Goal: Transaction & Acquisition: Purchase product/service

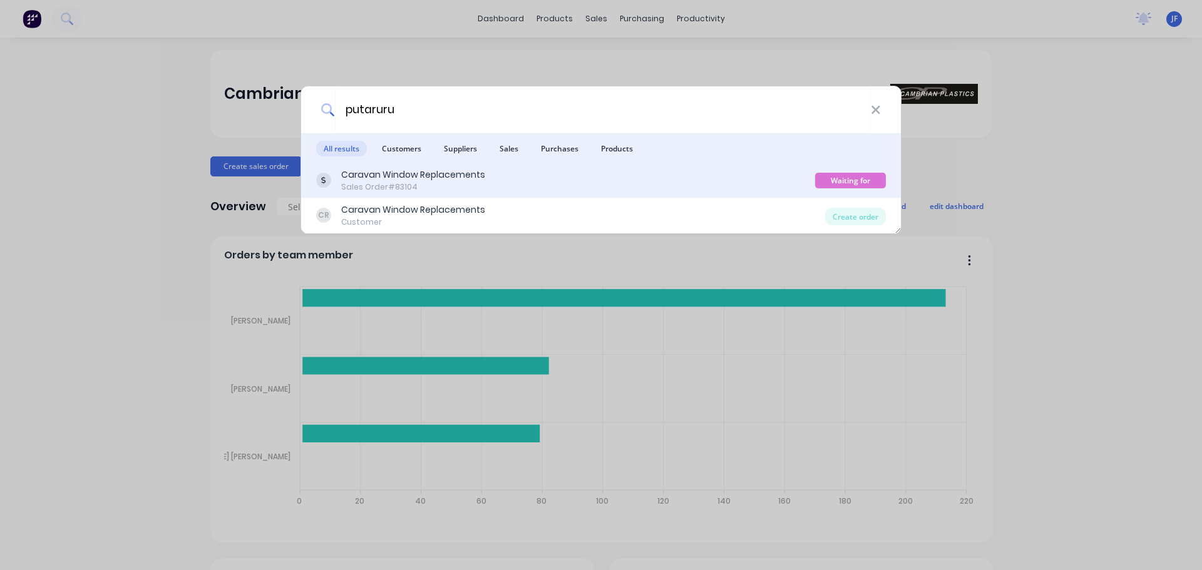
type input "putaruru"
click at [683, 187] on div "Caravan Window Replacements Sales Order #83104" at bounding box center [565, 180] width 499 height 24
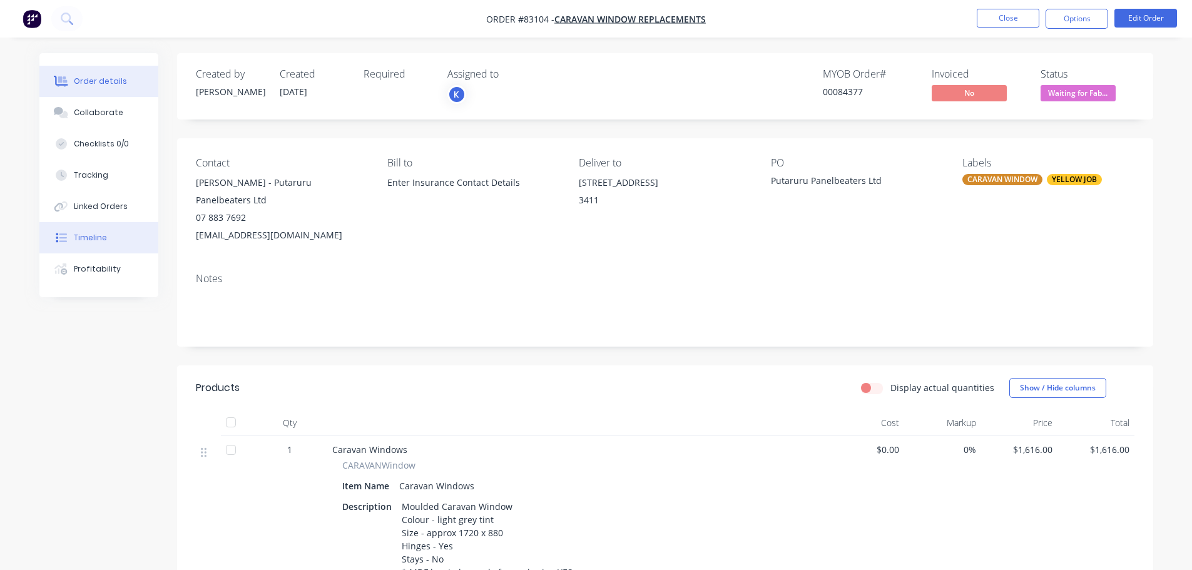
click at [96, 236] on div "Timeline" at bounding box center [90, 237] width 33 height 11
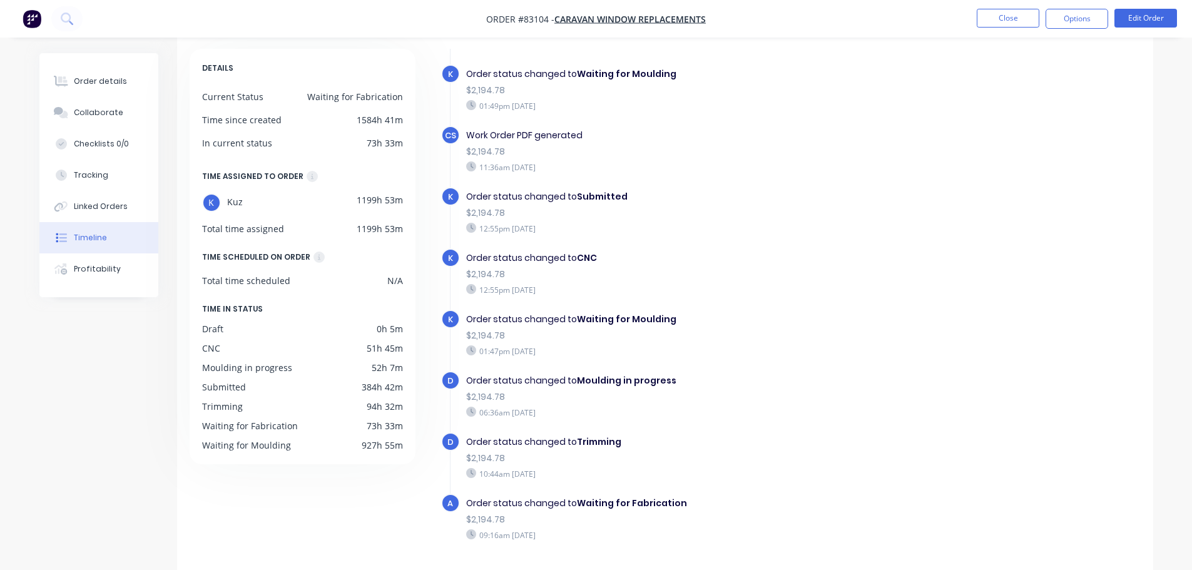
scroll to position [96, 0]
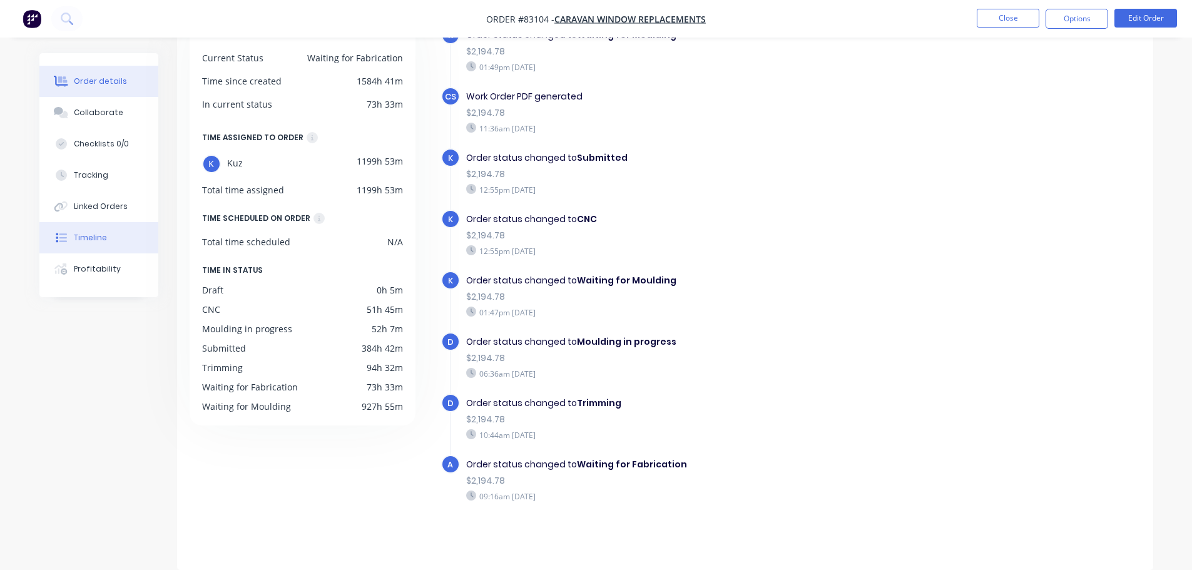
click at [107, 74] on button "Order details" at bounding box center [98, 81] width 119 height 31
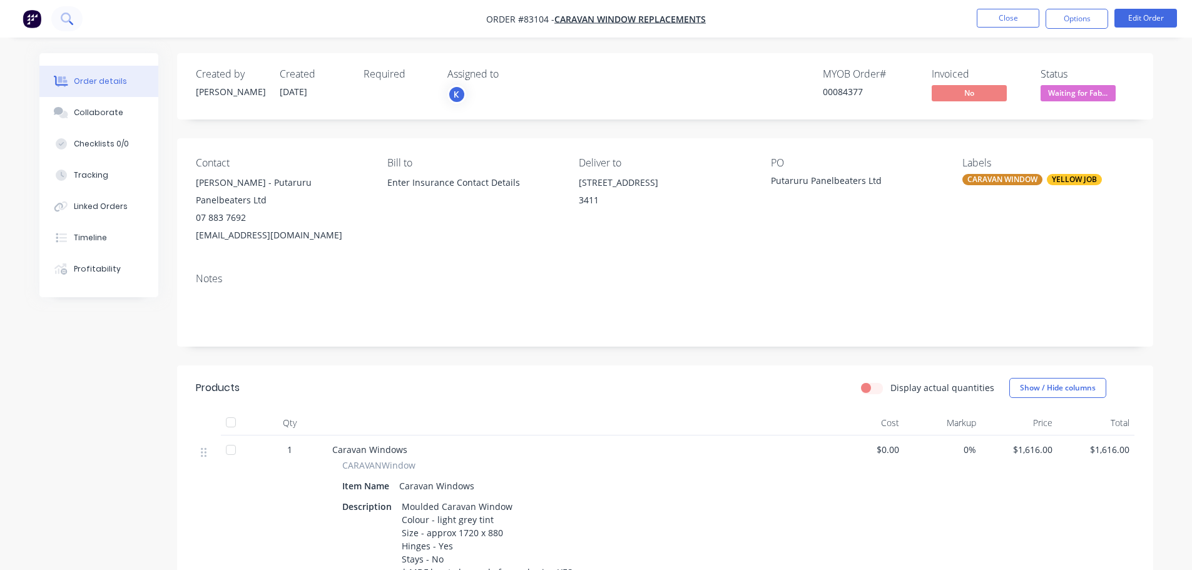
click at [62, 16] on icon at bounding box center [66, 18] width 10 height 10
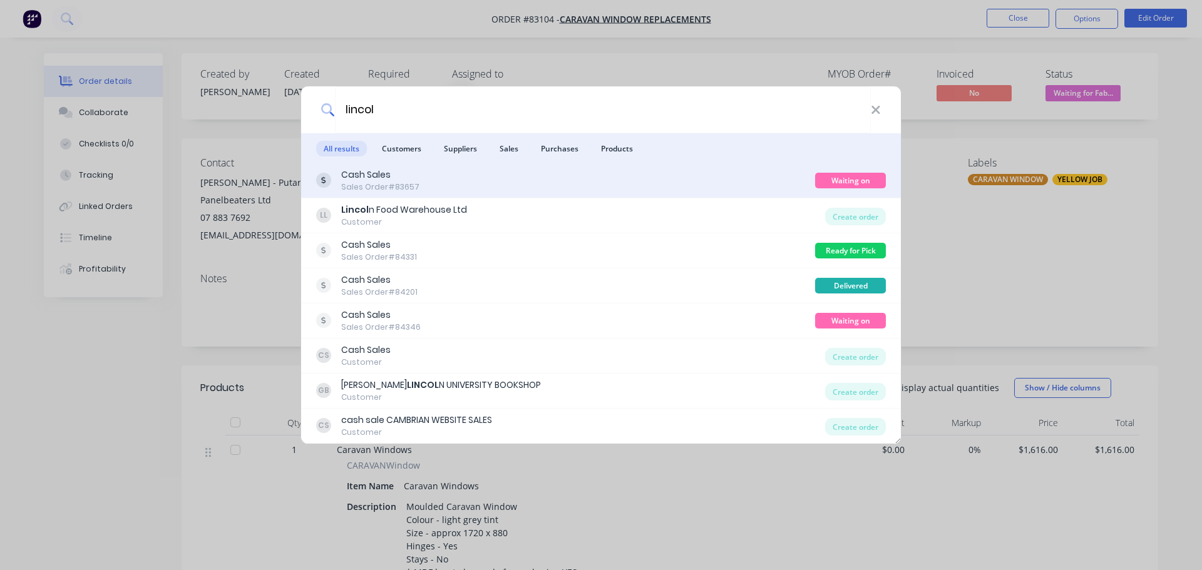
type input "lincol"
click at [634, 188] on div "Cash Sales Sales Order #83657" at bounding box center [565, 180] width 499 height 24
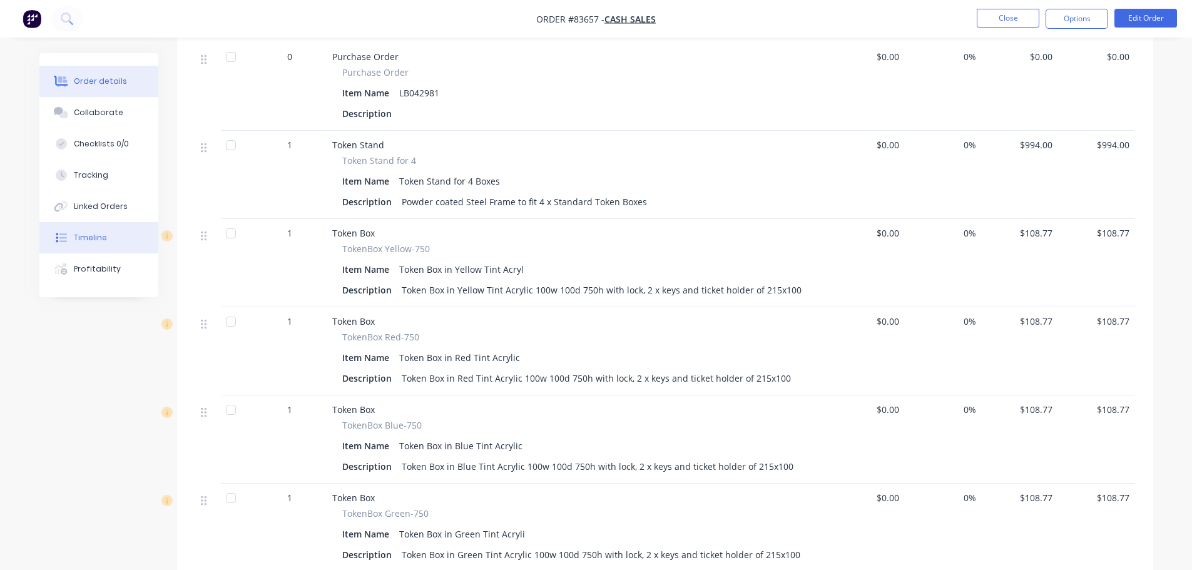
click at [67, 232] on div at bounding box center [61, 237] width 19 height 11
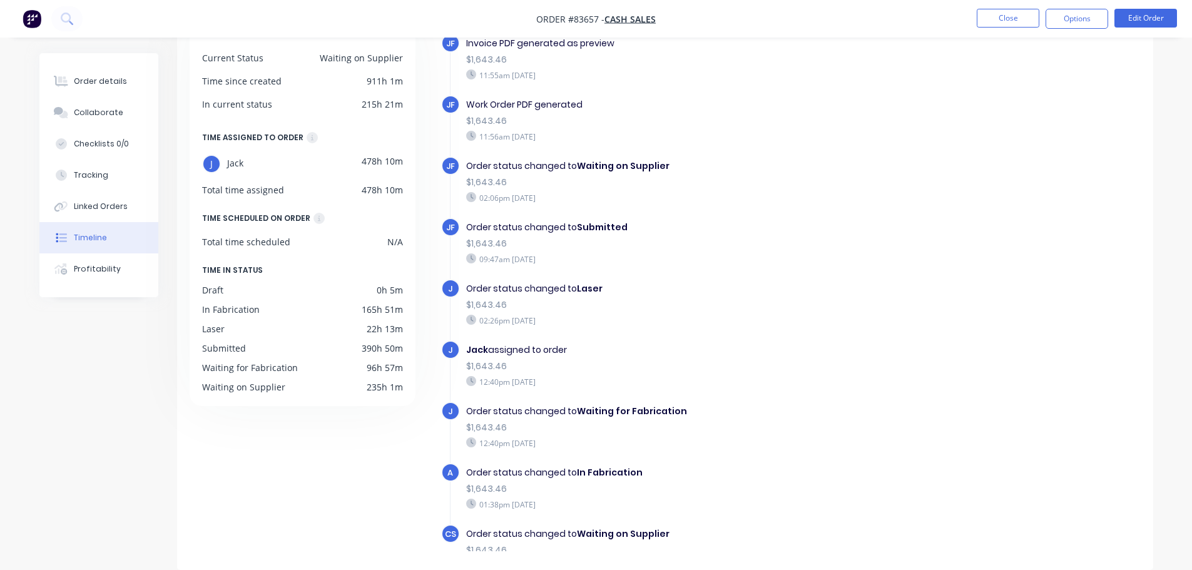
scroll to position [161, 0]
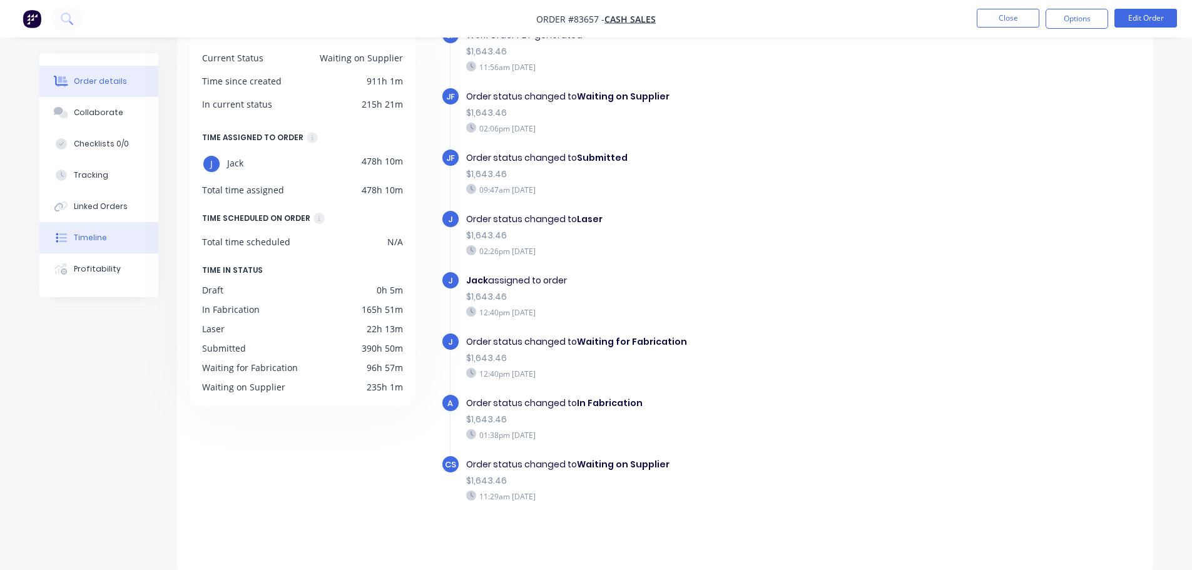
click at [96, 69] on button "Order details" at bounding box center [98, 81] width 119 height 31
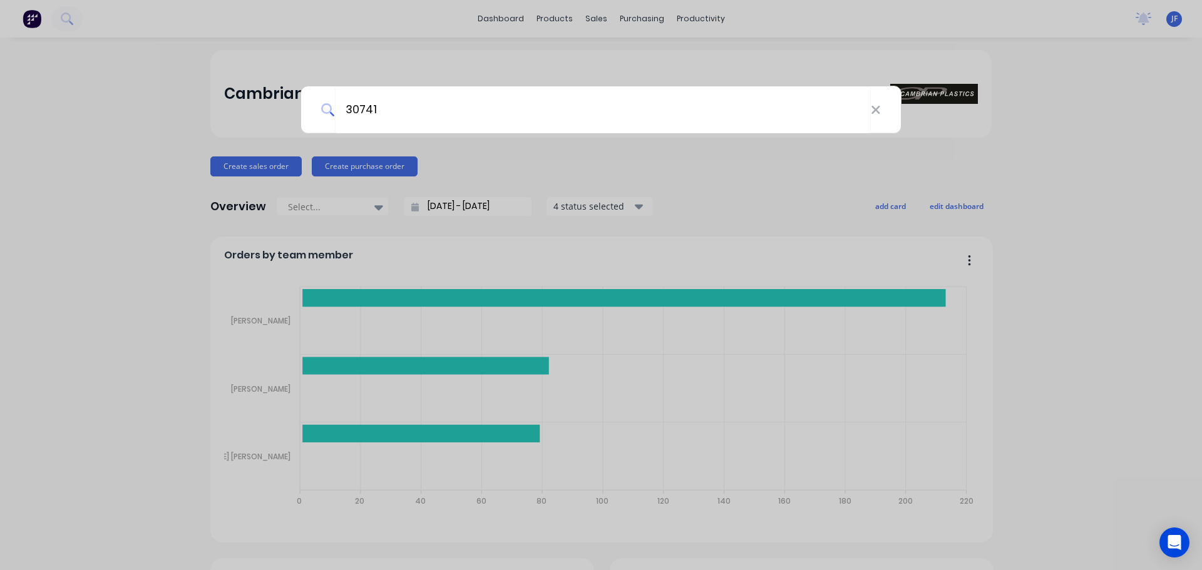
type input "30741"
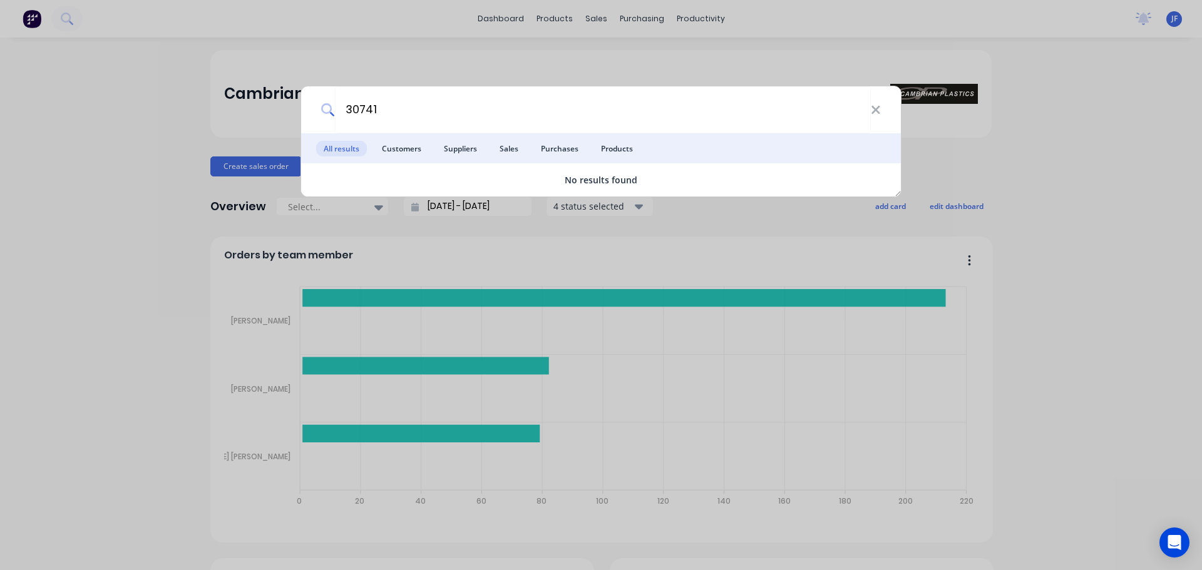
click at [578, 58] on div "30741 All results Customers Suppliers Sales Purchases Products No results found" at bounding box center [601, 285] width 1202 height 570
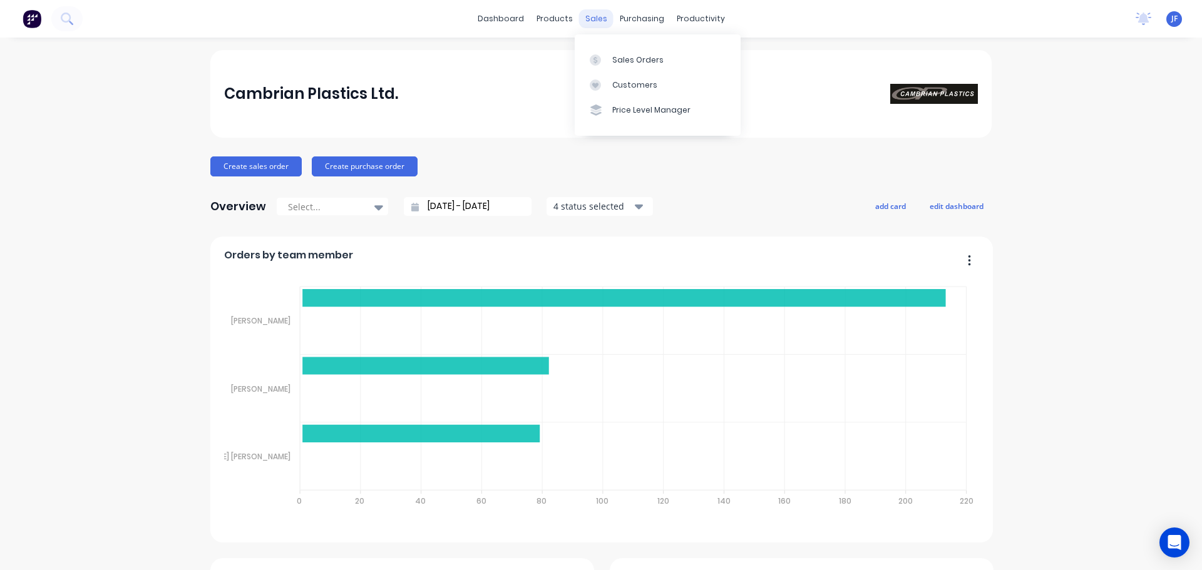
click at [588, 25] on div "sales" at bounding box center [596, 18] width 34 height 19
click at [597, 59] on icon at bounding box center [595, 59] width 11 height 11
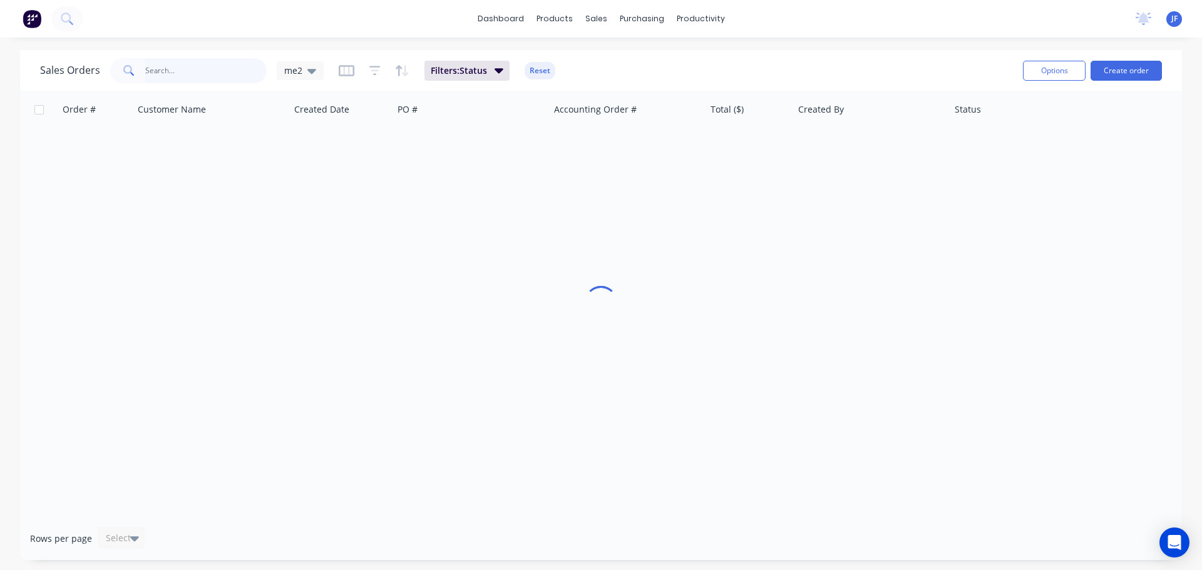
click at [178, 68] on input "text" at bounding box center [206, 70] width 122 height 25
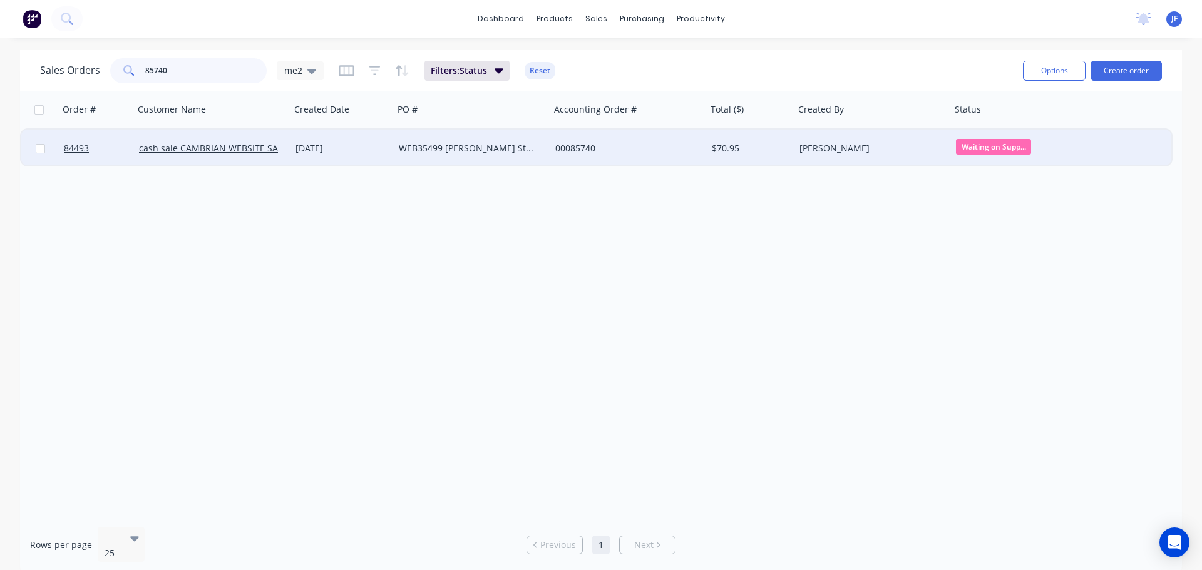
type input "85740"
click at [648, 148] on div "00085740" at bounding box center [624, 148] width 139 height 13
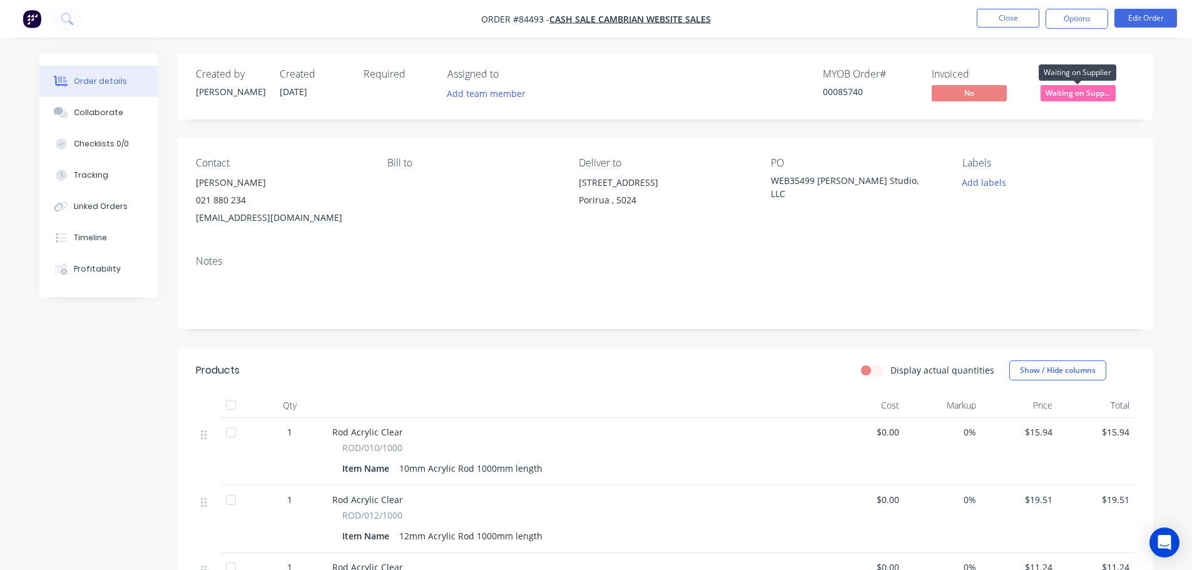
click at [1096, 88] on span "Waiting on Supp..." at bounding box center [1078, 93] width 75 height 16
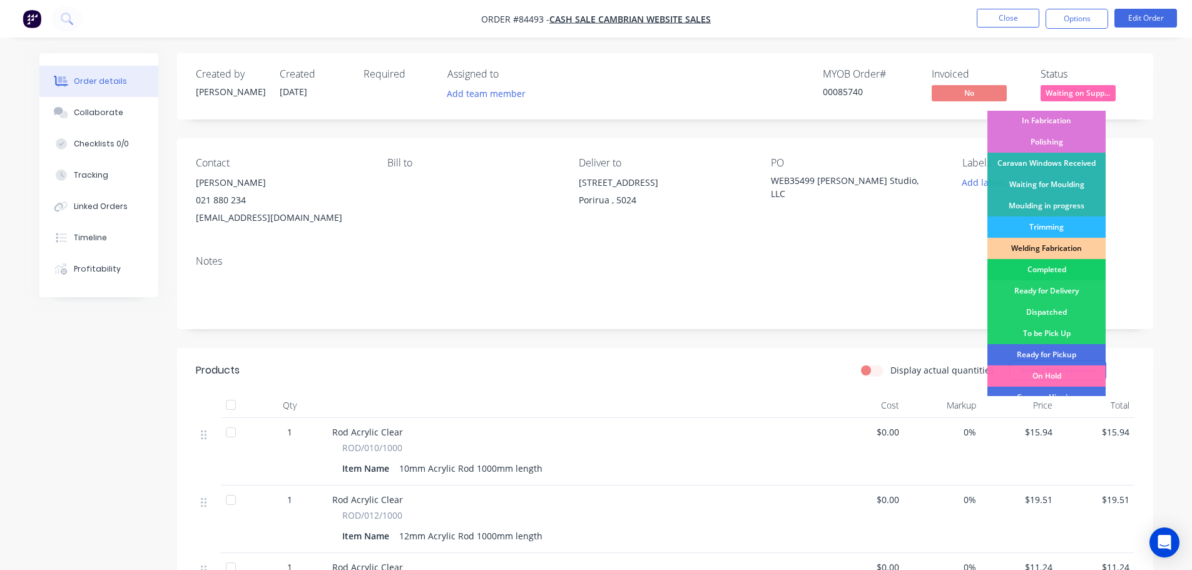
scroll to position [268, 0]
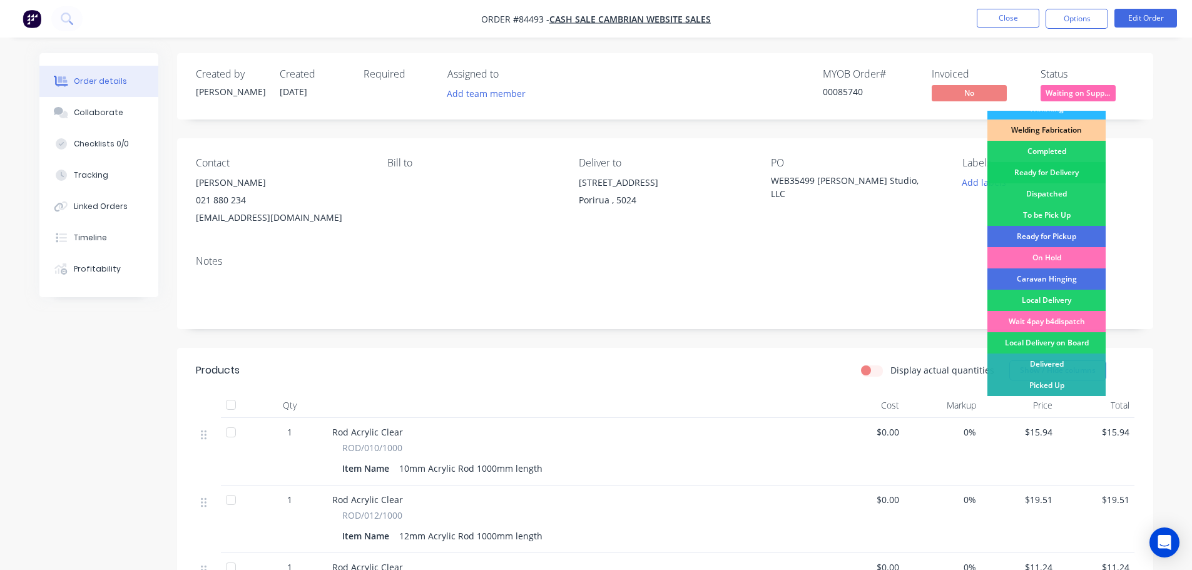
click at [1075, 176] on div "Ready for Delivery" at bounding box center [1047, 172] width 118 height 21
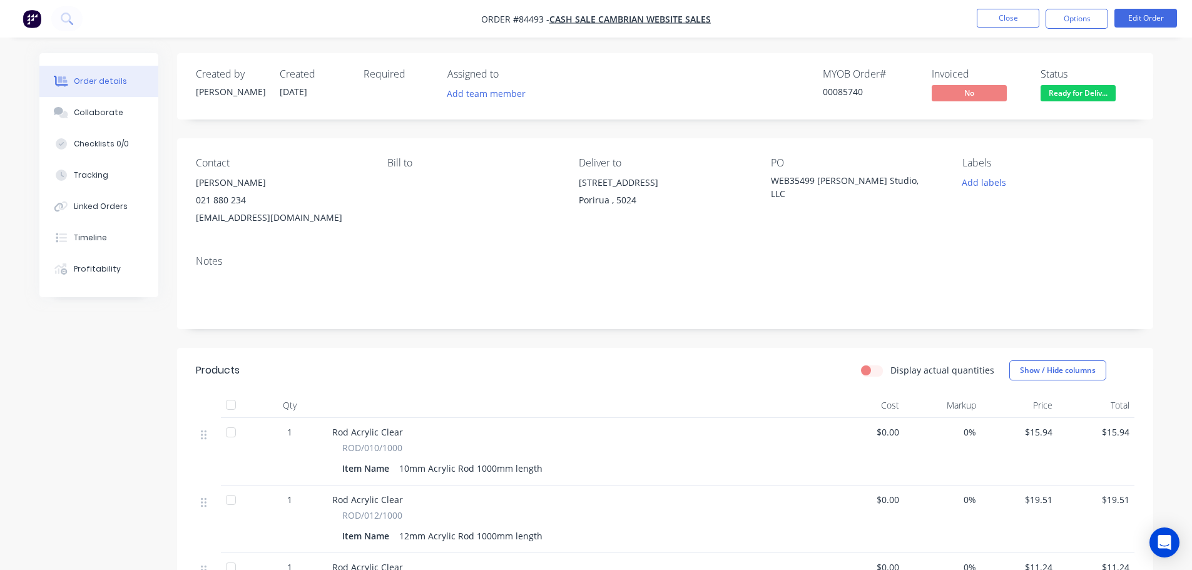
drag, startPoint x: 1064, startPoint y: 18, endPoint x: 1052, endPoint y: 33, distance: 19.2
click at [1064, 19] on button "Options" at bounding box center [1077, 19] width 63 height 20
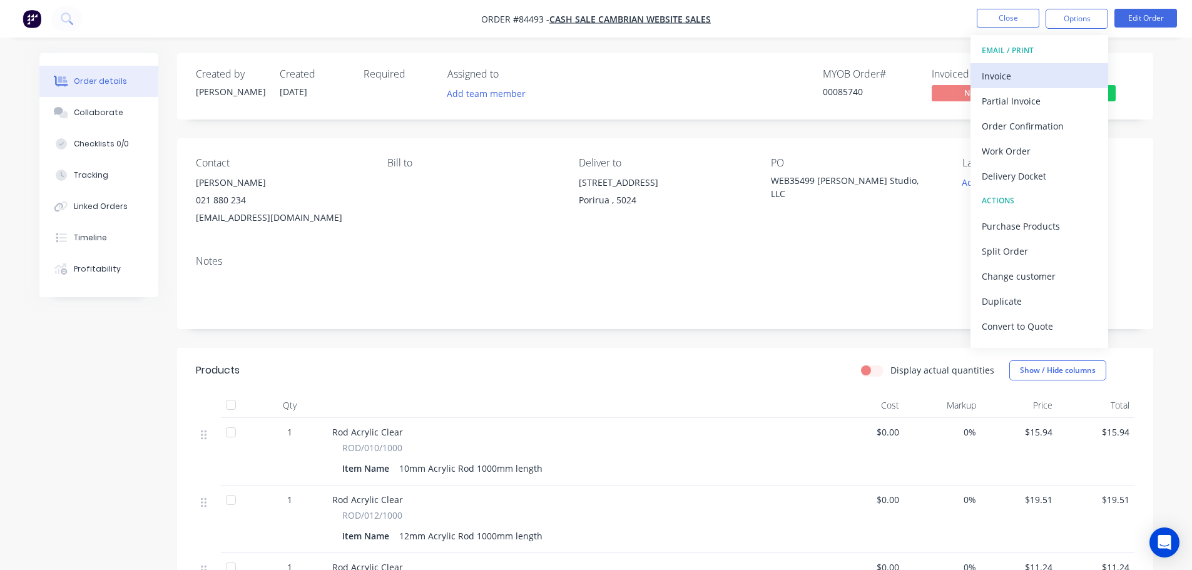
click at [1012, 67] on div "Invoice" at bounding box center [1039, 76] width 115 height 18
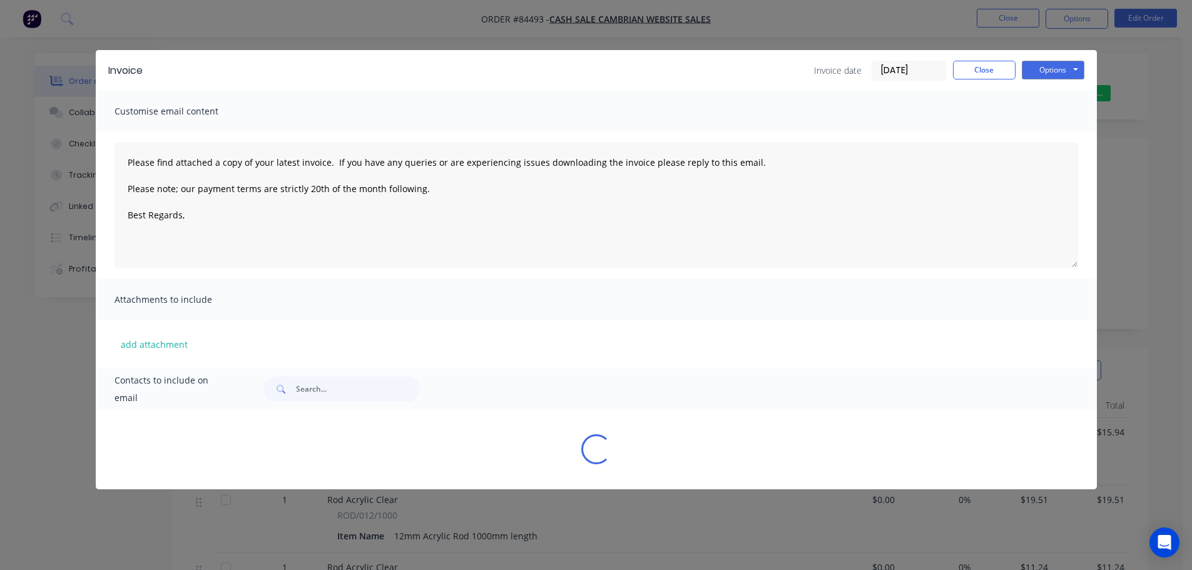
click at [1045, 66] on button "Options" at bounding box center [1053, 70] width 63 height 19
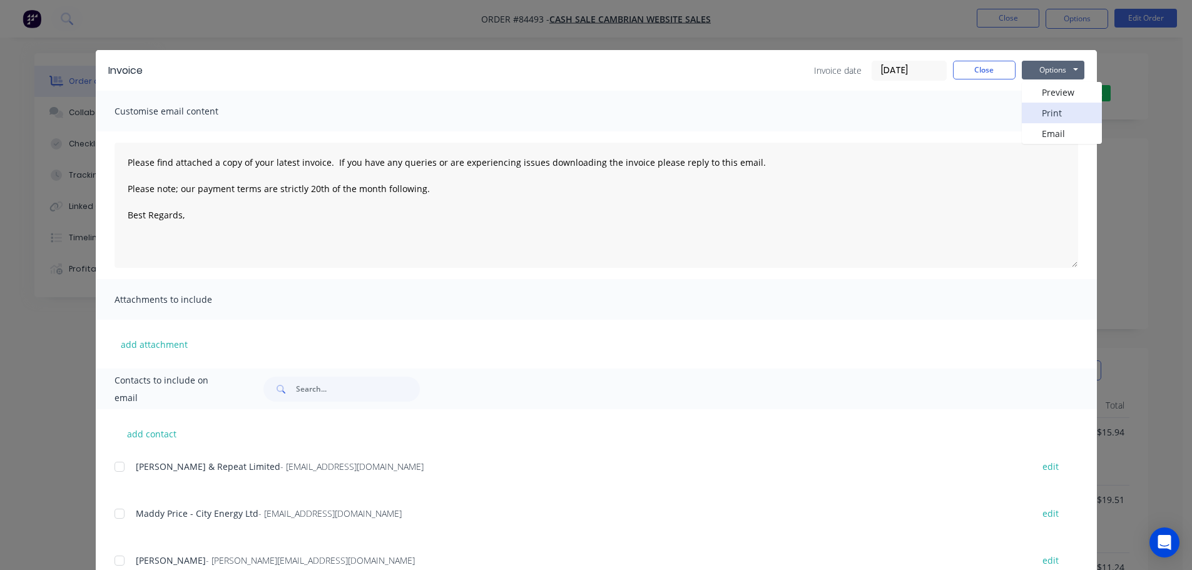
click at [1054, 113] on button "Print" at bounding box center [1062, 113] width 80 height 21
click at [69, 8] on div "Invoice Invoice date 11/09/25 Close Options Preview Print Email Customise email…" at bounding box center [596, 285] width 1192 height 570
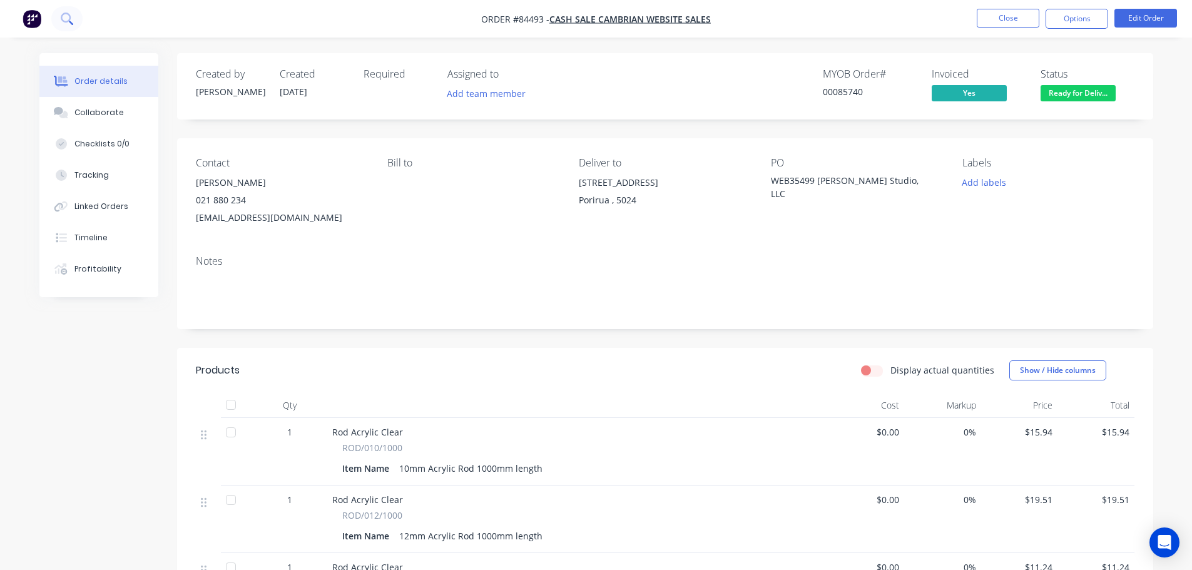
click at [69, 10] on button at bounding box center [66, 18] width 31 height 25
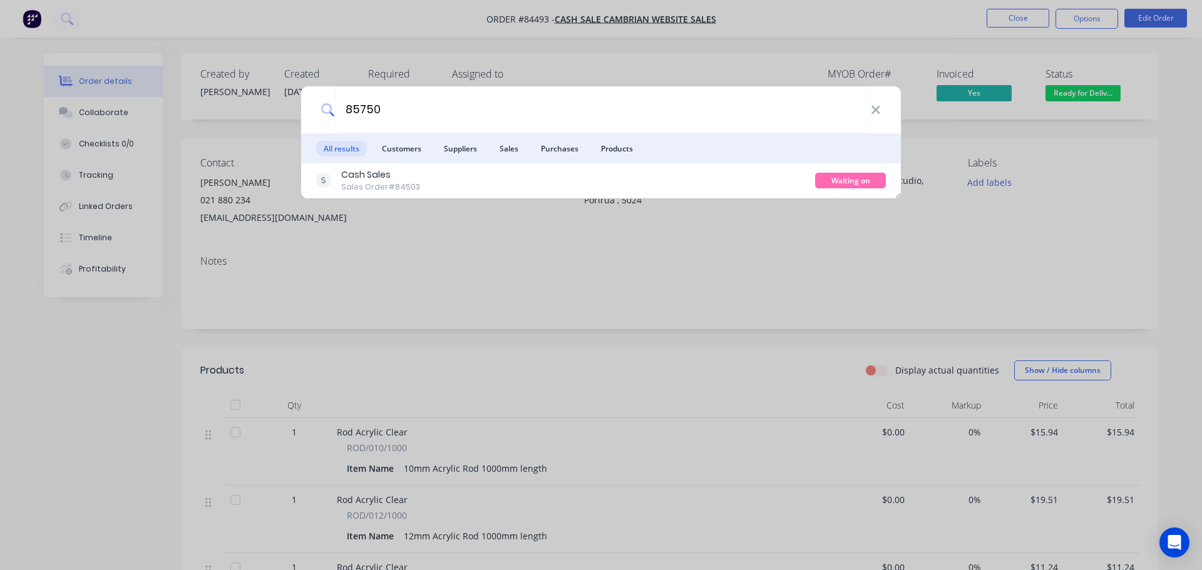
type input "85750"
click at [675, 179] on div "Cash Sales Sales Order #84503" at bounding box center [565, 180] width 499 height 24
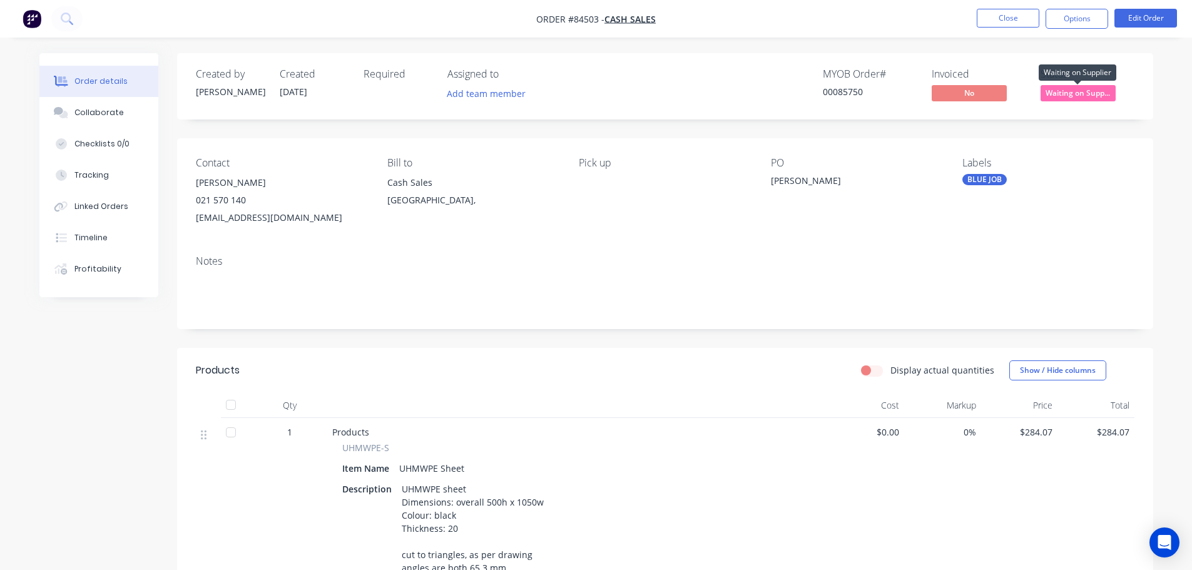
click at [1086, 96] on span "Waiting on Supp..." at bounding box center [1078, 93] width 75 height 16
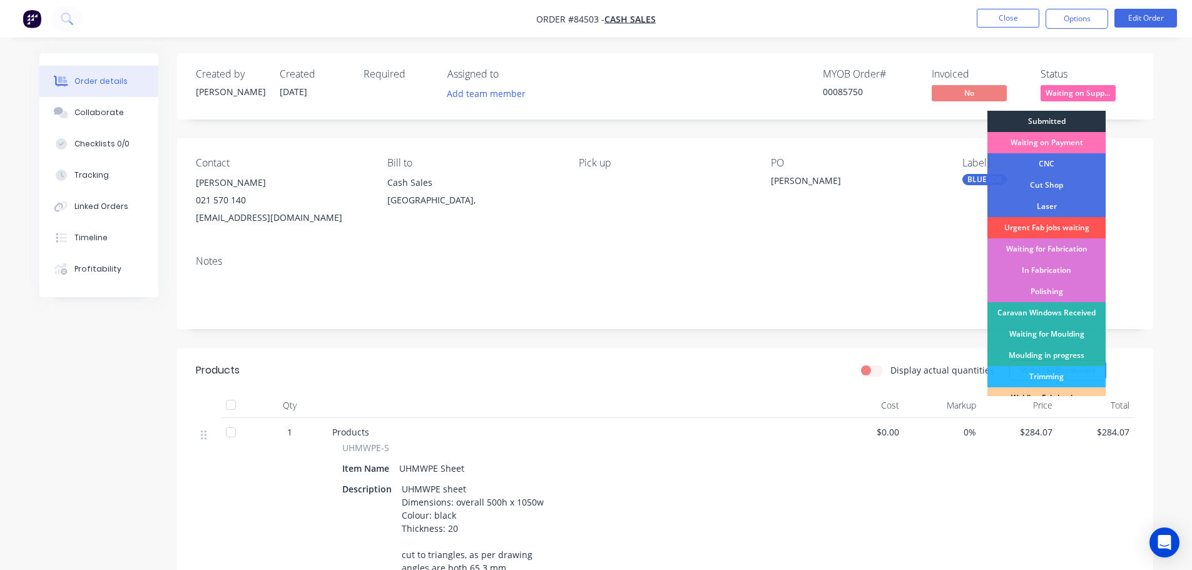
click at [1084, 116] on div "Submitted" at bounding box center [1047, 121] width 118 height 21
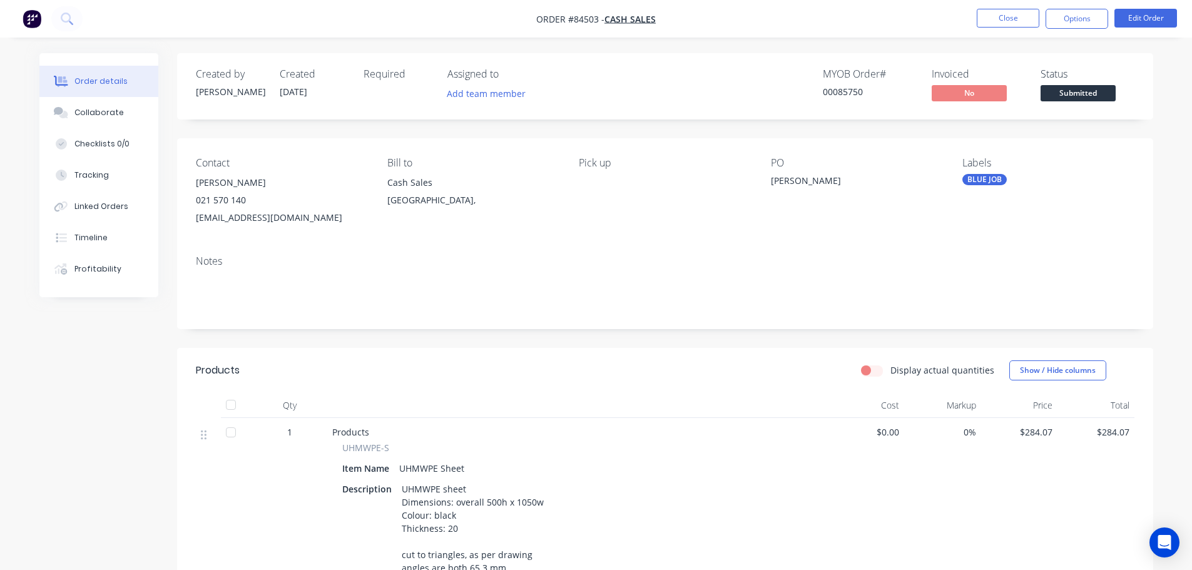
click at [1029, 61] on div "Created by Jess Created 10/09/25 Required Assigned to Add team member MYOB Orde…" at bounding box center [665, 86] width 976 height 66
click at [72, 18] on icon at bounding box center [67, 19] width 12 height 12
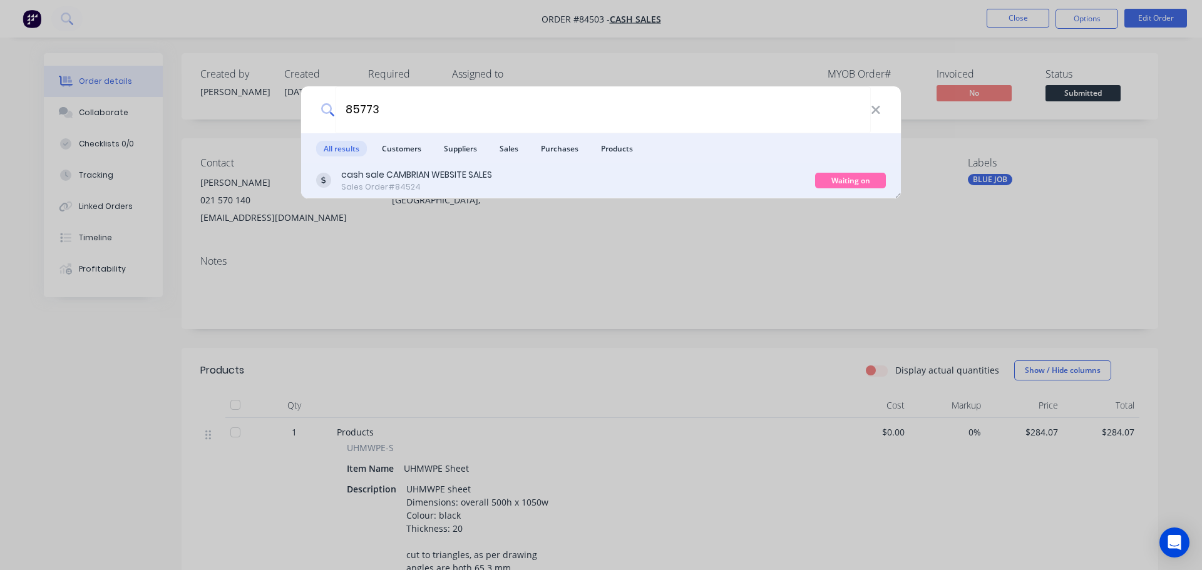
type input "85773"
click at [727, 195] on div "cash sale CAMBRIAN WEBSITE SALES Sales Order #84524 Waiting on Supplier" at bounding box center [601, 180] width 600 height 35
click at [729, 185] on div "cash sale CAMBRIAN WEBSITE SALES Sales Order #84524" at bounding box center [565, 180] width 499 height 24
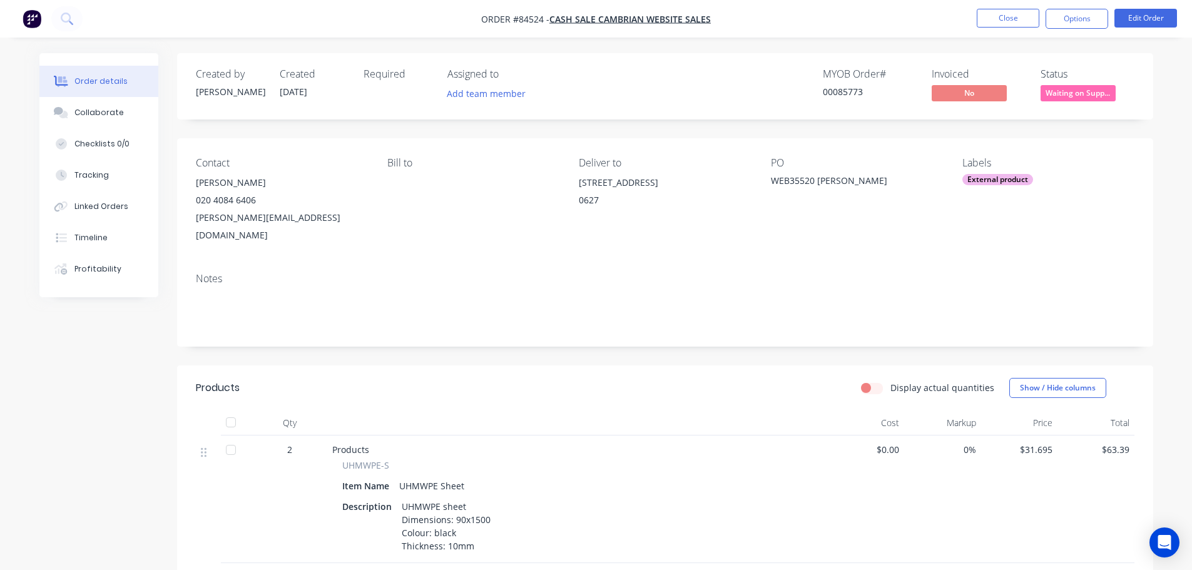
click at [1081, 83] on div "Status Waiting on Supp..." at bounding box center [1088, 86] width 94 height 36
click at [1081, 98] on span "Waiting on Supp..." at bounding box center [1078, 93] width 75 height 16
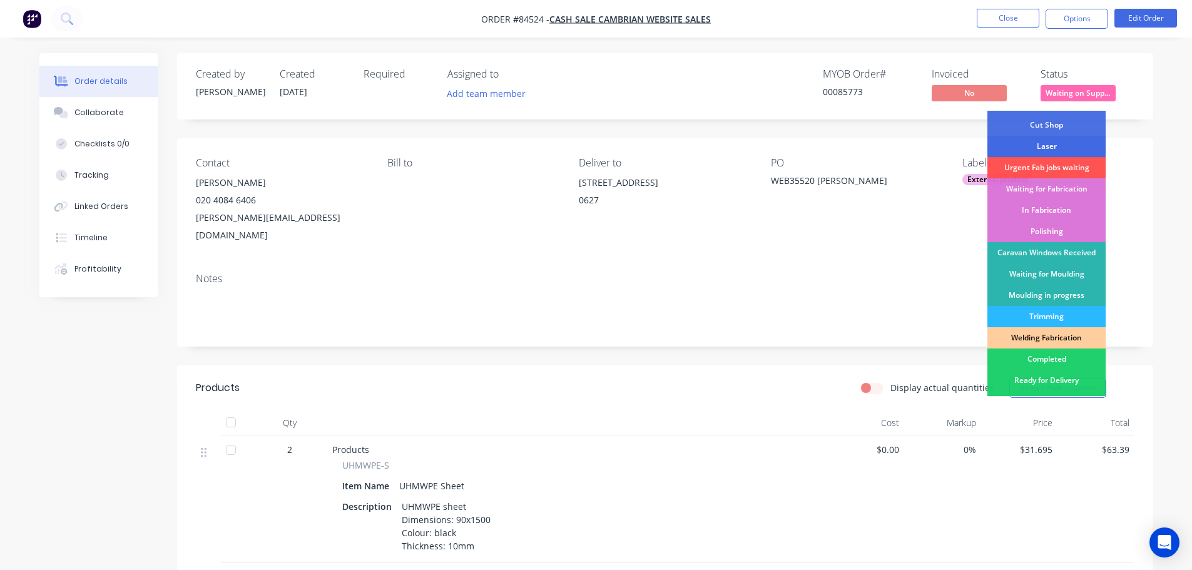
scroll to position [250, 0]
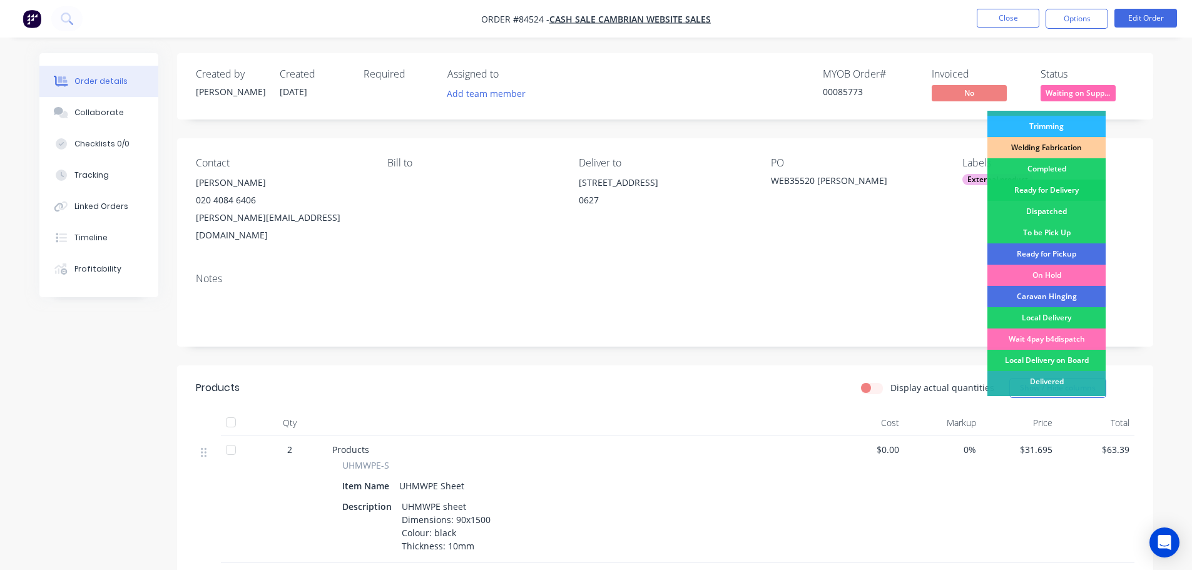
click at [1080, 190] on div "Ready for Delivery" at bounding box center [1047, 190] width 118 height 21
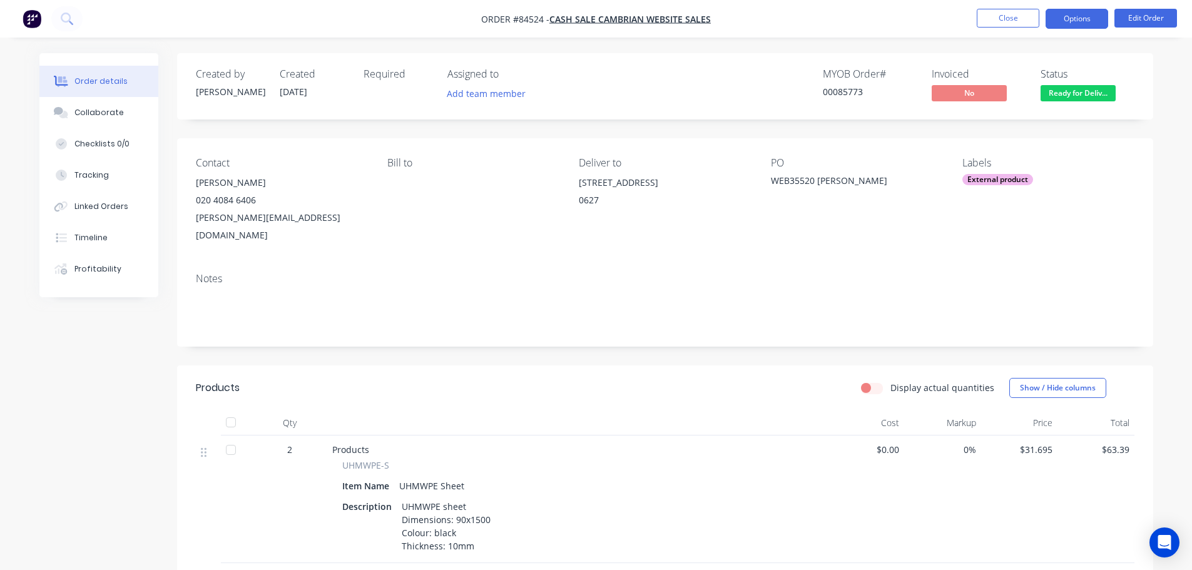
click at [1075, 11] on button "Options" at bounding box center [1077, 19] width 63 height 20
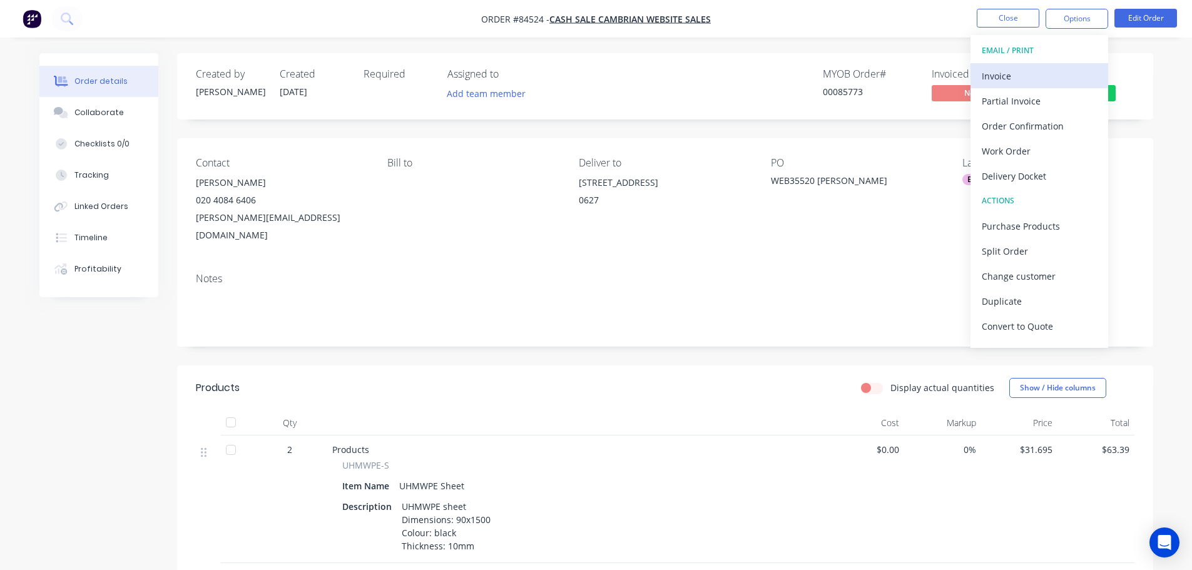
click at [1031, 70] on div "Invoice" at bounding box center [1039, 76] width 115 height 18
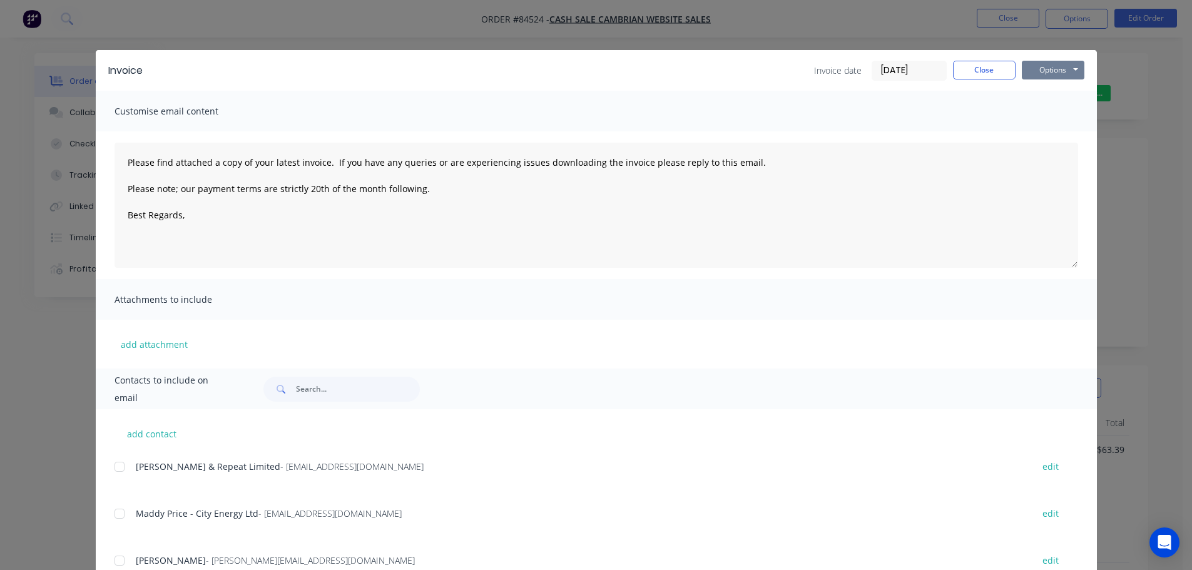
click at [1062, 69] on button "Options" at bounding box center [1053, 70] width 63 height 19
click at [1064, 112] on button "Print" at bounding box center [1062, 113] width 80 height 21
click at [69, 18] on div "Invoice Invoice date 11/09/25 Close Options Preview Print Email Customise email…" at bounding box center [596, 285] width 1192 height 570
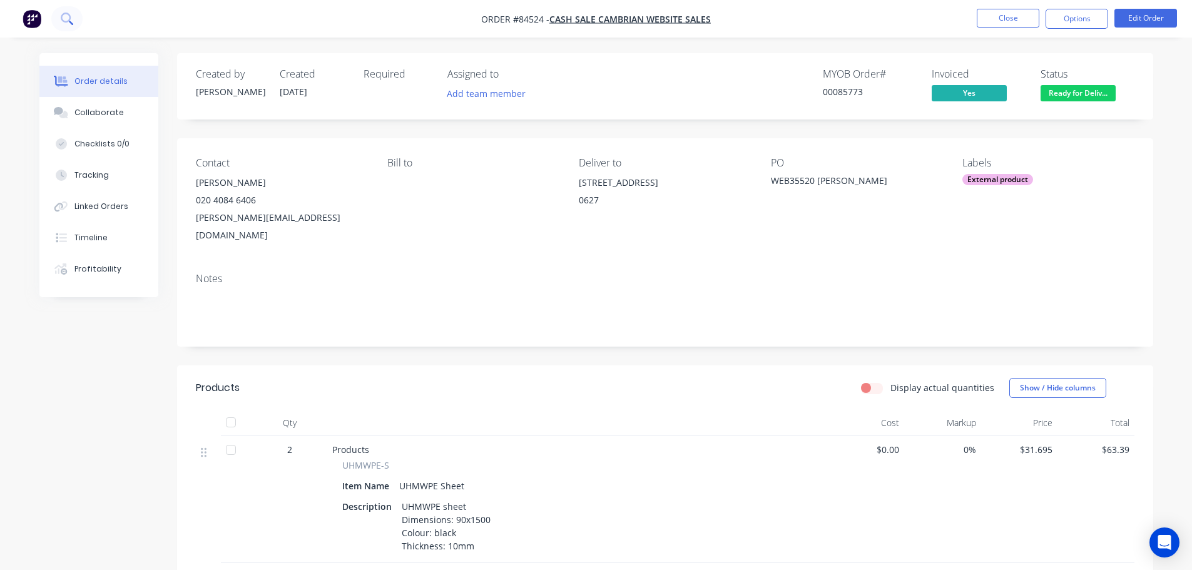
click at [64, 18] on icon at bounding box center [67, 19] width 12 height 12
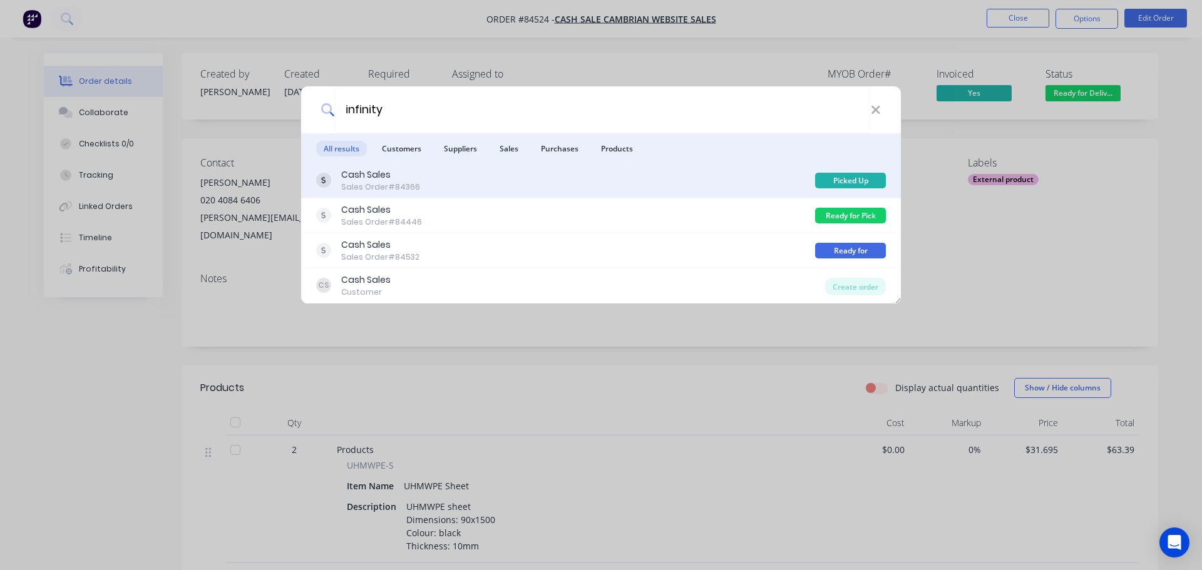
type input "infinity"
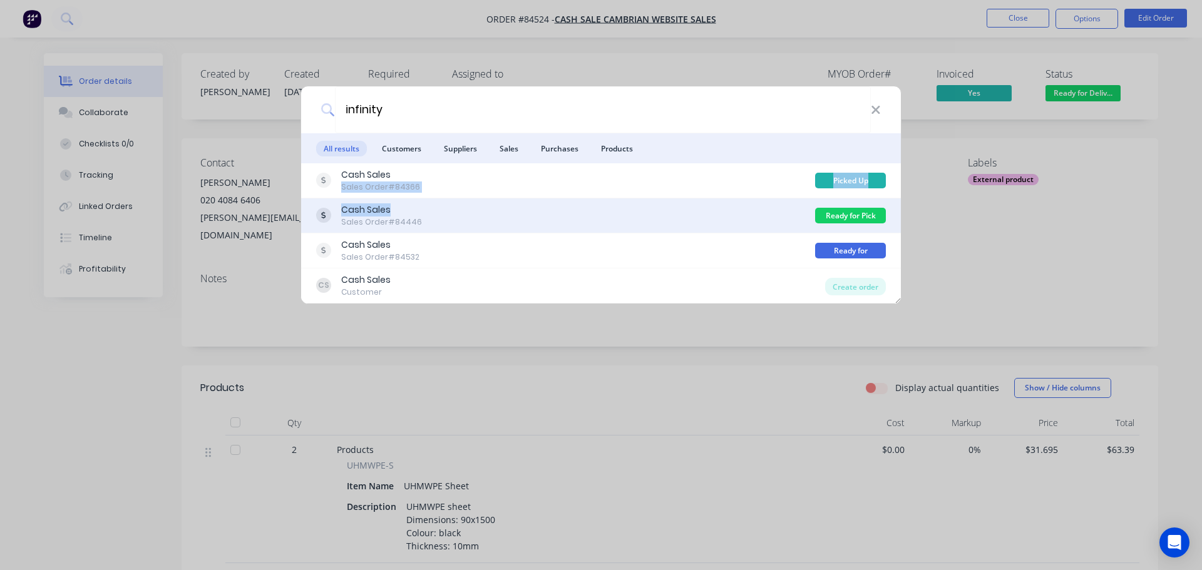
drag, startPoint x: 604, startPoint y: 176, endPoint x: 612, endPoint y: 199, distance: 24.5
click at [612, 199] on div "Cash Sales Sales Order #84366 Picked Up Cash Sales Sales Order #84446 Ready for…" at bounding box center [601, 233] width 600 height 140
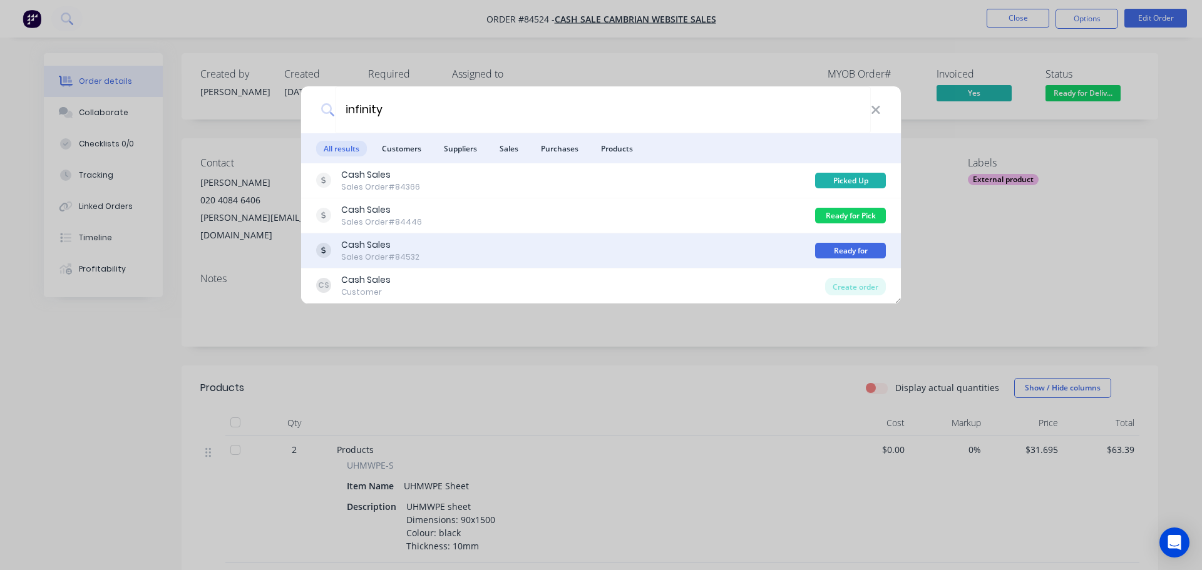
click at [611, 245] on div "Cash Sales Sales Order #84532" at bounding box center [565, 250] width 499 height 24
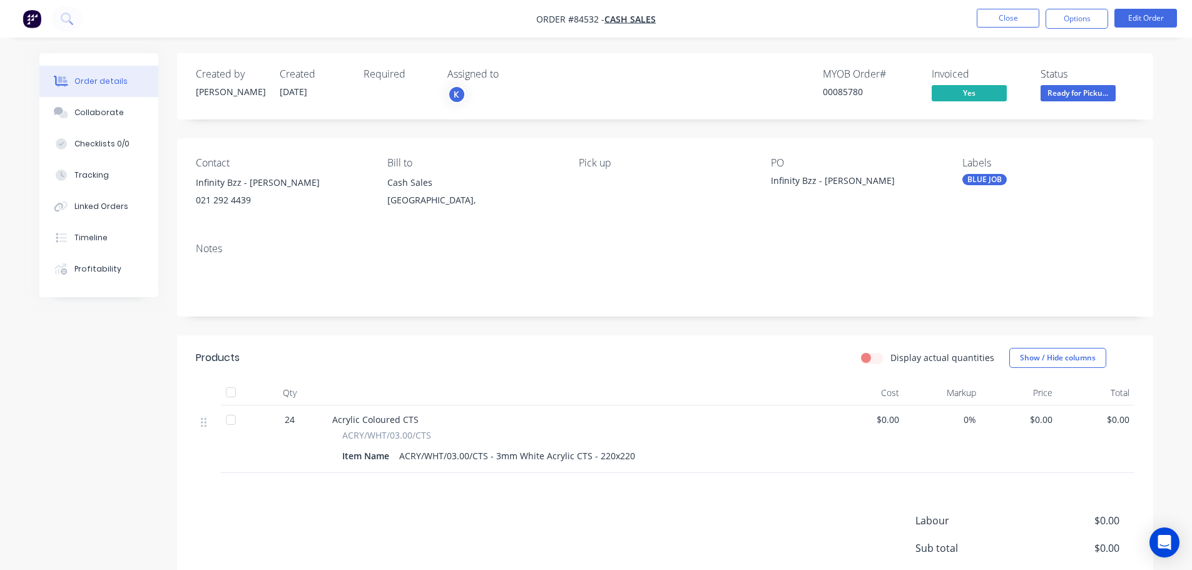
click at [277, 145] on div "Contact Infinity Bzz - Slavko 021 292 4439 Bill to Cash Sales Auckland, Pick up…" at bounding box center [665, 185] width 976 height 95
click at [80, 225] on button "Timeline" at bounding box center [98, 237] width 119 height 31
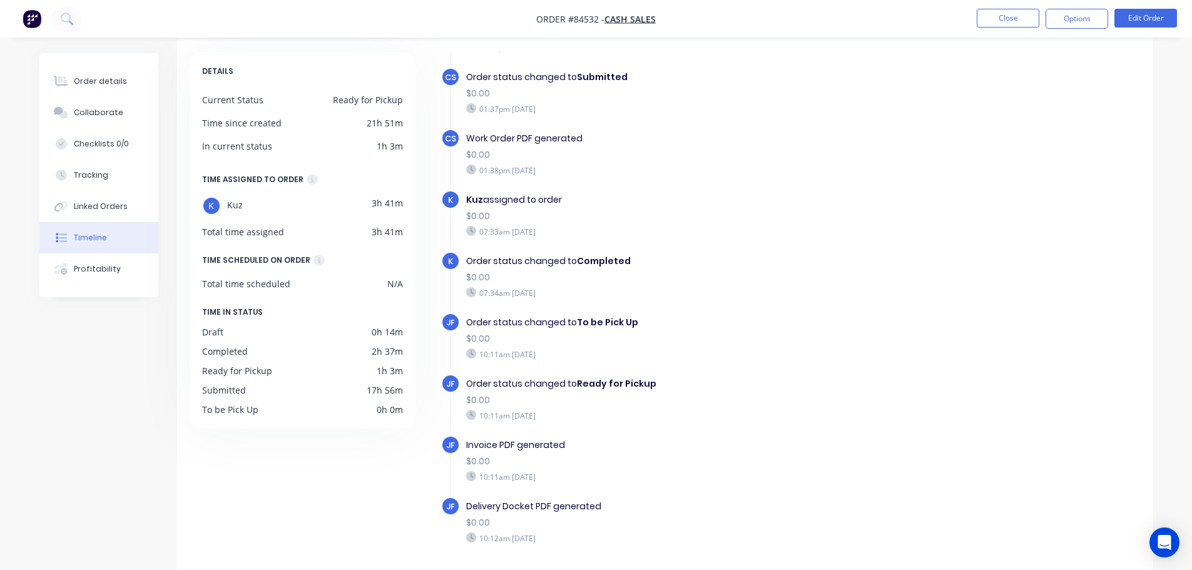
scroll to position [96, 0]
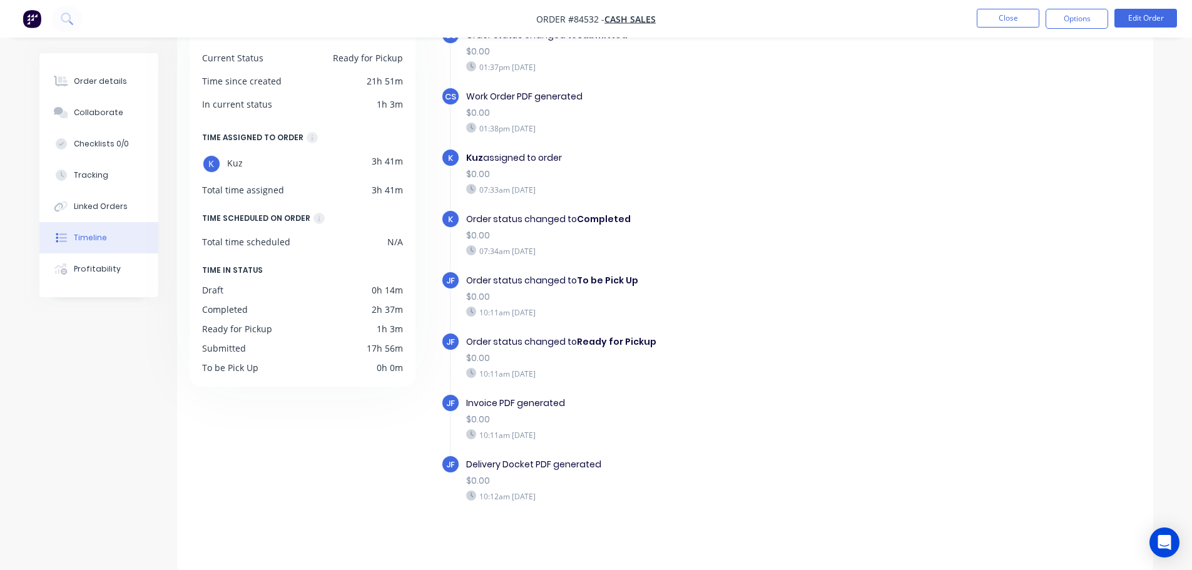
click at [170, 73] on div "Order details Collaborate Checklists 0/0 Tracking Linked Orders Timeline Profit…" at bounding box center [108, 175] width 138 height 244
click at [1022, 21] on button "Close" at bounding box center [1008, 18] width 63 height 19
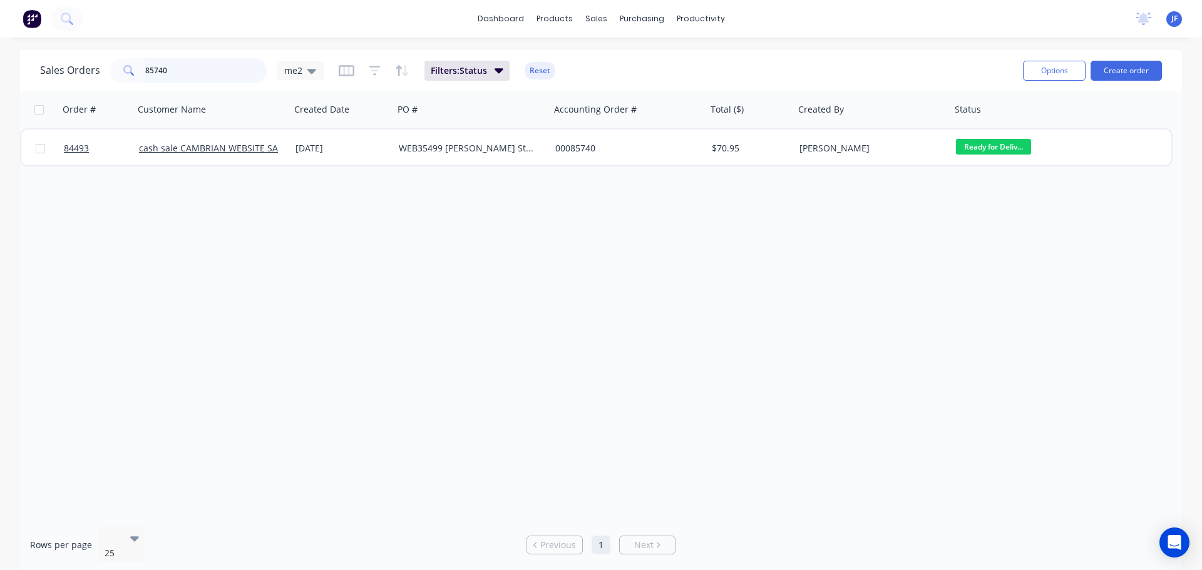
click at [212, 76] on input "85740" at bounding box center [206, 70] width 122 height 25
type input "8"
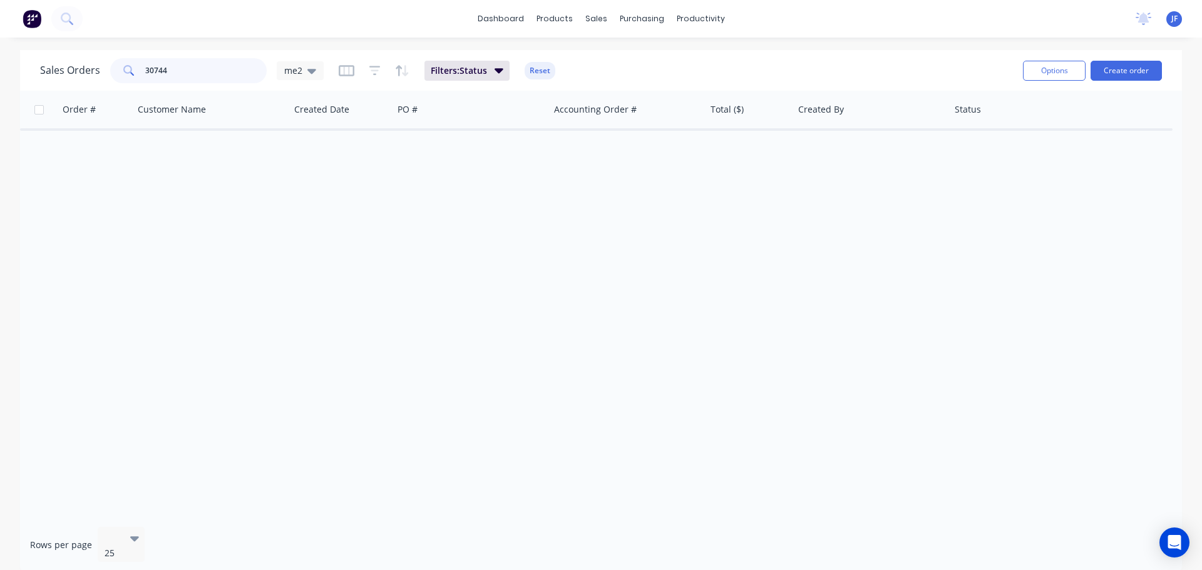
click at [160, 68] on input "30744" at bounding box center [206, 70] width 122 height 25
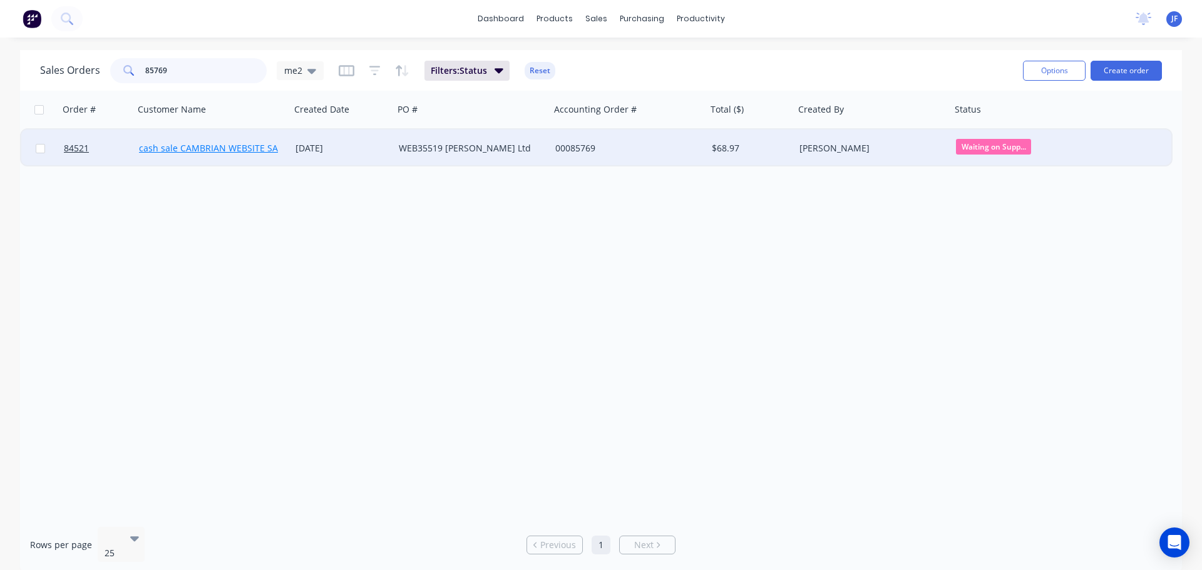
type input "85769"
click at [265, 149] on link "cash sale CAMBRIAN WEBSITE SALES" at bounding box center [215, 148] width 153 height 12
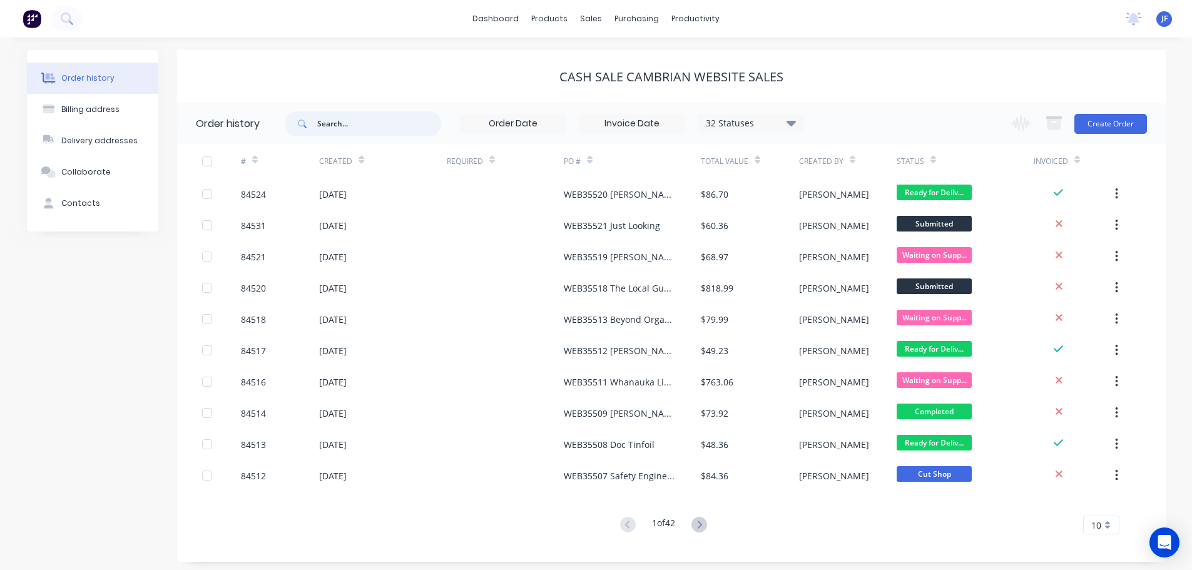
click at [369, 131] on input "text" at bounding box center [379, 123] width 124 height 25
type input "85769"
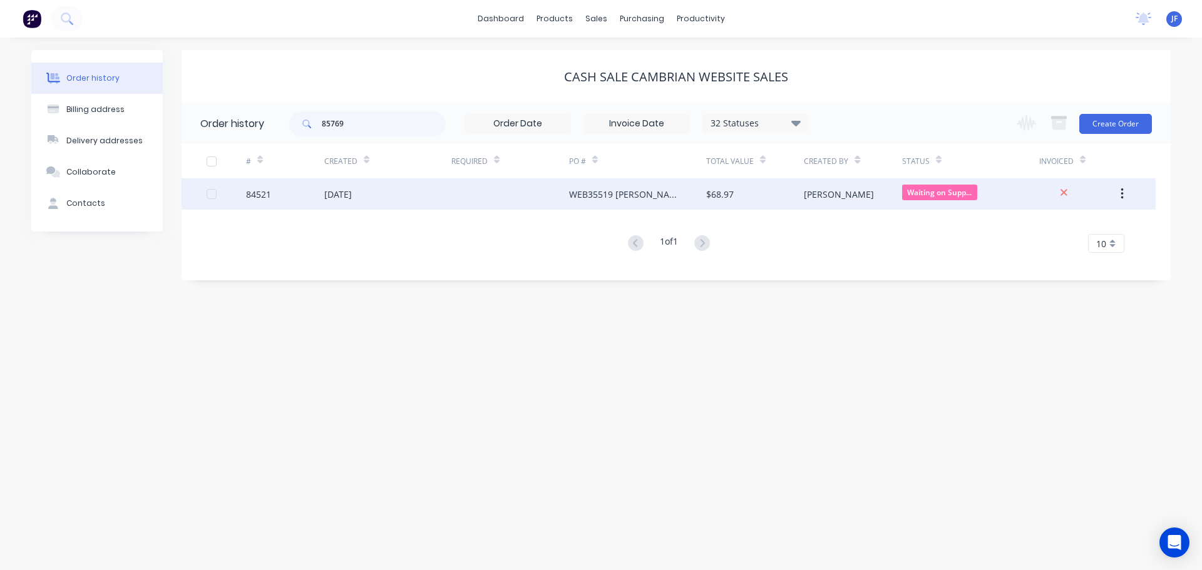
click at [643, 193] on div "WEB35519 [PERSON_NAME] Ltd" at bounding box center [625, 194] width 112 height 13
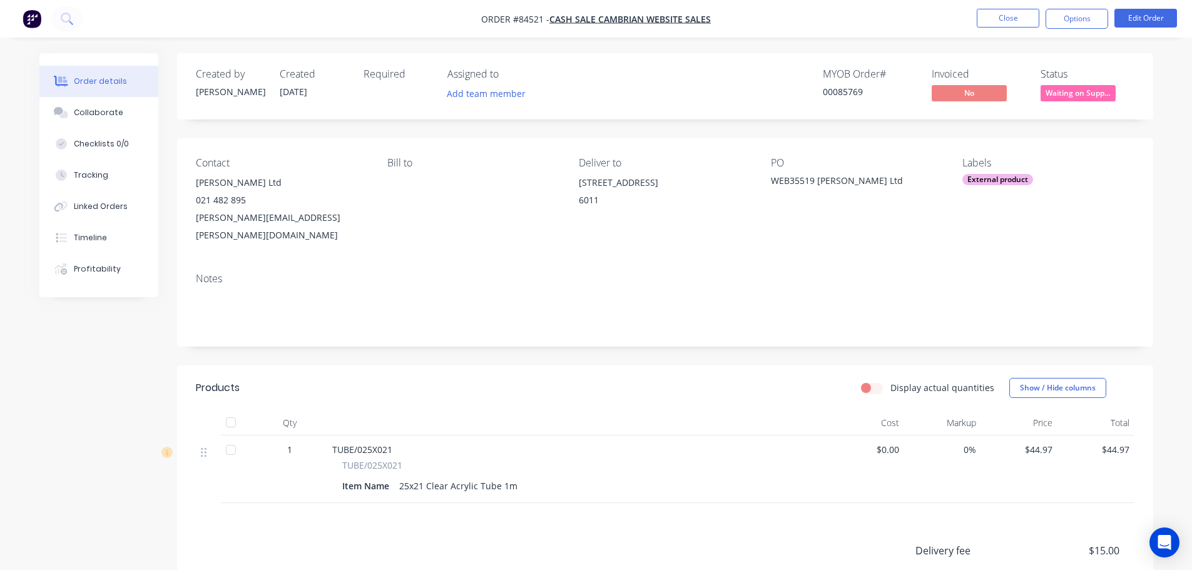
click at [1071, 94] on span "Waiting on Supp..." at bounding box center [1078, 93] width 75 height 16
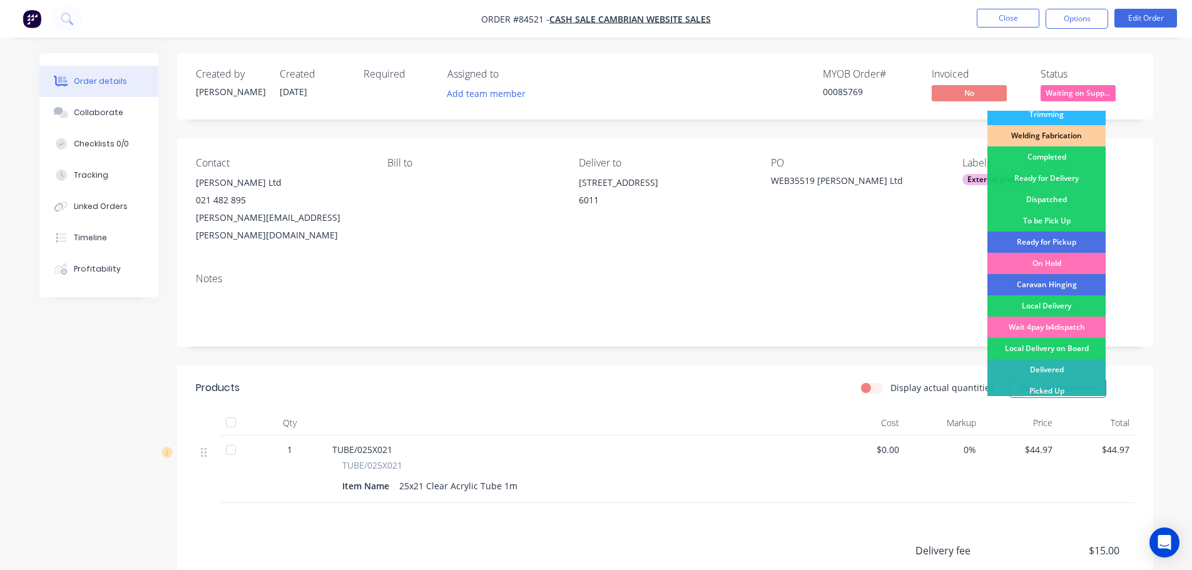
scroll to position [268, 0]
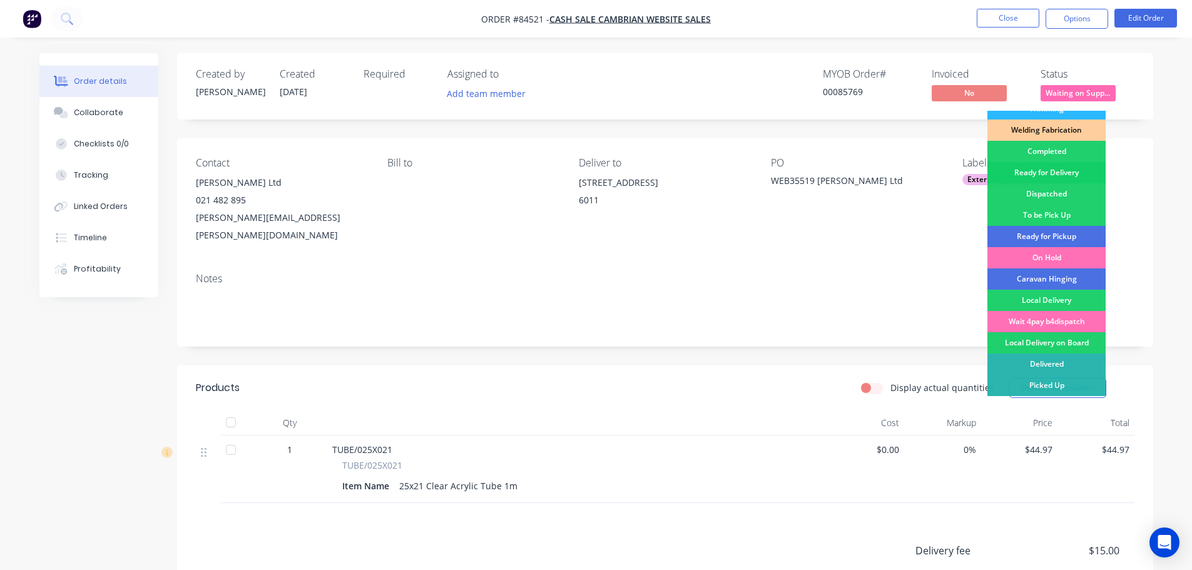
click at [1057, 173] on div "Ready for Delivery" at bounding box center [1047, 172] width 118 height 21
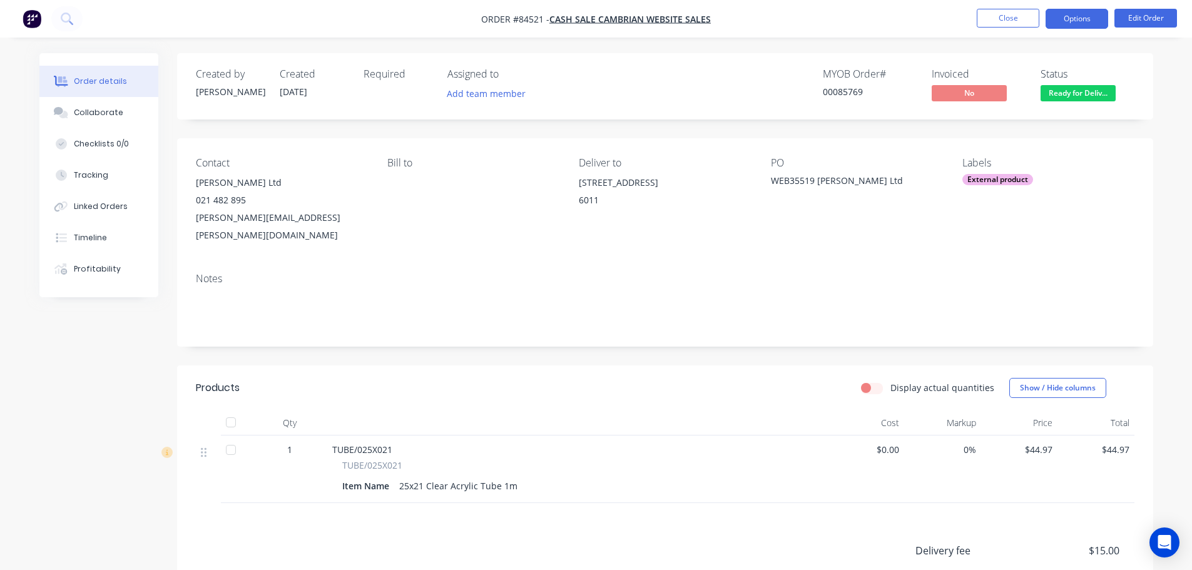
click at [1061, 23] on button "Options" at bounding box center [1077, 19] width 63 height 20
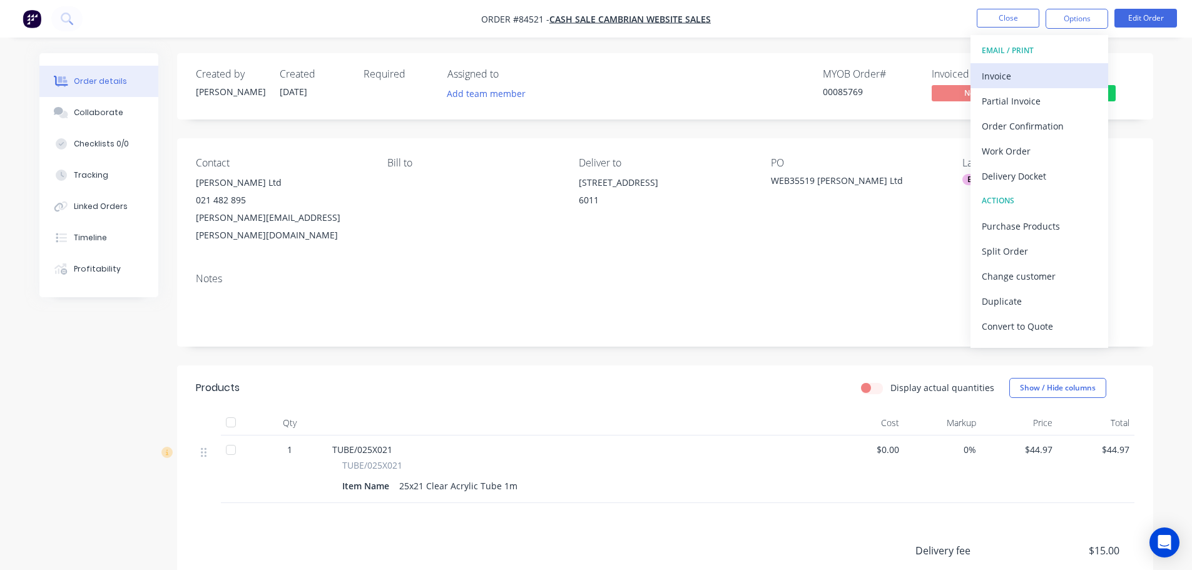
click at [1040, 74] on div "Invoice" at bounding box center [1039, 76] width 115 height 18
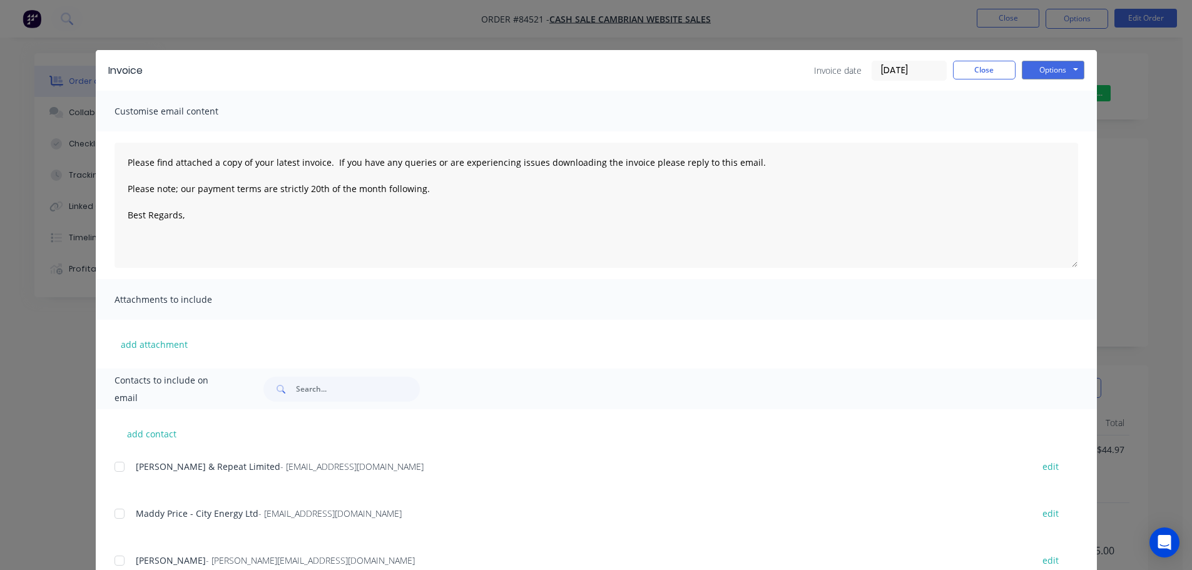
click at [1048, 69] on button "Options" at bounding box center [1053, 70] width 63 height 19
click at [1049, 109] on button "Print" at bounding box center [1062, 113] width 80 height 21
click at [982, 71] on button "Close" at bounding box center [984, 70] width 63 height 19
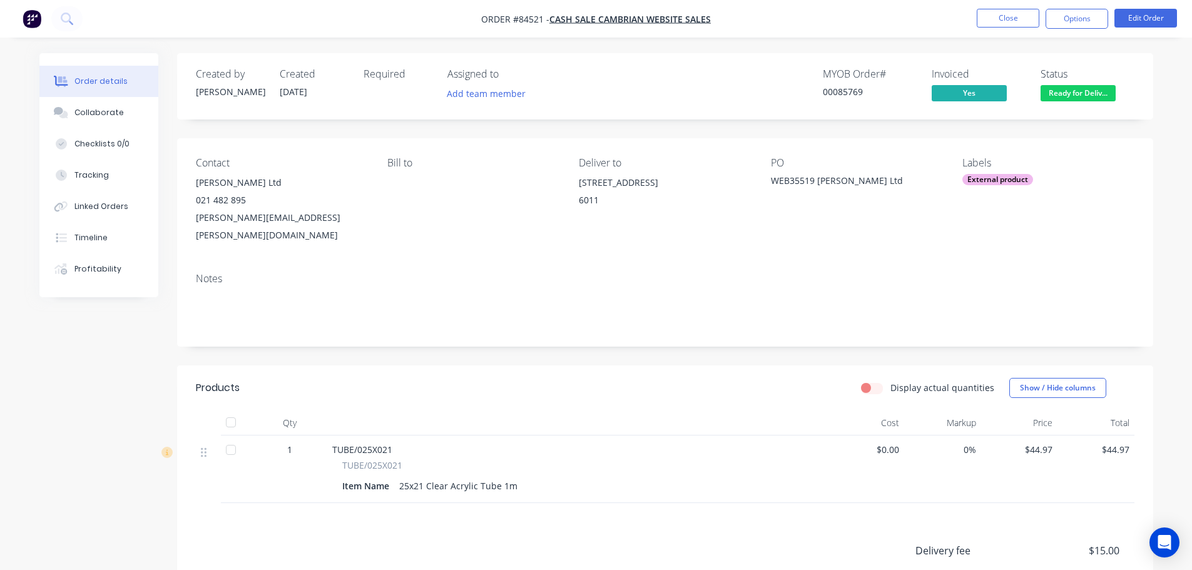
click at [310, 141] on div "Contact Michael Mauga - Natoli Ltd 021 482 895 michael@natoli.co.nz Bill to Del…" at bounding box center [665, 200] width 976 height 125
click at [72, 14] on icon at bounding box center [67, 19] width 12 height 12
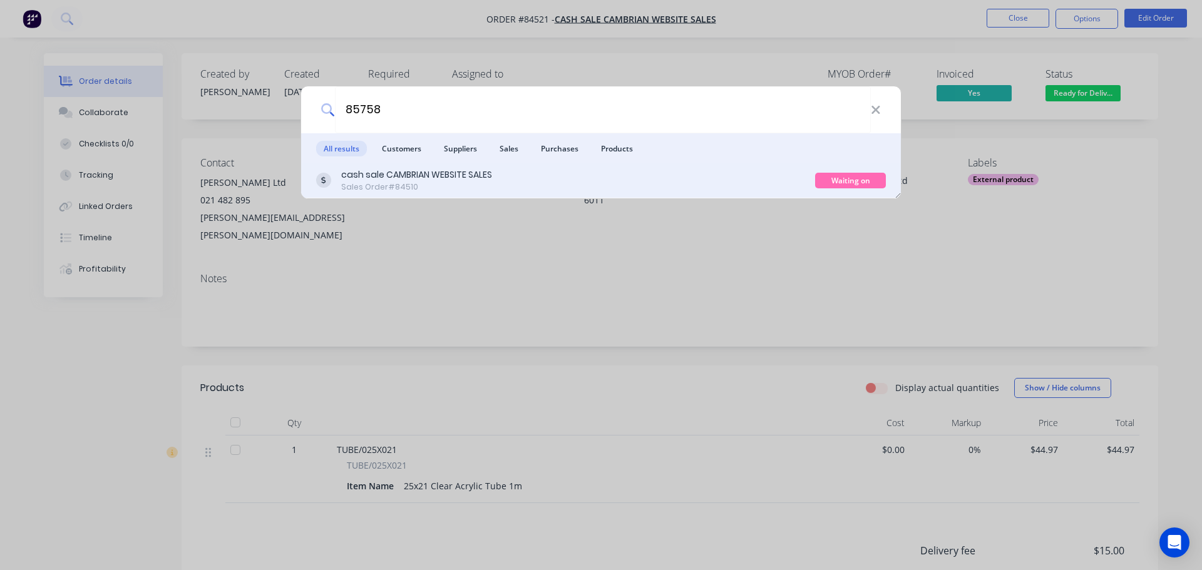
type input "85758"
click at [698, 186] on div "cash sale CAMBRIAN WEBSITE SALES Sales Order #84510" at bounding box center [565, 180] width 499 height 24
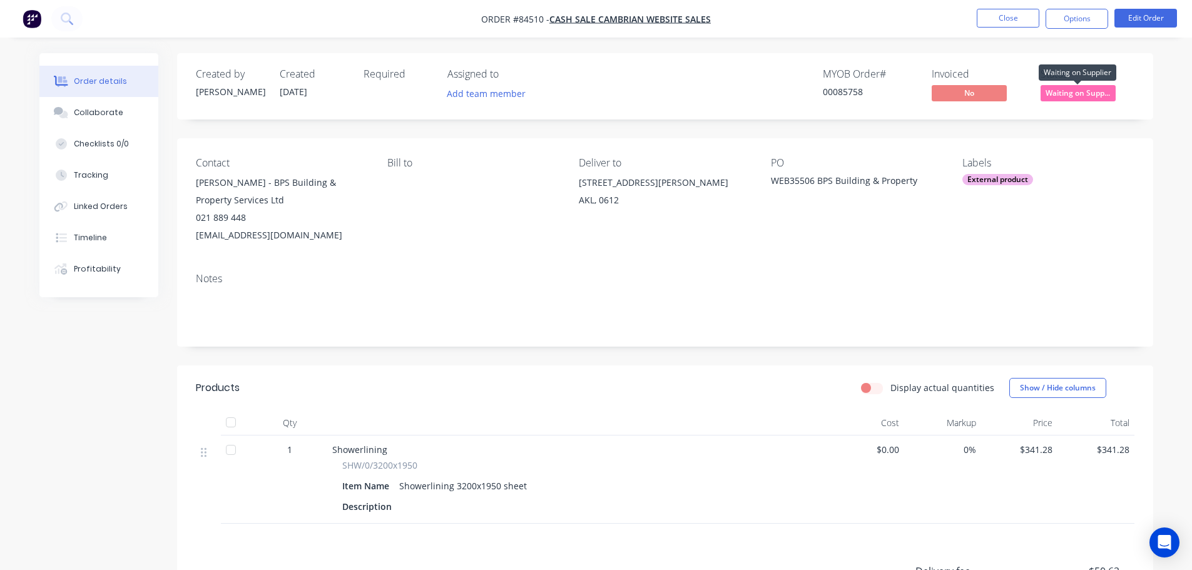
click at [1083, 96] on span "Waiting on Supp..." at bounding box center [1078, 93] width 75 height 16
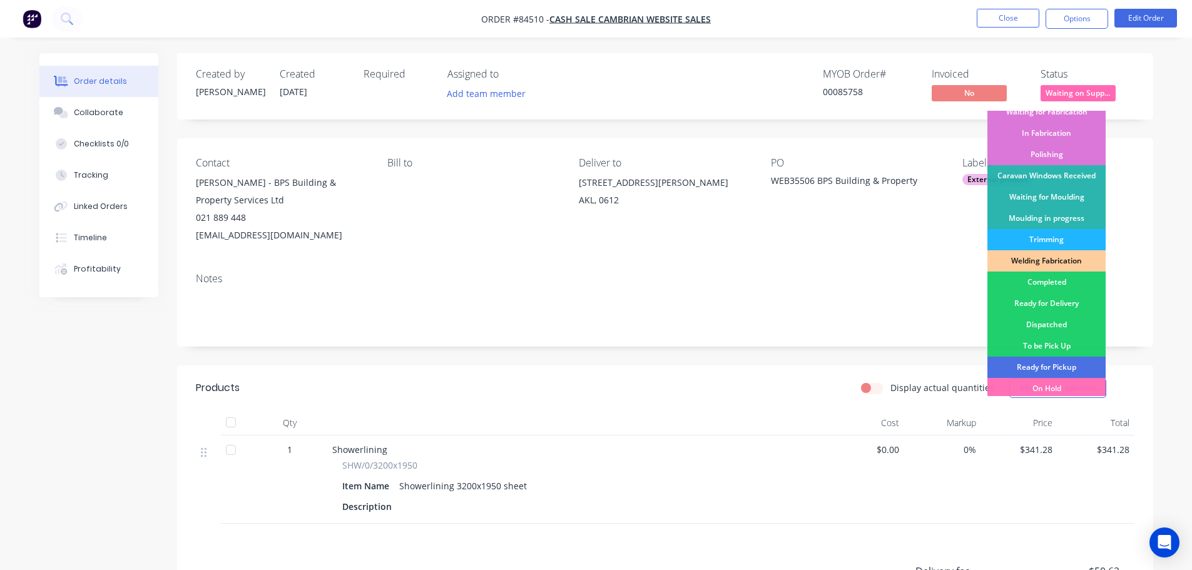
scroll to position [268, 0]
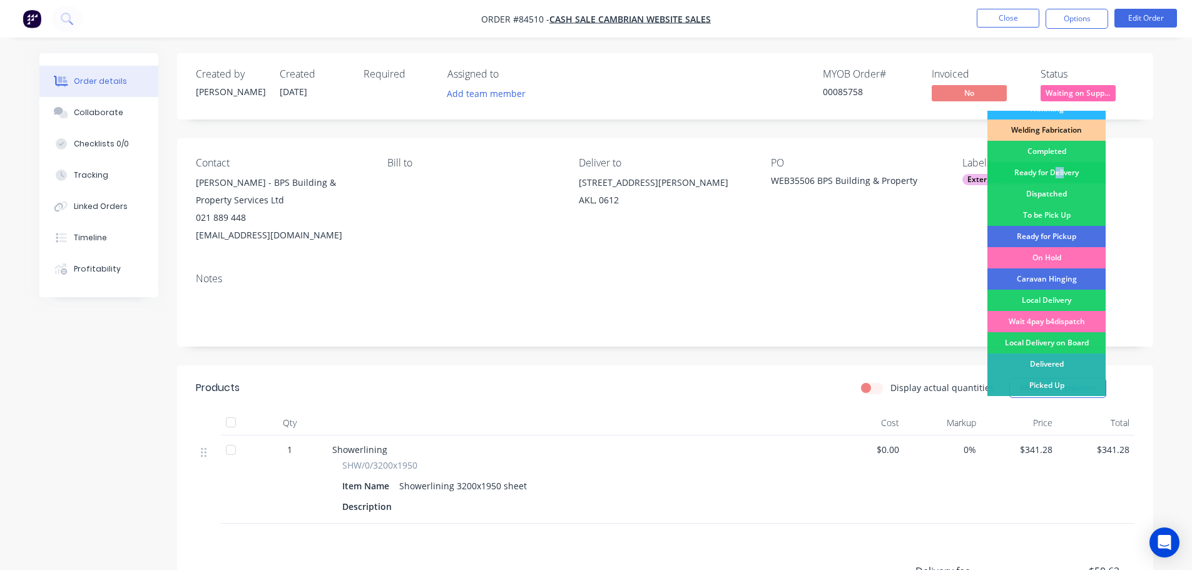
drag, startPoint x: 1065, startPoint y: 178, endPoint x: 1055, endPoint y: 175, distance: 10.9
click at [1055, 175] on div "Ready for Delivery" at bounding box center [1047, 172] width 118 height 21
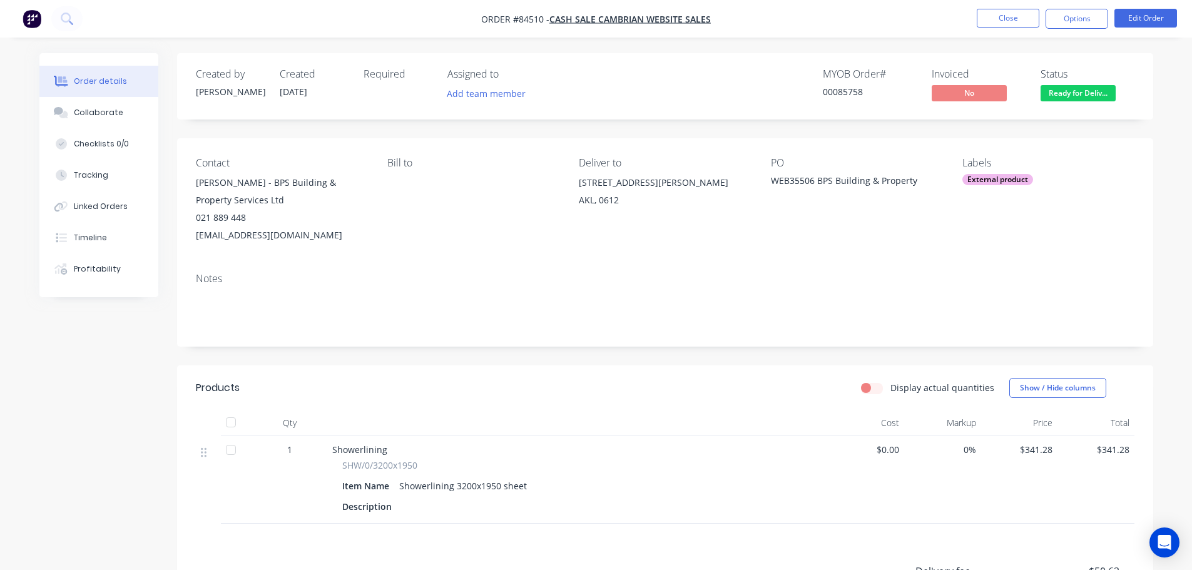
click at [1055, 175] on div "External product" at bounding box center [1048, 179] width 171 height 11
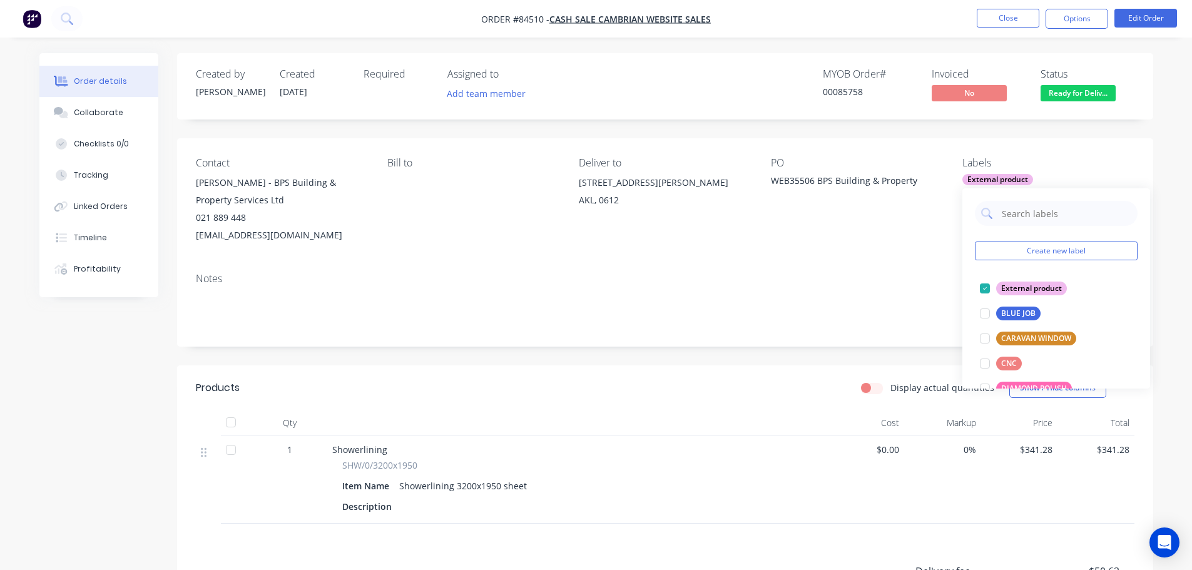
drag, startPoint x: 1076, startPoint y: 21, endPoint x: 1070, endPoint y: 33, distance: 13.4
click at [1076, 21] on button "Options" at bounding box center [1077, 19] width 63 height 20
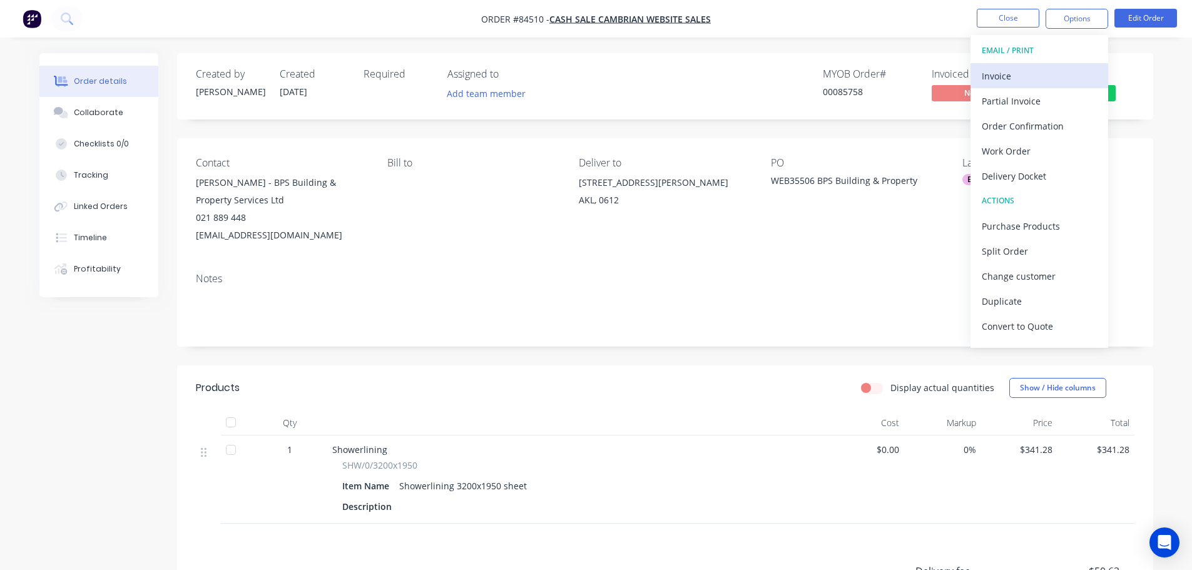
click at [1050, 71] on div "Invoice" at bounding box center [1039, 76] width 115 height 18
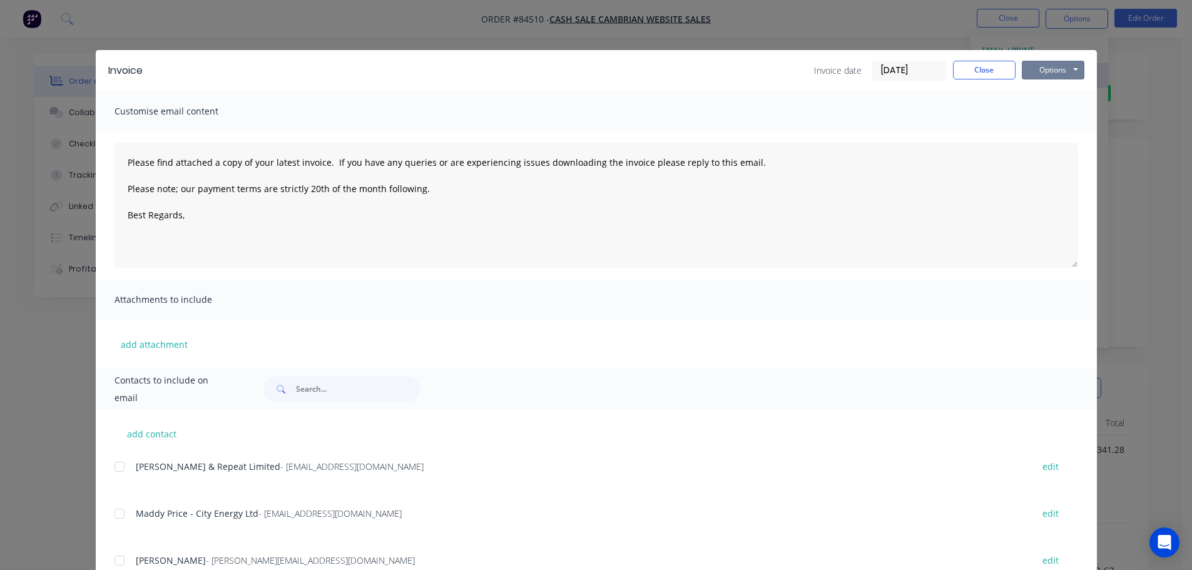
click at [1052, 69] on button "Options" at bounding box center [1053, 70] width 63 height 19
click at [1060, 110] on button "Print" at bounding box center [1062, 113] width 80 height 21
click at [86, 80] on div "Invoice Invoice date 11/09/25 Close Options Preview Print Email Customise email…" at bounding box center [596, 285] width 1192 height 570
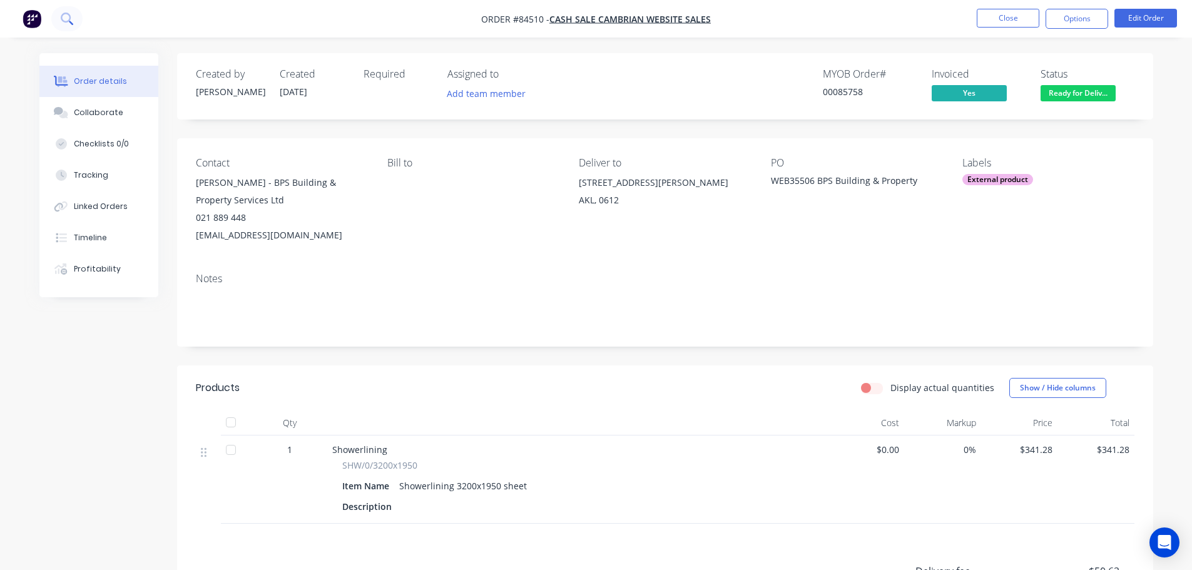
click at [78, 16] on button at bounding box center [66, 18] width 31 height 25
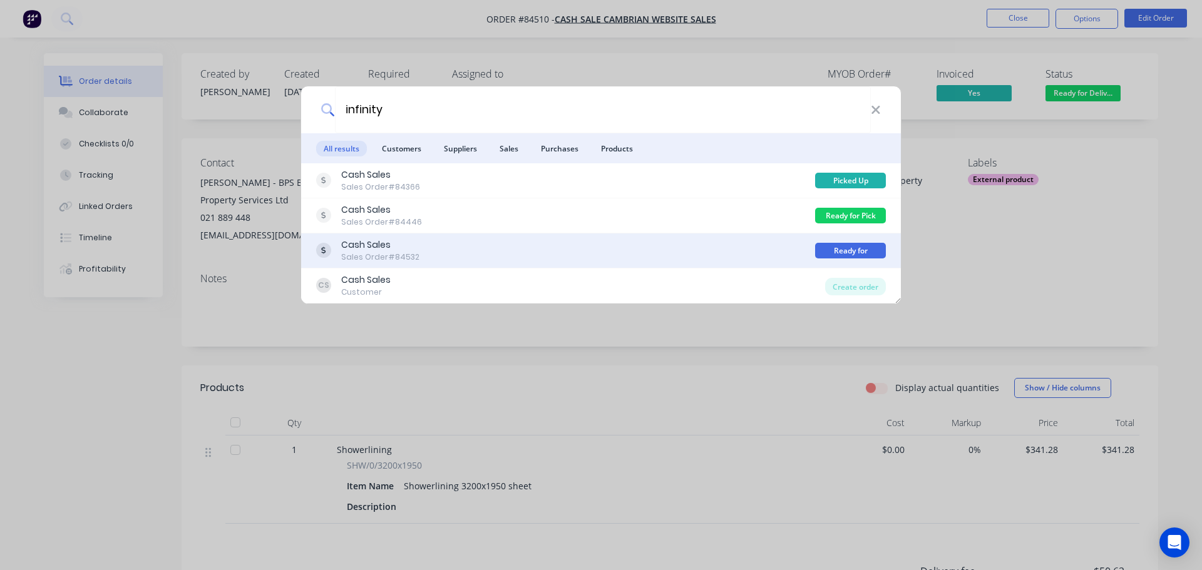
type input "infinity"
click at [741, 247] on div "Cash Sales Sales Order #84532" at bounding box center [565, 250] width 499 height 24
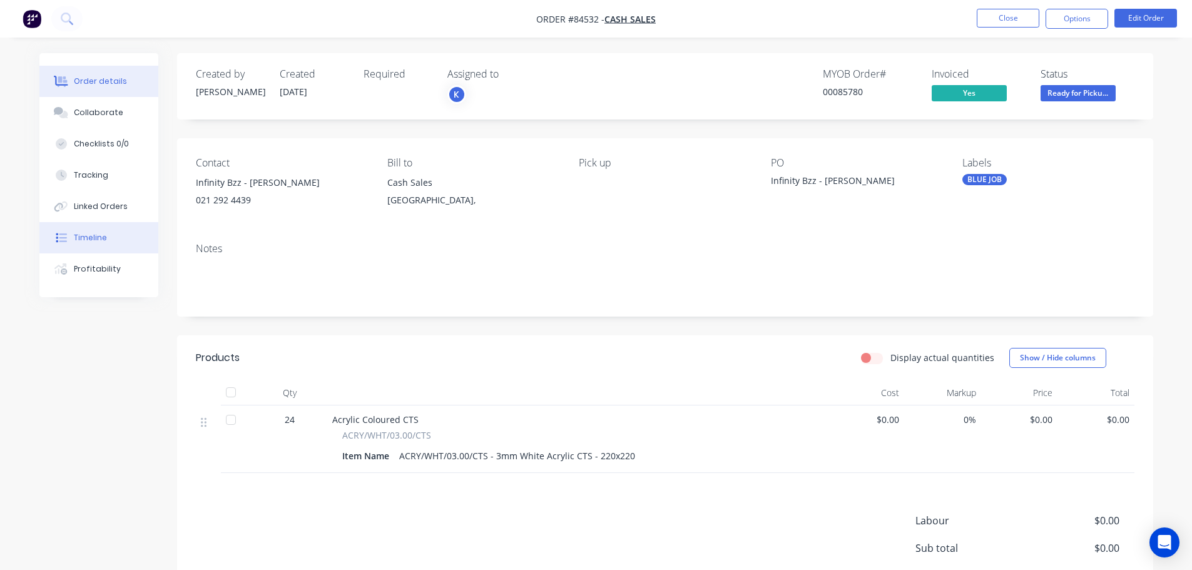
click at [94, 241] on div "Timeline" at bounding box center [90, 237] width 33 height 11
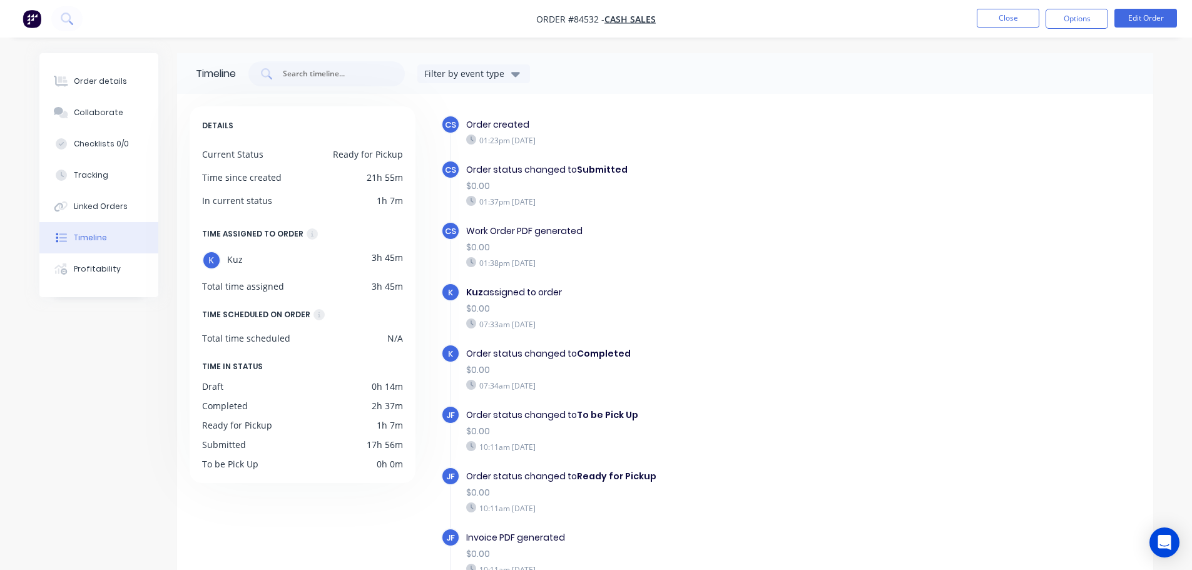
drag, startPoint x: 555, startPoint y: 143, endPoint x: 598, endPoint y: 143, distance: 42.6
click at [598, 143] on div "01:23pm Wednesday 10/09/25" at bounding box center [682, 140] width 433 height 11
click at [103, 70] on button "Order details" at bounding box center [98, 81] width 119 height 31
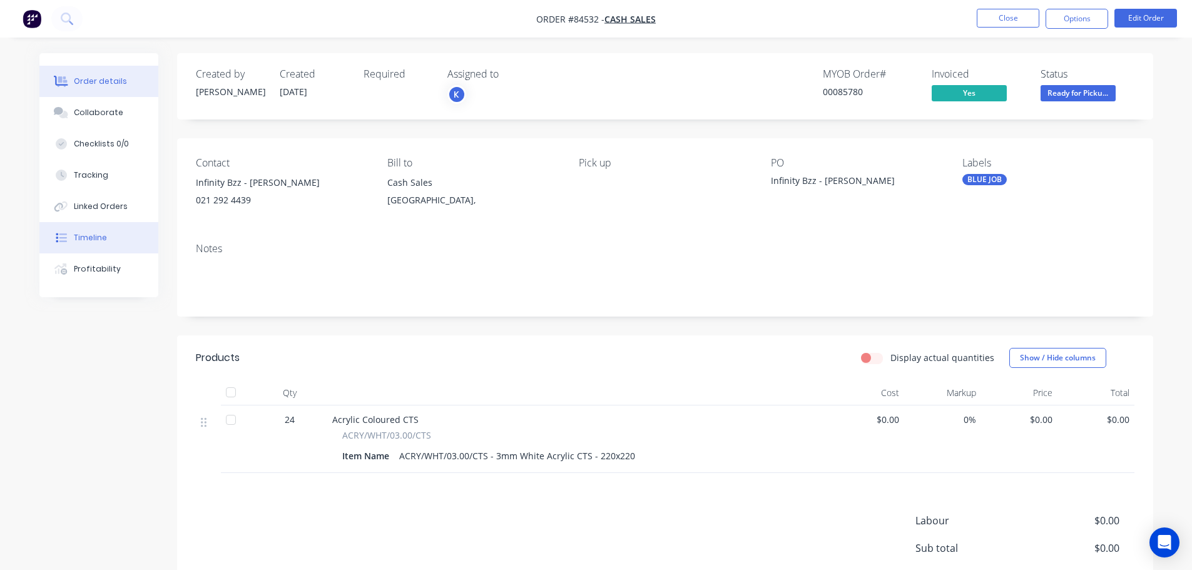
click at [119, 230] on button "Timeline" at bounding box center [98, 237] width 119 height 31
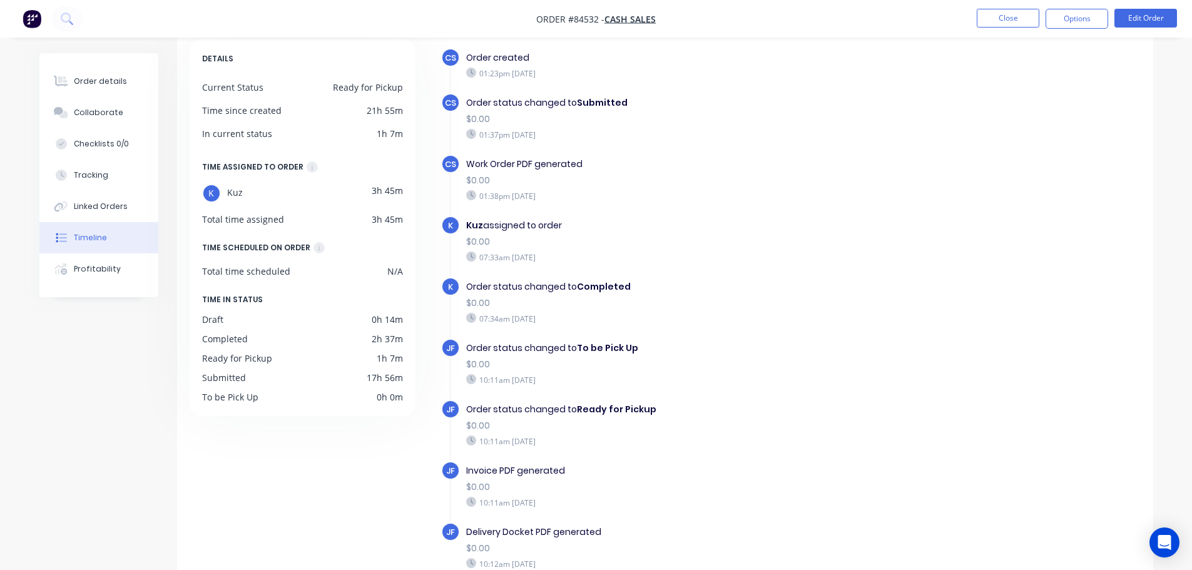
scroll to position [96, 0]
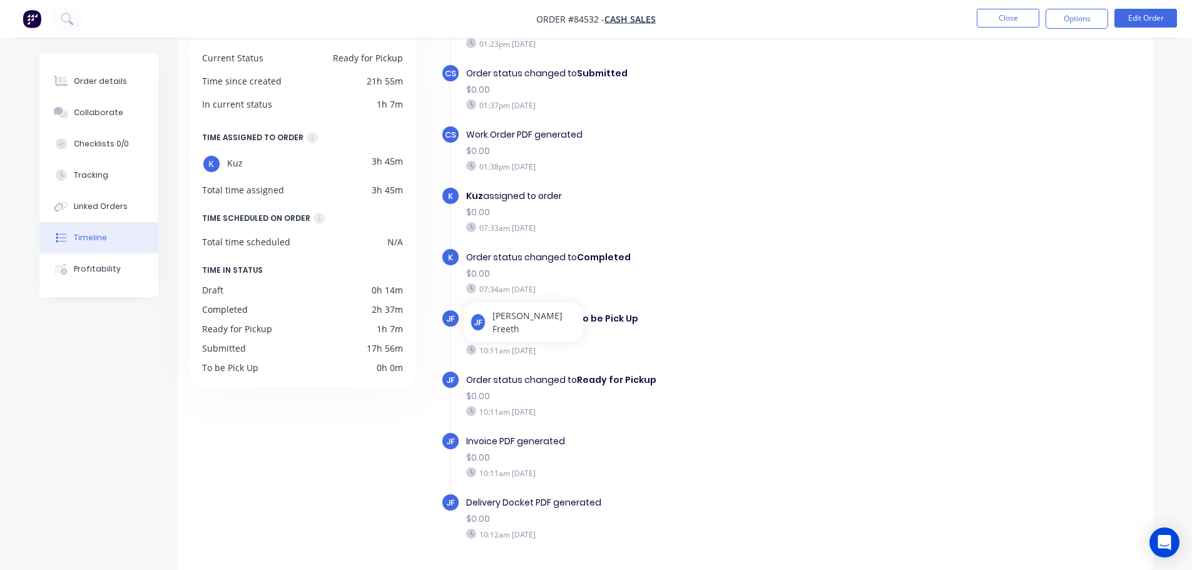
click at [968, 412] on div "CS Order created 01:23pm Wednesday 10/09/25 CS Order status changed to Submitte…" at bounding box center [791, 302] width 700 height 567
click at [506, 358] on div "Order status changed to To be Pick Up $0.00 10:11am Thursday 11/09/25" at bounding box center [683, 334] width 446 height 50
click at [991, 19] on button "Close" at bounding box center [1008, 18] width 63 height 19
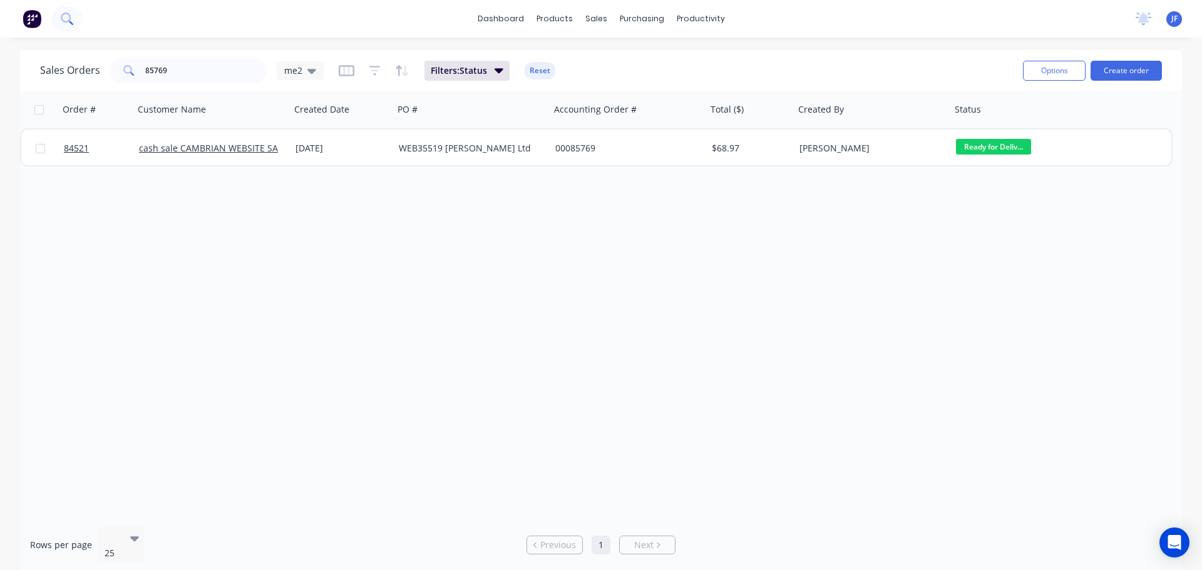
click at [68, 26] on button at bounding box center [66, 18] width 31 height 25
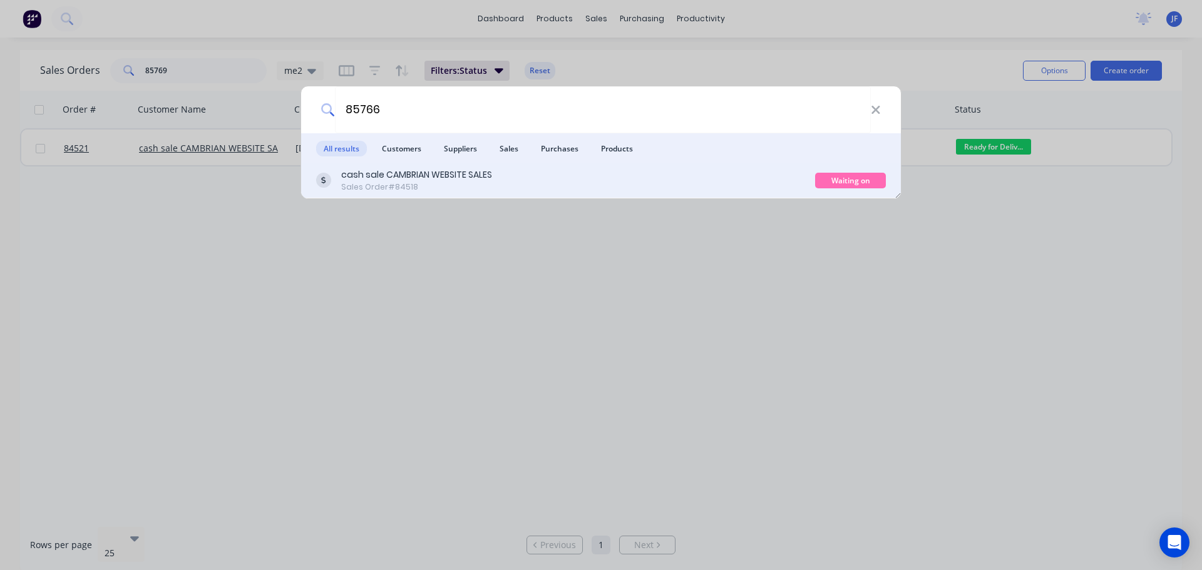
type input "85766"
click at [777, 184] on div "cash sale CAMBRIAN WEBSITE SALES Sales Order #84518" at bounding box center [565, 180] width 499 height 24
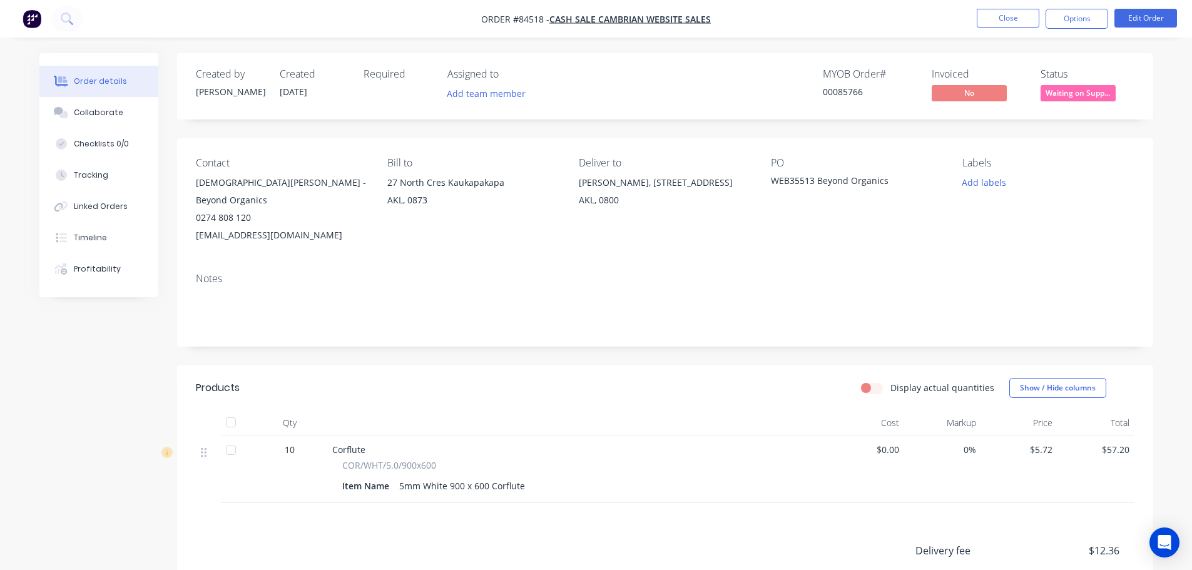
click at [1077, 93] on span "Waiting on Supp..." at bounding box center [1078, 93] width 75 height 16
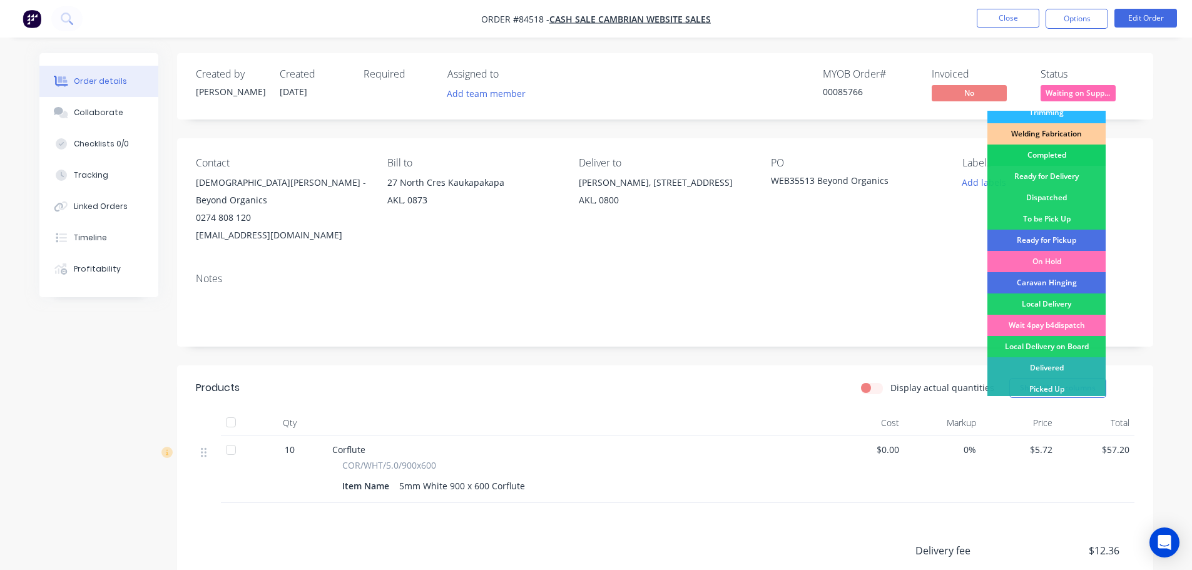
scroll to position [268, 0]
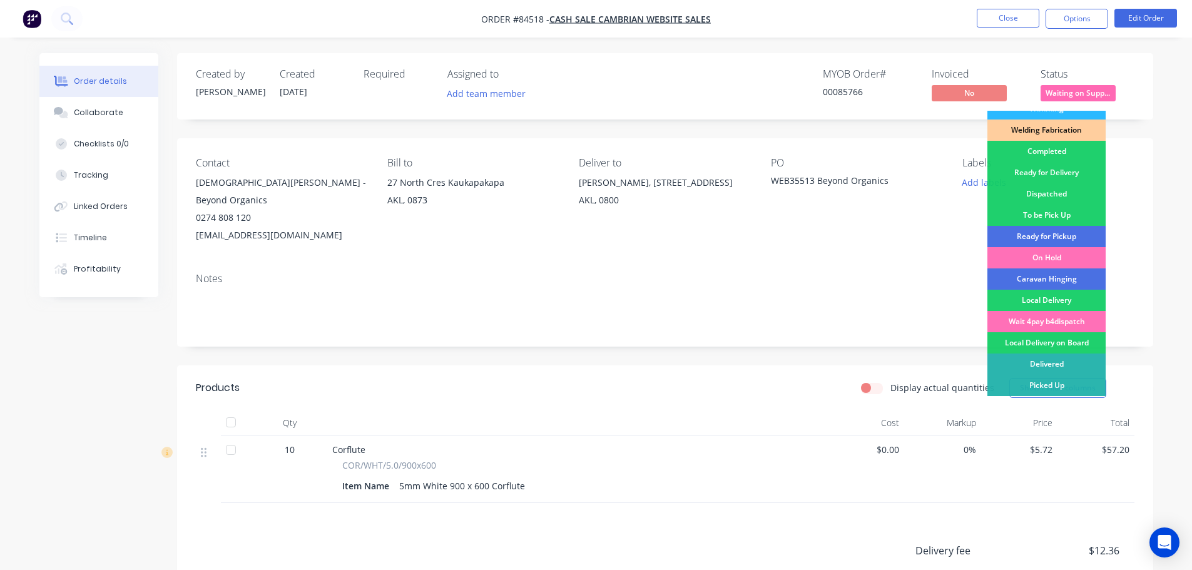
click at [958, 130] on div "Created by Jess Created 10/09/25 Required Assigned to Add team member MYOB Orde…" at bounding box center [665, 394] width 976 height 682
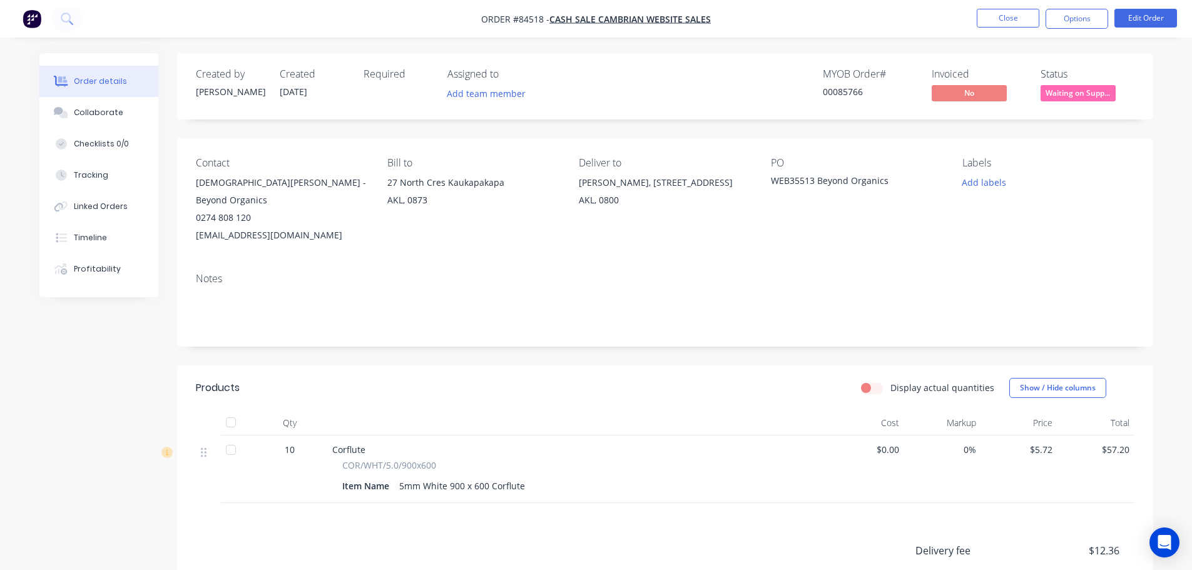
click at [1071, 94] on span "Waiting on Supp..." at bounding box center [1078, 93] width 75 height 16
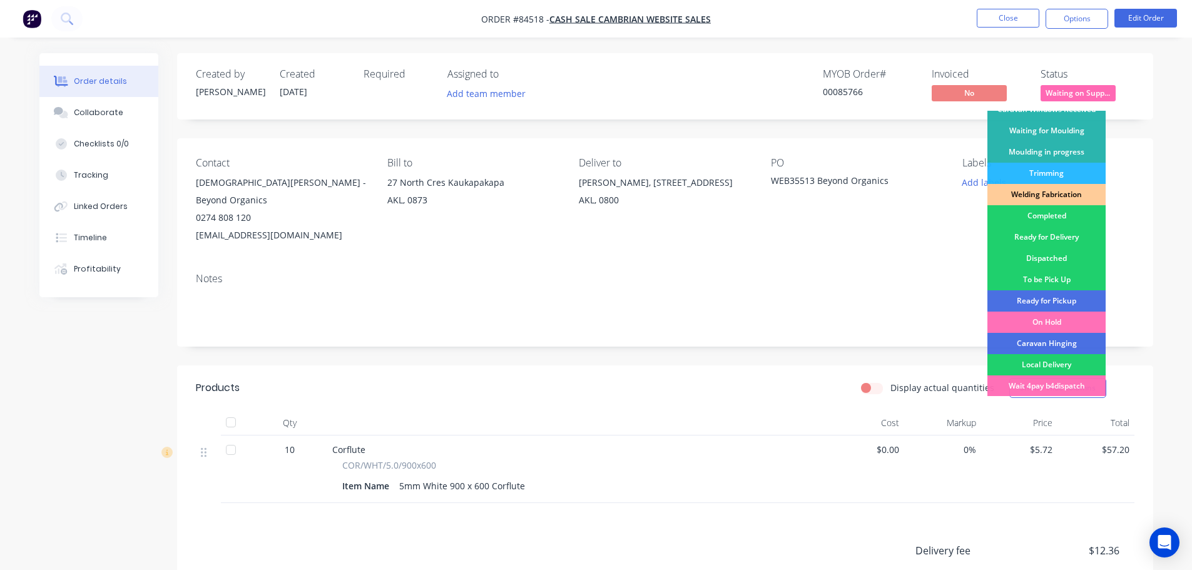
scroll to position [250, 0]
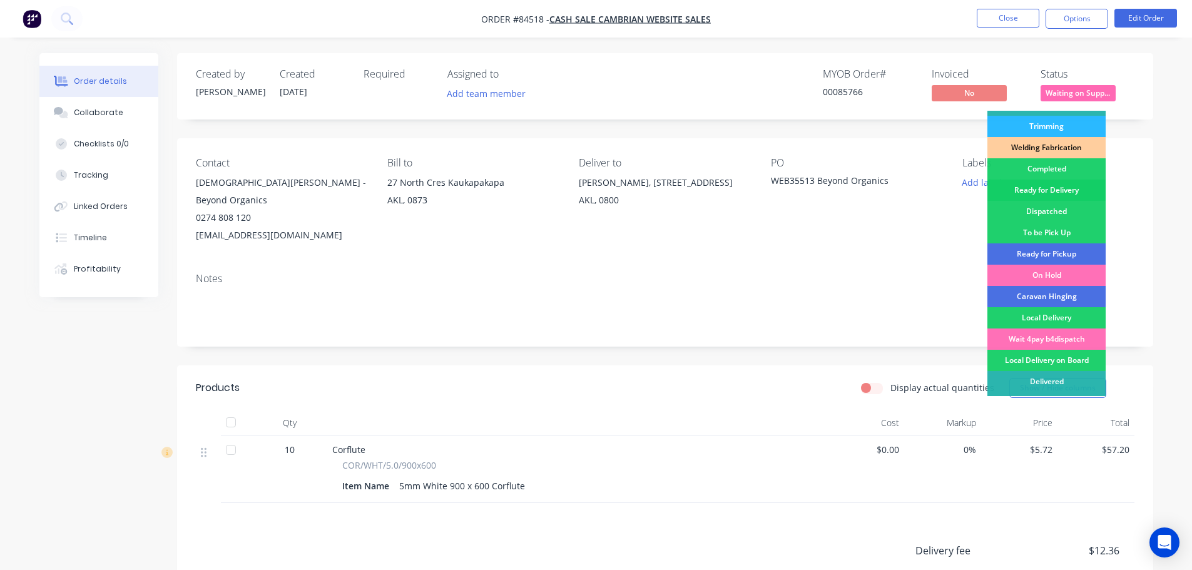
click at [1060, 190] on div "Ready for Delivery" at bounding box center [1047, 190] width 118 height 21
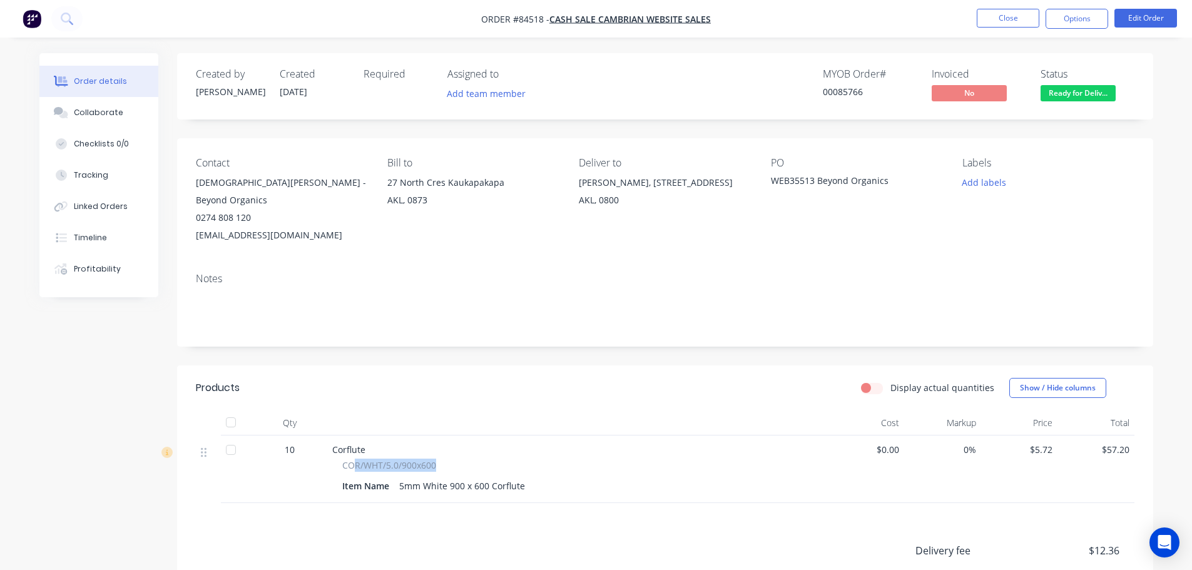
drag, startPoint x: 434, startPoint y: 451, endPoint x: 354, endPoint y: 447, distance: 80.2
click at [354, 459] on span "COR/WHT/5.0/900x600" at bounding box center [389, 465] width 94 height 13
click at [363, 459] on span "COR/WHT/5.0/900x600" at bounding box center [389, 465] width 94 height 13
click at [342, 459] on span "COR/WHT/5.0/900x600" at bounding box center [389, 465] width 94 height 13
drag, startPoint x: 344, startPoint y: 447, endPoint x: 454, endPoint y: 450, distance: 110.2
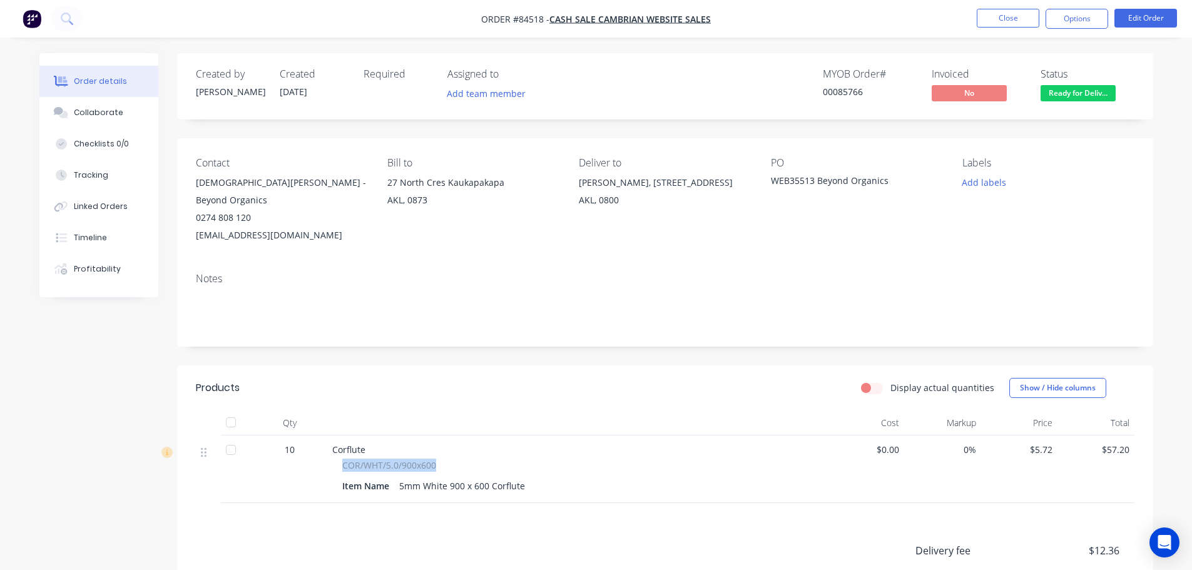
click at [454, 459] on div "COR/WHT/5.0/900x600" at bounding box center [577, 465] width 471 height 13
copy span "COR/WHT/5.0/900x600"
click at [555, 145] on div "Contact Christian Hunt - Beyond Organics 0274 808 120 beyondorganicsnz@gmail.co…" at bounding box center [665, 200] width 976 height 125
click at [685, 125] on div "Created by Jess Created 10/09/25 Required Assigned to Add team member MYOB Orde…" at bounding box center [665, 394] width 976 height 682
click at [1063, 98] on span "Ready for Deliv..." at bounding box center [1078, 93] width 75 height 16
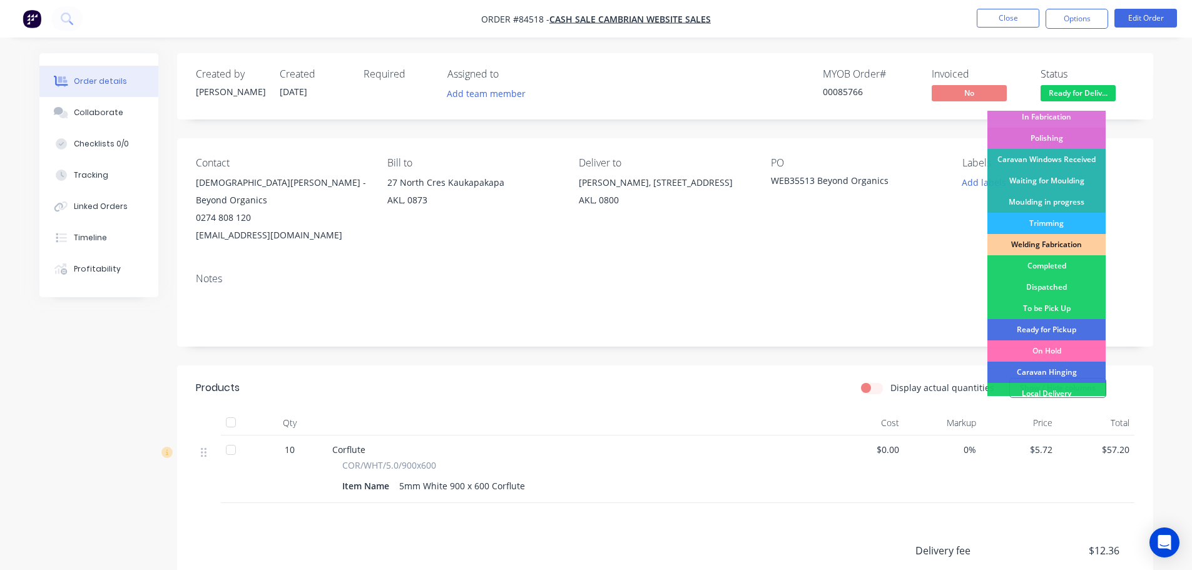
scroll to position [268, 0]
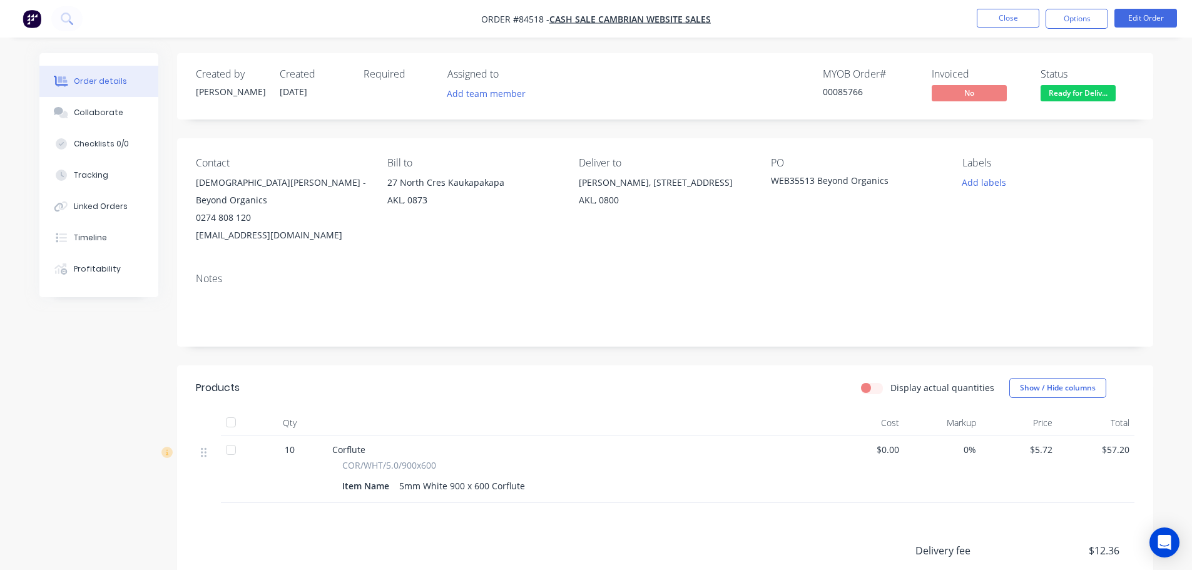
click at [1131, 184] on div "Add labels" at bounding box center [1048, 182] width 171 height 17
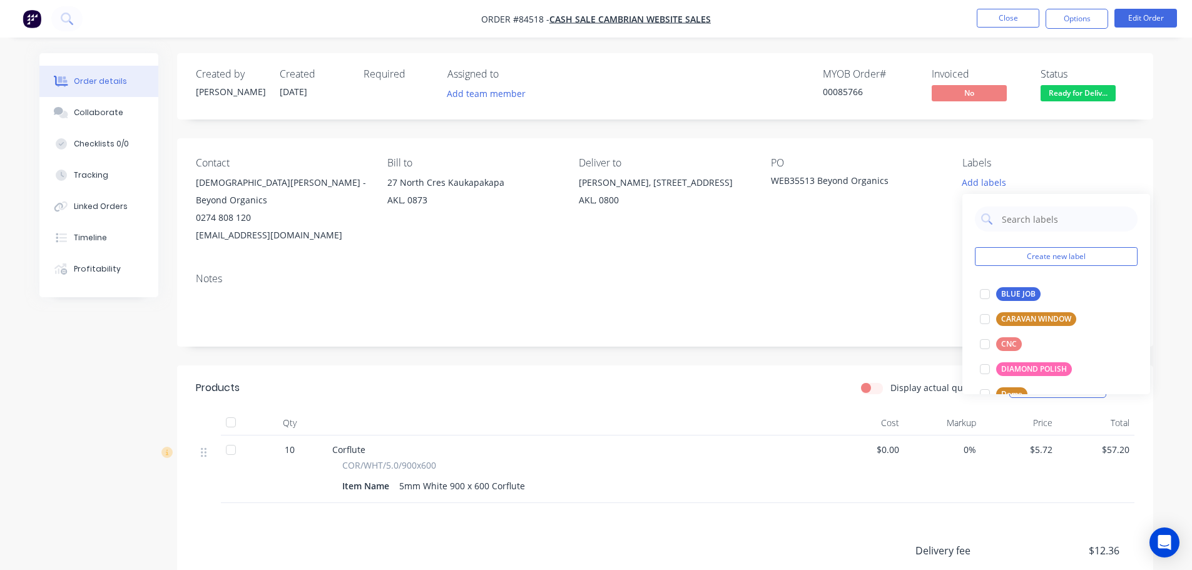
click at [1020, 77] on div "Invoiced" at bounding box center [979, 74] width 94 height 12
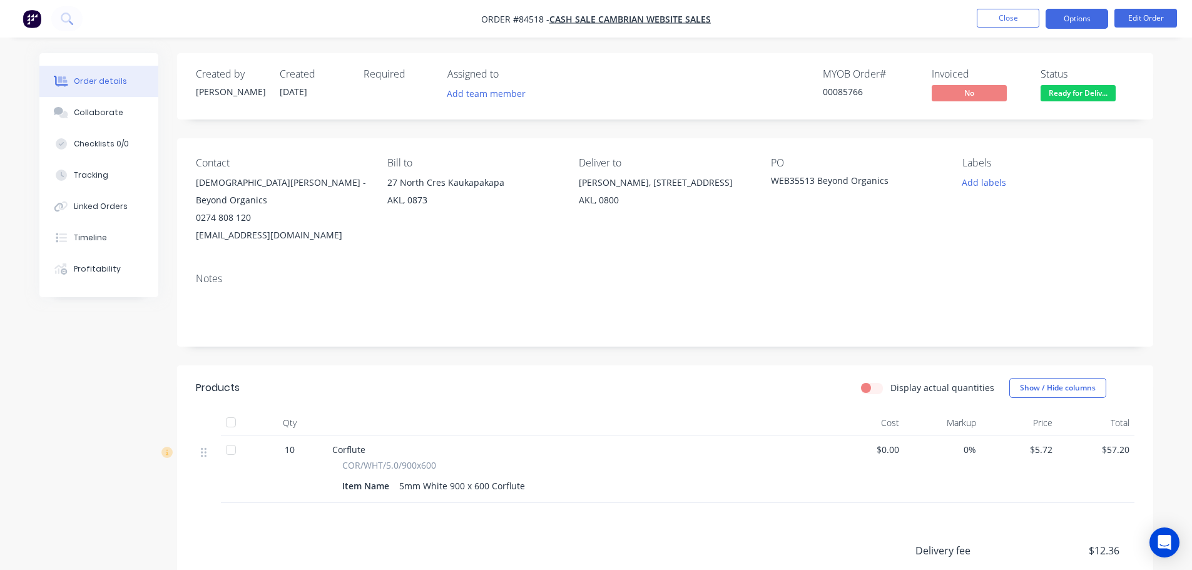
click at [1063, 24] on button "Options" at bounding box center [1077, 19] width 63 height 20
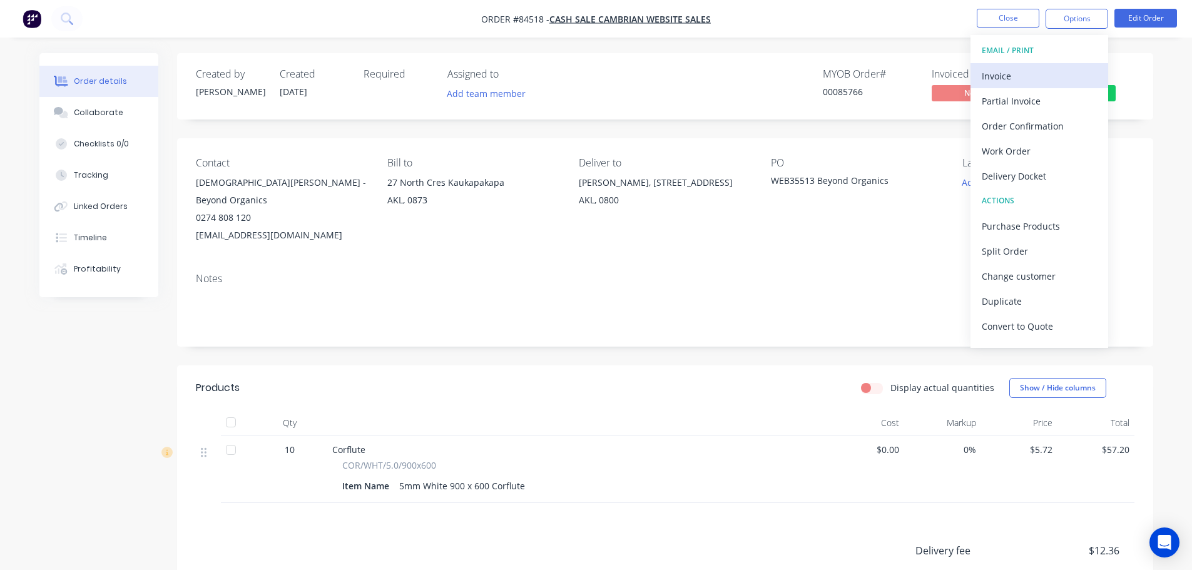
click at [1055, 75] on div "Invoice" at bounding box center [1039, 76] width 115 height 18
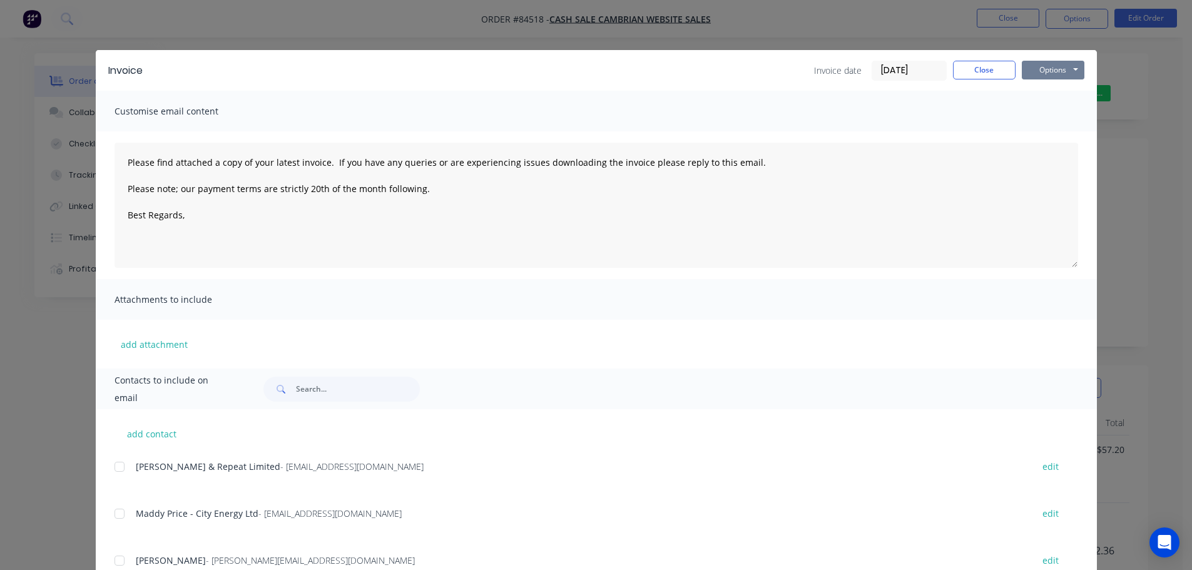
click at [1050, 75] on button "Options" at bounding box center [1053, 70] width 63 height 19
click at [1060, 108] on button "Print" at bounding box center [1062, 113] width 80 height 21
click at [64, 16] on div "Invoice Invoice date 11/09/25 Close Options Preview Print Email Customise email…" at bounding box center [596, 285] width 1192 height 570
click at [64, 17] on icon at bounding box center [67, 19] width 12 height 12
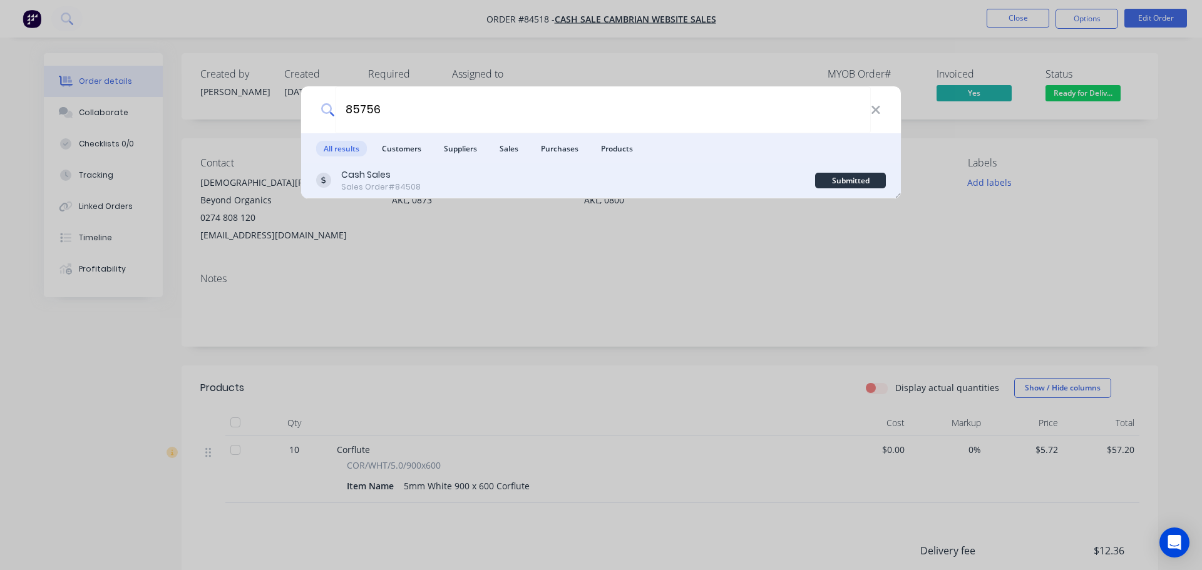
type input "85756"
click at [550, 181] on div "Cash Sales Sales Order #84508" at bounding box center [565, 180] width 499 height 24
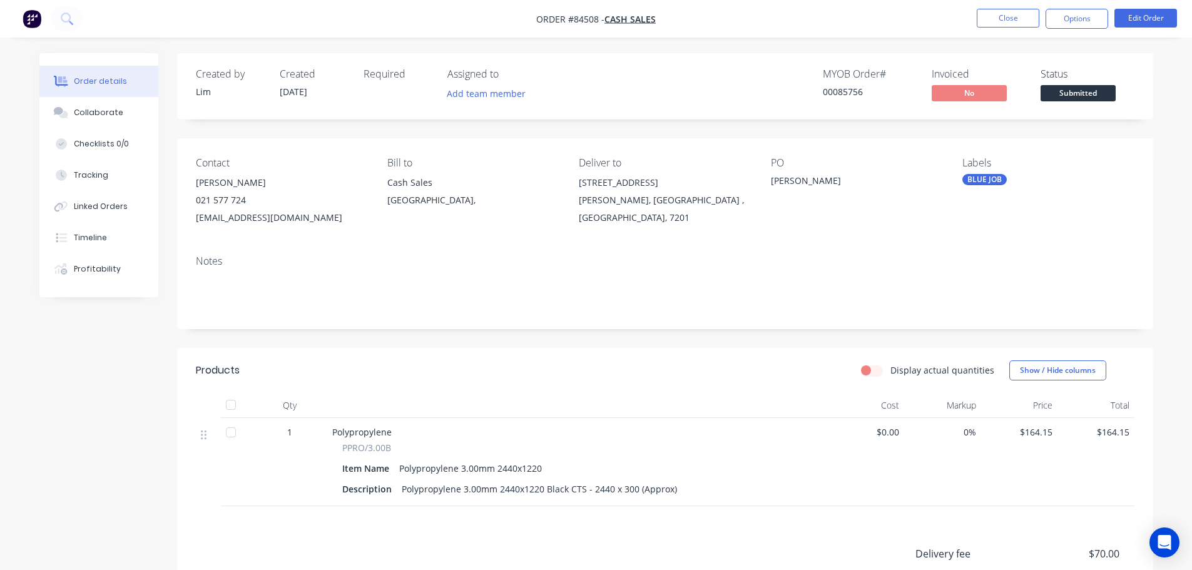
click at [1061, 89] on span "Submitted" at bounding box center [1078, 93] width 75 height 16
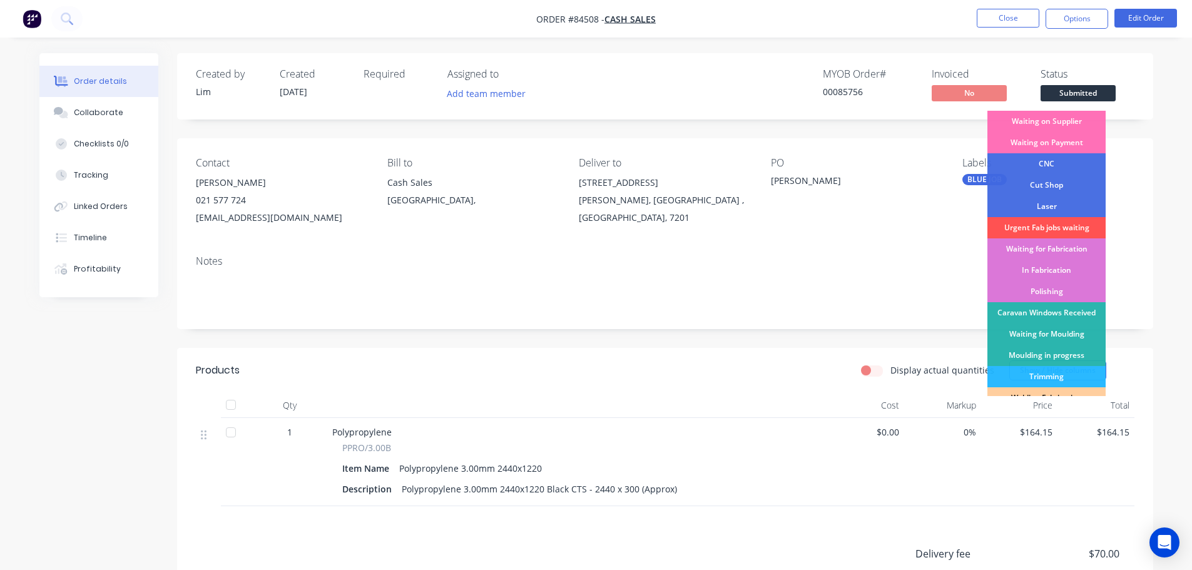
click at [943, 144] on div "Contact Jeff 021 577 724 precisionautocentre@outlook.co.nz Bill to Cash Sales A…" at bounding box center [665, 191] width 976 height 107
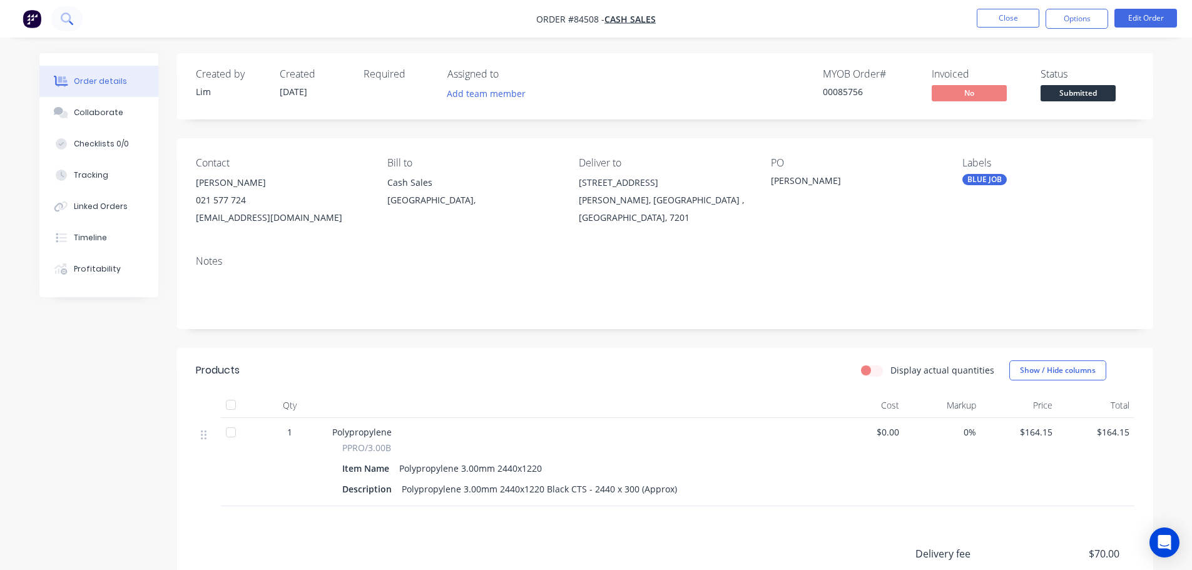
click at [66, 17] on icon at bounding box center [67, 19] width 12 height 12
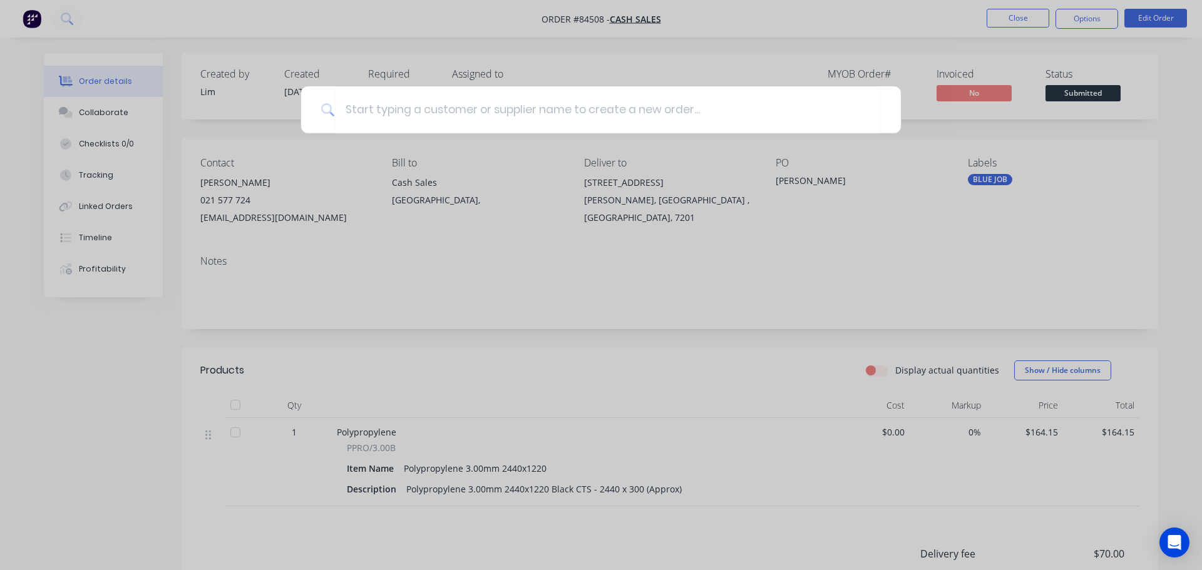
click at [743, 195] on div at bounding box center [601, 285] width 1202 height 570
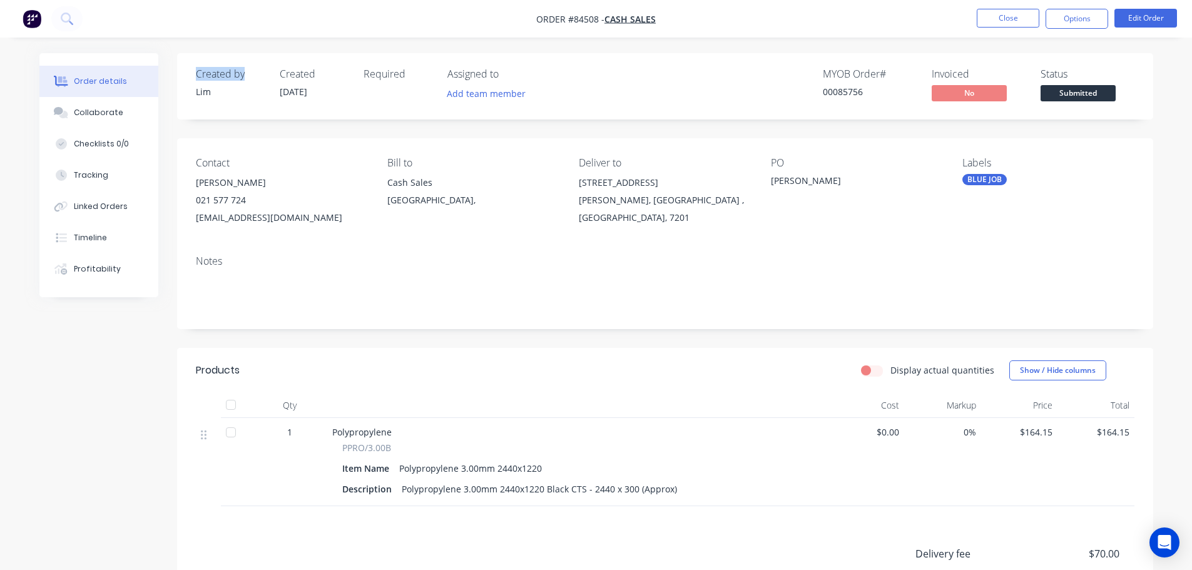
drag, startPoint x: 197, startPoint y: 73, endPoint x: 248, endPoint y: 76, distance: 51.4
click at [248, 76] on div "Created by" at bounding box center [230, 74] width 69 height 12
click at [1005, 23] on button "Close" at bounding box center [1008, 18] width 63 height 19
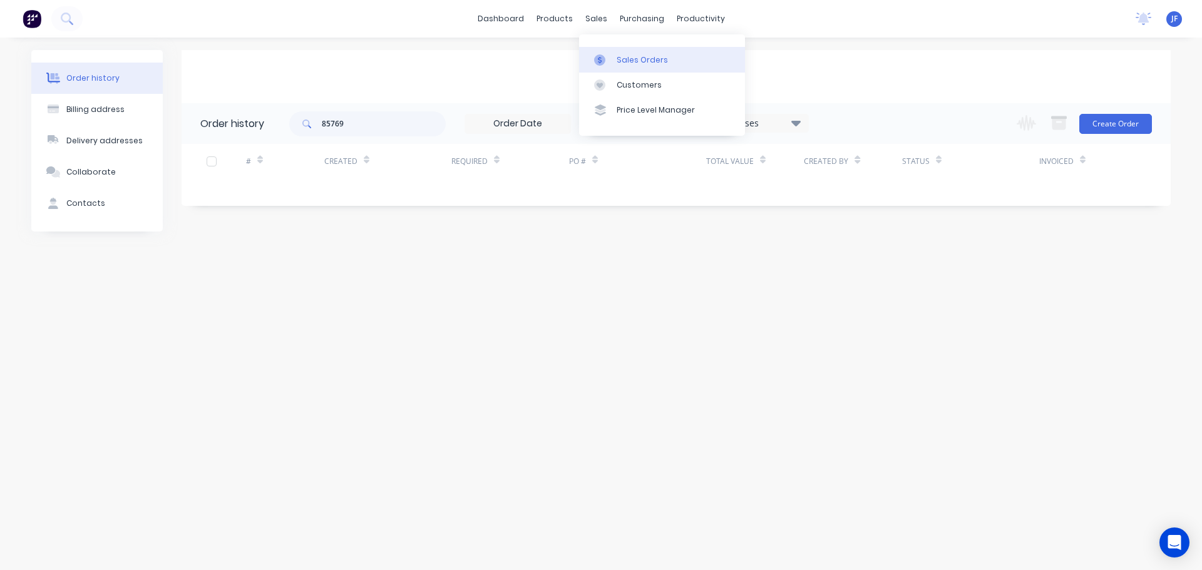
drag, startPoint x: 598, startPoint y: 18, endPoint x: 625, endPoint y: 56, distance: 47.2
click at [608, 36] on body "dashboard products sales purchasing productivity dashboard products Product Cat…" at bounding box center [601, 285] width 1202 height 570
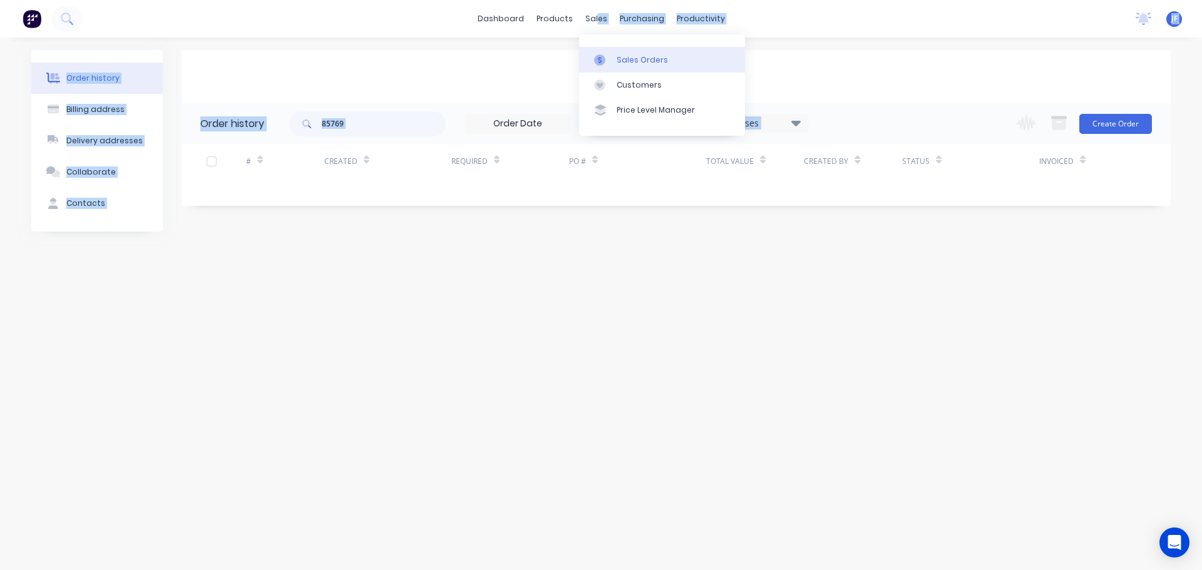
click at [626, 57] on div "Sales Orders" at bounding box center [641, 59] width 51 height 11
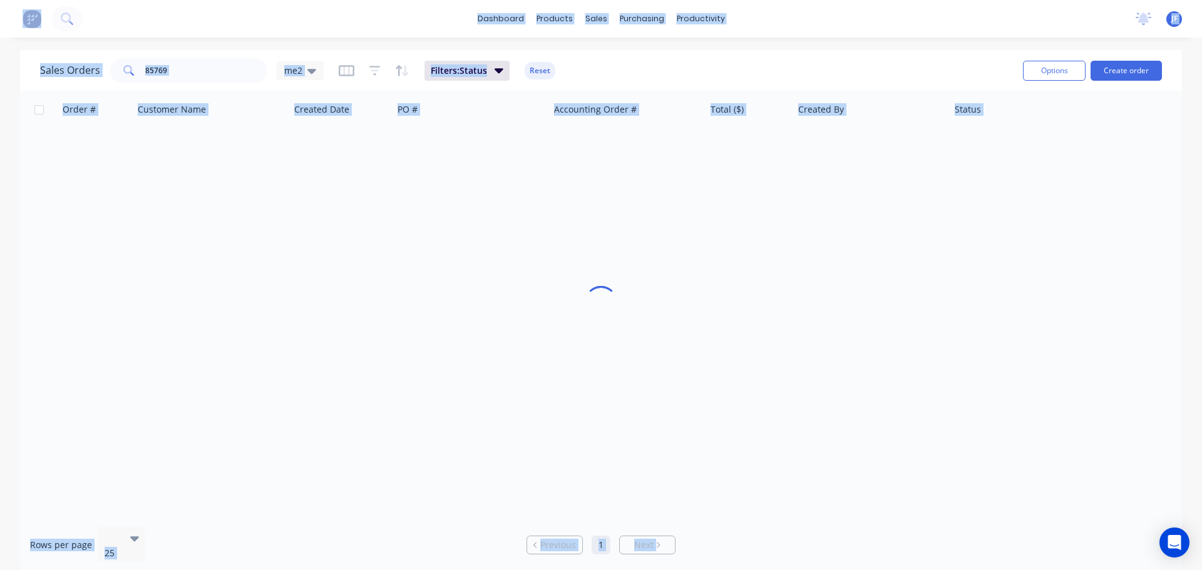
click at [443, 25] on div "dashboard products sales purchasing productivity dashboard products Product Cat…" at bounding box center [601, 19] width 1202 height 38
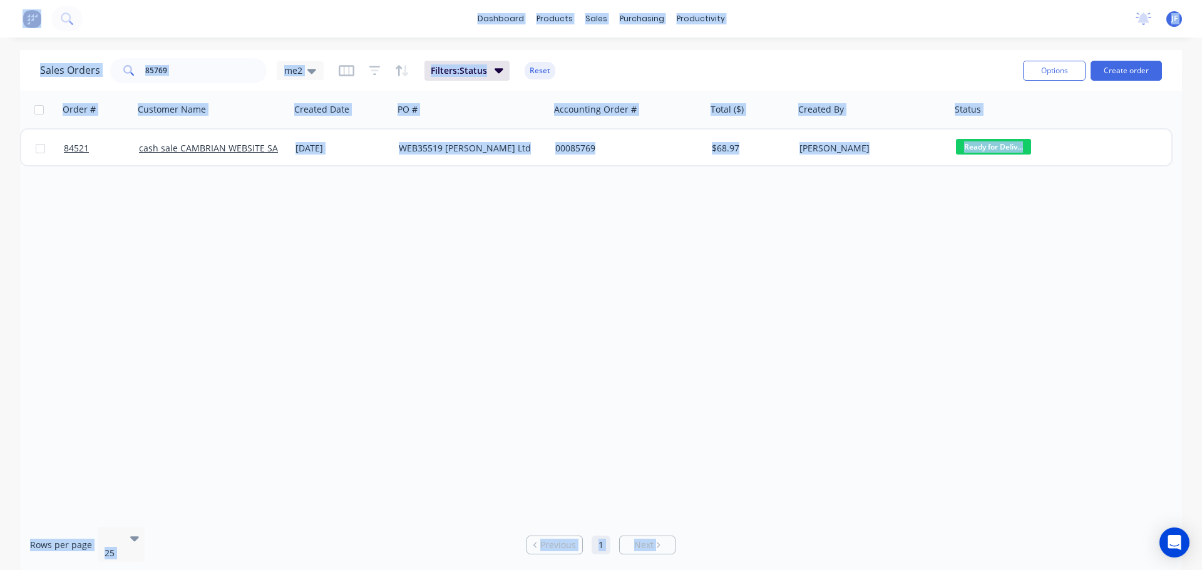
click at [441, 274] on div "Order # Customer Name Created Date PO # Accounting Order # Total ($) Created By…" at bounding box center [601, 304] width 1162 height 426
click at [292, 44] on div "dashboard products sales purchasing productivity dashboard products Product Cat…" at bounding box center [601, 285] width 1202 height 570
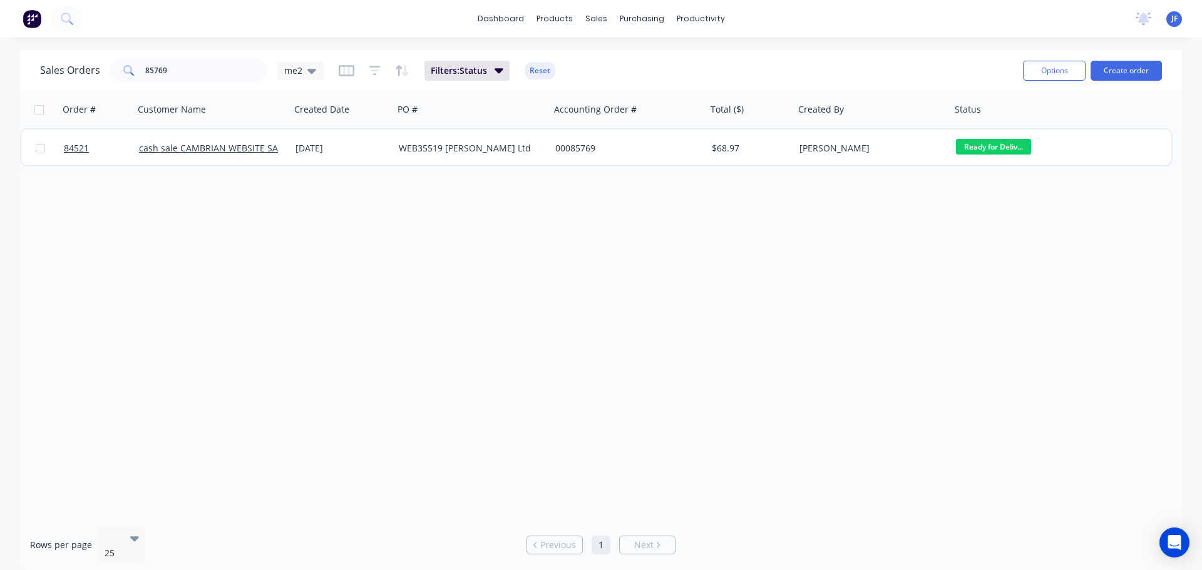
click at [959, 53] on div "Sales Orders 85769 me2 Filters: Status Reset Options Create order" at bounding box center [601, 70] width 1162 height 41
click at [610, 51] on link "Sales Orders" at bounding box center [662, 59] width 166 height 25
click at [1113, 68] on button "Create order" at bounding box center [1125, 71] width 71 height 20
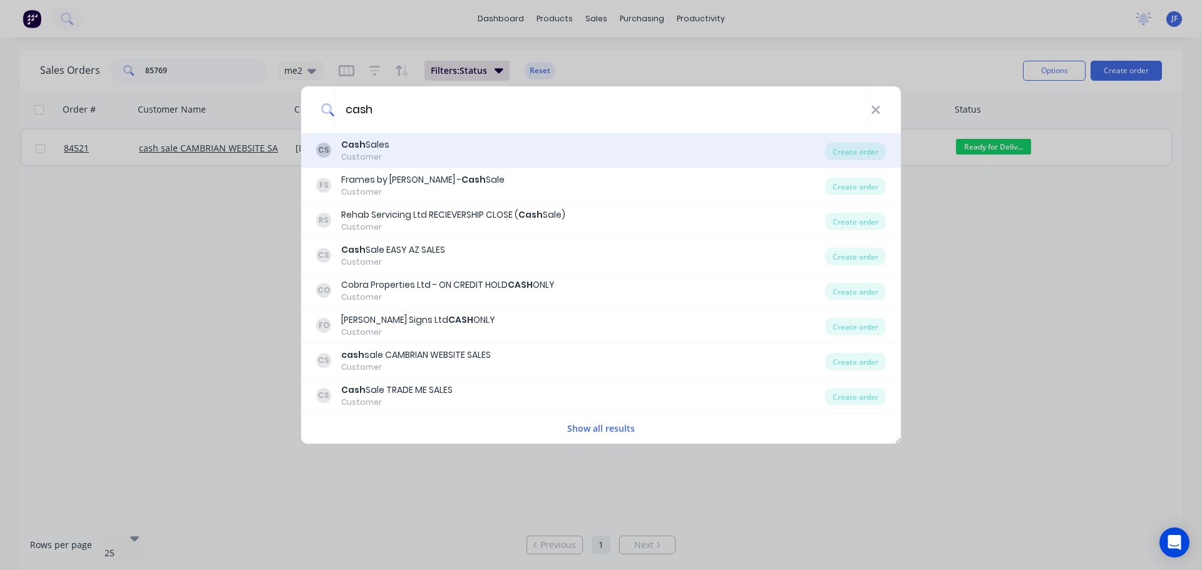
type input "cash"
click at [620, 138] on div "CS Cash Sales Customer" at bounding box center [570, 150] width 509 height 24
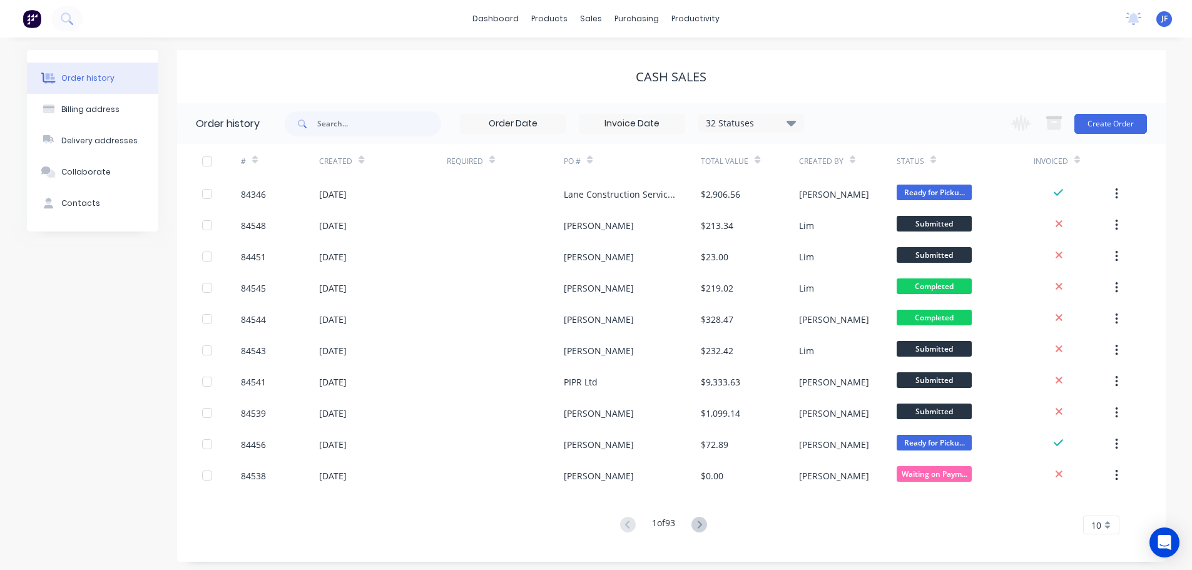
click at [736, 52] on div "Cash Sales" at bounding box center [671, 76] width 989 height 53
click at [662, 5] on div "dashboard products sales purchasing productivity dashboard products Product Cat…" at bounding box center [596, 19] width 1192 height 38
click at [607, 5] on div "dashboard products sales purchasing productivity dashboard products Product Cat…" at bounding box center [596, 19] width 1192 height 38
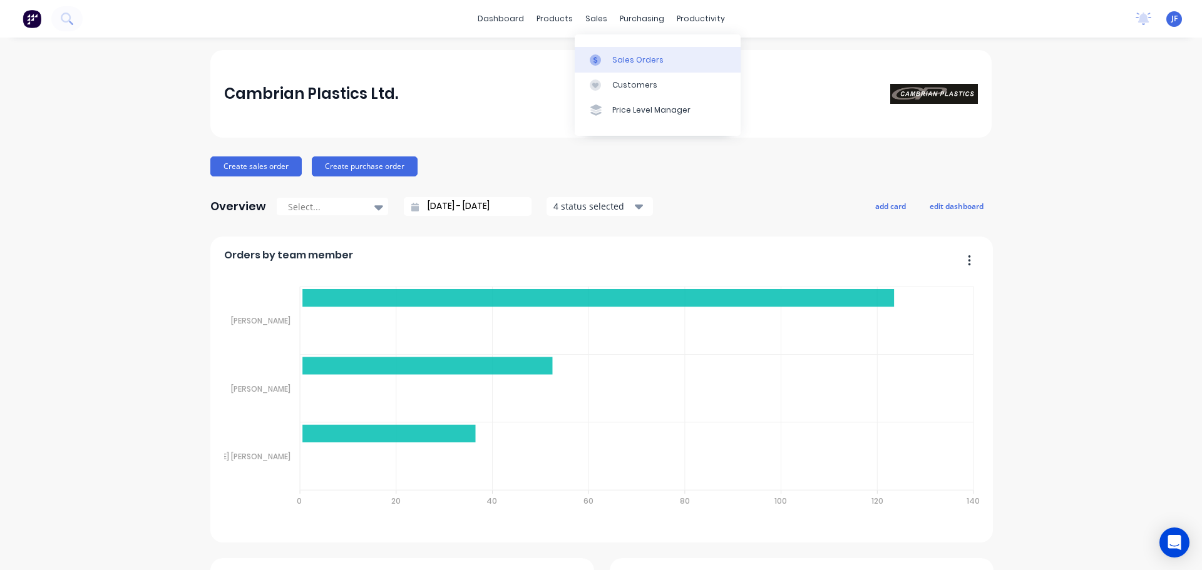
click at [615, 57] on div "Sales Orders" at bounding box center [637, 59] width 51 height 11
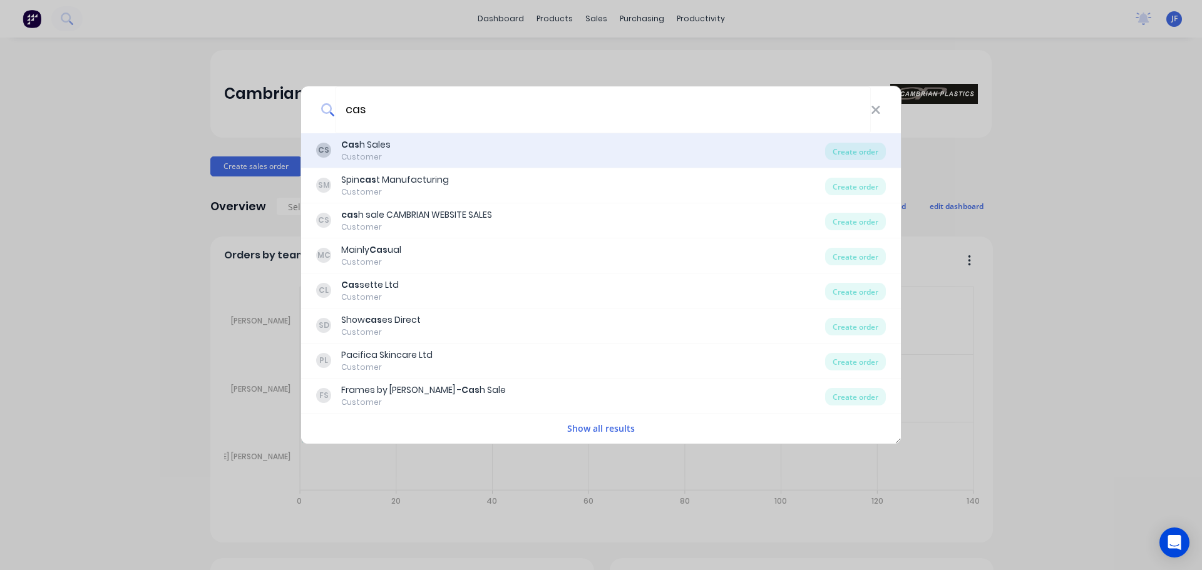
type input "cas"
click at [367, 153] on div "Customer" at bounding box center [365, 156] width 49 height 11
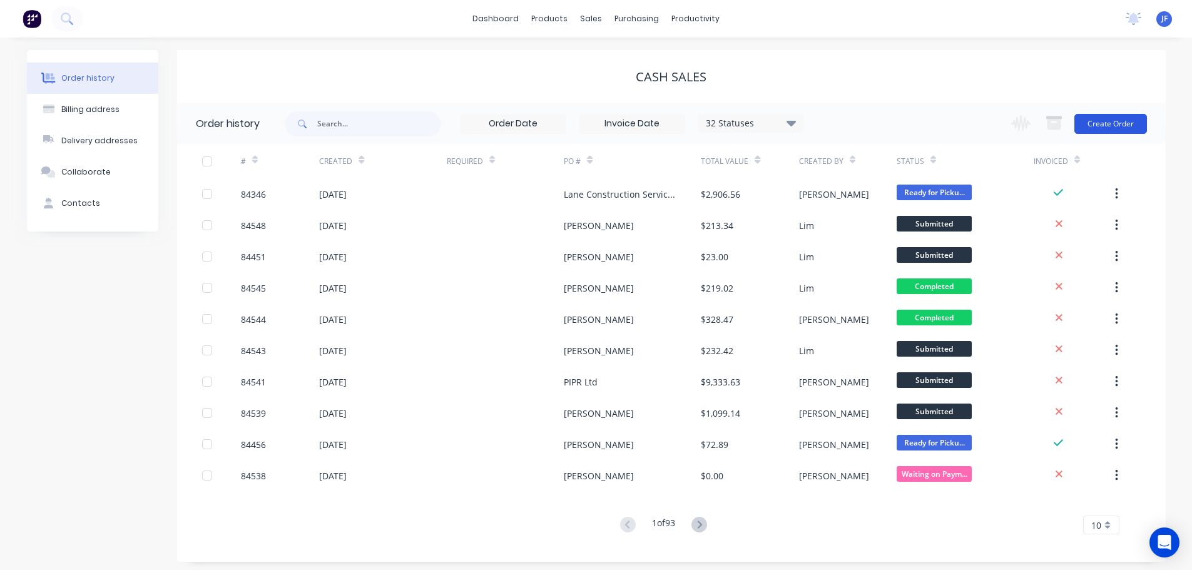
click at [1099, 123] on button "Create Order" at bounding box center [1111, 124] width 73 height 20
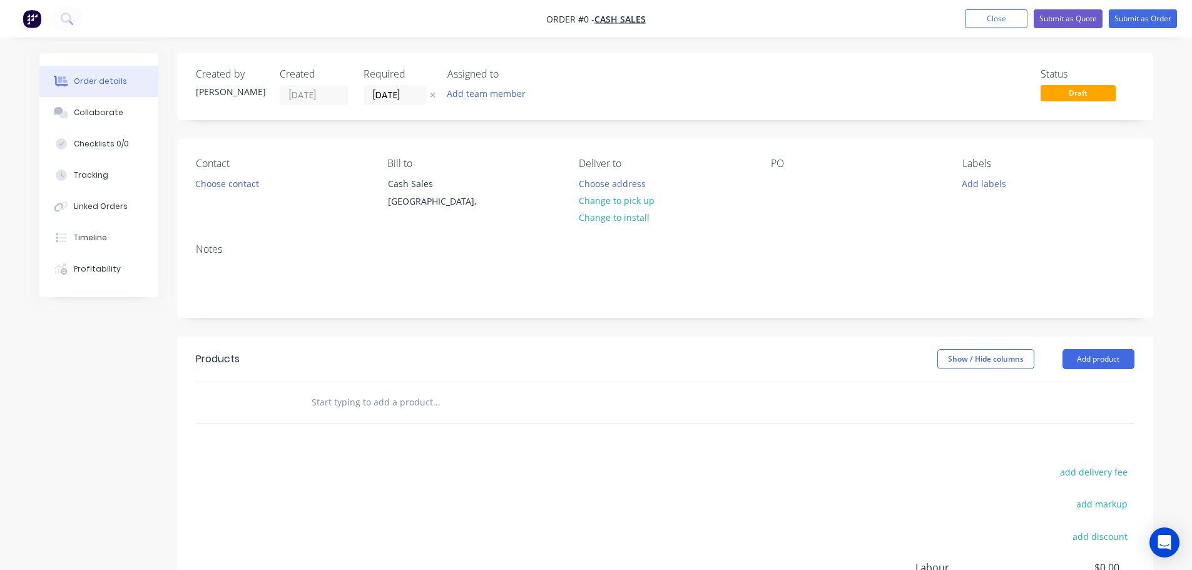
click at [432, 97] on icon "button" at bounding box center [433, 95] width 6 height 8
click at [205, 173] on div "Contact Choose contact" at bounding box center [281, 186] width 171 height 57
click at [211, 175] on div "Contact Choose contact" at bounding box center [281, 186] width 171 height 57
click at [247, 181] on button "Choose contact" at bounding box center [226, 183] width 77 height 17
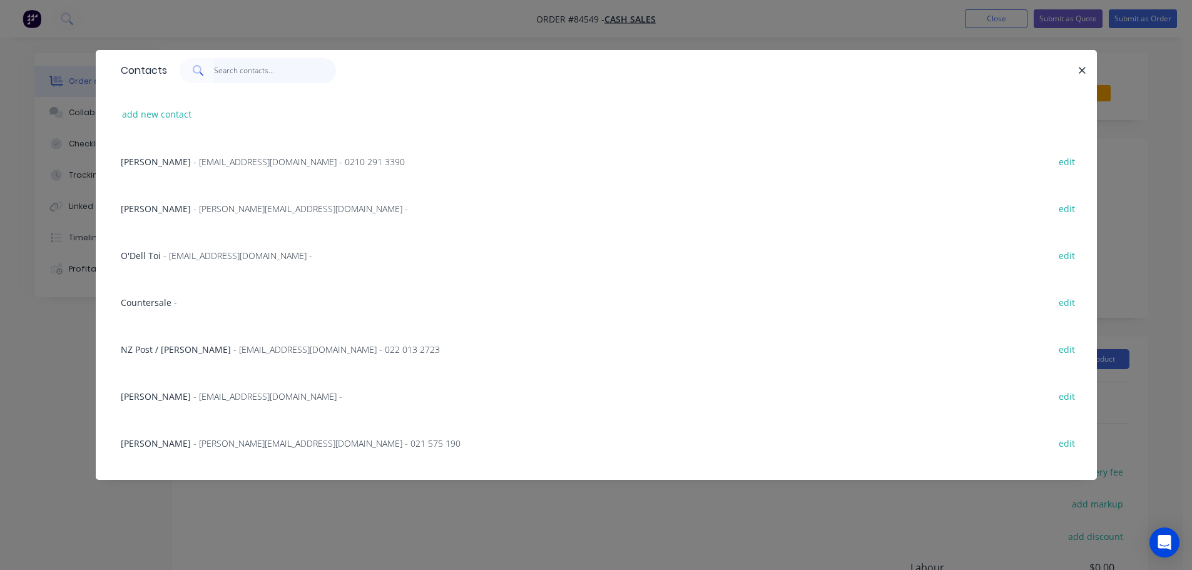
click at [274, 65] on input "text" at bounding box center [275, 70] width 122 height 25
paste input "Mark"
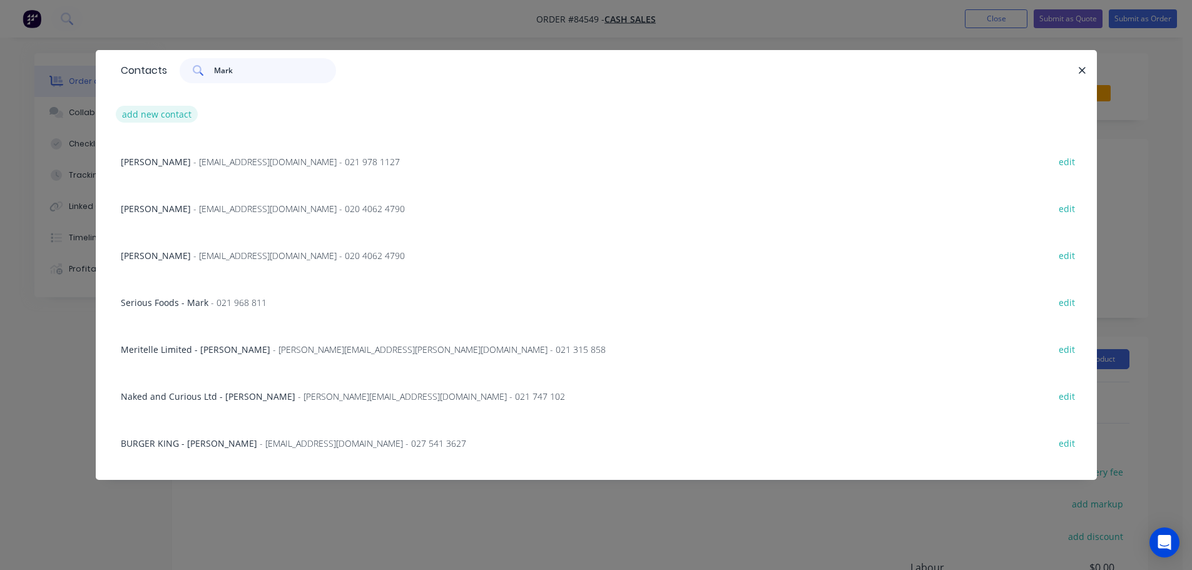
type input "Mark"
click at [164, 115] on button "add new contact" at bounding box center [157, 114] width 83 height 17
select select "NZ"
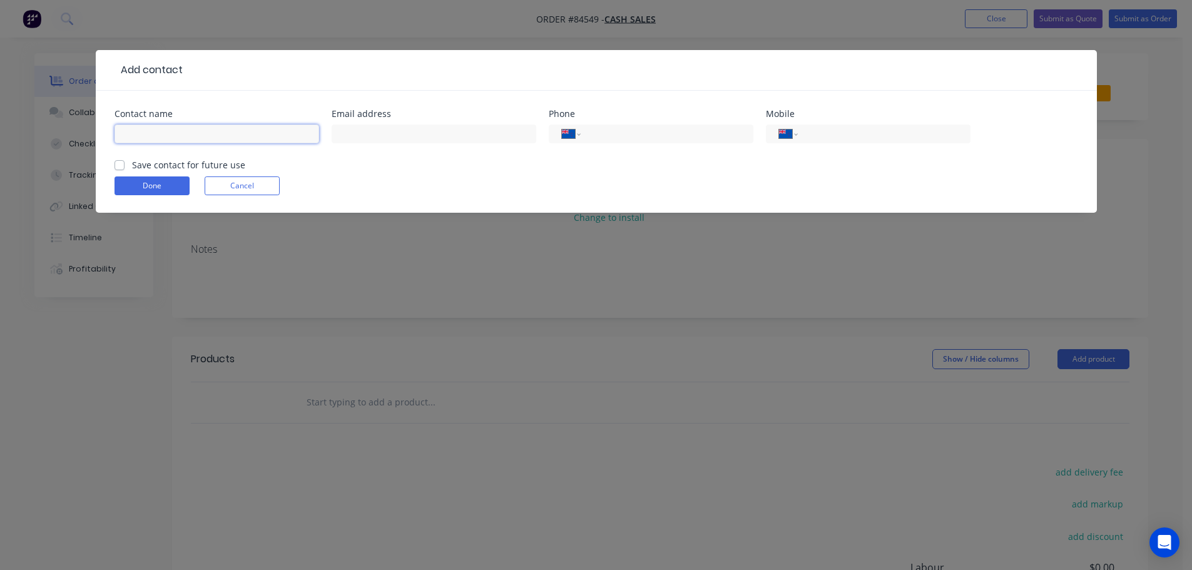
click at [171, 132] on input "text" at bounding box center [217, 134] width 205 height 19
click at [253, 195] on form "Contact name Email address Phone International [GEOGRAPHIC_DATA] [GEOGRAPHIC_DA…" at bounding box center [597, 161] width 964 height 103
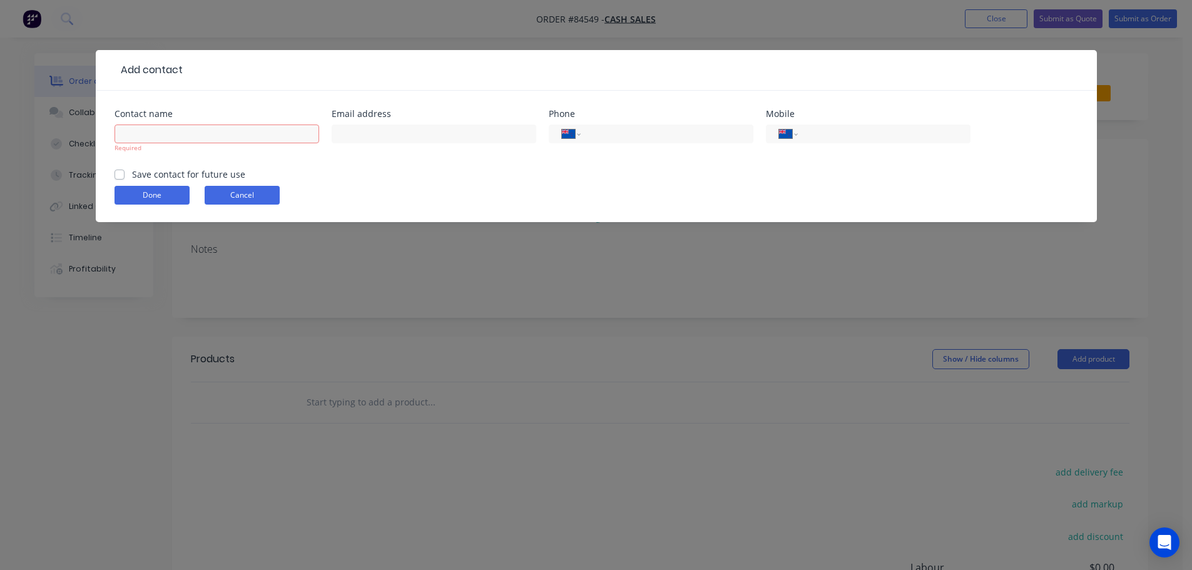
click at [245, 187] on button "Cancel" at bounding box center [242, 195] width 75 height 19
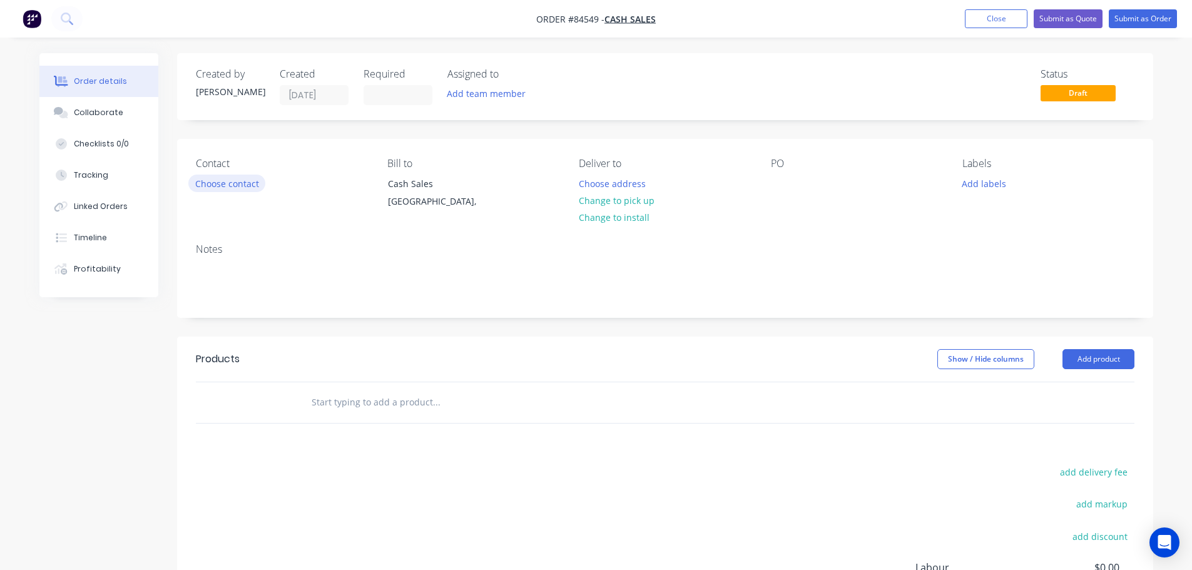
click at [258, 177] on button "Choose contact" at bounding box center [226, 183] width 77 height 17
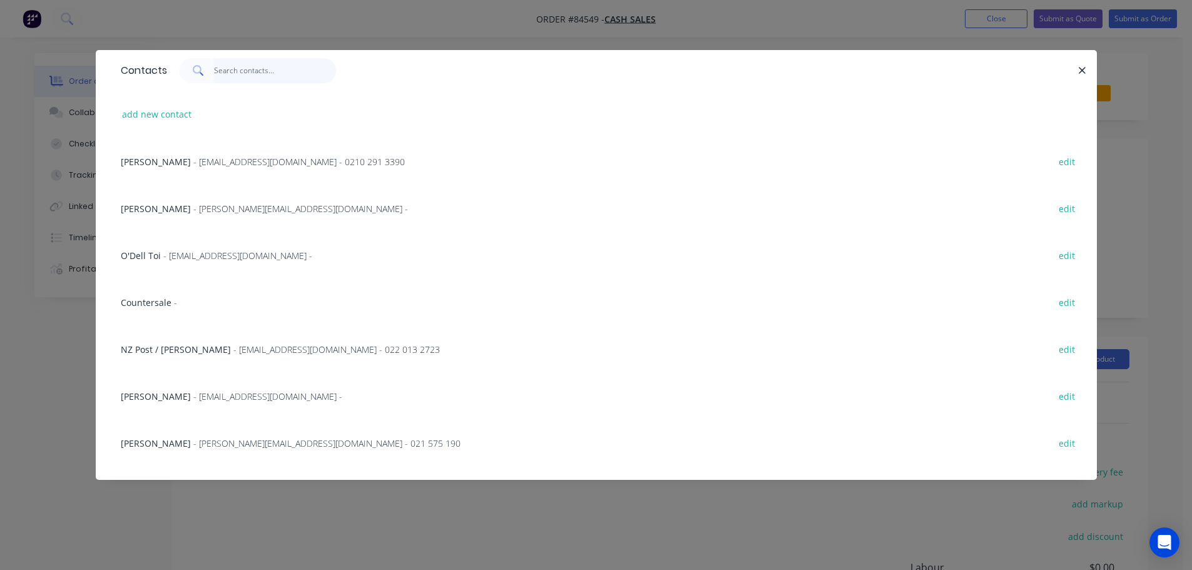
click at [265, 75] on input "text" at bounding box center [275, 70] width 122 height 25
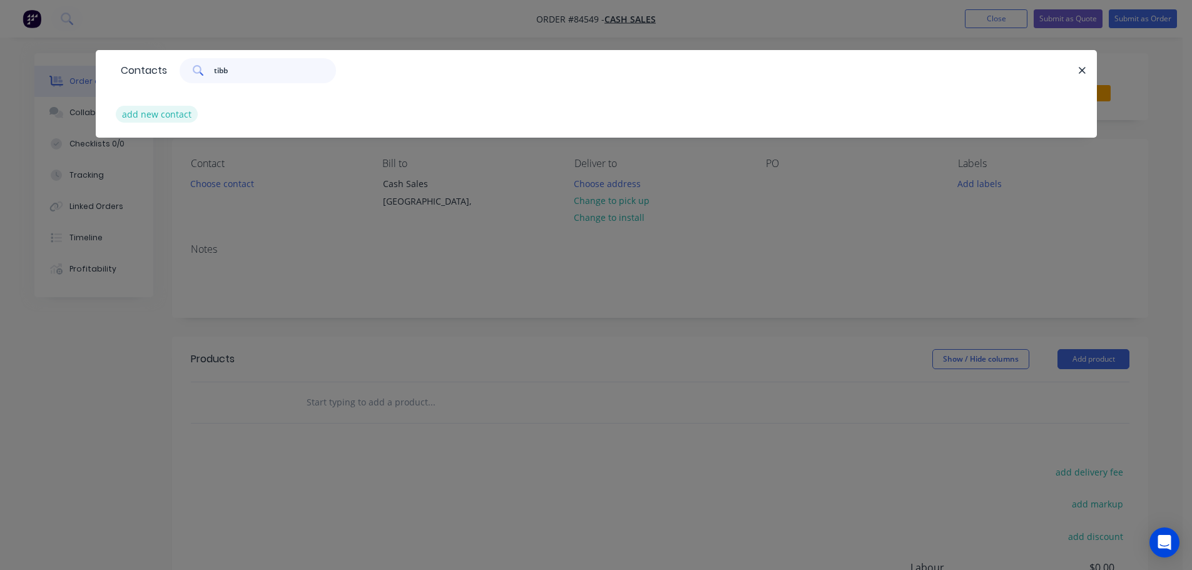
type input "tibb"
click at [170, 109] on button "add new contact" at bounding box center [157, 114] width 83 height 17
select select "NZ"
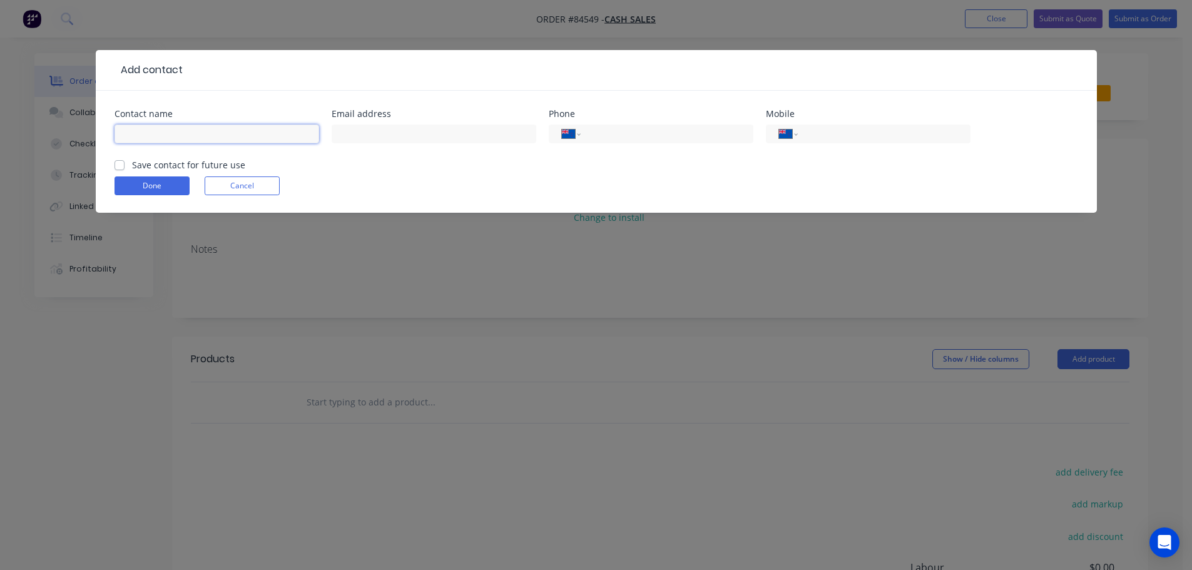
click at [167, 131] on input "text" at bounding box center [217, 134] width 205 height 19
paste input "Mark"
type input "Mark Tibble"
click at [396, 128] on input "text" at bounding box center [434, 134] width 205 height 19
paste input "marksonia.tibble@gmail.com"
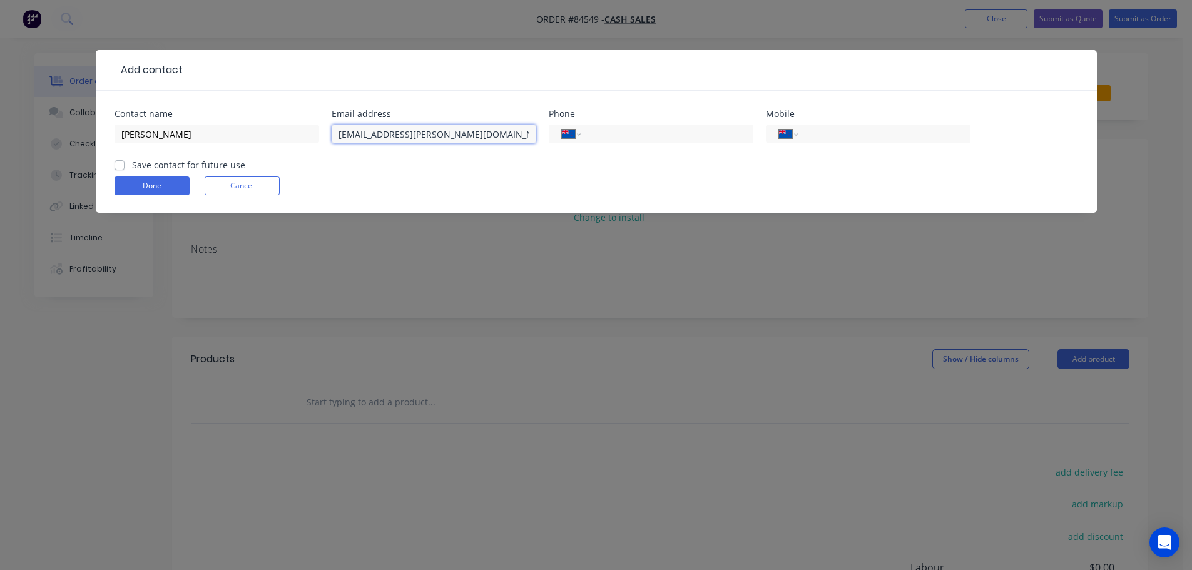
type input "marksonia.tibble@gmail.com"
click at [210, 165] on label "Save contact for future use" at bounding box center [188, 164] width 113 height 13
click at [125, 165] on input "Save contact for future use" at bounding box center [120, 164] width 10 height 12
checkbox input "true"
click at [162, 188] on button "Done" at bounding box center [152, 185] width 75 height 19
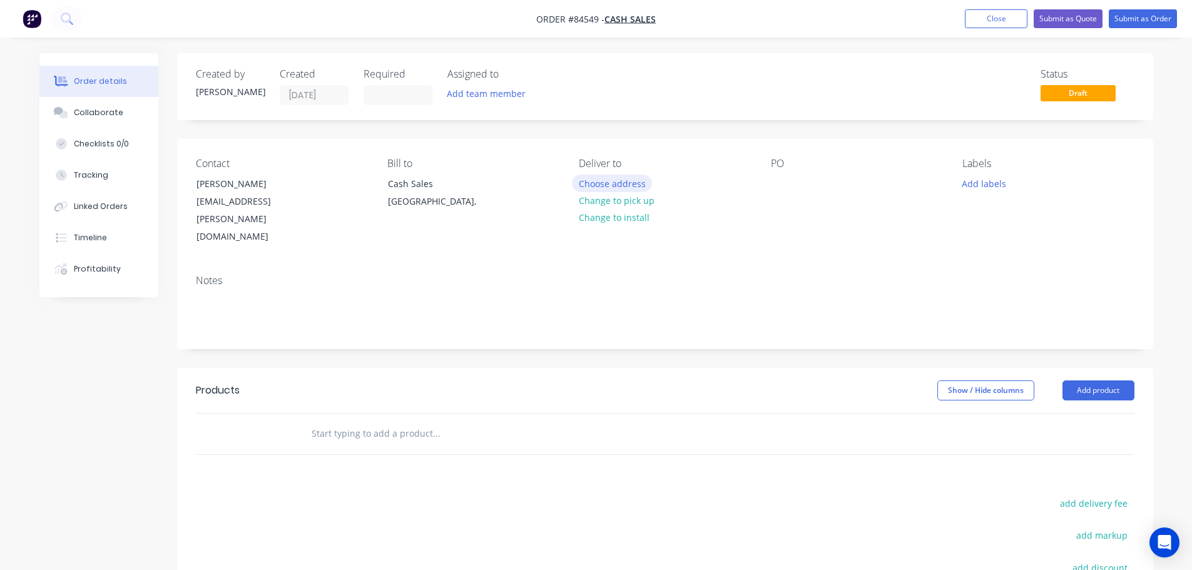
click at [608, 185] on button "Choose address" at bounding box center [612, 183] width 80 height 17
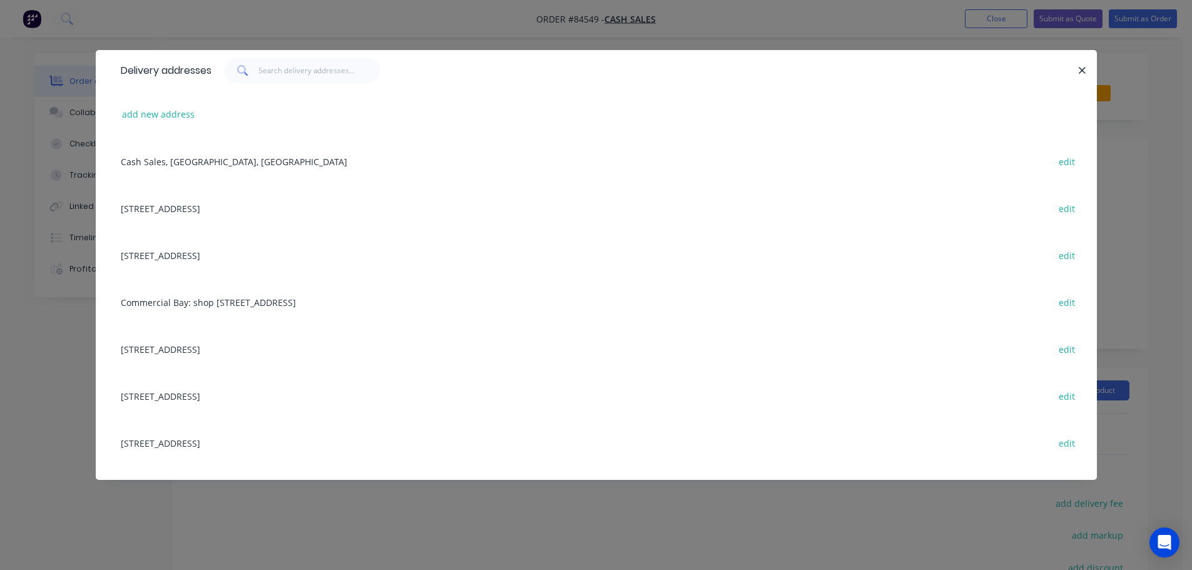
drag, startPoint x: 66, startPoint y: 86, endPoint x: 84, endPoint y: 86, distance: 18.2
click at [66, 85] on div "Delivery addresses add new address Cash Sales, Auckland, New Zealand edit 858 P…" at bounding box center [596, 285] width 1192 height 570
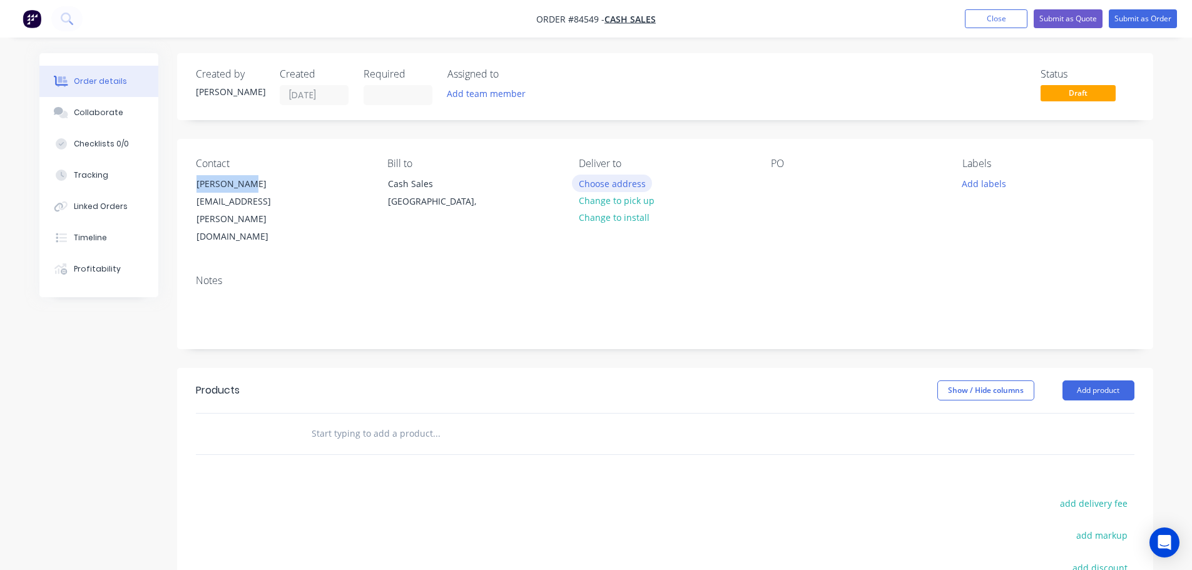
drag, startPoint x: 194, startPoint y: 185, endPoint x: 635, endPoint y: 181, distance: 440.6
click at [330, 186] on div "Contact Mark Tibble marksonia.tibble@gmail.com" at bounding box center [281, 202] width 171 height 88
copy div "Mark Tibble"
click at [783, 180] on div at bounding box center [781, 184] width 20 height 18
paste div
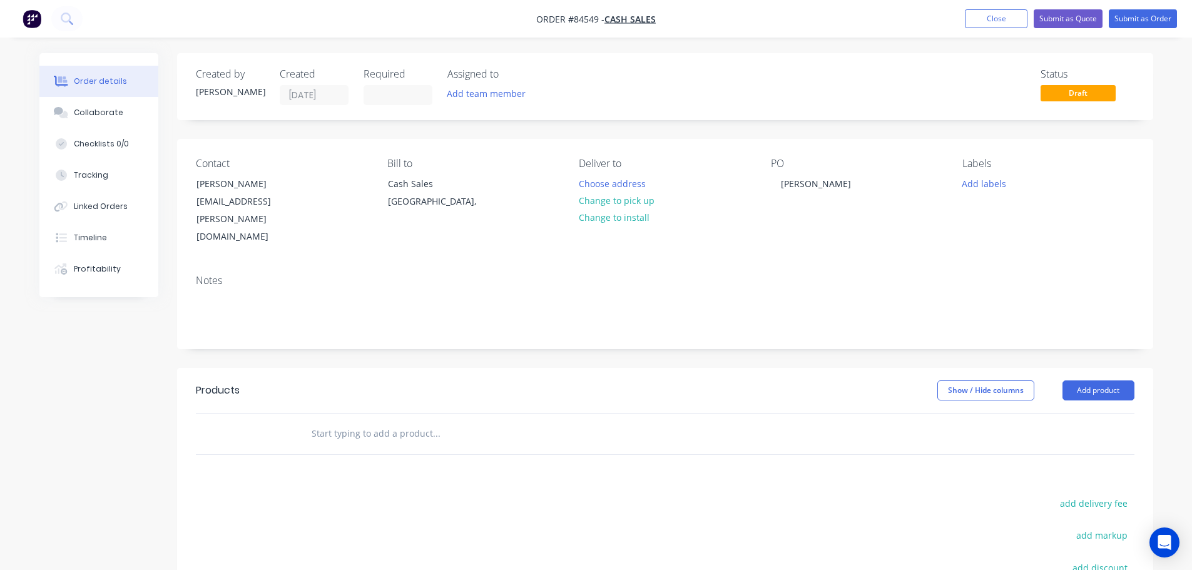
click at [371, 421] on input "text" at bounding box center [436, 433] width 250 height 25
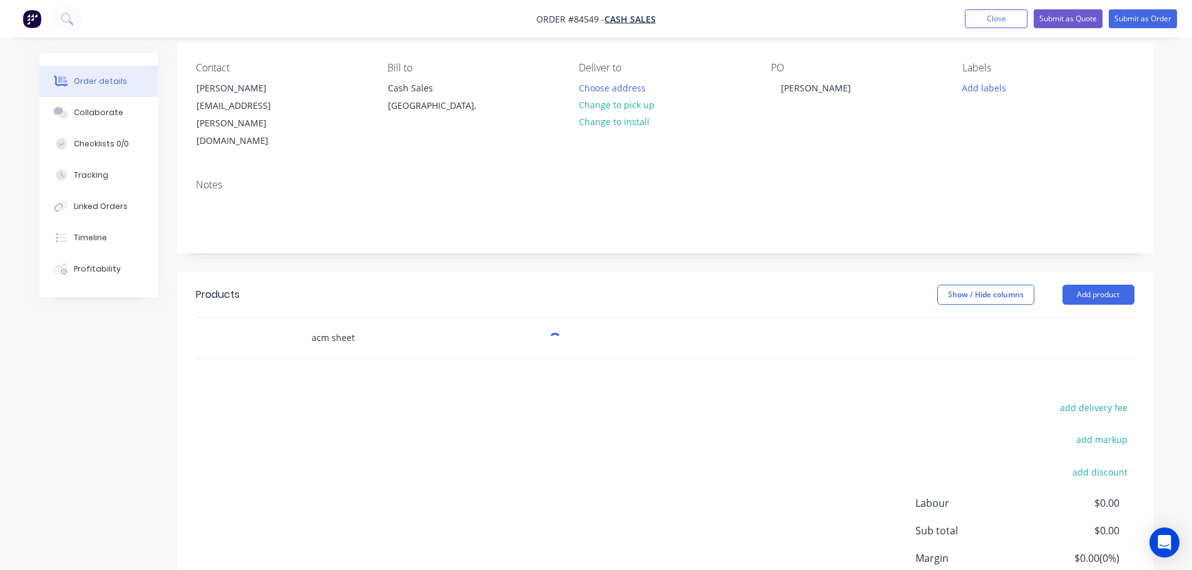
scroll to position [125, 0]
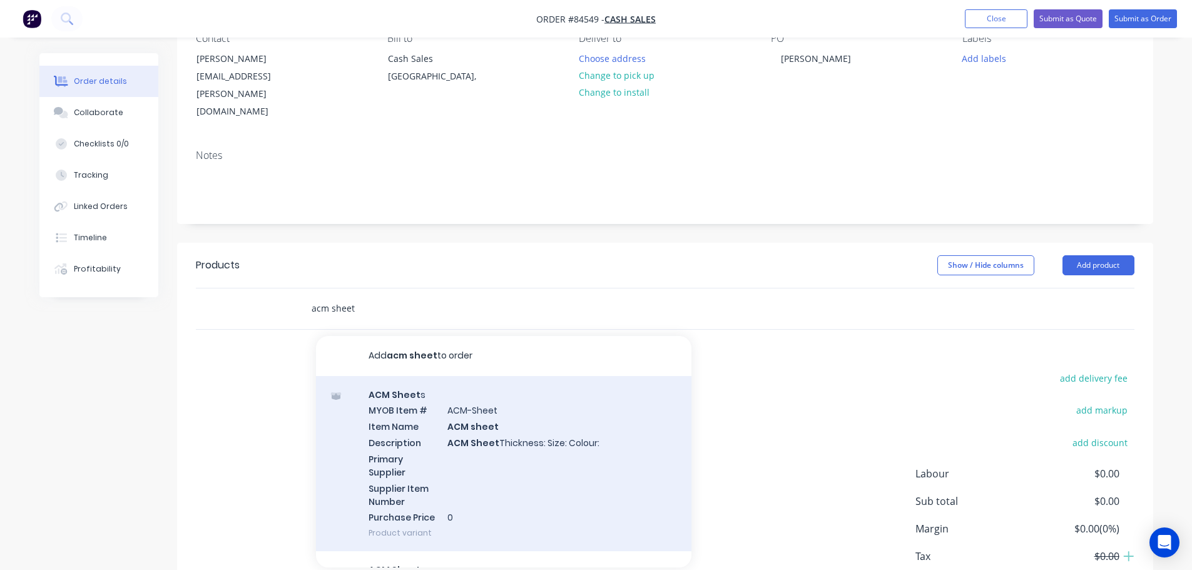
type input "acm sheet"
click at [406, 403] on div "ACM Sheet s MYOB Item # ACM-Sheet Item Name ACM sheet Description ACM Sheet Thi…" at bounding box center [504, 464] width 376 height 176
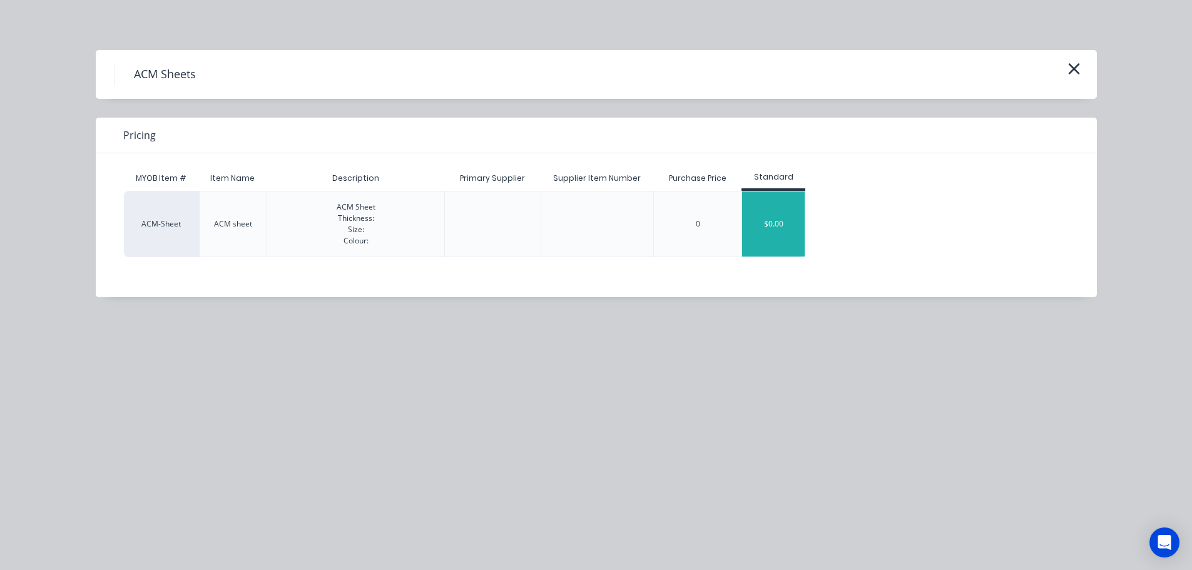
click at [757, 222] on div "$0.00" at bounding box center [773, 224] width 63 height 65
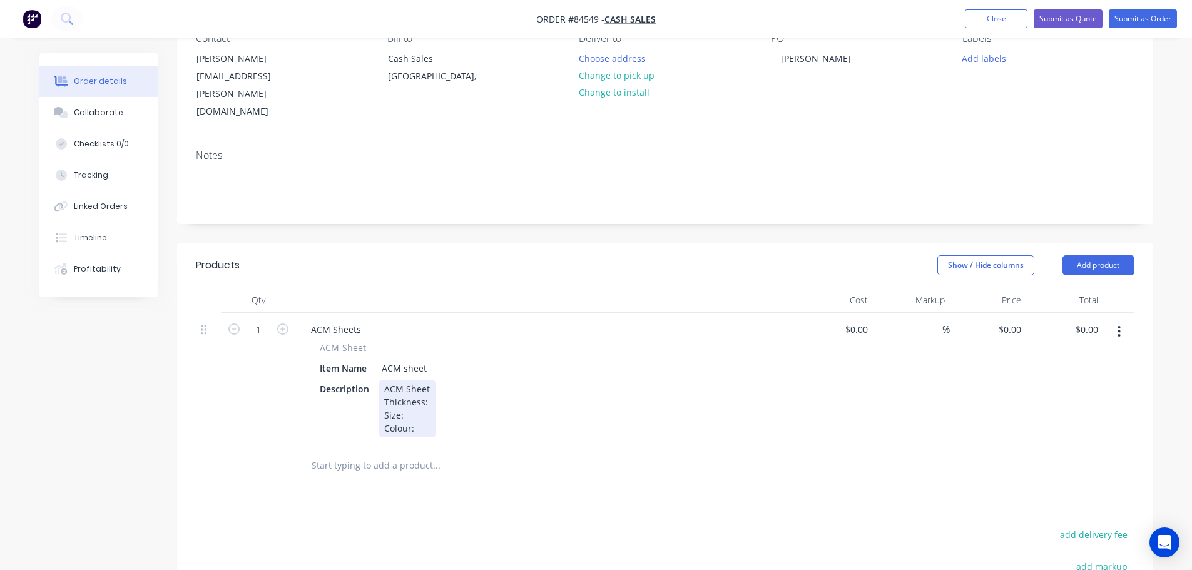
click at [427, 380] on div "ACM Sheet Thickness: Size: Colour:" at bounding box center [407, 409] width 56 height 58
click at [413, 382] on div "ACM Sheet Thickness: 4mm Size: Colour:" at bounding box center [418, 409] width 78 height 58
click at [429, 402] on div "ACM Sheet Thickness: 4mm Size: 1220 x 2440 Colour:" at bounding box center [419, 409] width 81 height 58
click at [489, 401] on div "Description ACM Sheet Thickness: 4mm Size: 1220 x 2440 Colour: brushed silver" at bounding box center [544, 409] width 458 height 58
click at [473, 395] on div "ACM Sheet Thickness: 4mm Size: 1220 x 2440 Colour: brushed silver" at bounding box center [430, 409] width 103 height 58
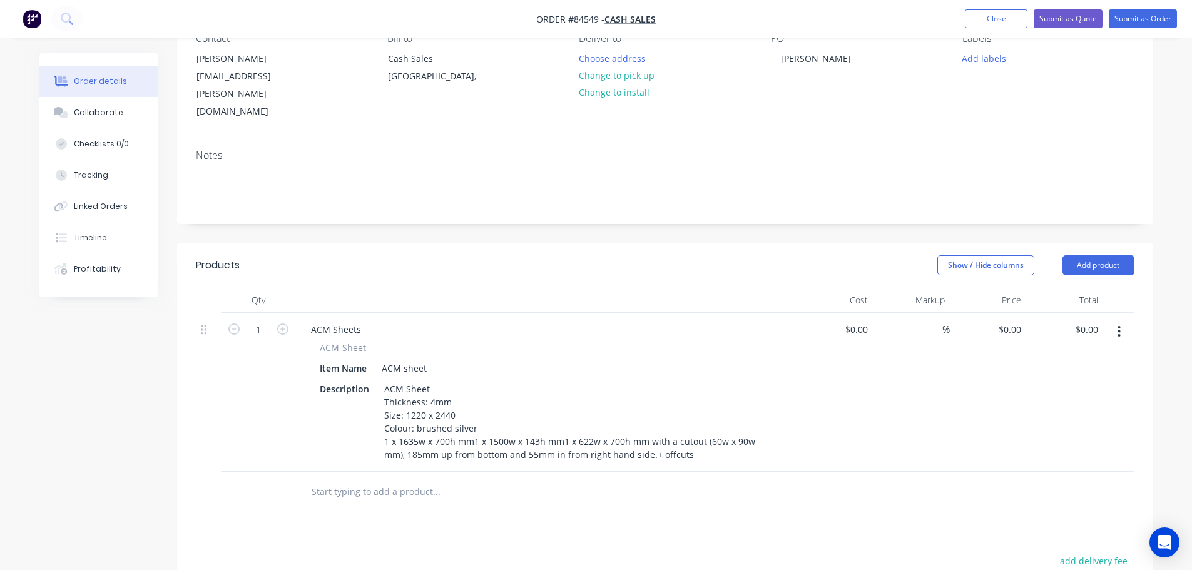
click at [522, 498] on div "Products Show / Hide columns Add product Qty Cost Markup Price Total 1 ACM Shee…" at bounding box center [665, 528] width 976 height 570
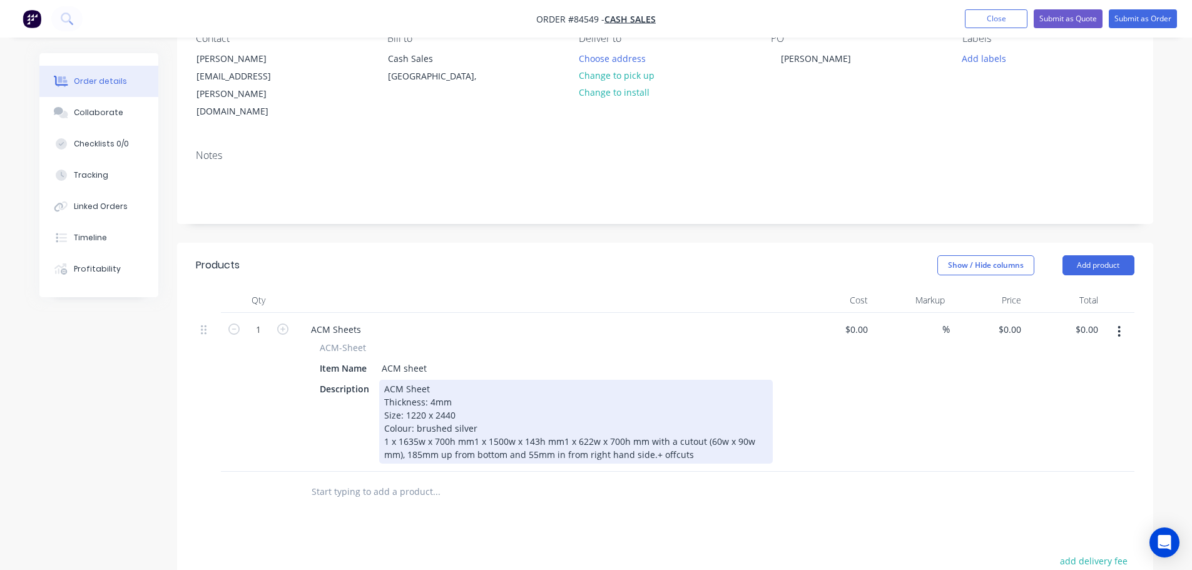
click at [473, 410] on div "ACM Sheet Thickness: 4mm Size: 1220 x 2440 Colour: brushed silver 1 x 1635w x 7…" at bounding box center [576, 422] width 394 height 84
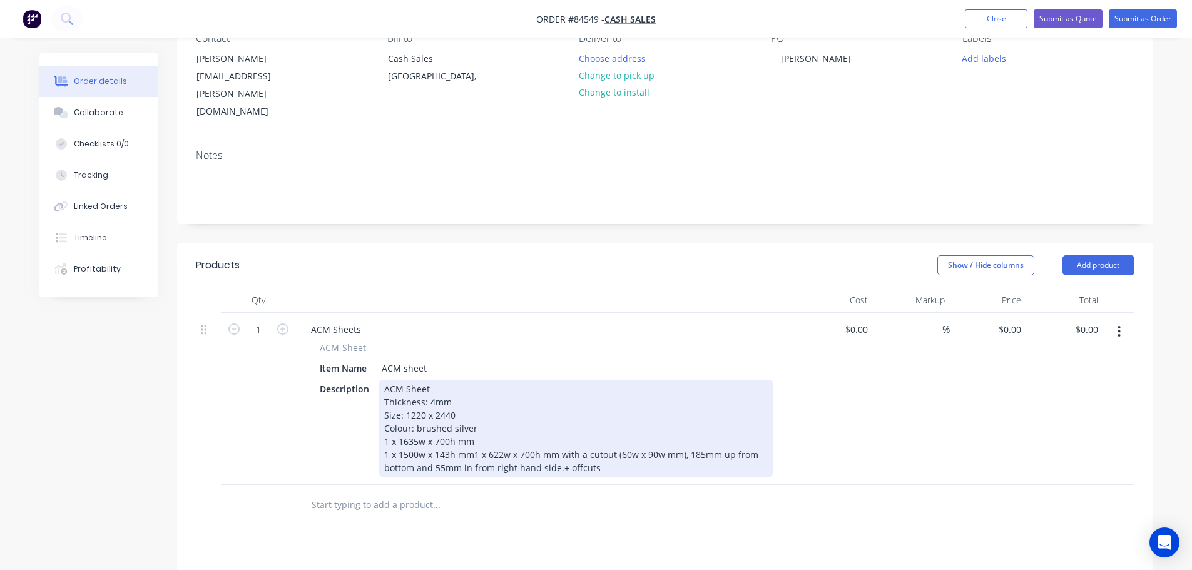
click at [473, 421] on div "ACM Sheet Thickness: 4mm Size: 1220 x 2440 Colour: brushed silver 1 x 1635w x 7…" at bounding box center [576, 428] width 394 height 97
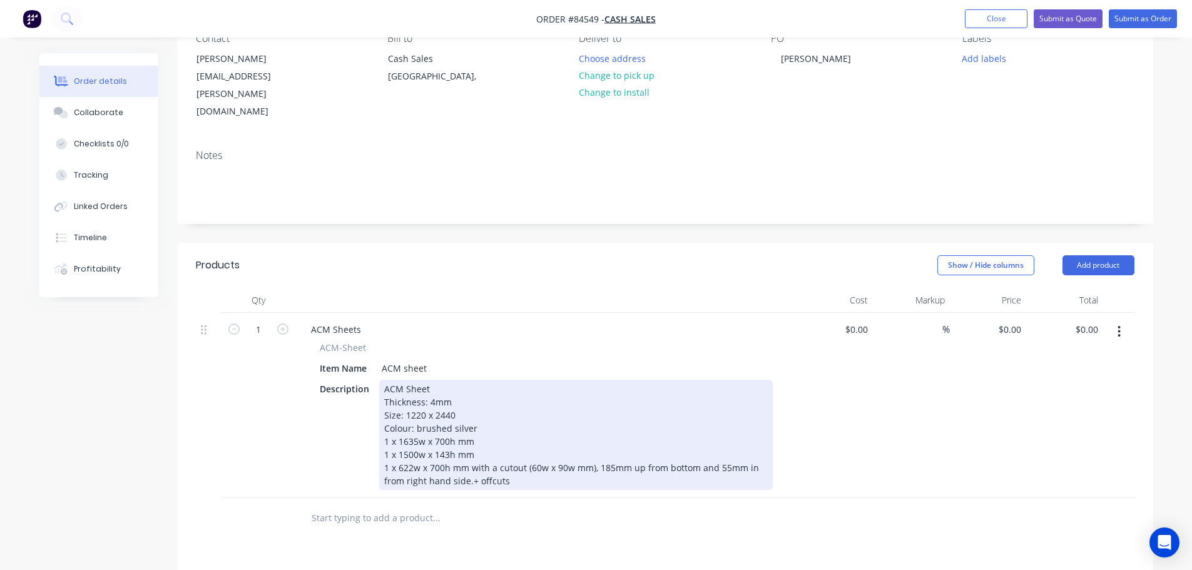
click at [470, 454] on div "ACM Sheet Thickness: 4mm Size: 1220 x 2440 Colour: brushed silver 1 x 1635w x 7…" at bounding box center [576, 435] width 394 height 110
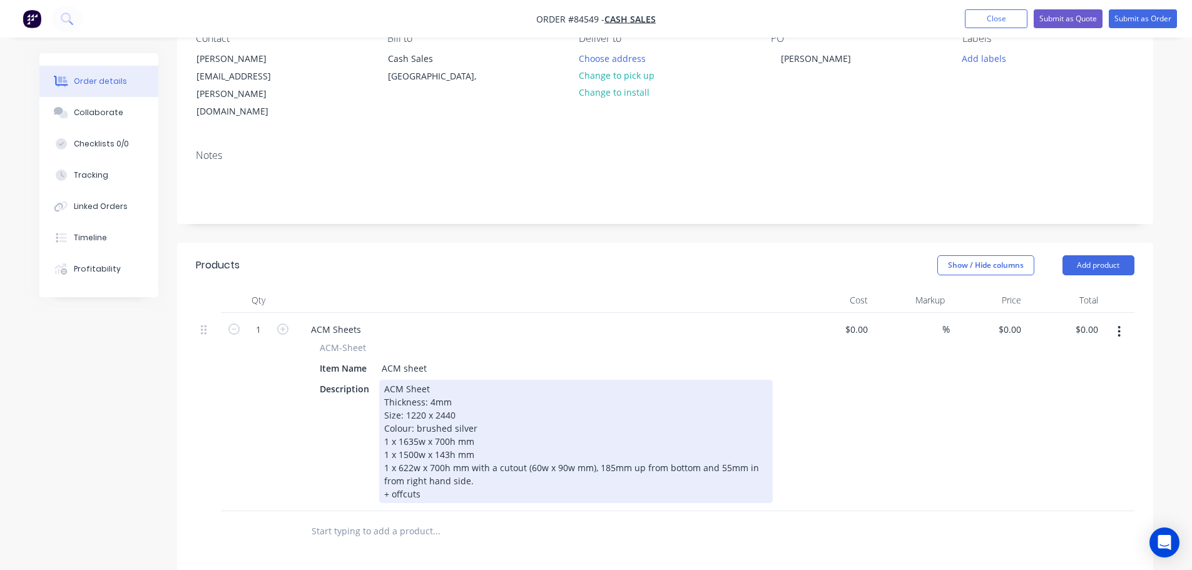
click at [483, 446] on div "ACM Sheet Thickness: 4mm Size: 1220 x 2440 Colour: brushed silver 1 x 1635w x 7…" at bounding box center [576, 441] width 394 height 123
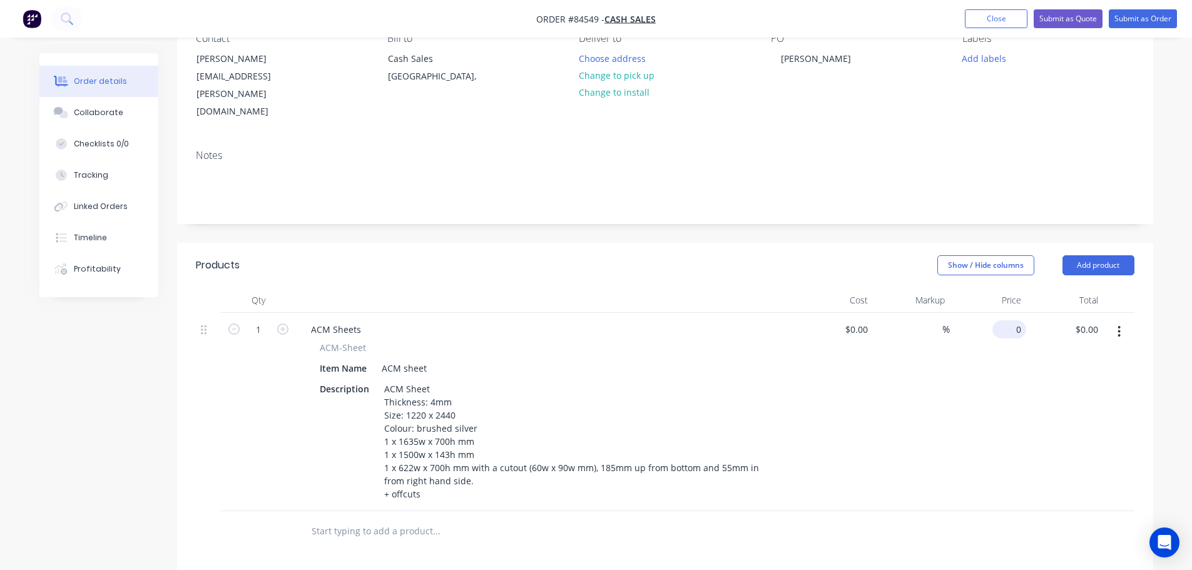
click at [1013, 320] on input "0" at bounding box center [1012, 329] width 29 height 18
paste input "333.17"
type input "$333.17"
click at [1015, 362] on div "$333.17 $333.17" at bounding box center [988, 412] width 77 height 198
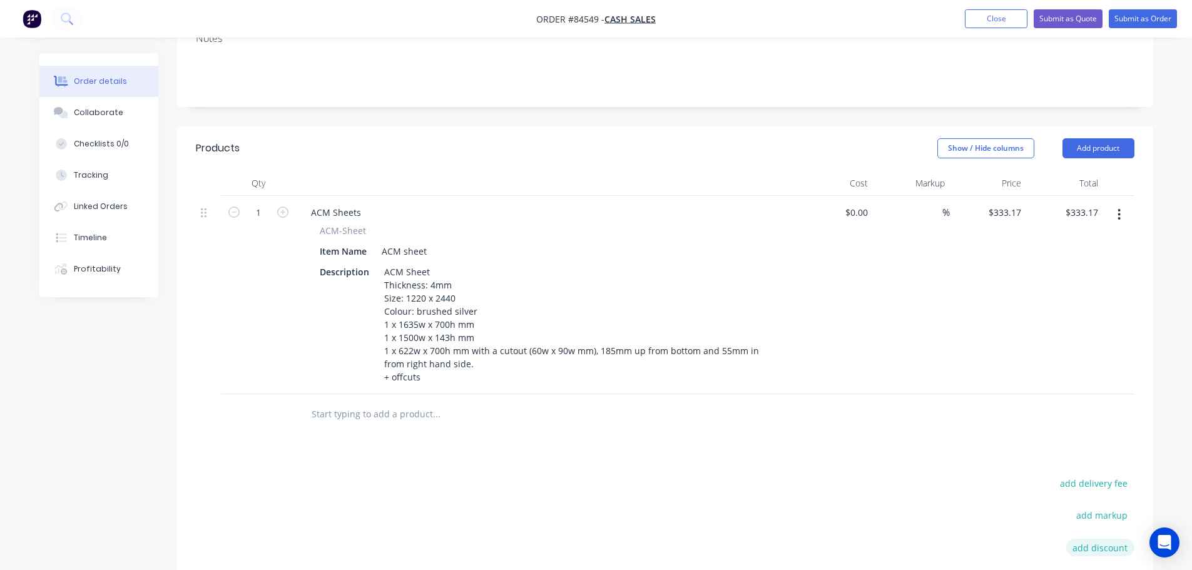
scroll to position [376, 0]
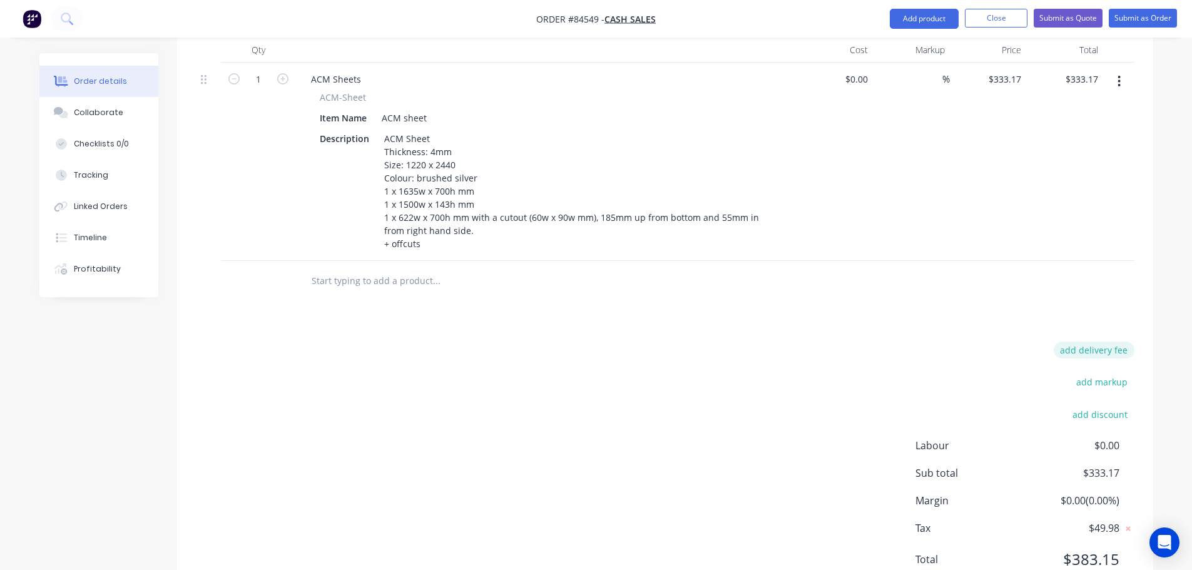
click at [1090, 342] on button "add delivery fee" at bounding box center [1094, 350] width 81 height 17
type input "45"
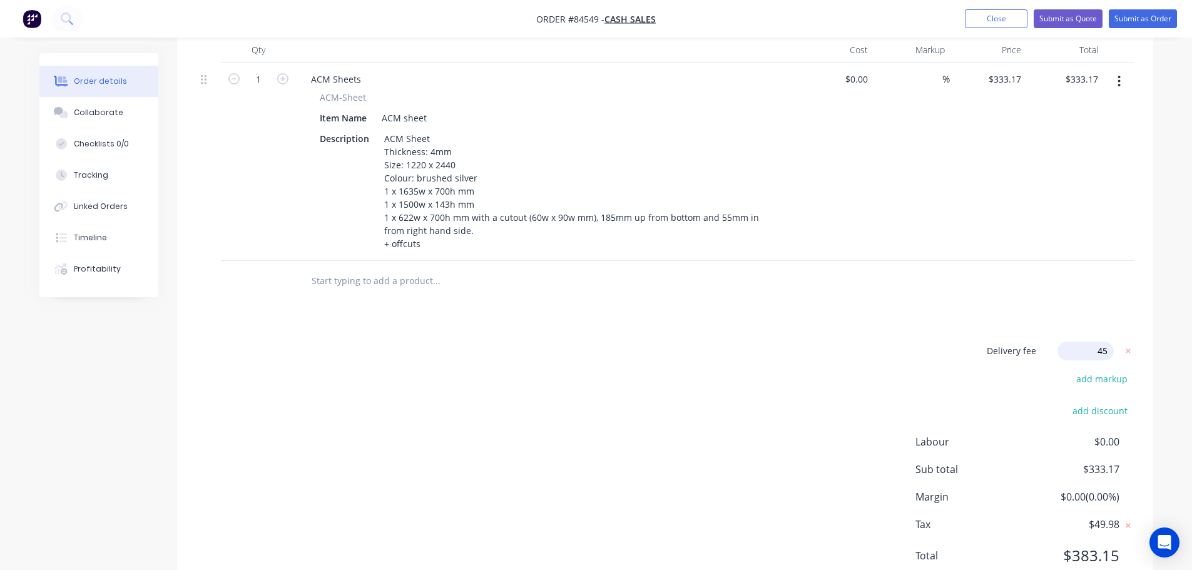
scroll to position [0, 0]
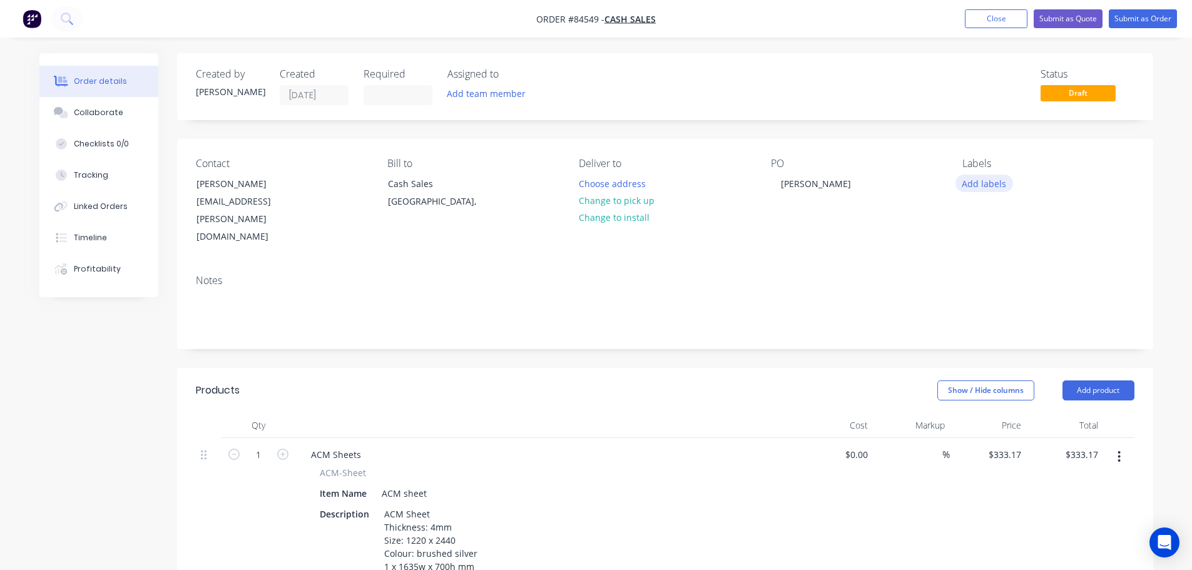
click at [975, 186] on button "Add labels" at bounding box center [985, 183] width 58 height 17
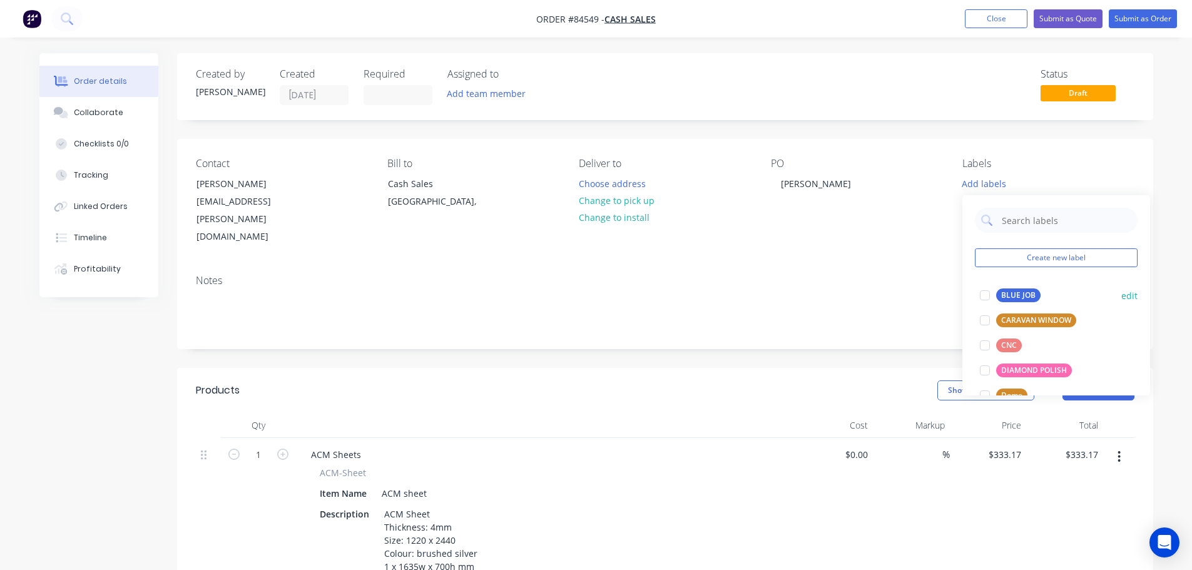
click at [1011, 290] on div "BLUE JOB" at bounding box center [1018, 296] width 44 height 14
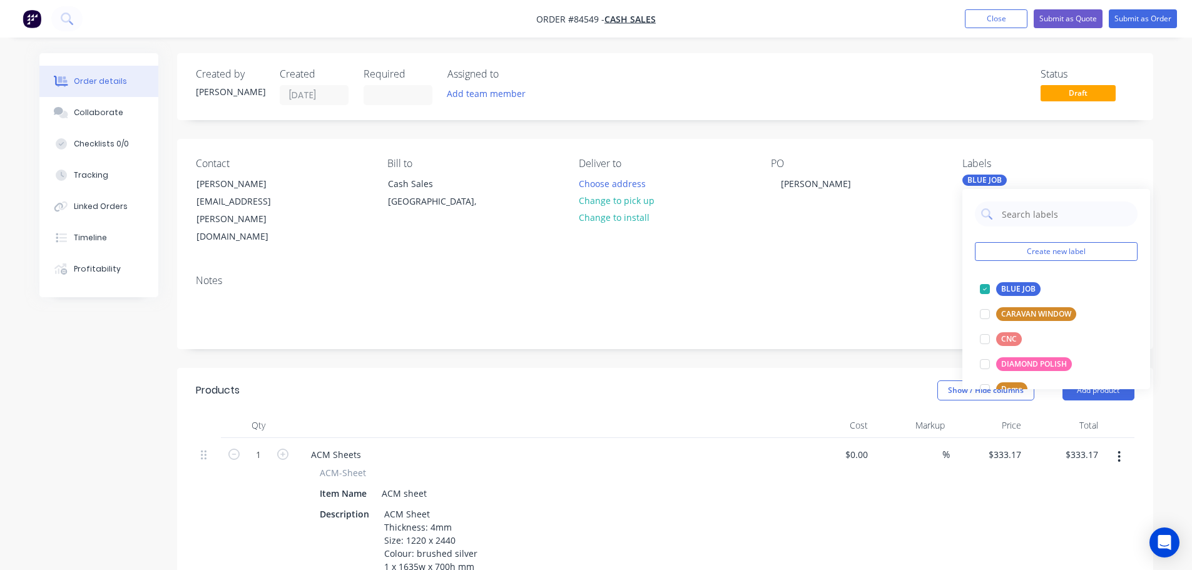
click at [1025, 128] on div "Created by Jess Created 11/09/25 Required Assigned to Add team member Status Dr…" at bounding box center [665, 512] width 976 height 918
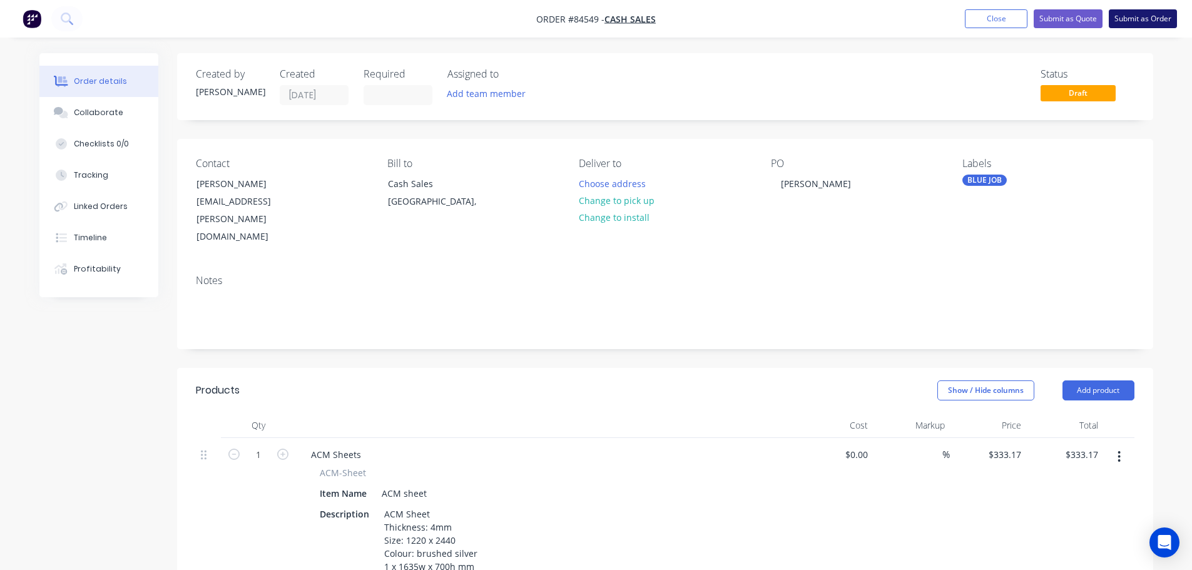
click at [1145, 15] on button "Submit as Order" at bounding box center [1143, 18] width 68 height 19
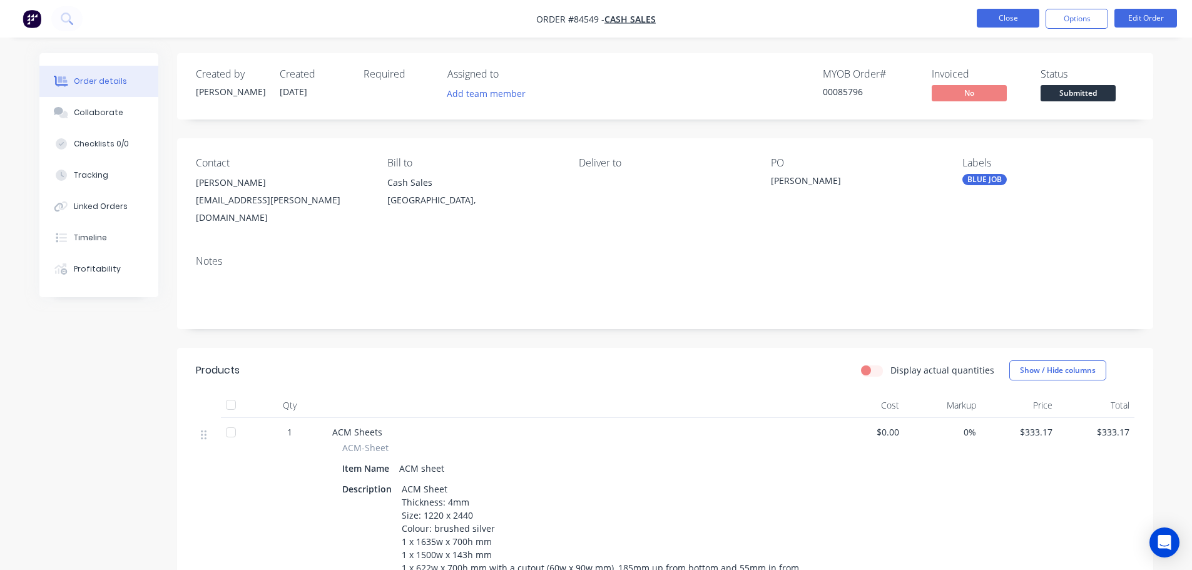
click at [1004, 21] on button "Close" at bounding box center [1008, 18] width 63 height 19
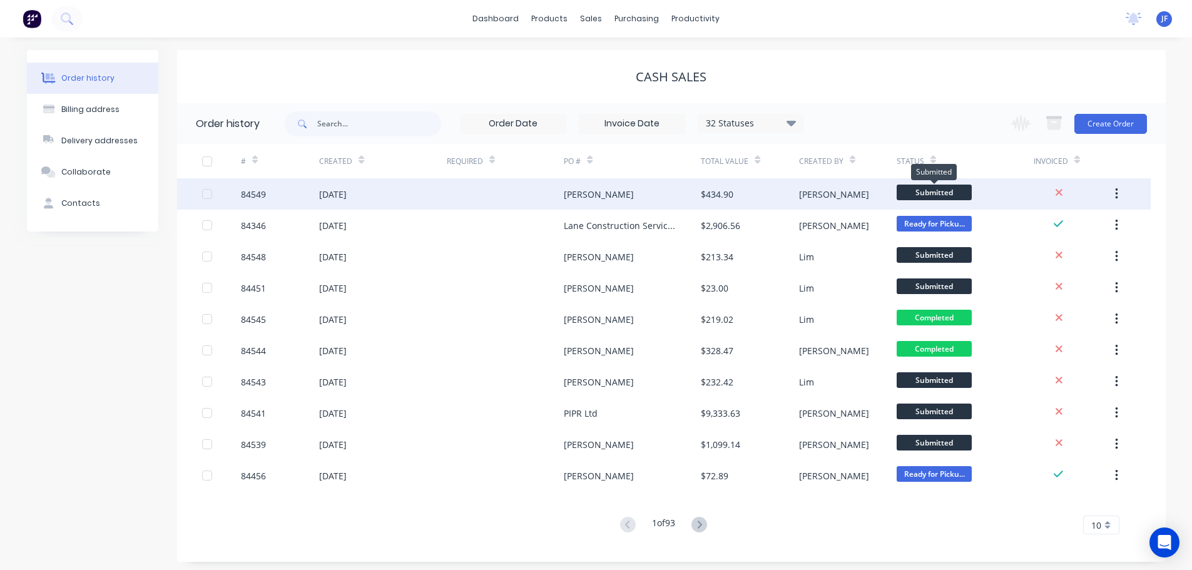
click at [946, 193] on span "Submitted" at bounding box center [934, 193] width 75 height 16
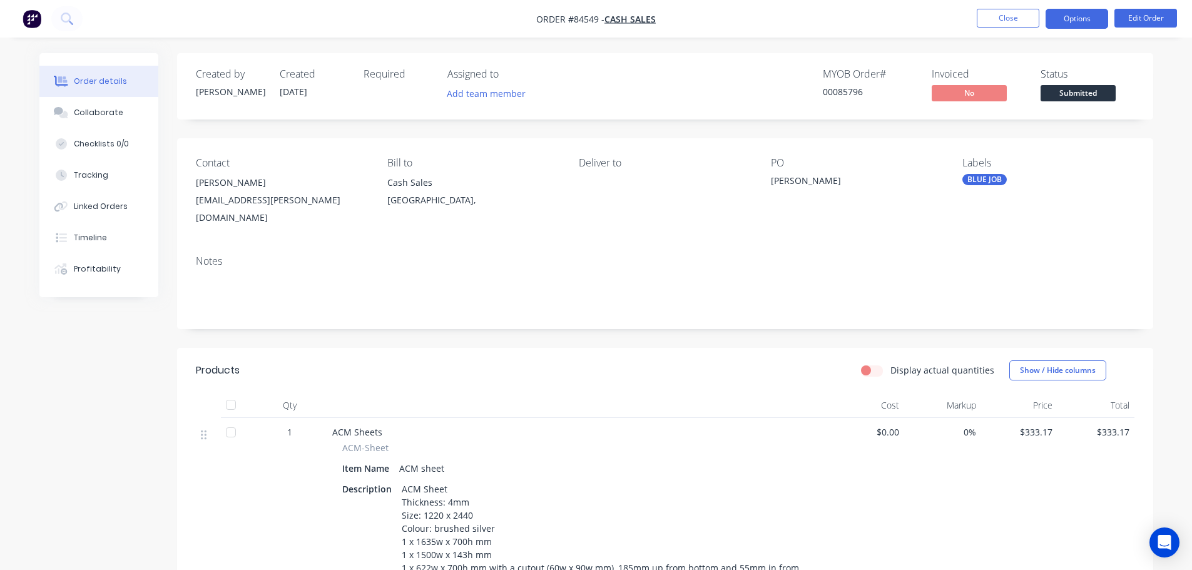
click at [1066, 22] on button "Options" at bounding box center [1077, 19] width 63 height 20
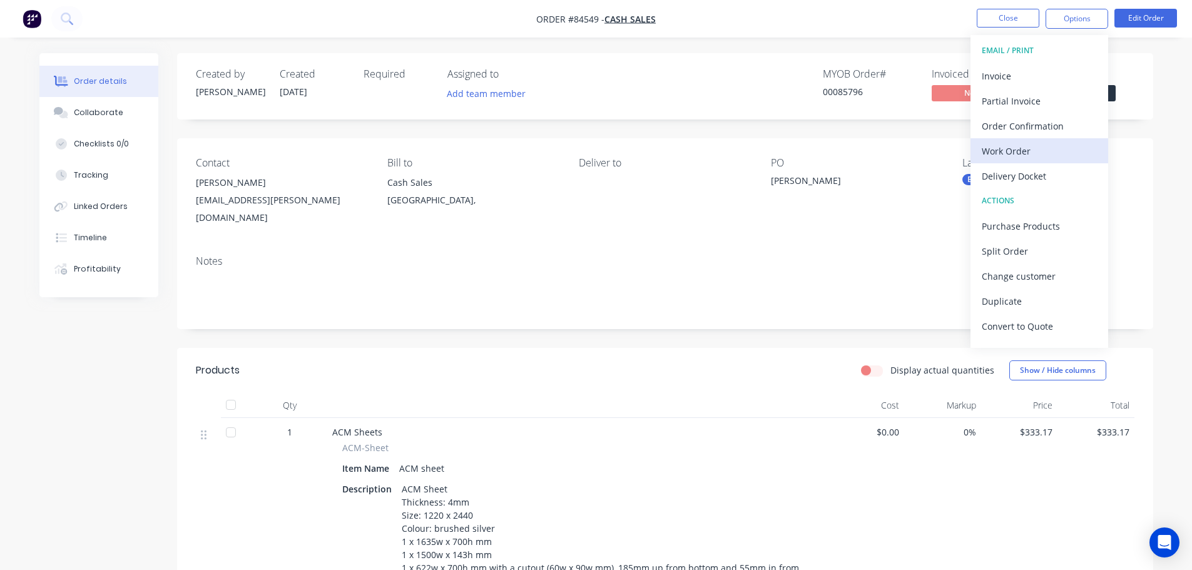
click at [1046, 153] on div "Work Order" at bounding box center [1039, 151] width 115 height 18
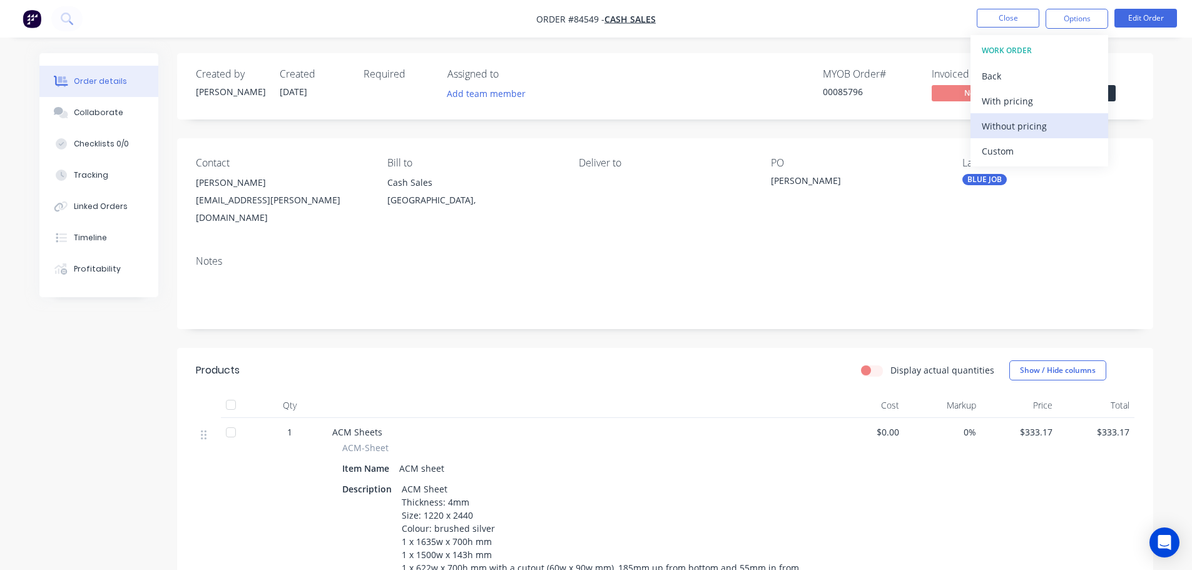
click at [1048, 123] on div "Without pricing" at bounding box center [1039, 126] width 115 height 18
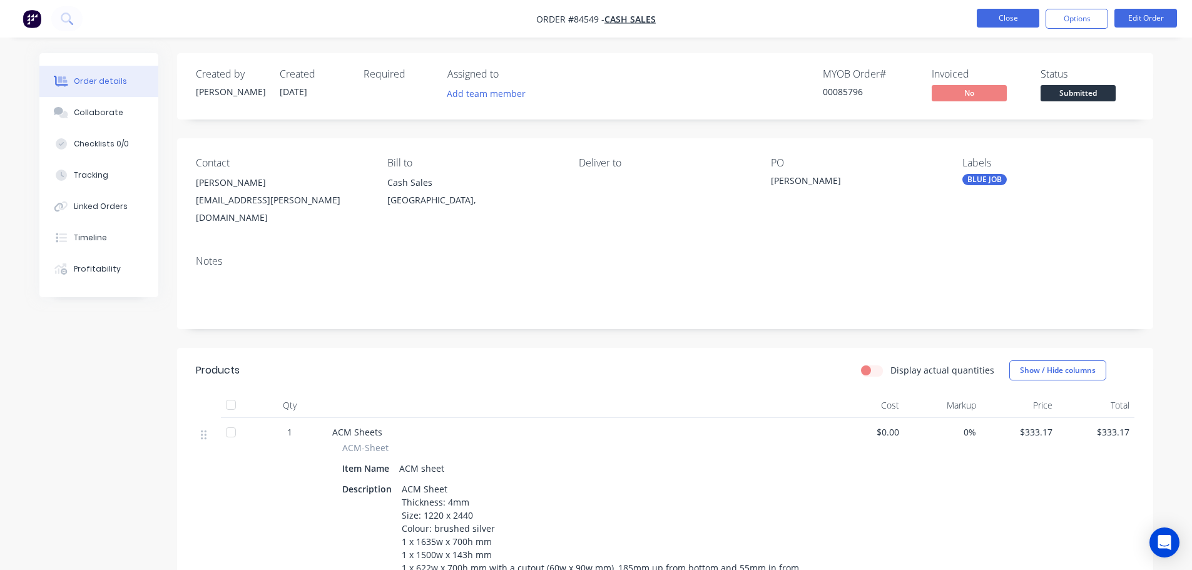
click at [994, 22] on button "Close" at bounding box center [1008, 18] width 63 height 19
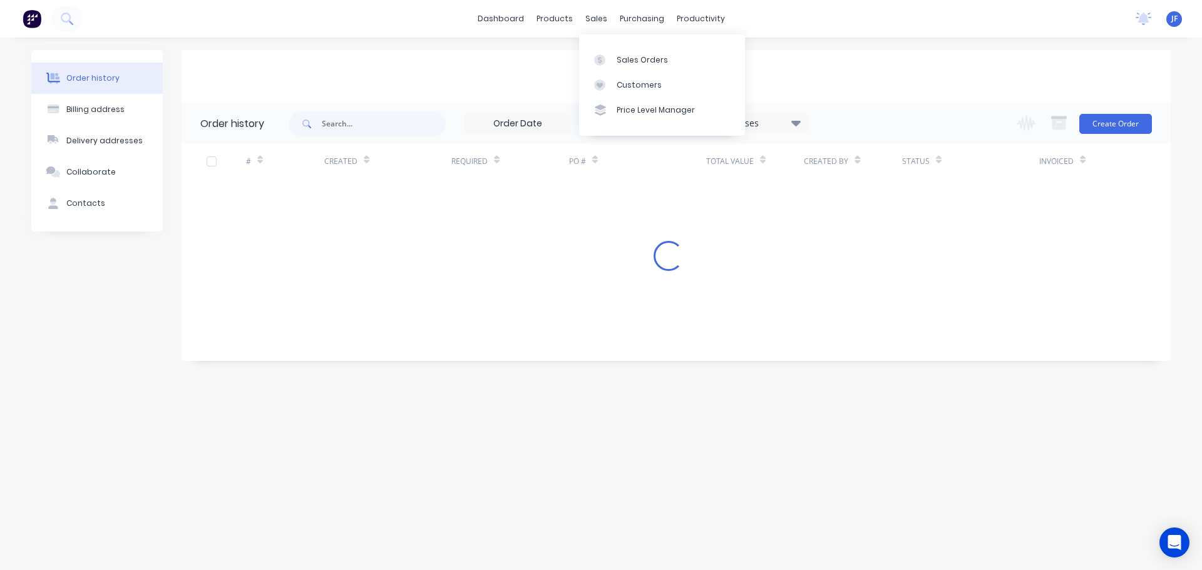
click at [596, 25] on div "sales" at bounding box center [596, 18] width 34 height 19
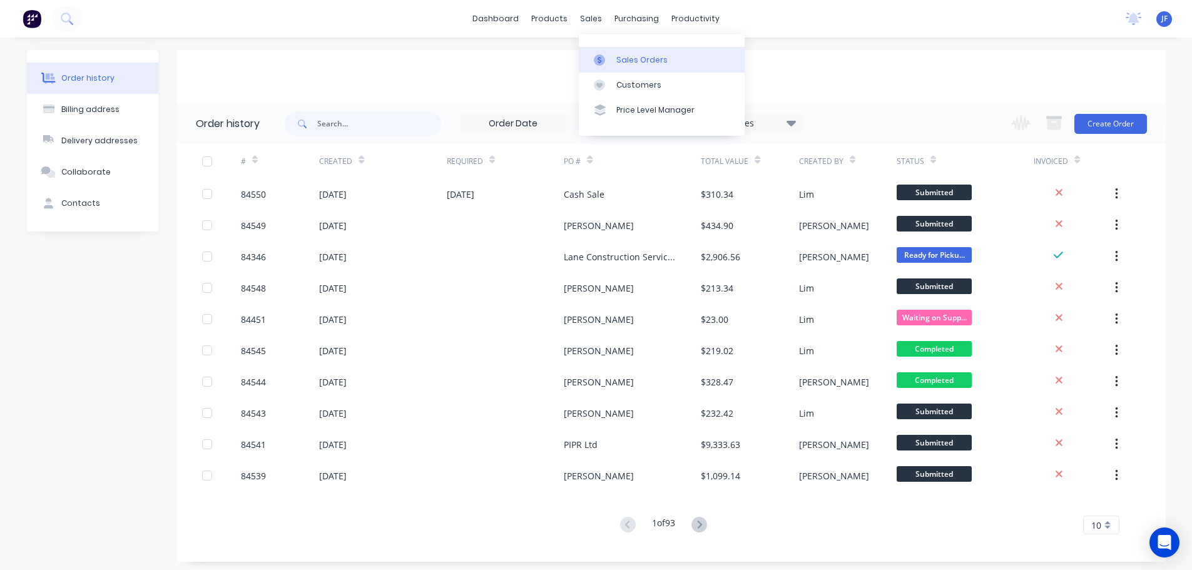
click at [620, 53] on link "Sales Orders" at bounding box center [662, 59] width 166 height 25
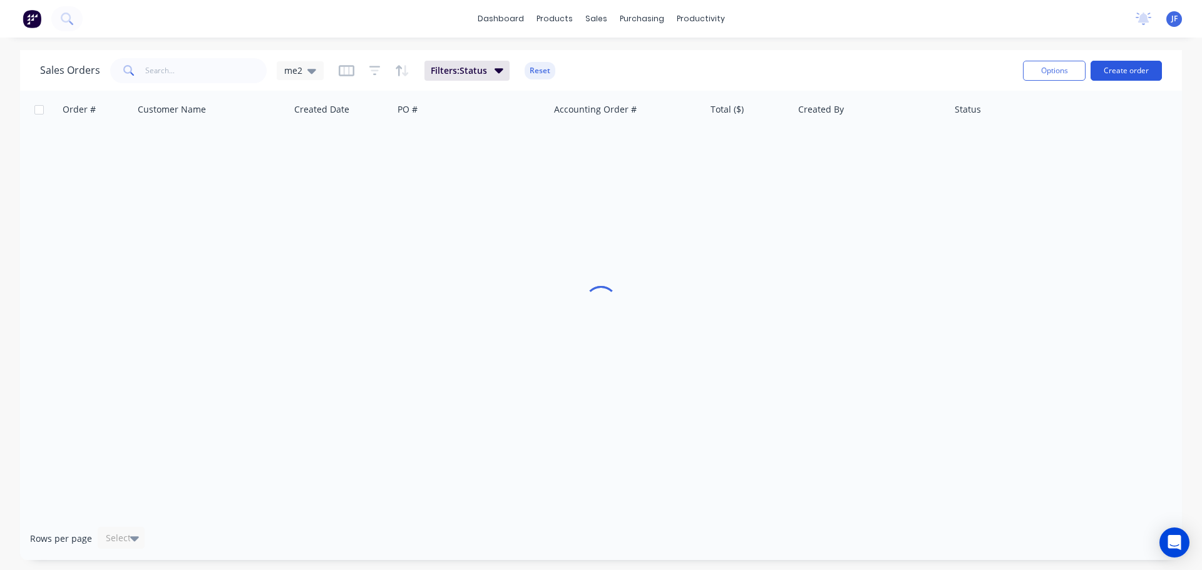
click at [1133, 67] on button "Create order" at bounding box center [1125, 71] width 71 height 20
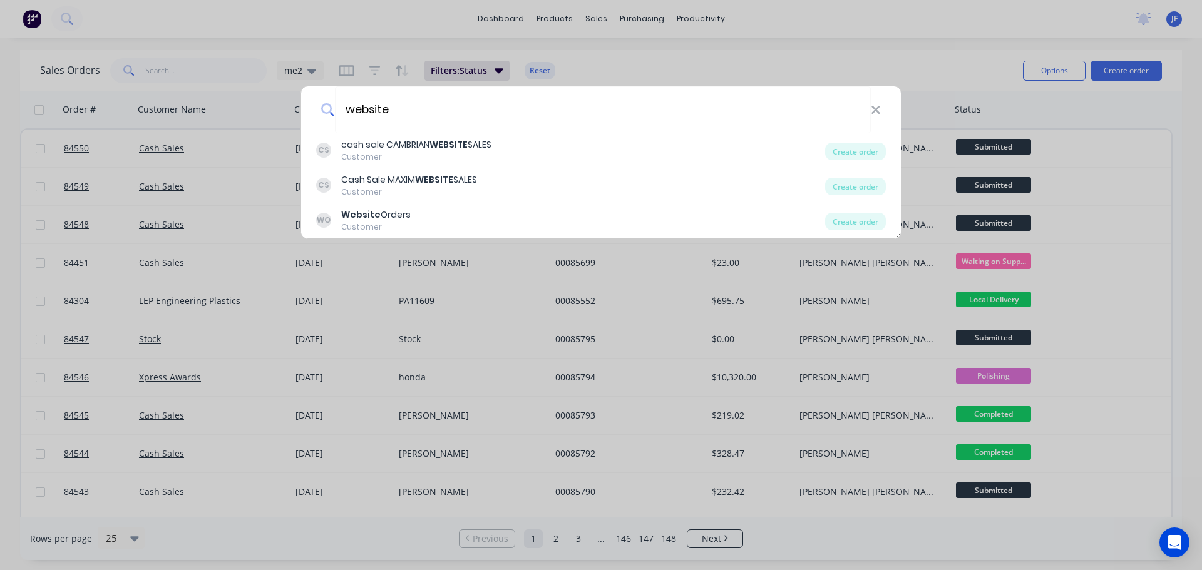
type input "website"
click at [449, 151] on div "Customer" at bounding box center [416, 156] width 150 height 11
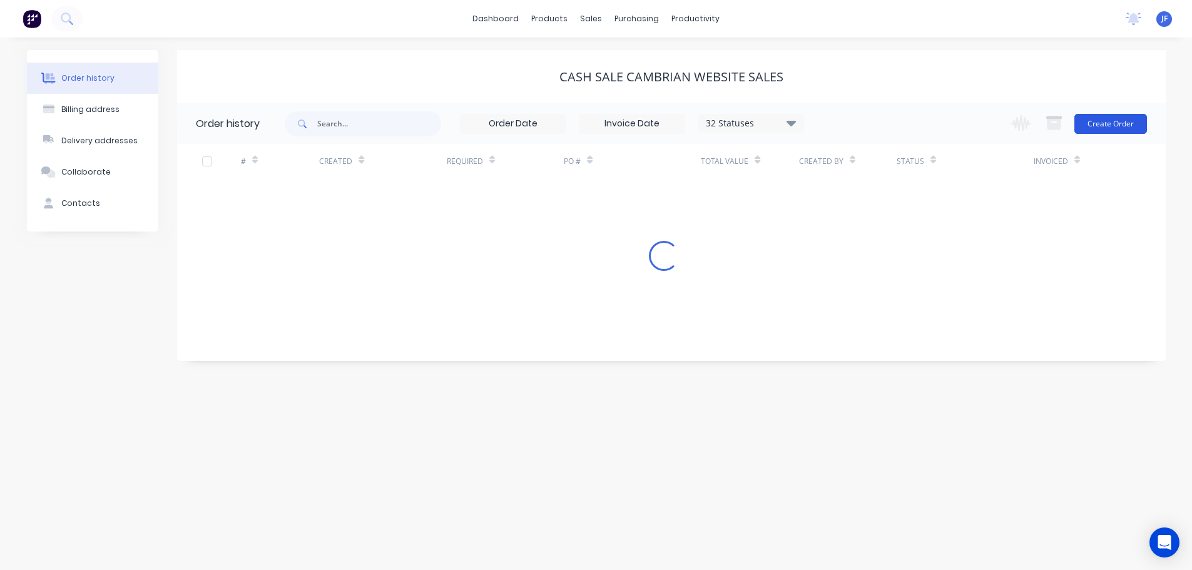
click at [1124, 123] on button "Create Order" at bounding box center [1111, 124] width 73 height 20
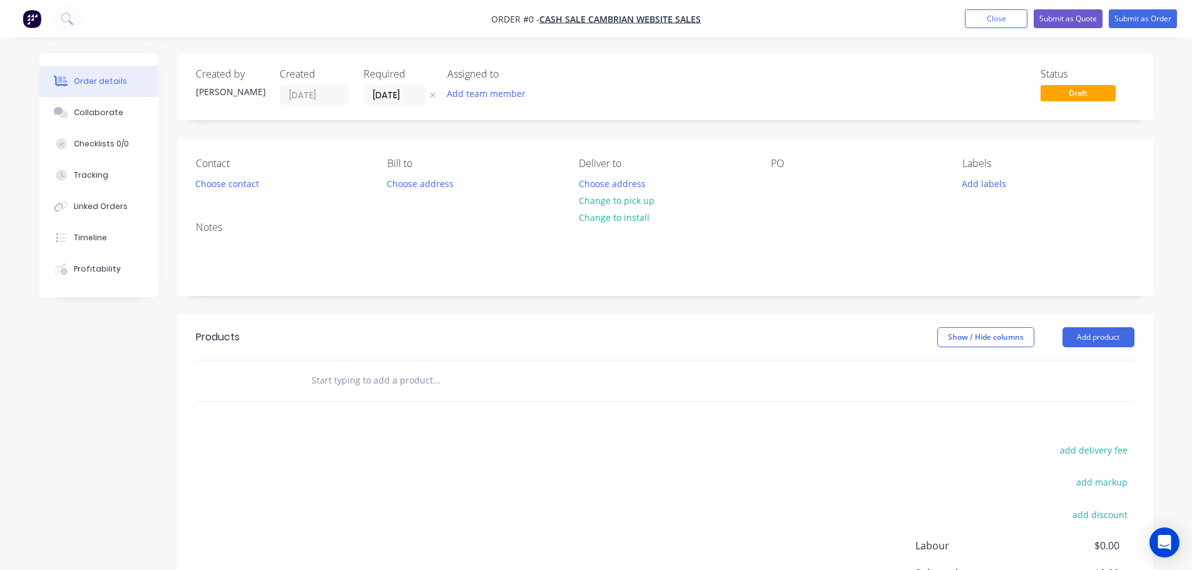
click at [431, 98] on icon "button" at bounding box center [433, 95] width 6 height 8
click at [210, 188] on button "Choose contact" at bounding box center [226, 183] width 77 height 17
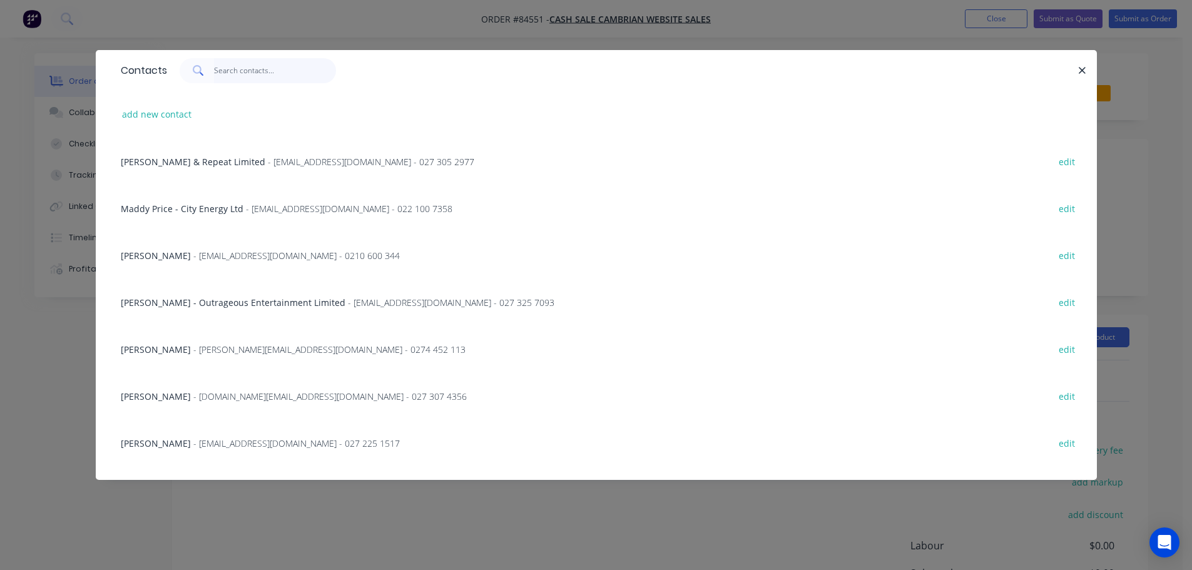
click at [248, 69] on input "text" at bounding box center [275, 70] width 122 height 25
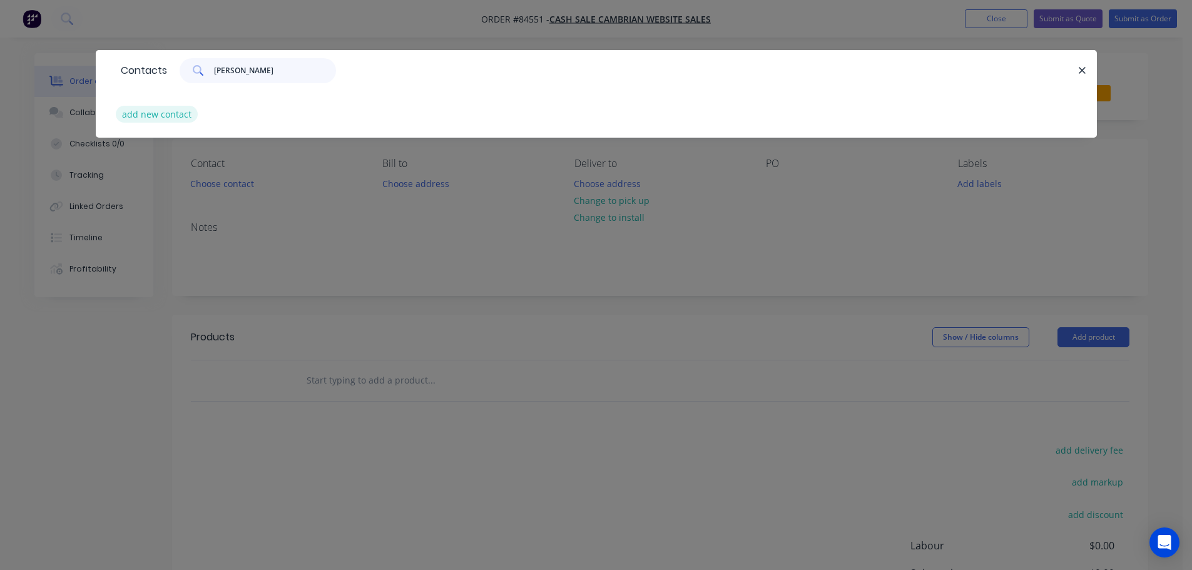
type input "[PERSON_NAME]"
click at [187, 117] on button "add new contact" at bounding box center [157, 114] width 83 height 17
select select "NZ"
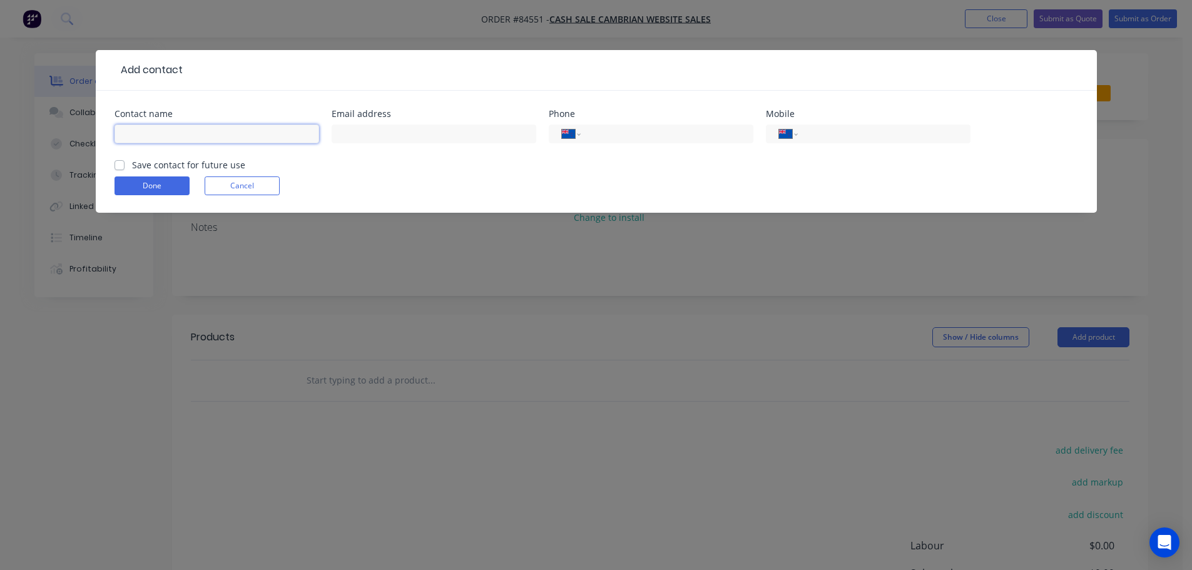
drag, startPoint x: 160, startPoint y: 139, endPoint x: 167, endPoint y: 139, distance: 6.9
click at [161, 139] on input "text" at bounding box center [217, 134] width 205 height 19
paste input "Roland McLean EngraverLab"
click at [199, 137] on input "Roland McLean EngraverLab" at bounding box center [217, 134] width 205 height 19
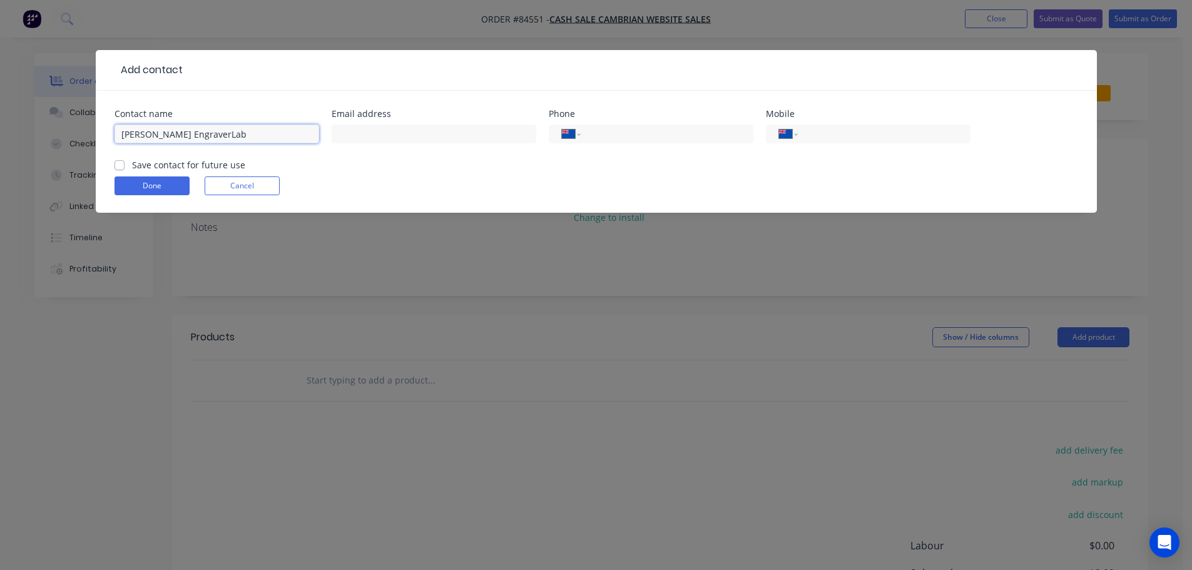
click at [186, 134] on input "Roland McLean EngraverLab" at bounding box center [217, 134] width 205 height 19
type input "Roland McLean - EngraverLab"
click at [405, 125] on input "text" at bounding box center [434, 134] width 205 height 19
paste input "engraverlab@gmail.com"
type input "engraverlab@gmail.com"
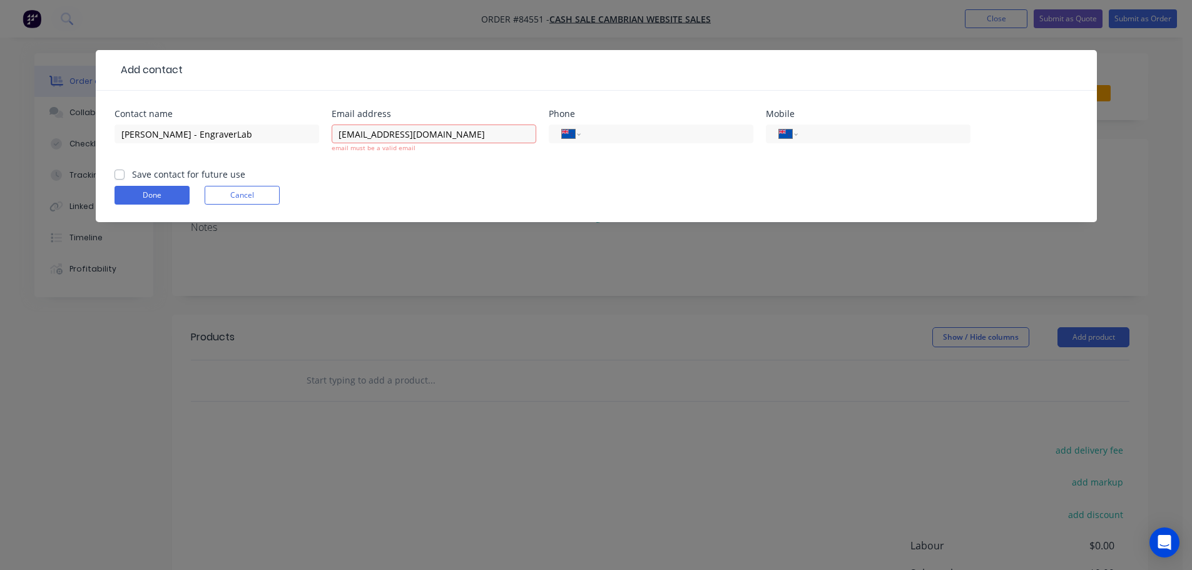
click at [159, 168] on label "Save contact for future use" at bounding box center [188, 174] width 113 height 13
click at [125, 168] on input "Save contact for future use" at bounding box center [120, 174] width 10 height 12
checkbox input "true"
click at [464, 143] on div "email must be a valid email" at bounding box center [434, 147] width 205 height 9
click at [460, 137] on input "engraverlab@gmail.com" at bounding box center [434, 134] width 205 height 19
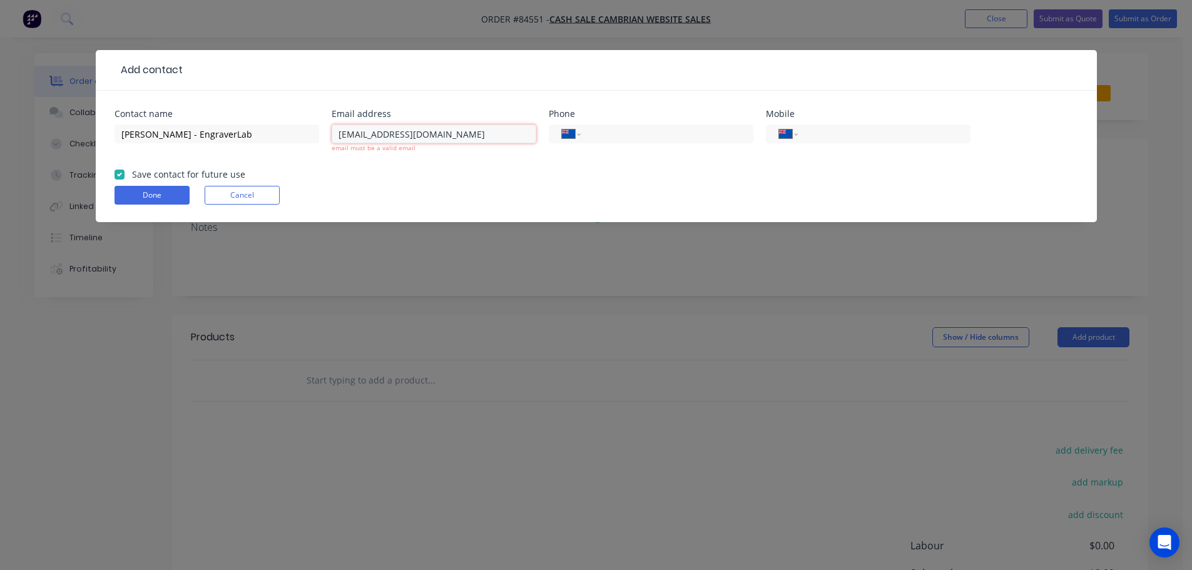
type input "engraverlab@gmail.com"
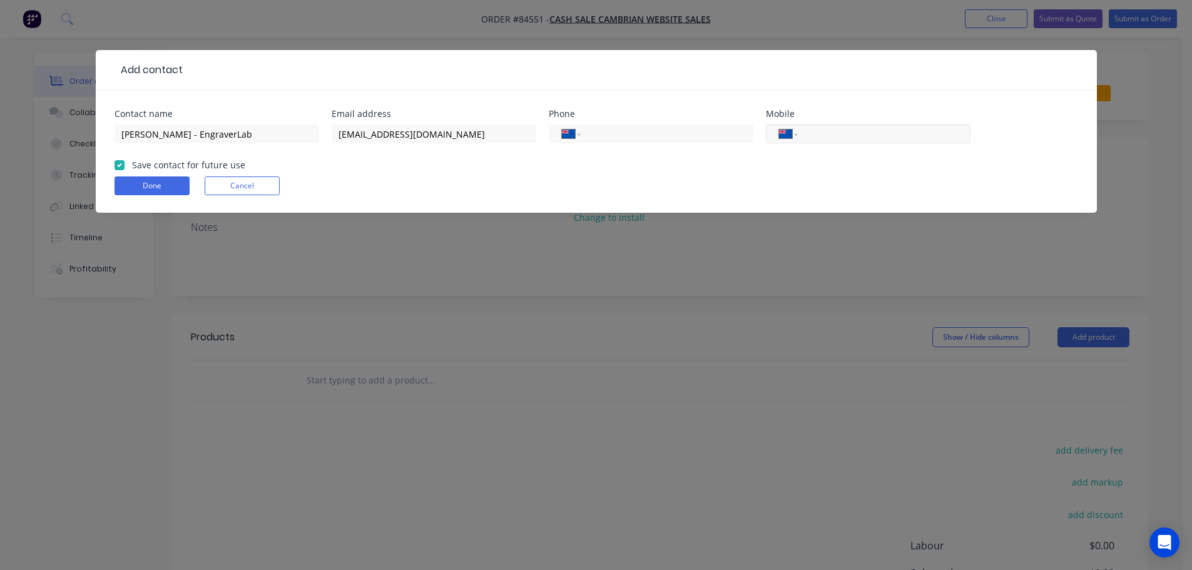
click at [877, 123] on div "International [GEOGRAPHIC_DATA] [GEOGRAPHIC_DATA] [GEOGRAPHIC_DATA] [GEOGRAPHIC…" at bounding box center [868, 139] width 205 height 37
click at [876, 130] on input "tel" at bounding box center [882, 134] width 150 height 14
paste input "027 859 7597"
type input "027 859 7597"
drag, startPoint x: 163, startPoint y: 180, endPoint x: 382, endPoint y: 201, distance: 219.5
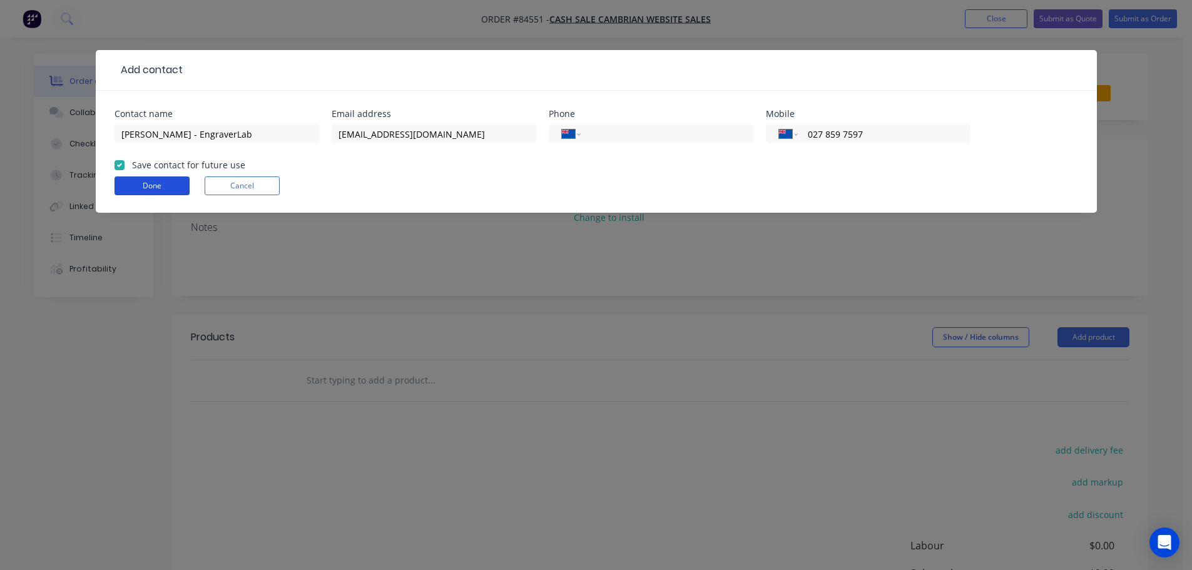
click at [163, 180] on button "Done" at bounding box center [152, 185] width 75 height 19
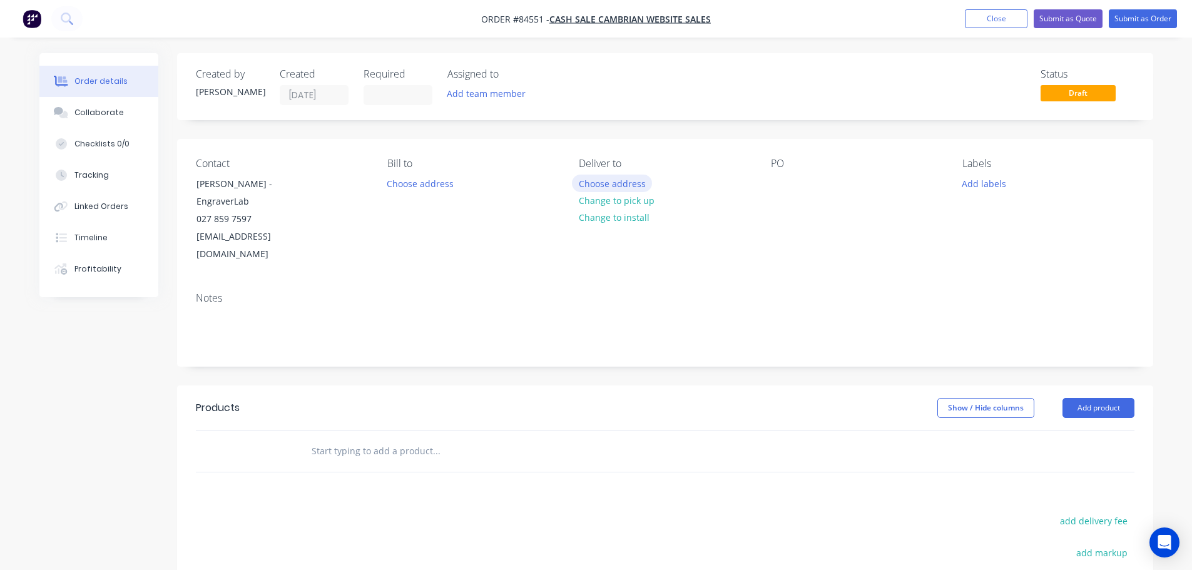
click at [631, 186] on button "Choose address" at bounding box center [612, 183] width 80 height 17
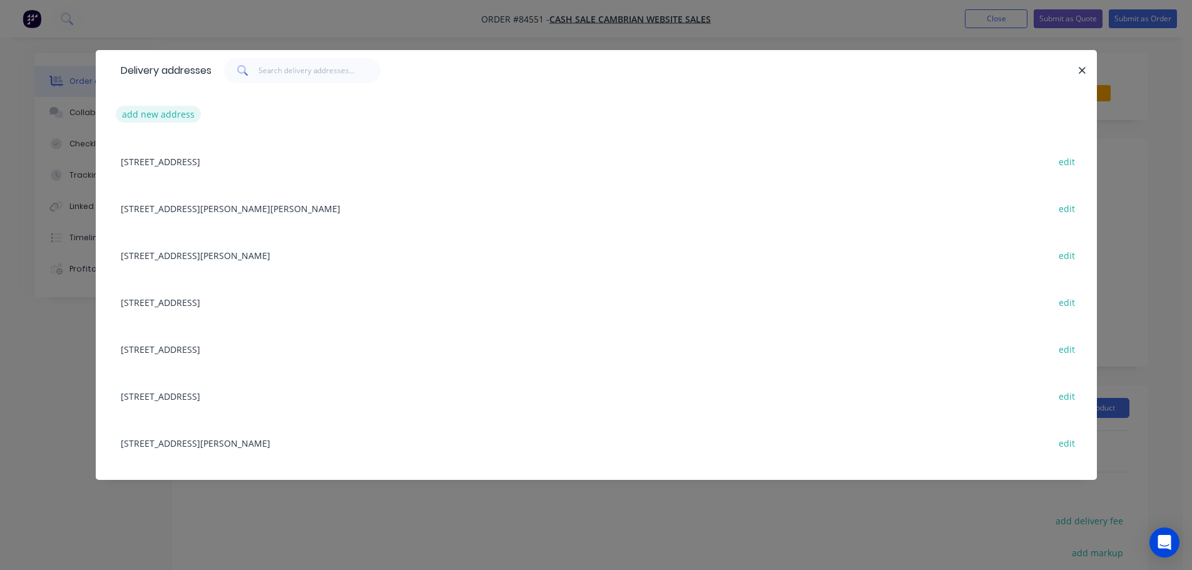
drag, startPoint x: 158, startPoint y: 115, endPoint x: 29, endPoint y: 193, distance: 150.8
click at [157, 115] on button "add new address" at bounding box center [159, 114] width 86 height 17
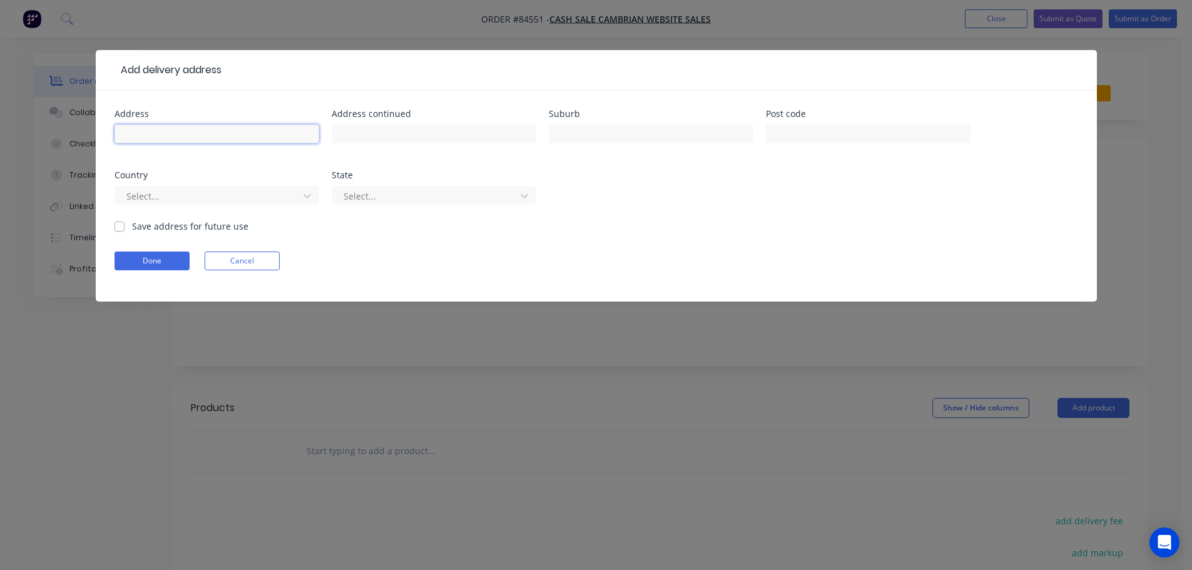
click at [208, 127] on input "text" at bounding box center [217, 134] width 205 height 19
paste input "40 High Street Dannevirke 4930"
click at [242, 135] on input "40 High Street Dannevirke 4930" at bounding box center [217, 134] width 205 height 19
type input "40 High Street Dannevirke"
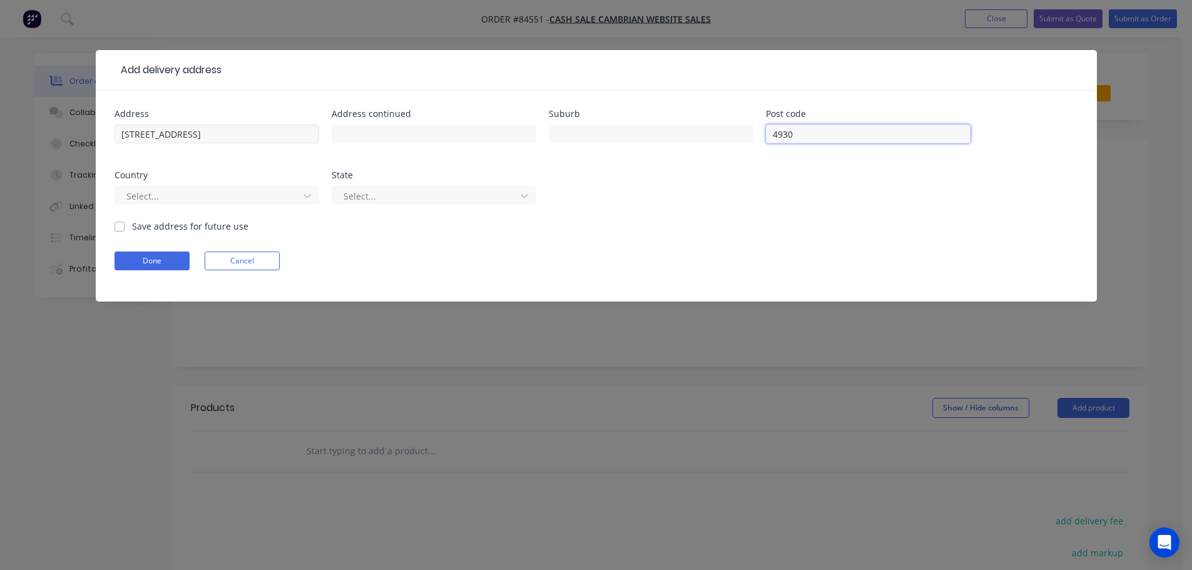
type input "4930"
click at [214, 135] on input "40 High Street Dannevirke" at bounding box center [217, 134] width 205 height 19
type input "40 High Street"
type input "Dannevirke"
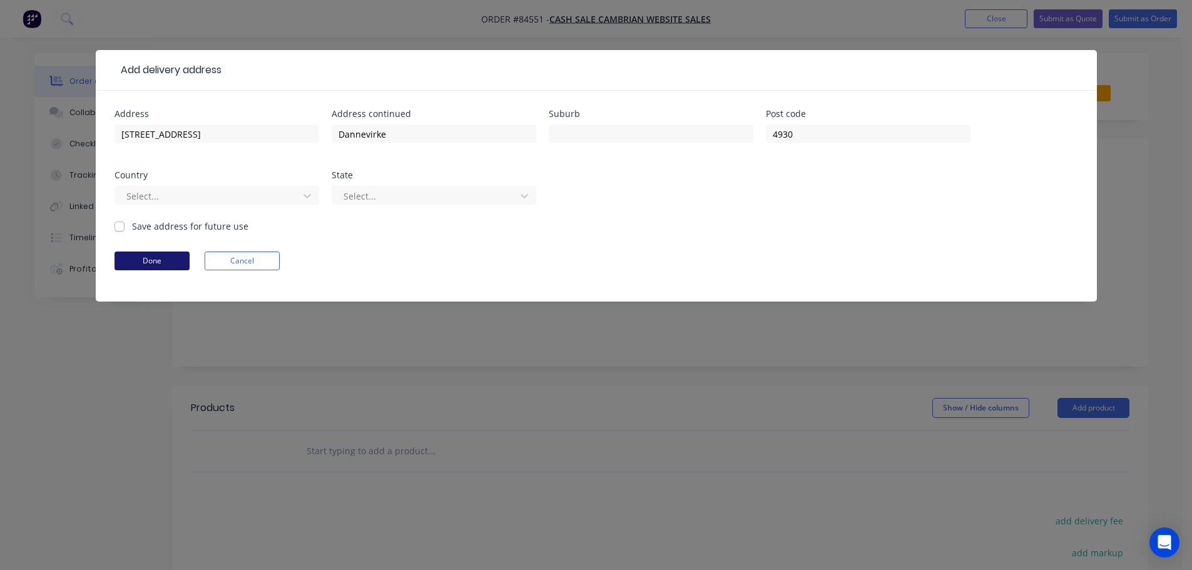
click at [153, 261] on button "Done" at bounding box center [152, 261] width 75 height 19
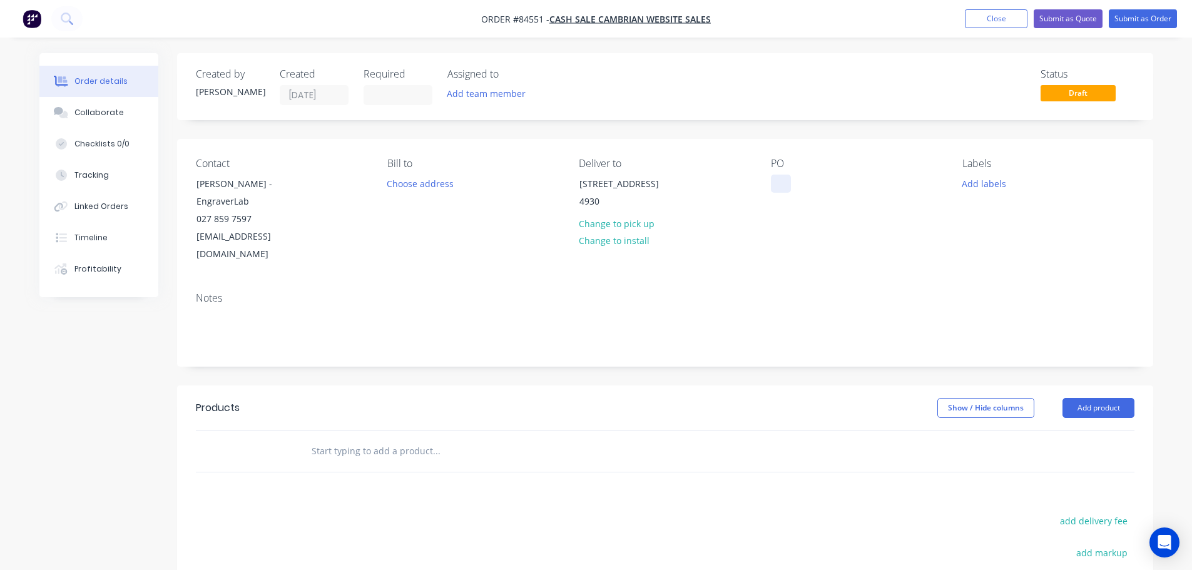
click at [784, 180] on div at bounding box center [781, 184] width 20 height 18
drag, startPoint x: 194, startPoint y: 199, endPoint x: 327, endPoint y: 205, distance: 133.4
click at [327, 205] on div "Contact Roland McLean - EngraverLab 027 859 7597 engraverlab@gmail.com" at bounding box center [281, 211] width 171 height 106
copy div "EngraverLab"
click at [833, 176] on div "WEB35522" at bounding box center [803, 184] width 64 height 18
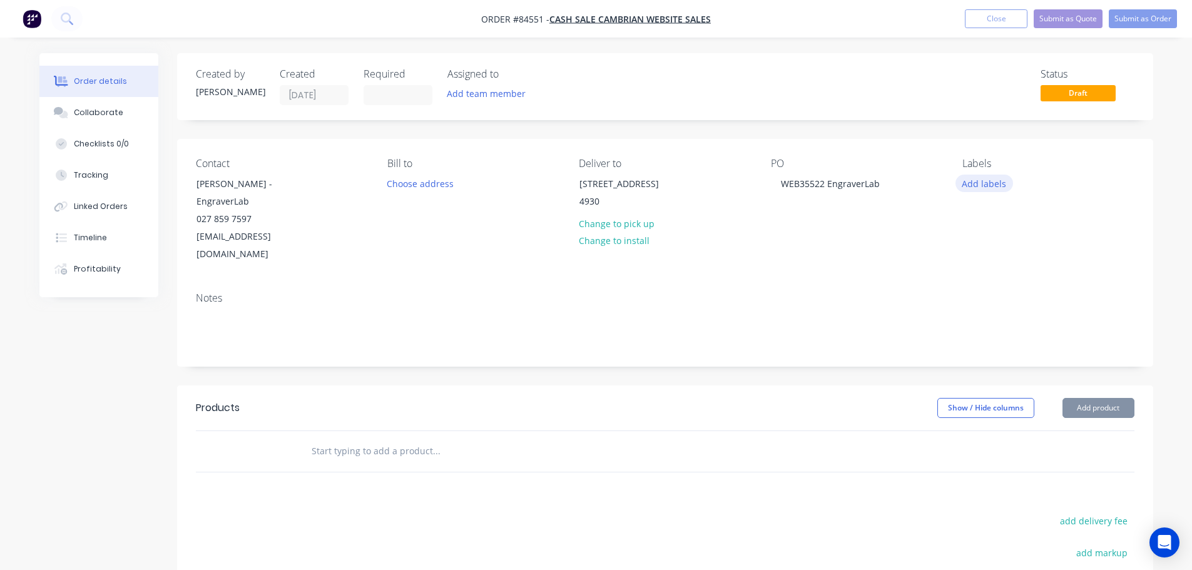
click at [985, 183] on button "Add labels" at bounding box center [985, 183] width 58 height 17
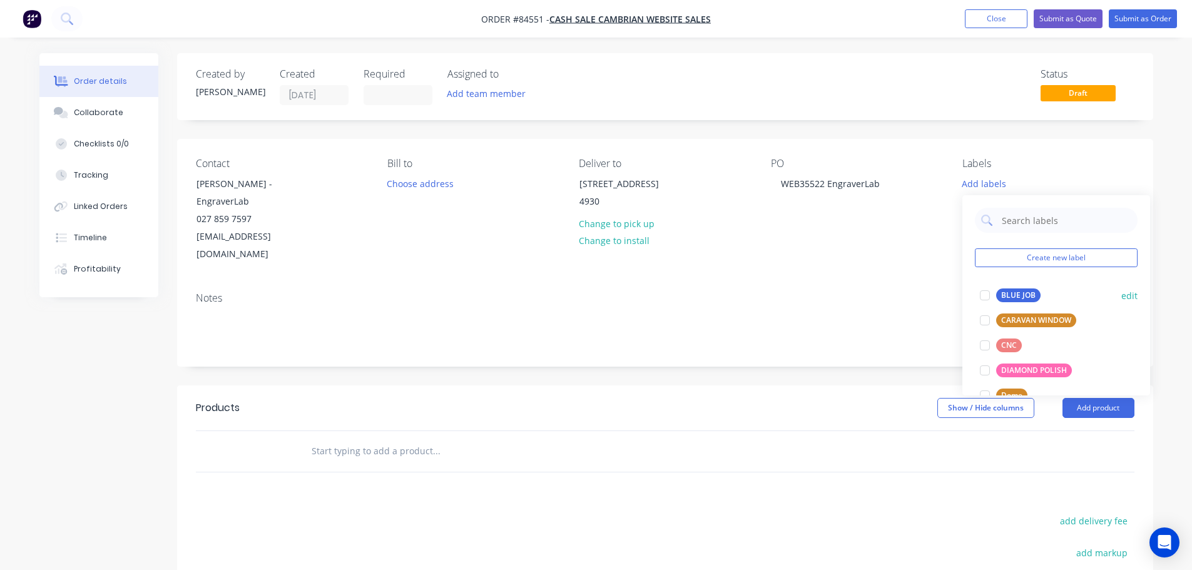
click at [1010, 300] on div "BLUE JOB" at bounding box center [1018, 296] width 44 height 14
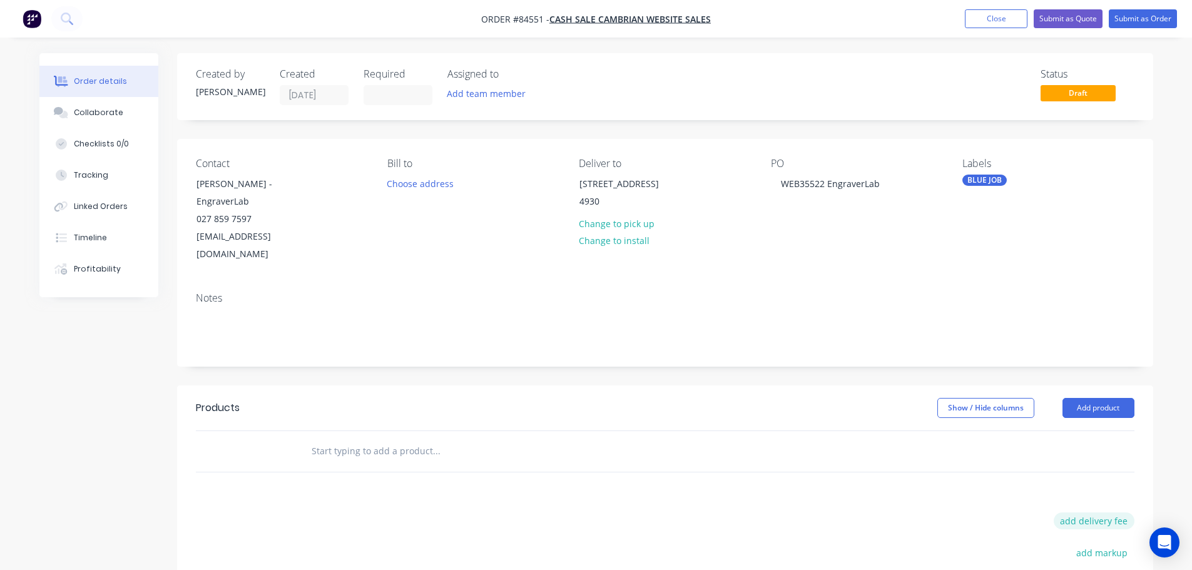
click at [1084, 513] on button "add delivery fee" at bounding box center [1094, 521] width 81 height 17
type input "15"
click at [928, 464] on div "Products Show / Hide columns Add product Delivery fee Delivery fee Delivery fee…" at bounding box center [665, 578] width 976 height 384
click at [349, 439] on input "text" at bounding box center [436, 451] width 250 height 25
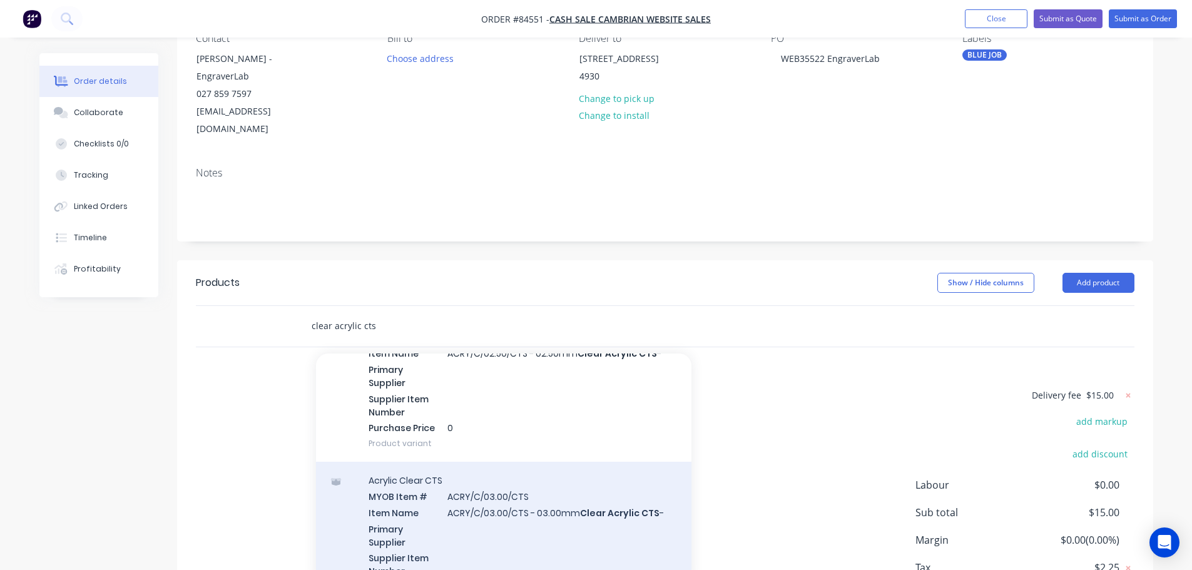
scroll to position [376, 0]
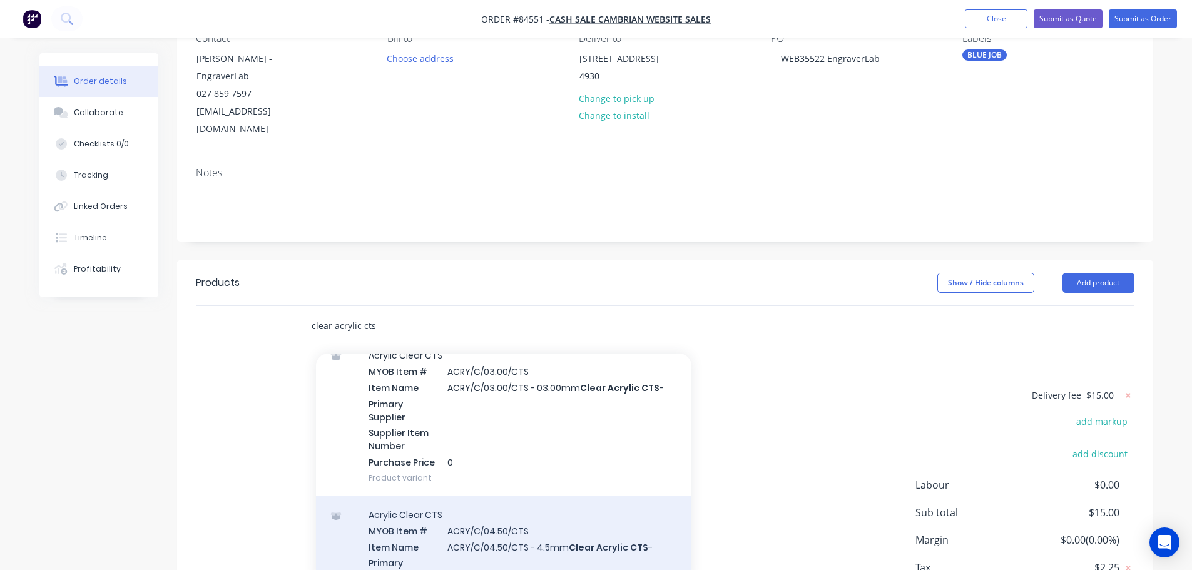
type input "clear acrylic cts"
click at [476, 515] on div "Acrylic Clear CTS MYOB Item # ACRY/C/04.50/CTS Item Name ACRY/C/04.50/CTS - 4.5…" at bounding box center [504, 576] width 376 height 160
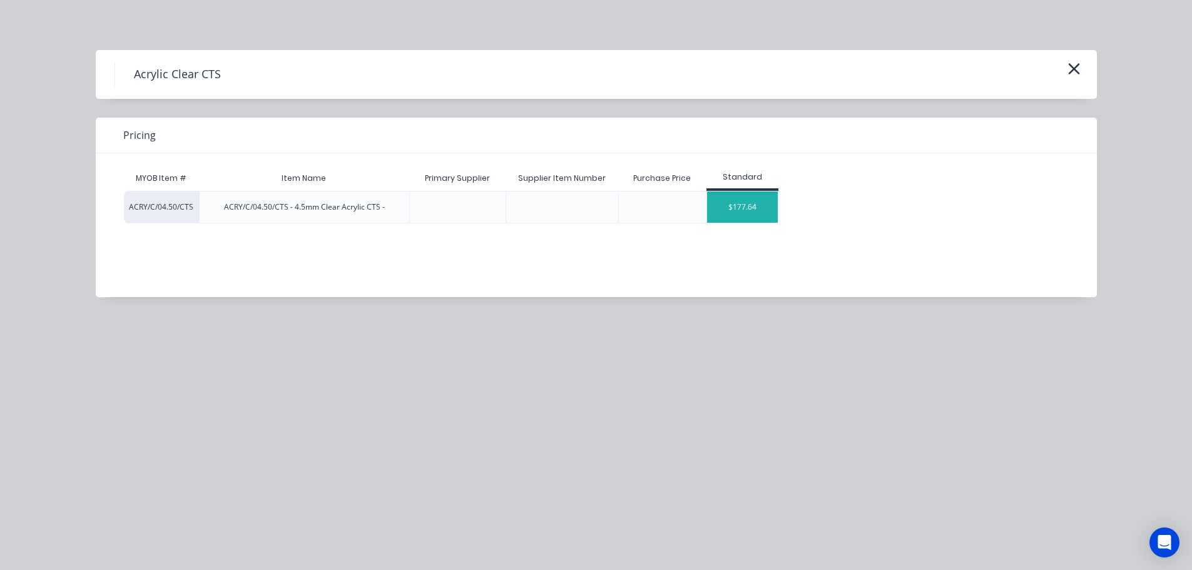
click at [740, 215] on div "$177.64" at bounding box center [742, 207] width 71 height 31
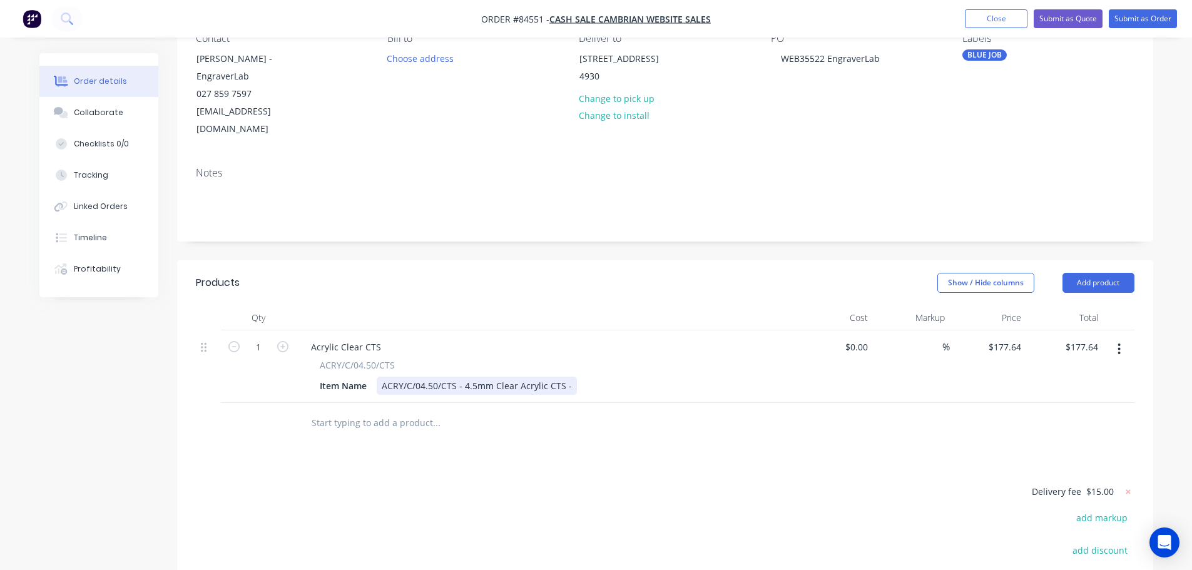
click at [570, 377] on div "ACRY/C/04.50/CTS - 4.5mm Clear Acrylic CTS -" at bounding box center [477, 386] width 200 height 18
click at [284, 337] on form "1" at bounding box center [258, 346] width 65 height 19
click at [285, 341] on icon "button" at bounding box center [282, 346] width 11 height 11
type input "2"
click at [1084, 338] on input "355.28" at bounding box center [1084, 347] width 39 height 18
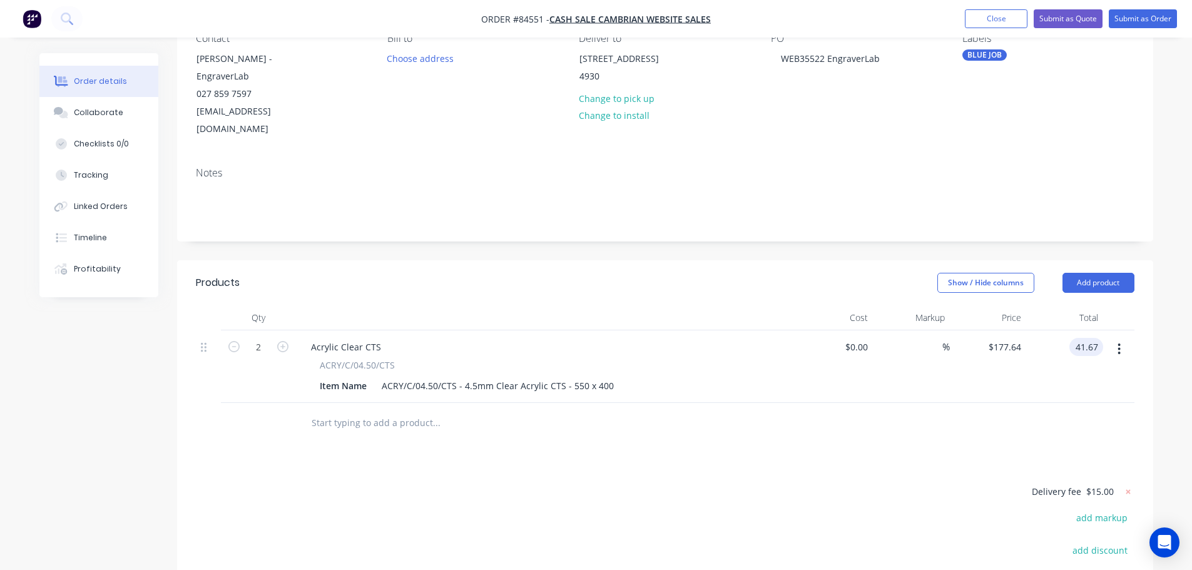
type input "41.67"
type input "$20.835"
type input "$41.67"
click at [1034, 365] on div "$41.67 41.67" at bounding box center [1064, 366] width 77 height 73
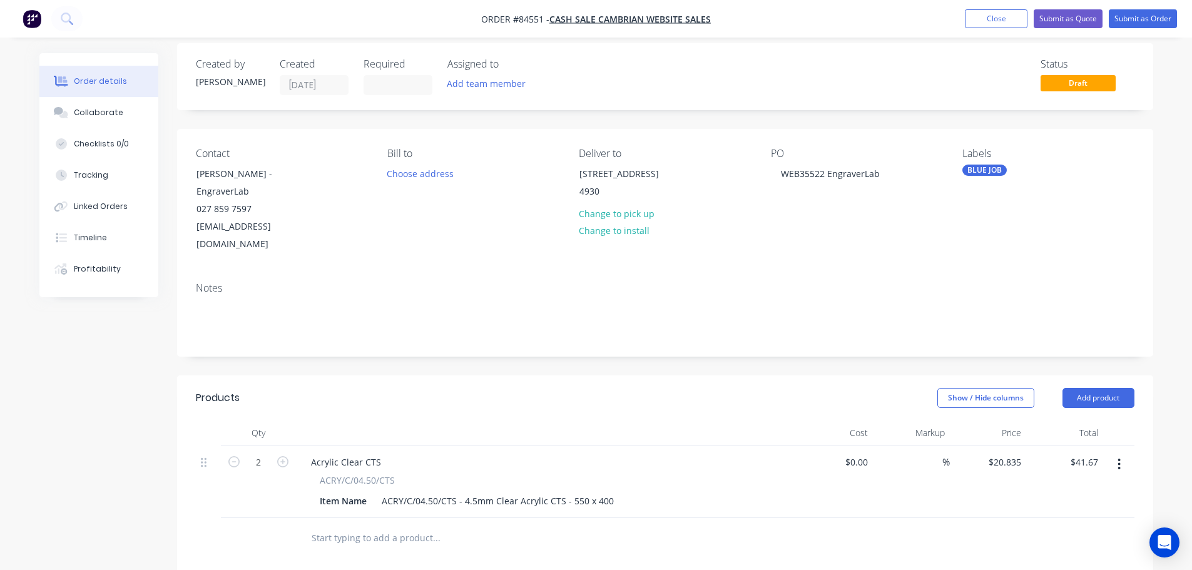
scroll to position [0, 0]
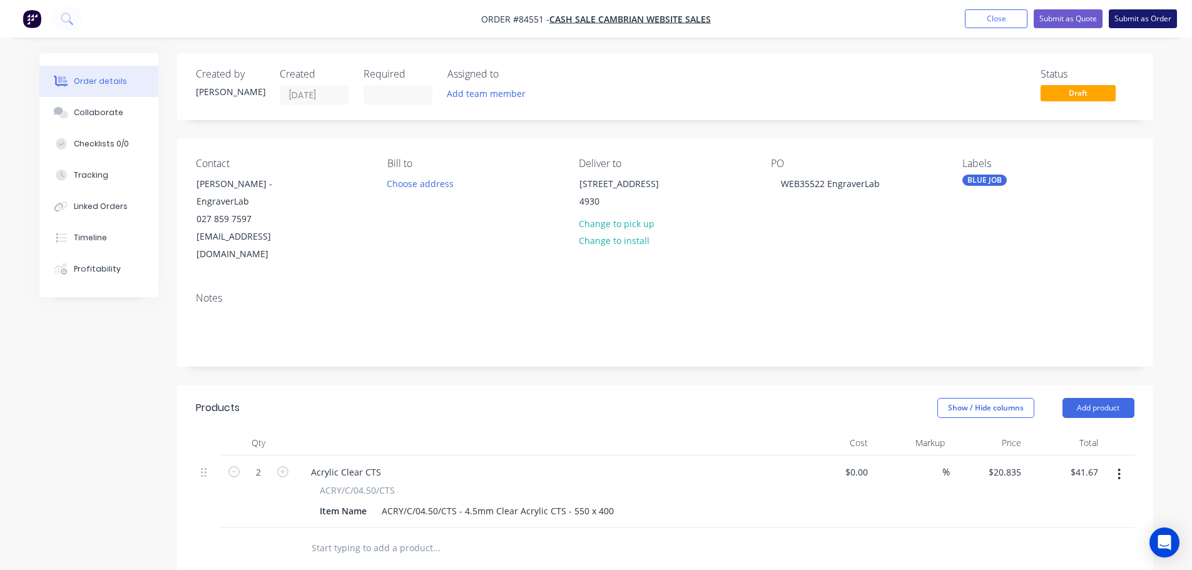
click at [1134, 14] on button "Submit as Order" at bounding box center [1143, 18] width 68 height 19
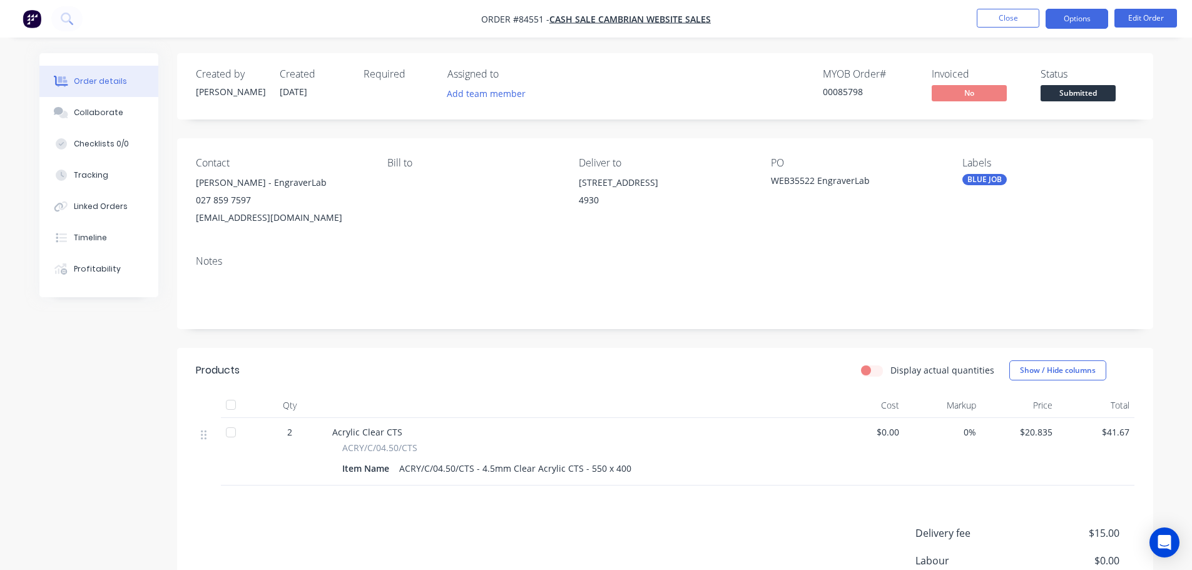
click at [1096, 22] on button "Options" at bounding box center [1077, 19] width 63 height 20
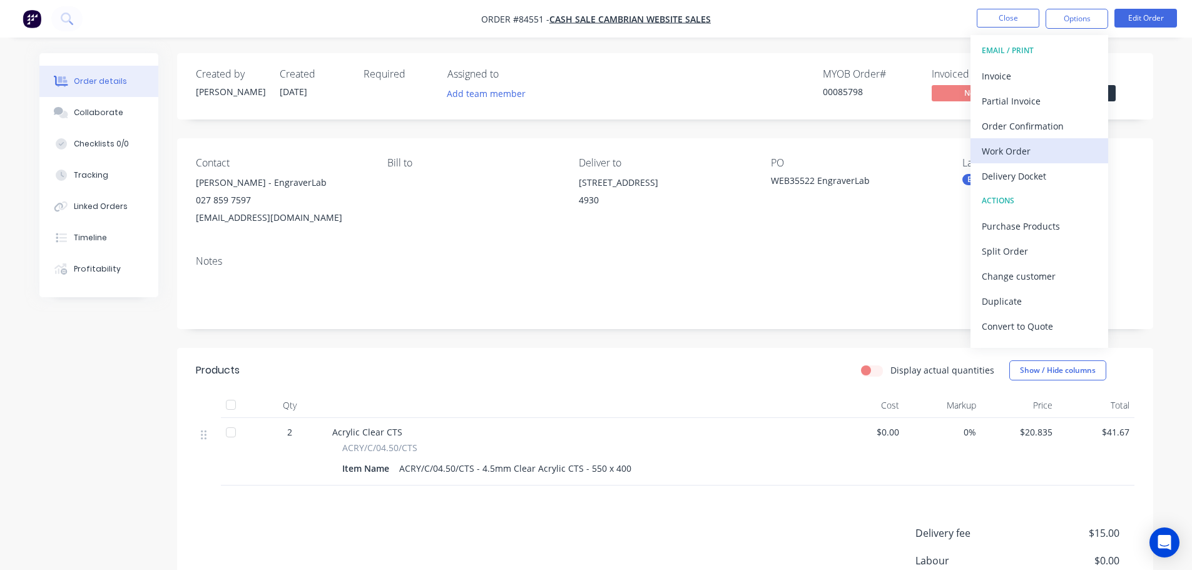
click at [1000, 151] on div "Work Order" at bounding box center [1039, 151] width 115 height 18
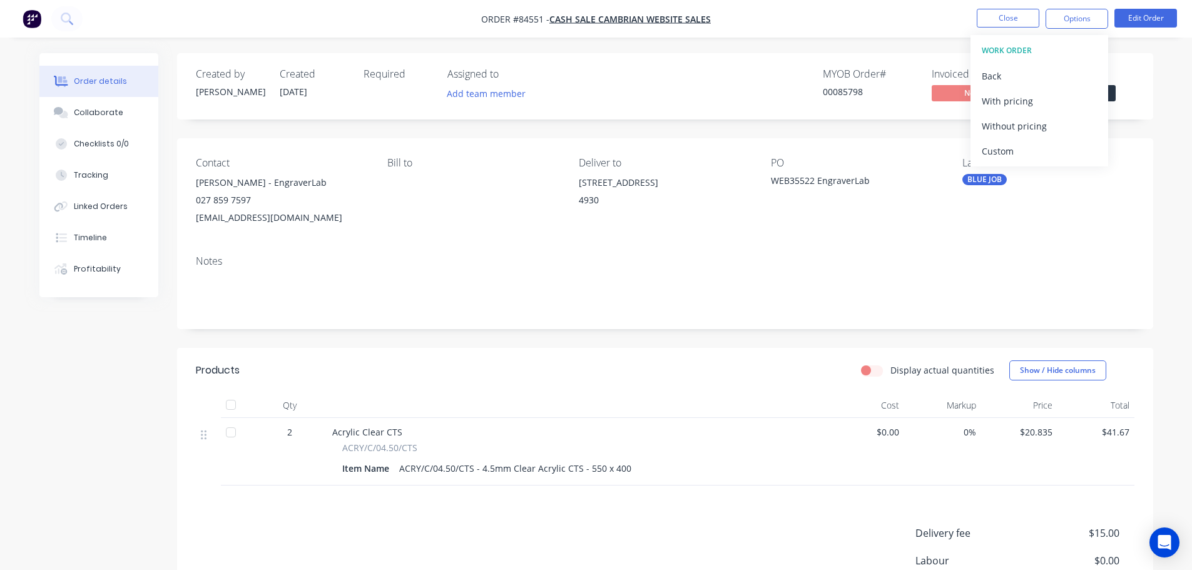
click at [881, 40] on div "Order details Collaborate Checklists 0/0 Tracking Linked Orders Timeline Profit…" at bounding box center [596, 368] width 1192 height 736
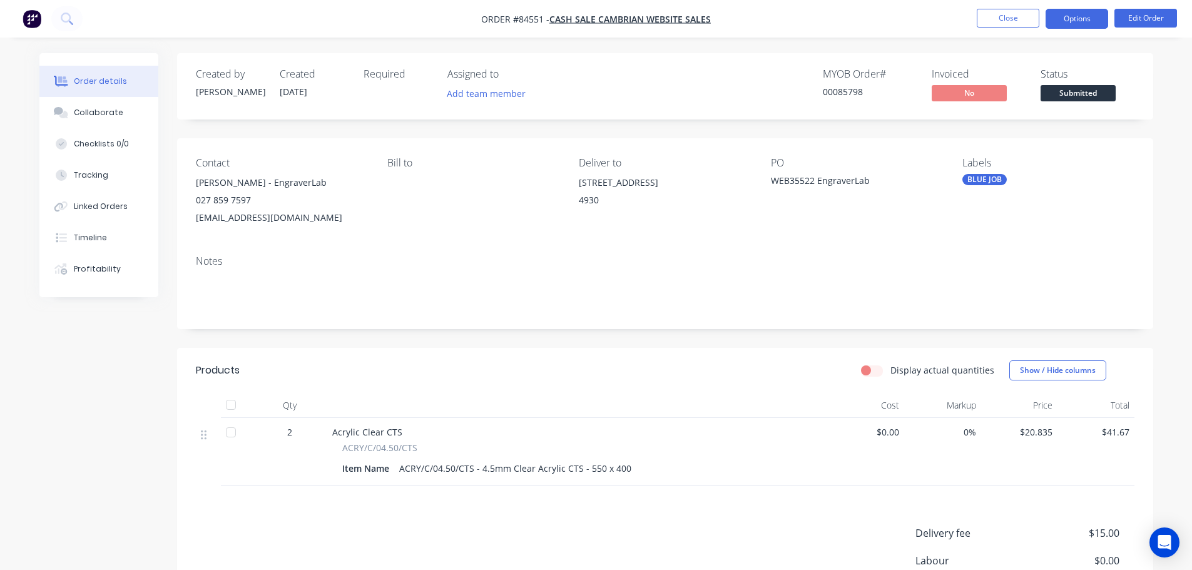
click at [1075, 19] on button "Options" at bounding box center [1077, 19] width 63 height 20
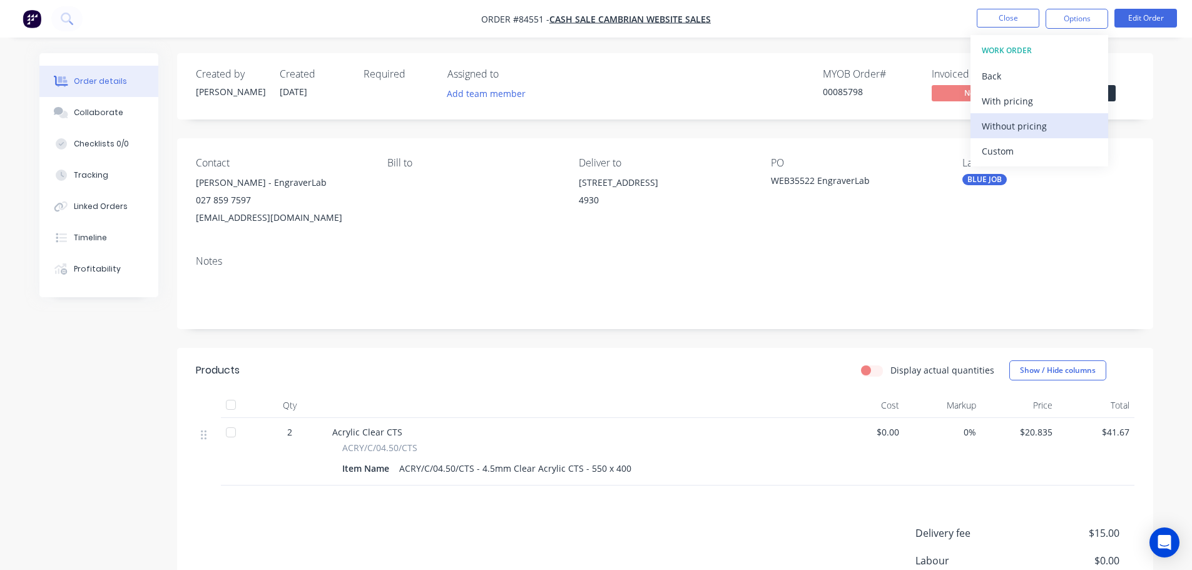
click at [1049, 120] on div "Without pricing" at bounding box center [1039, 126] width 115 height 18
click at [829, 126] on div "Created by Jess Created 11/09/25 Required Assigned to Add team member MYOB Orde…" at bounding box center [665, 385] width 976 height 664
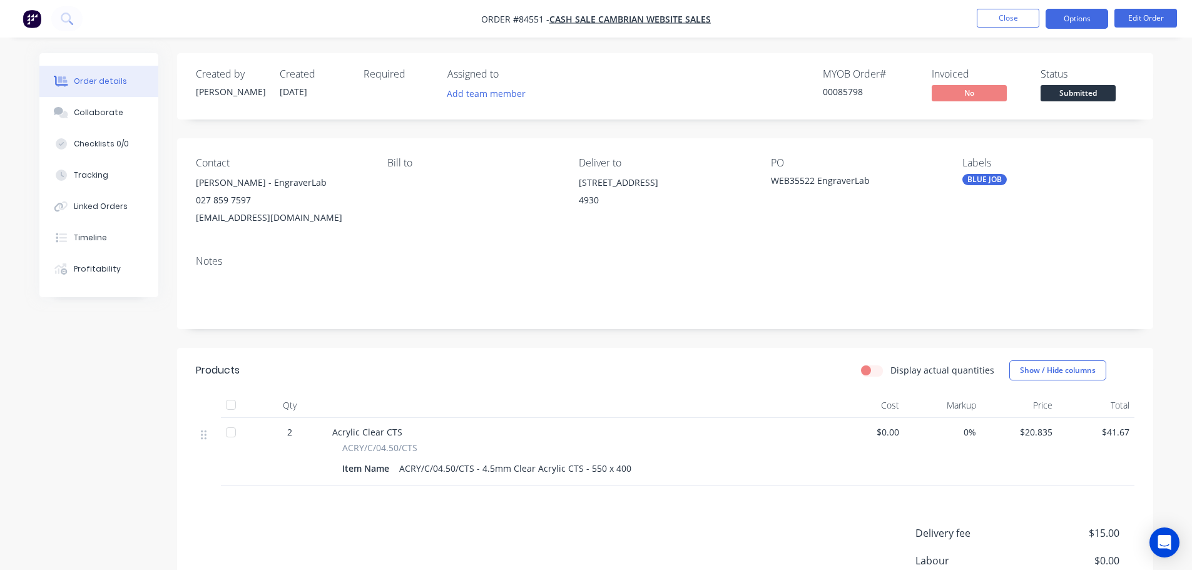
click at [1093, 19] on button "Options" at bounding box center [1077, 19] width 63 height 20
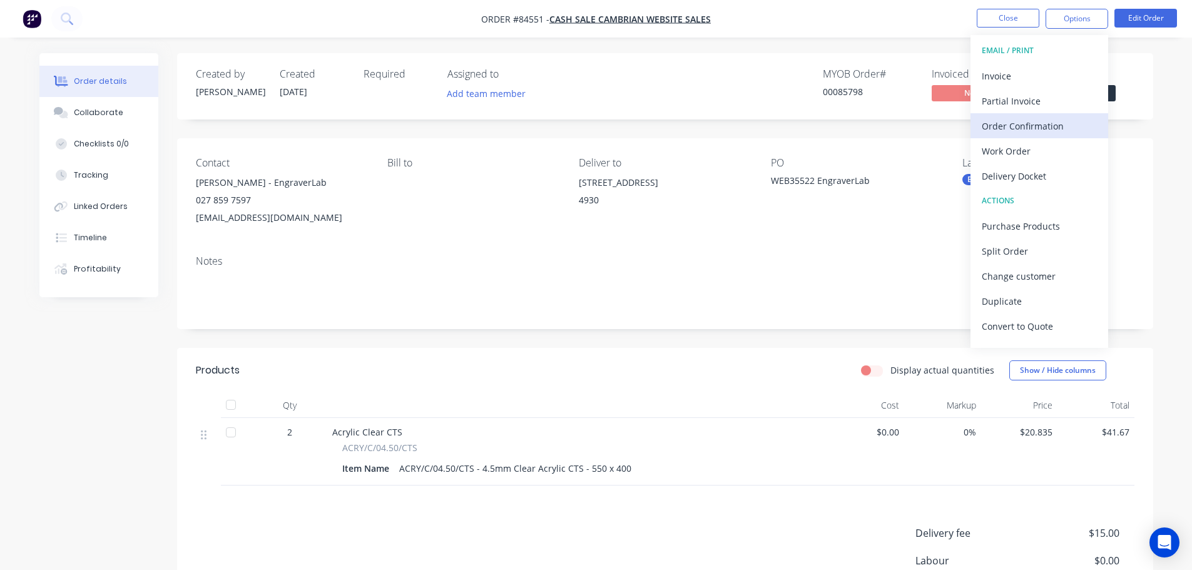
click at [1053, 127] on div "Order Confirmation" at bounding box center [1039, 126] width 115 height 18
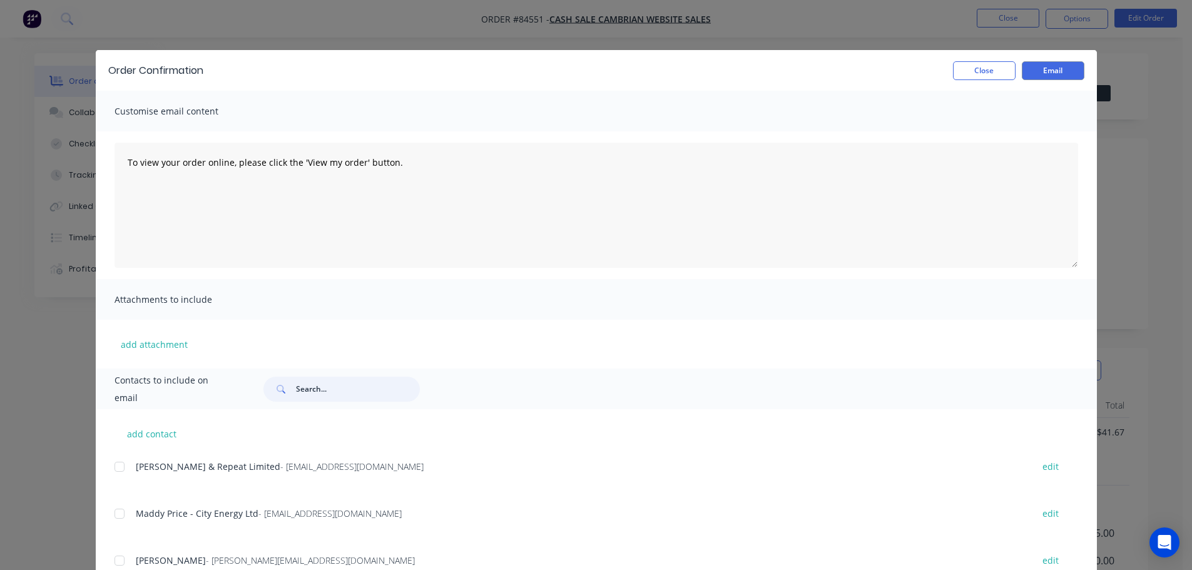
click at [350, 391] on input "text" at bounding box center [358, 389] width 124 height 25
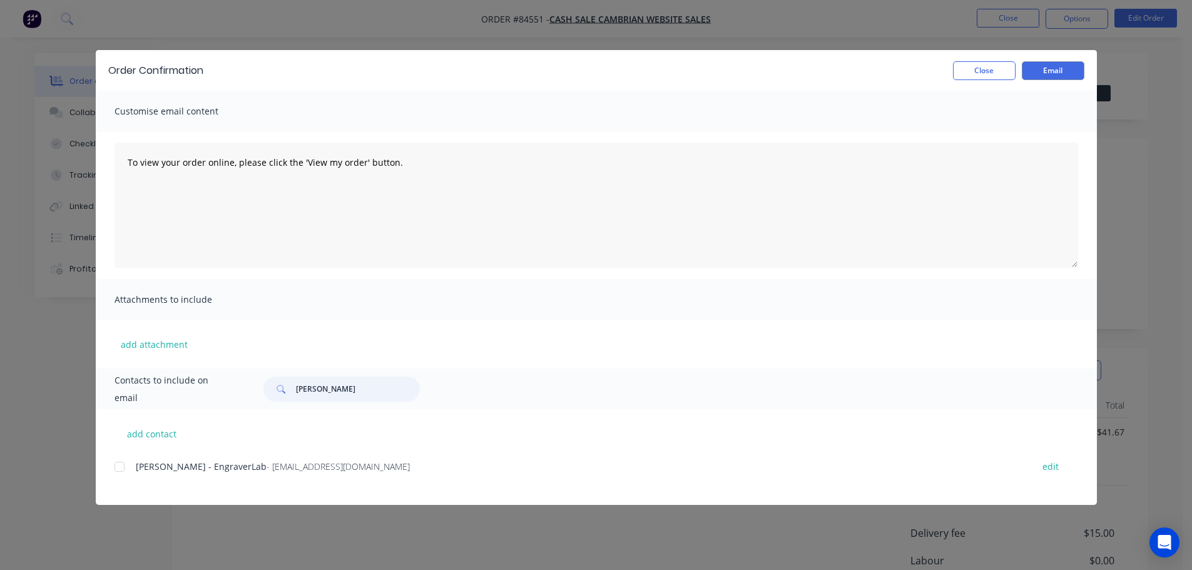
click at [119, 466] on div at bounding box center [119, 466] width 25 height 25
type input "[PERSON_NAME]"
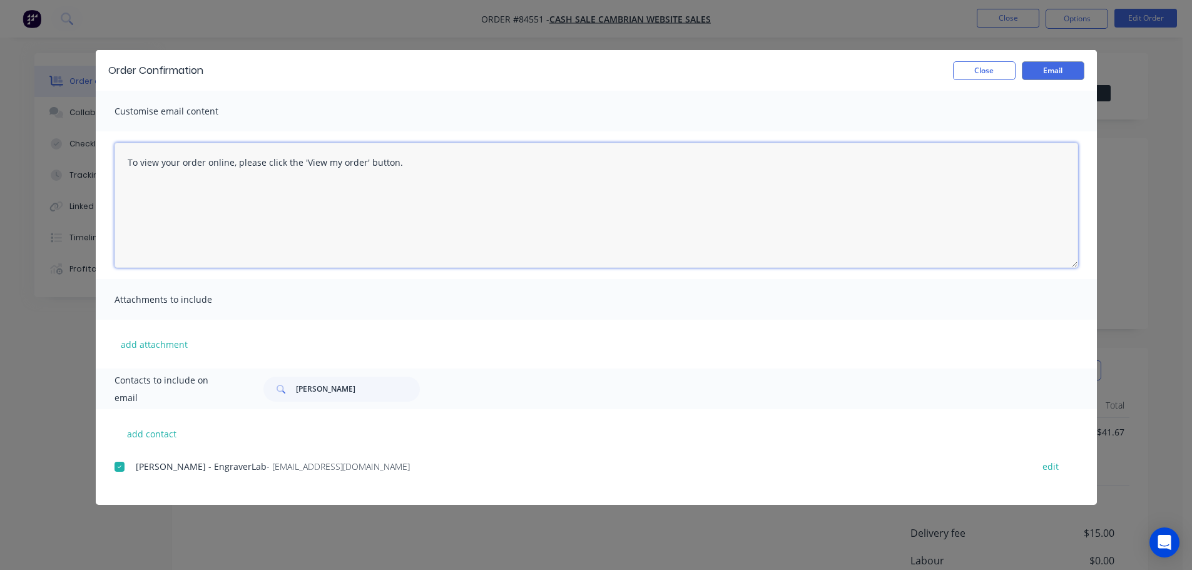
click at [394, 230] on textarea "To view your order online, please click the 'View my order' button." at bounding box center [597, 205] width 964 height 125
paste textarea "[PERSON_NAME] you for your order, confirmation of your order is attached. Your …"
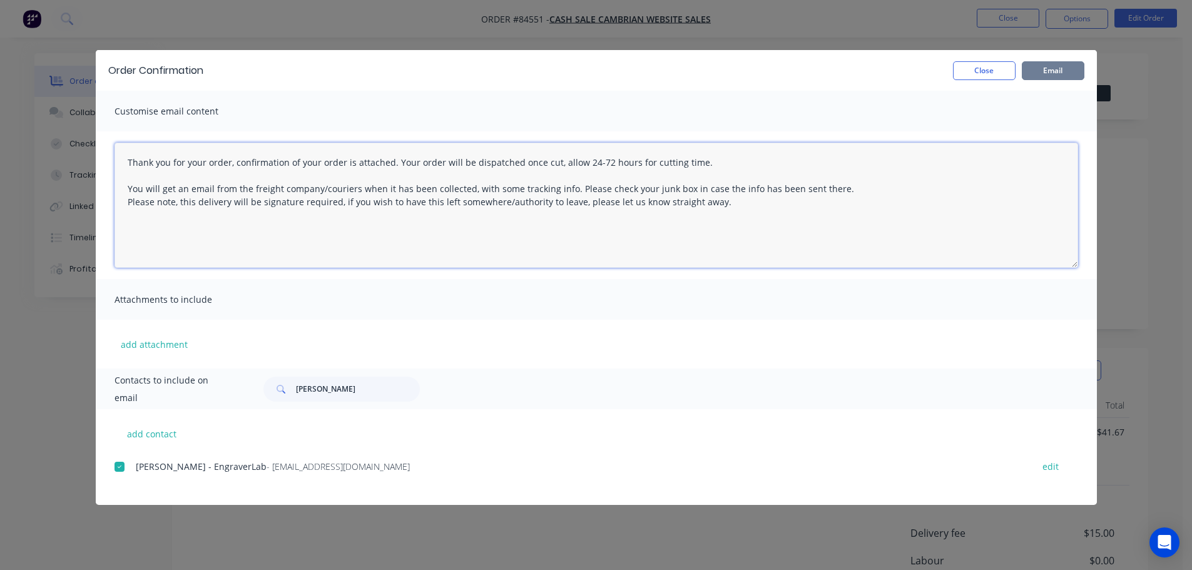
type textarea "Thank you for your order, confirmation of your order is attached. Your order wi…"
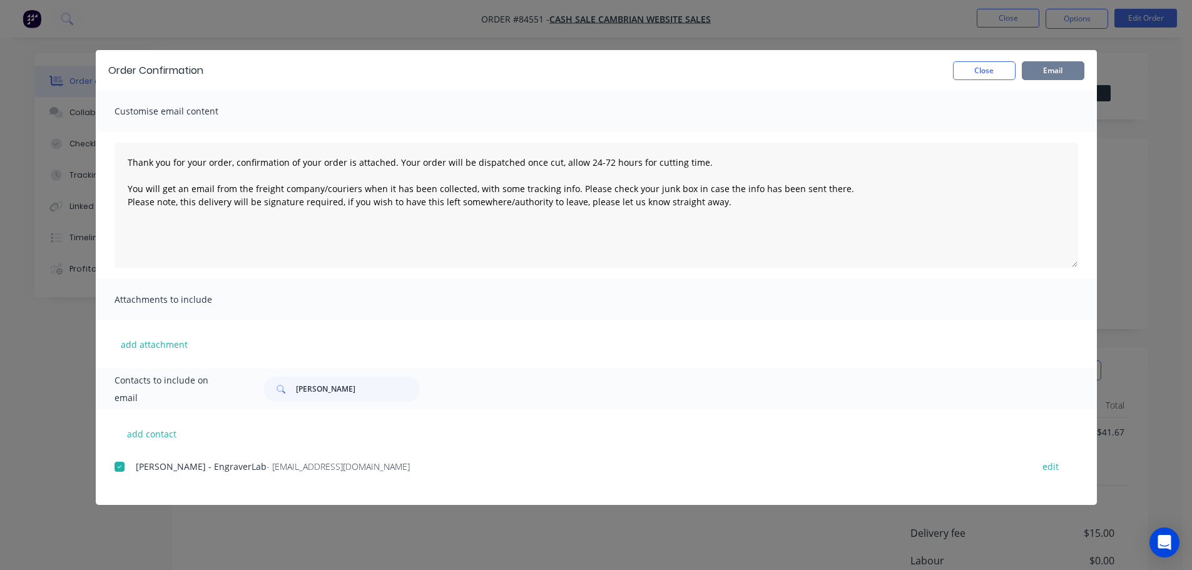
click at [1056, 76] on button "Email" at bounding box center [1053, 70] width 63 height 19
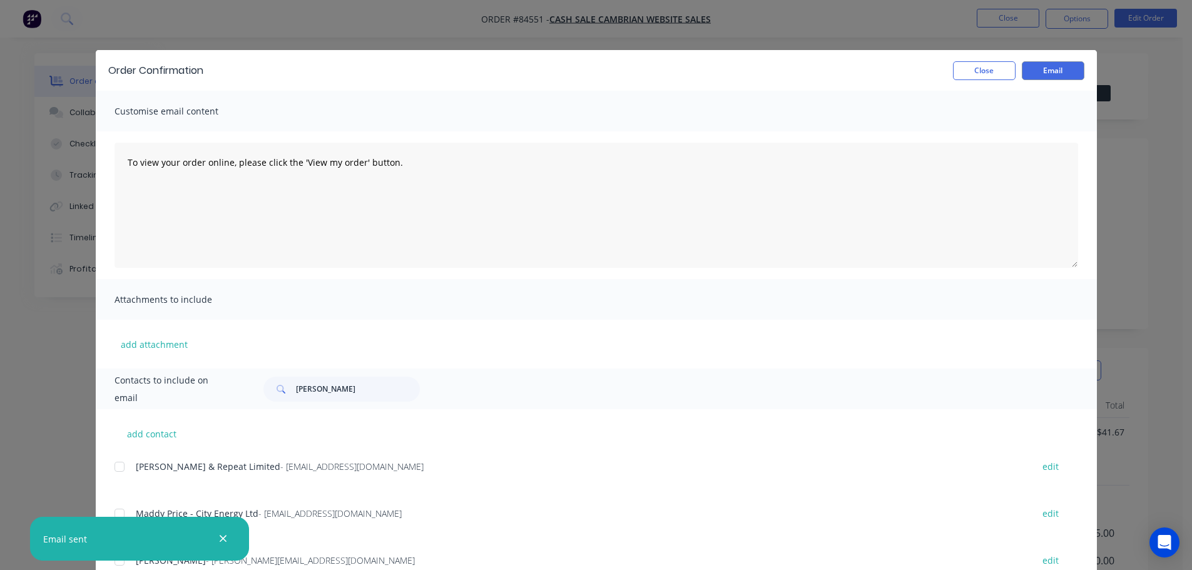
click at [461, 20] on div "Order Confirmation Close Email Customise email content To view your order onlin…" at bounding box center [596, 285] width 1192 height 570
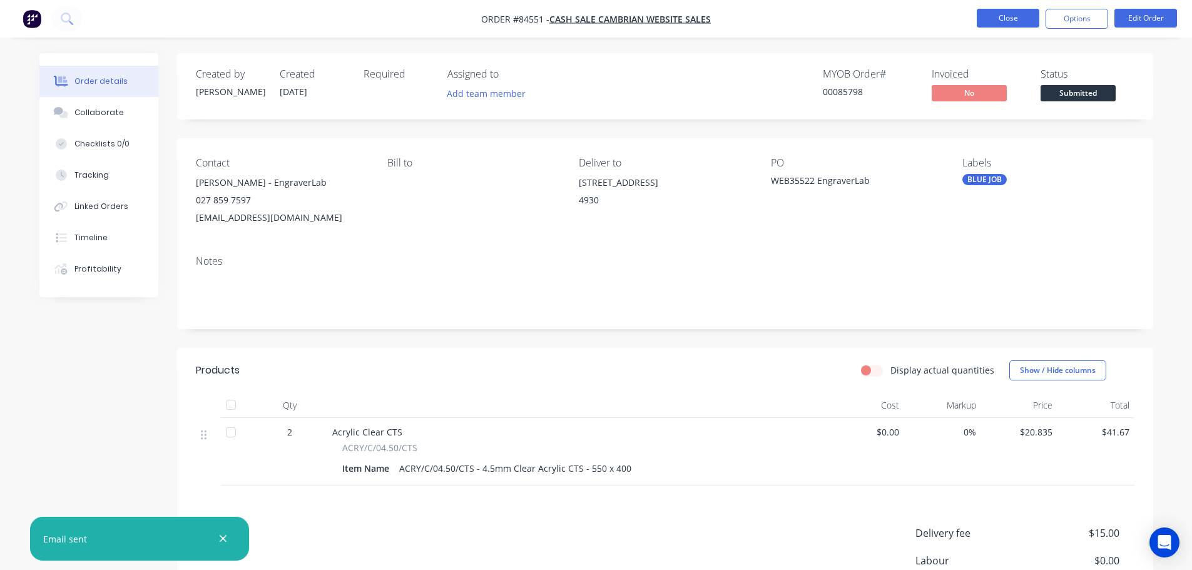
click at [997, 22] on button "Close" at bounding box center [1008, 18] width 63 height 19
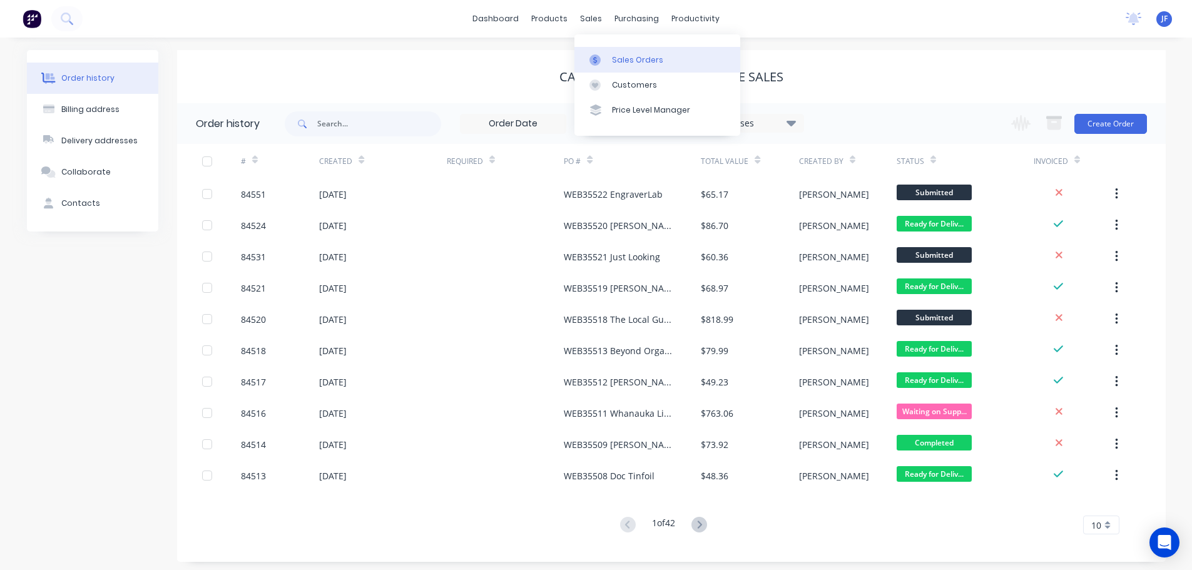
click at [613, 57] on div "Sales Orders" at bounding box center [637, 59] width 51 height 11
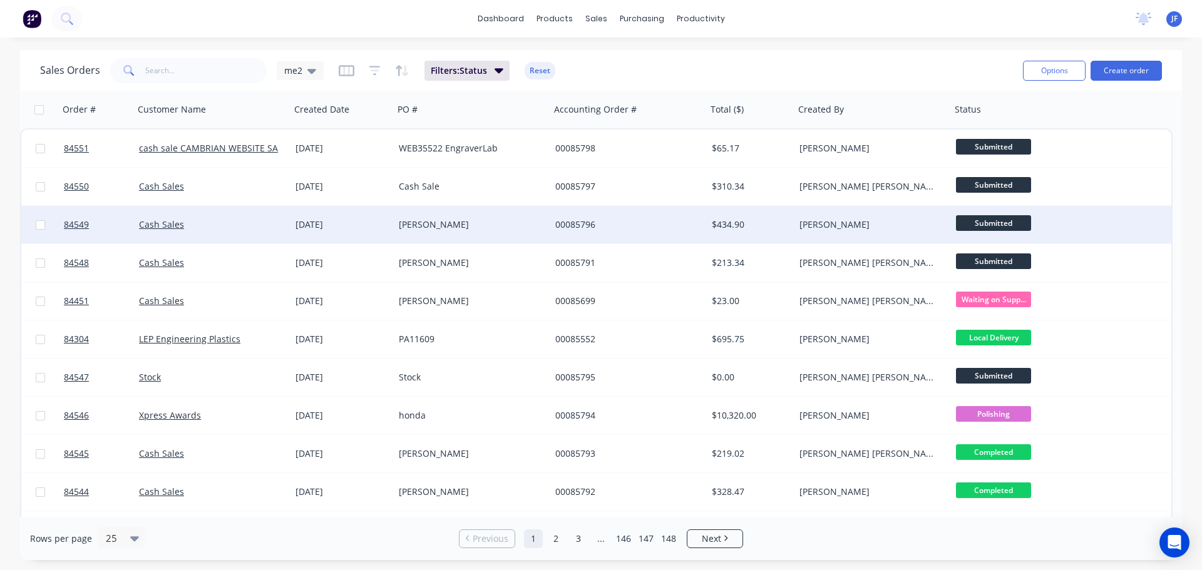
click at [576, 217] on div "00085796" at bounding box center [628, 225] width 156 height 38
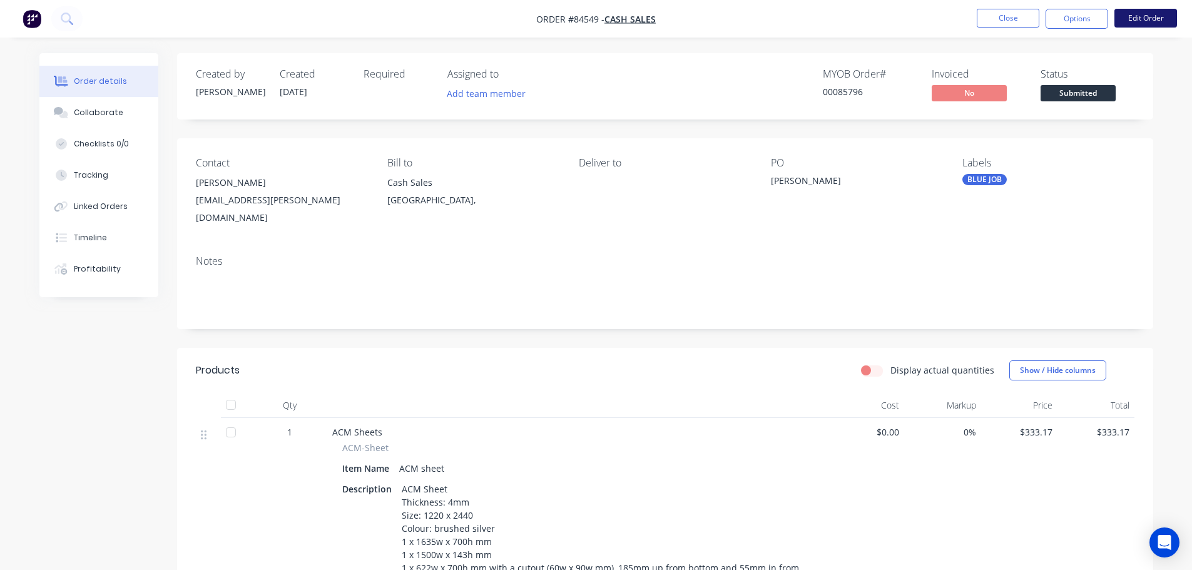
click at [1153, 24] on button "Edit Order" at bounding box center [1146, 18] width 63 height 19
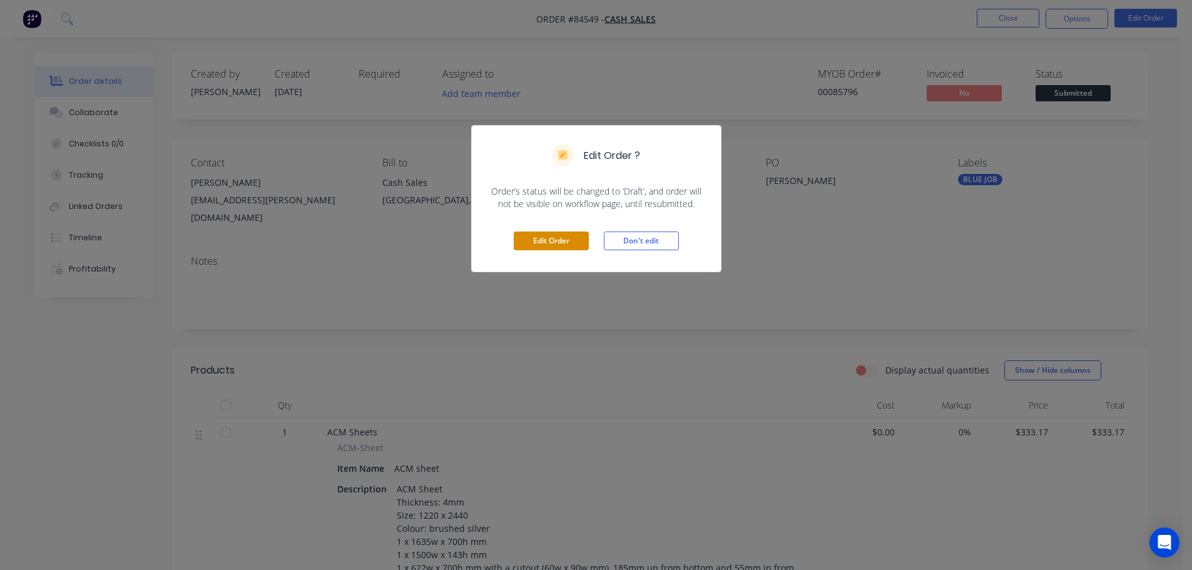
click at [571, 242] on button "Edit Order" at bounding box center [551, 241] width 75 height 19
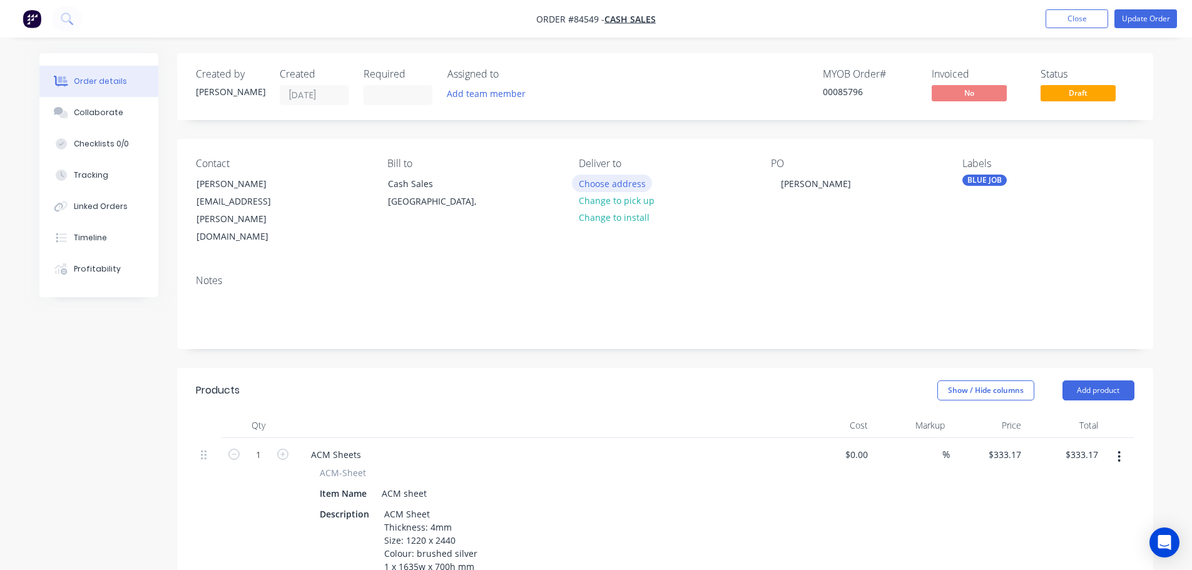
click at [623, 190] on button "Choose address" at bounding box center [612, 183] width 80 height 17
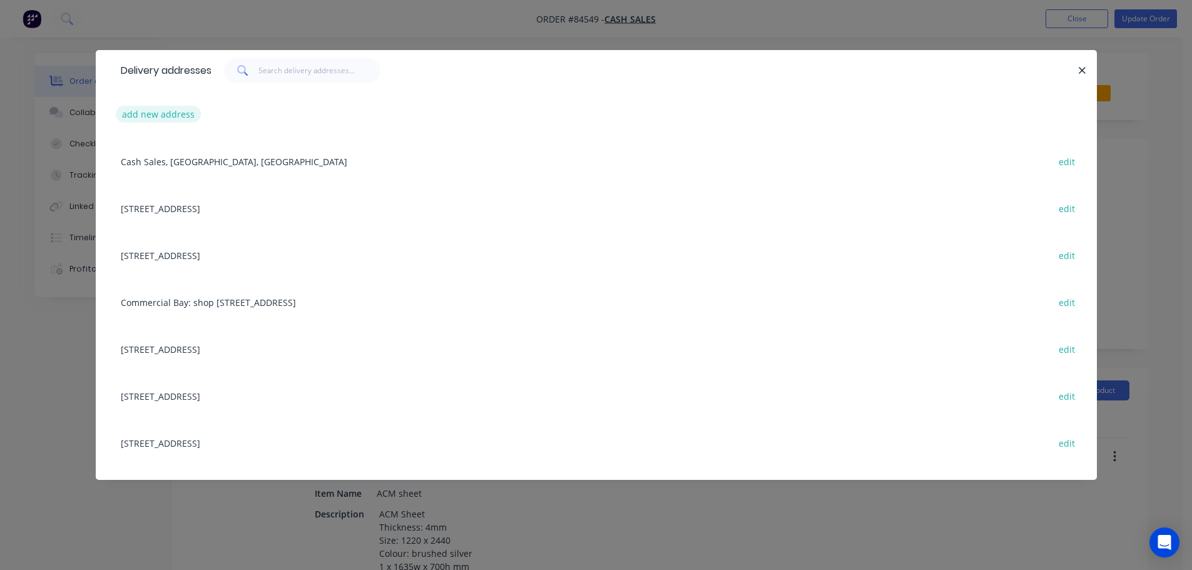
click at [179, 106] on button "add new address" at bounding box center [159, 114] width 86 height 17
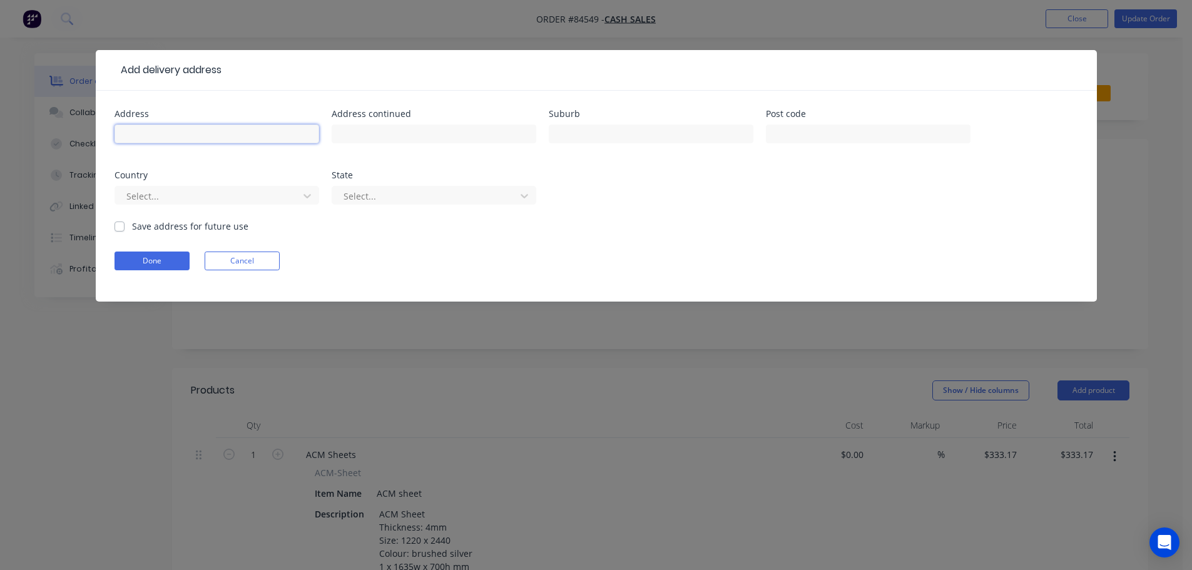
click at [198, 131] on input "text" at bounding box center [217, 134] width 205 height 19
paste input "is Flat 2 / 22 Mansels Road, Greerton, Tauranga 3112."
click at [273, 136] on input "is Flat 2 / 22 Mansels Road, Greerton, Tauranga 3112." at bounding box center [217, 134] width 205 height 19
drag, startPoint x: 273, startPoint y: 136, endPoint x: 258, endPoint y: 134, distance: 15.2
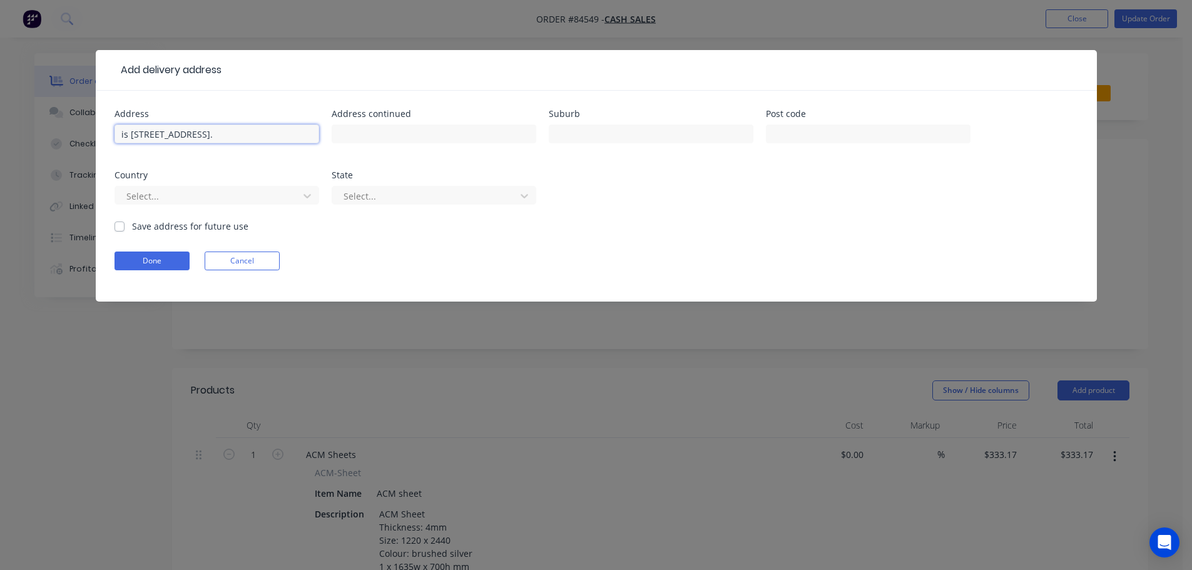
click at [271, 136] on input "is Flat 2 / 22 Mansels Road, Greerton, Tauranga 3112." at bounding box center [217, 134] width 205 height 19
type input "is Flat 2 / 22 Mansels Road, Greerton, 3112."
type input "Tauranga"
click at [277, 127] on input "is Flat 2 / 22 Mansels Road, Greerton, 3112." at bounding box center [217, 134] width 205 height 19
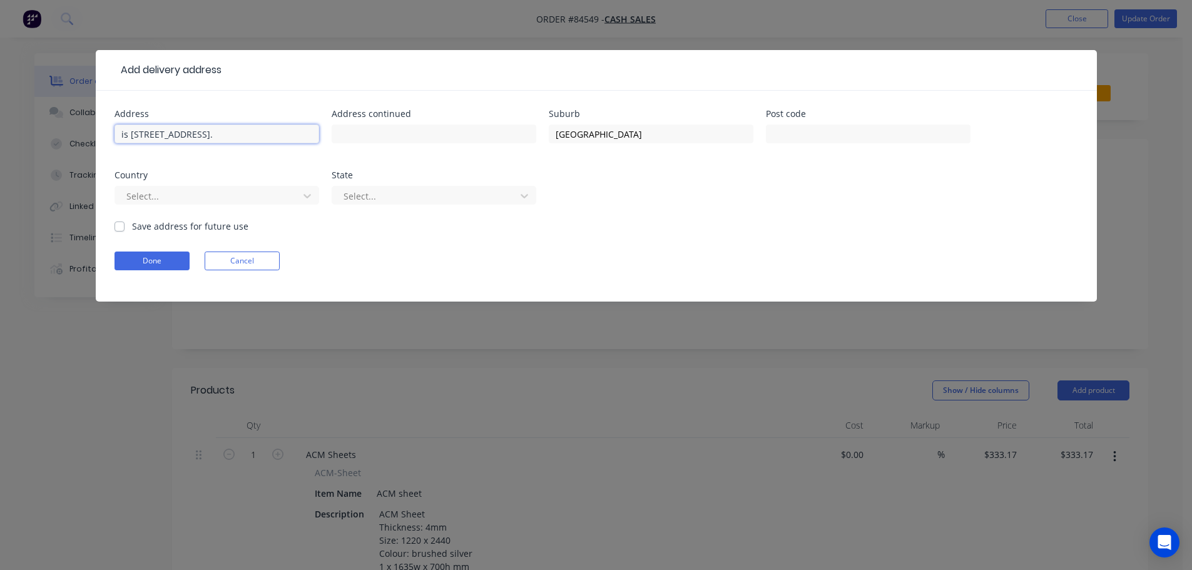
click at [277, 127] on input "is Flat 2 / 22 Mansels Road, Greerton, 3112." at bounding box center [217, 134] width 205 height 19
type input "is Flat 2 / 22 Mansels Road, Greerton, ."
type input "3112"
drag, startPoint x: 284, startPoint y: 133, endPoint x: 268, endPoint y: 133, distance: 16.3
click at [268, 133] on input "is Flat 2 / 22 Mansels Road, Greerton, ." at bounding box center [217, 134] width 205 height 19
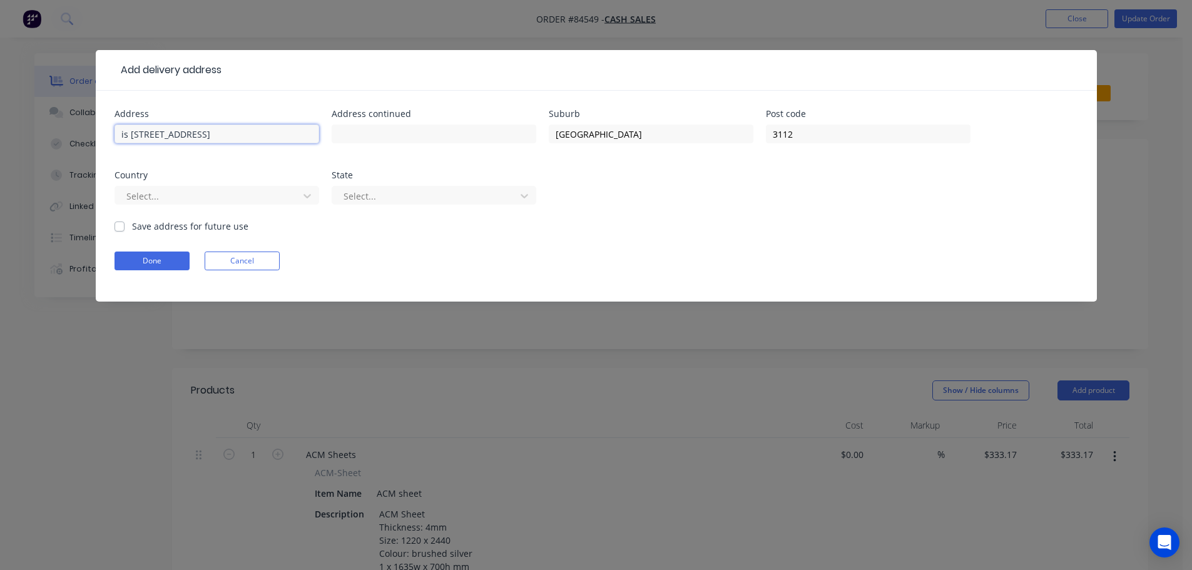
click at [256, 133] on input "is Flat 2 / 22 Mansels Road, Greerton" at bounding box center [217, 134] width 205 height 19
type input "is Flat 2 / 22 Mansels Road,"
type input "Greerton"
drag, startPoint x: 130, startPoint y: 139, endPoint x: 68, endPoint y: 138, distance: 62.6
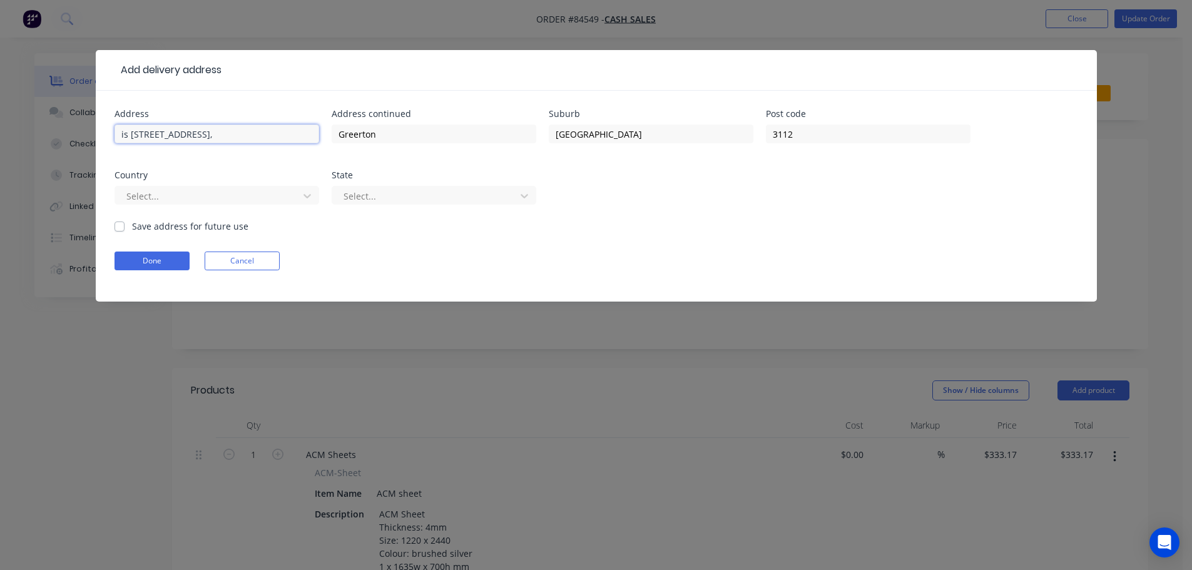
click at [69, 139] on div "Add delivery address Address is Flat 2 / 22 Mansels Road, Address continued Gre…" at bounding box center [596, 285] width 1192 height 570
type input "Flat 2 / 22 Mansels Road,"
click at [123, 259] on button "Done" at bounding box center [152, 261] width 75 height 19
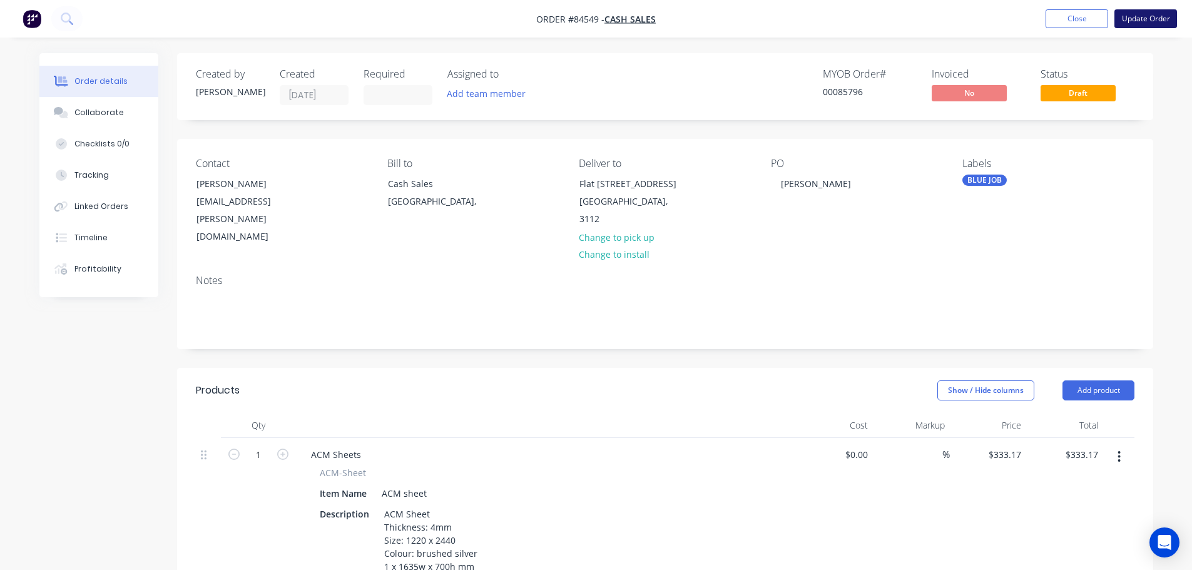
click at [1152, 17] on button "Update Order" at bounding box center [1146, 18] width 63 height 19
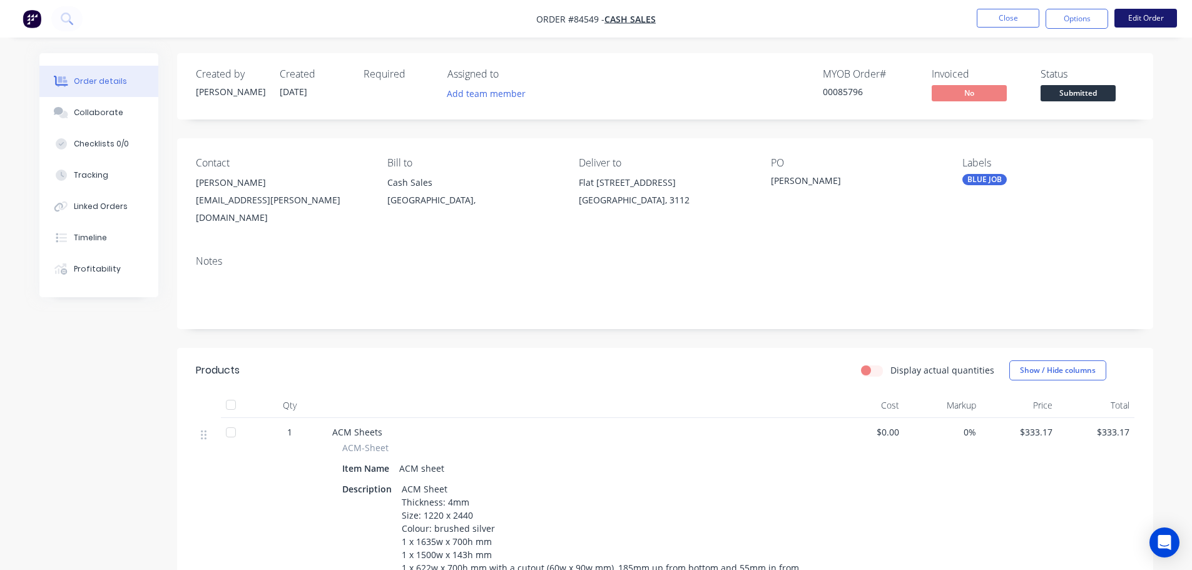
click at [1160, 19] on button "Edit Order" at bounding box center [1146, 18] width 63 height 19
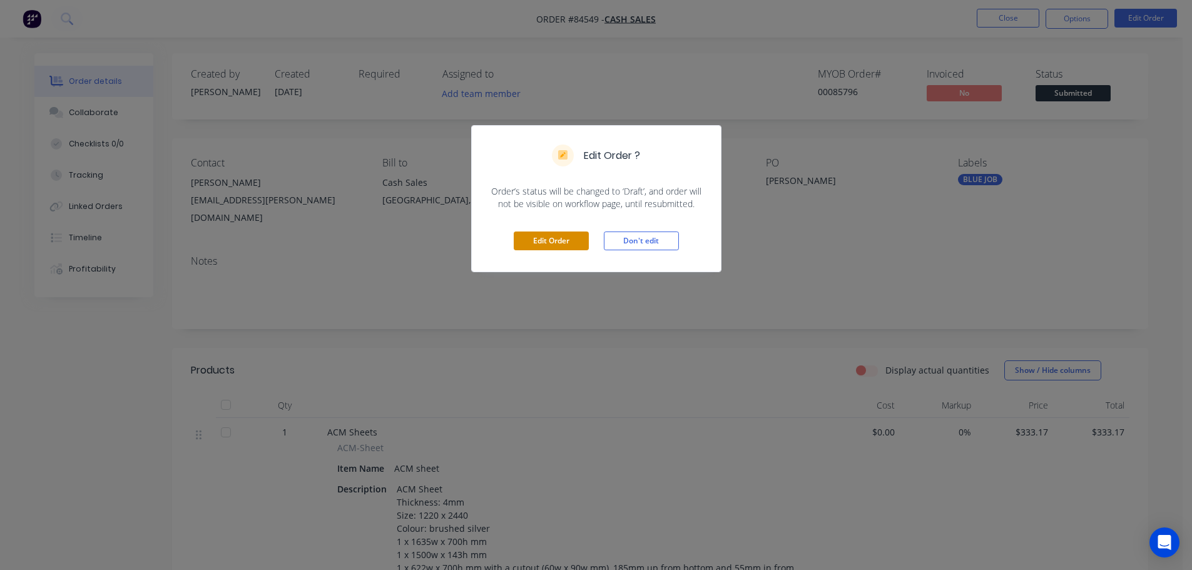
click at [553, 239] on button "Edit Order" at bounding box center [551, 241] width 75 height 19
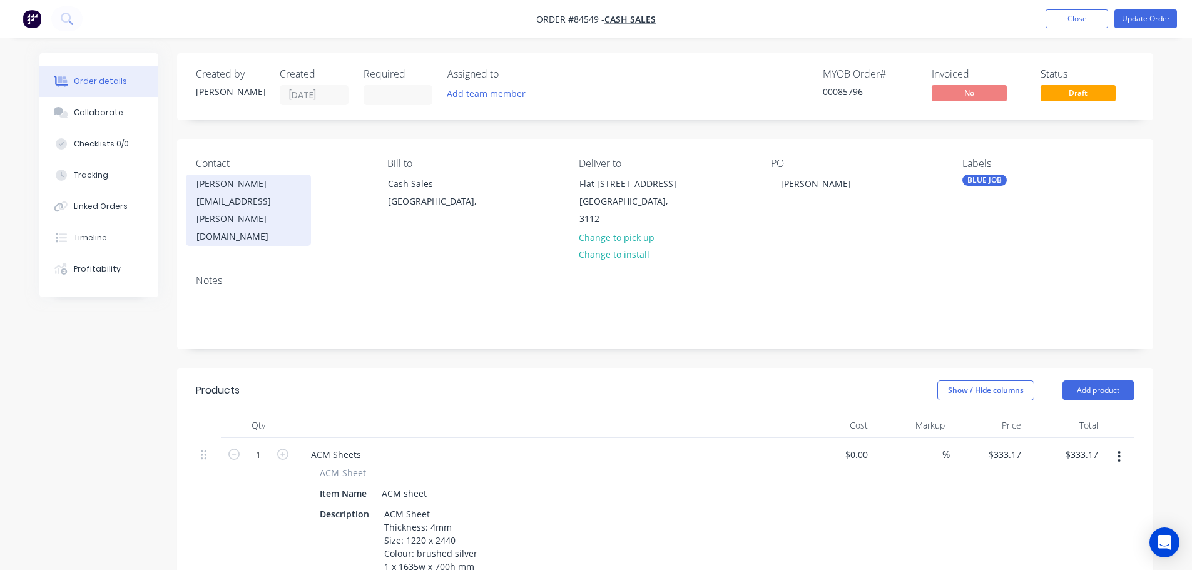
click at [273, 195] on div "marksonia.tibble@gmail.com" at bounding box center [249, 219] width 104 height 53
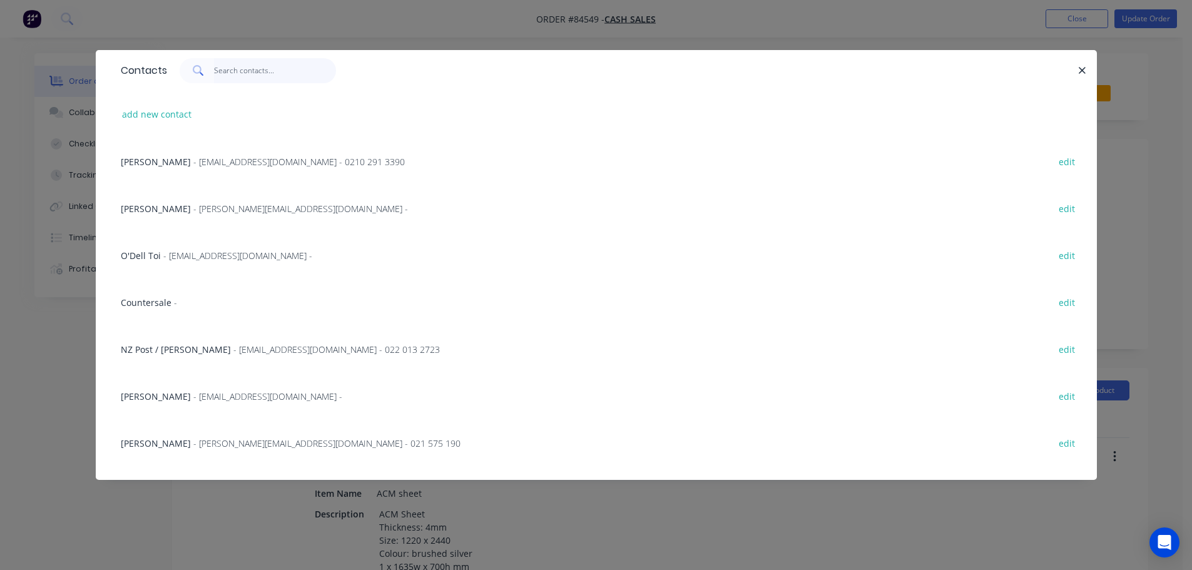
click at [270, 74] on input "text" at bounding box center [275, 70] width 122 height 25
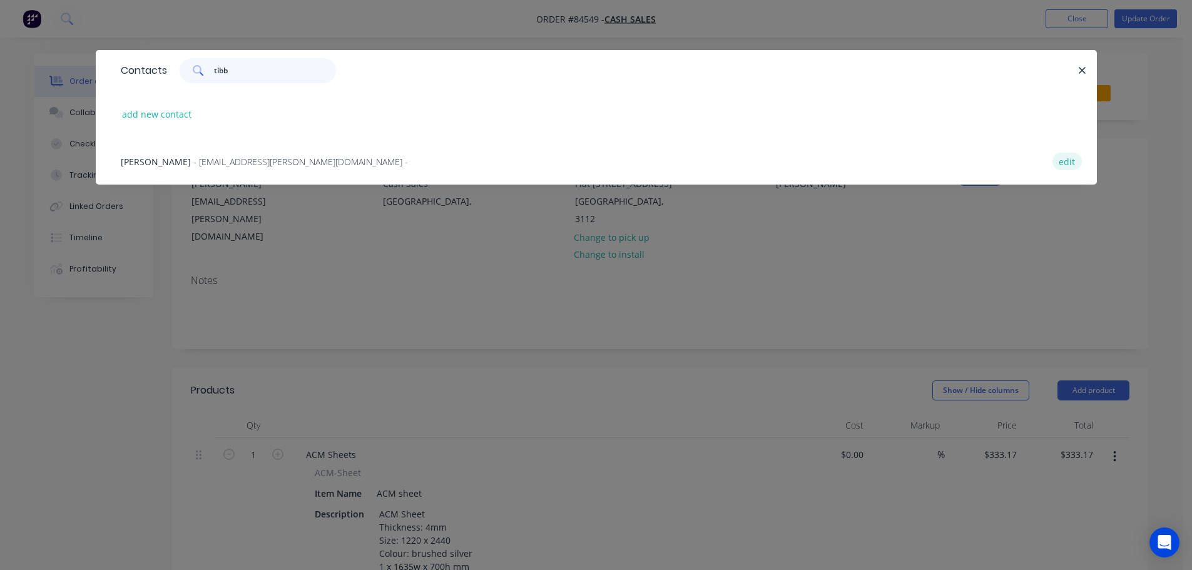
type input "tibb"
click at [1068, 162] on button "edit" at bounding box center [1067, 161] width 29 height 17
select select "NZ"
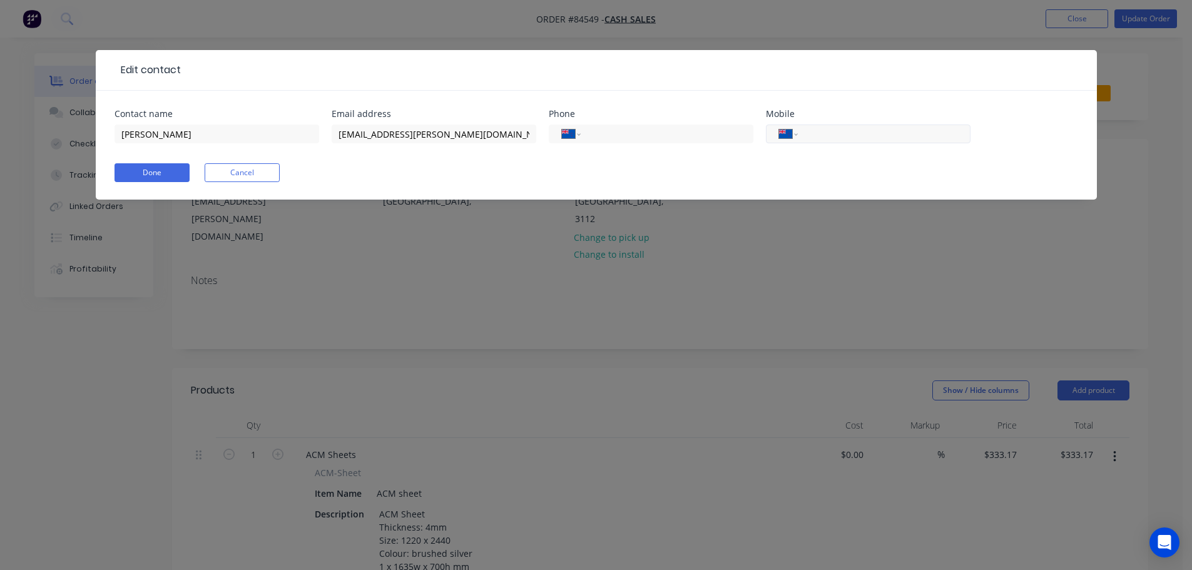
click at [832, 139] on input "tel" at bounding box center [882, 134] width 150 height 14
paste input "021 110 2371"
type input "021 110 2371"
click at [106, 177] on div "Contact name Mark Tibble Email address marksonia.tibble@gmail.com Phone Interna…" at bounding box center [596, 145] width 1001 height 109
click at [118, 178] on button "Done" at bounding box center [152, 172] width 75 height 19
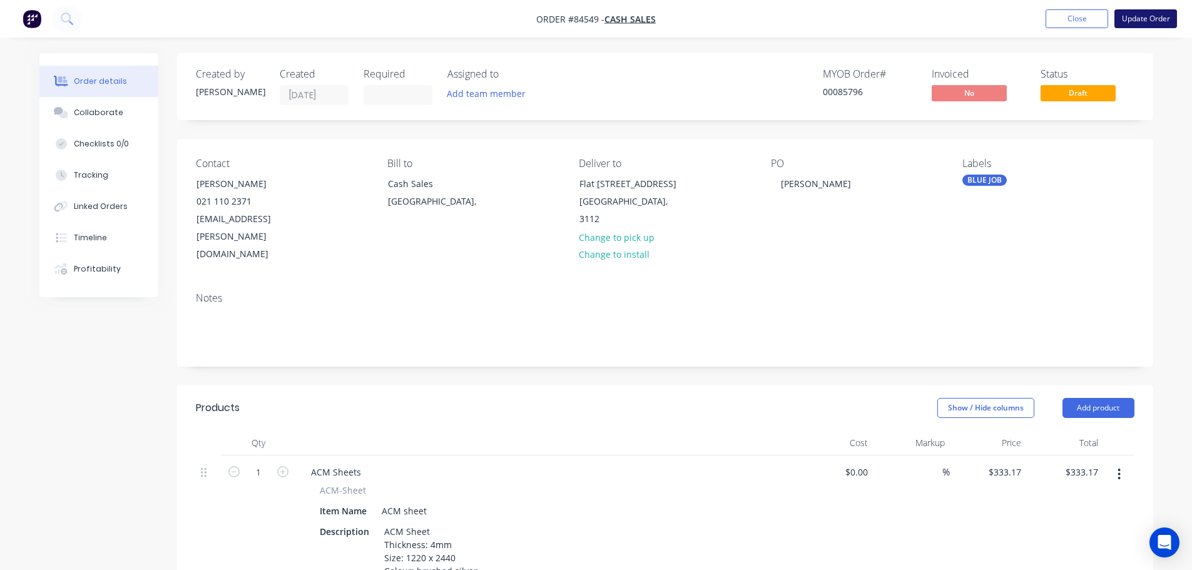
click at [1164, 18] on button "Update Order" at bounding box center [1146, 18] width 63 height 19
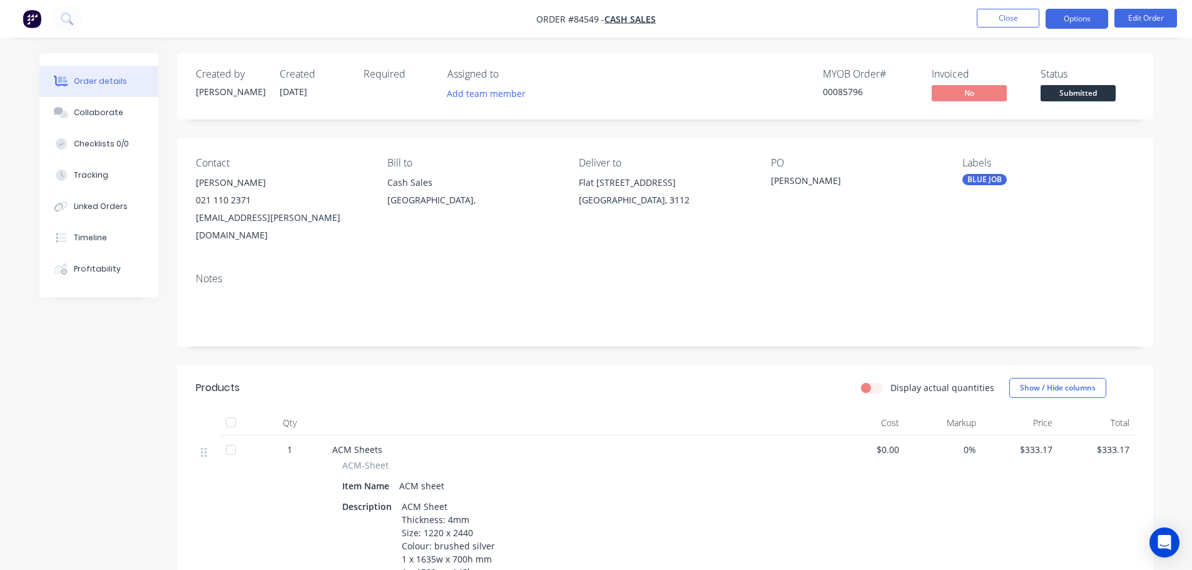
click at [1076, 24] on button "Options" at bounding box center [1077, 19] width 63 height 20
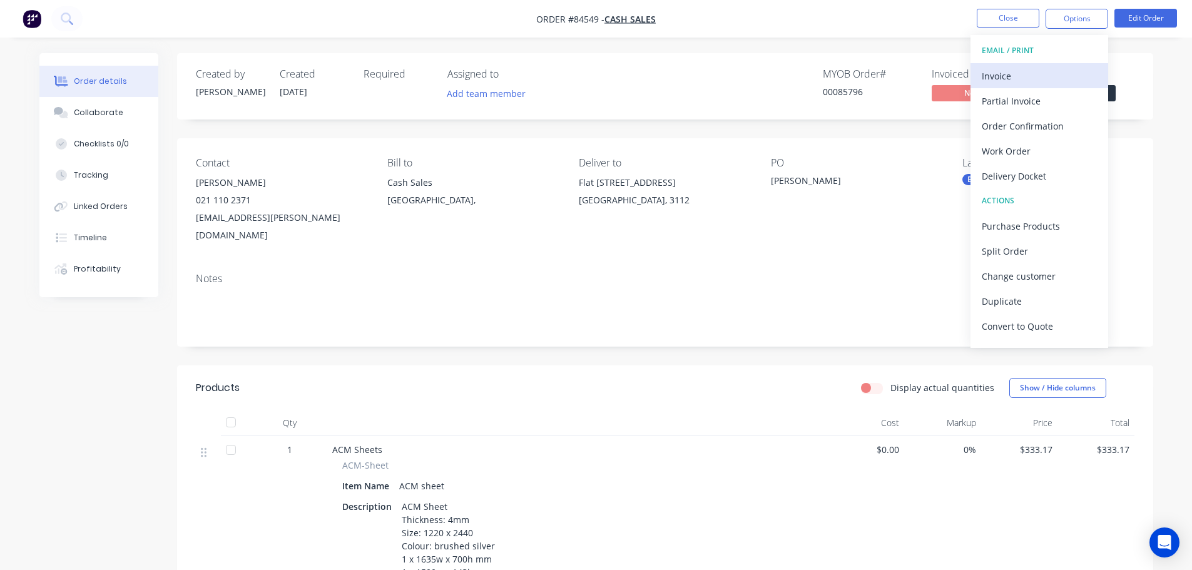
click at [1055, 68] on div "Invoice" at bounding box center [1039, 76] width 115 height 18
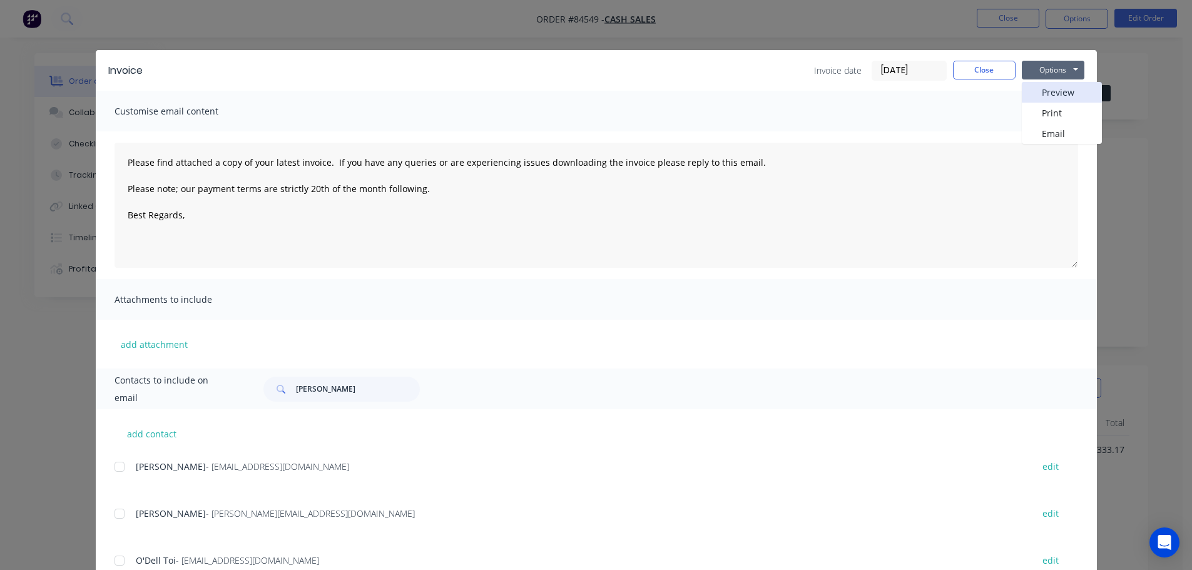
click at [1055, 88] on button "Preview" at bounding box center [1062, 92] width 80 height 21
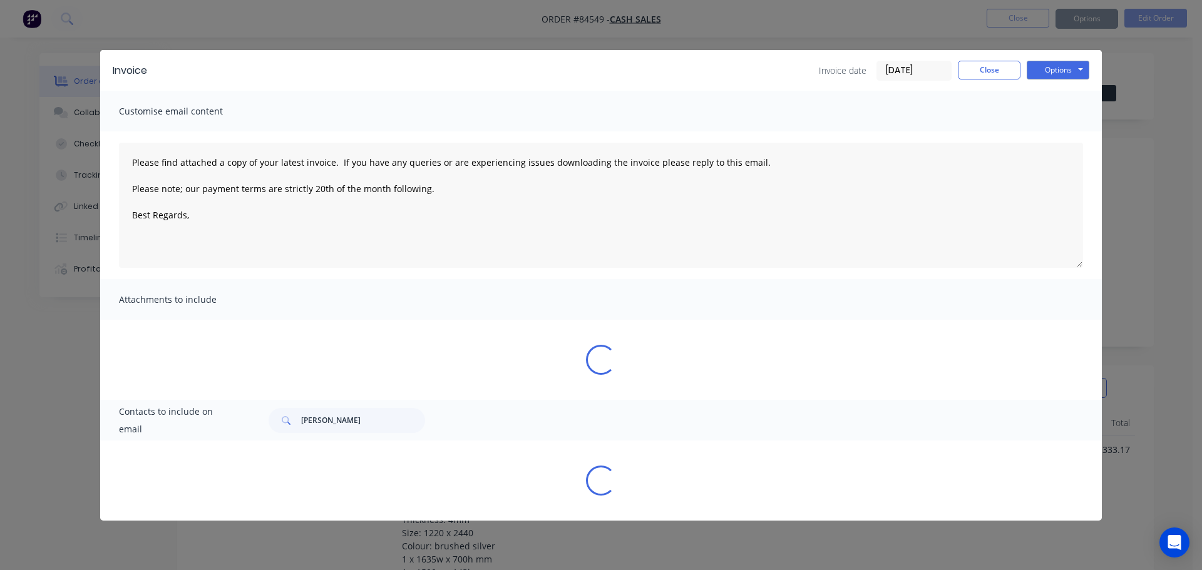
type textarea "Please find attached a copy of your latest invoice. If you have any queries or …"
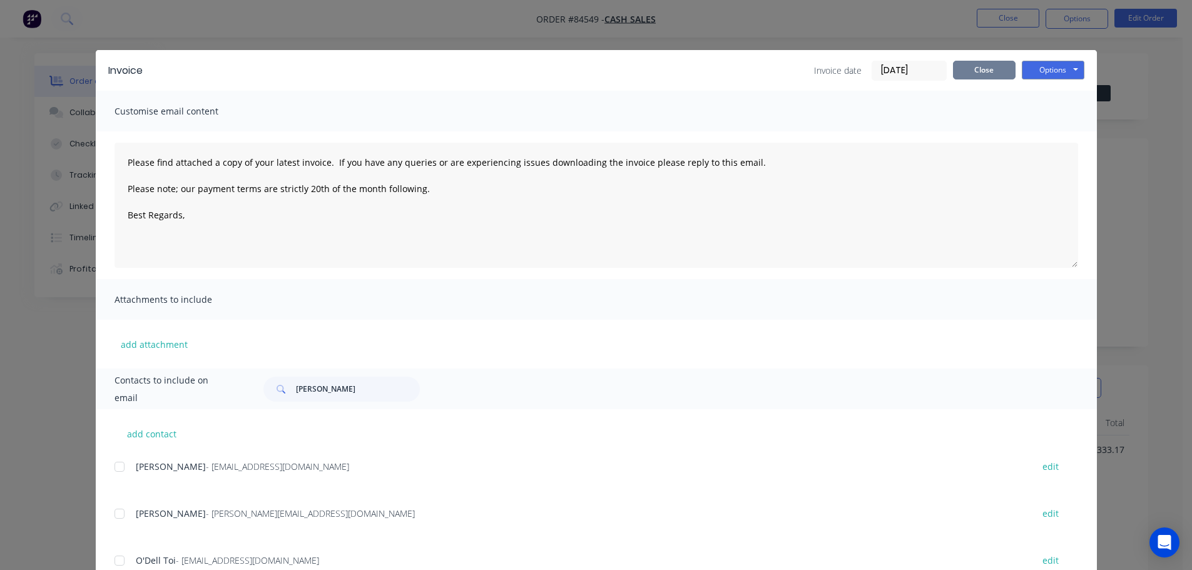
click at [994, 63] on button "Close" at bounding box center [984, 70] width 63 height 19
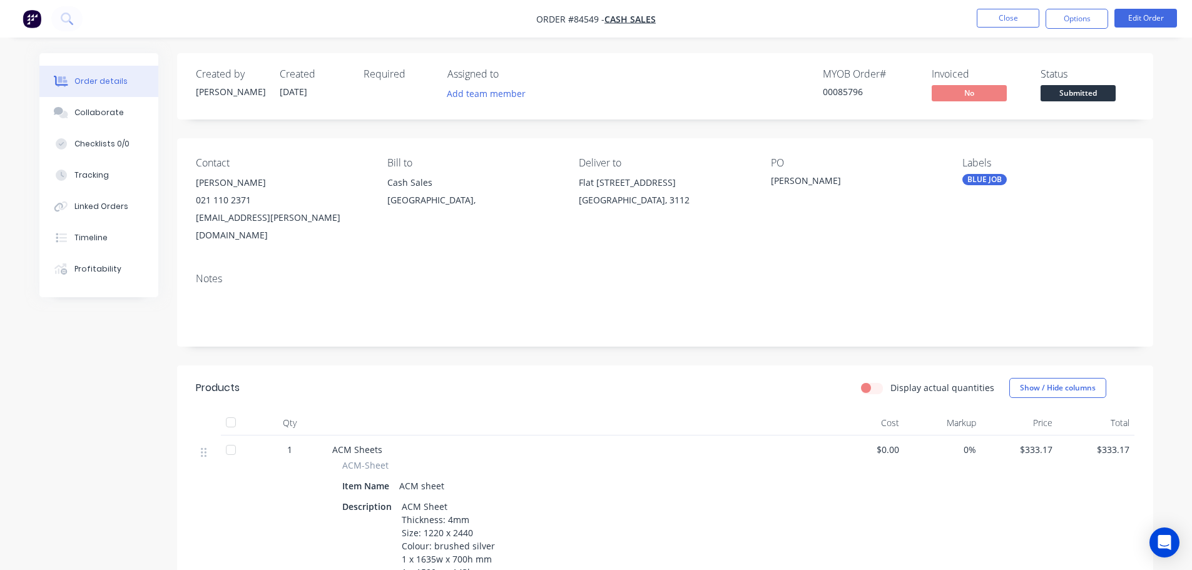
click at [1008, 30] on nav "Order #84549 - Cash Sales Close Options Edit Order" at bounding box center [596, 19] width 1192 height 38
click at [991, 23] on button "Close" at bounding box center [1008, 18] width 63 height 19
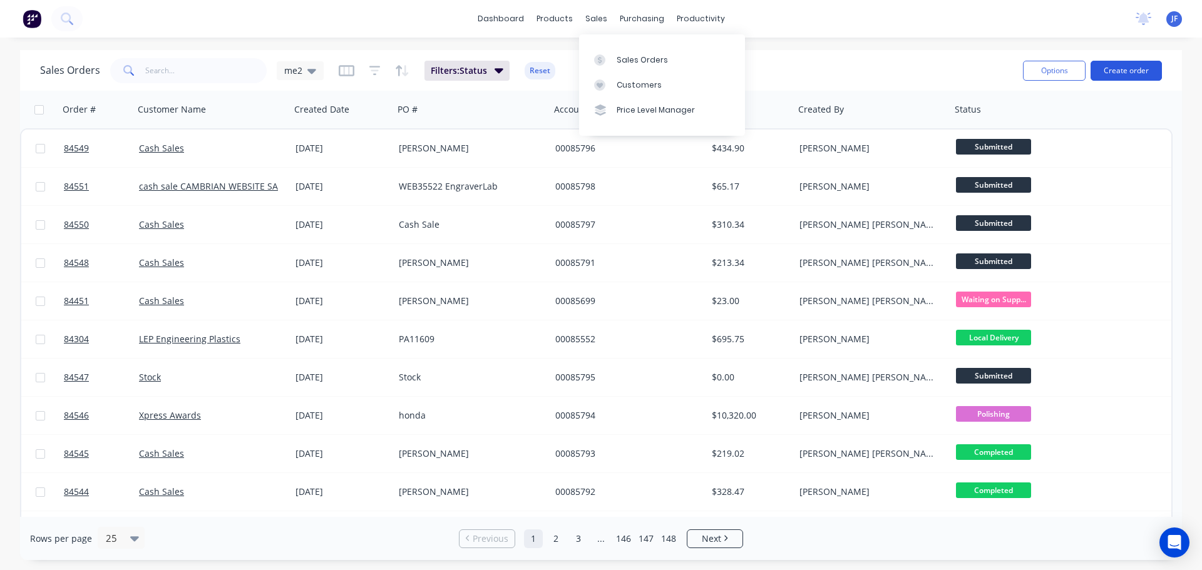
drag, startPoint x: 594, startPoint y: 21, endPoint x: 1152, endPoint y: 73, distance: 560.7
click at [600, 21] on div "sales" at bounding box center [596, 18] width 34 height 19
click at [1163, 74] on div "Sales Orders me2 Filters: Status Reset Options Create order" at bounding box center [601, 70] width 1162 height 41
click at [1155, 73] on button "Create order" at bounding box center [1125, 71] width 71 height 20
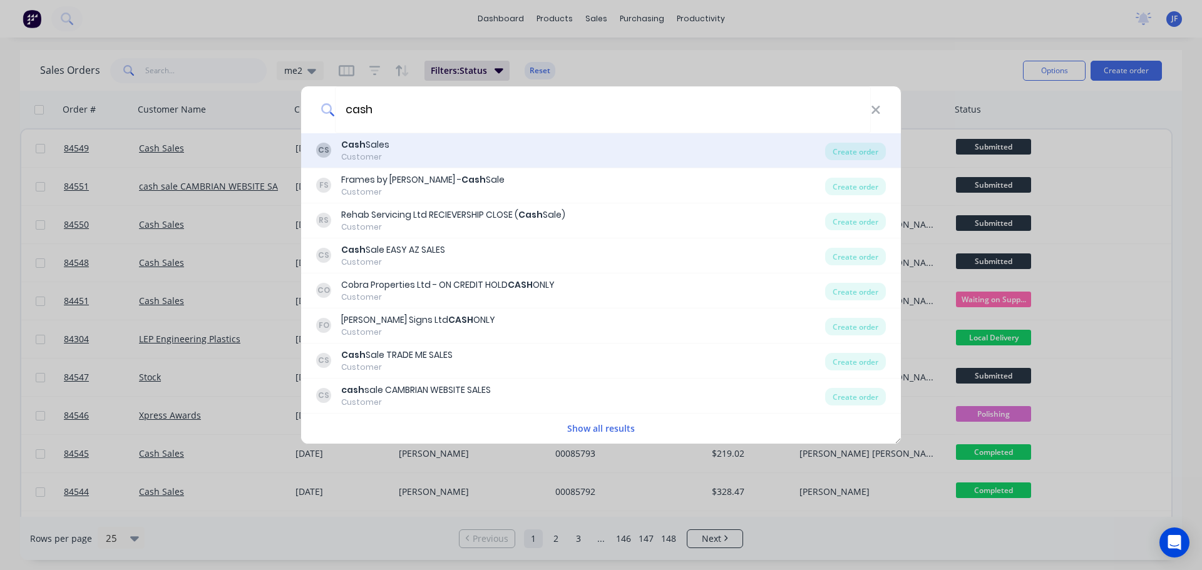
type input "cash"
click at [513, 149] on div "CS Cash Sales Customer" at bounding box center [570, 150] width 509 height 24
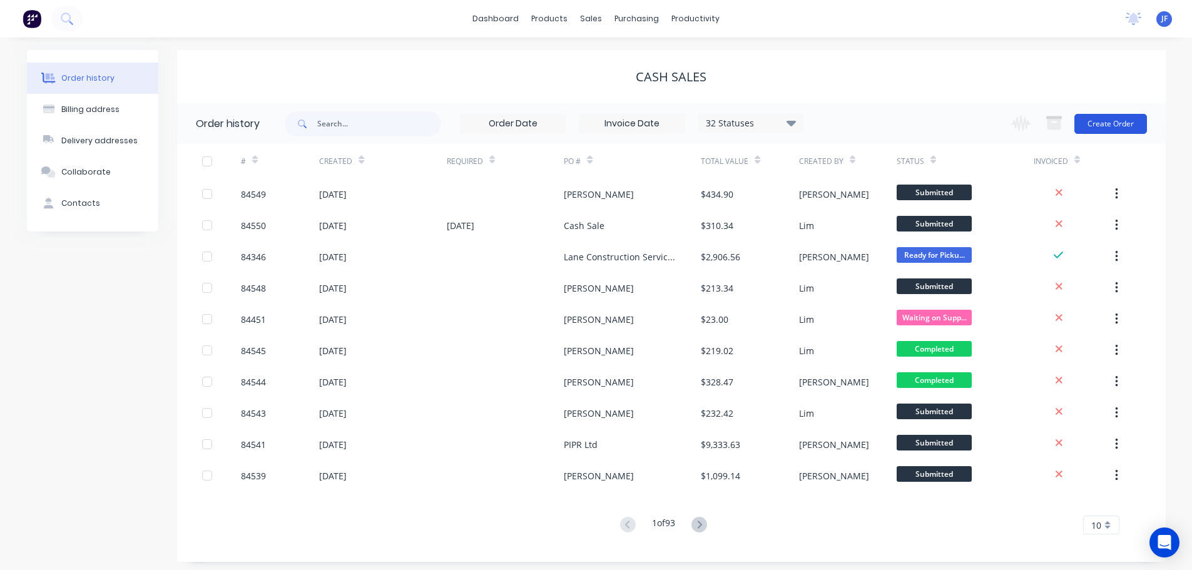
click at [1110, 123] on button "Create Order" at bounding box center [1111, 124] width 73 height 20
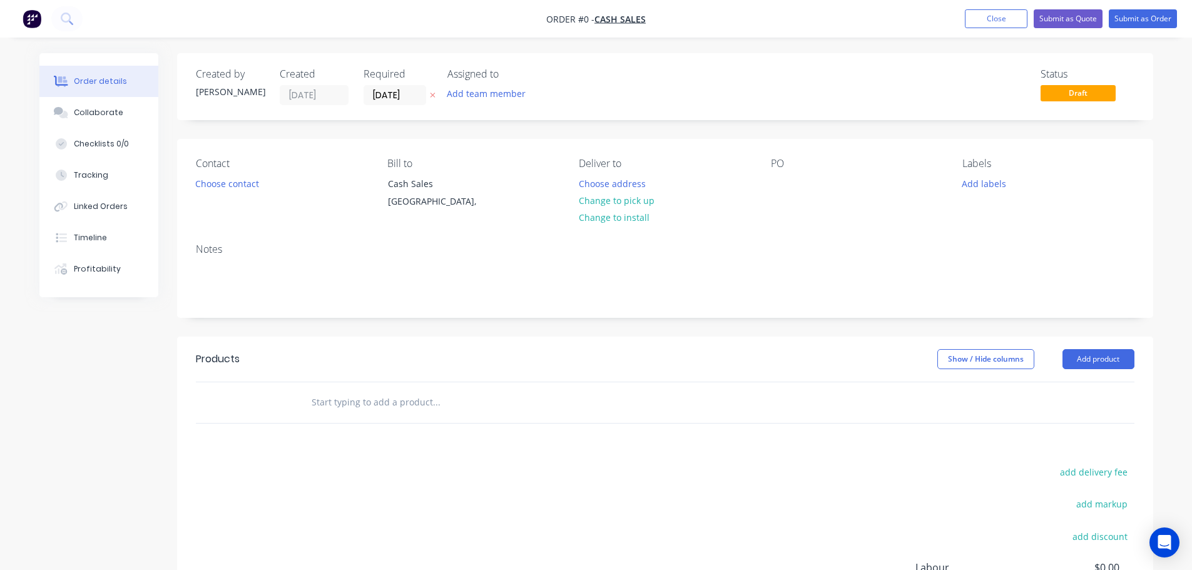
click at [434, 96] on icon "button" at bounding box center [433, 95] width 6 height 8
click at [218, 188] on button "Choose contact" at bounding box center [226, 183] width 77 height 17
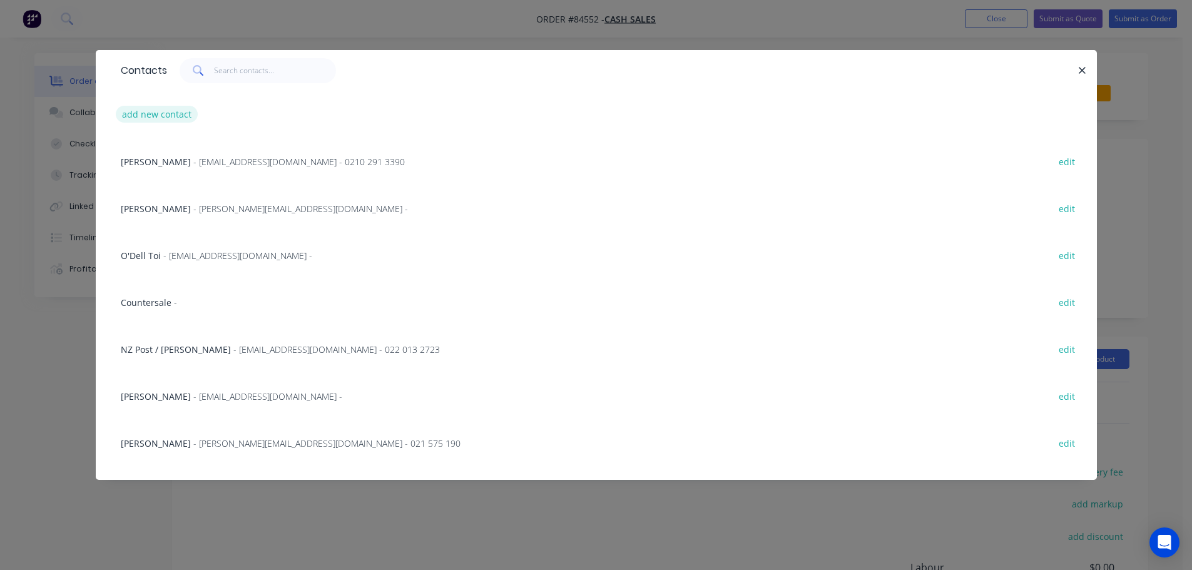
click at [140, 115] on button "add new contact" at bounding box center [157, 114] width 83 height 17
select select "NZ"
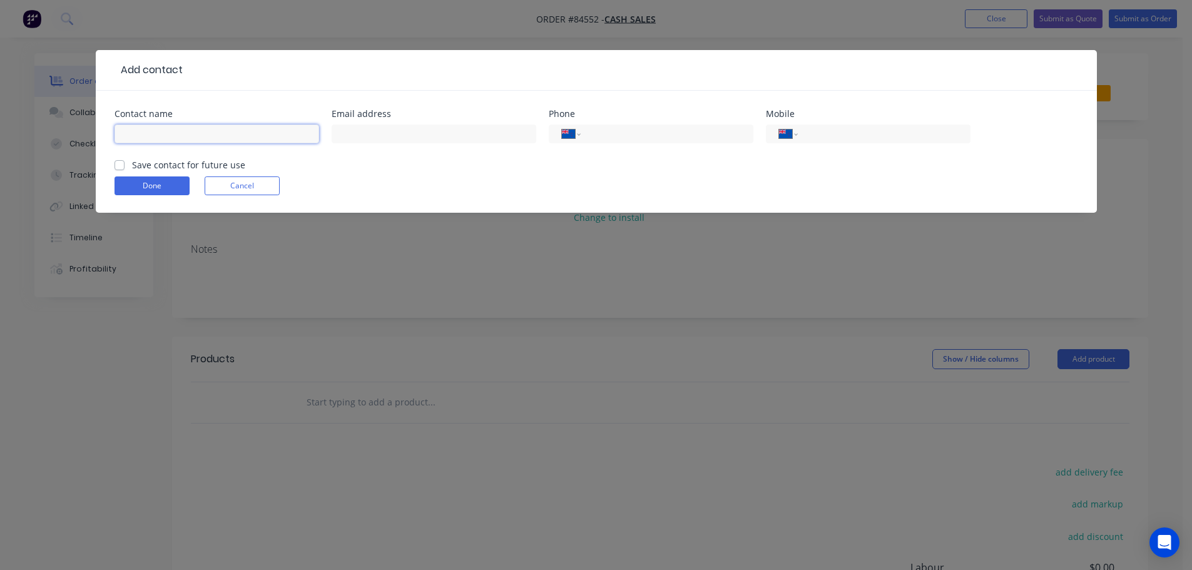
click at [159, 133] on input "text" at bounding box center [217, 134] width 205 height 19
paste input "[PERSON_NAME]"
type input "[PERSON_NAME]"
click at [202, 163] on label "Save contact for future use" at bounding box center [188, 164] width 113 height 13
click at [125, 163] on input "Save contact for future use" at bounding box center [120, 164] width 10 height 12
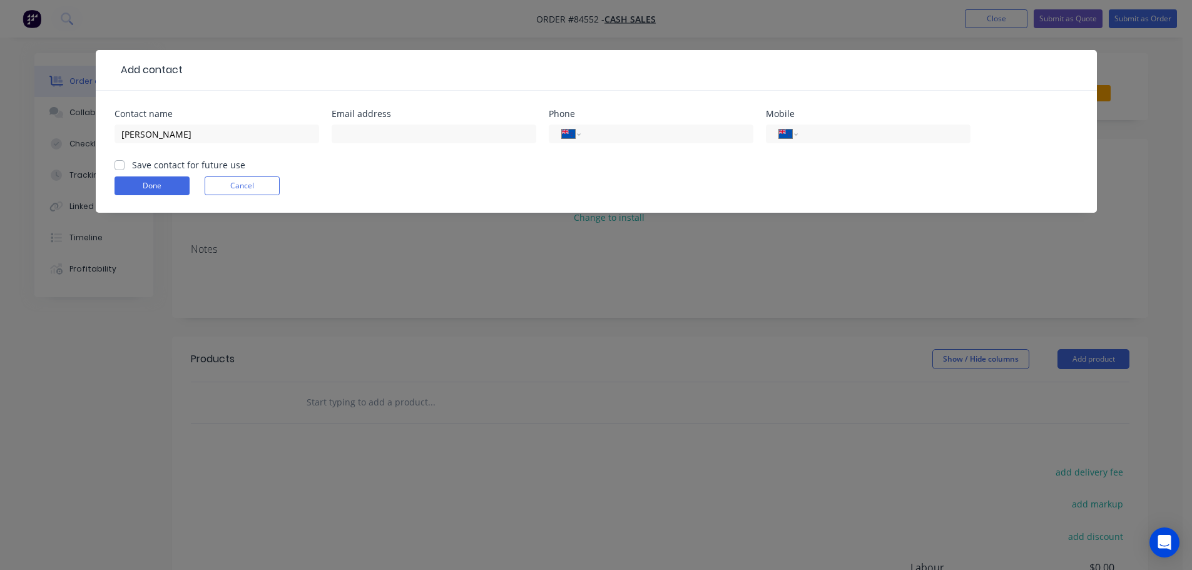
checkbox input "true"
click at [411, 137] on input "text" at bounding box center [434, 134] width 205 height 19
paste input "katenoonan21@gmail.com"
type input "katenoonan21@gmail.com"
click at [140, 185] on button "Done" at bounding box center [152, 185] width 75 height 19
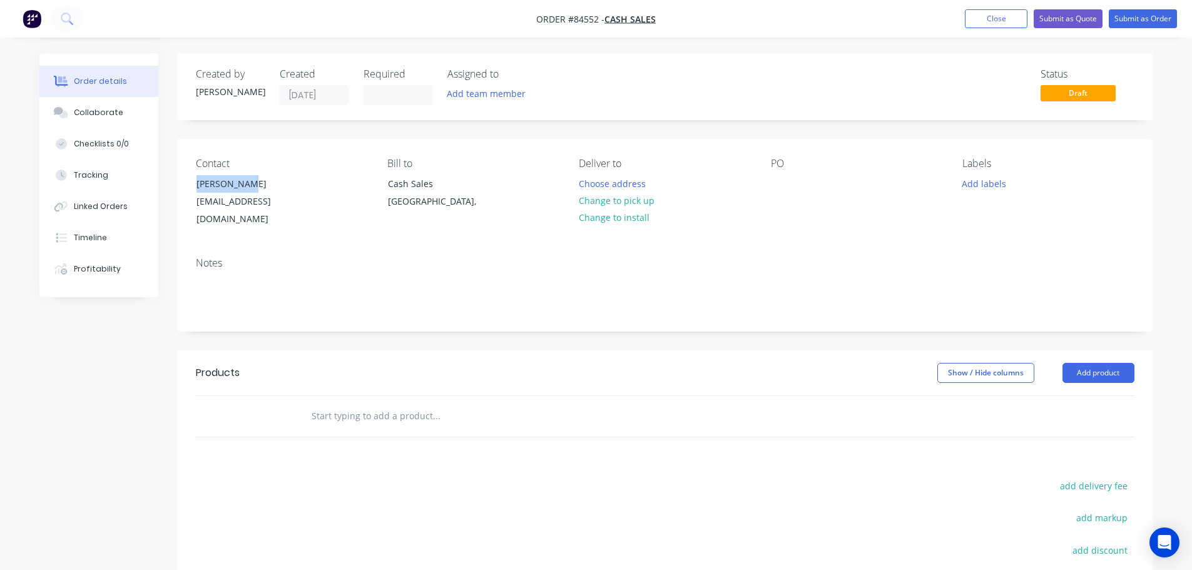
drag, startPoint x: 192, startPoint y: 180, endPoint x: 496, endPoint y: 171, distance: 304.3
click at [329, 178] on div "Contact Kate Noonan katenoonan21@gmail.com" at bounding box center [281, 193] width 171 height 71
copy div "[PERSON_NAME]"
click at [792, 180] on div "PO" at bounding box center [856, 193] width 171 height 71
click at [781, 181] on div at bounding box center [781, 184] width 20 height 18
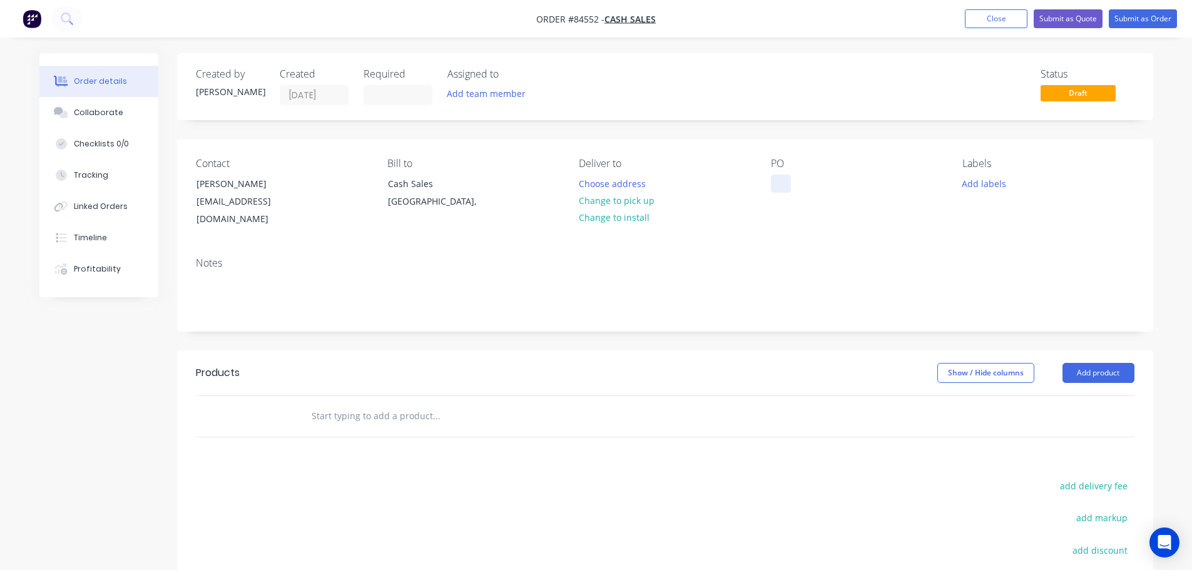
paste div
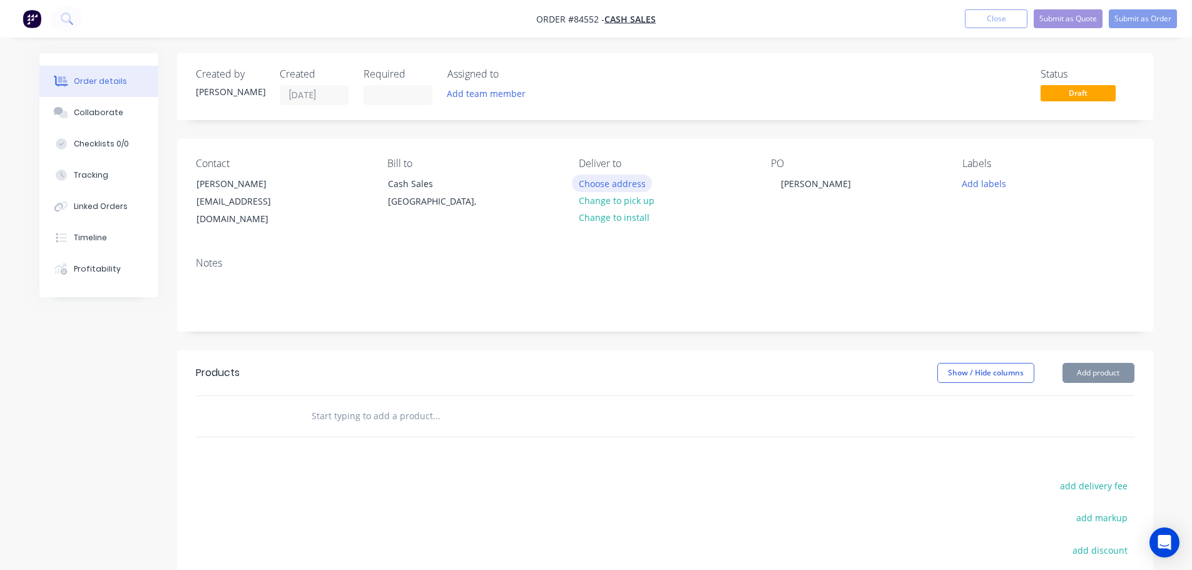
click at [634, 189] on button "Choose address" at bounding box center [612, 183] width 80 height 17
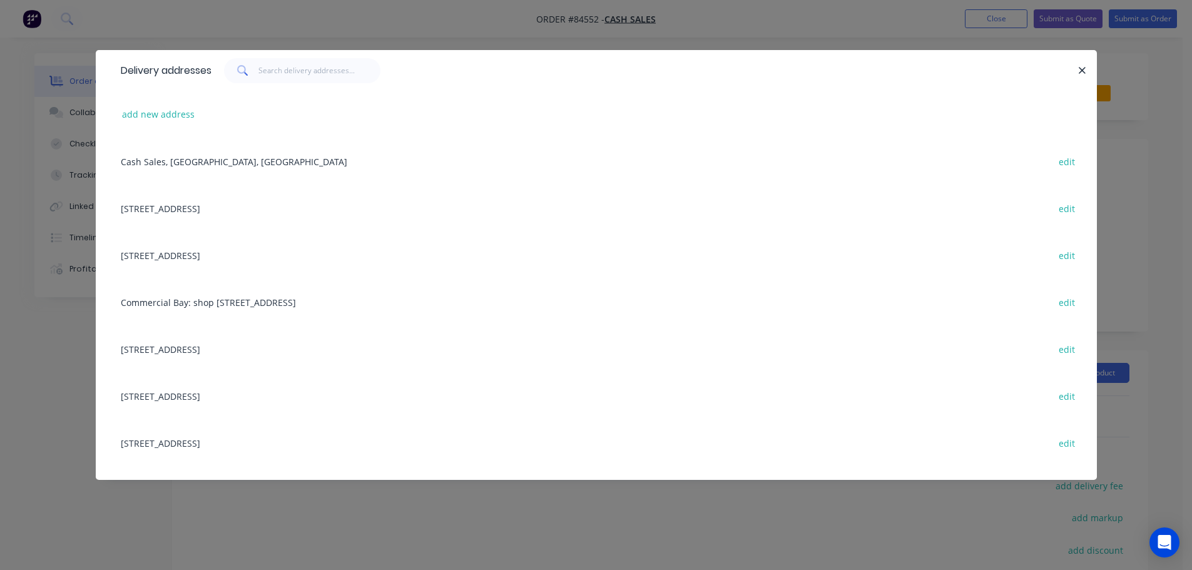
click at [78, 293] on div "Delivery addresses add new address Cash Sales, Auckland, New Zealand edit 858 P…" at bounding box center [596, 285] width 1192 height 570
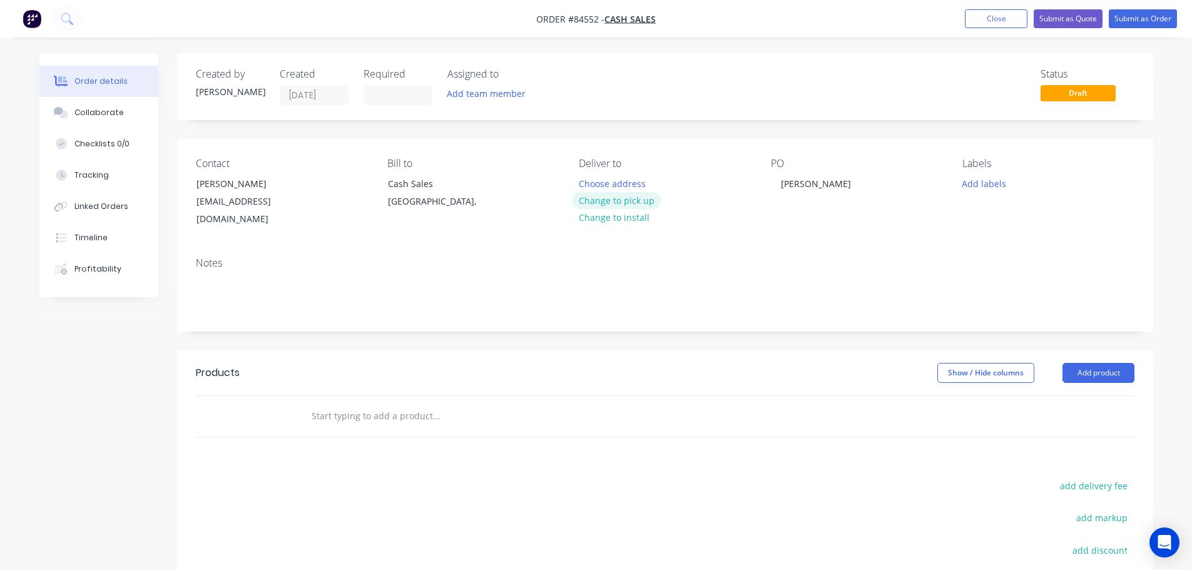
click at [612, 198] on button "Change to pick up" at bounding box center [616, 200] width 89 height 17
click at [1011, 182] on div "Add labels" at bounding box center [1048, 183] width 171 height 17
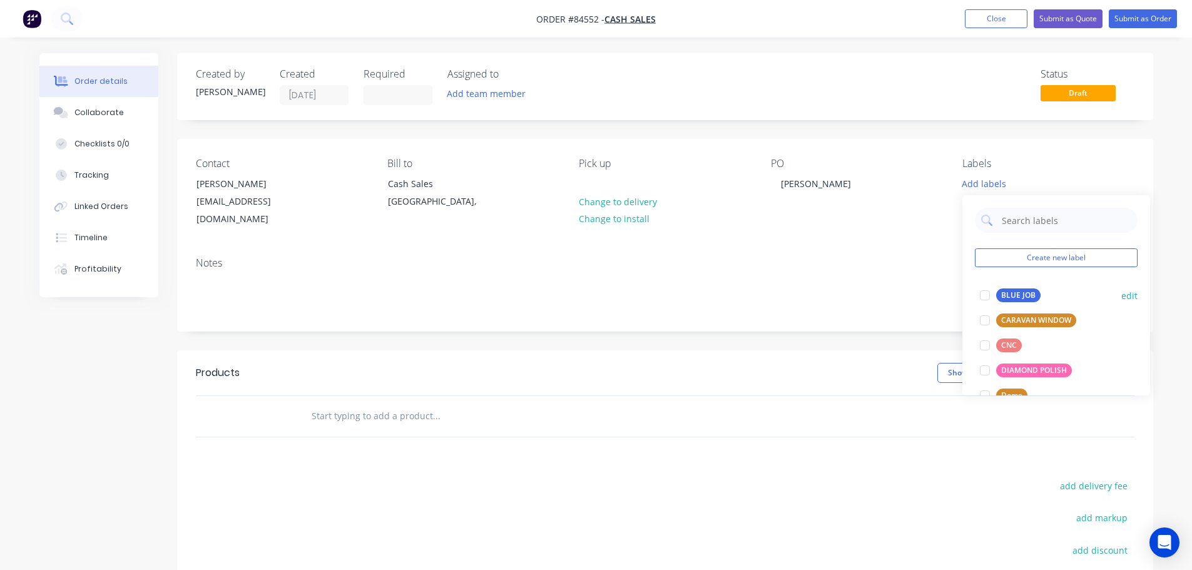
click at [1012, 299] on div "BLUE JOB" at bounding box center [1018, 296] width 44 height 14
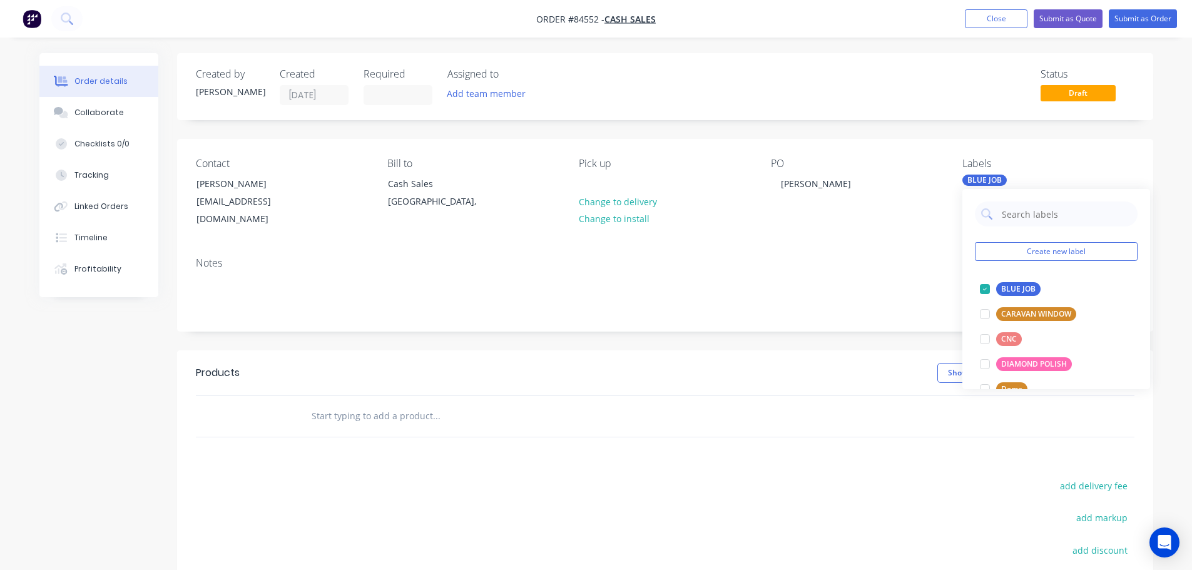
click at [373, 404] on input "text" at bounding box center [436, 416] width 250 height 25
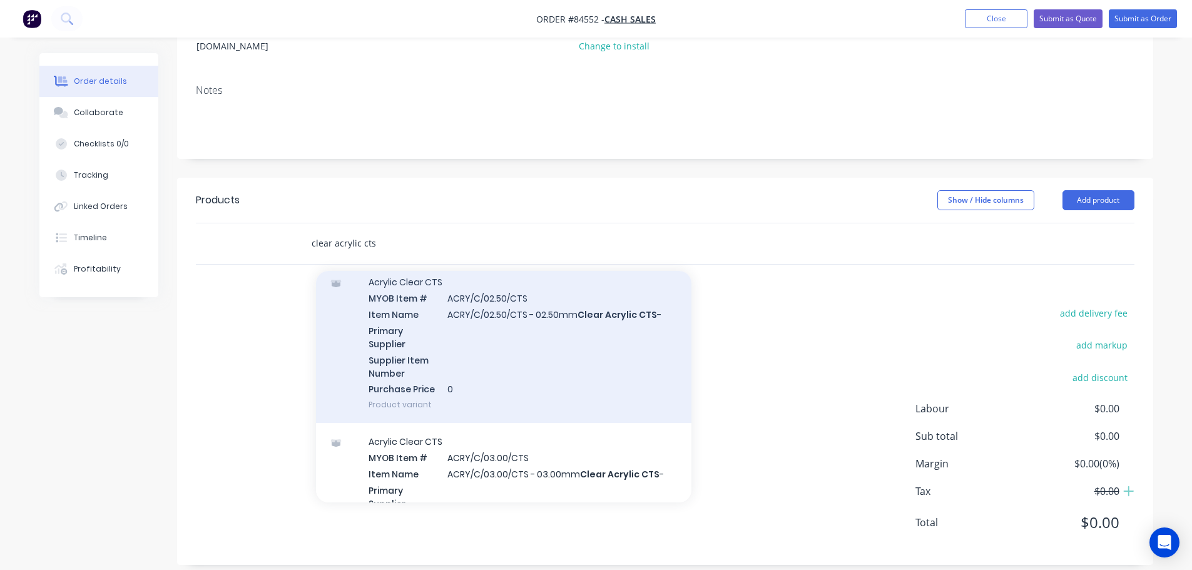
scroll to position [250, 0]
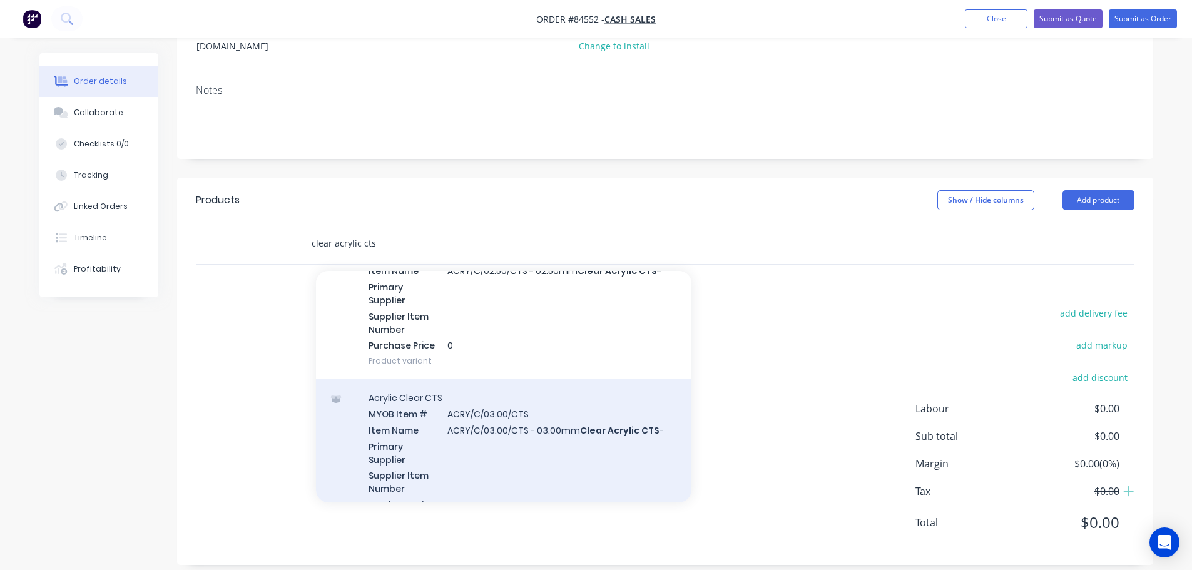
type input "clear acrylic cts"
click at [452, 420] on div "Acrylic Clear CTS MYOB Item # ACRY/C/03.00/CTS Item Name ACRY/C/03.00/CTS - 03.…" at bounding box center [504, 459] width 376 height 160
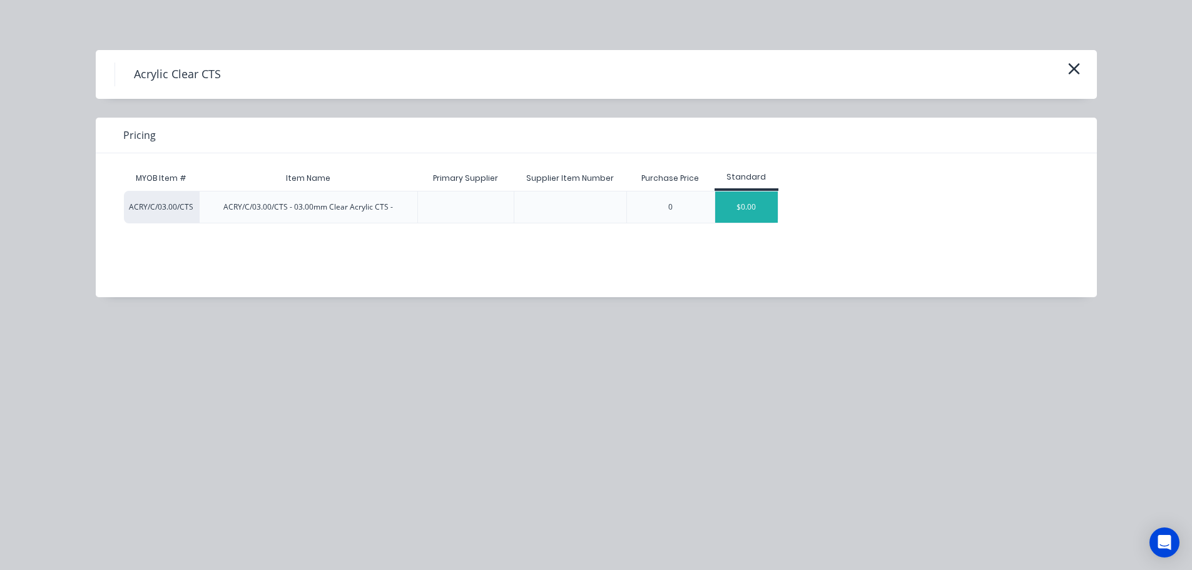
click at [739, 204] on div "$0.00" at bounding box center [746, 207] width 63 height 31
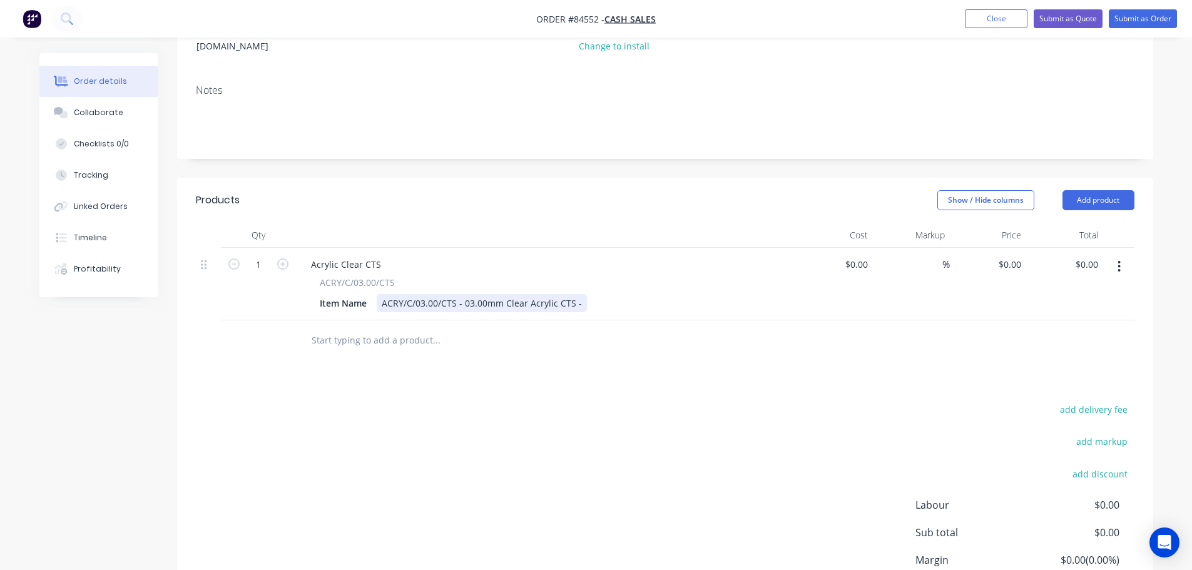
click at [580, 294] on div "ACRY/C/03.00/CTS - 03.00mm Clear Acrylic CTS -" at bounding box center [482, 303] width 210 height 18
click at [1118, 260] on icon "button" at bounding box center [1119, 267] width 3 height 14
click at [1056, 315] on div "Duplicate" at bounding box center [1075, 324] width 96 height 18
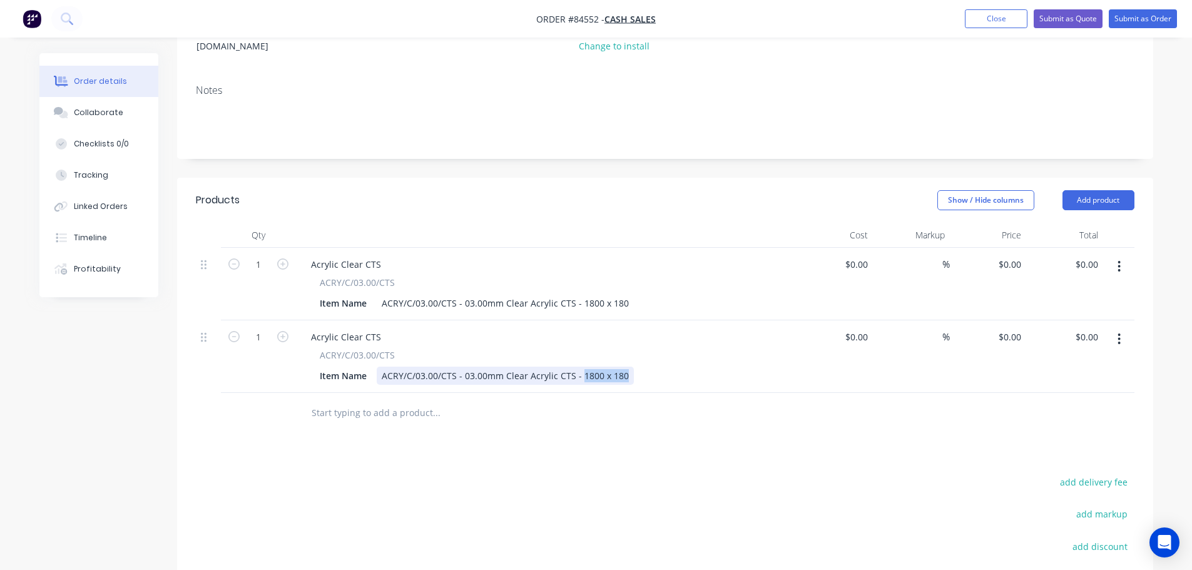
drag, startPoint x: 580, startPoint y: 359, endPoint x: 814, endPoint y: 384, distance: 236.0
click at [814, 384] on div "Qty Cost Markup Price Total 1 Acrylic Clear CTS ACRY/C/03.00/CTS Item Name ACRY…" at bounding box center [665, 328] width 976 height 211
click at [1115, 330] on button "button" at bounding box center [1119, 339] width 29 height 23
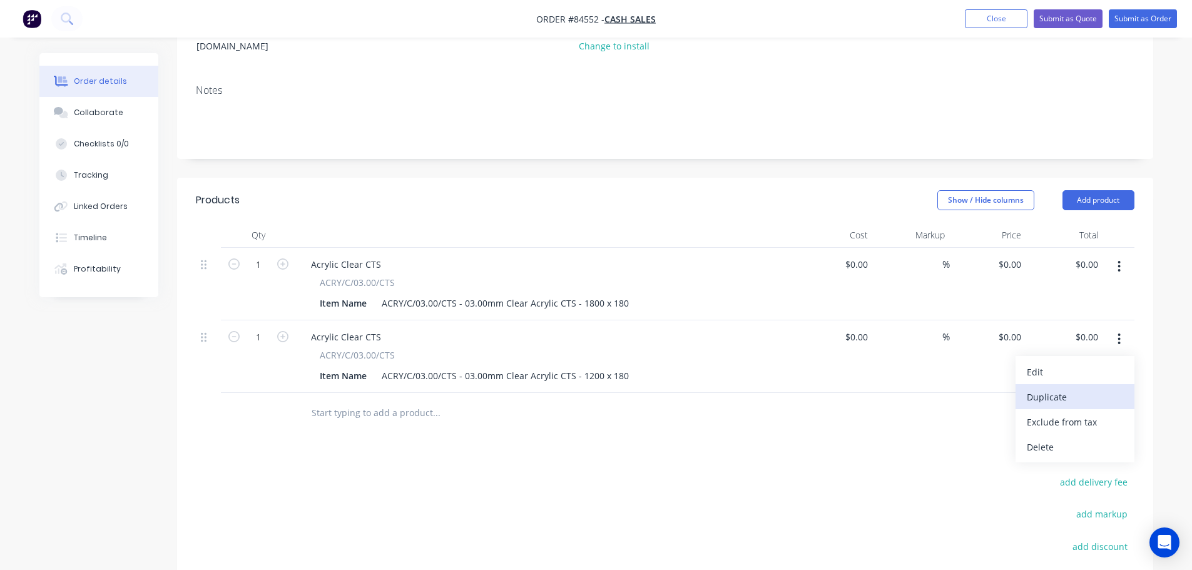
click at [1085, 388] on div "Duplicate" at bounding box center [1075, 397] width 96 height 18
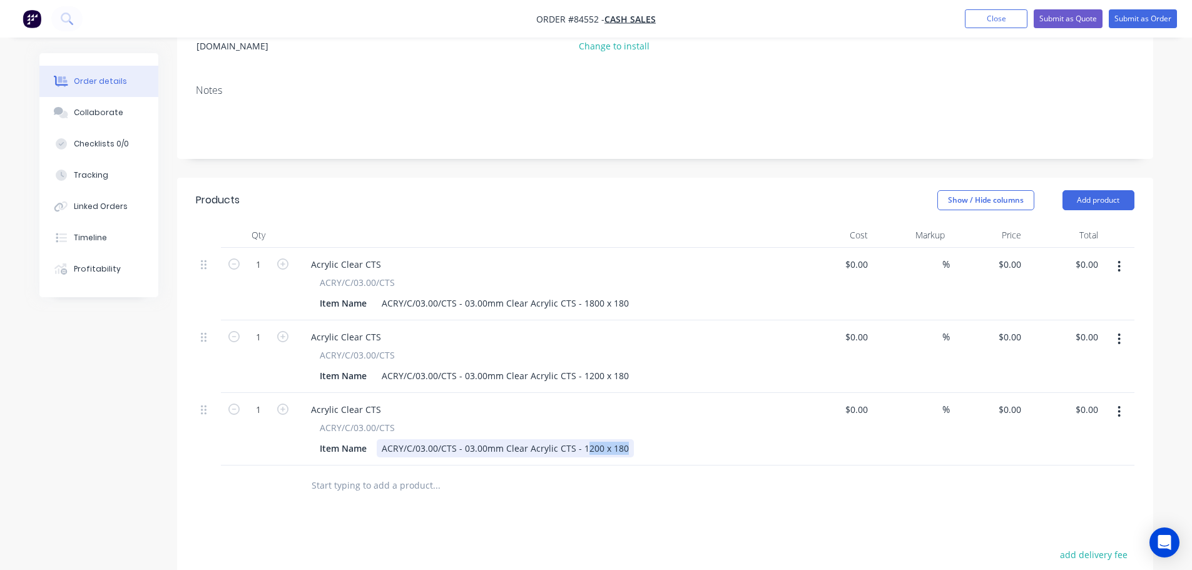
drag, startPoint x: 582, startPoint y: 436, endPoint x: 625, endPoint y: 436, distance: 42.6
click at [625, 439] on div "ACRY/C/03.00/CTS - 03.00mm Clear Acrylic CTS - 1200 x 180" at bounding box center [505, 448] width 257 height 18
drag, startPoint x: 579, startPoint y: 436, endPoint x: 672, endPoint y: 441, distance: 93.4
click at [672, 441] on div "Item Name ACRY/C/03.00/CTS - 03.00mm Clear Acrylic CTS - 1200 x 180" at bounding box center [544, 448] width 458 height 18
click at [1115, 402] on button "button" at bounding box center [1119, 412] width 29 height 23
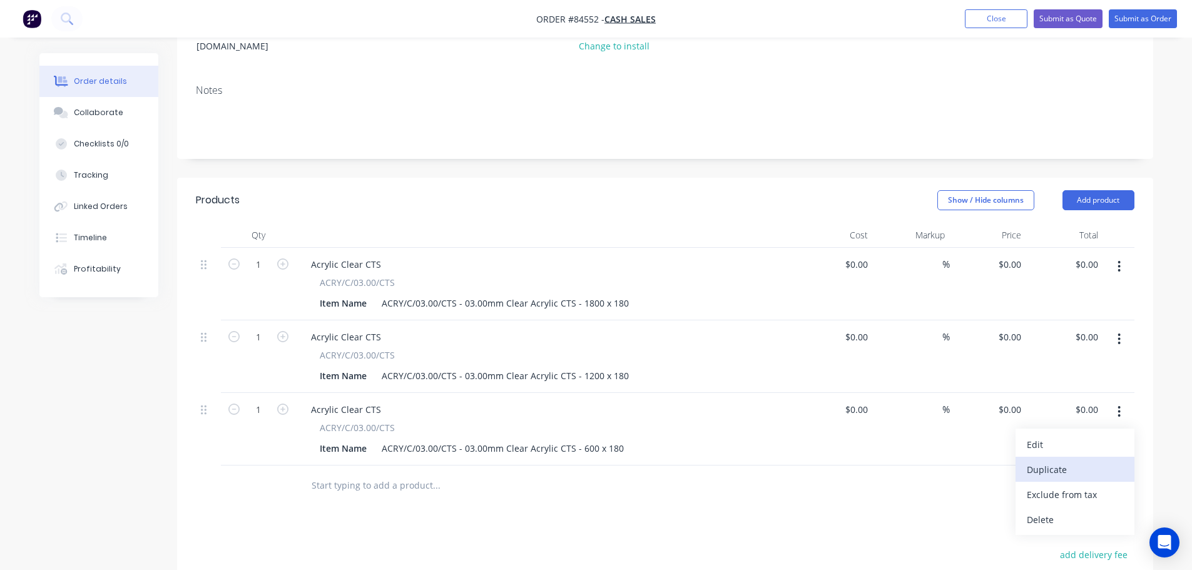
click at [1094, 461] on div "Duplicate" at bounding box center [1075, 470] width 96 height 18
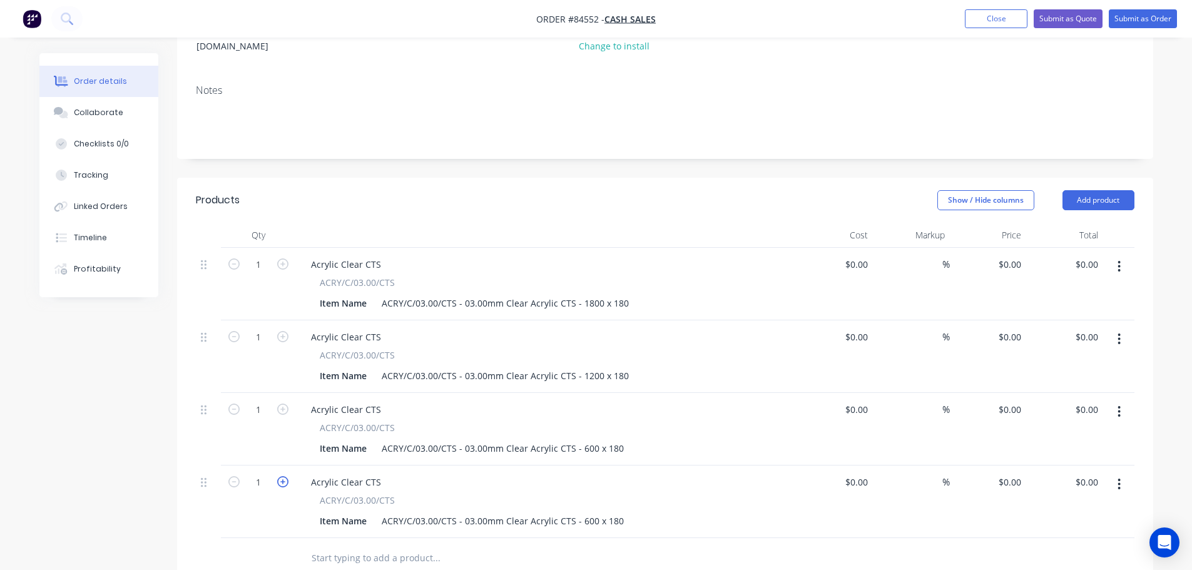
click at [283, 476] on icon "button" at bounding box center [282, 481] width 11 height 11
type input "2"
drag, startPoint x: 579, startPoint y: 511, endPoint x: 720, endPoint y: 531, distance: 142.3
click at [720, 531] on div "Qty Cost Markup Price Total 1 Acrylic Clear CTS ACRY/C/03.00/CTS Item Name ACRY…" at bounding box center [665, 401] width 976 height 356
click at [1123, 473] on button "button" at bounding box center [1119, 484] width 29 height 23
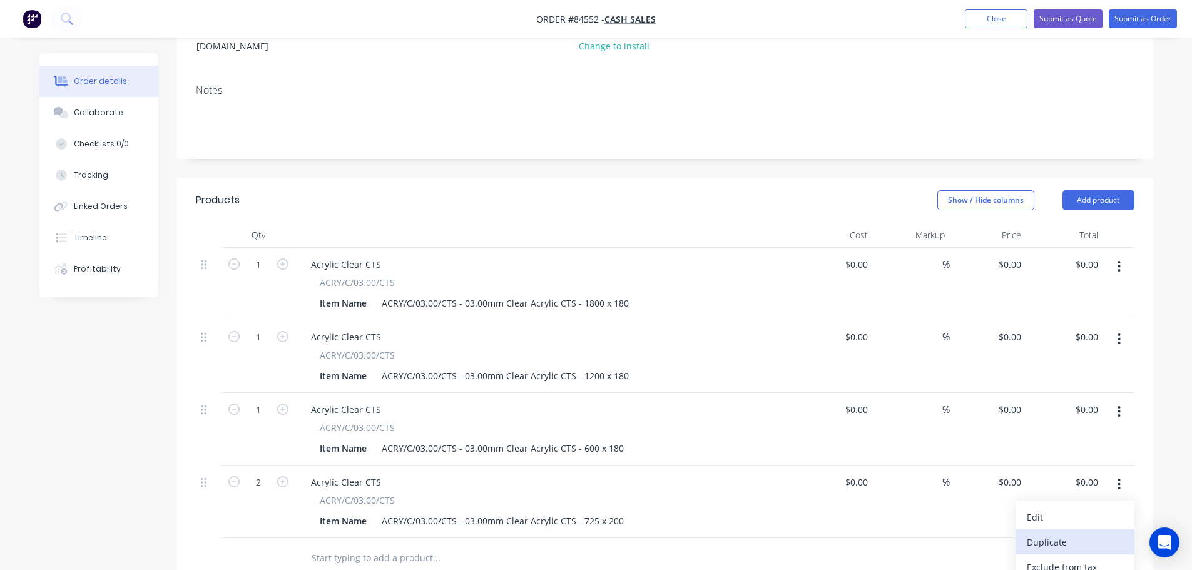
click at [1113, 533] on div "Duplicate" at bounding box center [1075, 542] width 96 height 18
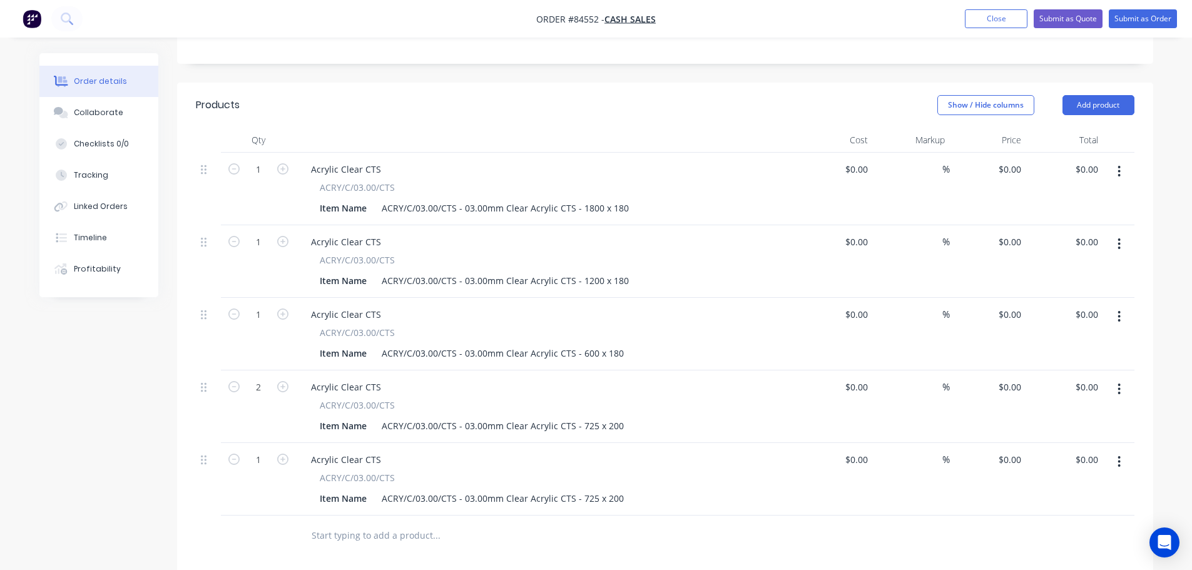
scroll to position [298, 0]
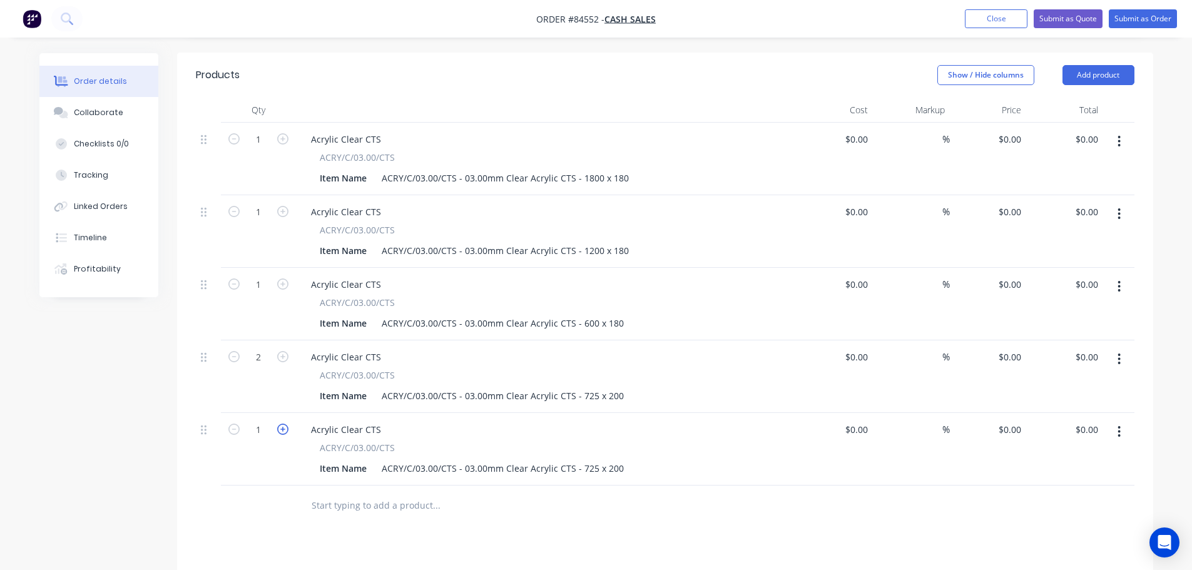
click at [279, 424] on icon "button" at bounding box center [282, 429] width 11 height 11
type input "2"
drag, startPoint x: 580, startPoint y: 455, endPoint x: 744, endPoint y: 460, distance: 164.0
click at [744, 460] on div "Item Name ACRY/C/03.00/CTS - 03.00mm Clear Acrylic CTS - 725 x 200" at bounding box center [544, 468] width 458 height 18
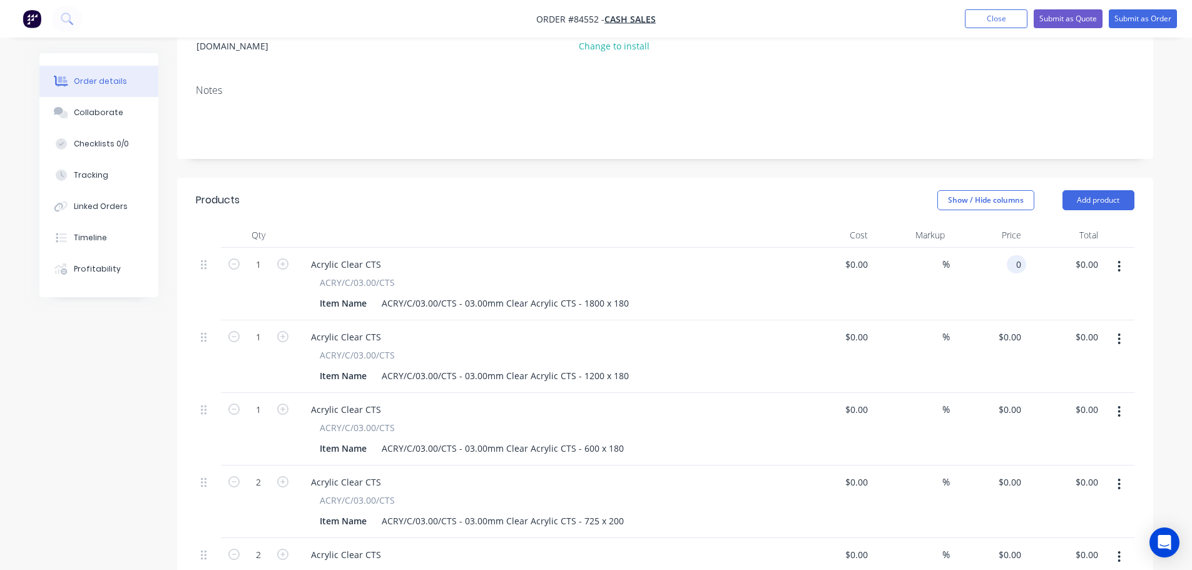
click at [1010, 255] on div "0 0" at bounding box center [1016, 264] width 19 height 18
type input "$20.32"
click at [1009, 328] on div "0 0" at bounding box center [1016, 337] width 19 height 18
type input "$13.55"
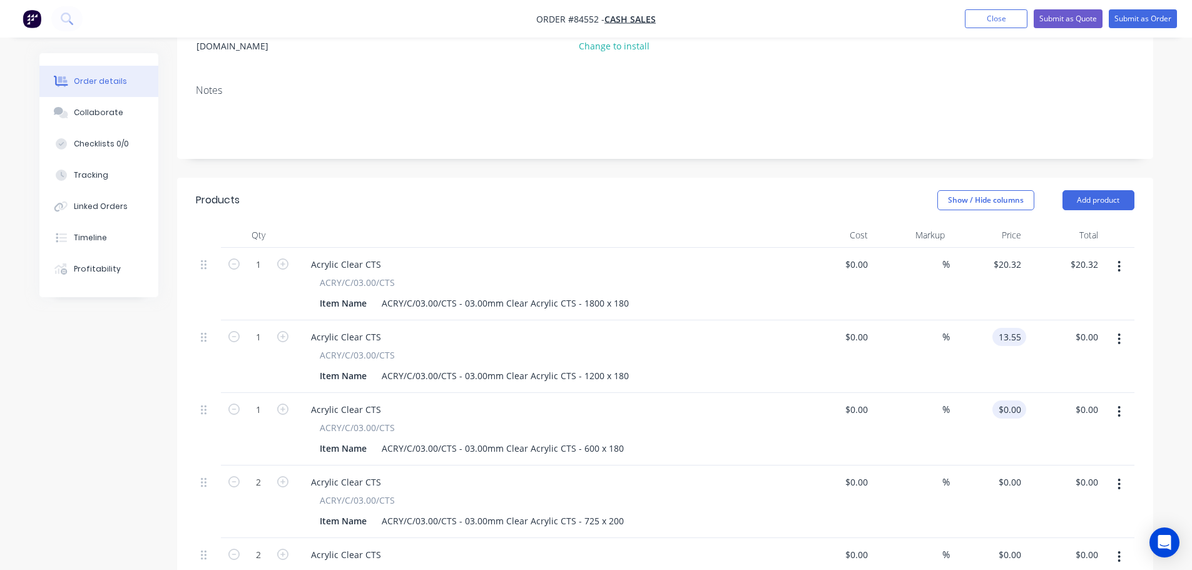
type input "$13.55"
click at [1012, 401] on input "0" at bounding box center [1012, 410] width 29 height 18
type input "$6.77"
click at [1013, 416] on div "$6.77 6.77" at bounding box center [988, 429] width 77 height 73
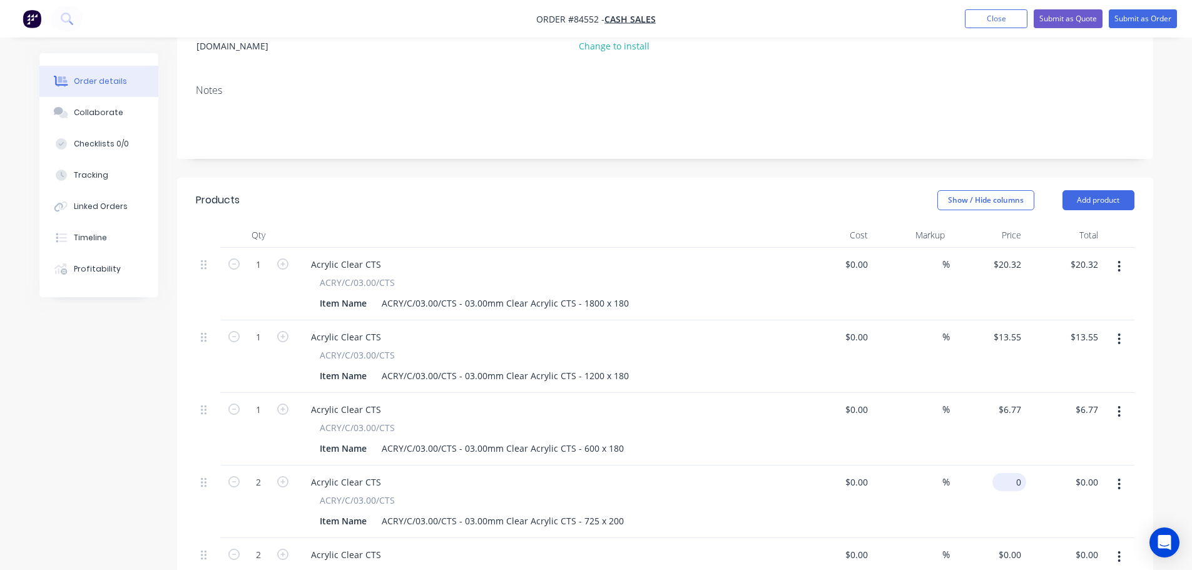
click at [1011, 473] on div "0 $0.00" at bounding box center [1010, 482] width 34 height 18
paste input "9.1"
type input "$9.10"
type input "$18.20"
click at [1002, 494] on div "$9.10 9.10" at bounding box center [988, 502] width 77 height 73
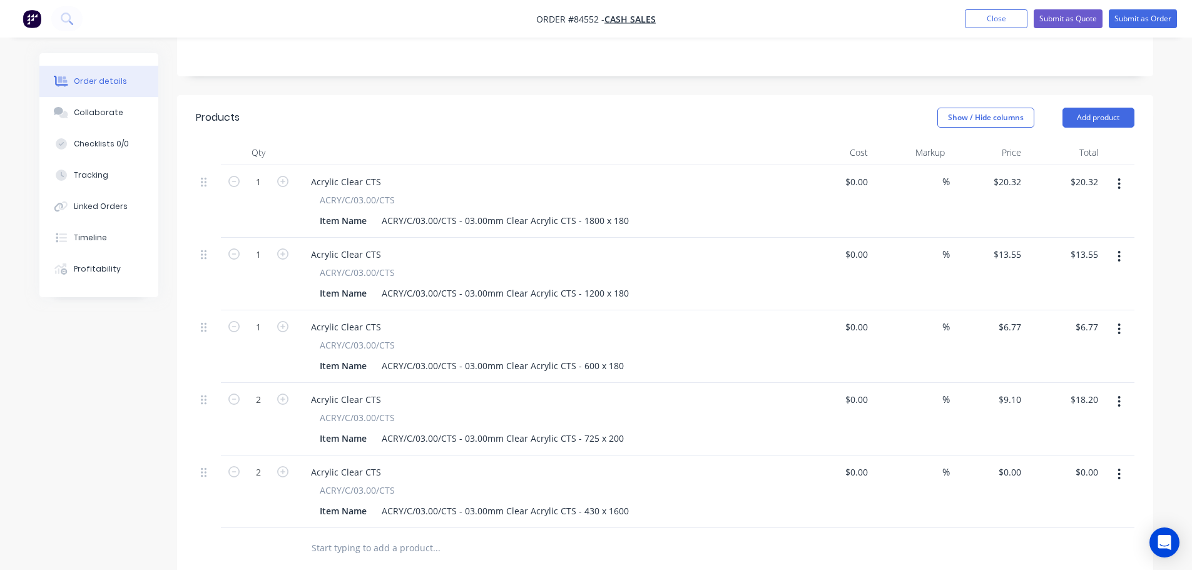
scroll to position [298, 0]
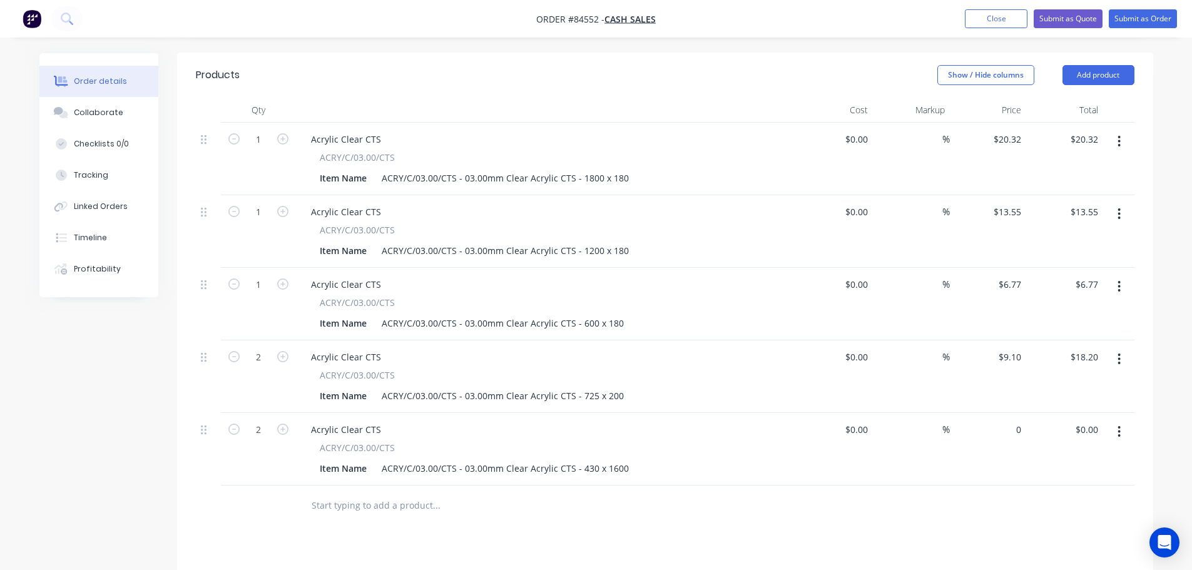
drag, startPoint x: 1005, startPoint y: 415, endPoint x: 1005, endPoint y: 429, distance: 13.8
click at [1005, 415] on div "0 $0.00" at bounding box center [988, 449] width 77 height 73
paste input "43.16"
type input "$43.16"
type input "$86.32"
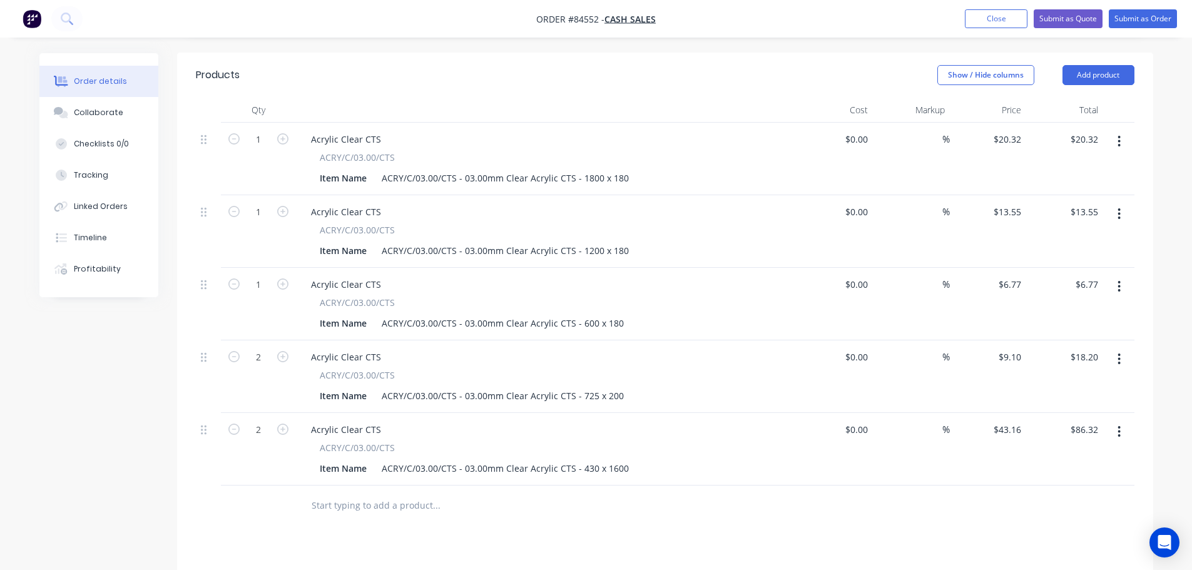
click at [1004, 486] on div at bounding box center [665, 506] width 939 height 41
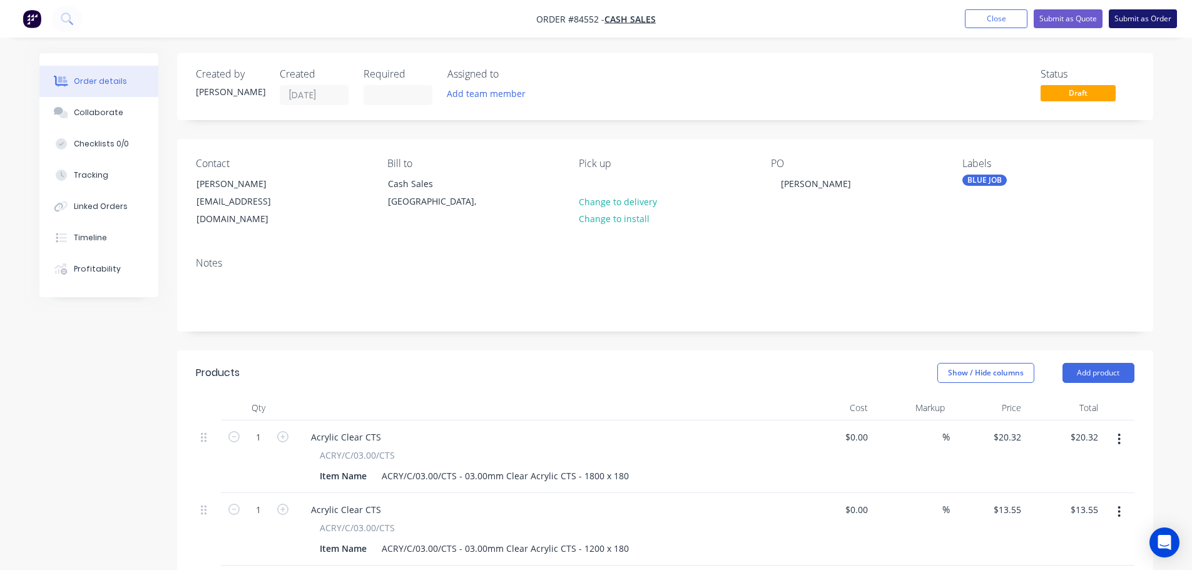
click at [1139, 20] on button "Submit as Order" at bounding box center [1143, 18] width 68 height 19
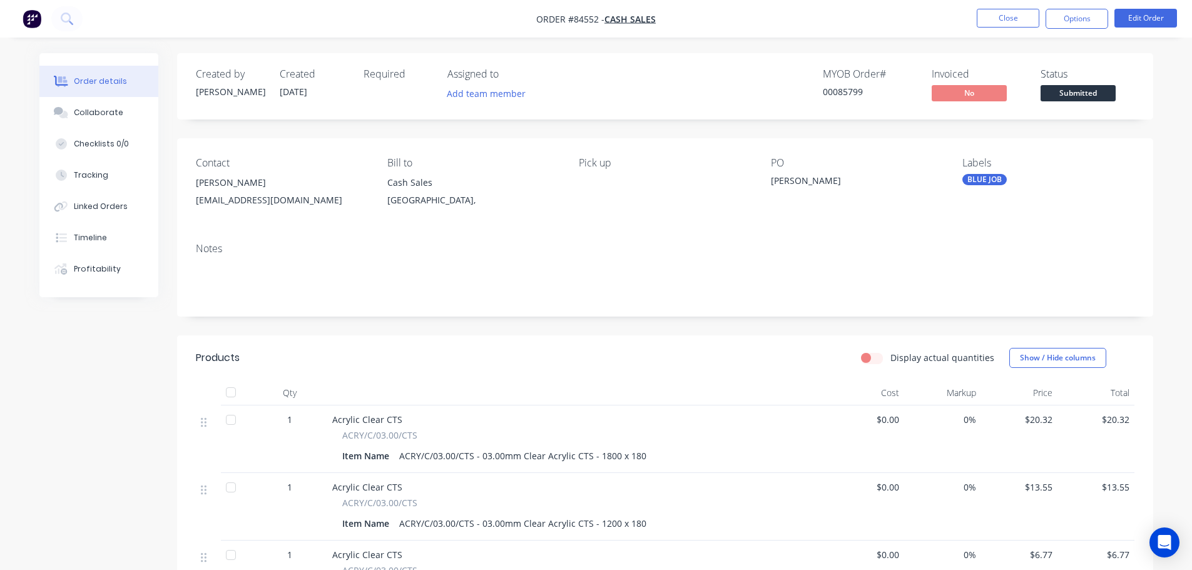
click at [854, 86] on div "00085799" at bounding box center [870, 91] width 94 height 13
copy div "00085799"
click at [1088, 23] on button "Options" at bounding box center [1077, 19] width 63 height 20
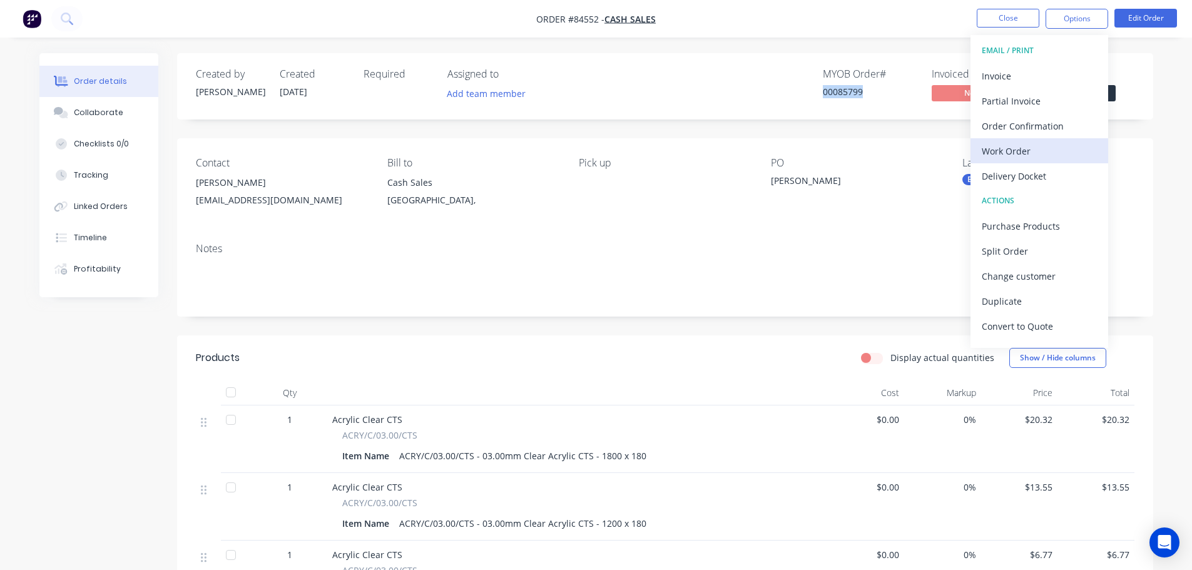
click at [1039, 154] on div "Work Order" at bounding box center [1039, 151] width 115 height 18
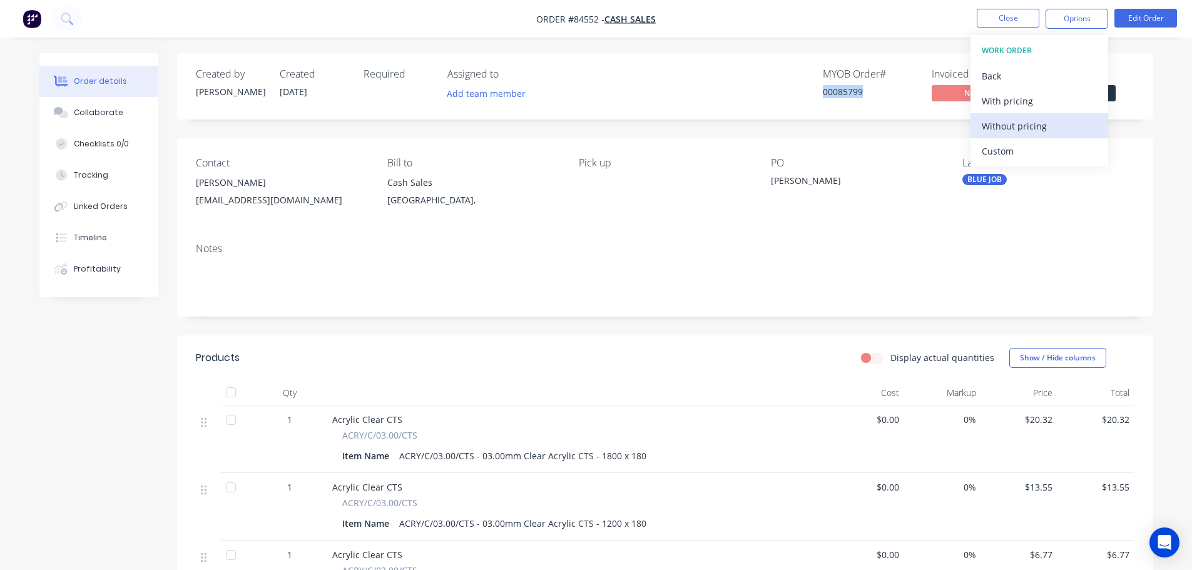
click at [1034, 127] on div "Without pricing" at bounding box center [1039, 126] width 115 height 18
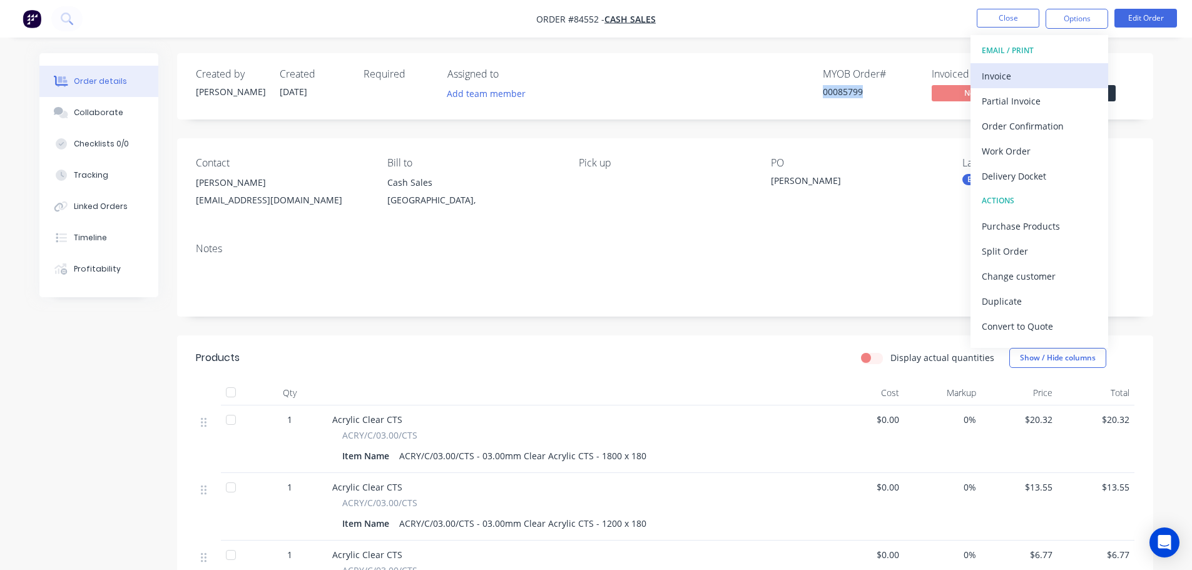
click at [1015, 70] on div "Invoice" at bounding box center [1039, 76] width 115 height 18
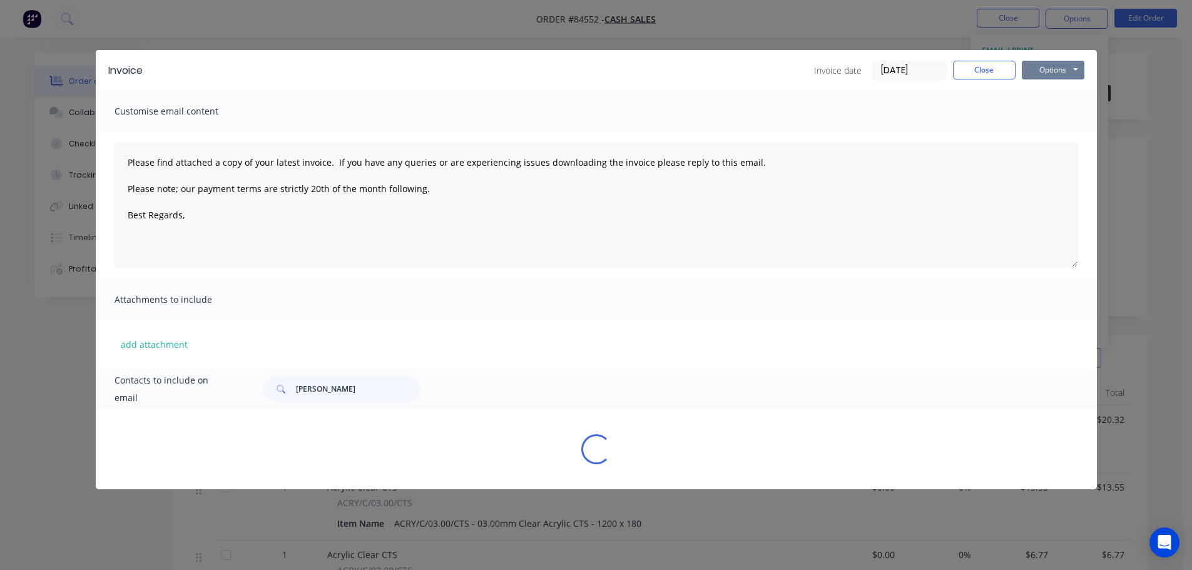
click at [1055, 71] on button "Options" at bounding box center [1053, 70] width 63 height 19
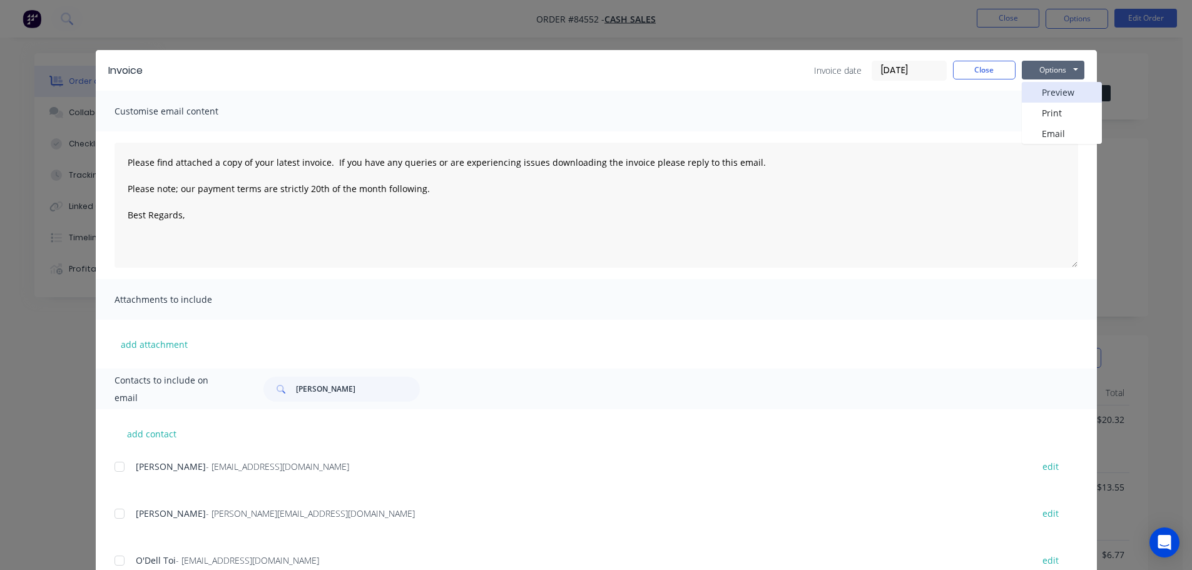
click at [1065, 91] on button "Preview" at bounding box center [1062, 92] width 80 height 21
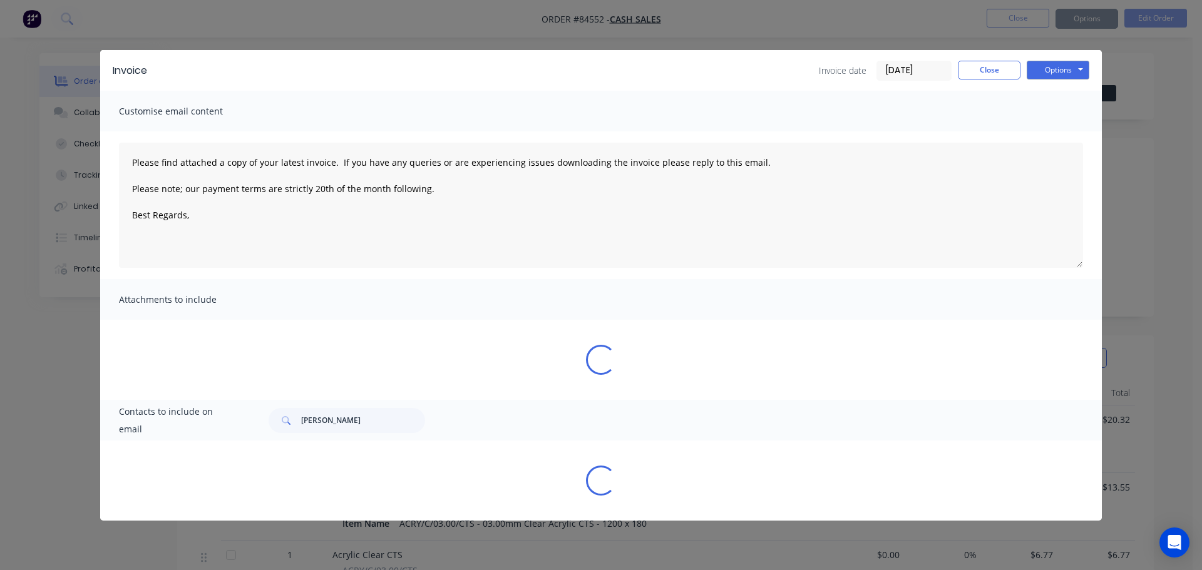
type textarea "Please find attached a copy of your latest invoice. If you have any queries or …"
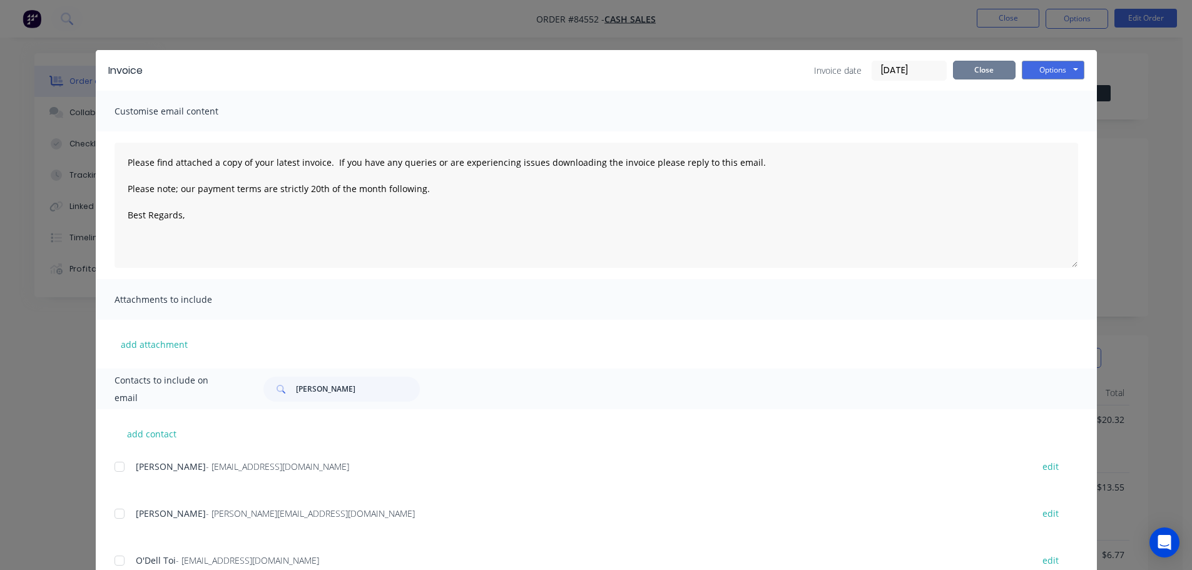
click at [975, 64] on button "Close" at bounding box center [984, 70] width 63 height 19
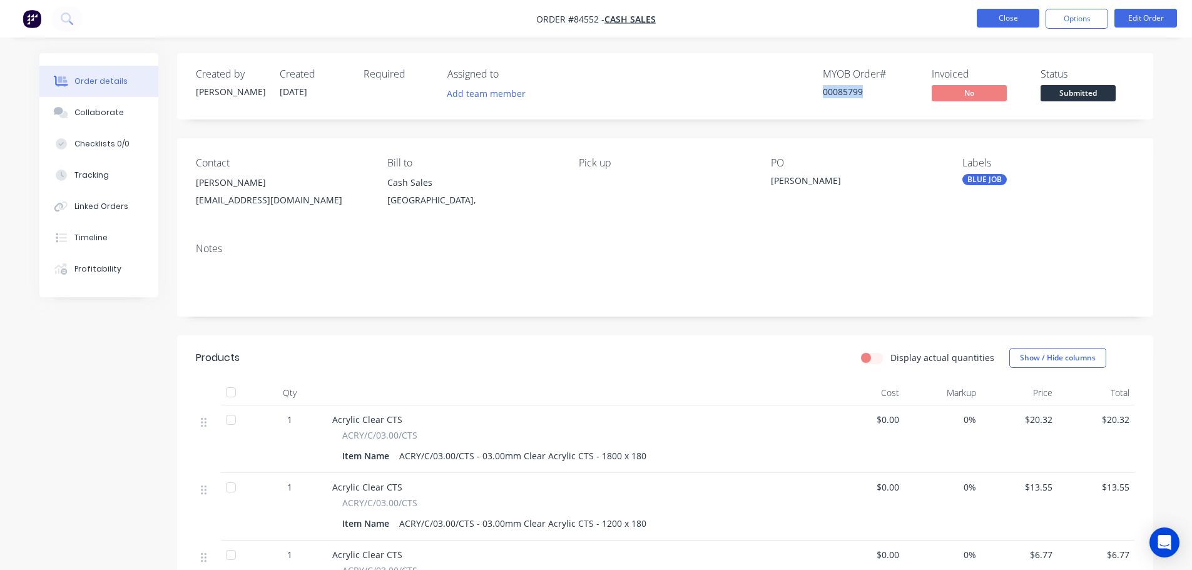
click at [993, 16] on button "Close" at bounding box center [1008, 18] width 63 height 19
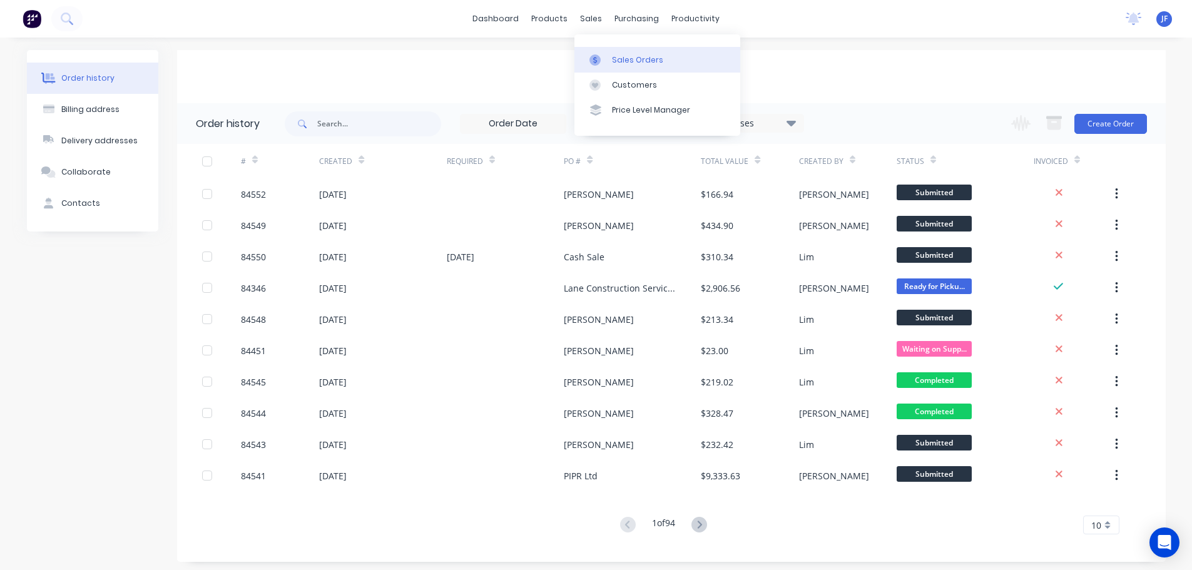
click at [612, 50] on link "Sales Orders" at bounding box center [658, 59] width 166 height 25
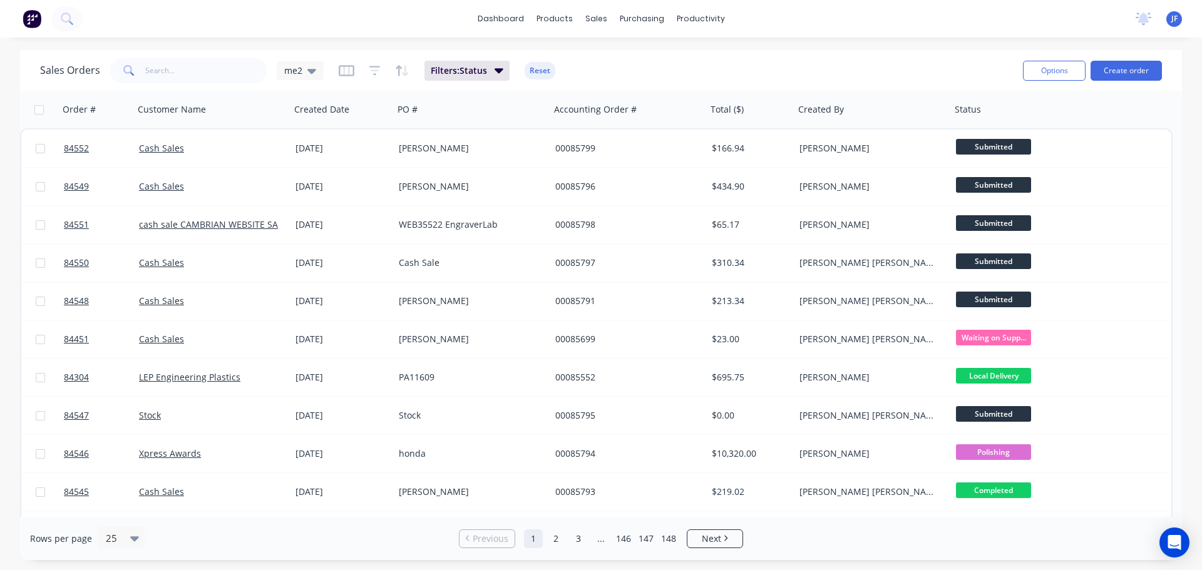
click at [1134, 58] on div "Options Create order" at bounding box center [1090, 70] width 144 height 31
click at [1137, 64] on button "Create order" at bounding box center [1125, 71] width 71 height 20
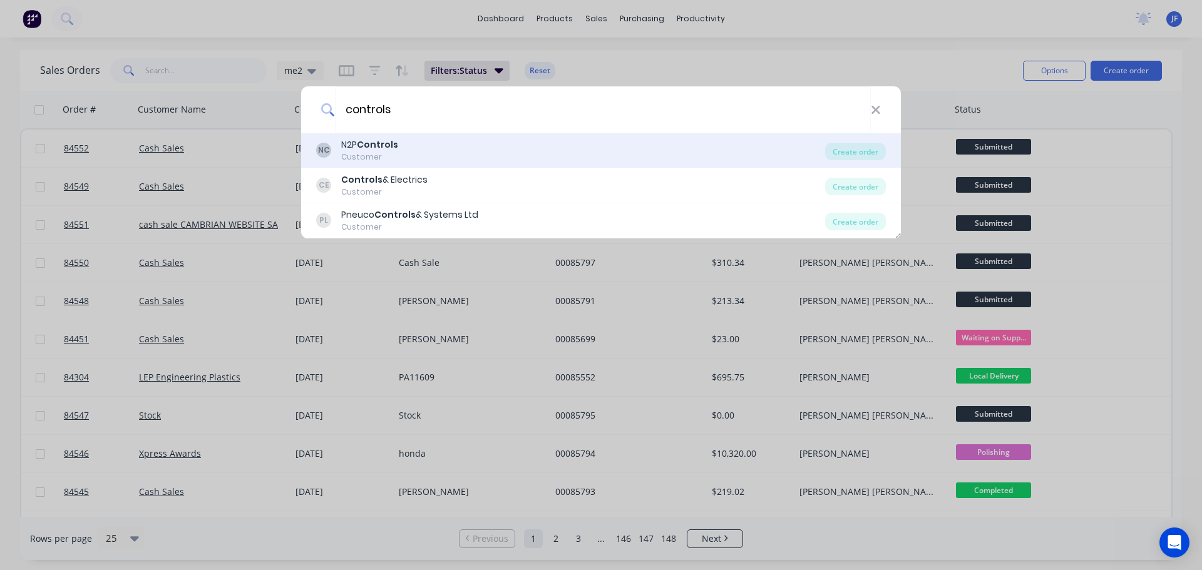
type input "controls"
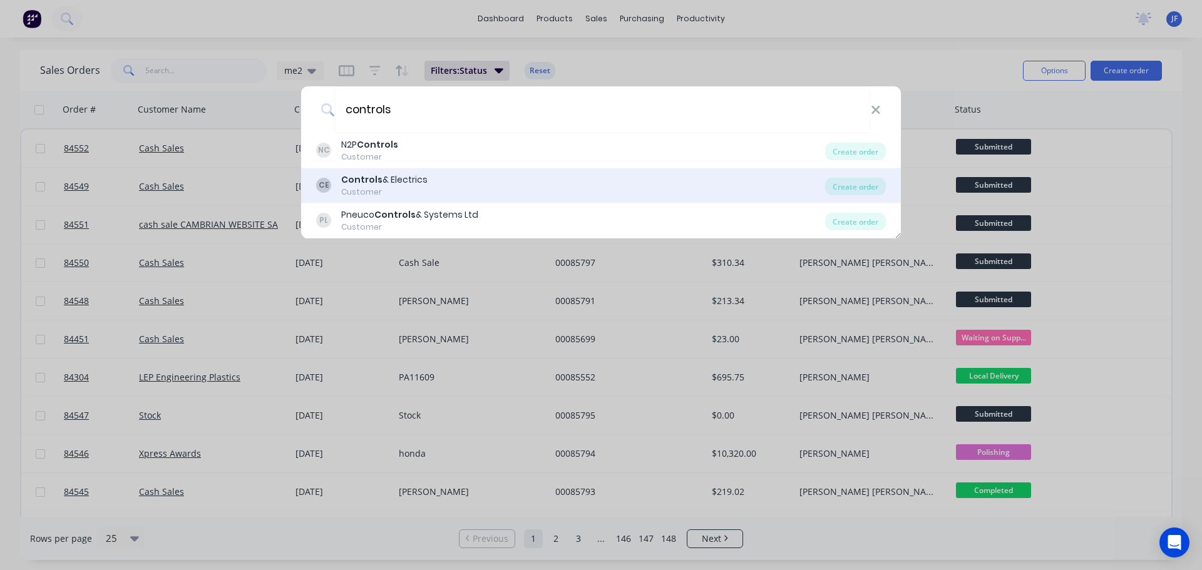
drag, startPoint x: 718, startPoint y: 162, endPoint x: 715, endPoint y: 180, distance: 18.4
click at [715, 180] on div "NC N2P Controls Customer Create order CE Controls & Electrics Customer Create o…" at bounding box center [601, 185] width 600 height 105
click at [715, 180] on div "CE Controls & Electrics Customer" at bounding box center [570, 185] width 509 height 24
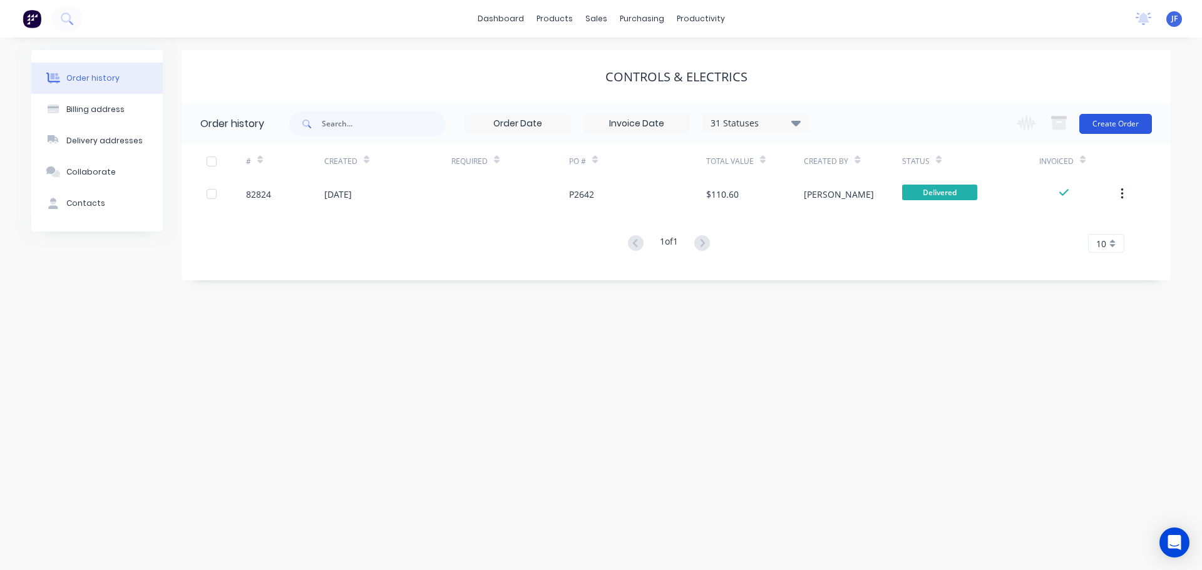
click at [1110, 119] on button "Create Order" at bounding box center [1115, 124] width 73 height 20
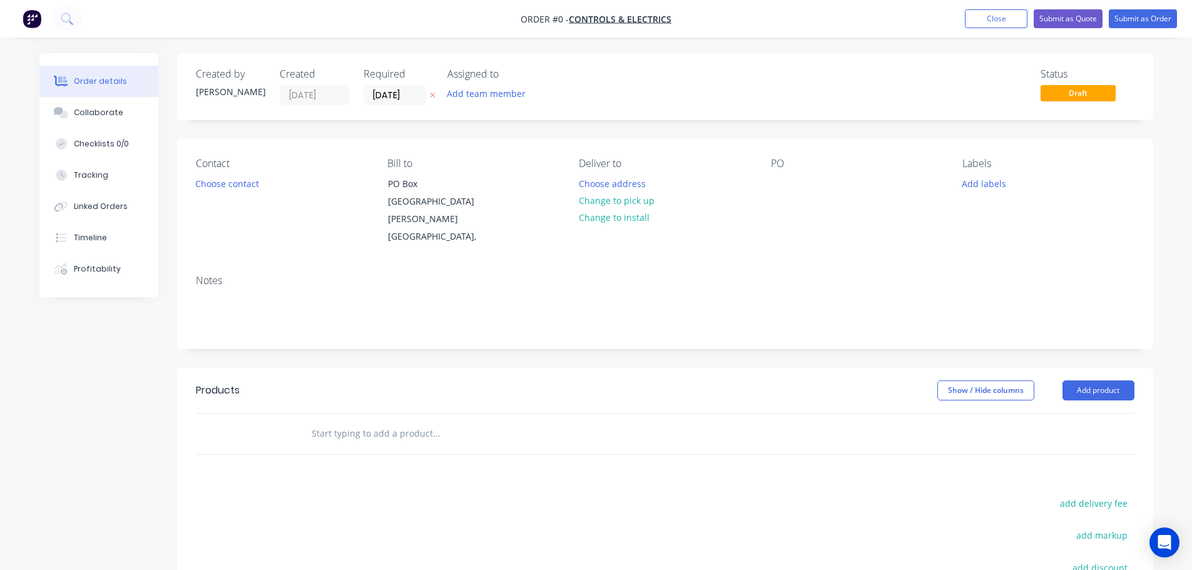
click at [432, 97] on icon "button" at bounding box center [433, 95] width 6 height 8
click at [232, 183] on button "Choose contact" at bounding box center [226, 183] width 77 height 17
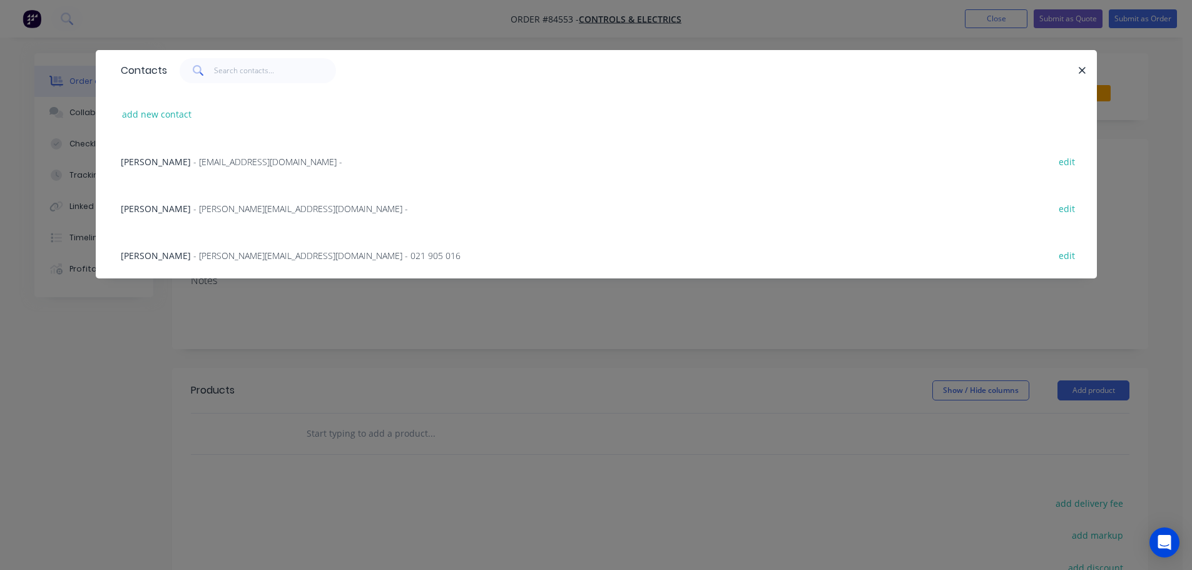
click at [156, 250] on span "Robert Mercer" at bounding box center [156, 256] width 70 height 12
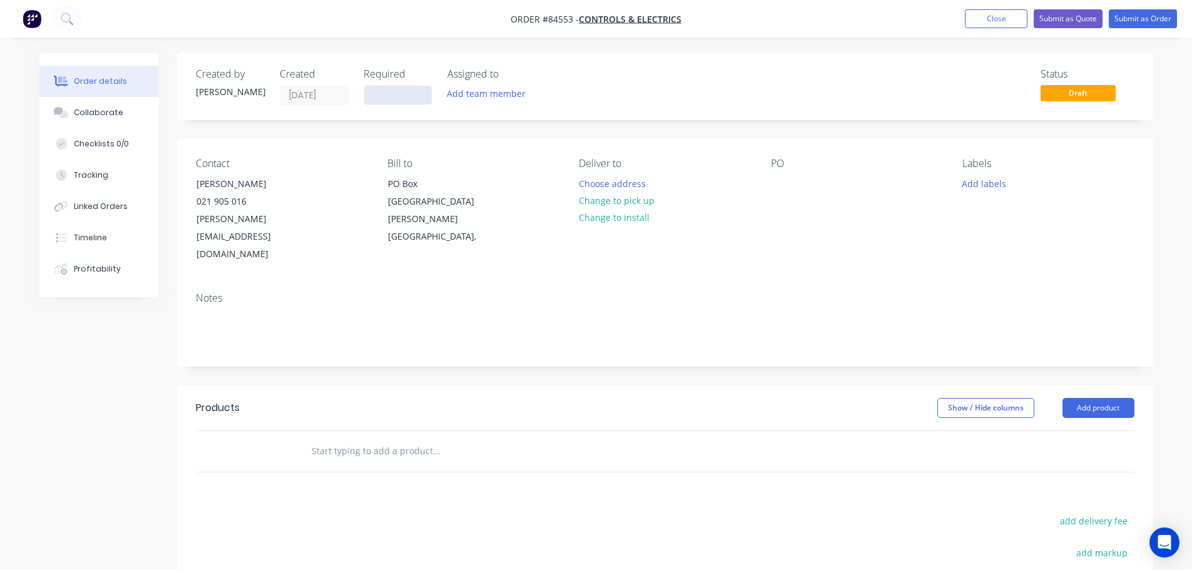
click at [378, 89] on input at bounding box center [398, 95] width 68 height 19
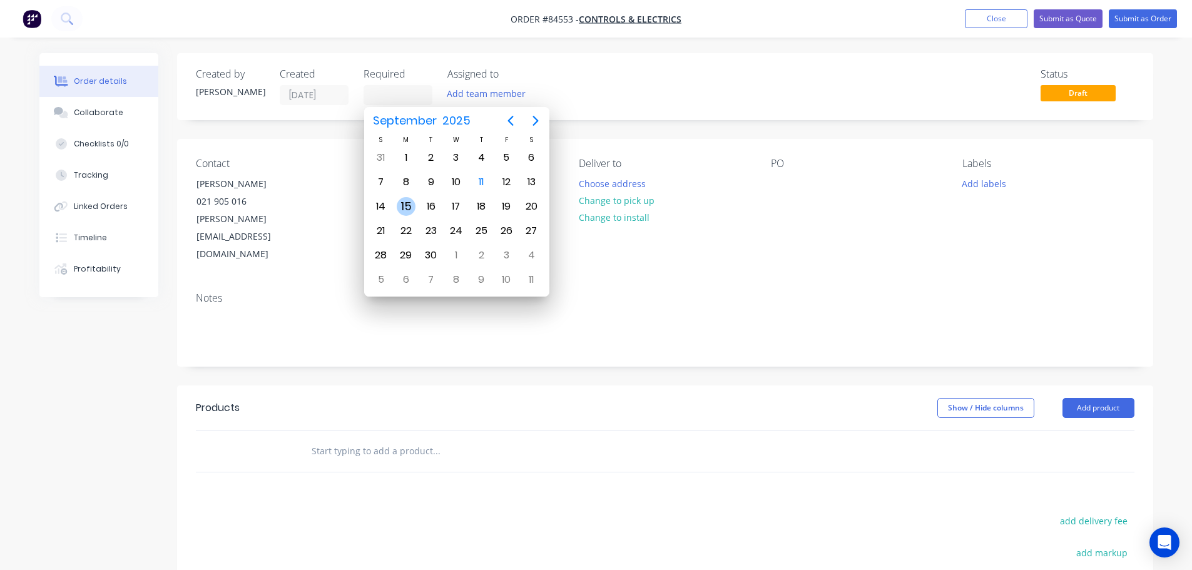
drag, startPoint x: 402, startPoint y: 205, endPoint x: 420, endPoint y: 197, distance: 19.6
click at [402, 205] on div "15" at bounding box center [406, 206] width 19 height 19
type input "15/09/25"
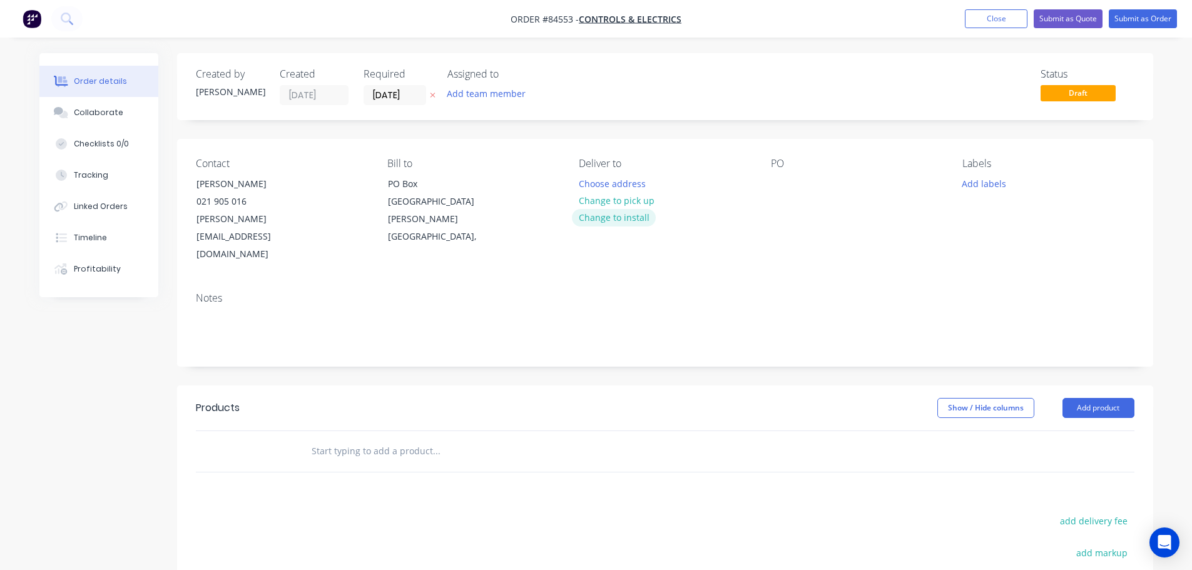
click at [630, 209] on button "Change to install" at bounding box center [614, 217] width 84 height 17
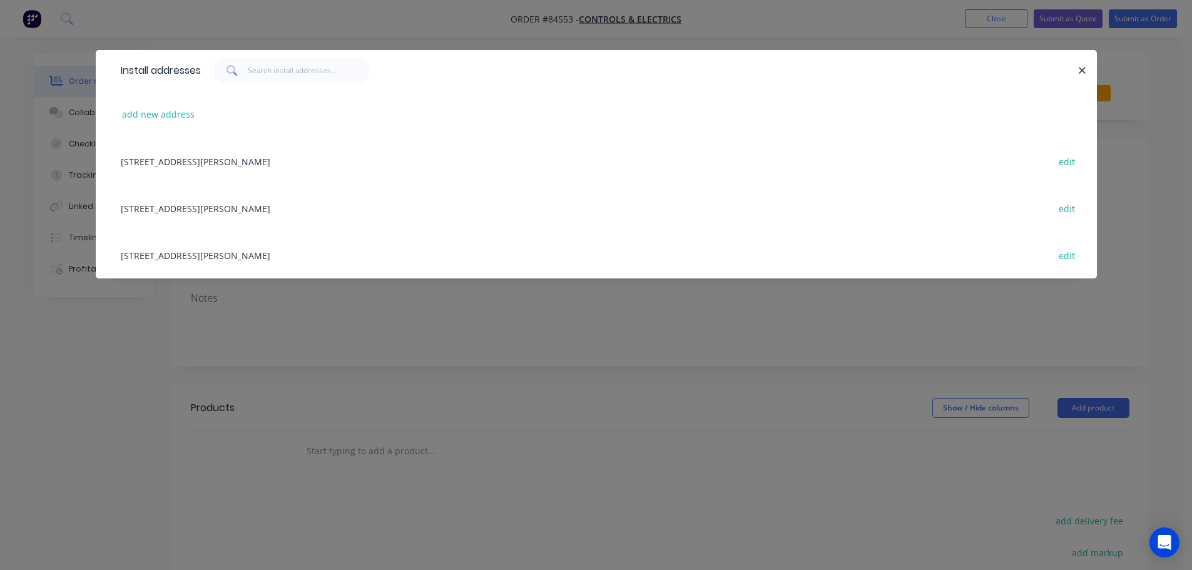
click at [566, 38] on div "Install addresses add new address PO Box 15415 New Lynn, Auckland edit PO Box 1…" at bounding box center [596, 285] width 1192 height 570
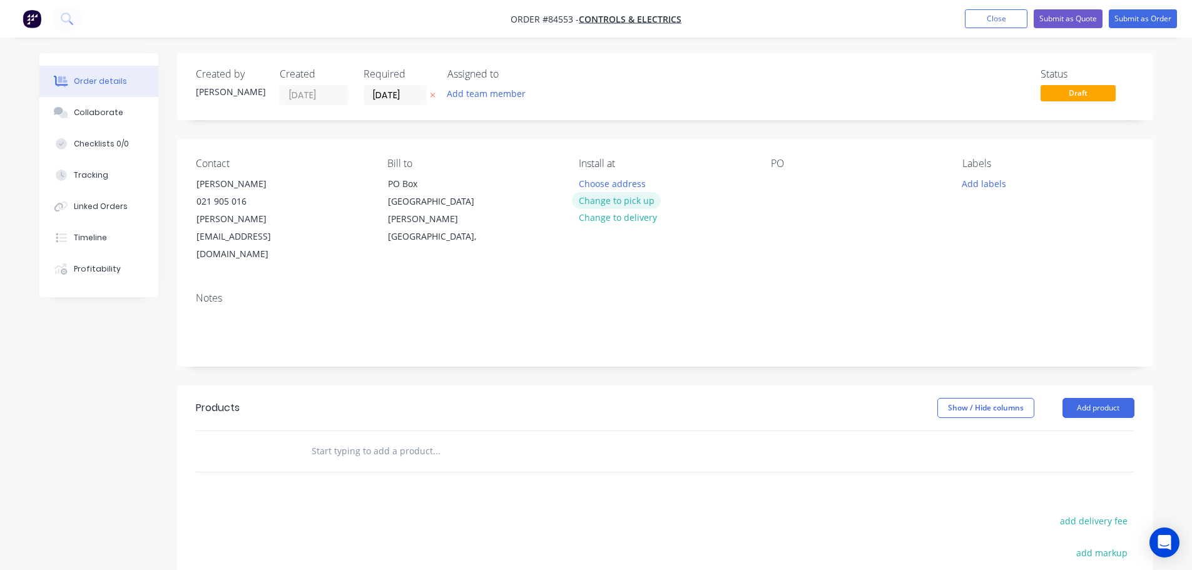
click at [606, 199] on button "Change to pick up" at bounding box center [616, 200] width 89 height 17
click at [772, 190] on div at bounding box center [781, 184] width 20 height 18
drag, startPoint x: 171, startPoint y: 183, endPoint x: 181, endPoint y: 183, distance: 10.0
click at [181, 183] on div "Order details Collaborate Checklists 0/0 Tracking Linked Orders Timeline Profit…" at bounding box center [596, 422] width 1139 height 739
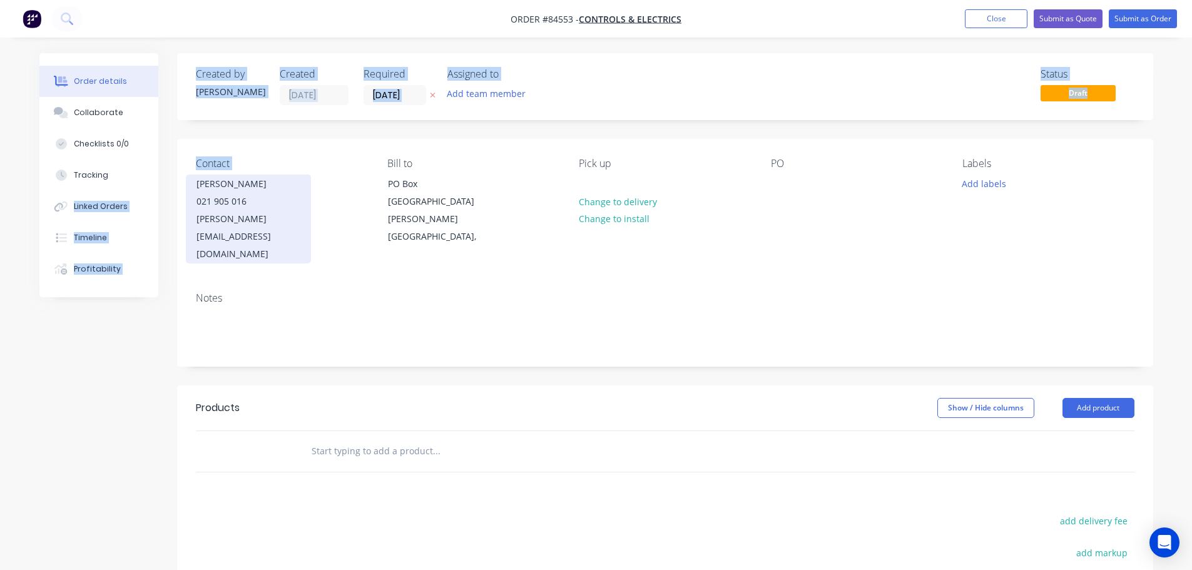
click at [188, 183] on div "Robert Mercer 021 905 016 robert@controlsandelectrics.co.nz" at bounding box center [248, 219] width 125 height 89
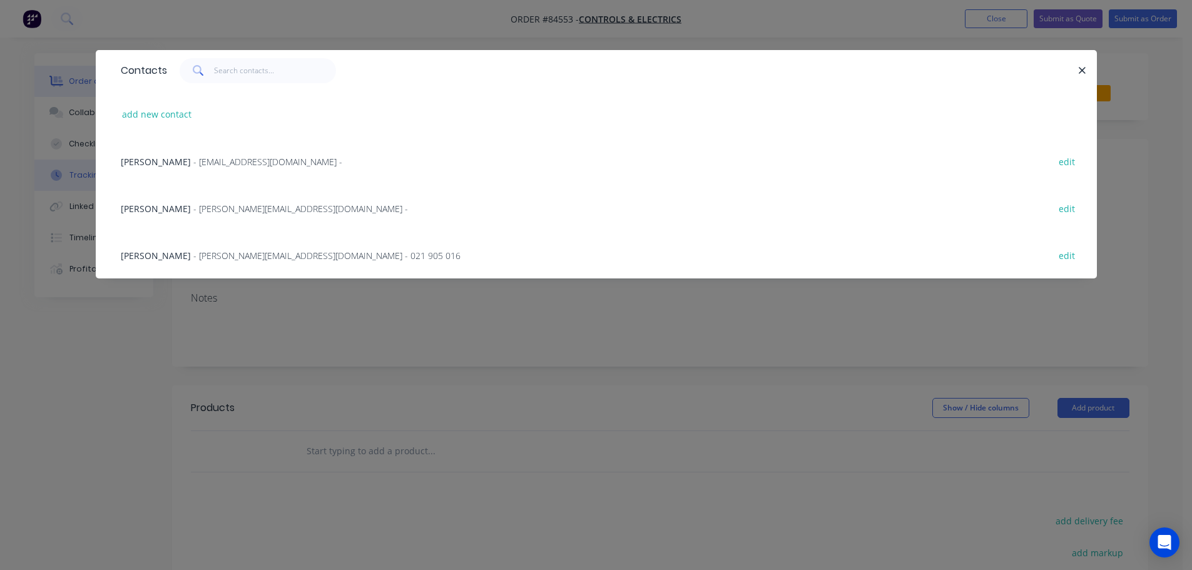
drag, startPoint x: 79, startPoint y: 178, endPoint x: 66, endPoint y: 179, distance: 13.2
click at [78, 178] on div "Contacts add new contact Tatiana Kailingova - admin@controlsandelectrics.co.nz …" at bounding box center [596, 285] width 1192 height 570
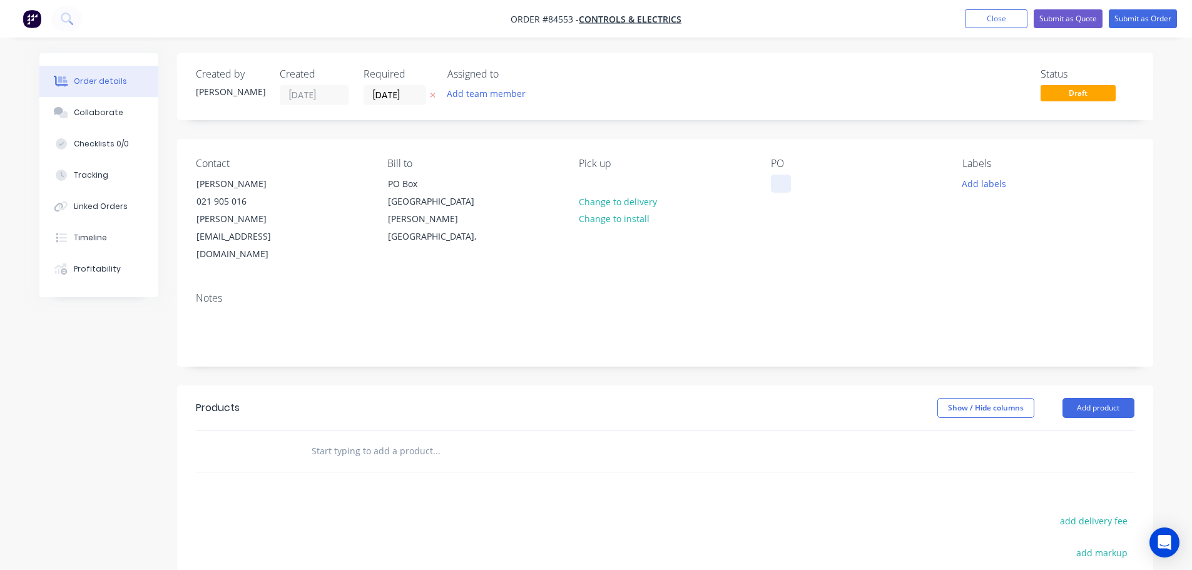
drag, startPoint x: 783, startPoint y: 183, endPoint x: 780, endPoint y: 192, distance: 9.7
click at [783, 183] on div at bounding box center [781, 184] width 20 height 18
paste div
drag, startPoint x: 970, startPoint y: 176, endPoint x: 971, endPoint y: 187, distance: 11.3
click at [970, 176] on button "Add labels" at bounding box center [985, 183] width 58 height 17
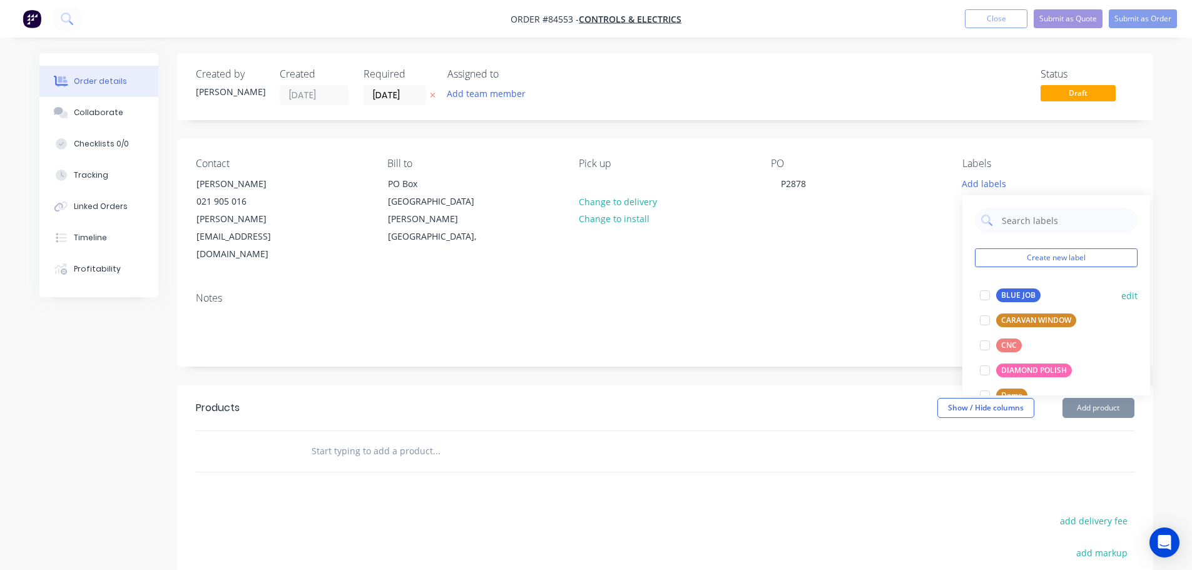
click at [979, 286] on div at bounding box center [985, 295] width 25 height 25
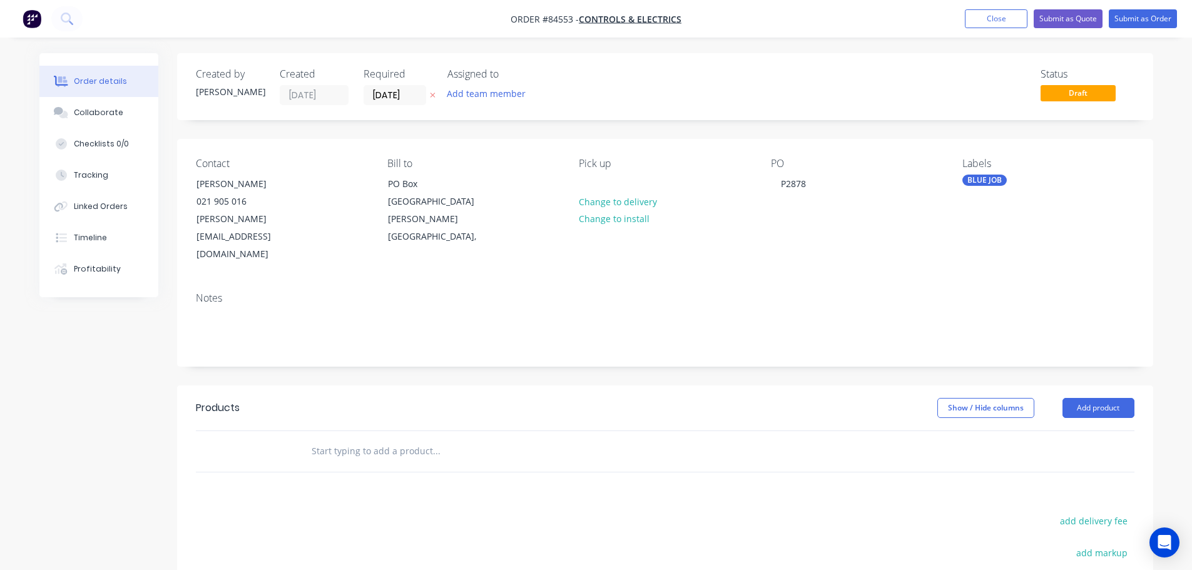
click at [370, 439] on input "text" at bounding box center [436, 451] width 250 height 25
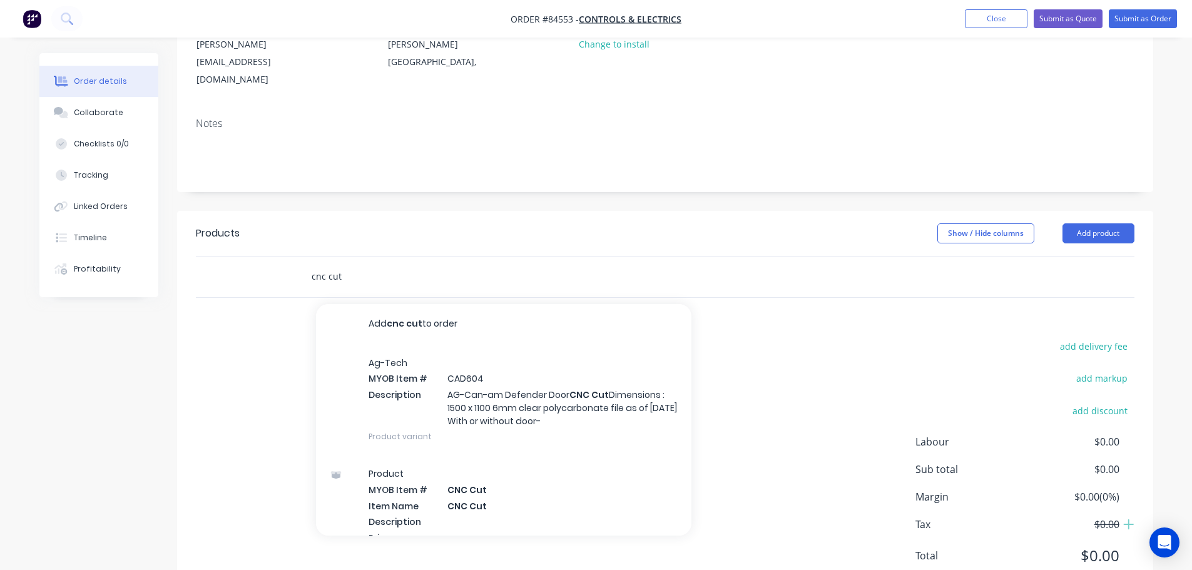
scroll to position [187, 0]
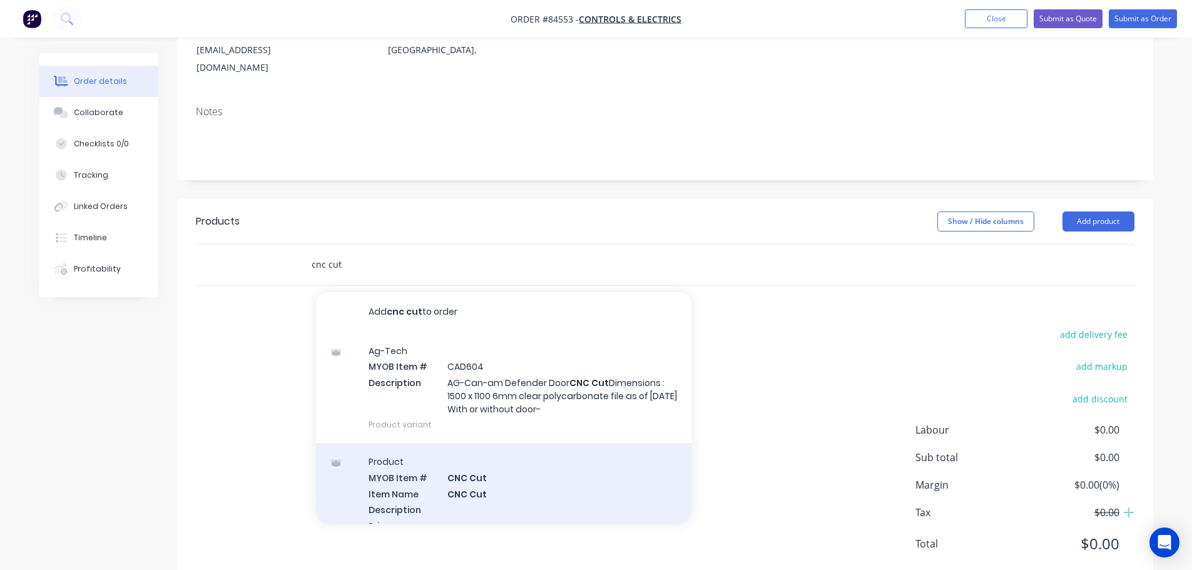
type input "cnc cut"
click at [575, 480] on div "Product MYOB Item # CNC Cut Item Name CNC Cut Description Primary Supplier Supp…" at bounding box center [504, 531] width 376 height 176
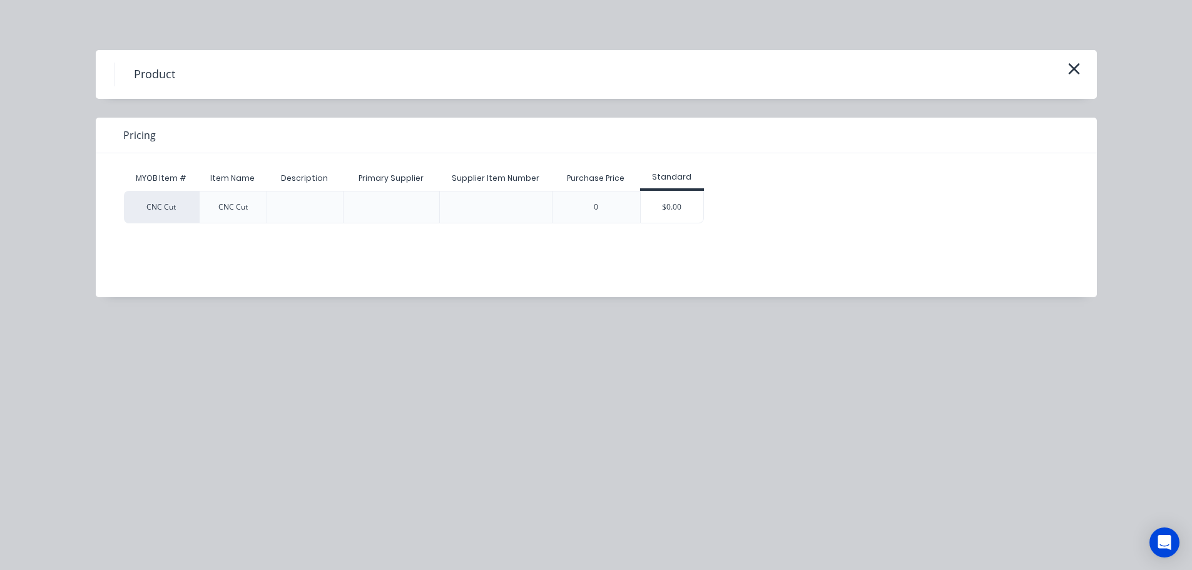
click at [698, 215] on div "$0.00" at bounding box center [672, 207] width 63 height 31
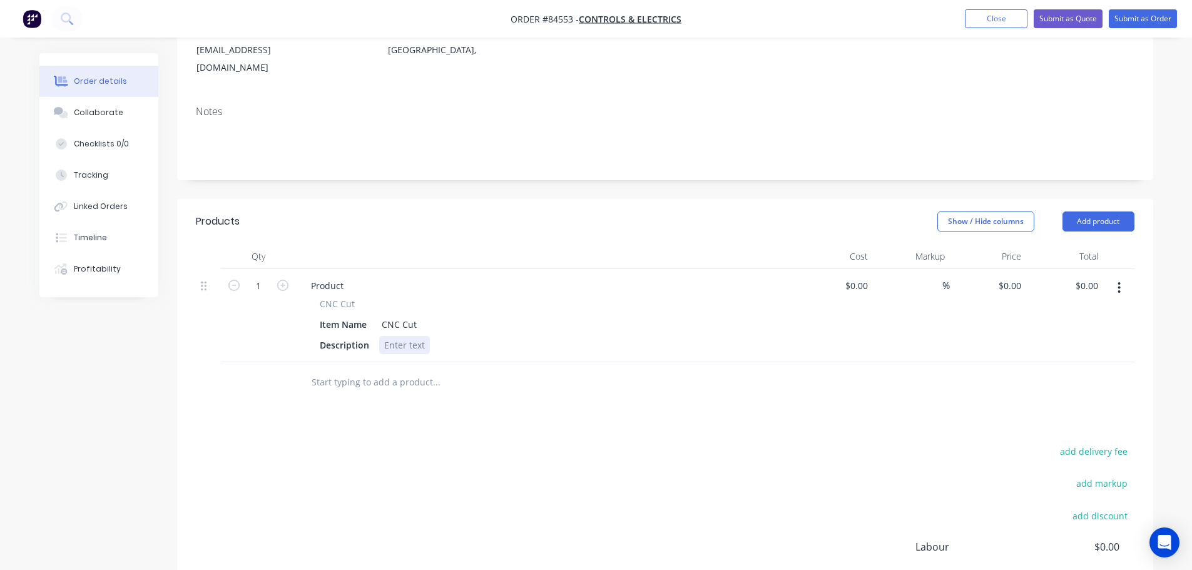
click at [412, 336] on div at bounding box center [404, 345] width 51 height 18
click at [258, 277] on input "1" at bounding box center [258, 286] width 33 height 19
type input "4"
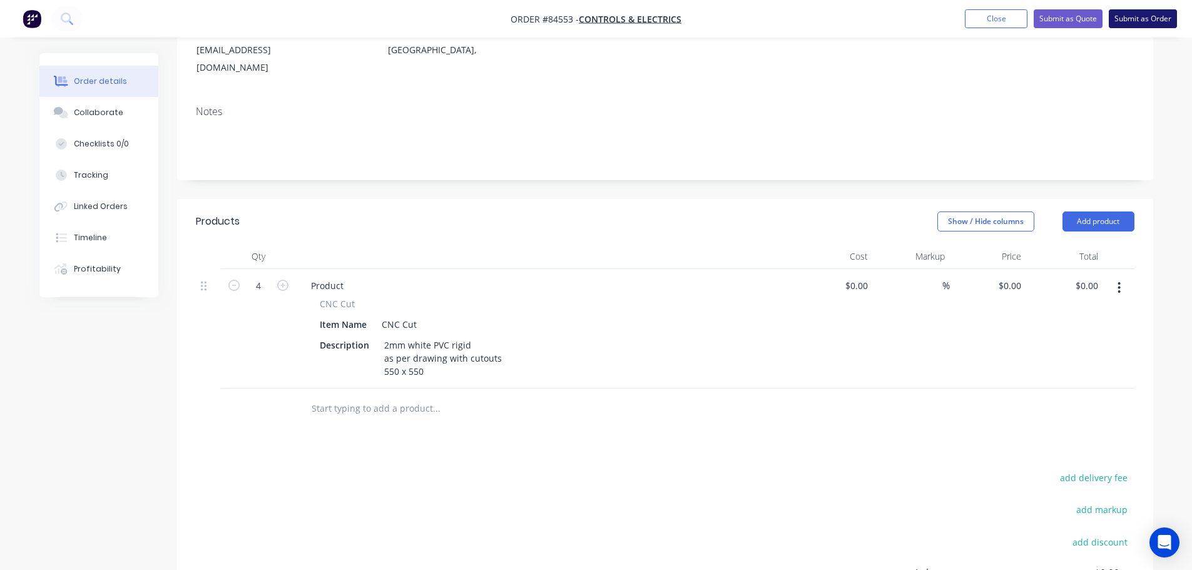
click at [1148, 23] on button "Submit as Order" at bounding box center [1143, 18] width 68 height 19
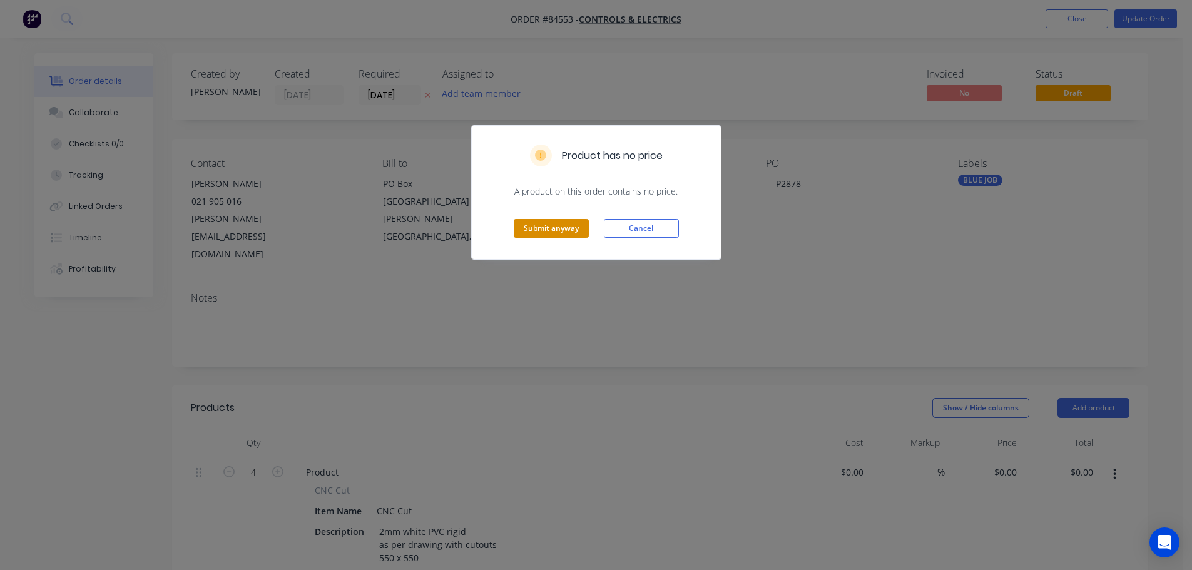
click at [534, 230] on button "Submit anyway" at bounding box center [551, 228] width 75 height 19
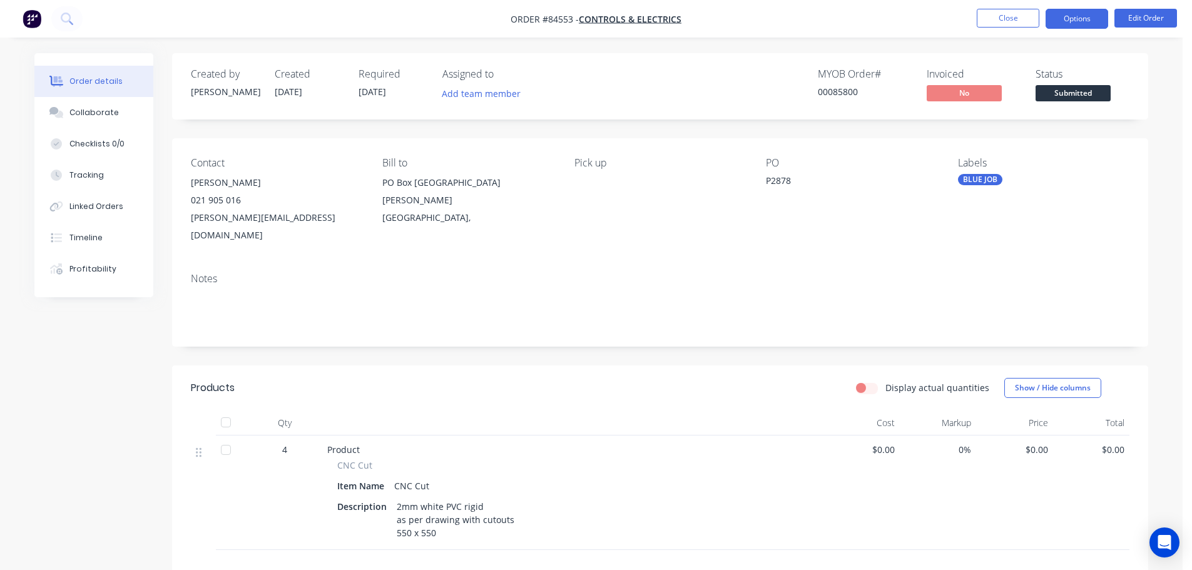
click at [1091, 22] on button "Options" at bounding box center [1077, 19] width 63 height 20
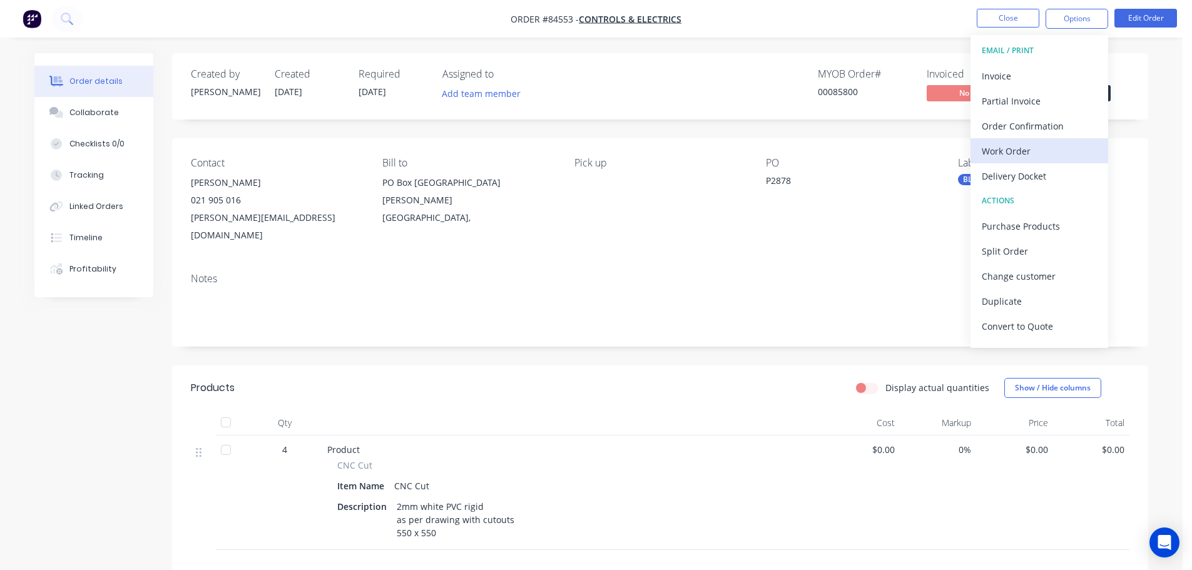
click at [999, 145] on div "Work Order" at bounding box center [1039, 151] width 115 height 18
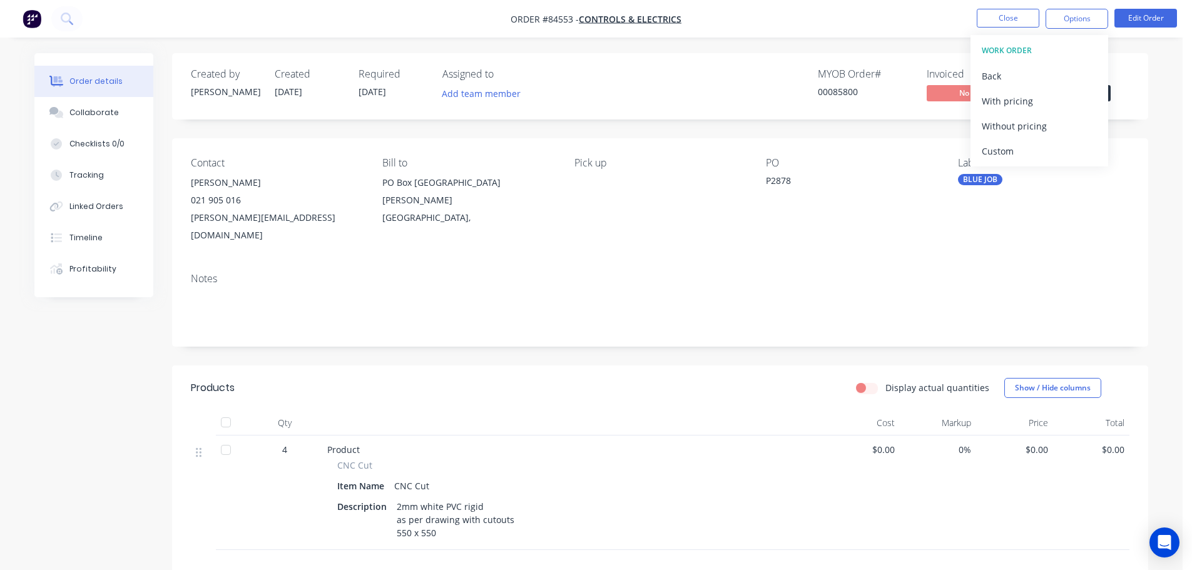
click at [998, 125] on div "Without pricing" at bounding box center [1039, 126] width 115 height 18
click at [993, 21] on button "Close" at bounding box center [1008, 18] width 63 height 19
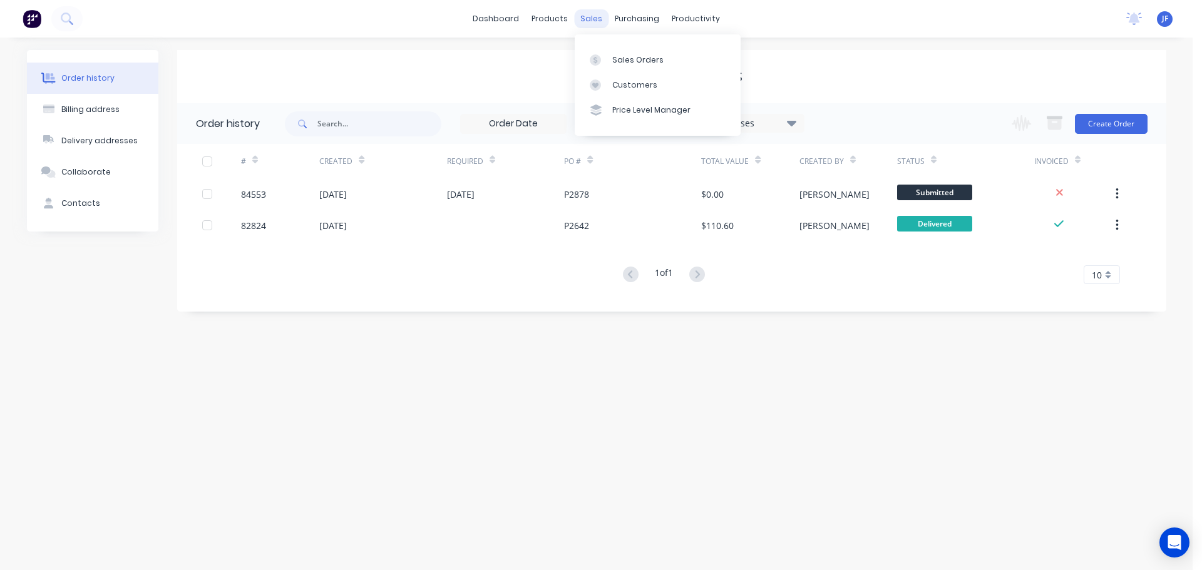
click at [592, 16] on div "sales" at bounding box center [591, 18] width 34 height 19
click at [625, 51] on link "Sales Orders" at bounding box center [658, 59] width 166 height 25
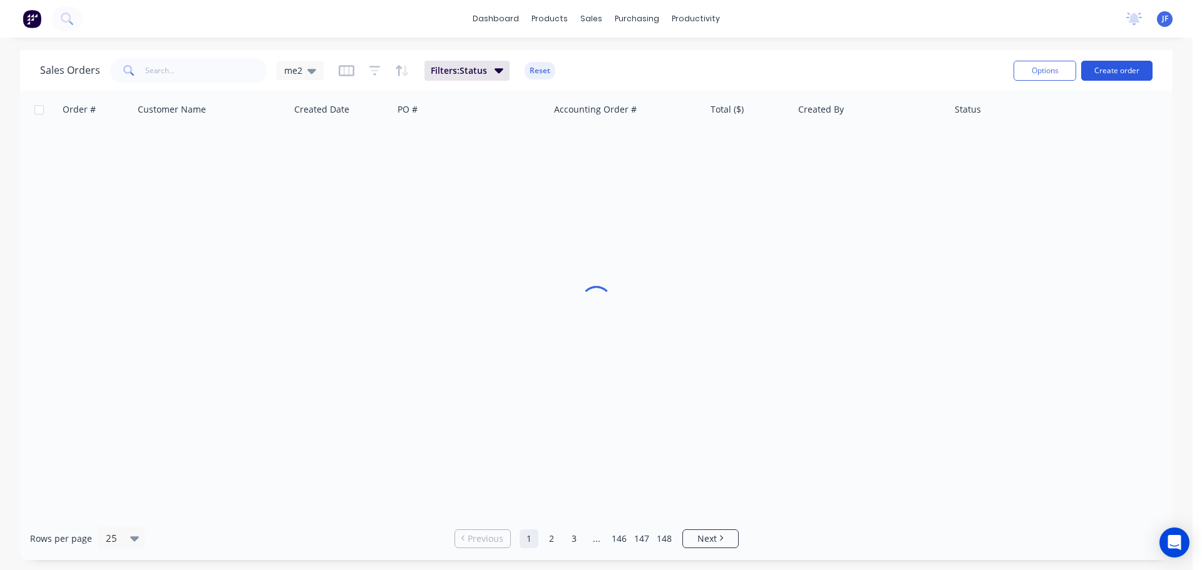
click at [1107, 74] on button "Create order" at bounding box center [1116, 71] width 71 height 20
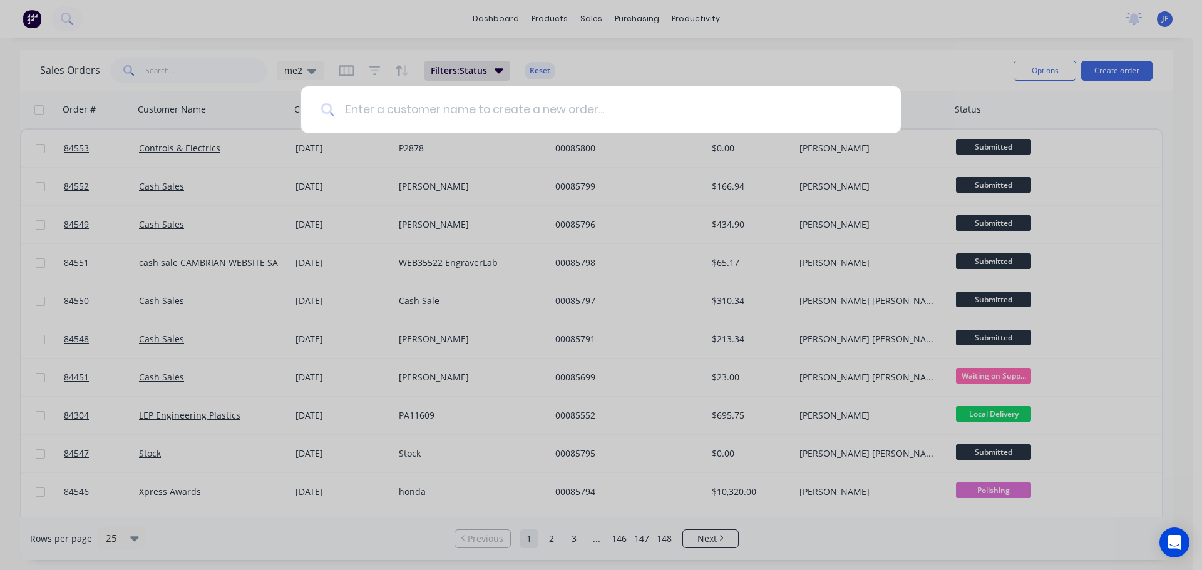
click at [404, 105] on input at bounding box center [608, 109] width 546 height 47
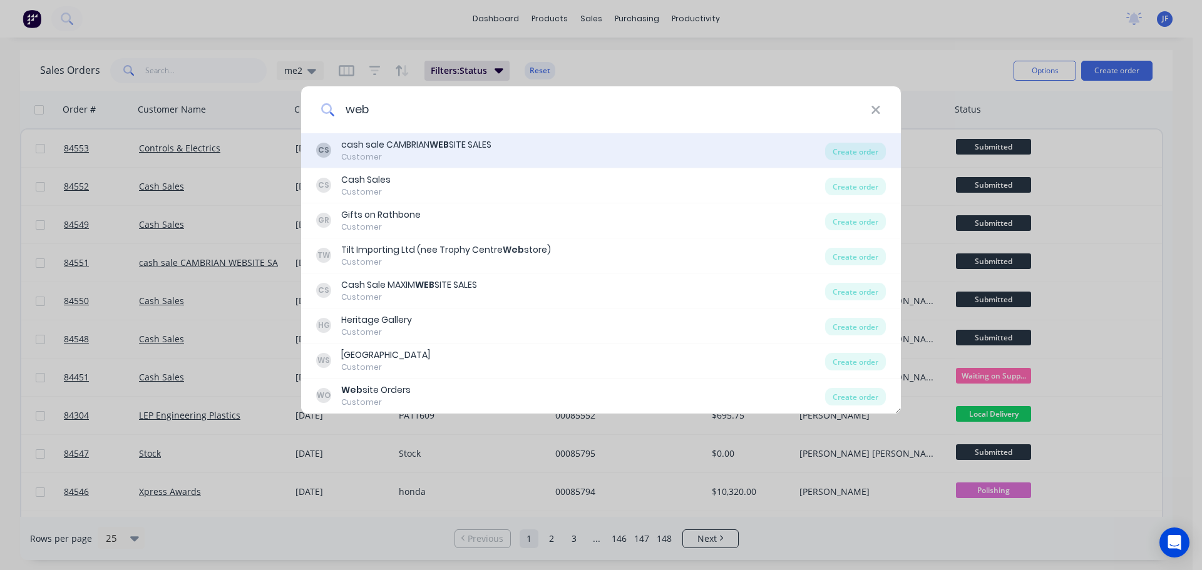
type input "web"
click at [414, 143] on div "cash sale CAMBRIAN WEB SITE SALES" at bounding box center [416, 144] width 150 height 13
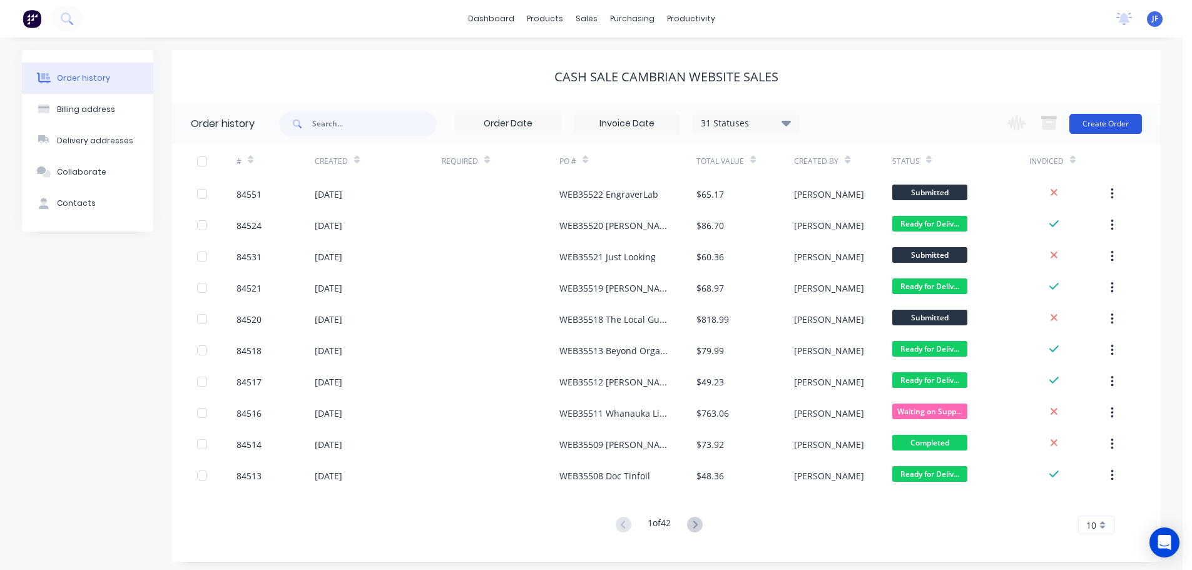
click at [1082, 125] on button "Create Order" at bounding box center [1106, 124] width 73 height 20
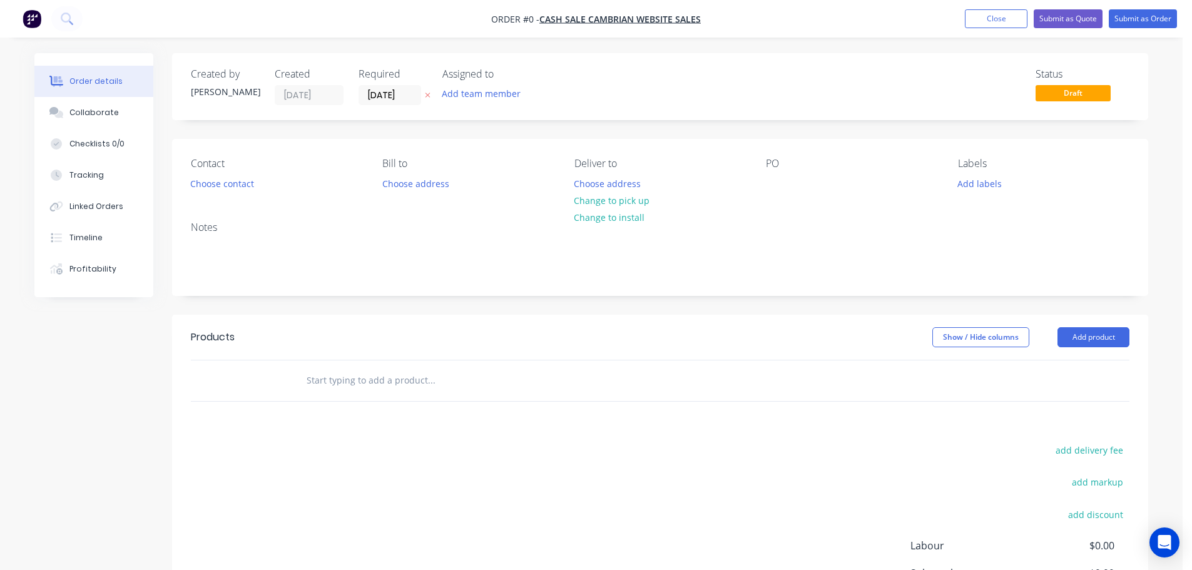
click at [424, 97] on button "button" at bounding box center [427, 95] width 13 height 14
click at [203, 181] on button "Choose contact" at bounding box center [222, 183] width 77 height 17
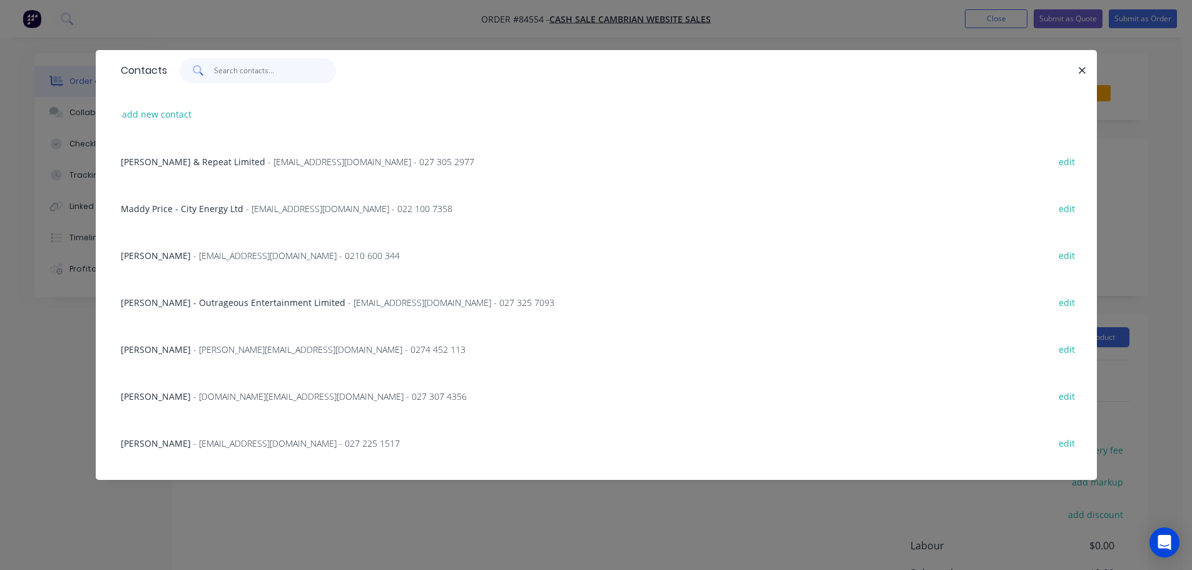
click at [255, 75] on input "text" at bounding box center [275, 70] width 122 height 25
paste input "Ingrid Fawkner"
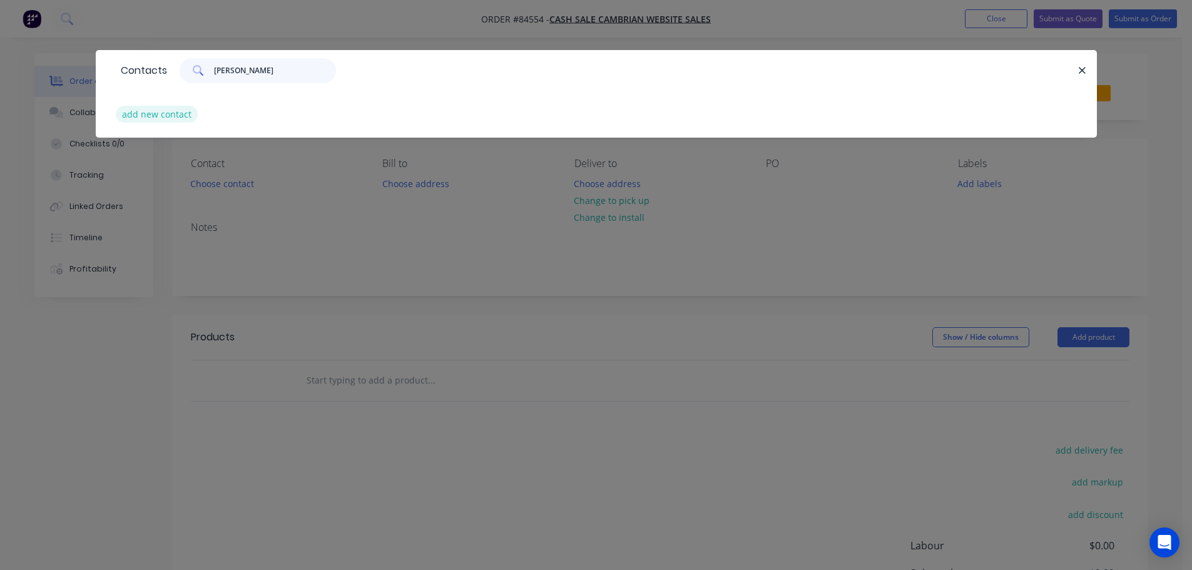
type input "Ingrid Fawkner"
click at [163, 113] on button "add new contact" at bounding box center [157, 114] width 83 height 17
select select "NZ"
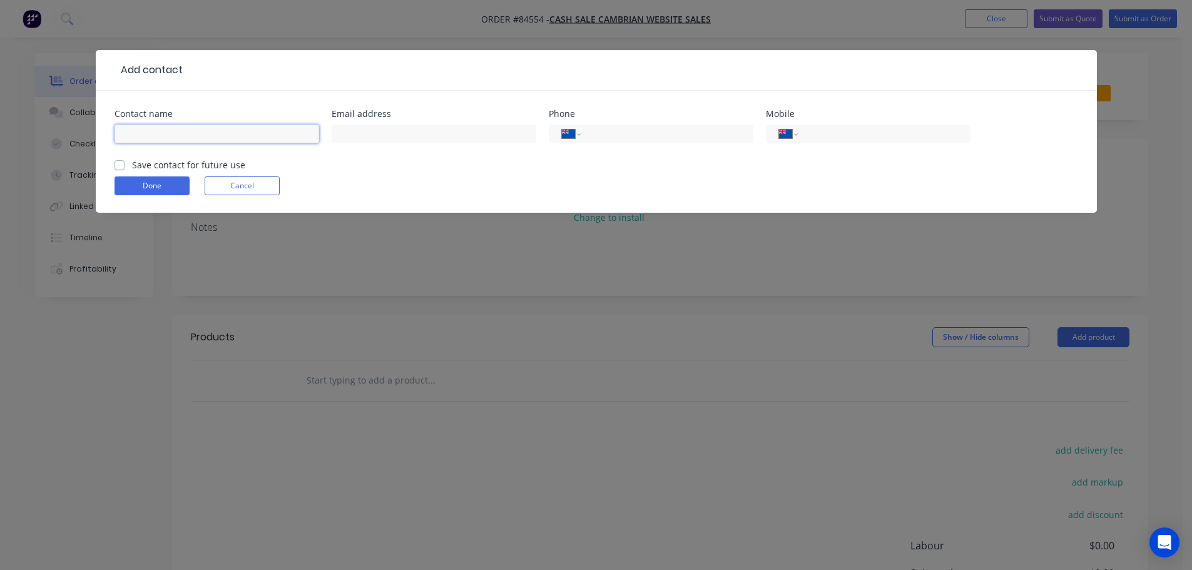
click at [183, 128] on input "text" at bounding box center [217, 134] width 205 height 19
paste input "Ingrid Fawkner"
type input "Ingrid Fawkner"
click at [190, 166] on label "Save contact for future use" at bounding box center [188, 164] width 113 height 13
click at [125, 166] on input "Save contact for future use" at bounding box center [120, 164] width 10 height 12
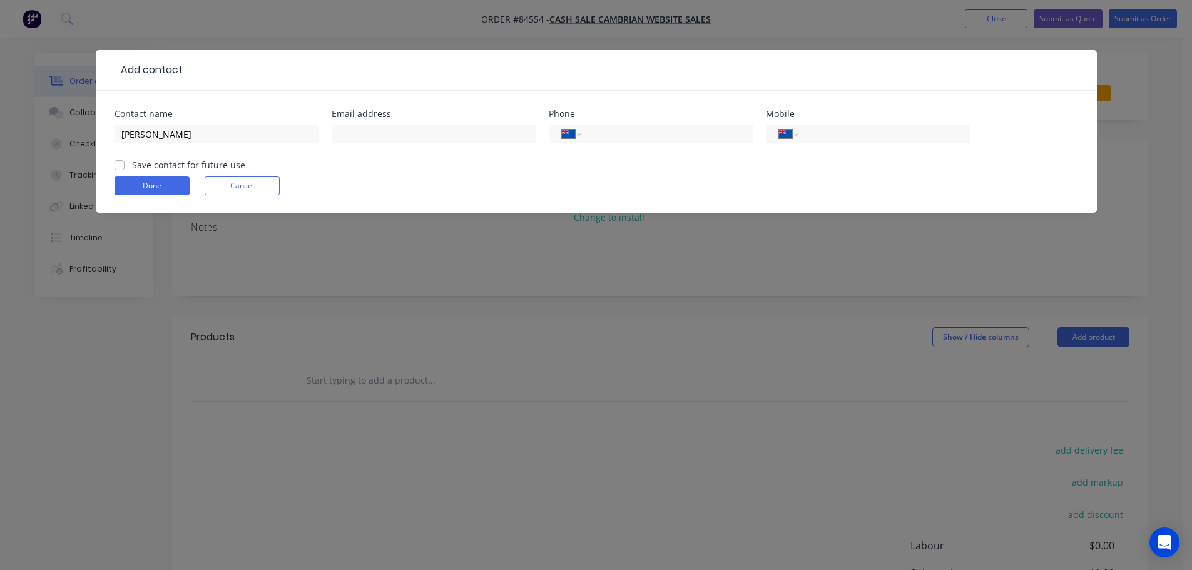
checkbox input "true"
click at [295, 133] on input "Ingrid Fawkner" at bounding box center [217, 134] width 205 height 19
paste input "Hydroflow"
type input "Ingrid Fawkner - Hydroflow"
click at [861, 131] on input "tel" at bounding box center [882, 134] width 150 height 14
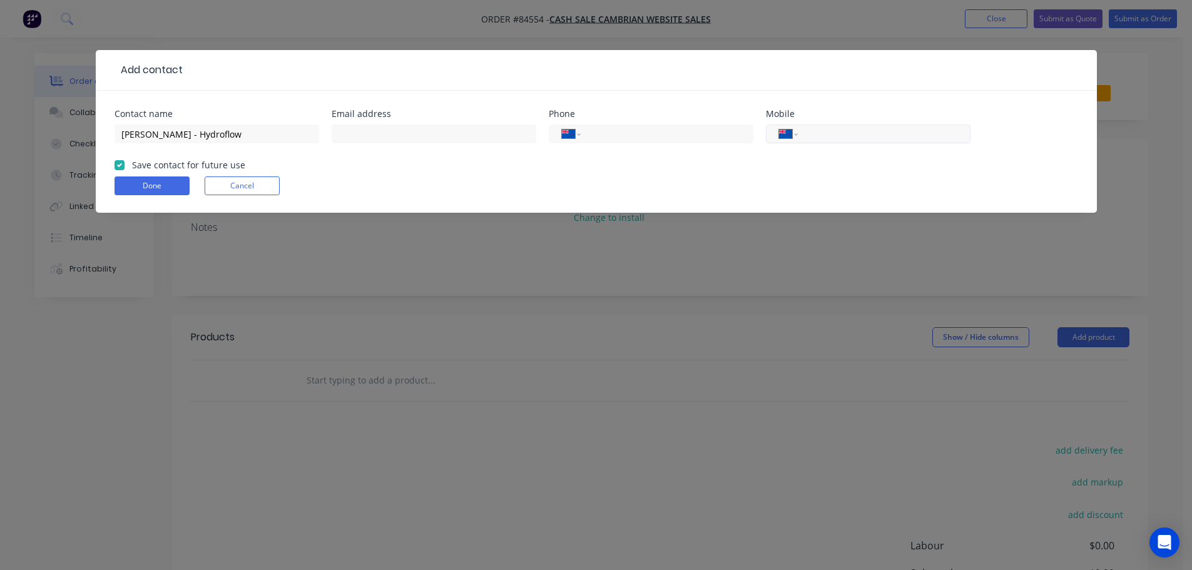
paste input "0210 248 9527"
type input "0210 248 9527"
click at [377, 142] on input "text" at bounding box center [434, 134] width 205 height 19
paste input "ingrid.fawkner@hydroflow.co.nz"
type input "ingrid.fawkner@hydroflow.co.nz"
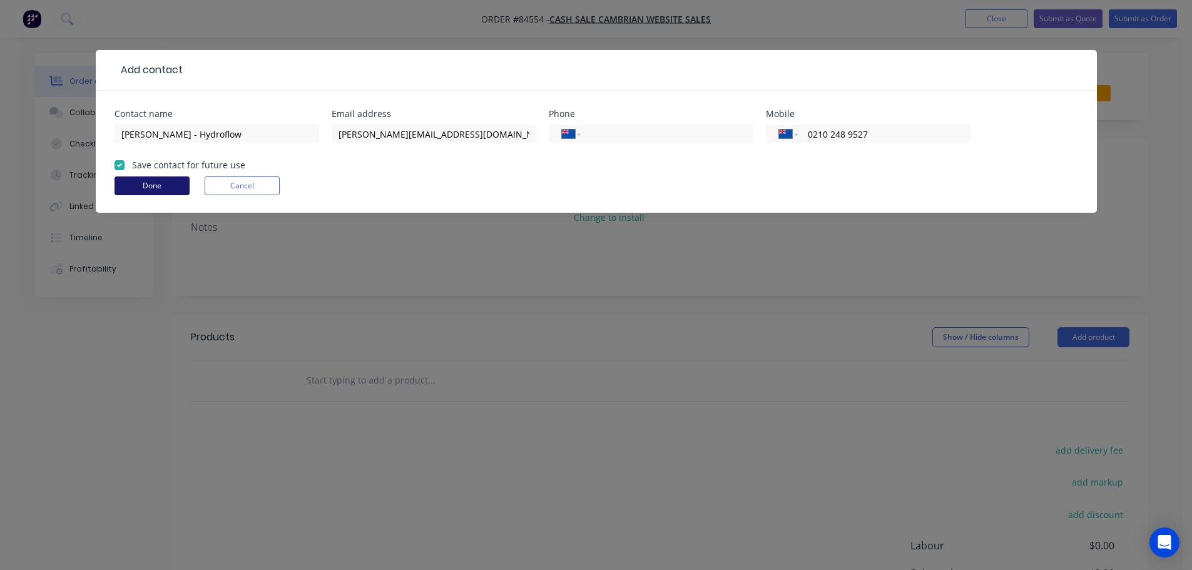
click at [116, 182] on button "Done" at bounding box center [152, 185] width 75 height 19
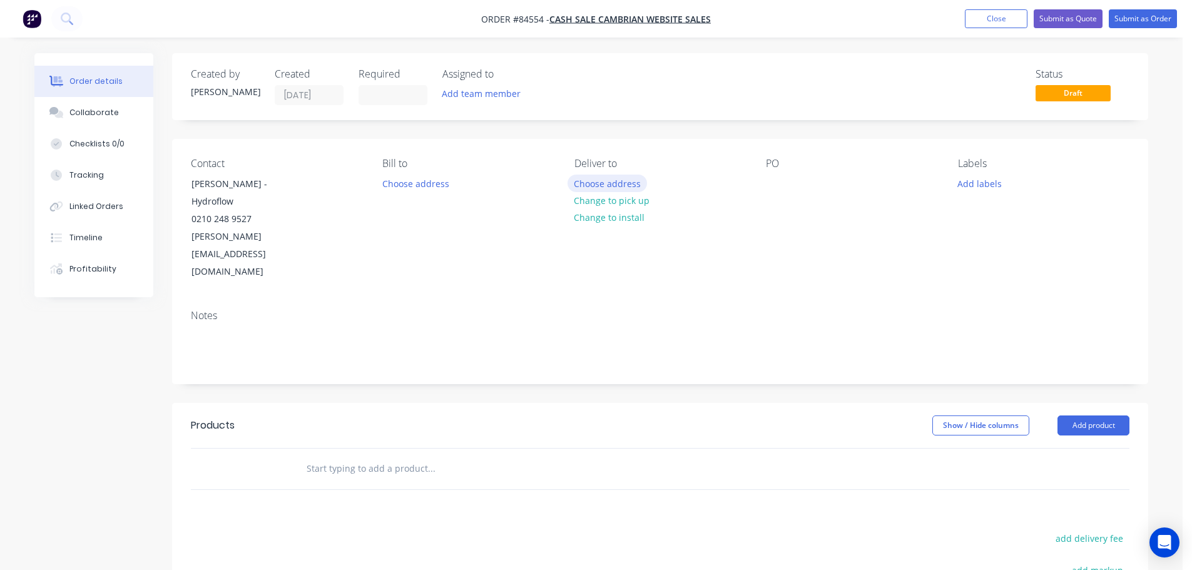
click at [593, 186] on button "Choose address" at bounding box center [608, 183] width 80 height 17
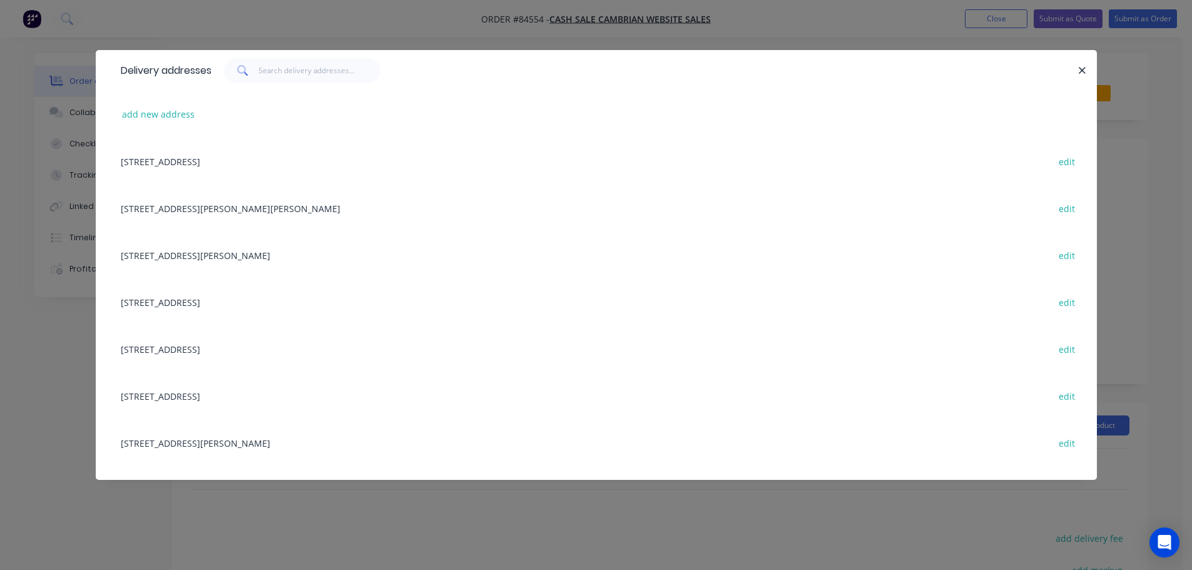
click at [168, 105] on div "add new address" at bounding box center [597, 114] width 964 height 47
click at [168, 110] on button "add new address" at bounding box center [159, 114] width 86 height 17
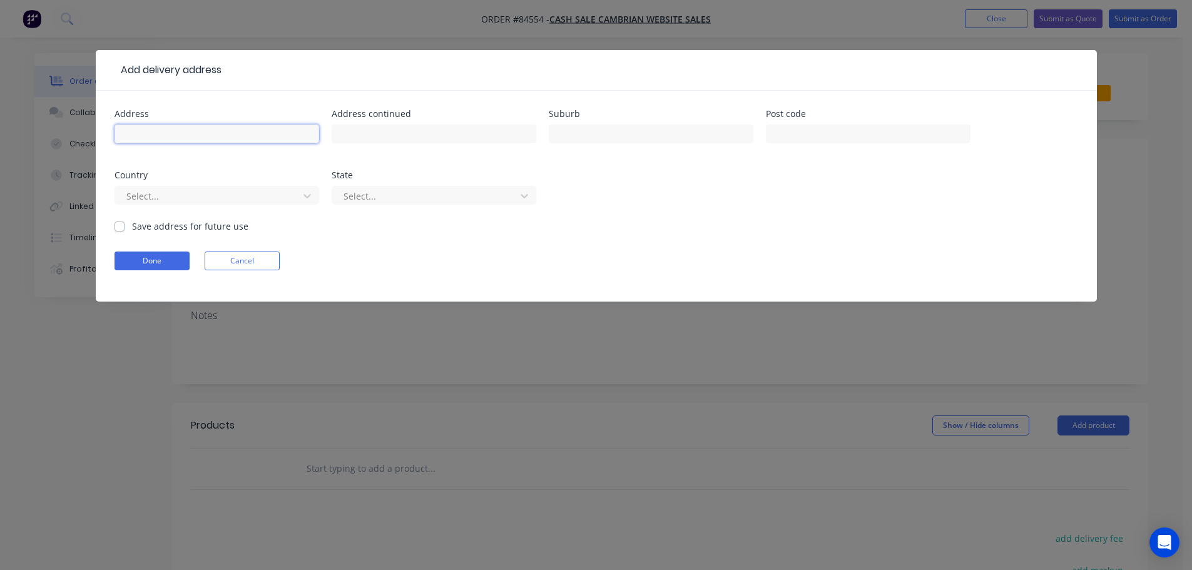
click at [208, 135] on input "text" at bounding box center [217, 134] width 205 height 19
paste input "221 Bush Road, Albany AUCKLAND 0632"
click at [267, 134] on input "221 Bush Road, Albany AUCKLAND 0632" at bounding box center [217, 134] width 205 height 19
click at [272, 134] on input "221 Bush Road, Albany AUCKLAND 0632" at bounding box center [217, 134] width 205 height 19
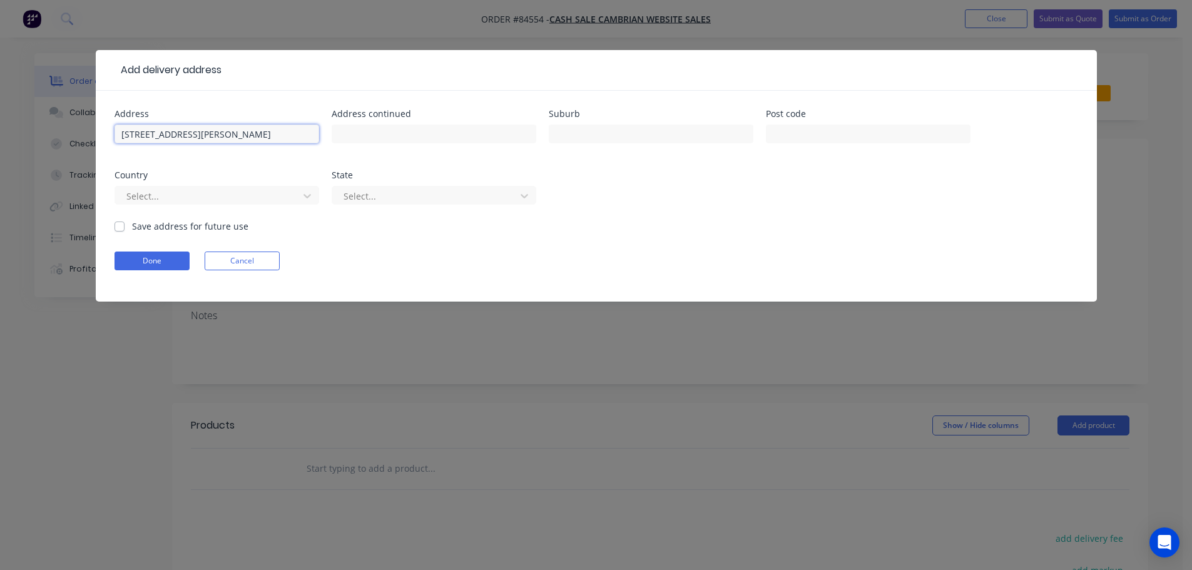
type input "221 Bush Road, Albany AUCKLAND"
type input "0632"
click at [247, 131] on input "221 Bush Road, Albany AUCKLAND" at bounding box center [217, 134] width 205 height 19
type input "221 Bush Road, Albany"
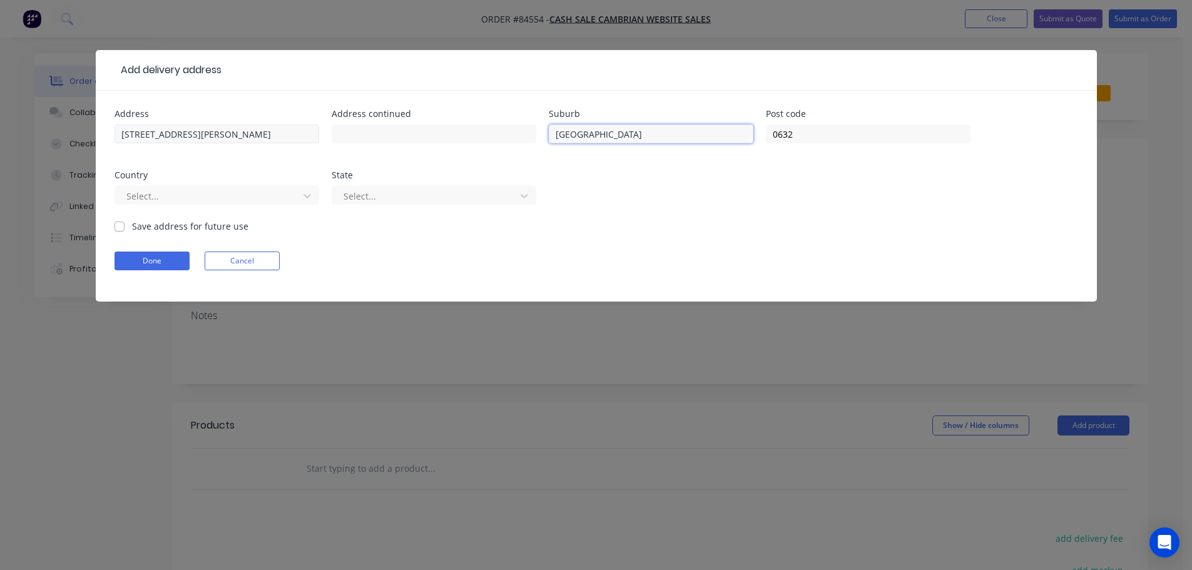
type input "AUCKLAND"
click at [190, 132] on input "221 Bush Road, Albany" at bounding box center [217, 134] width 205 height 19
type input "221 Bush Road,"
type input "Albany"
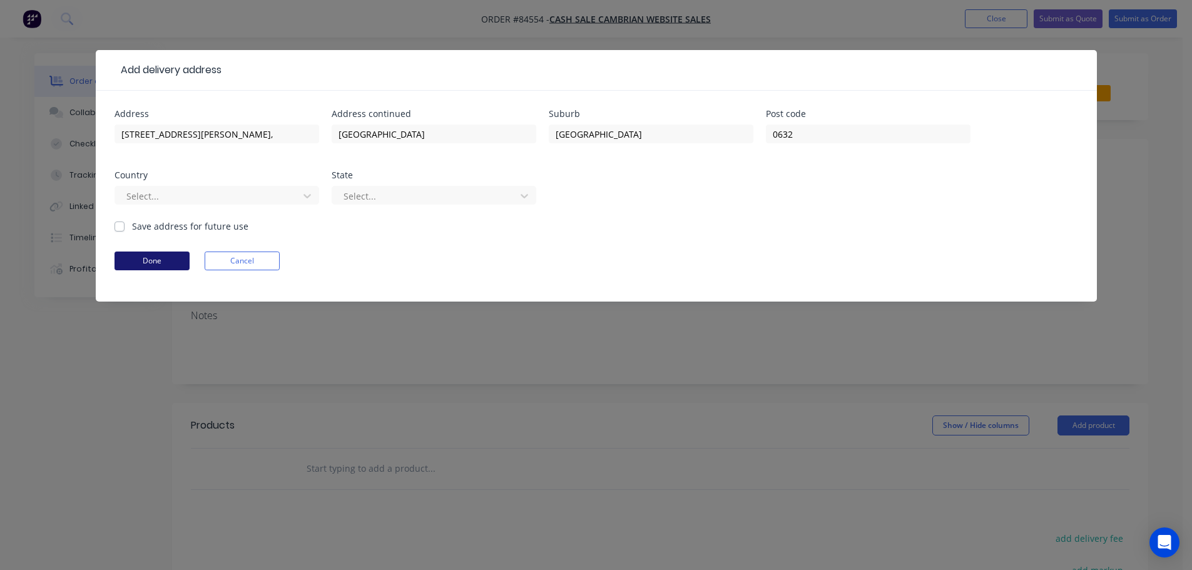
click at [141, 262] on button "Done" at bounding box center [152, 261] width 75 height 19
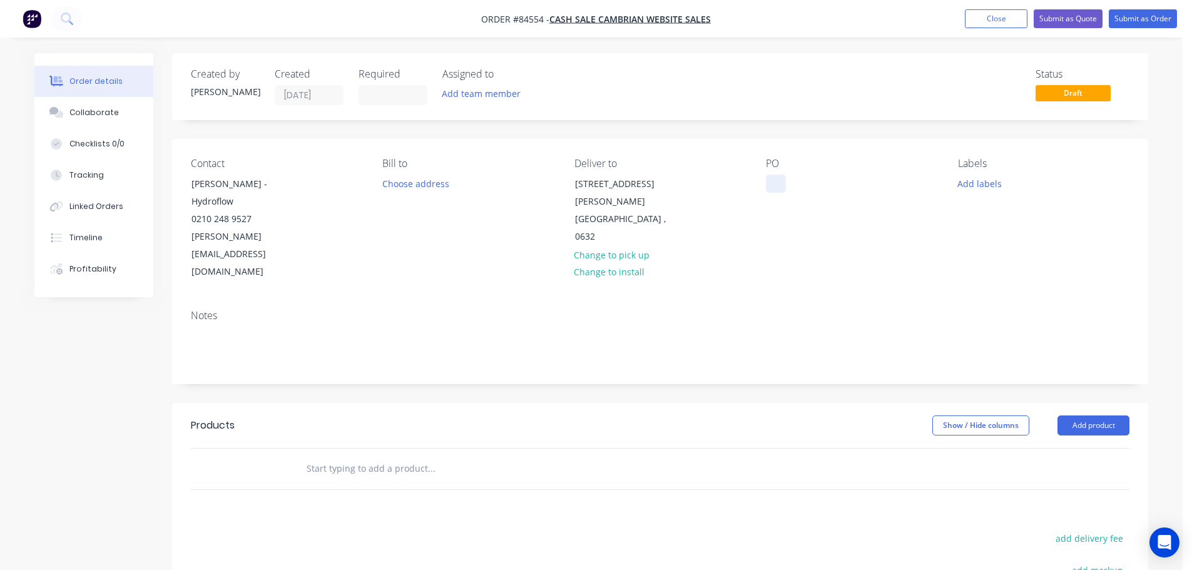
click at [775, 185] on div at bounding box center [776, 184] width 20 height 18
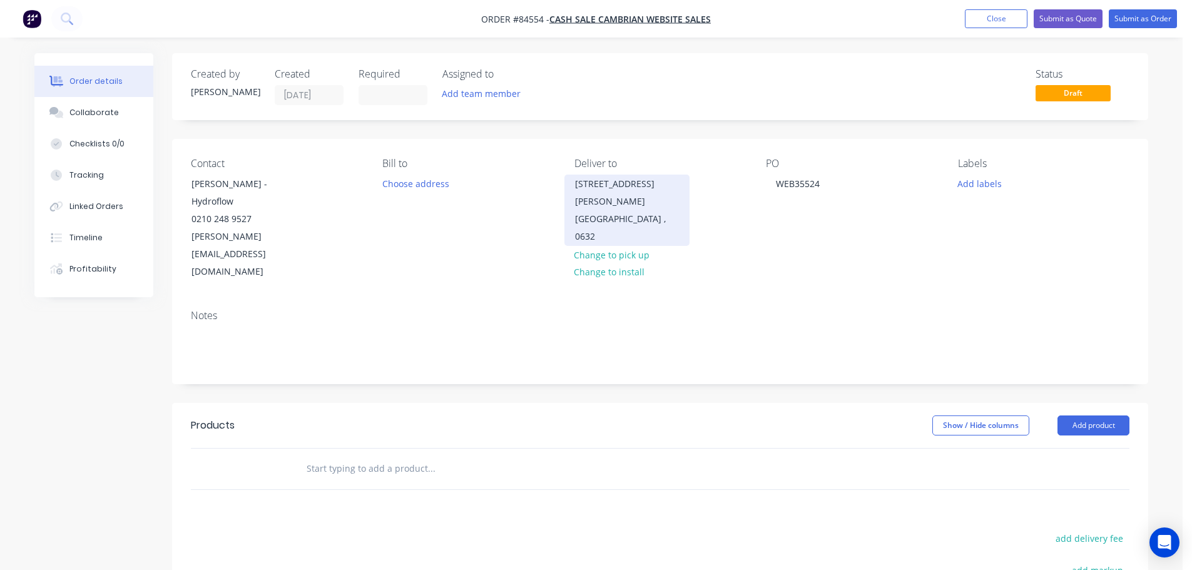
drag, startPoint x: 187, startPoint y: 205, endPoint x: 576, endPoint y: 203, distance: 388.7
click at [318, 204] on div "Contact Ingrid Fawkner - Hydroflow 0210 248 9527 ingrid.fawkner@hydroflow.co.nz" at bounding box center [276, 219] width 171 height 123
copy div "Hydroflow"
click at [831, 180] on div "PO WEB35524" at bounding box center [851, 219] width 171 height 123
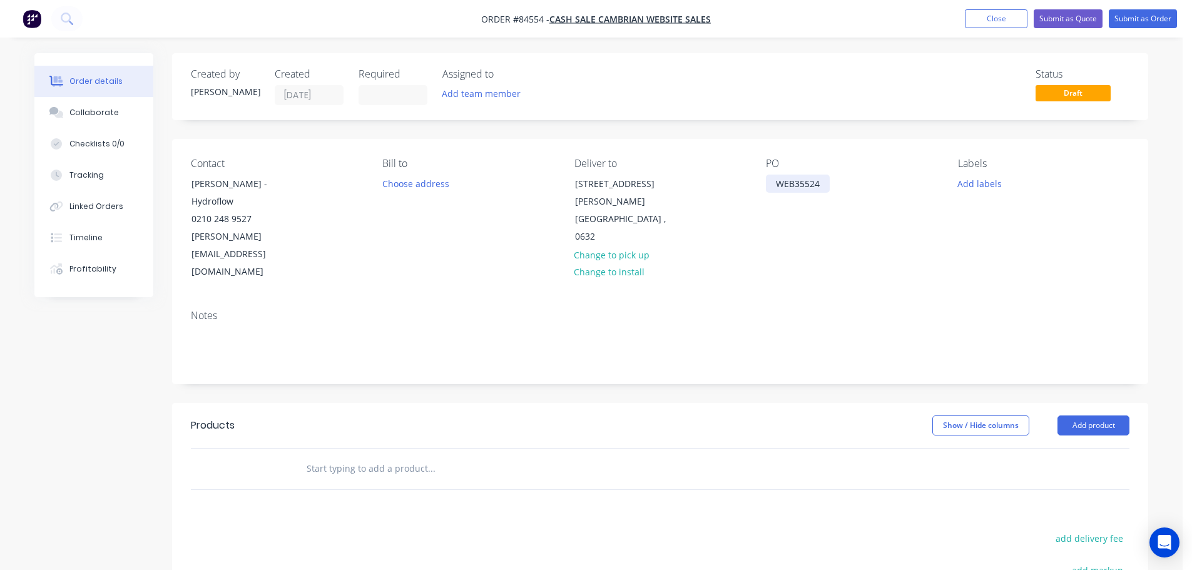
click at [827, 180] on div "WEB35524" at bounding box center [798, 184] width 64 height 18
click at [968, 186] on button "Add labels" at bounding box center [980, 183] width 58 height 17
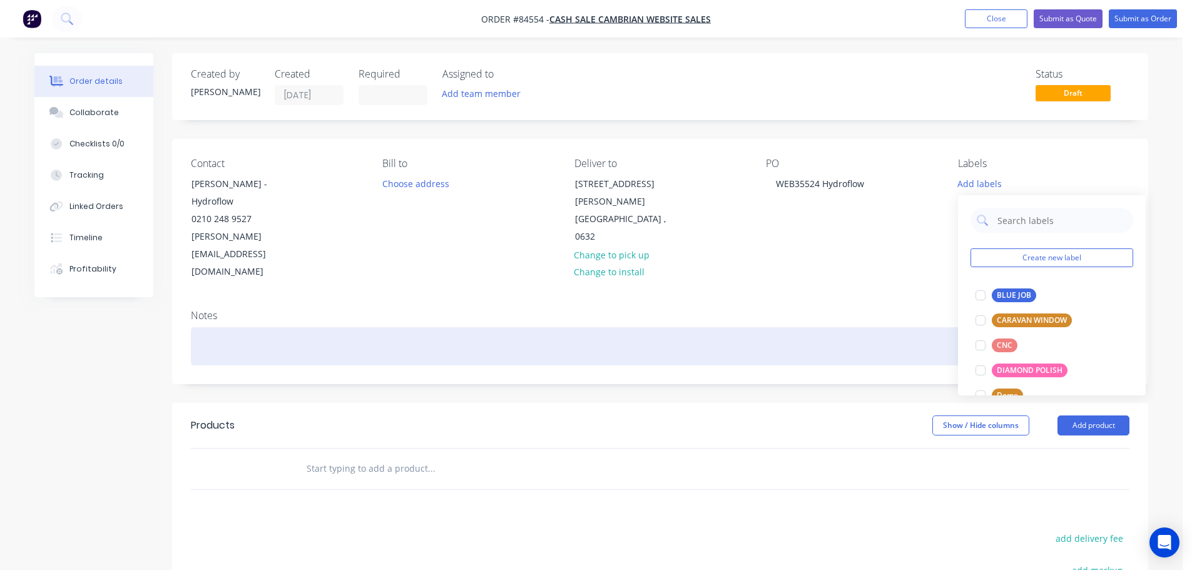
click at [564, 327] on div at bounding box center [660, 346] width 939 height 38
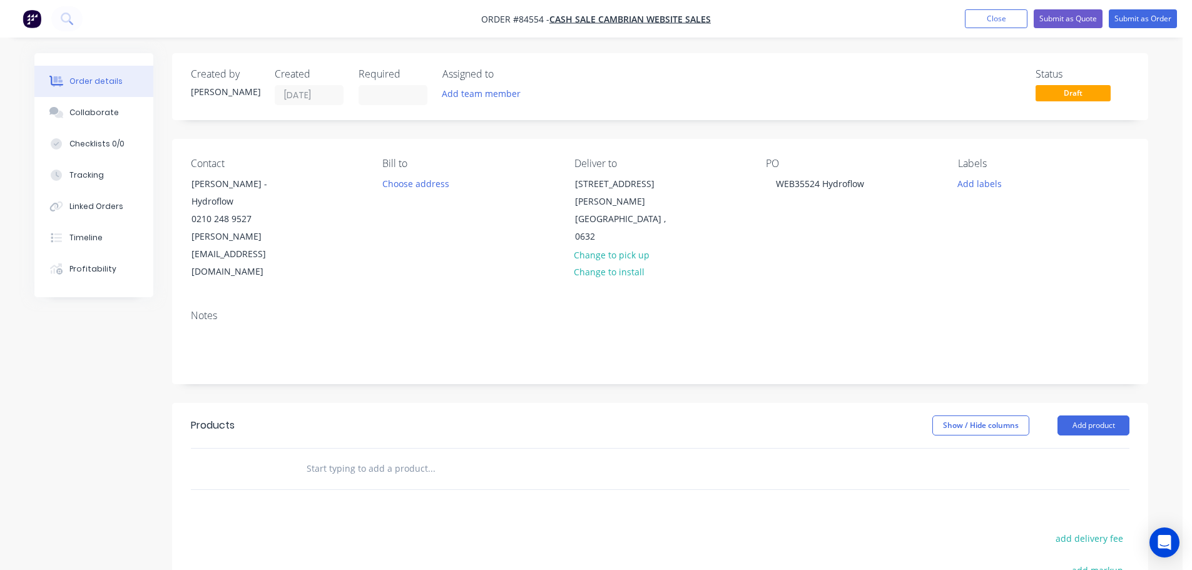
click at [380, 456] on input "text" at bounding box center [431, 468] width 250 height 25
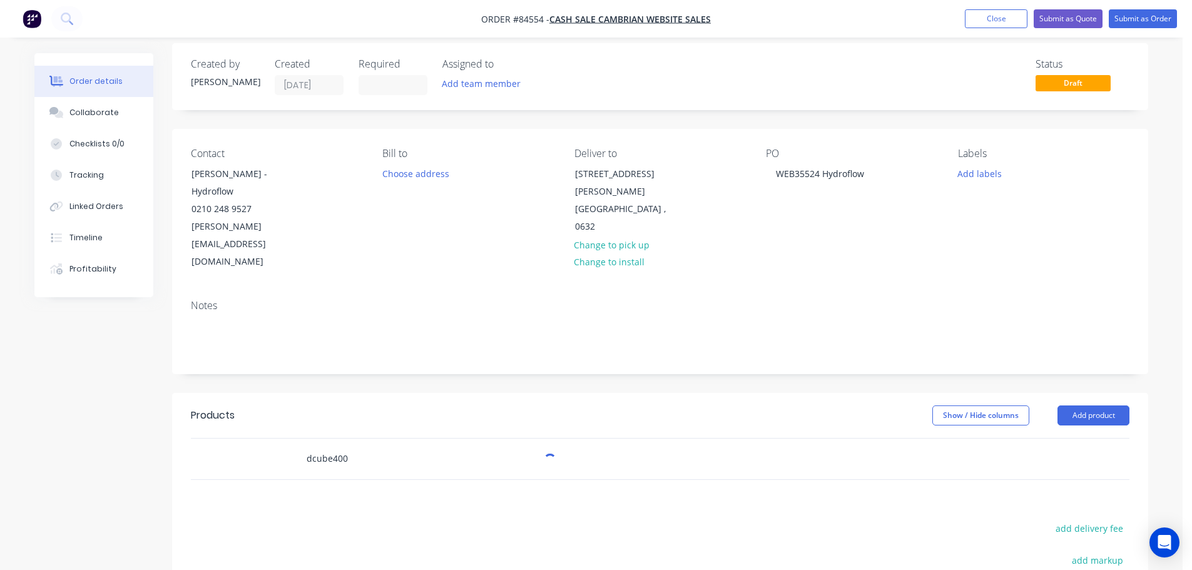
scroll to position [204, 0]
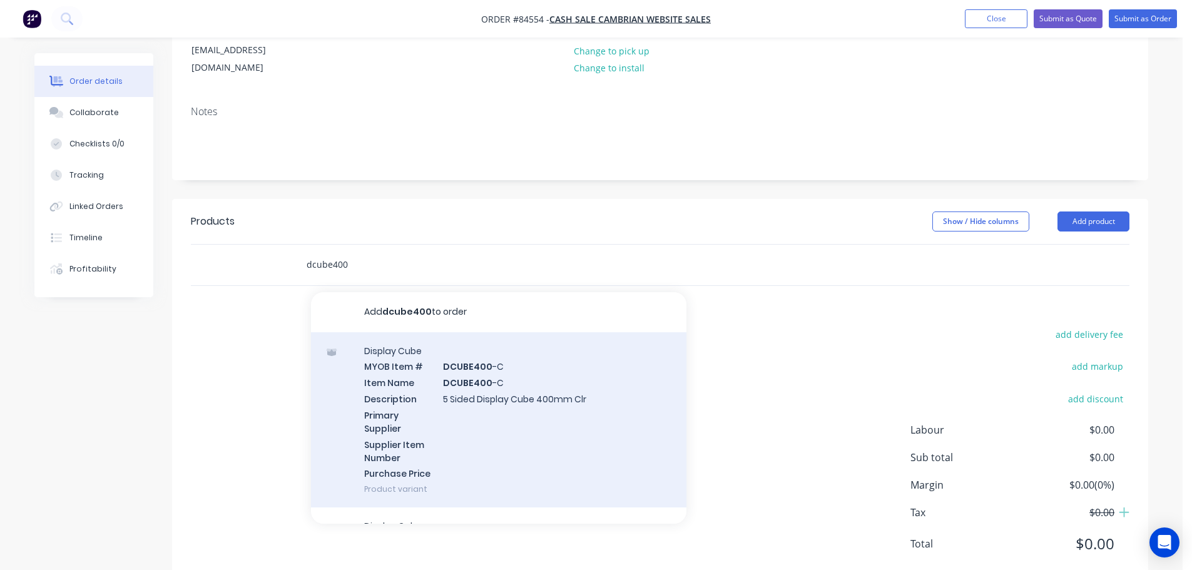
type input "dcube400"
click at [491, 381] on div "Display Cube MYOB Item # DCUBE400 -C Item Name DCUBE400 -C Description 5 Sided …" at bounding box center [499, 420] width 376 height 176
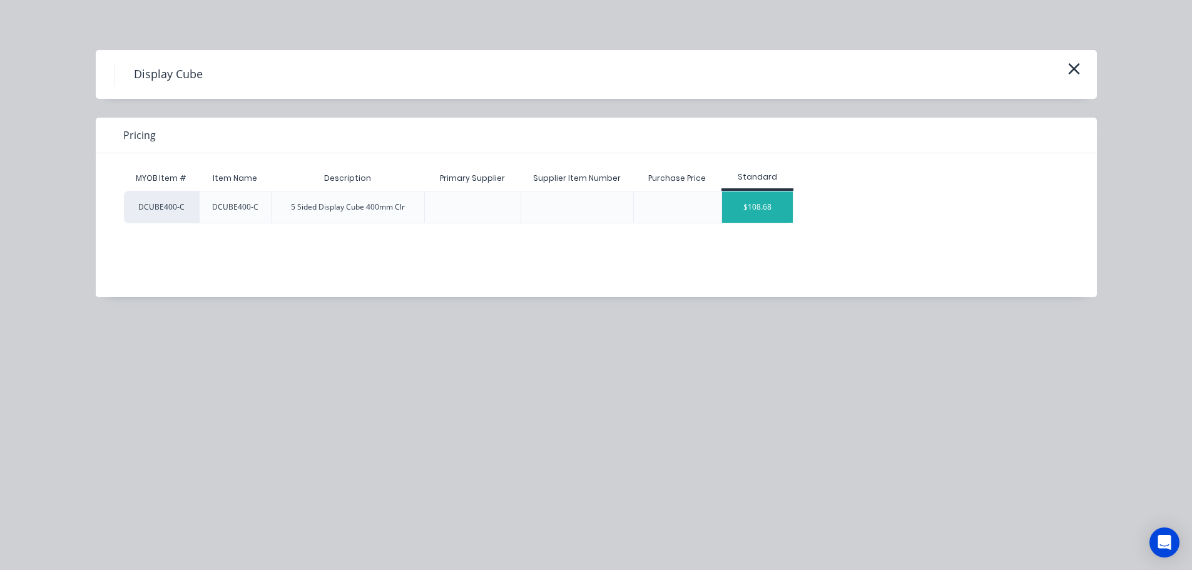
click at [747, 192] on div "$108.68" at bounding box center [757, 207] width 71 height 31
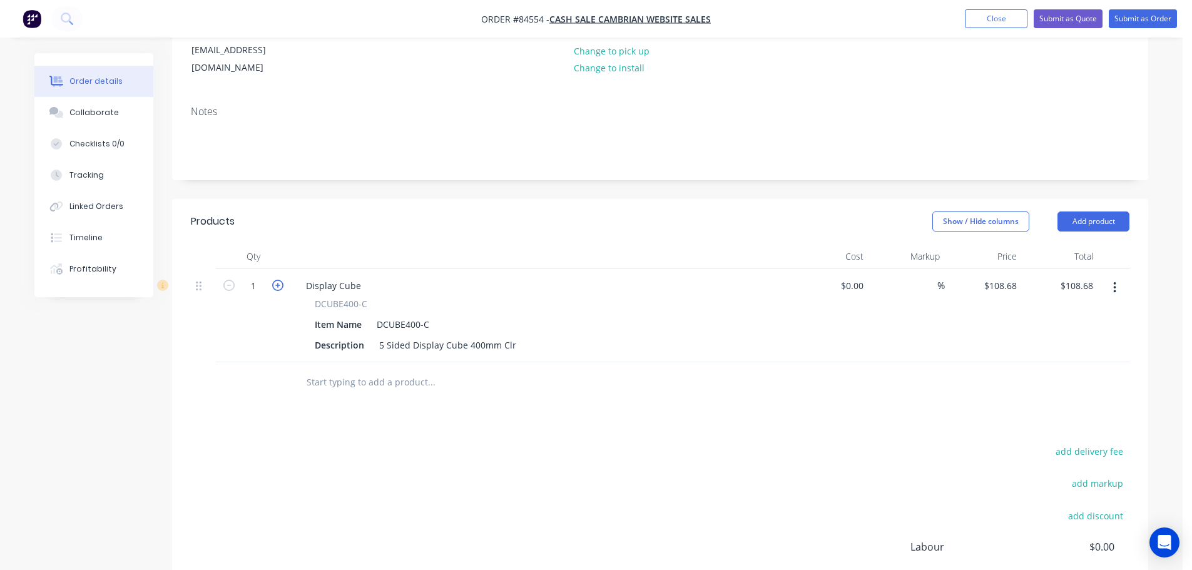
click at [281, 280] on icon "button" at bounding box center [277, 285] width 11 height 11
type input "2"
type input "$217.36"
drag, startPoint x: 317, startPoint y: 265, endPoint x: 398, endPoint y: 269, distance: 80.8
click at [398, 297] on div "DCUBE400-C" at bounding box center [541, 303] width 453 height 13
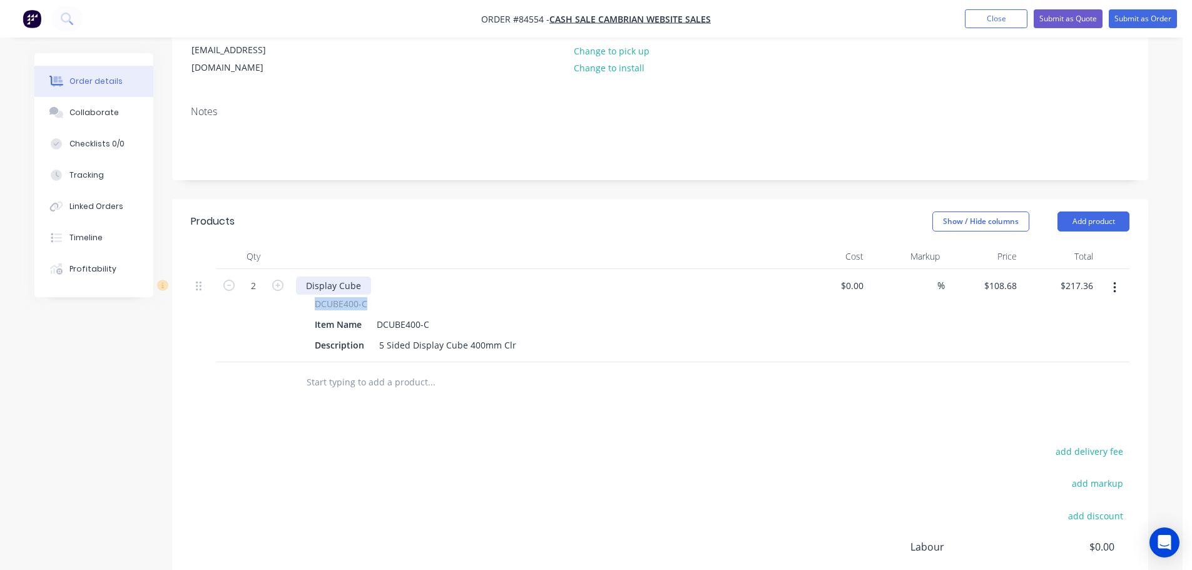
copy span "DCUBE400-C"
click at [342, 277] on div "Display Cube" at bounding box center [333, 286] width 75 height 18
paste div
click at [344, 370] on input "text" at bounding box center [431, 382] width 250 height 25
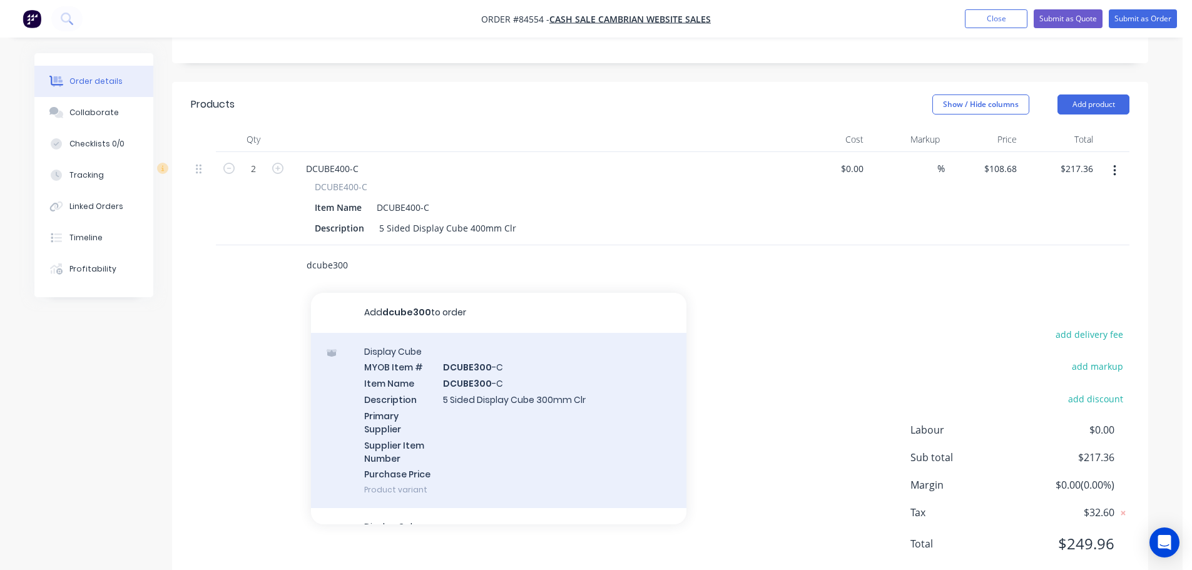
scroll to position [36, 0]
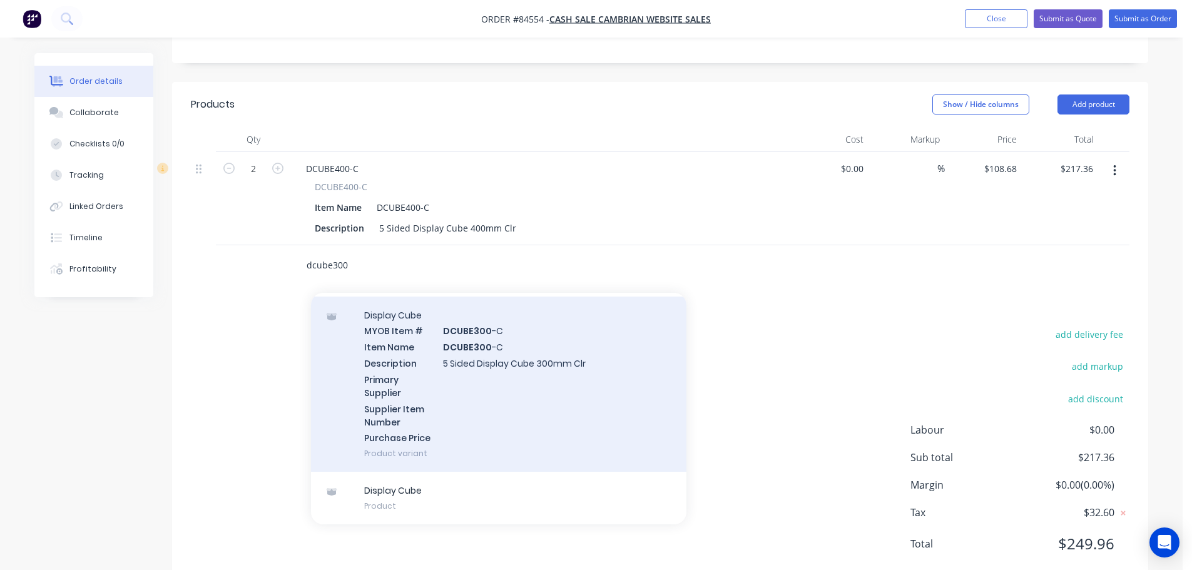
type input "dcube300"
click at [498, 345] on div "Display Cube MYOB Item # DCUBE300 -C Item Name DCUBE300 -C Description 5 Sided …" at bounding box center [499, 385] width 376 height 176
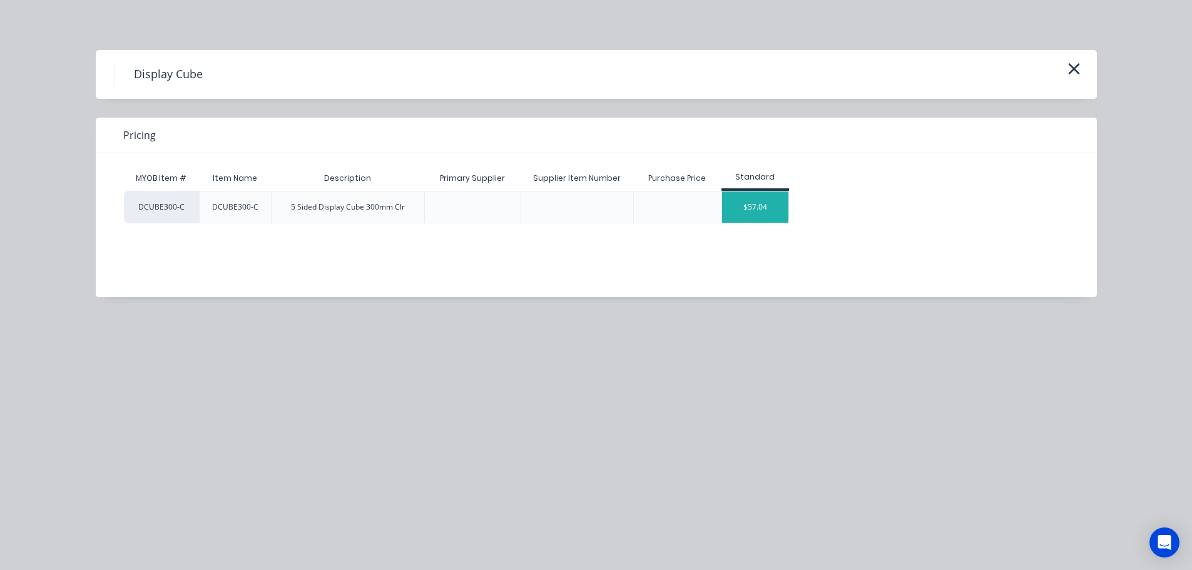
click at [740, 213] on div "$57.04" at bounding box center [755, 207] width 67 height 31
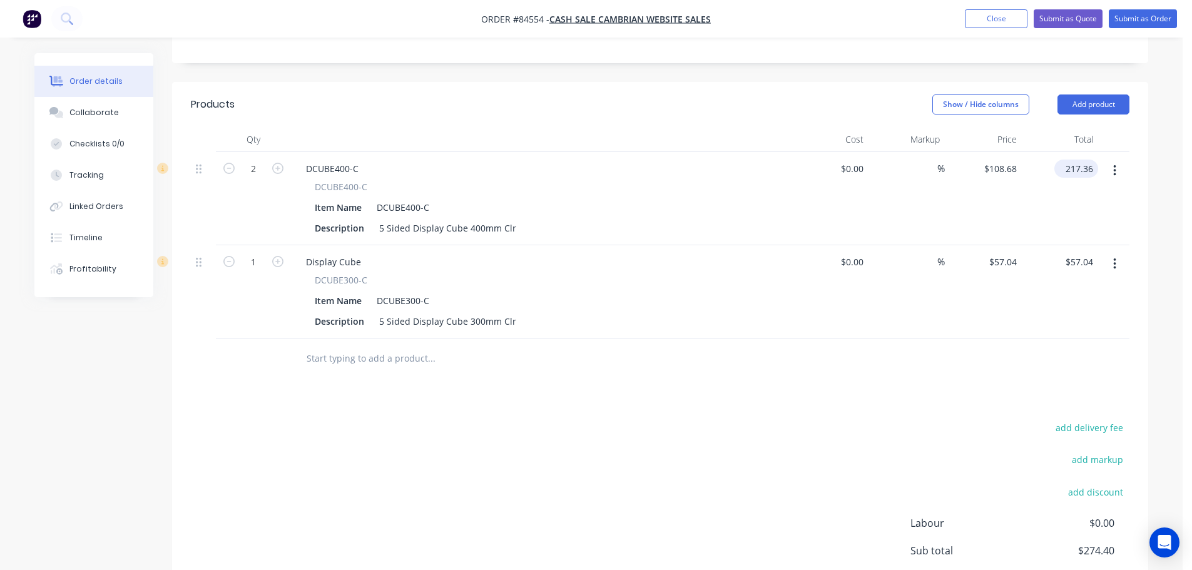
click at [1071, 160] on input "217.36" at bounding box center [1079, 169] width 39 height 18
paste input "39.09"
type input "239.09"
type input "$119.545"
type input "$239.09"
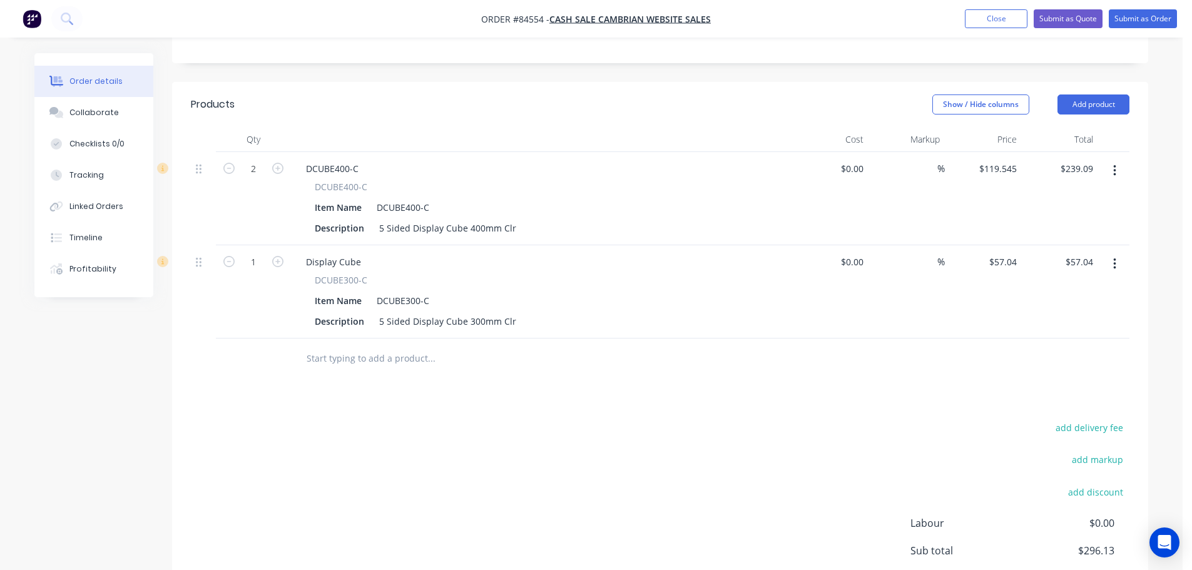
click at [1054, 245] on div "$57.04 $57.04" at bounding box center [1060, 291] width 77 height 93
click at [1070, 253] on input "57.04" at bounding box center [1084, 262] width 29 height 18
paste input "62.7"
type input "62.74"
type input "$62.74"
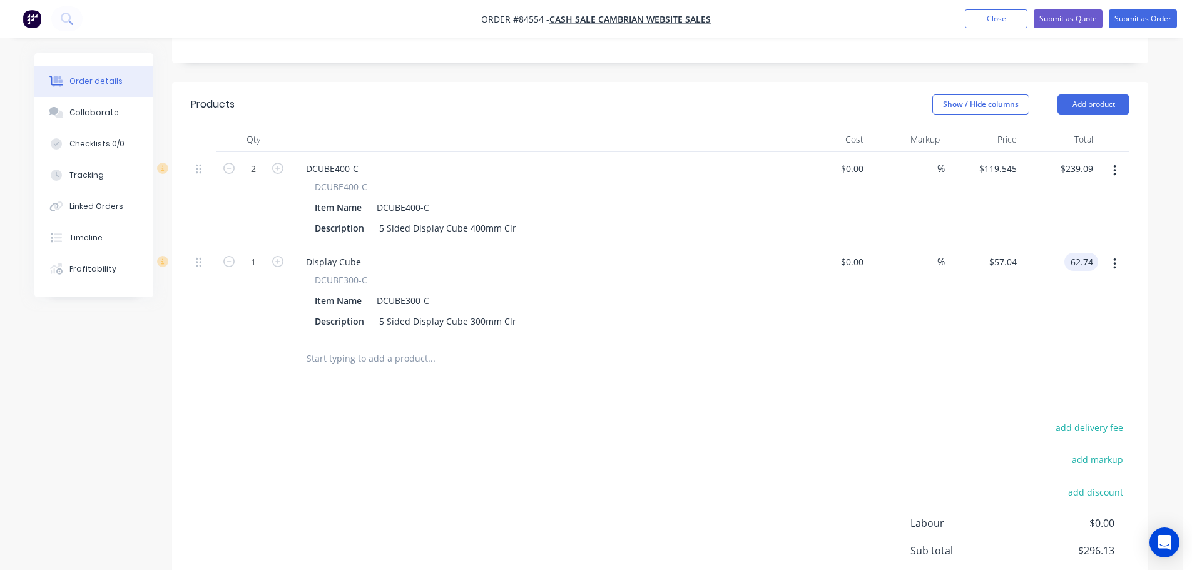
type input "$62.74"
click at [1029, 339] on div at bounding box center [660, 359] width 939 height 41
click at [988, 339] on div at bounding box center [660, 359] width 939 height 41
click at [1100, 419] on button "add delivery fee" at bounding box center [1089, 427] width 81 height 17
type input "14.01"
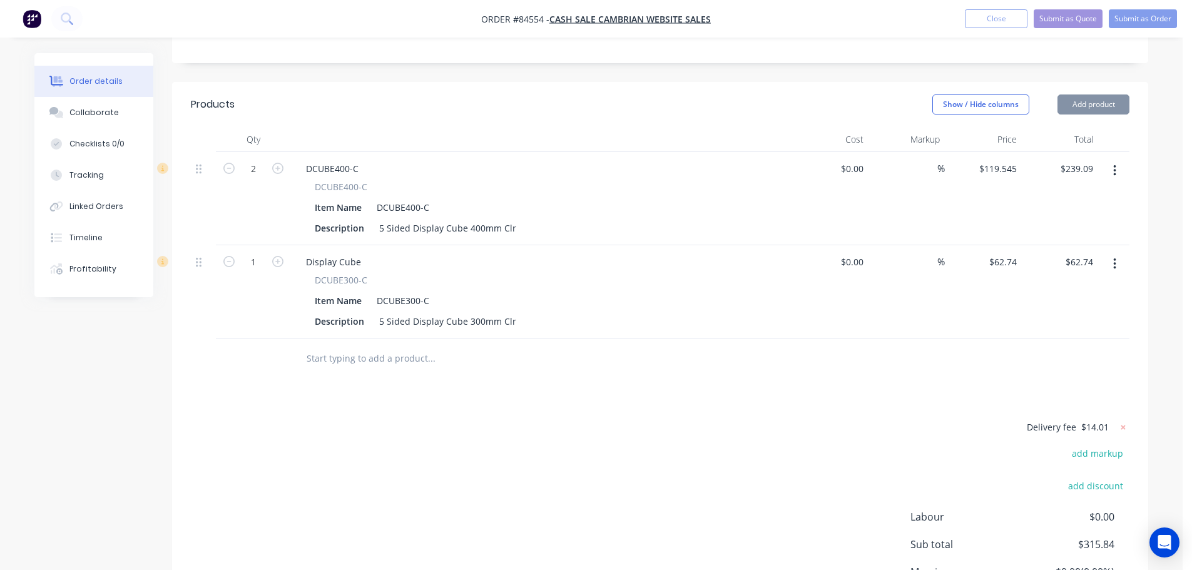
click at [926, 349] on div "Products Show / Hide columns Add product Qty Cost Markup Price Total 2 DCUBE400…" at bounding box center [660, 377] width 976 height 591
click at [634, 434] on div "Delivery fee $14.01 add markup add discount Labour $0.00 Sub total $315.84 Marg…" at bounding box center [660, 536] width 939 height 235
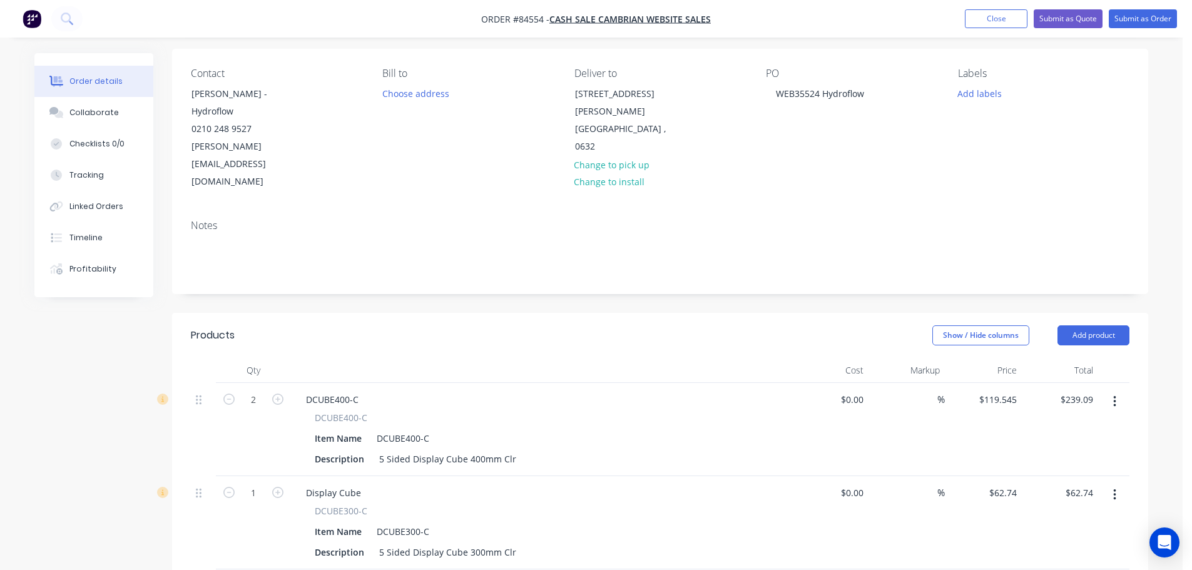
scroll to position [0, 0]
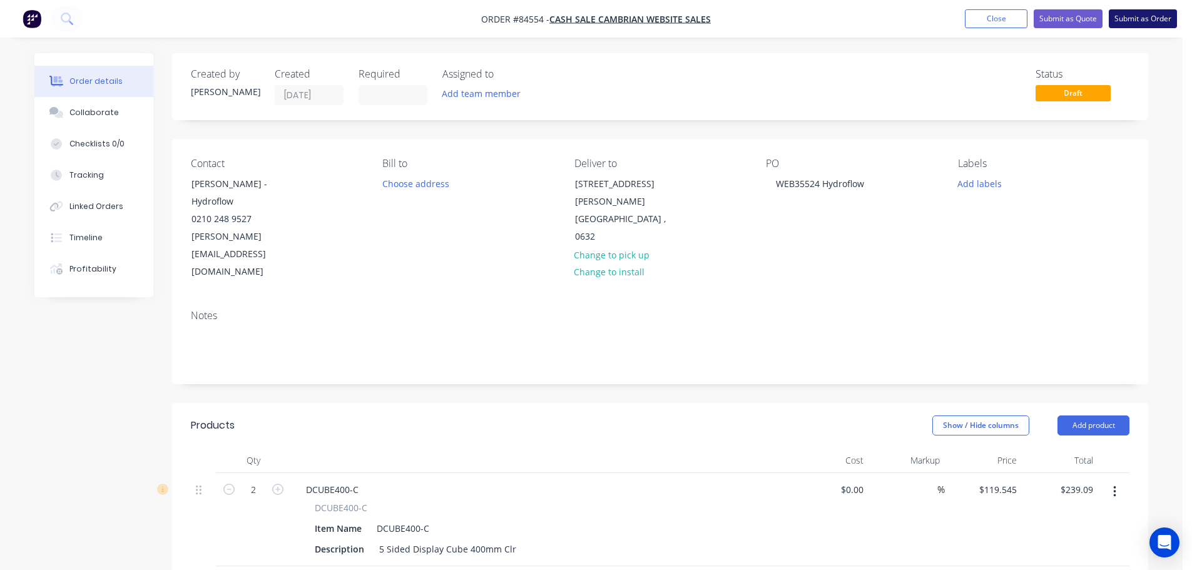
click at [1162, 18] on button "Submit as Order" at bounding box center [1143, 18] width 68 height 19
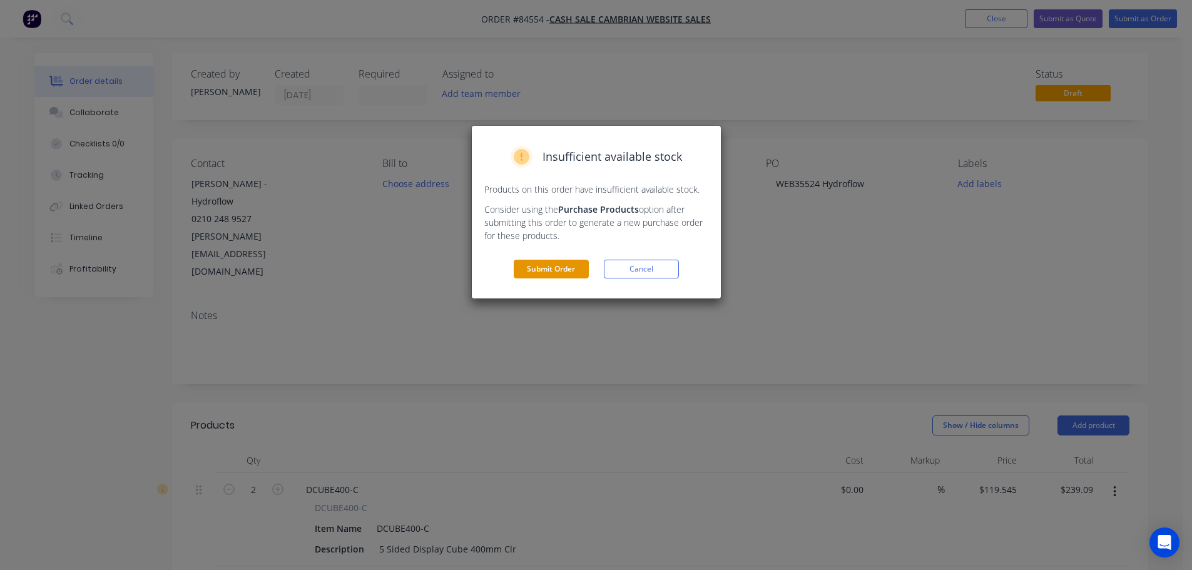
click at [544, 261] on button "Submit Order" at bounding box center [551, 269] width 75 height 19
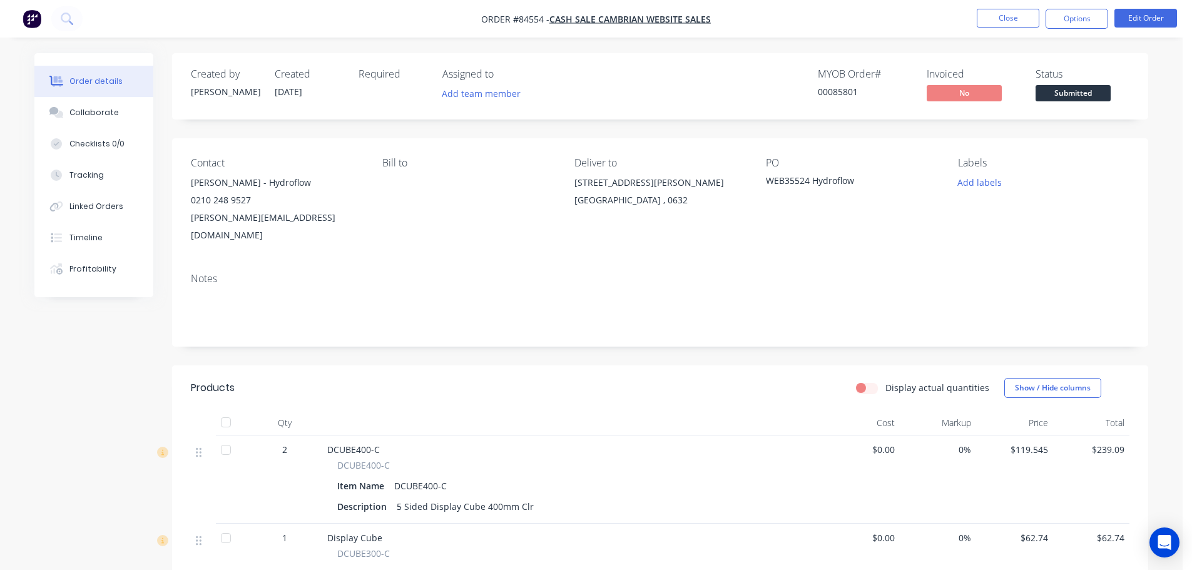
click at [847, 93] on div "00085801" at bounding box center [865, 91] width 94 height 13
copy div "00085801"
click at [1090, 10] on button "Options" at bounding box center [1077, 19] width 63 height 20
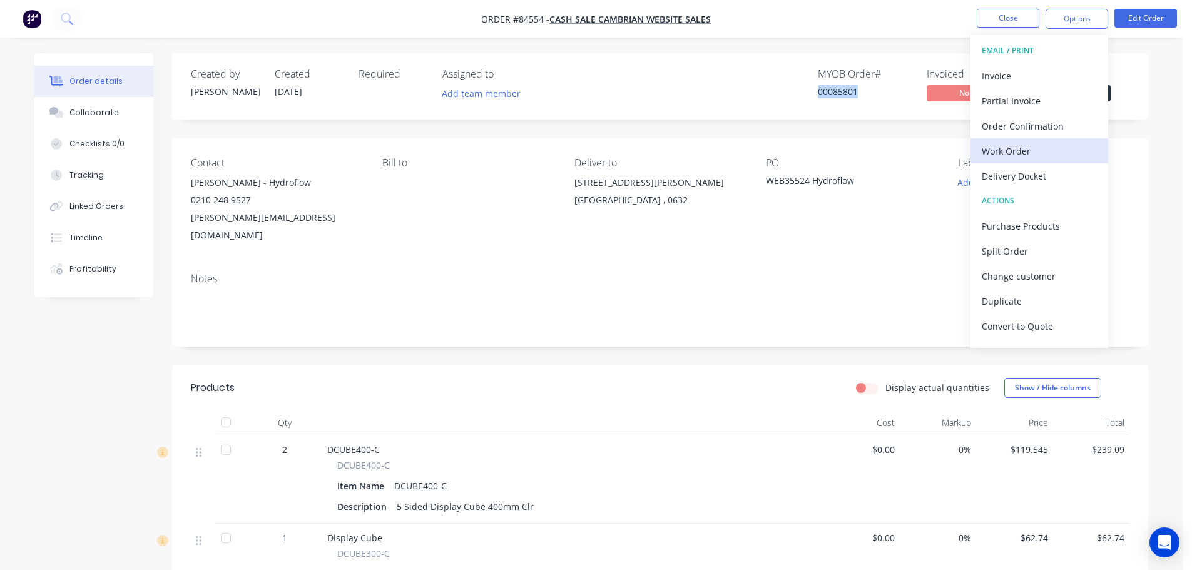
click at [1015, 150] on div "Work Order" at bounding box center [1039, 151] width 115 height 18
click at [1019, 128] on div "Without pricing" at bounding box center [1039, 126] width 115 height 18
click at [791, 108] on div "Created by Jess Created 11/09/25 Required Assigned to Add team member MYOB Orde…" at bounding box center [660, 86] width 976 height 66
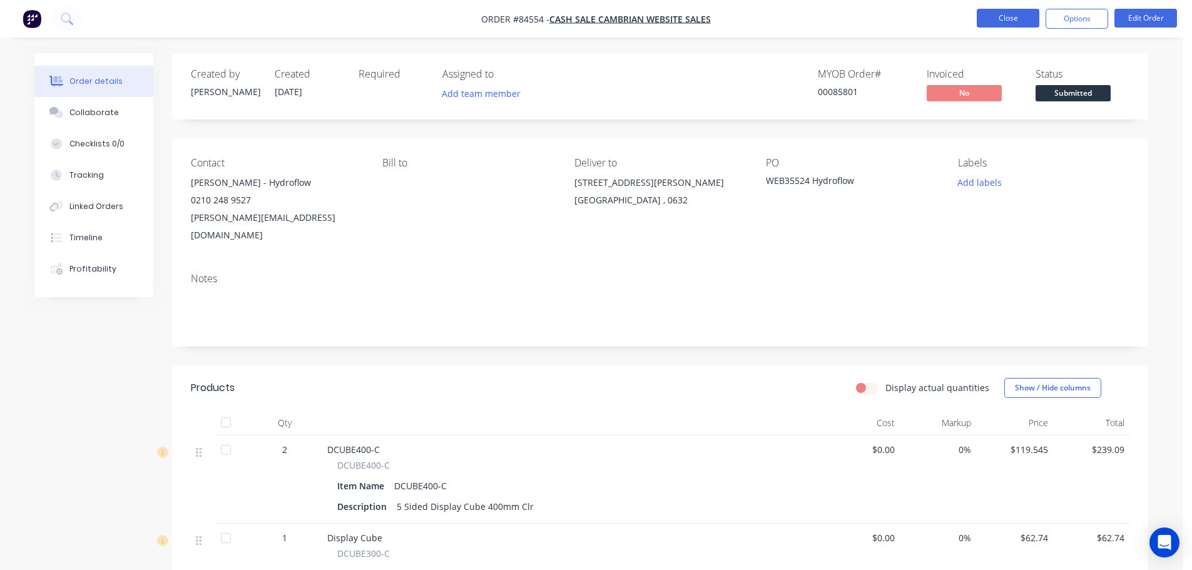
click at [1008, 25] on button "Close" at bounding box center [1008, 18] width 63 height 19
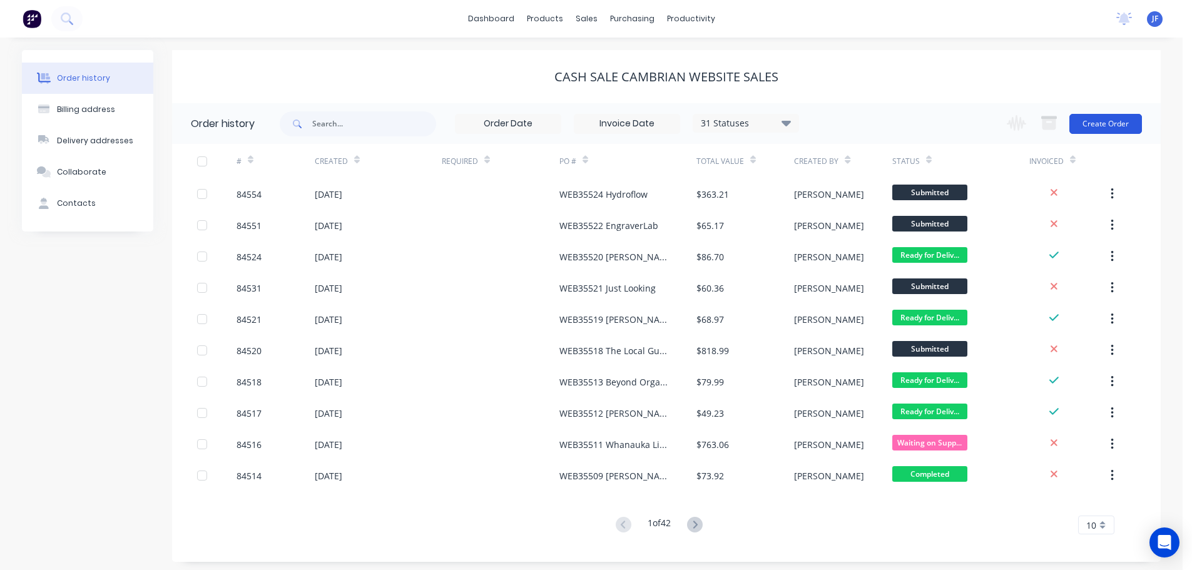
click at [1112, 128] on button "Create Order" at bounding box center [1106, 124] width 73 height 20
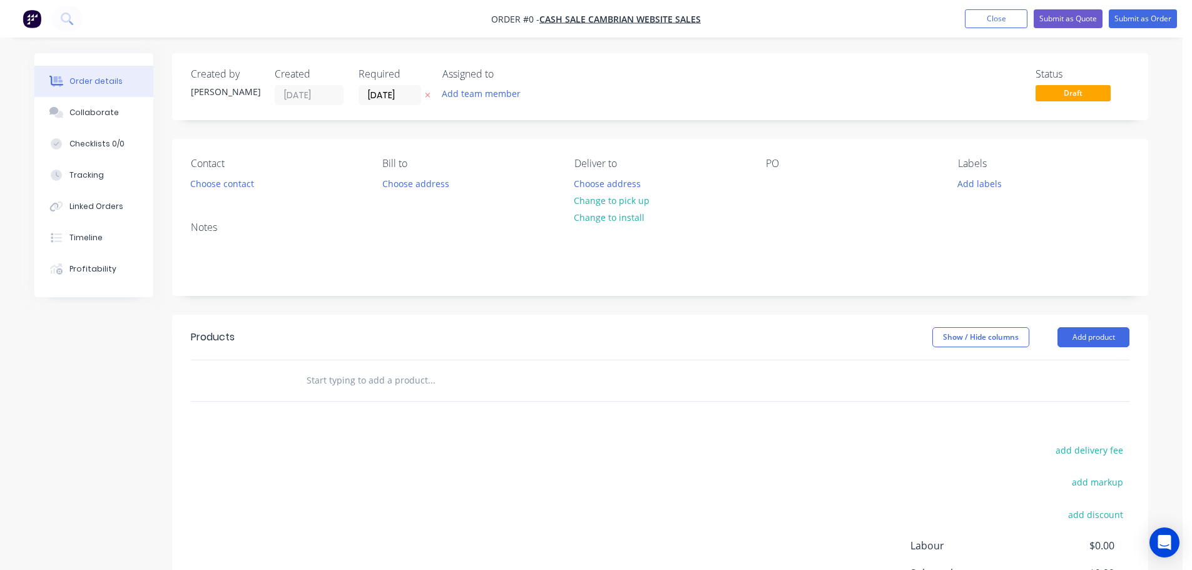
click at [427, 96] on icon "button" at bounding box center [428, 95] width 6 height 8
click at [233, 186] on button "Choose contact" at bounding box center [222, 183] width 77 height 17
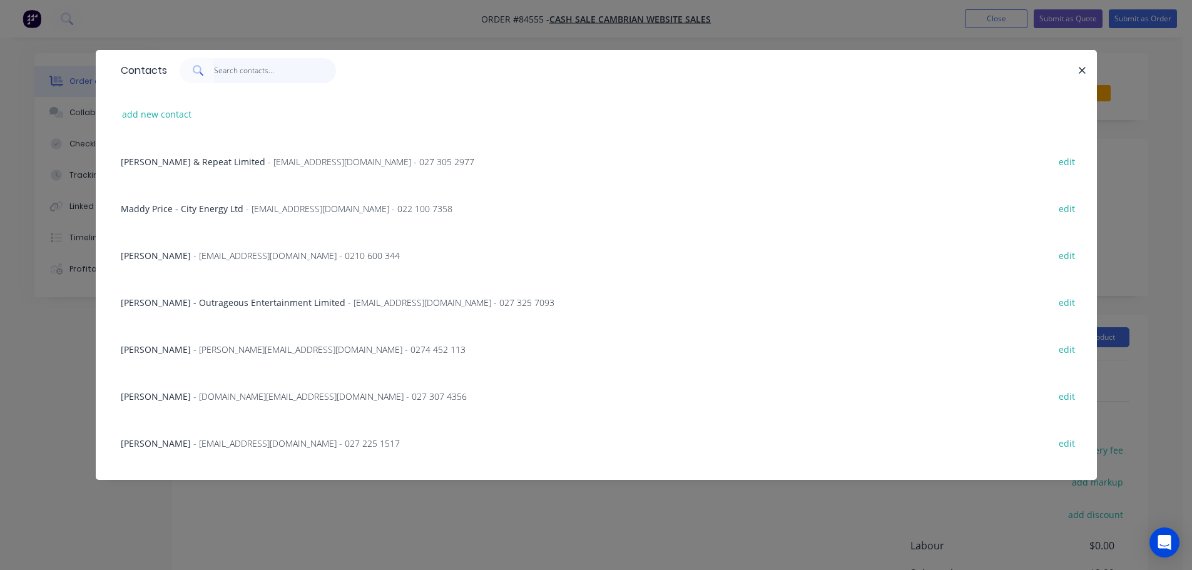
click at [248, 78] on input "text" at bounding box center [275, 70] width 122 height 25
paste input "Trevor McGurk"
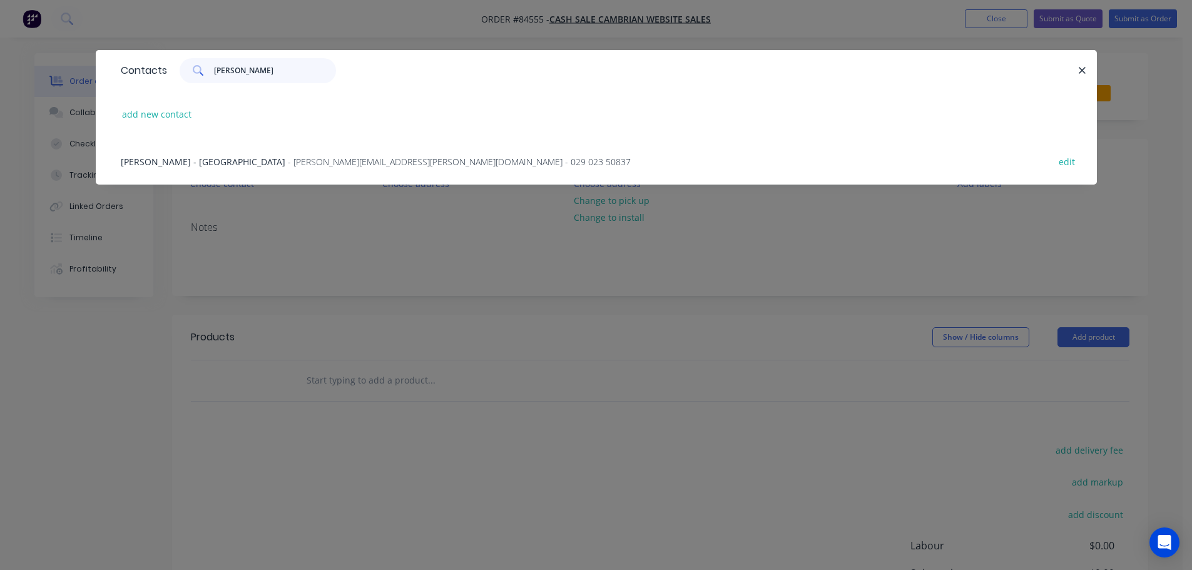
type input "Trevor McGurk"
click at [196, 165] on span "Trevor McGurk - University of Auckland" at bounding box center [203, 162] width 165 height 12
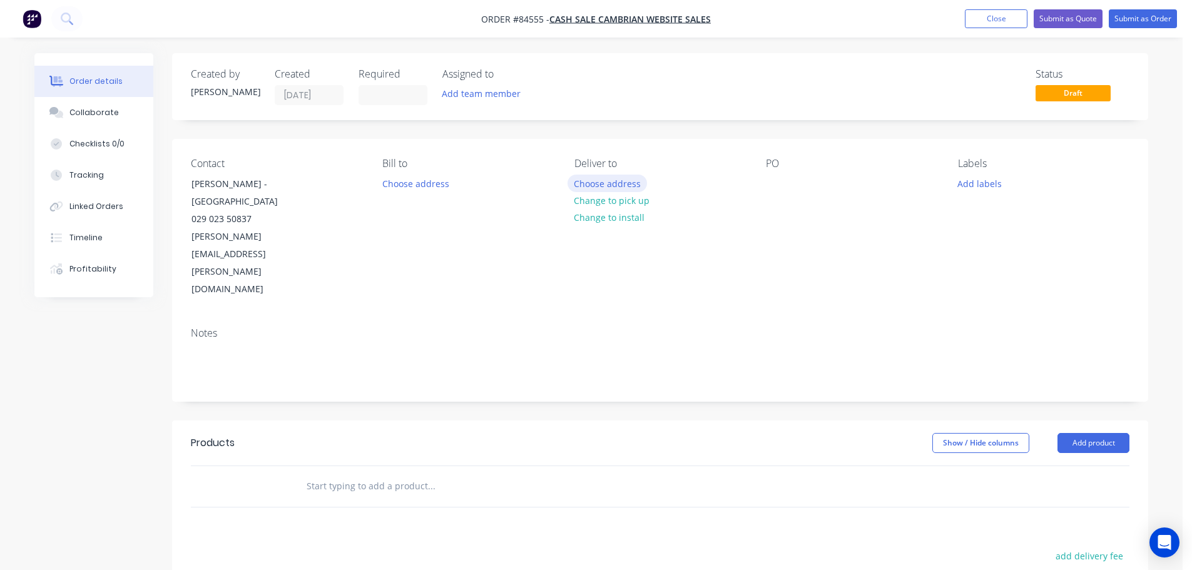
click at [631, 181] on button "Choose address" at bounding box center [608, 183] width 80 height 17
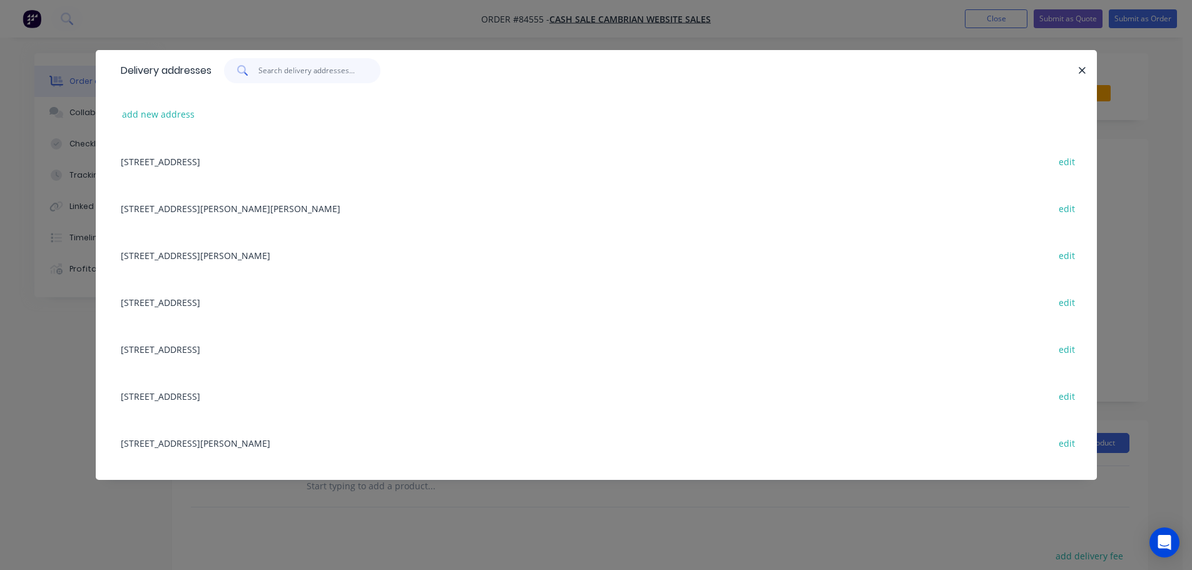
click at [330, 69] on input "text" at bounding box center [319, 70] width 122 height 25
paste input "5-7 Grafton Road"
type input "5-7 Grafton Road"
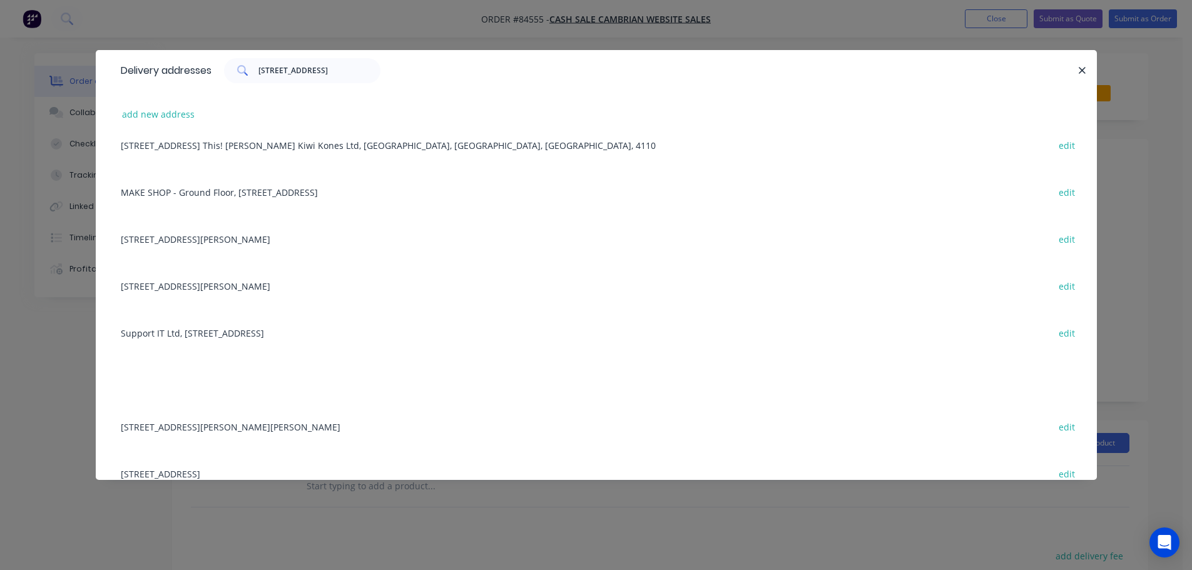
scroll to position [1676, 0]
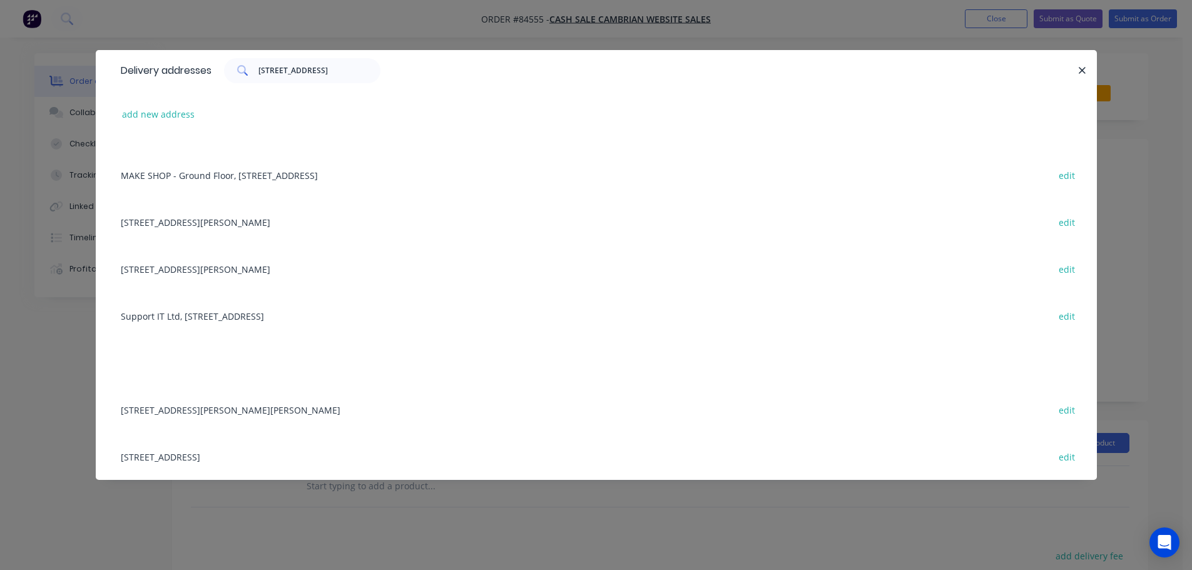
click at [312, 545] on div "Delivery addresses 5-7 Grafton Road add new address 6/6 ARGUS PLACE, HILLCREST,…" at bounding box center [596, 285] width 1192 height 570
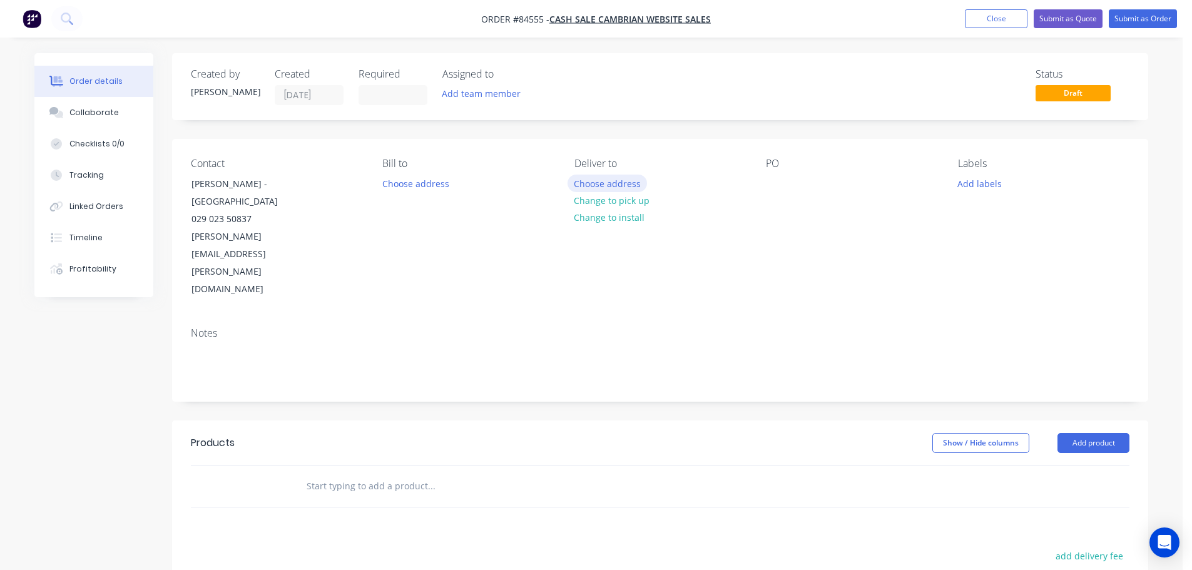
click at [606, 188] on button "Choose address" at bounding box center [608, 183] width 80 height 17
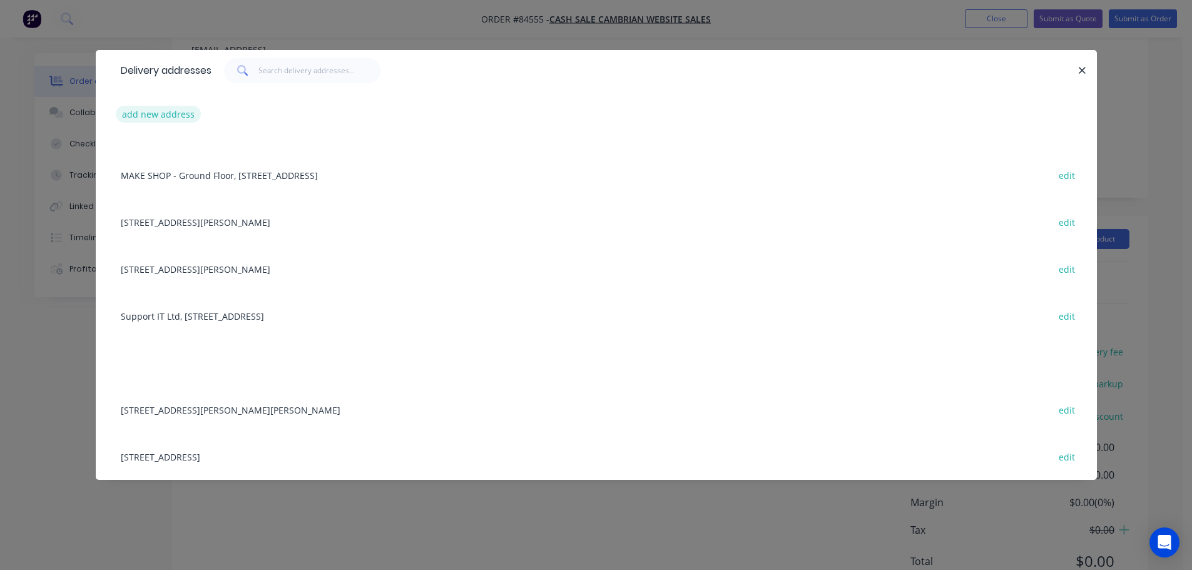
click at [173, 118] on button "add new address" at bounding box center [159, 114] width 86 height 17
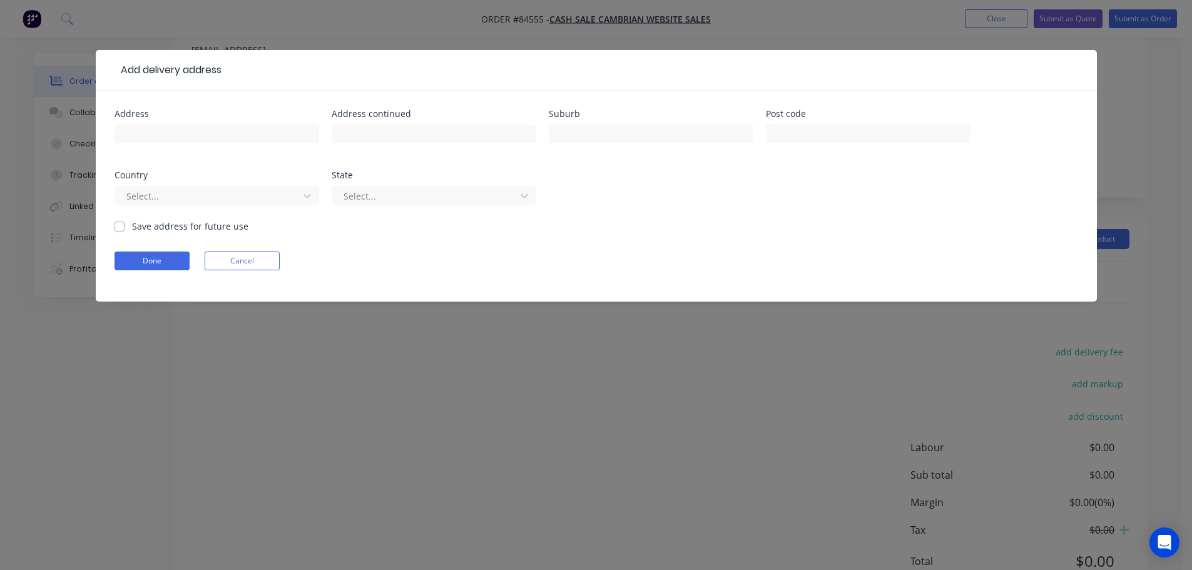
click at [203, 156] on div at bounding box center [217, 139] width 205 height 37
click at [203, 138] on input "text" at bounding box center [217, 134] width 205 height 19
paste input "5-7 Grafton Road"
type input "5-7 Grafton Road"
drag, startPoint x: 373, startPoint y: 135, endPoint x: 363, endPoint y: 140, distance: 11.2
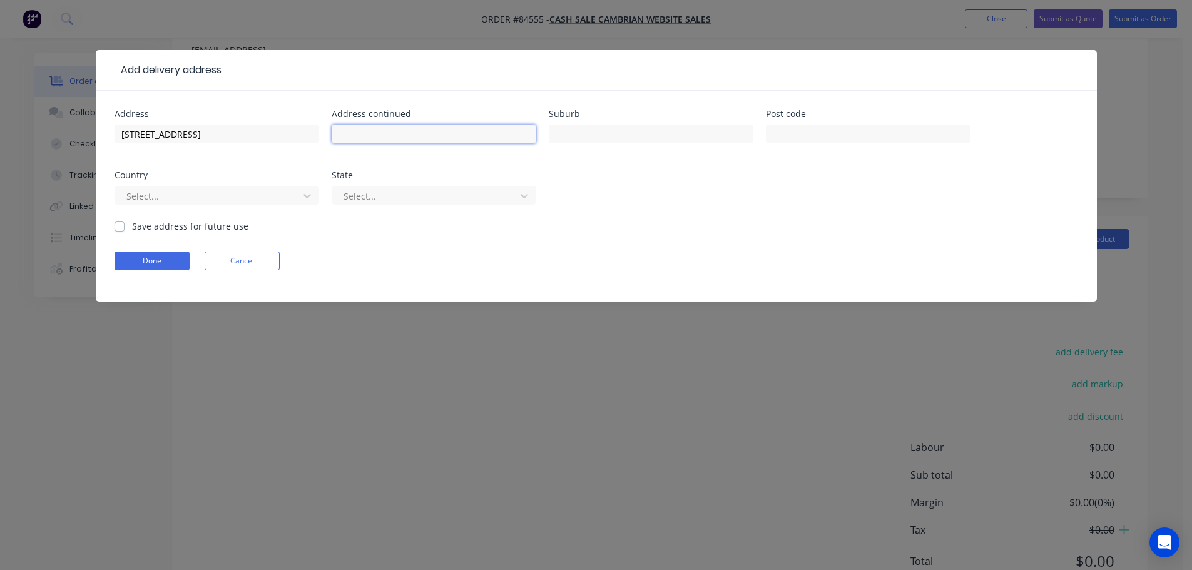
click at [373, 135] on input "text" at bounding box center [434, 134] width 205 height 19
paste input "Faculty of Engineering inward goods"
type input "Faculty of Engineering inward goods"
click at [560, 140] on input "text" at bounding box center [651, 134] width 205 height 19
type input "Auckland"
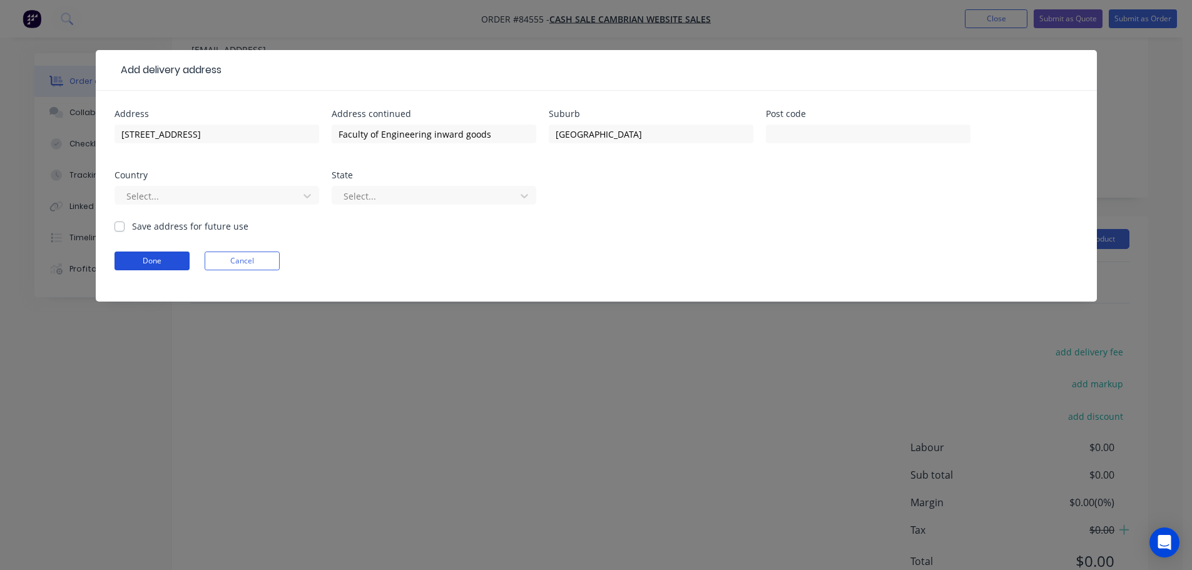
click at [177, 265] on button "Done" at bounding box center [152, 261] width 75 height 19
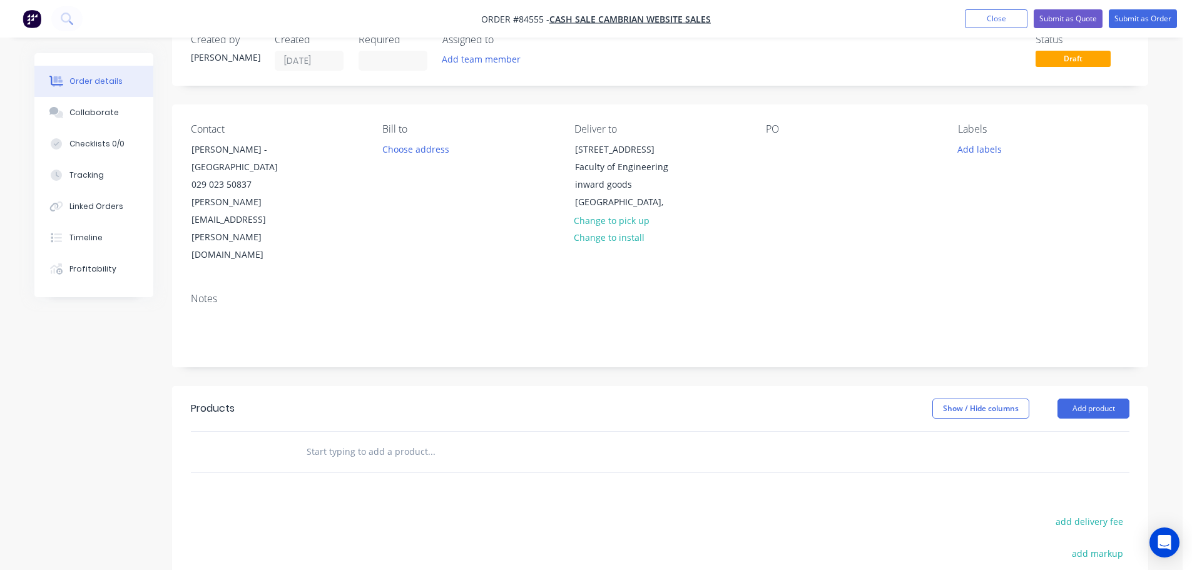
scroll to position [0, 0]
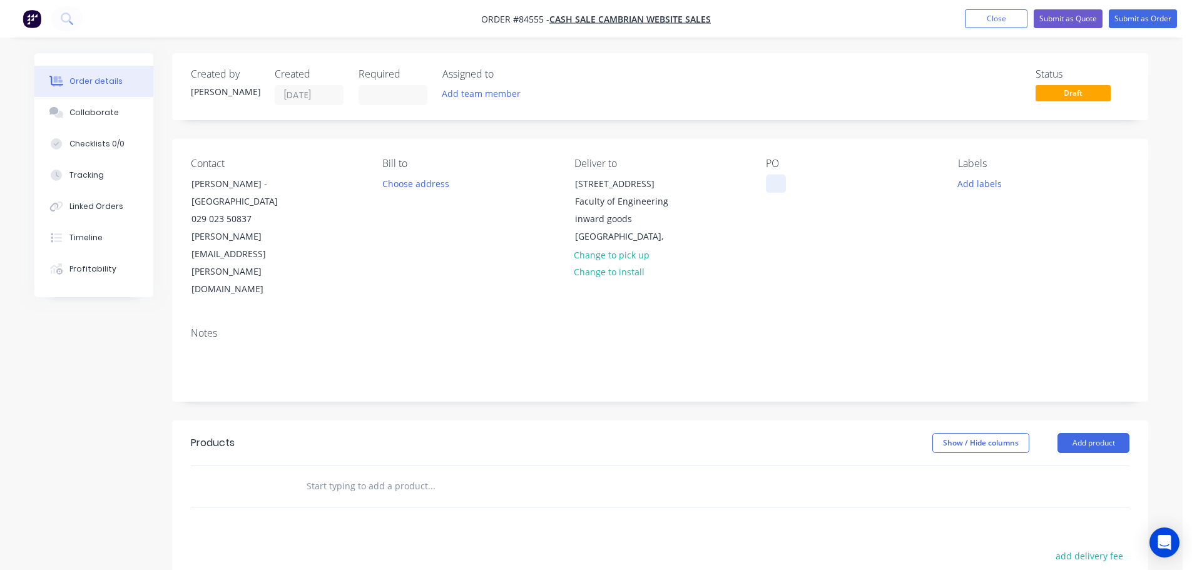
click at [784, 184] on div at bounding box center [776, 184] width 20 height 18
click at [450, 474] on input "text" at bounding box center [431, 486] width 250 height 25
click at [969, 178] on button "Add labels" at bounding box center [980, 183] width 58 height 17
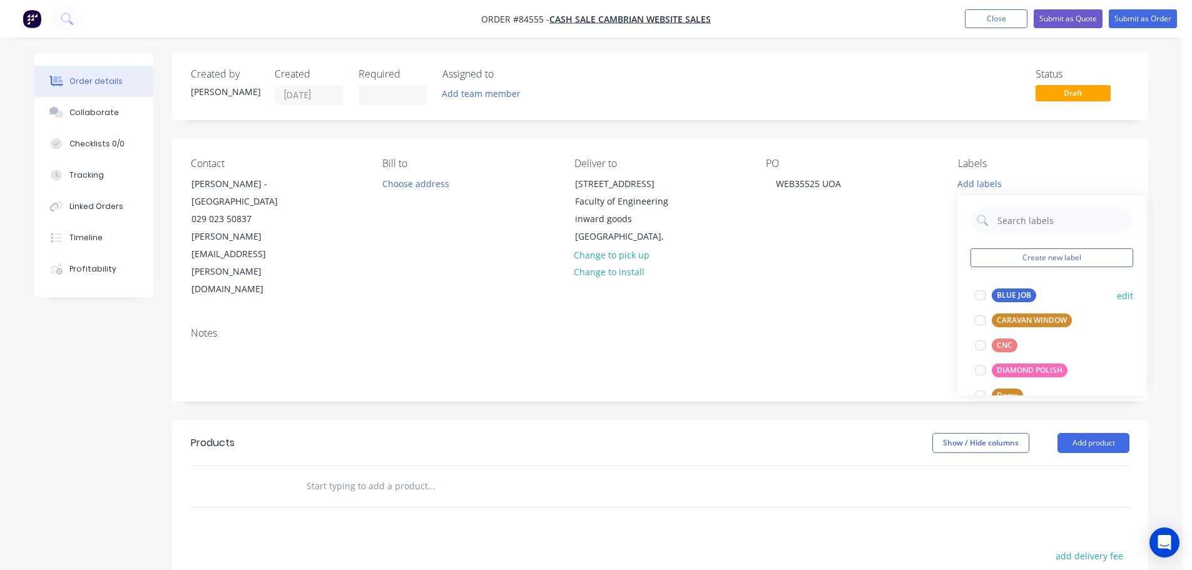
click at [1008, 286] on div "BLUE JOB edit" at bounding box center [1052, 295] width 163 height 25
click at [996, 300] on div "BLUE JOB" at bounding box center [1014, 296] width 44 height 14
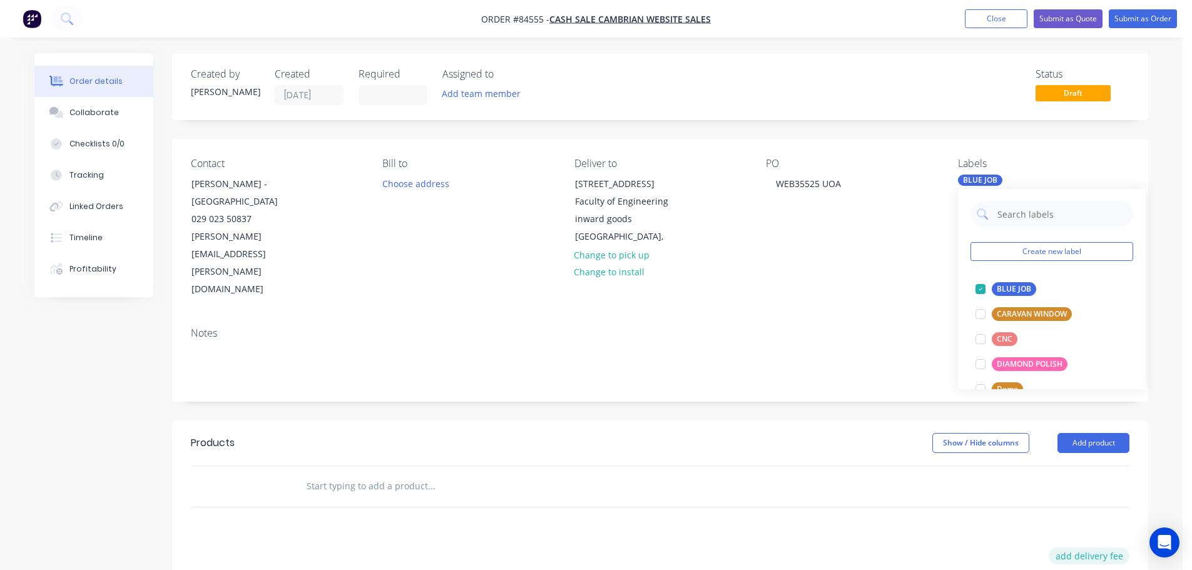
click at [1083, 548] on button "add delivery fee" at bounding box center [1089, 556] width 81 height 17
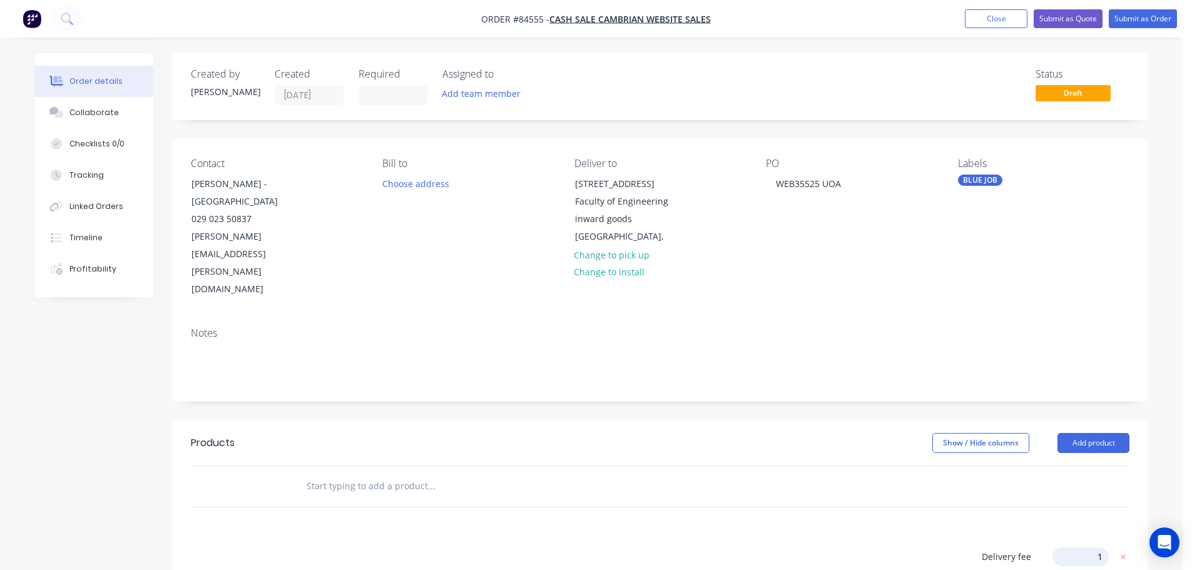
type input "12"
click at [620, 421] on header "Products Show / Hide columns Add product" at bounding box center [660, 443] width 976 height 45
click at [354, 474] on input "text" at bounding box center [431, 486] width 250 height 25
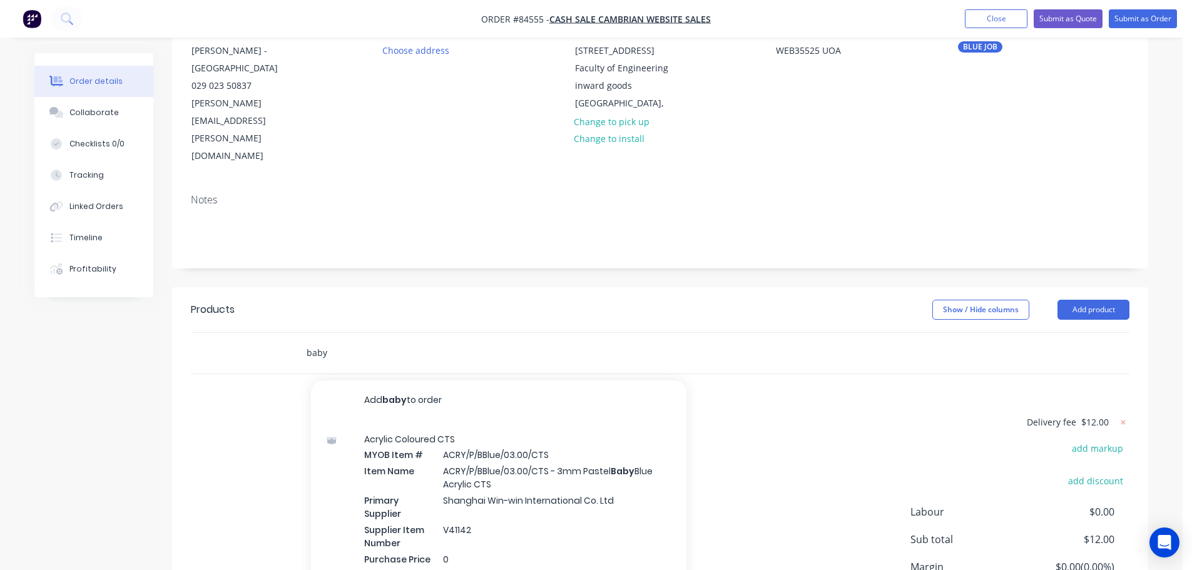
scroll to position [198, 0]
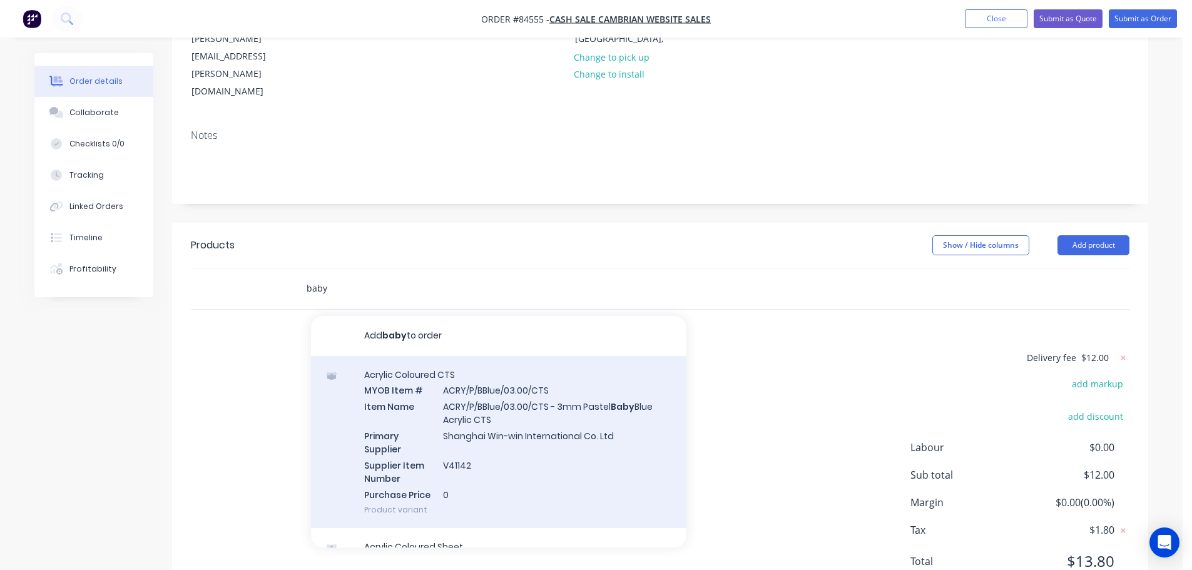
type input "baby"
click at [421, 385] on div "Acrylic Coloured CTS MYOB Item # ACRY/P/BBlue/03.00/CTS Item Name ACRY/P/BBlue/…" at bounding box center [499, 442] width 376 height 173
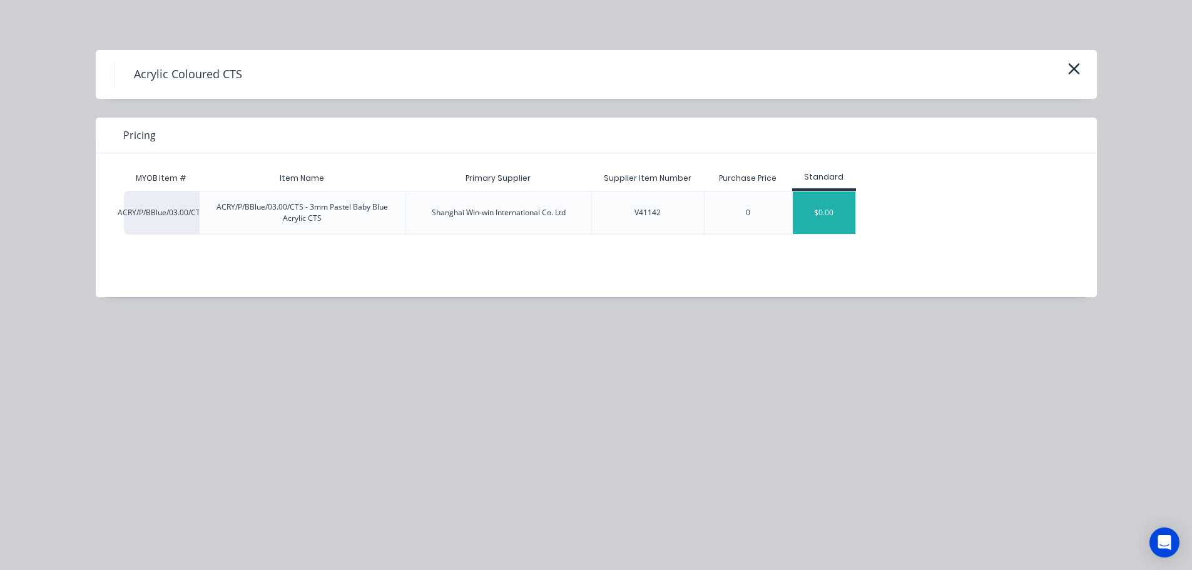
click at [810, 207] on div "$0.00" at bounding box center [824, 213] width 63 height 43
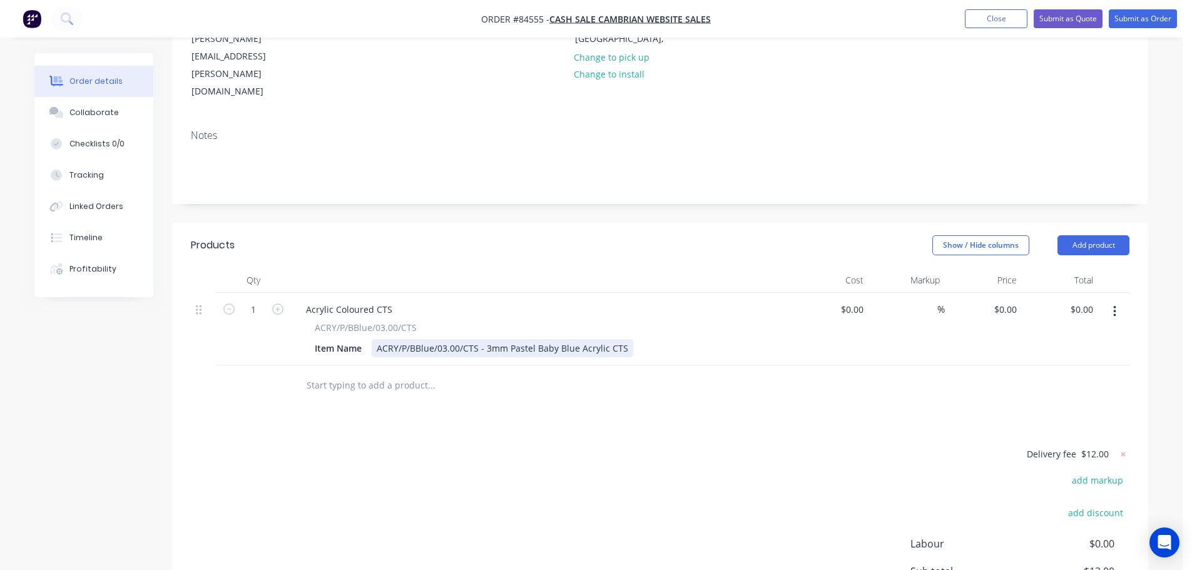
click at [625, 339] on div "ACRY/P/BBlue/03.00/CTS - 3mm Pastel Baby Blue Acrylic CTS" at bounding box center [503, 348] width 262 height 18
click at [1013, 300] on input "0" at bounding box center [1015, 309] width 14 height 18
type input "$8.33"
click at [742, 365] on div at bounding box center [660, 385] width 939 height 41
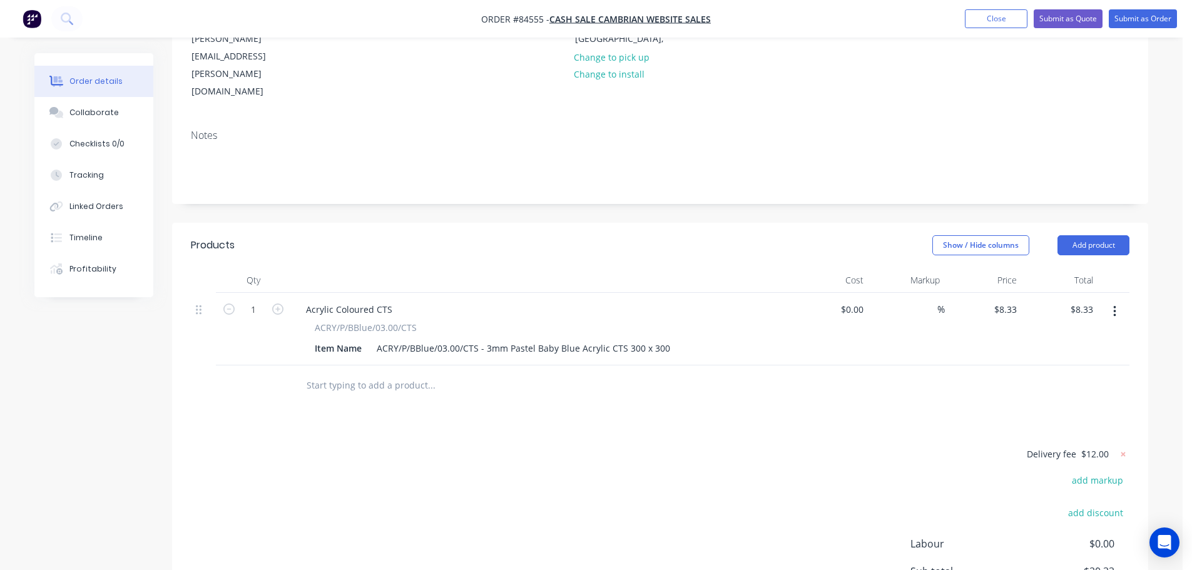
click at [407, 373] on input "text" at bounding box center [431, 385] width 250 height 25
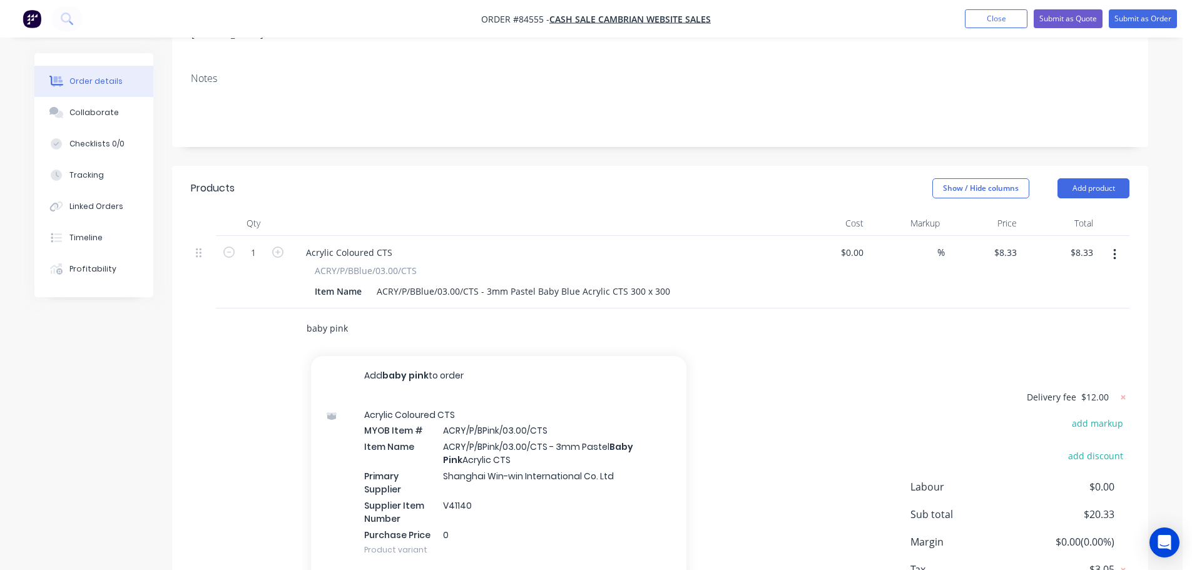
scroll to position [294, 0]
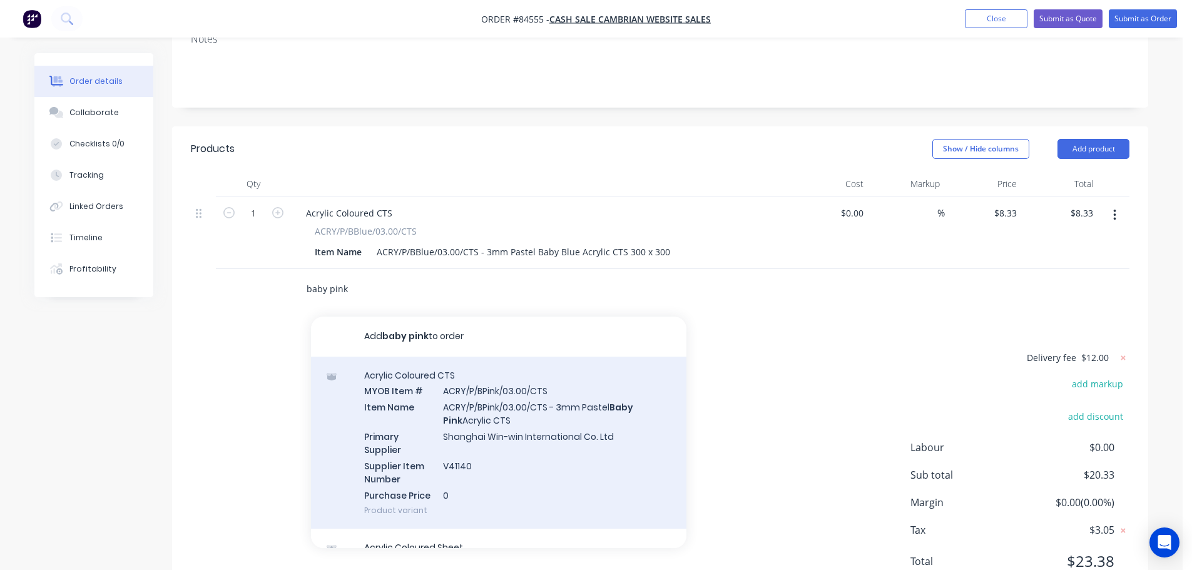
type input "baby pink"
click at [491, 374] on div "Acrylic Coloured CTS MYOB Item # ACRY/P/BPink/03.00/CTS Item Name ACRY/P/BPink/…" at bounding box center [499, 443] width 376 height 173
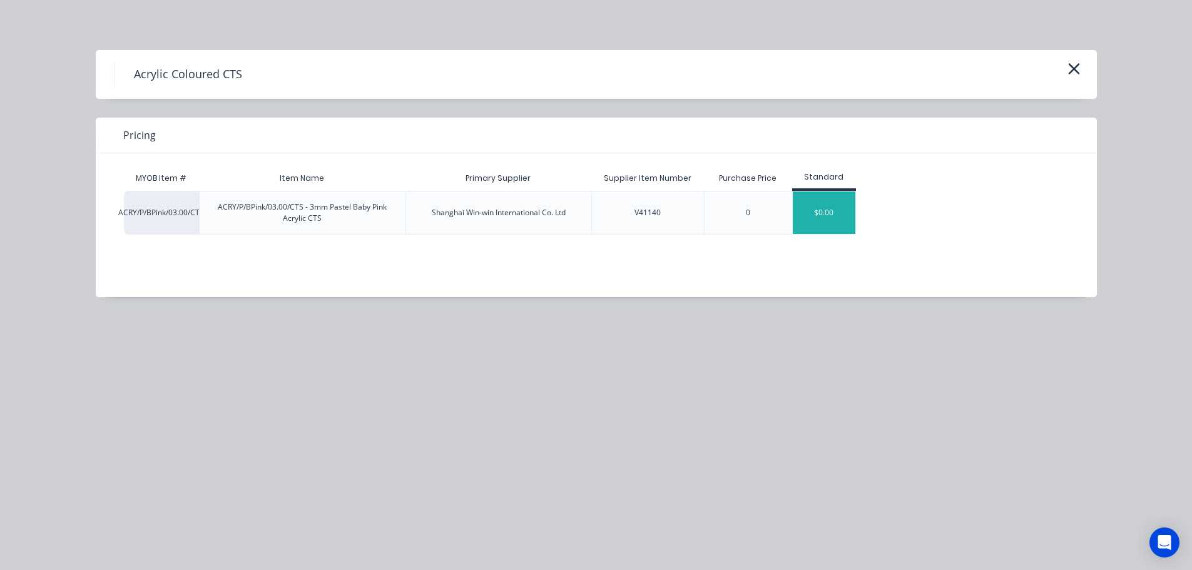
click at [829, 210] on div "$0.00" at bounding box center [824, 213] width 63 height 43
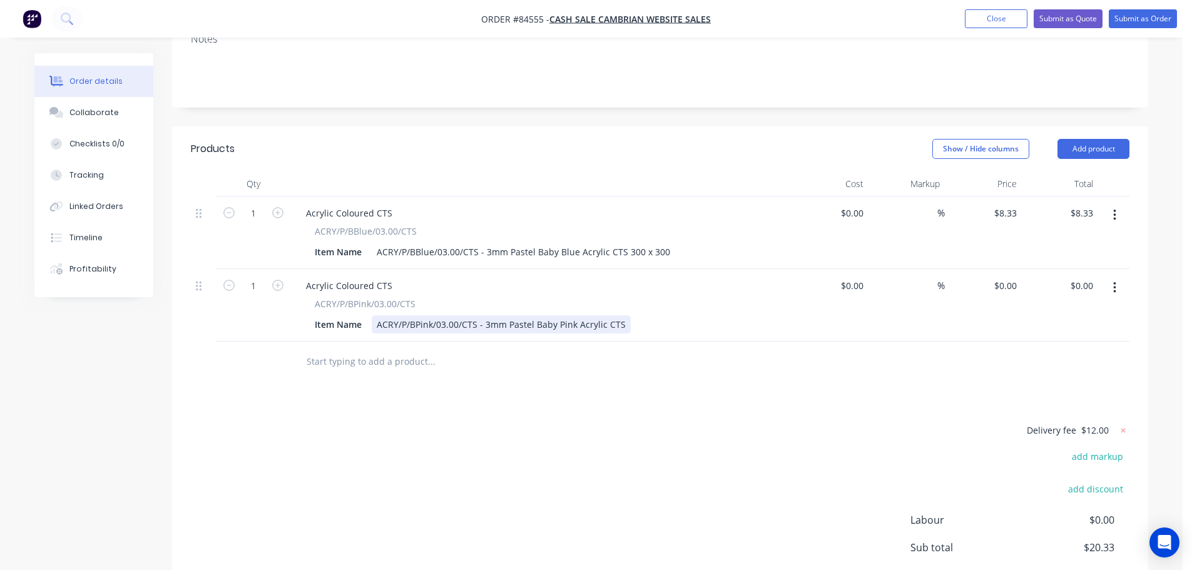
click at [625, 315] on div "ACRY/P/BPink/03.00/CTS - 3mm Pastel Baby Pink Acrylic CTS" at bounding box center [501, 324] width 259 height 18
click at [1008, 277] on div "0 $0.00" at bounding box center [1007, 286] width 29 height 18
type input "$8.33"
click at [621, 345] on div "Products Show / Hide columns Add product Qty Cost Markup Price Total 1 Acrylic …" at bounding box center [660, 401] width 976 height 550
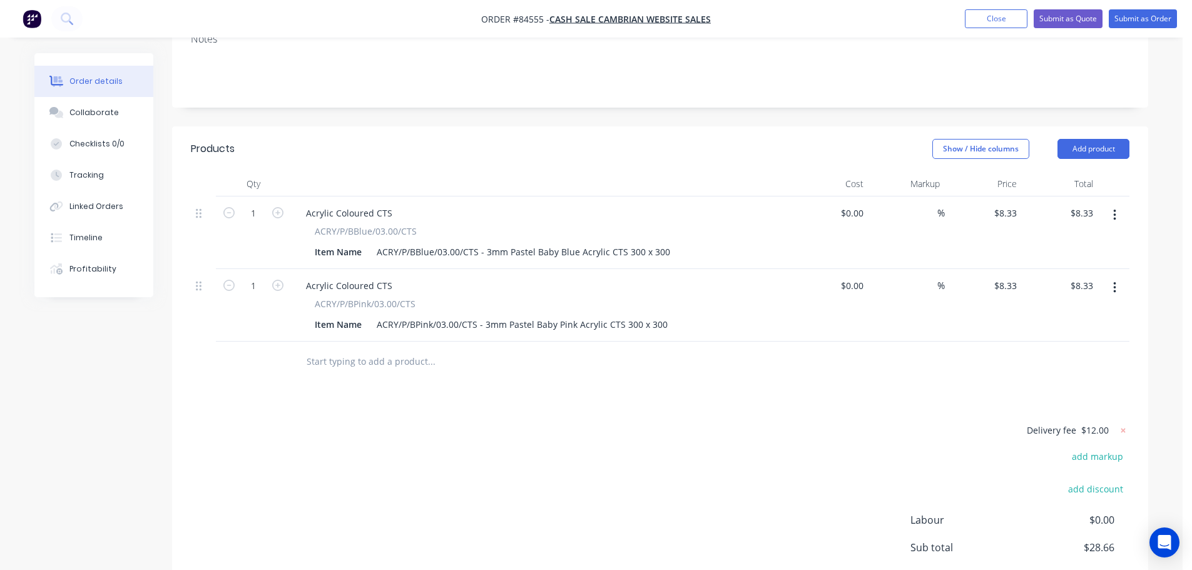
click at [451, 349] on input "text" at bounding box center [431, 361] width 250 height 25
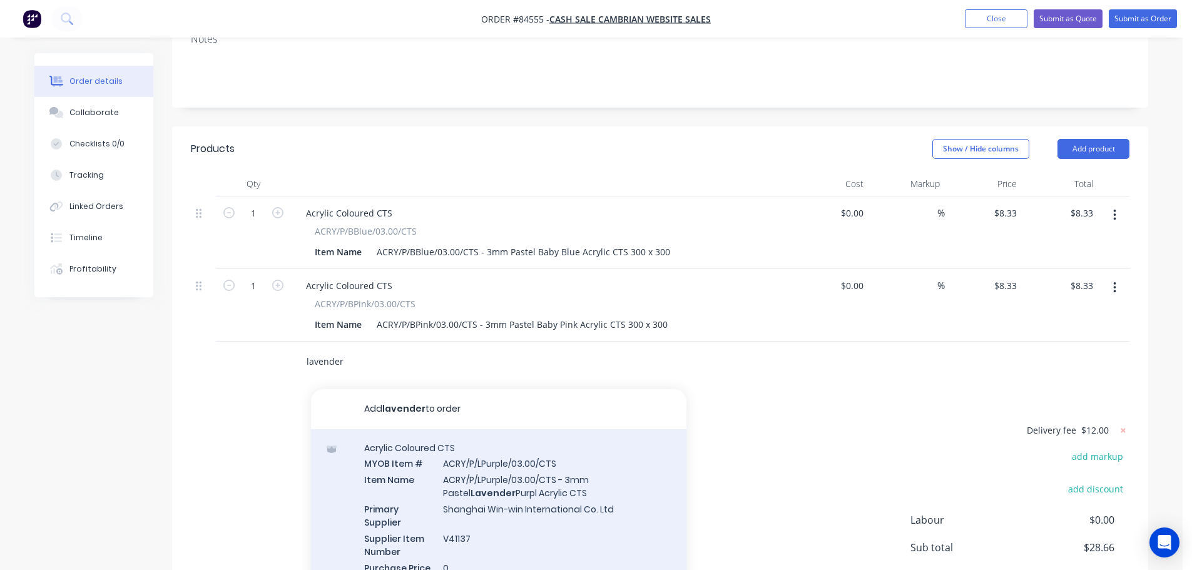
type input "lavender"
click at [579, 456] on div "Acrylic Coloured CTS MYOB Item # ACRY/P/LPurple/03.00/CTS Item Name ACRY/P/LPur…" at bounding box center [499, 515] width 376 height 173
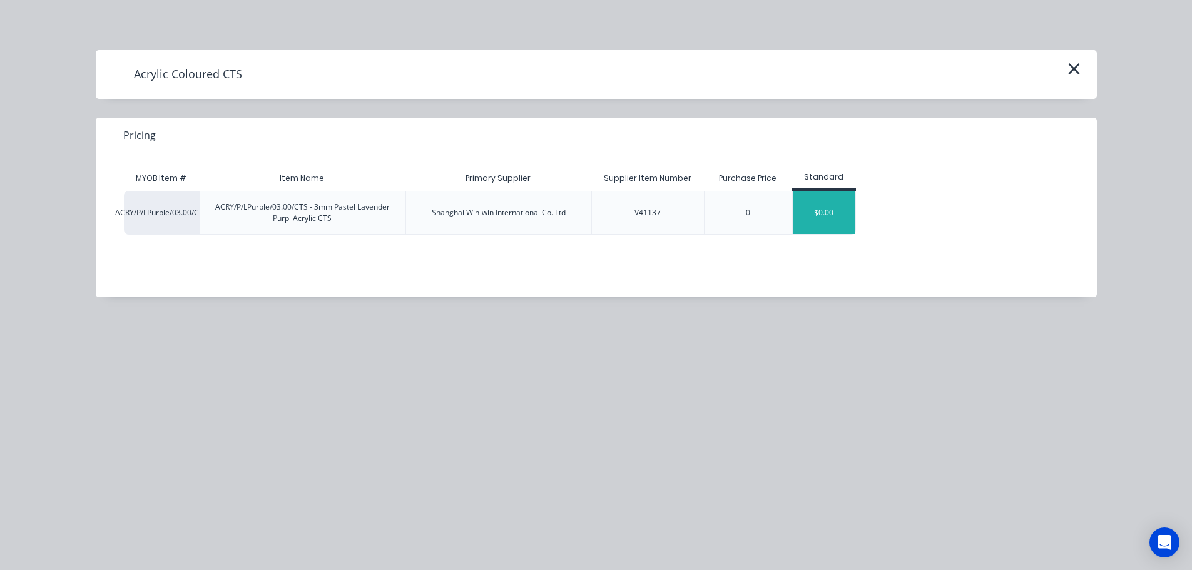
click at [810, 202] on div "$0.00" at bounding box center [824, 213] width 63 height 43
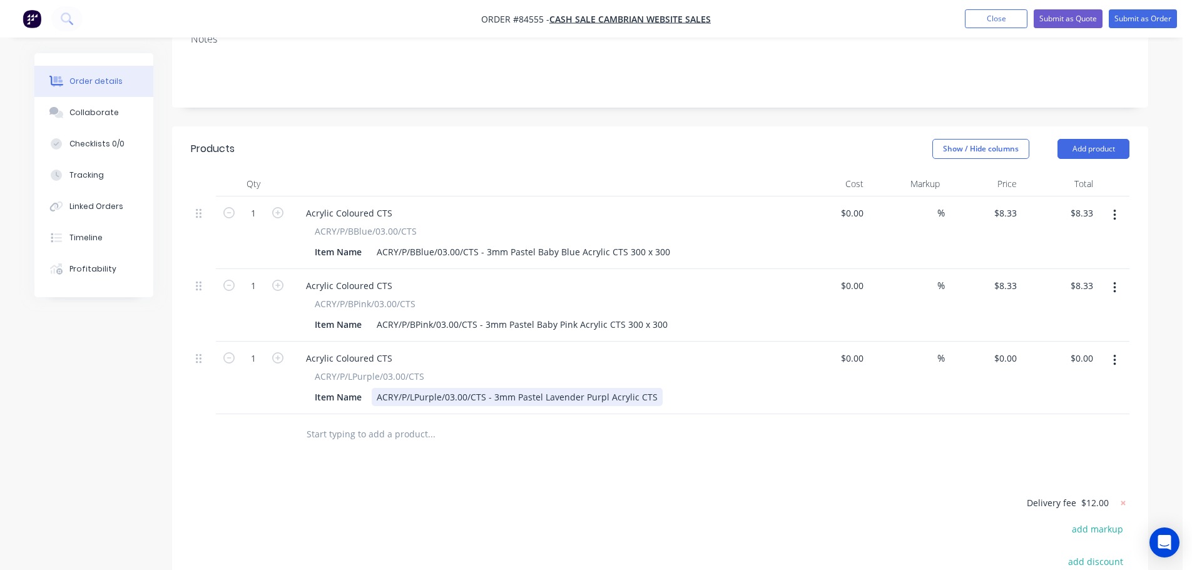
click at [653, 388] on div "ACRY/P/LPurple/03.00/CTS - 3mm Pastel Lavender Purpl Acrylic CTS" at bounding box center [517, 397] width 291 height 18
click at [735, 432] on div "Products Show / Hide columns Add product Qty Cost Markup Price Total 1 Acrylic …" at bounding box center [660, 437] width 976 height 623
click at [1003, 349] on div "0 $0.00" at bounding box center [1005, 358] width 34 height 18
type input "$8.33"
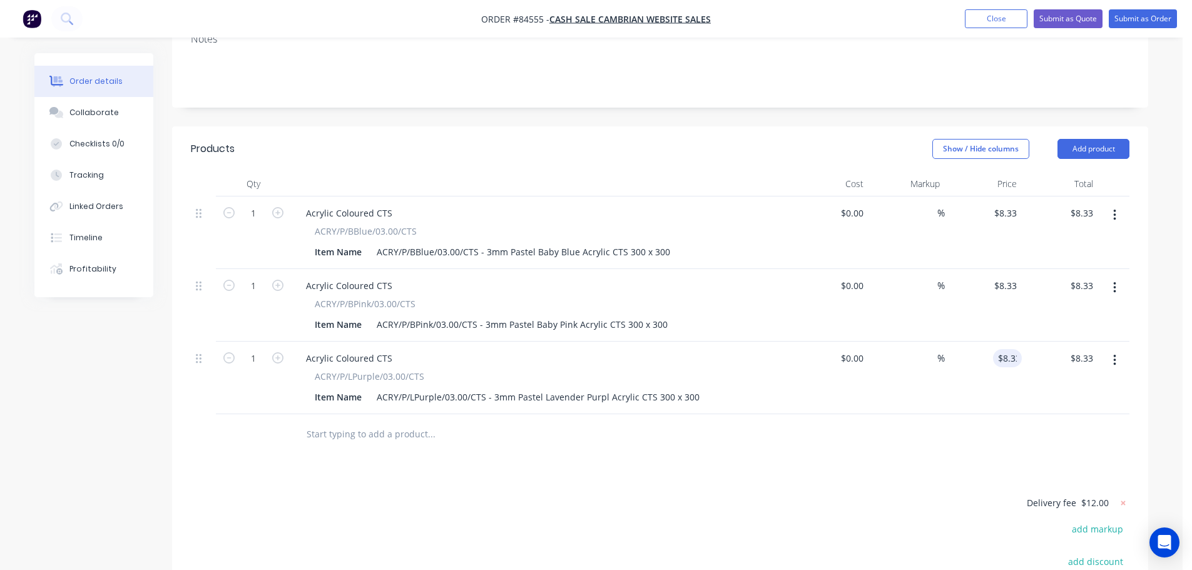
click at [677, 432] on div "Products Show / Hide columns Add product Qty Cost Markup Price Total 1 Acrylic …" at bounding box center [660, 437] width 976 height 623
click at [376, 422] on input "text" at bounding box center [431, 434] width 250 height 25
click at [387, 422] on input "text" at bounding box center [431, 434] width 250 height 25
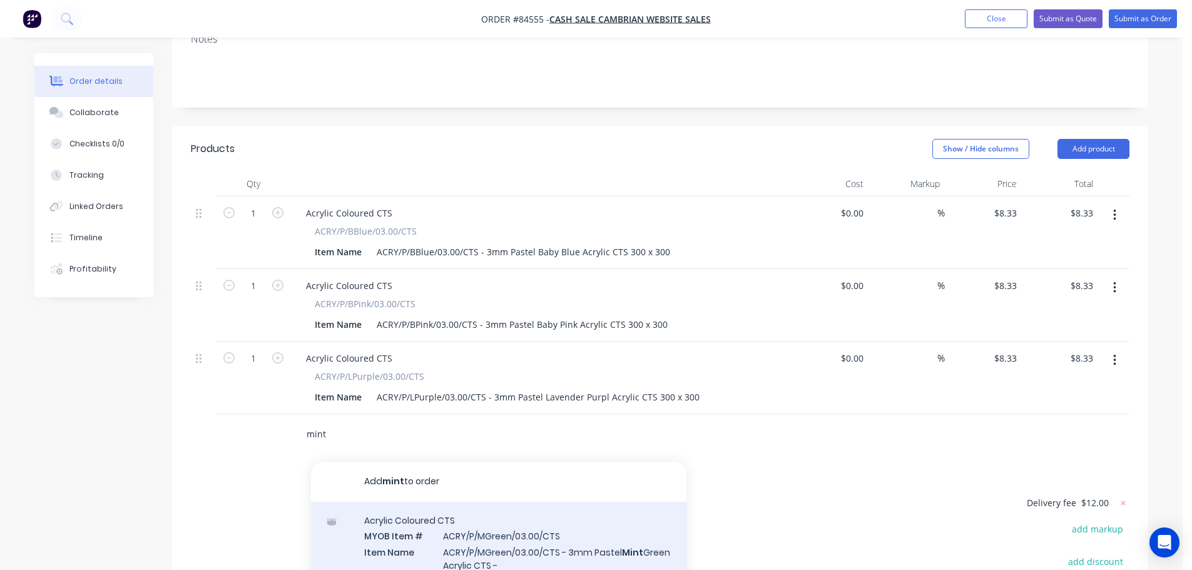
type input "mint"
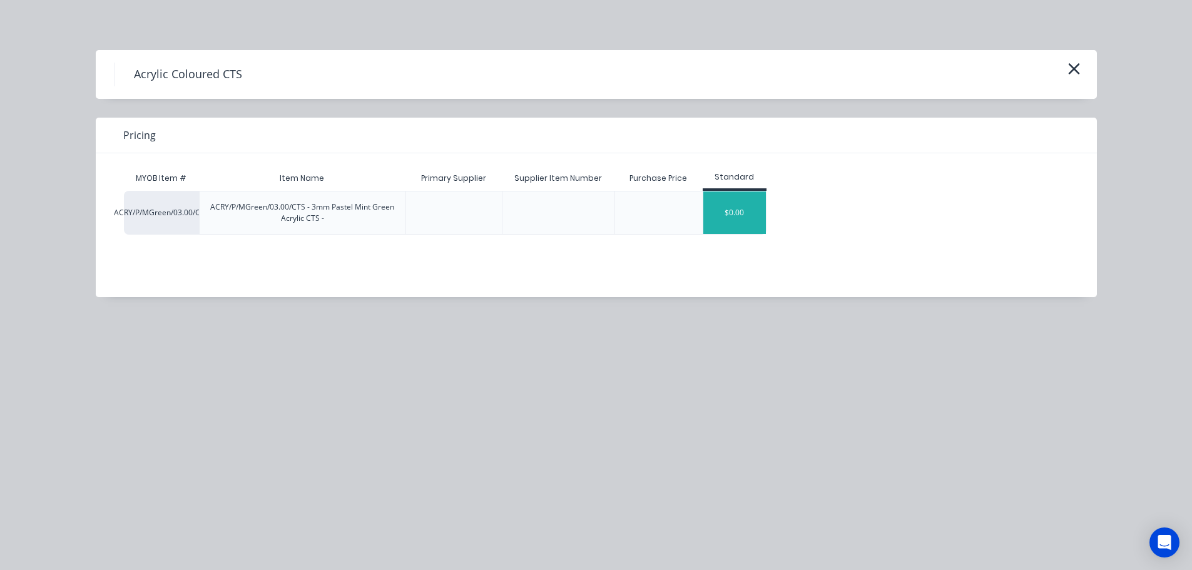
click at [722, 212] on div "$0.00" at bounding box center [734, 213] width 63 height 43
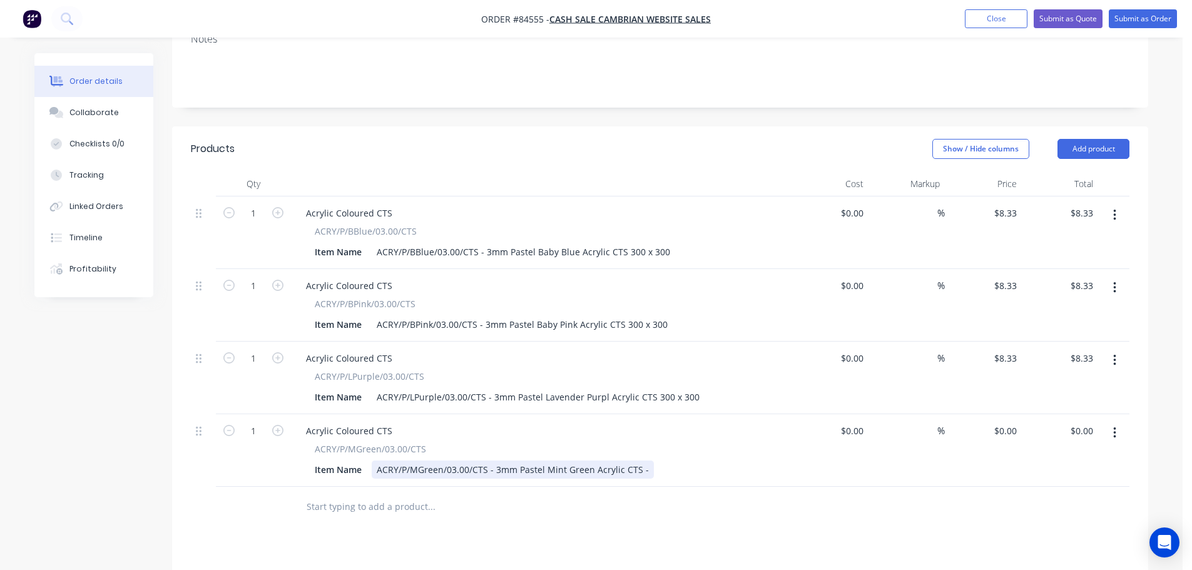
click at [644, 461] on div "ACRY/P/MGreen/03.00/CTS - 3mm Pastel Mint Green Acrylic CTS -" at bounding box center [513, 470] width 282 height 18
click at [1006, 349] on input "8.33" at bounding box center [1007, 358] width 29 height 18
type input "$8.33"
drag, startPoint x: 1014, startPoint y: 386, endPoint x: 1011, endPoint y: 410, distance: 24.5
click at [1013, 422] on input "0" at bounding box center [1007, 431] width 29 height 18
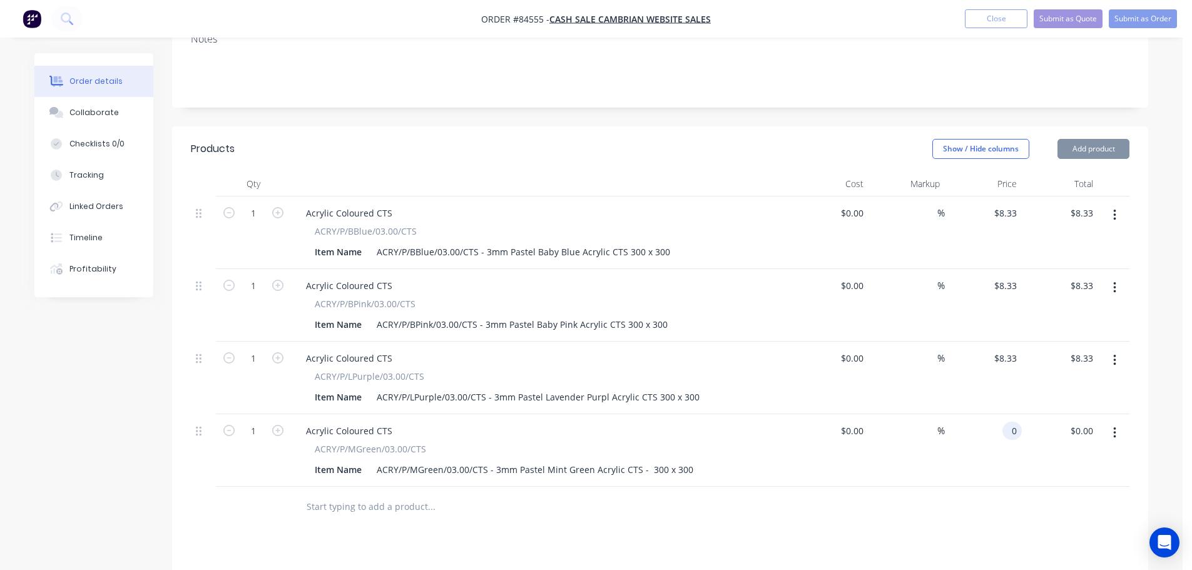
paste input "8.33"
type input "$8.33"
click at [1008, 487] on div at bounding box center [660, 507] width 939 height 41
click at [476, 494] on input "text" at bounding box center [431, 506] width 250 height 25
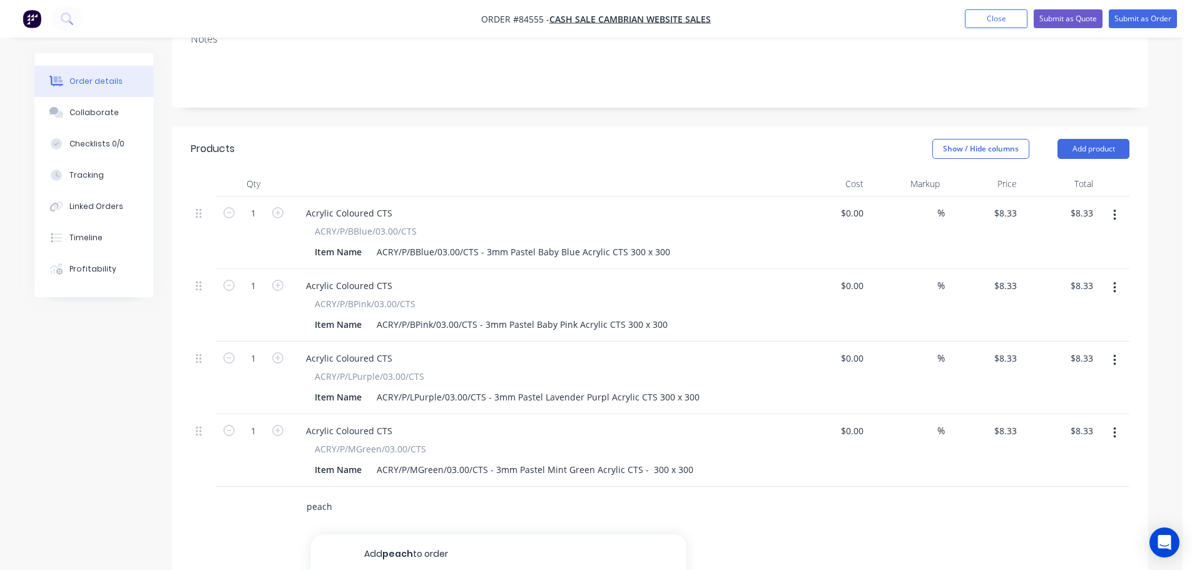
type input "peach"
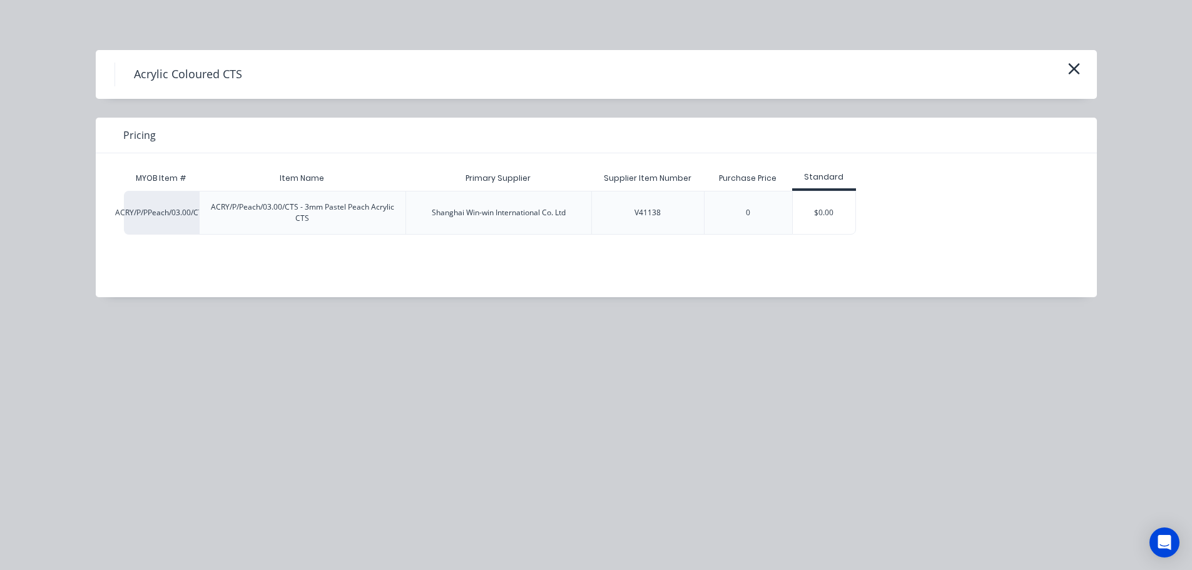
click at [834, 201] on div "$0.00" at bounding box center [824, 213] width 63 height 43
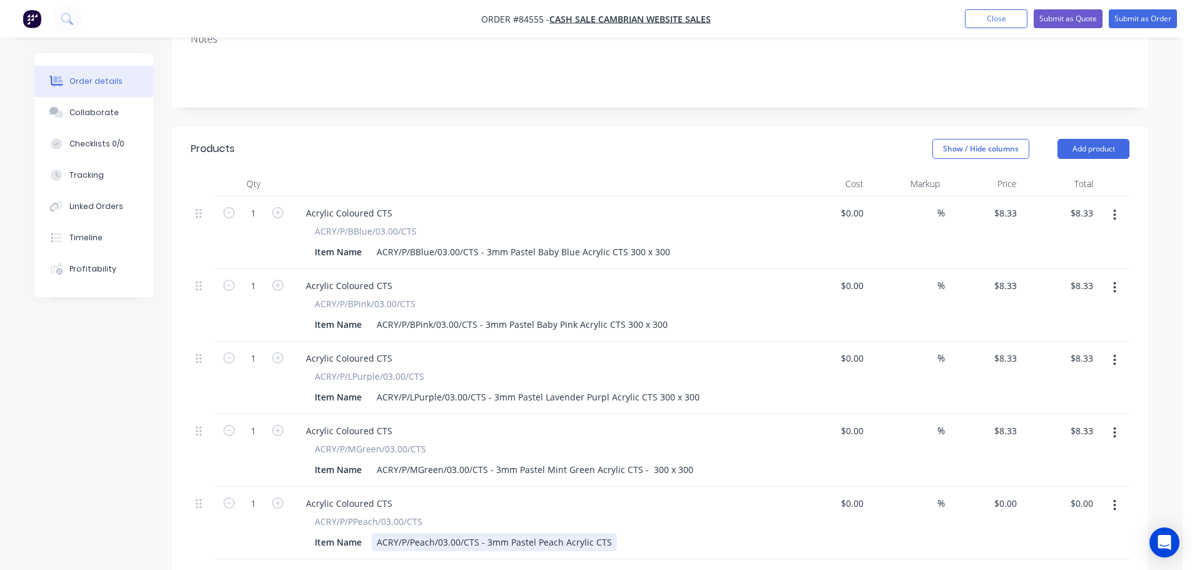
click at [610, 533] on div "ACRY/P/Peach/03.00/CTS - 3mm Pastel Peach Acrylic CTS" at bounding box center [494, 542] width 245 height 18
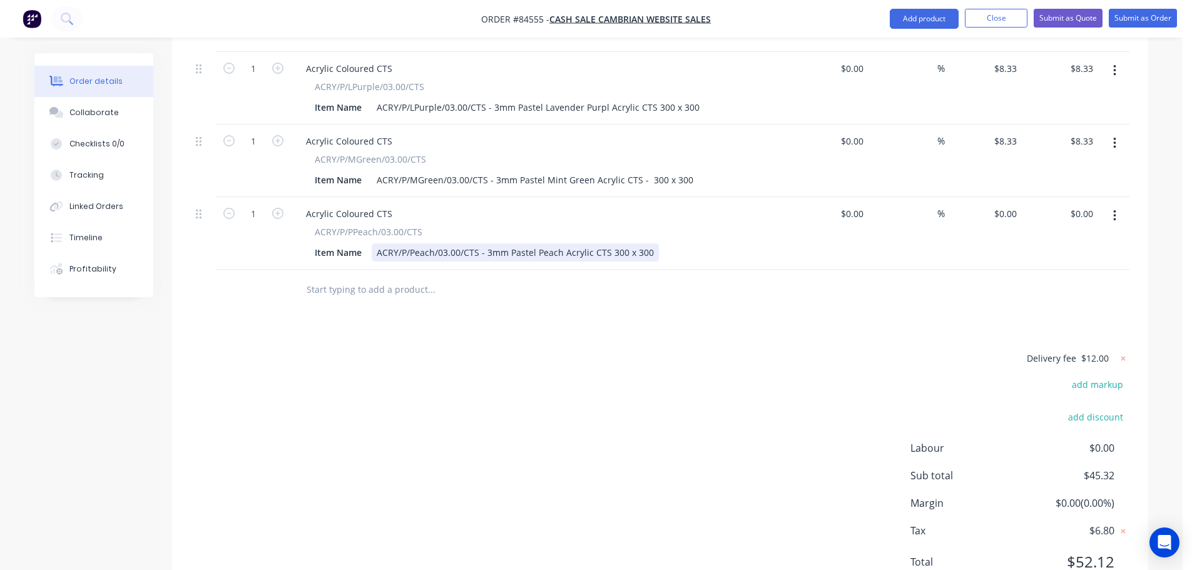
scroll to position [585, 0]
click at [493, 262] on div "Products Show / Hide columns Add product Qty Cost Markup Price Total 1 Acrylic …" at bounding box center [660, 220] width 976 height 768
click at [1013, 131] on input "8.33" at bounding box center [1010, 140] width 24 height 18
type input "$8.33"
click at [1009, 204] on input "0" at bounding box center [1007, 213] width 29 height 18
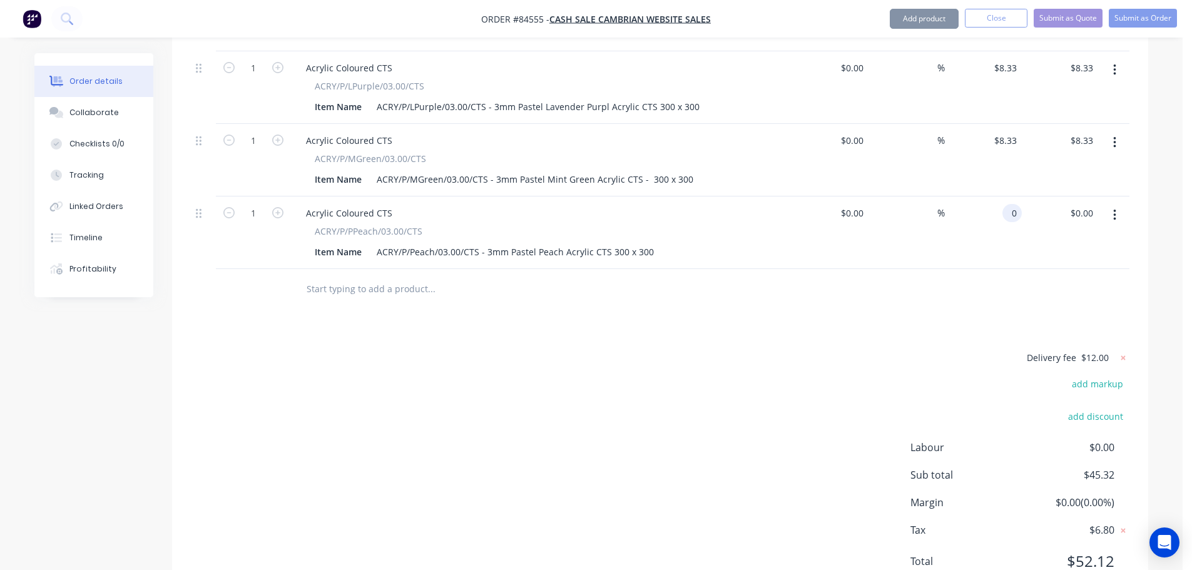
paste input "8.33"
type input "$8.33"
click at [992, 269] on div at bounding box center [660, 289] width 939 height 41
click at [466, 277] on input "text" at bounding box center [431, 289] width 250 height 25
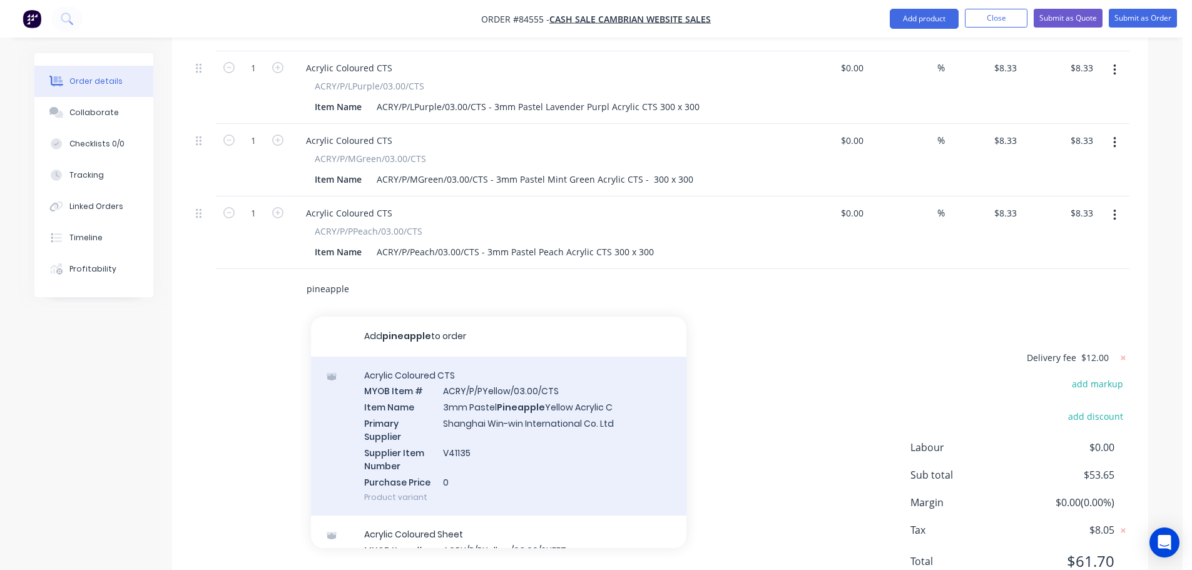
type input "pineapple"
click at [484, 363] on div "Acrylic Coloured CTS MYOB Item # ACRY/P/PYellow/03.00/CTS Item Name 3mm Pastel …" at bounding box center [499, 437] width 376 height 160
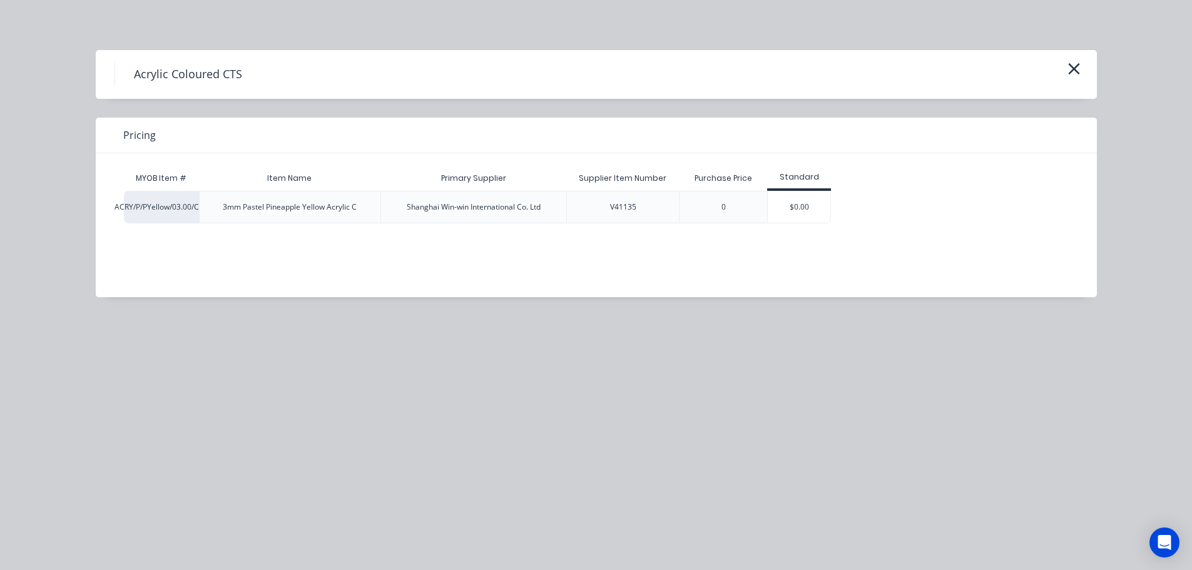
click at [787, 205] on div "$0.00" at bounding box center [799, 207] width 63 height 31
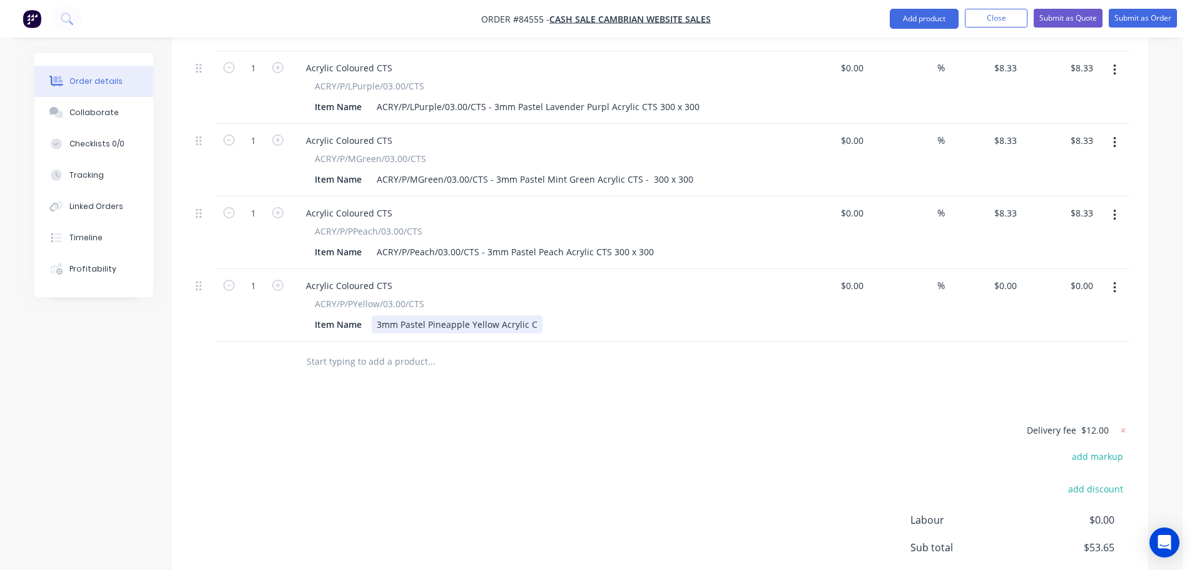
click at [534, 315] on div "3mm Pastel Pineapple Yellow Acrylic C" at bounding box center [457, 324] width 171 height 18
click at [997, 204] on div "8.33 $8.33" at bounding box center [1005, 213] width 34 height 18
type input "$8.33"
click at [1008, 277] on input "0" at bounding box center [1007, 286] width 29 height 18
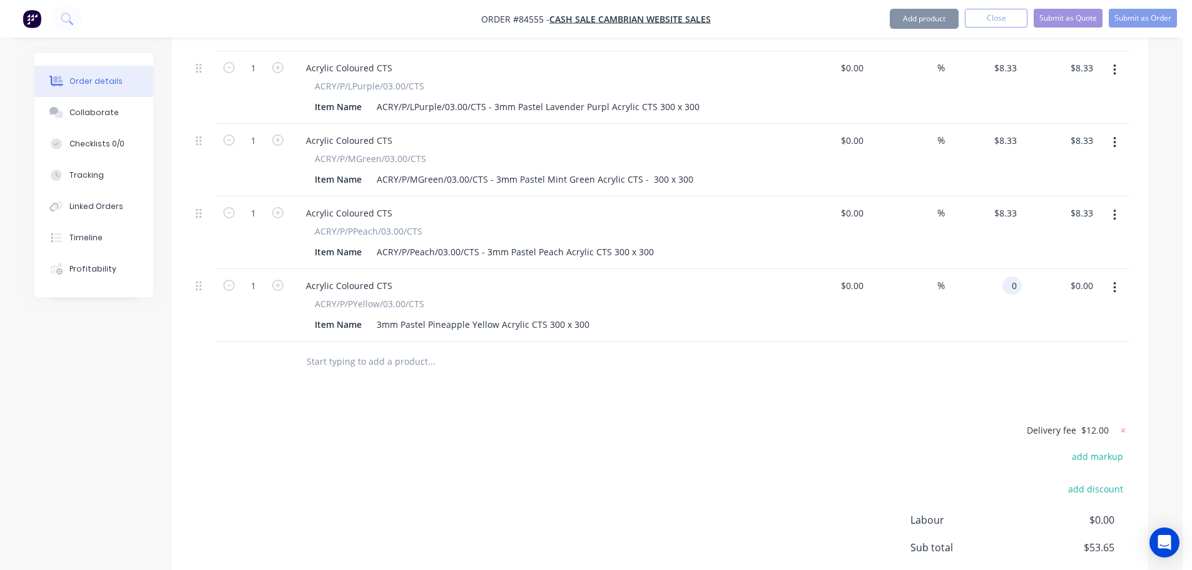
paste input "8.33"
type input "$8.33"
click at [989, 342] on div at bounding box center [660, 362] width 939 height 41
click at [365, 349] on input "text" at bounding box center [431, 361] width 250 height 25
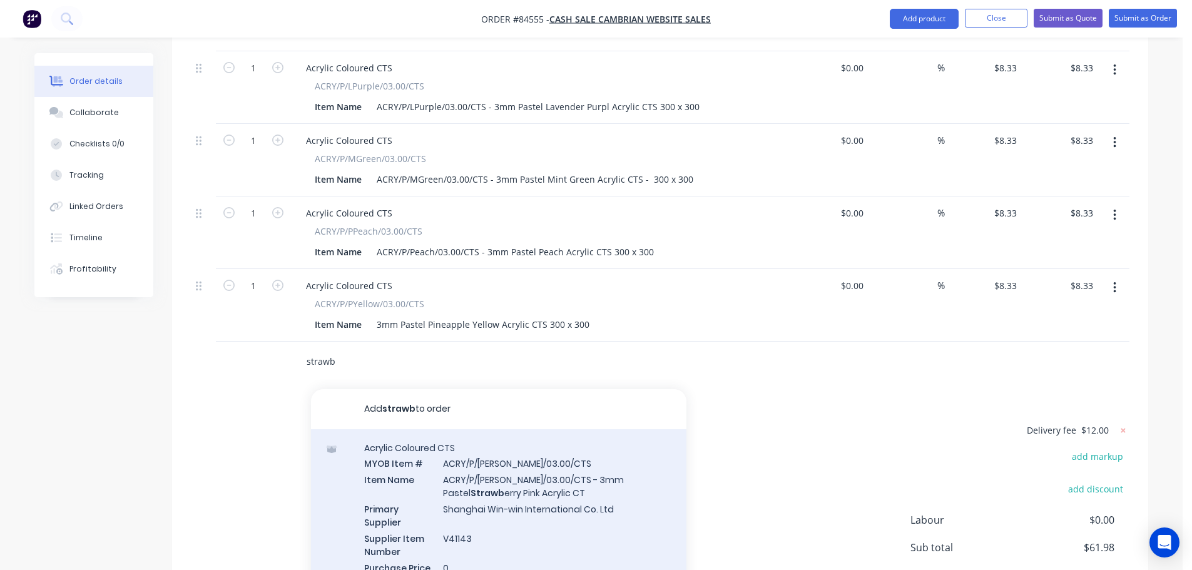
type input "strawb"
click at [543, 442] on div "Acrylic Coloured CTS MYOB Item # ACRY/P/SPink/03.00/CTS Item Name ACRY/P/SPink/…" at bounding box center [499, 515] width 376 height 173
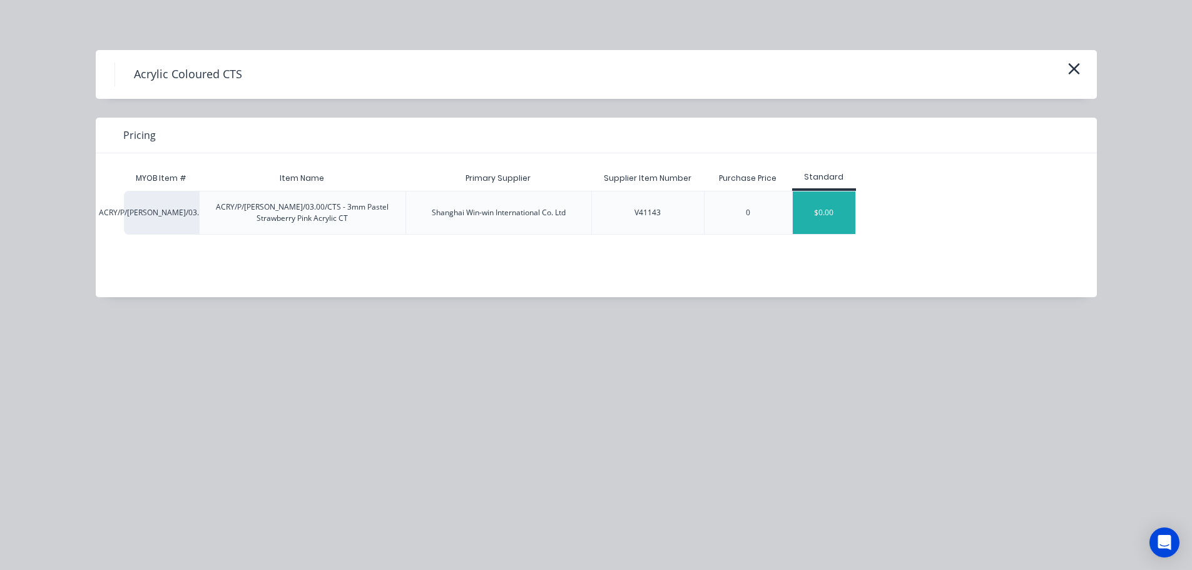
click at [810, 208] on div "$0.00" at bounding box center [824, 213] width 63 height 43
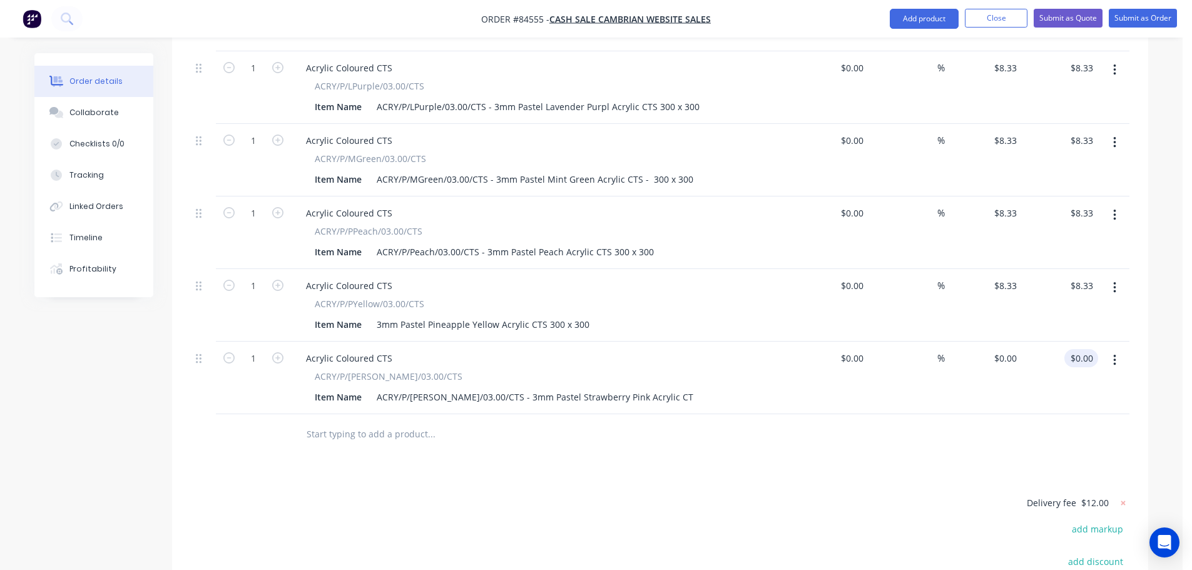
type input "0.00"
click at [1070, 349] on div "0.00 0.00" at bounding box center [1084, 358] width 29 height 18
type input "8.33"
type input "$0.00"
click at [1071, 277] on div "8.33 $8.33" at bounding box center [1082, 286] width 34 height 18
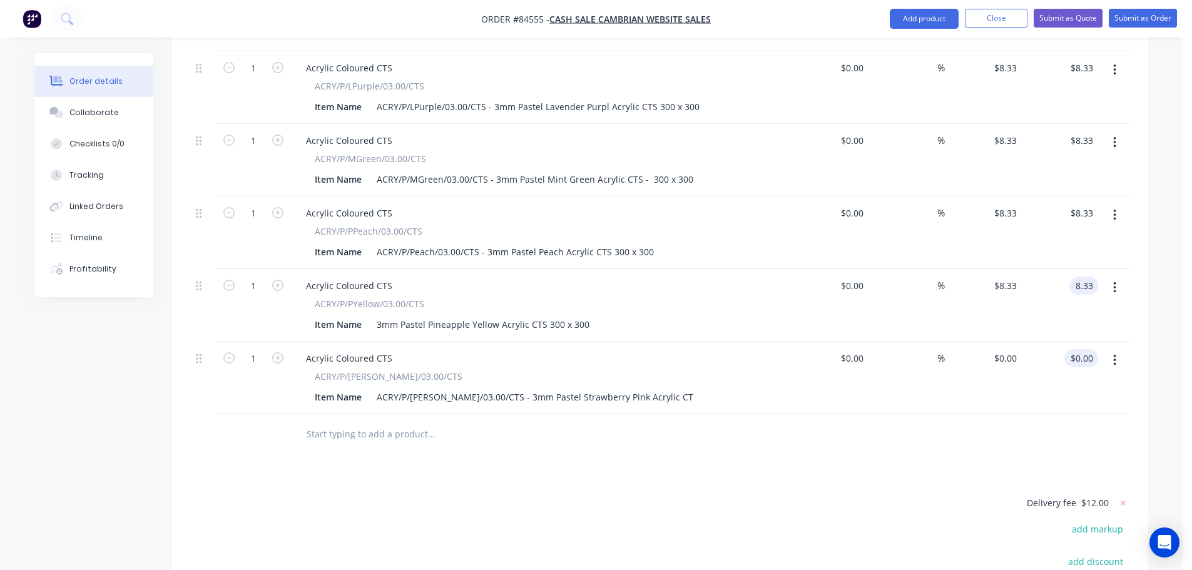
type input "$8.33"
click at [1089, 349] on input "0.00" at bounding box center [1084, 358] width 29 height 18
paste input "8.33"
type input "8.33"
type input "$8.33"
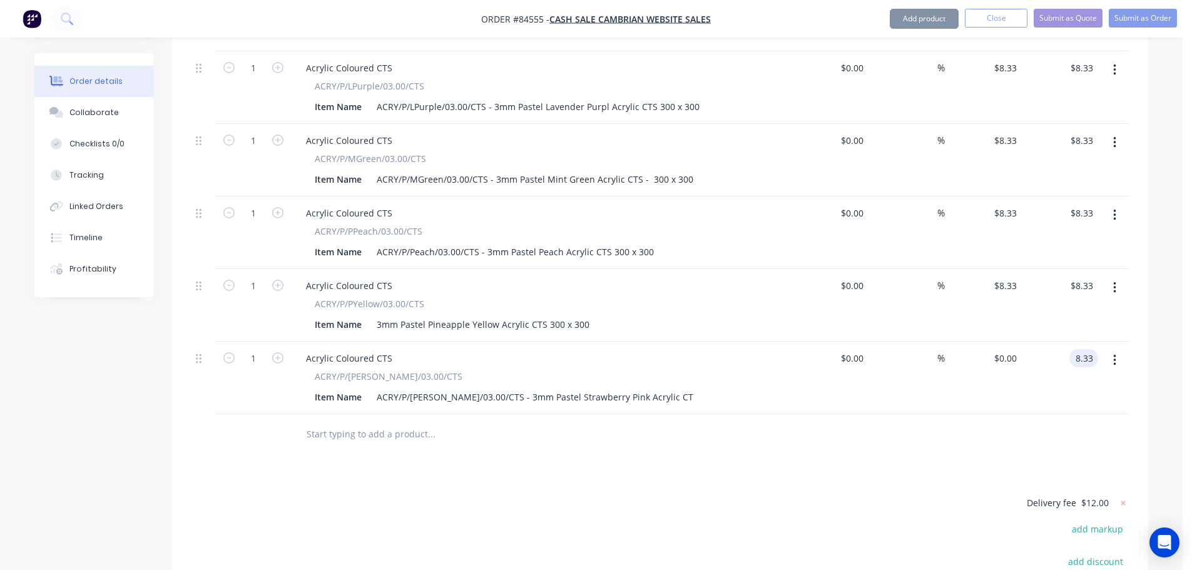
type input "$8.33"
click at [1079, 414] on div at bounding box center [660, 434] width 939 height 41
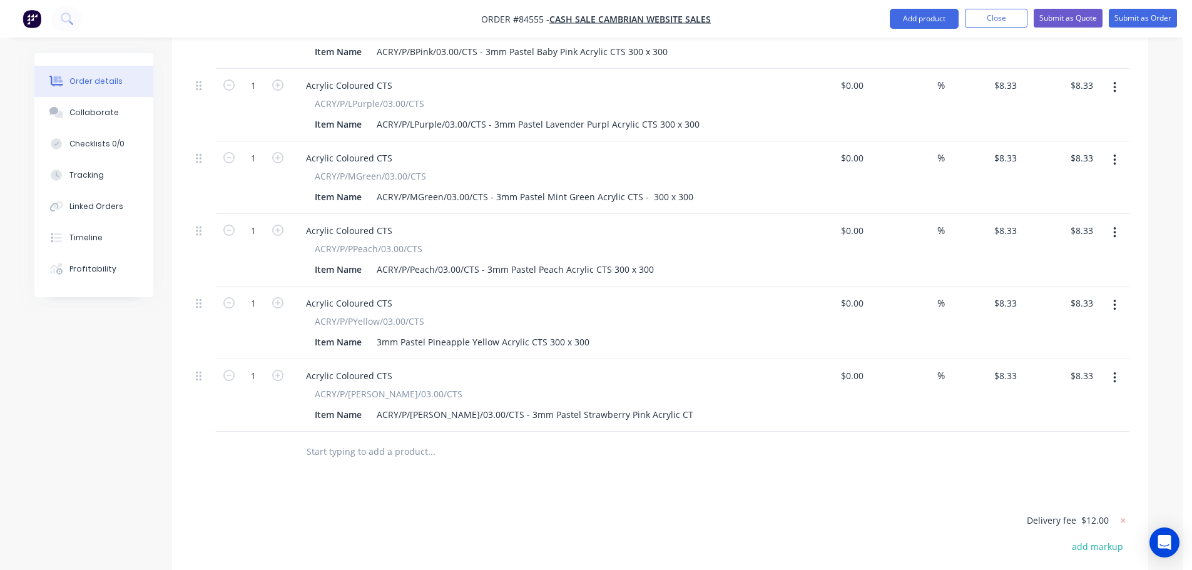
scroll to position [590, 0]
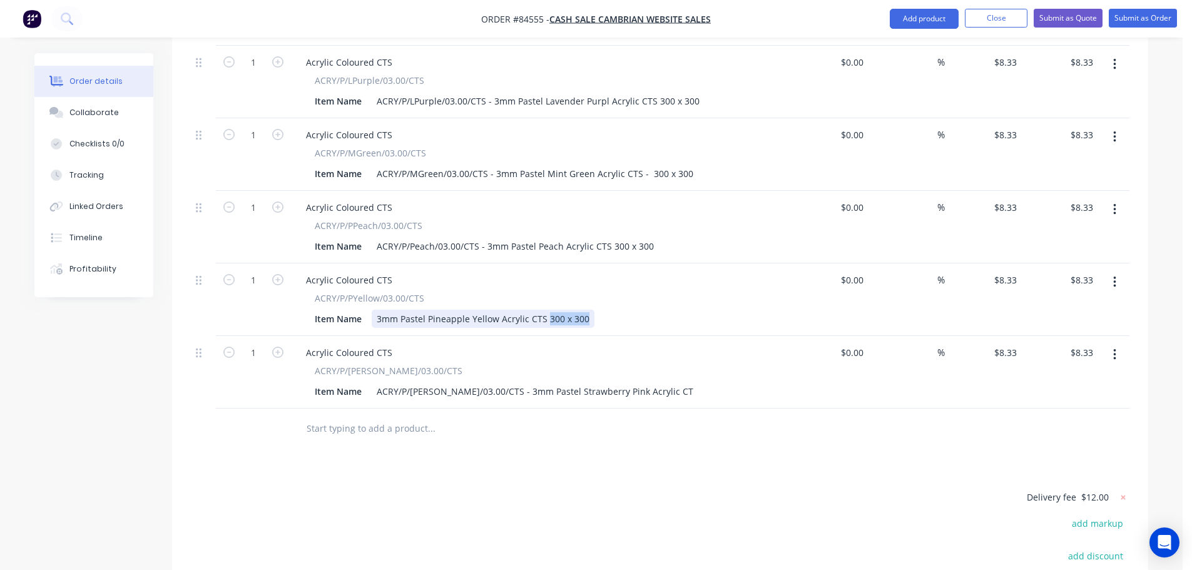
drag, startPoint x: 546, startPoint y: 268, endPoint x: 636, endPoint y: 275, distance: 90.4
click at [626, 310] on div "Item Name 3mm Pastel Pineapple Yellow Acrylic CTS 300 x 300" at bounding box center [539, 319] width 458 height 18
copy div "300 x 300"
click at [641, 382] on div "ACRY/P/SPink/03.00/CTS - 3mm Pastel Strawberry Pink Acrylic CT" at bounding box center [535, 391] width 327 height 18
click at [419, 416] on input "text" at bounding box center [431, 428] width 250 height 25
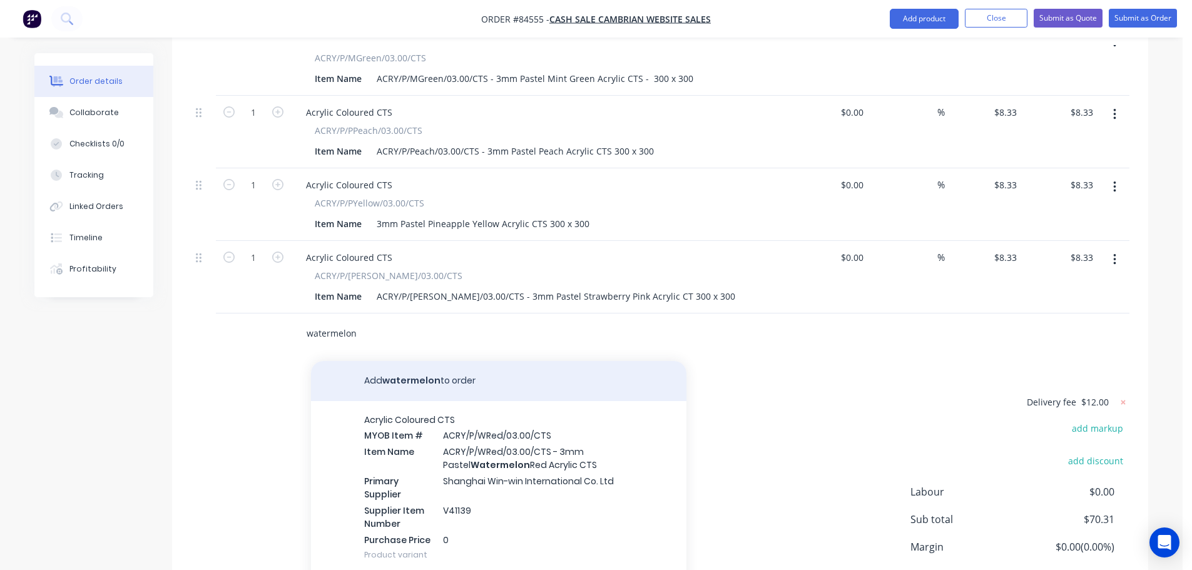
scroll to position [715, 0]
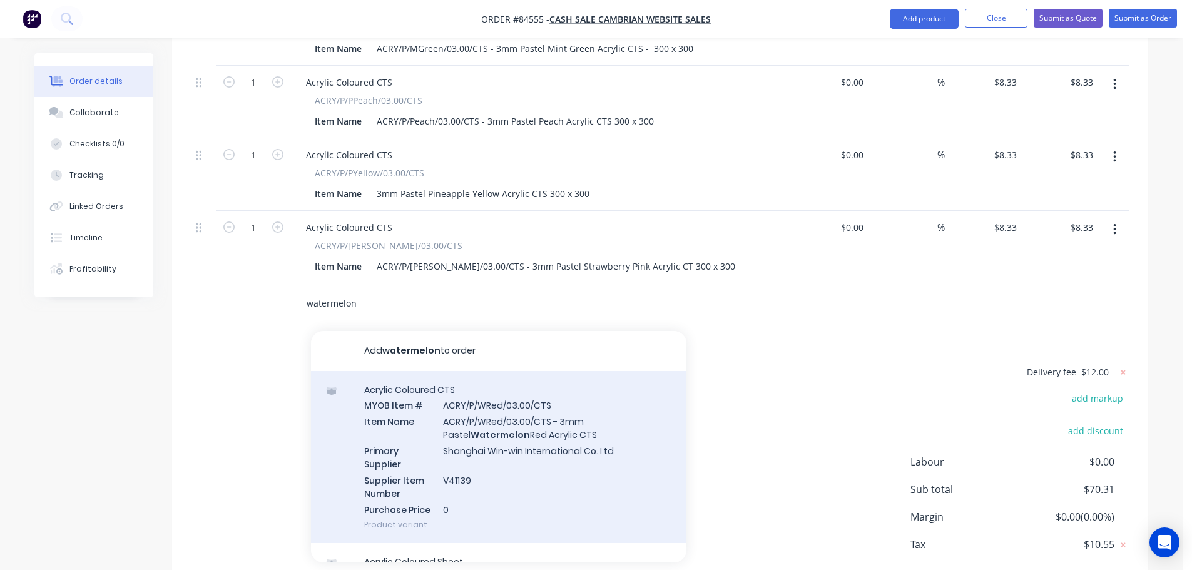
type input "watermelon"
click at [384, 373] on div "Acrylic Coloured CTS MYOB Item # ACRY/P/WRed/03.00/CTS Item Name ACRY/P/WRed/03…" at bounding box center [499, 457] width 376 height 173
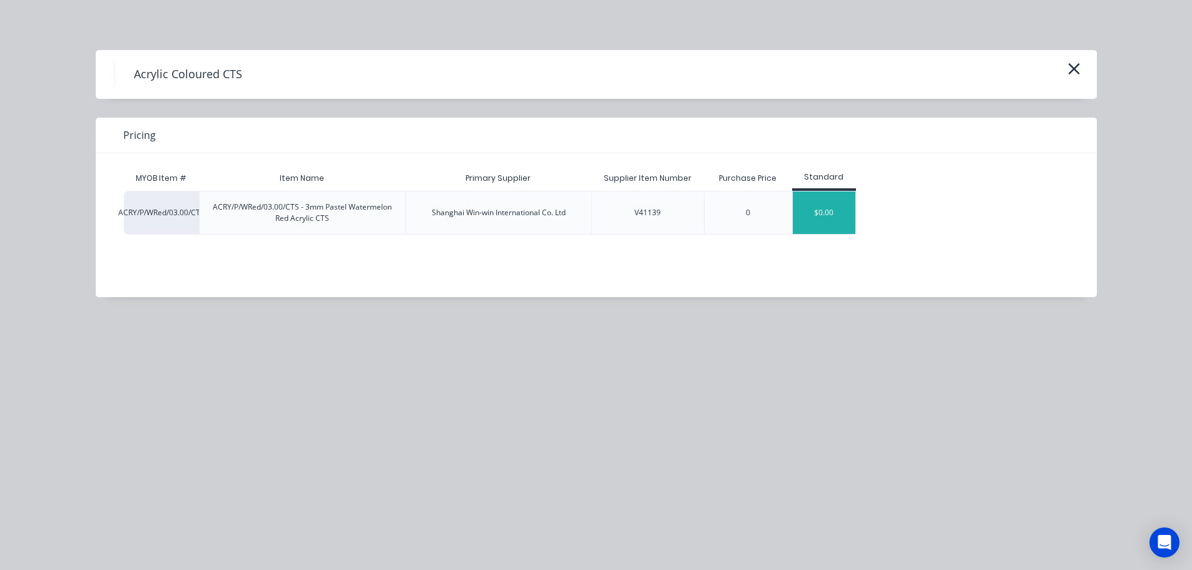
click at [815, 216] on div "$0.00" at bounding box center [824, 213] width 63 height 43
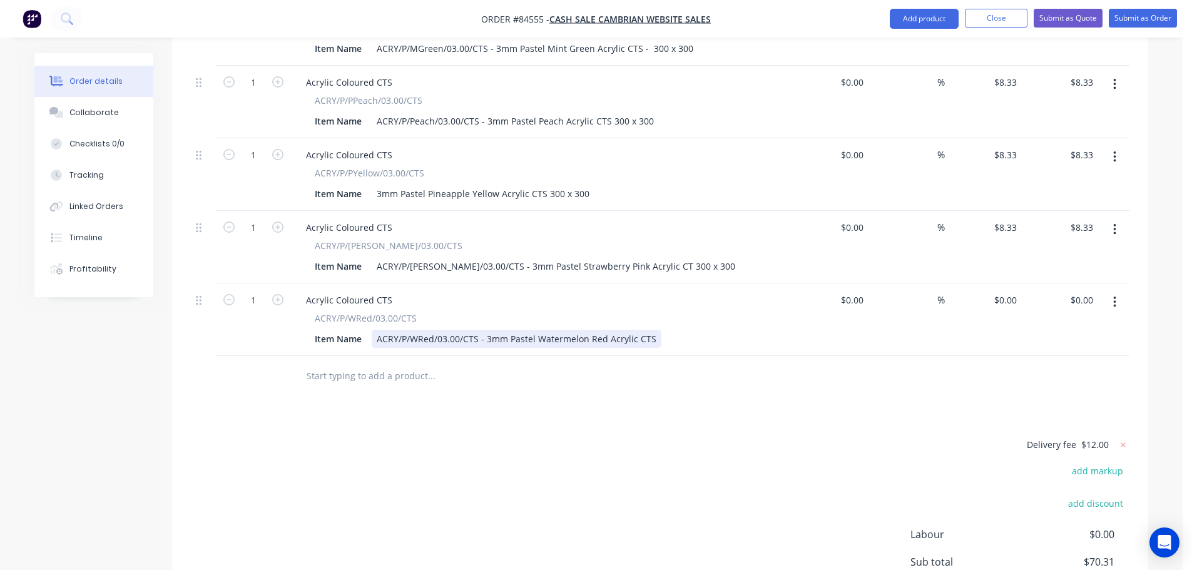
click at [653, 330] on div "ACRY/P/WRed/03.00/CTS - 3mm Pastel Watermelon Red Acrylic CTS" at bounding box center [517, 339] width 290 height 18
click at [1007, 291] on div "0 $0.00" at bounding box center [1007, 300] width 29 height 18
type input "$8.33"
drag, startPoint x: 628, startPoint y: 456, endPoint x: 441, endPoint y: 330, distance: 225.5
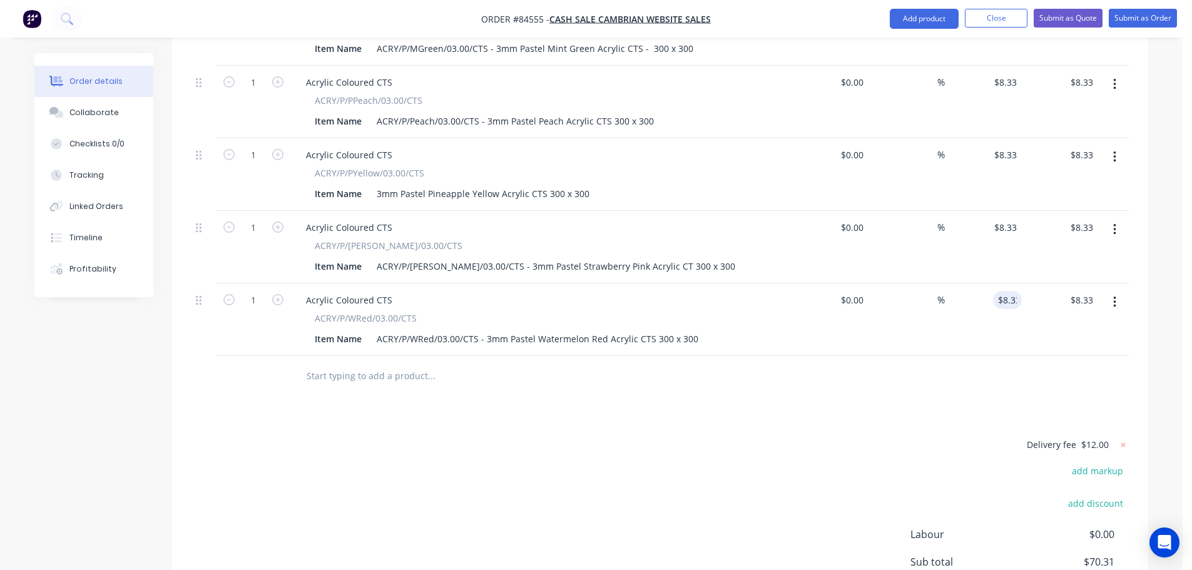
click at [626, 456] on div "Delivery fee $12.00 add markup add discount Labour $0.00 Sub total $70.31 Margi…" at bounding box center [660, 554] width 939 height 235
click at [367, 364] on input "text" at bounding box center [431, 376] width 250 height 25
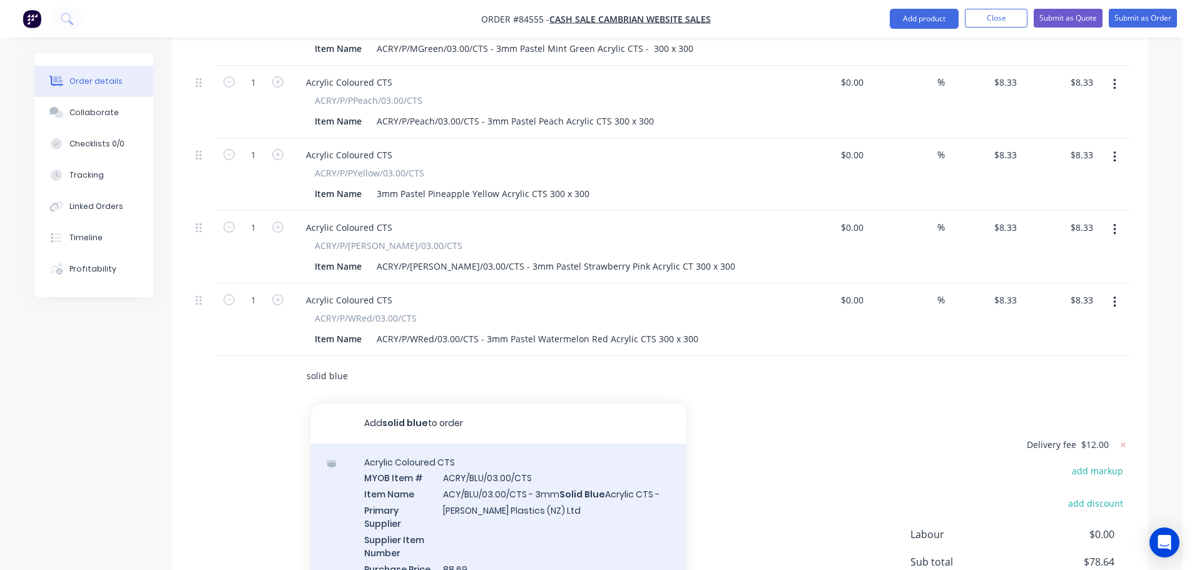
type input "solid blue"
click at [548, 444] on div "Acrylic Coloured CTS MYOB Item # ACRY/BLU/03.00/CTS Item Name ACY/BLU/03.00/CTS…" at bounding box center [499, 524] width 376 height 160
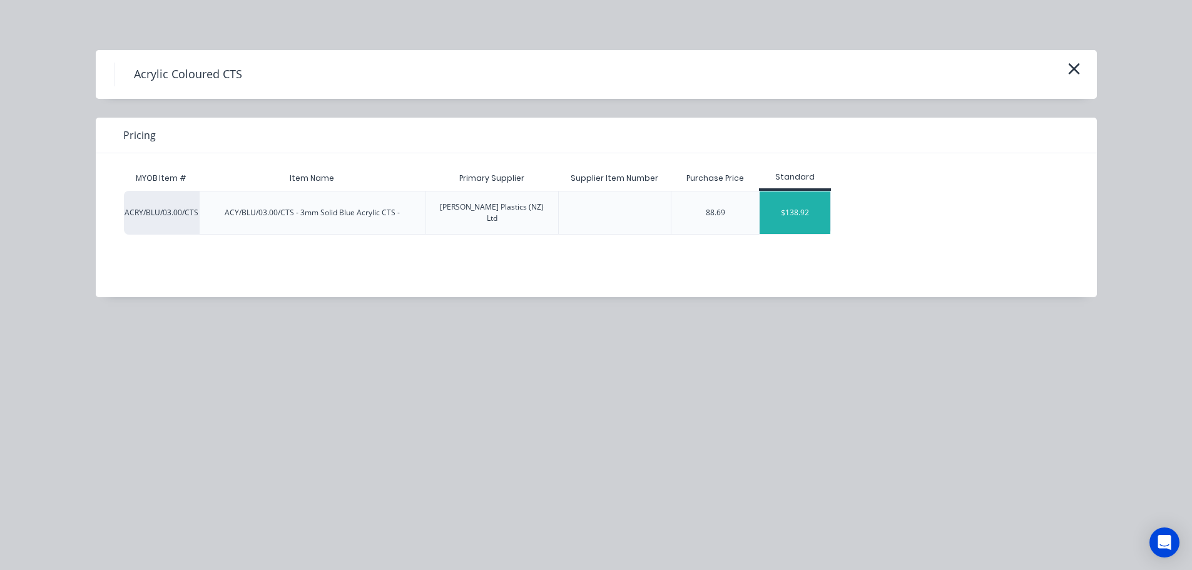
click at [780, 212] on div "$138.92" at bounding box center [795, 213] width 71 height 43
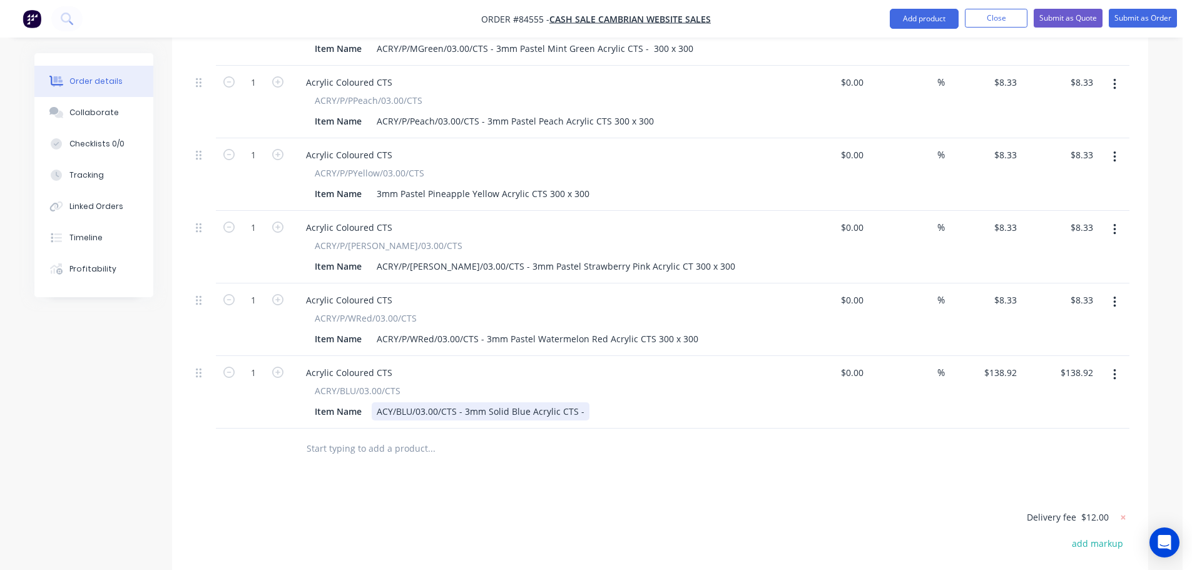
click at [578, 402] on div "ACY/BLU/03.00/CTS - 3mm Solid Blue Acrylic CTS -" at bounding box center [481, 411] width 218 height 18
click at [1011, 364] on input "138.92" at bounding box center [1005, 373] width 34 height 18
type input "$7.42"
drag, startPoint x: 704, startPoint y: 427, endPoint x: 386, endPoint y: 456, distance: 319.3
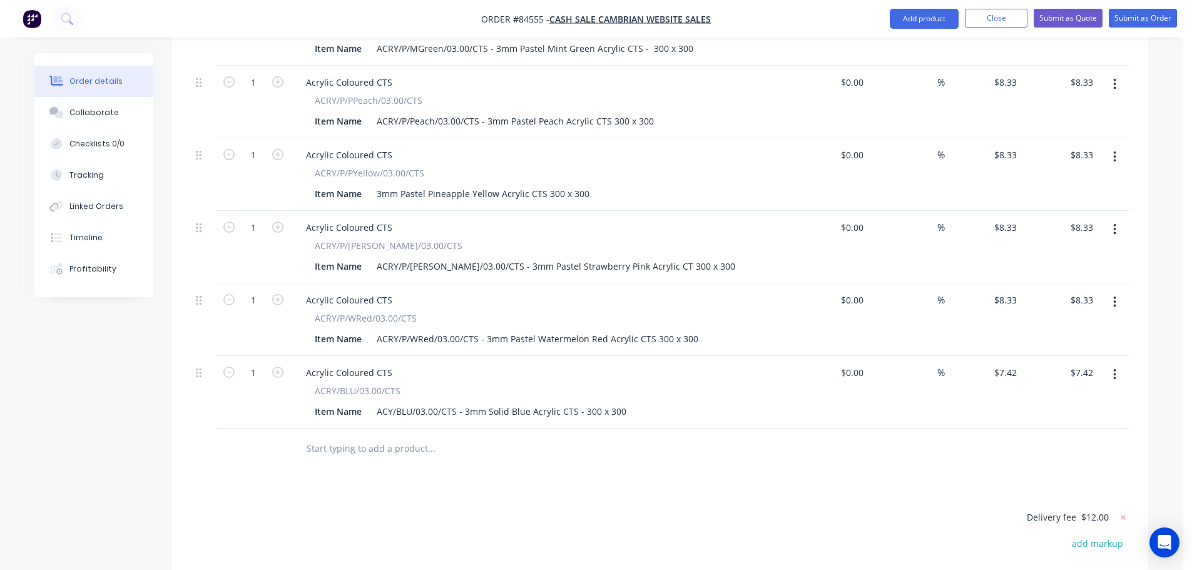
click at [697, 427] on div "Products Show / Hide columns Add product Qty Cost Markup Price Total 1 Acrylic …" at bounding box center [660, 234] width 976 height 1058
click at [359, 436] on input "text" at bounding box center [431, 448] width 250 height 25
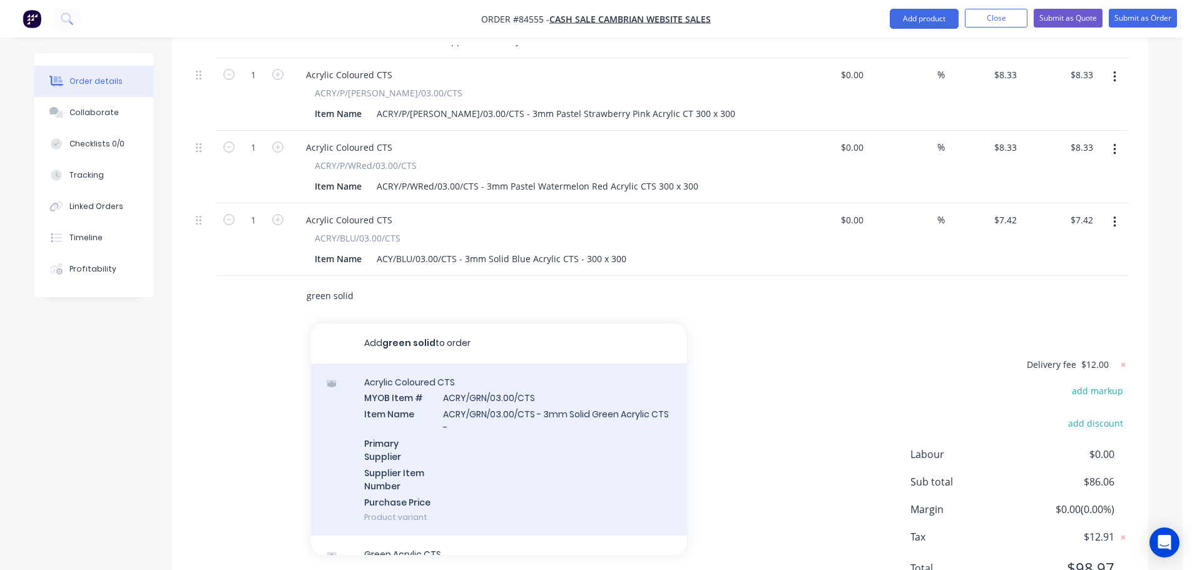
scroll to position [875, 0]
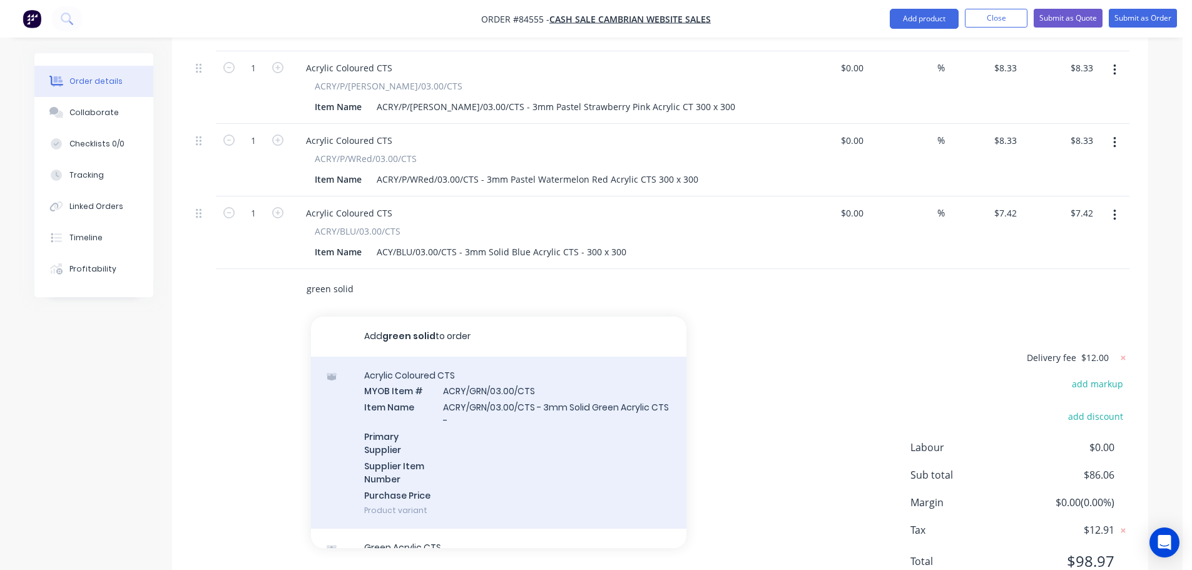
type input "green solid"
click at [598, 357] on div "Acrylic Coloured CTS MYOB Item # ACRY/GRN/03.00/CTS Item Name ACRY/GRN/03.00/CT…" at bounding box center [499, 443] width 376 height 173
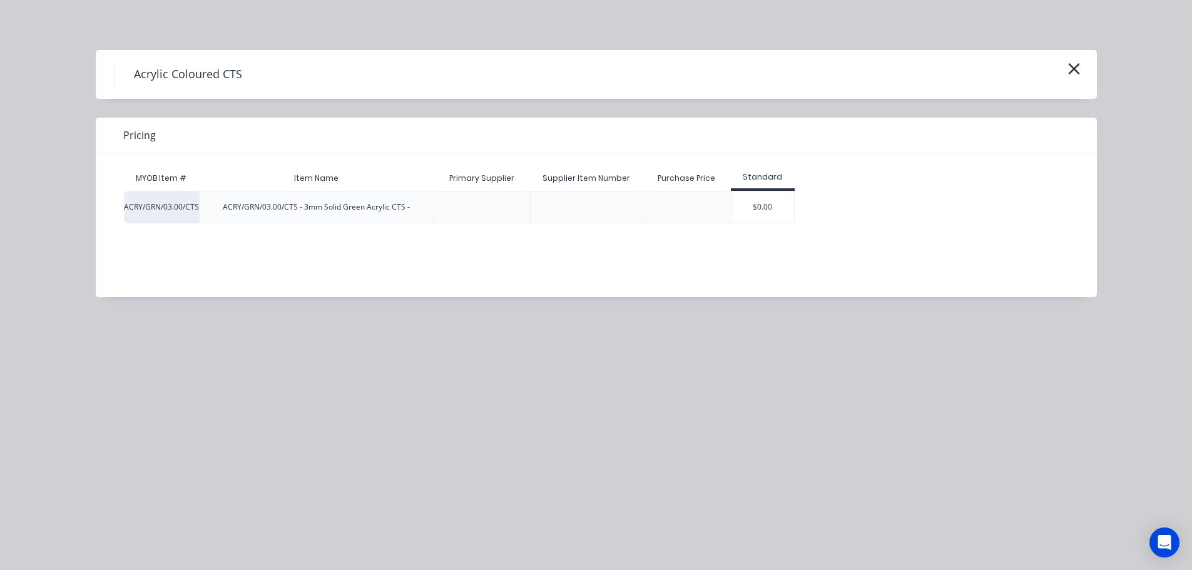
drag, startPoint x: 724, startPoint y: 203, endPoint x: 730, endPoint y: 202, distance: 6.4
click at [726, 203] on div at bounding box center [687, 207] width 88 height 33
click at [733, 202] on div "$0.00" at bounding box center [763, 207] width 63 height 31
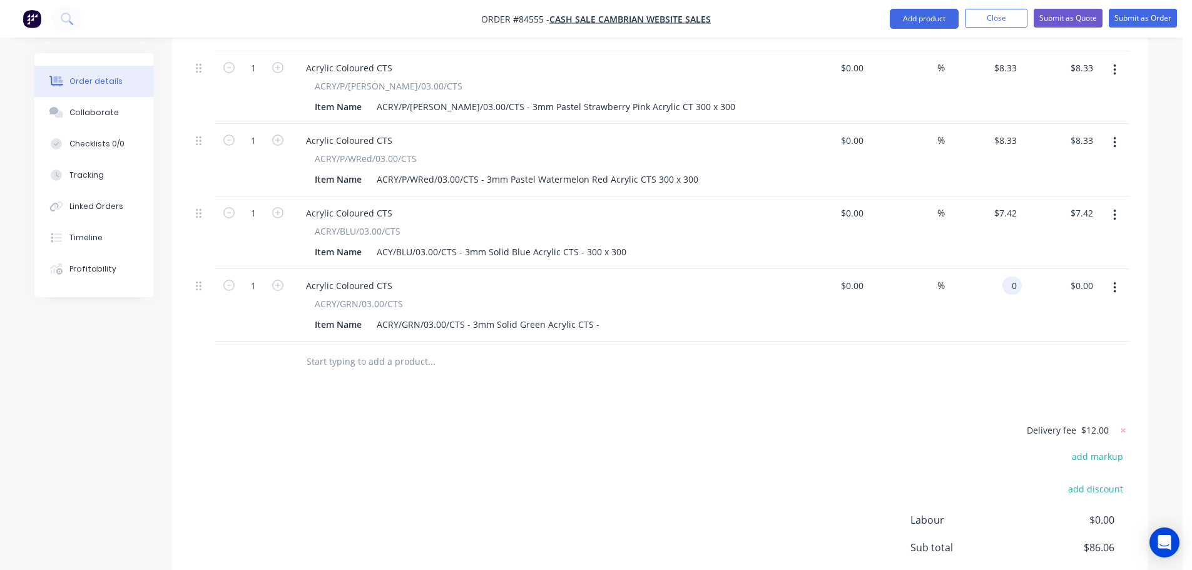
click at [1003, 277] on div "0 0" at bounding box center [1012, 286] width 19 height 18
type input "$0.00"
click at [596, 315] on div "ACRY/GRN/03.00/CTS - 3mm Solid Green Acrylic CTS -" at bounding box center [488, 324] width 233 height 18
click at [999, 269] on div "0 $0.00" at bounding box center [983, 305] width 77 height 73
type input "$4.72"
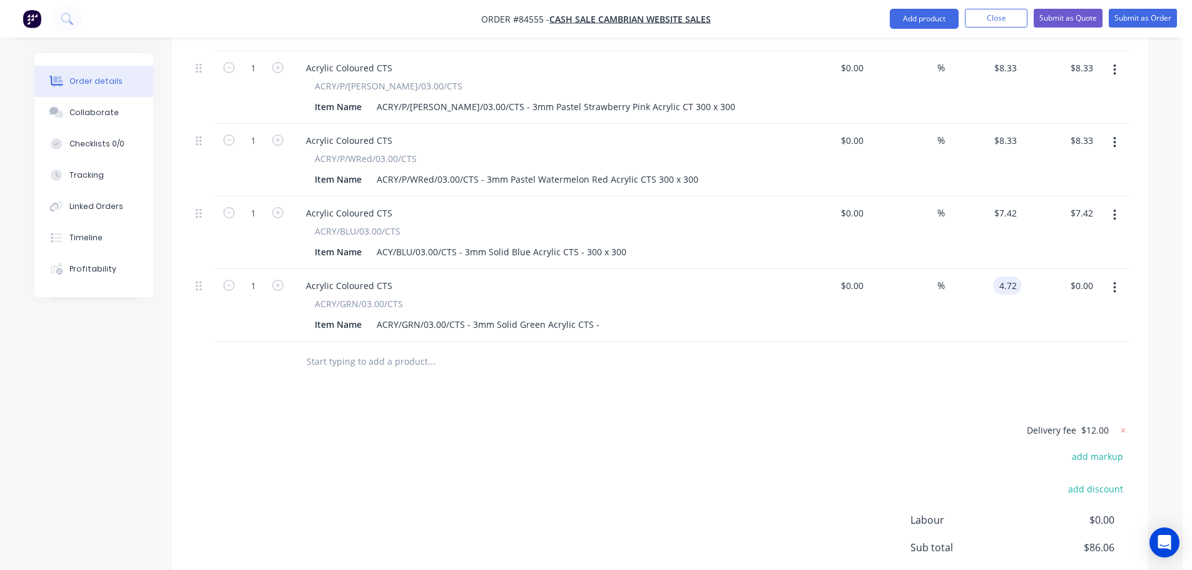
type input "$4.72"
click at [956, 342] on div at bounding box center [660, 362] width 939 height 41
click at [1006, 277] on input "4.72" at bounding box center [1007, 286] width 29 height 18
type input "$7.42"
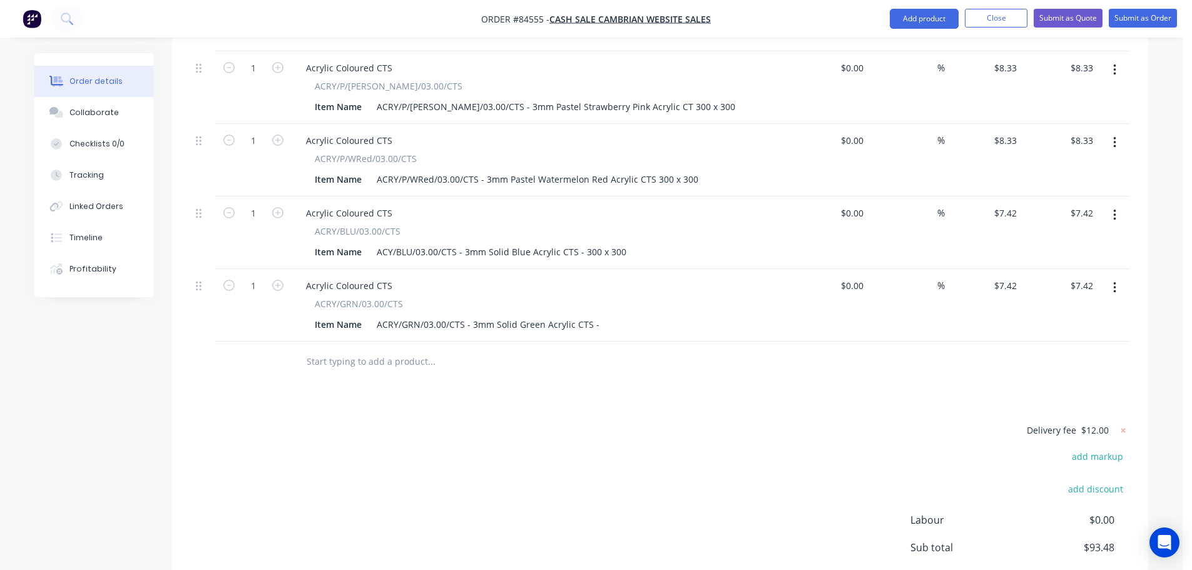
click at [920, 342] on div at bounding box center [660, 362] width 939 height 41
click at [601, 315] on div "Item Name ACRY/GRN/03.00/CTS - 3mm Solid Green Acrylic CTS -" at bounding box center [539, 324] width 458 height 18
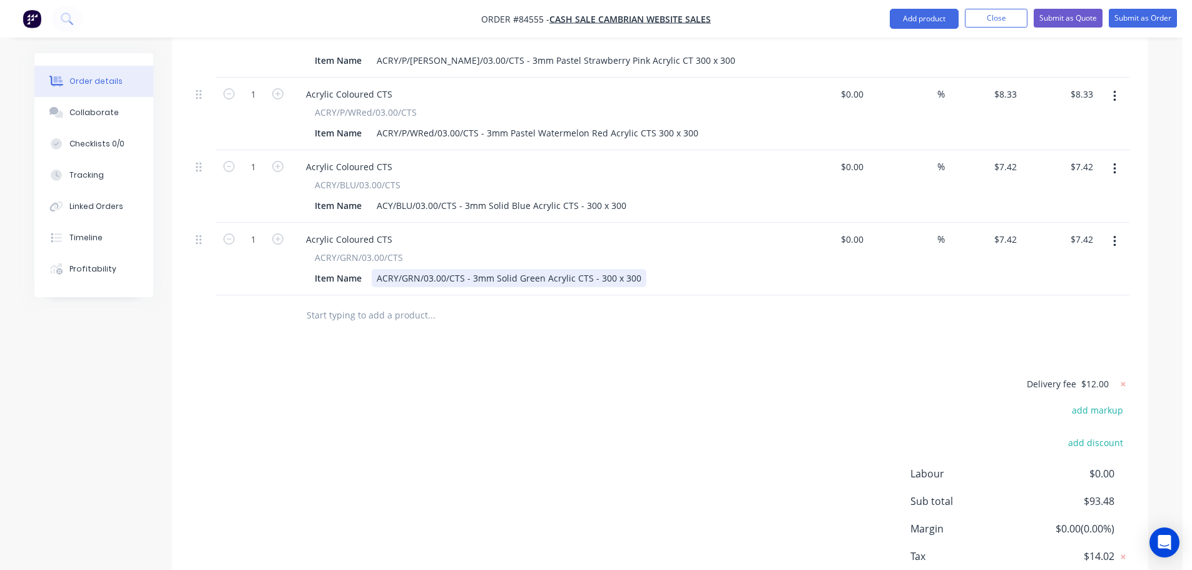
scroll to position [948, 0]
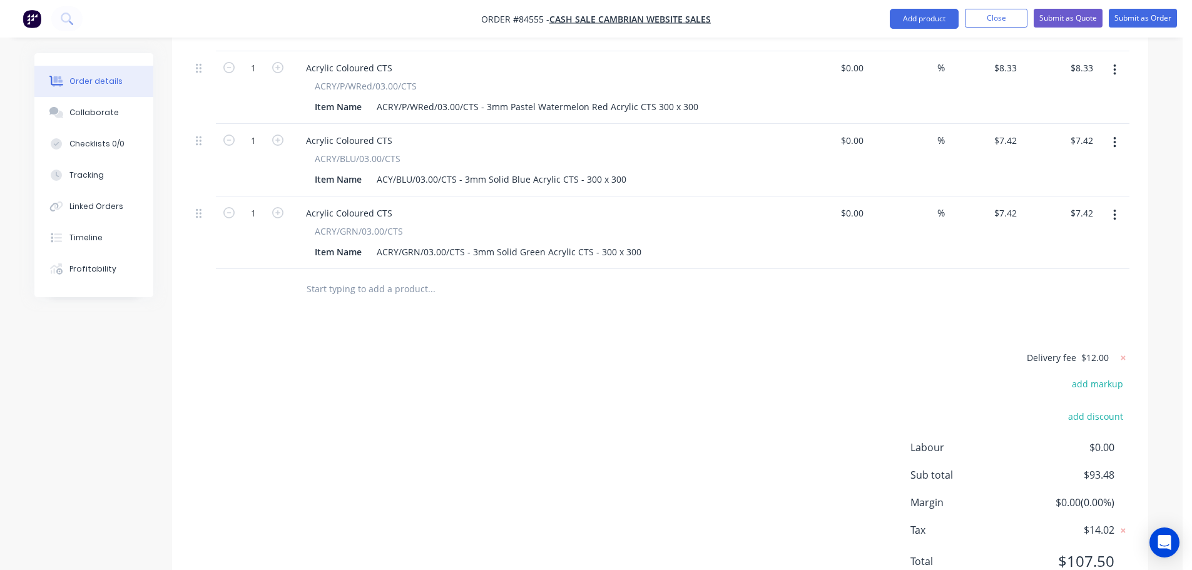
click at [392, 269] on div at bounding box center [516, 289] width 451 height 41
click at [385, 277] on input "text" at bounding box center [431, 289] width 250 height 25
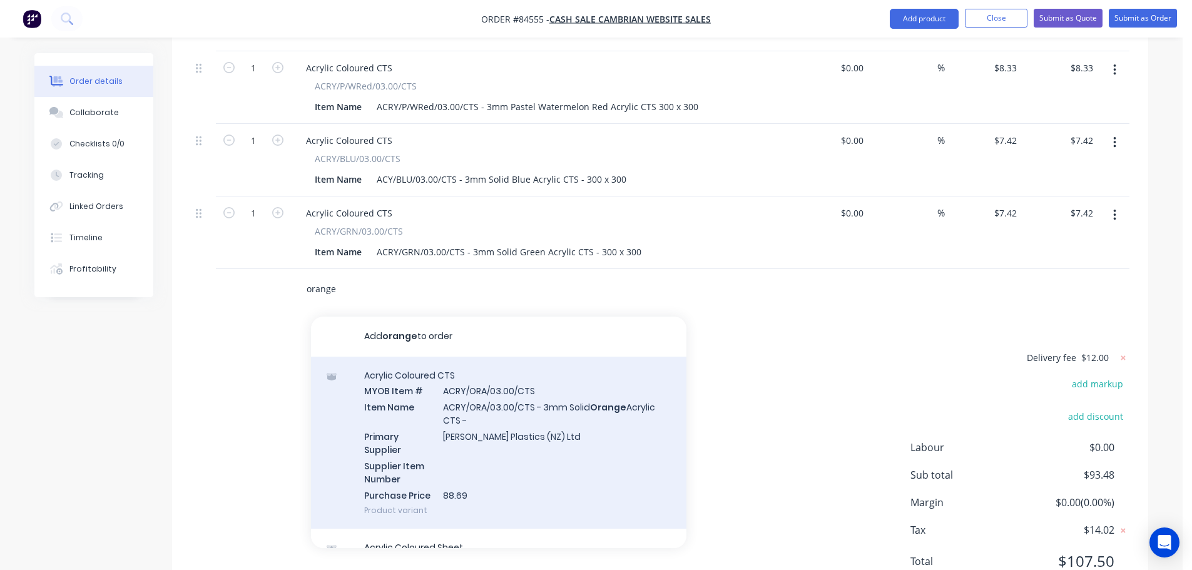
type input "orange"
click at [446, 376] on div "Acrylic Coloured CTS MYOB Item # ACRY/ORA/03.00/CTS Item Name ACRY/ORA/03.00/CT…" at bounding box center [499, 443] width 376 height 173
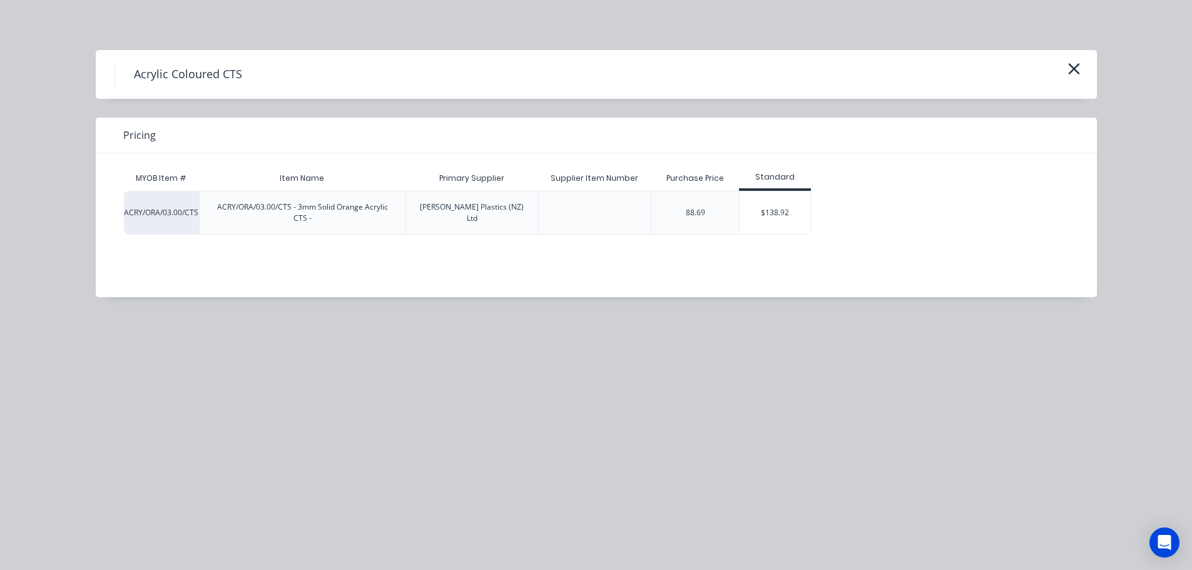
click at [752, 211] on div "$138.92" at bounding box center [775, 213] width 71 height 43
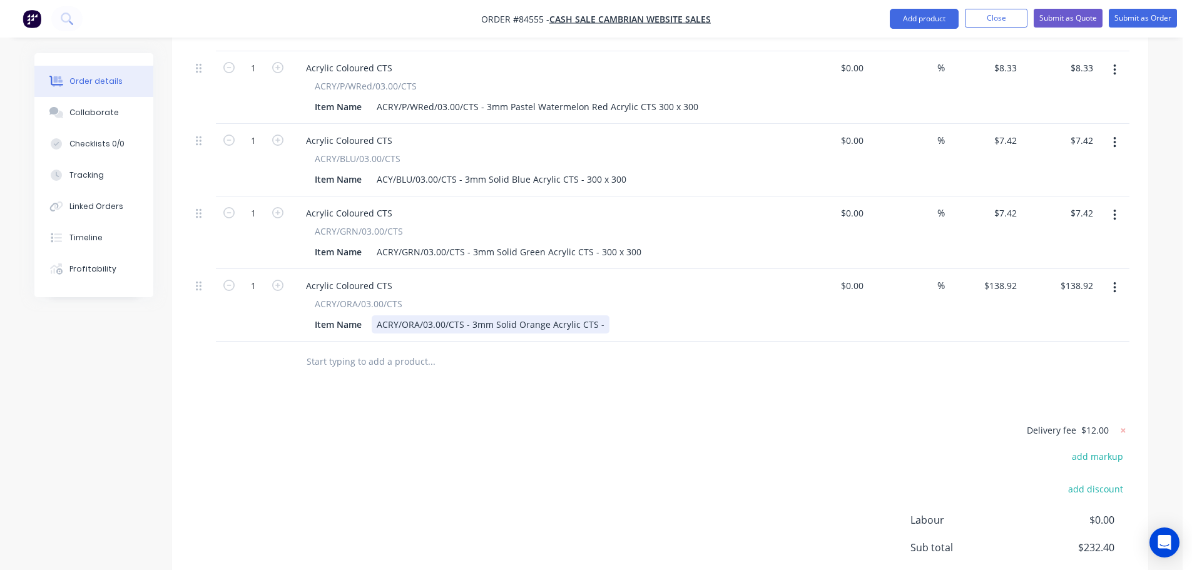
click at [595, 315] on div "ACRY/ORA/03.00/CTS - 3mm Solid Orange Acrylic CTS -" at bounding box center [491, 324] width 238 height 18
click at [985, 277] on div "138.92 138.92" at bounding box center [1002, 286] width 39 height 18
type input "$7.42"
click at [692, 346] on div "Products Show / Hide columns Add product Qty Cost Markup Price Total 1 Acrylic …" at bounding box center [660, 75] width 976 height 1204
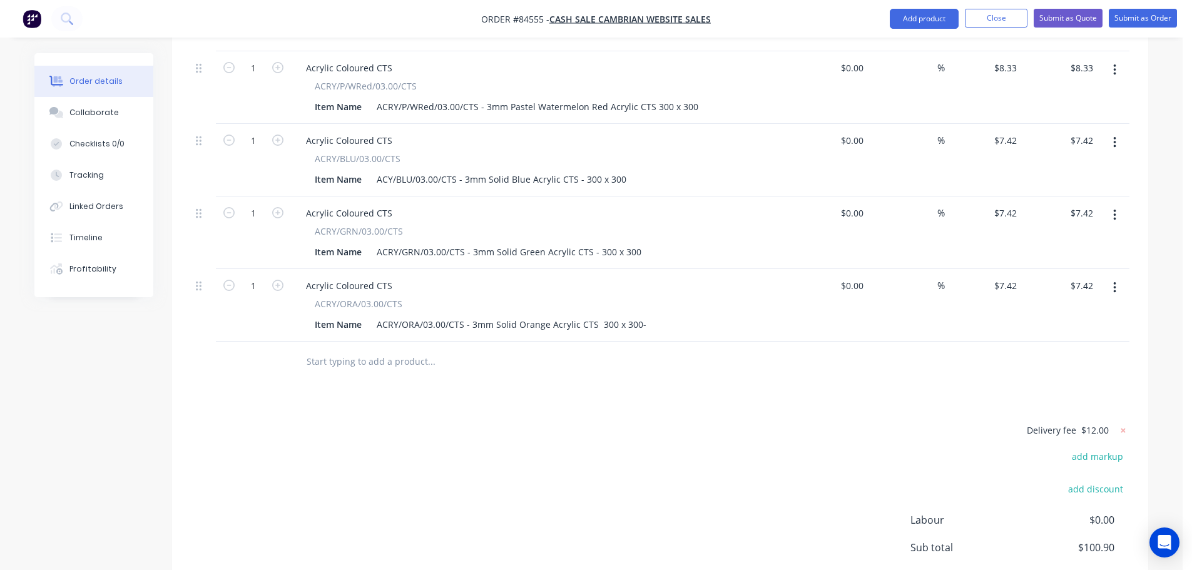
drag, startPoint x: 645, startPoint y: 369, endPoint x: 641, endPoint y: 360, distance: 9.5
click at [645, 367] on div "Products Show / Hide columns Add product Qty Cost Markup Price Total 1 Acrylic …" at bounding box center [660, 75] width 976 height 1204
click at [427, 349] on input "text" at bounding box center [431, 361] width 250 height 25
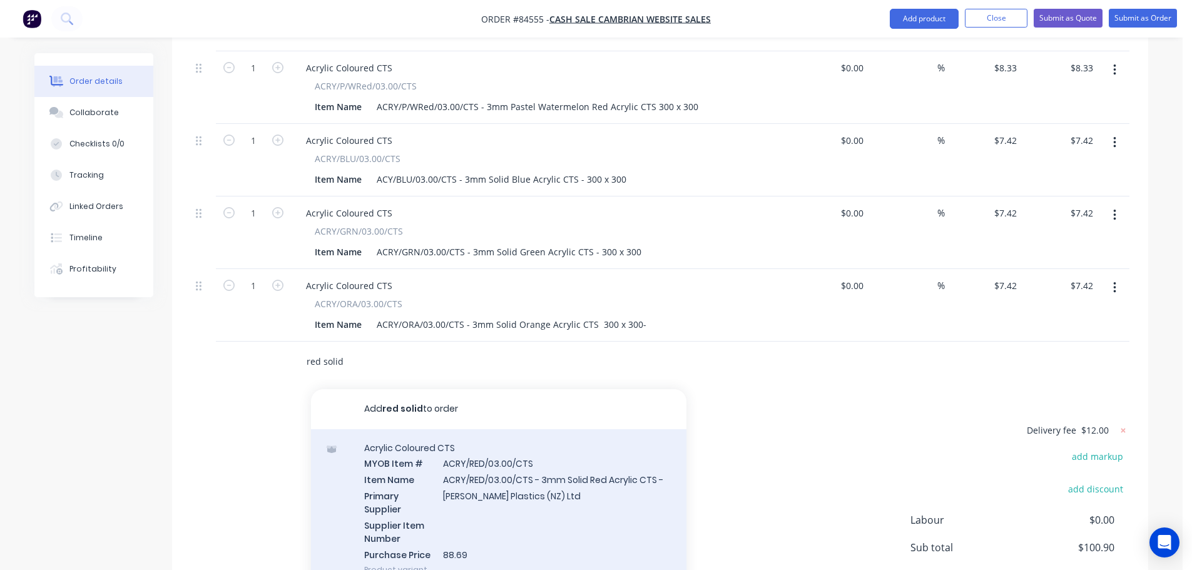
type input "red solid"
click at [409, 429] on div "Acrylic Coloured CTS MYOB Item # ACRY/RED/03.00/CTS Item Name ACRY/RED/03.00/CT…" at bounding box center [499, 509] width 376 height 160
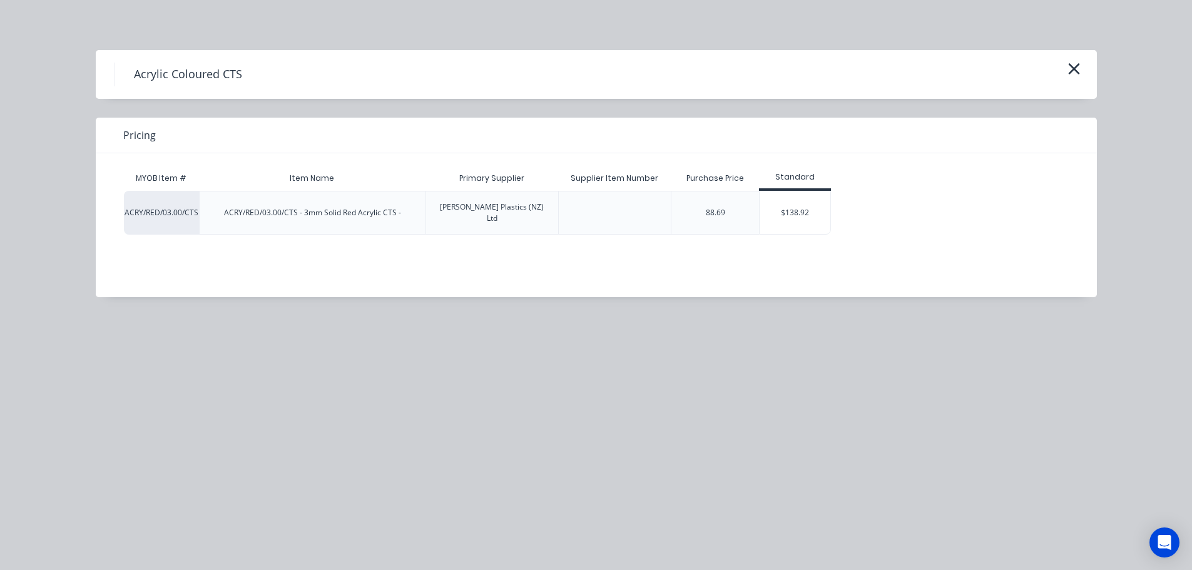
click at [780, 212] on div "$138.92" at bounding box center [795, 213] width 71 height 43
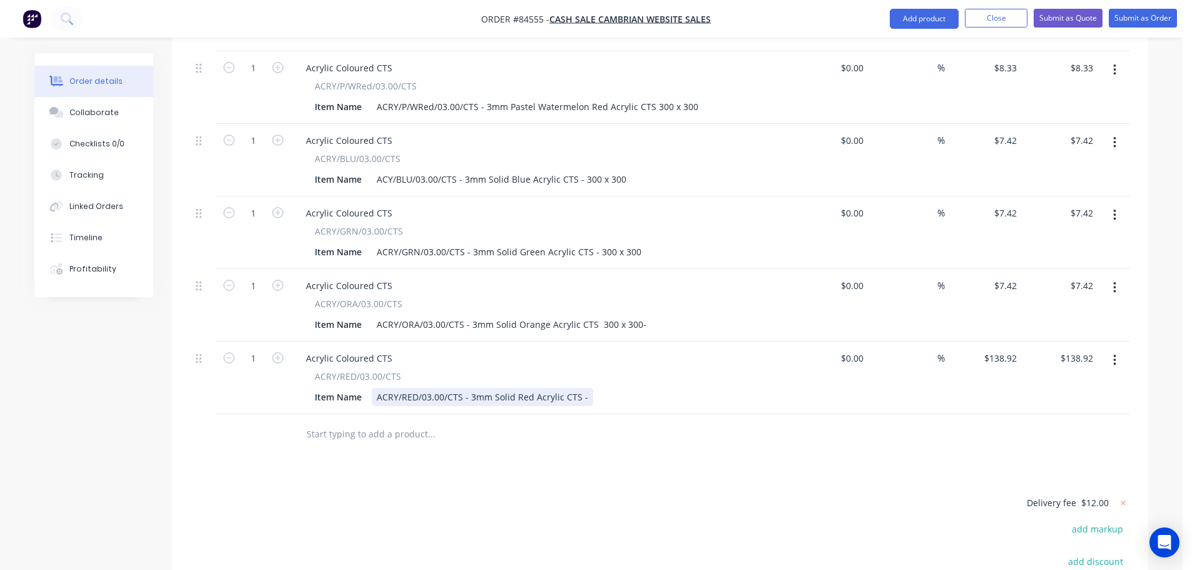
click at [580, 388] on div "ACRY/RED/03.00/CTS - 3mm Solid Red Acrylic CTS -" at bounding box center [483, 397] width 222 height 18
click at [584, 388] on div "ACRY/RED/03.00/CTS - 3mm Solid Red Acrylic CTS -" at bounding box center [483, 397] width 222 height 18
click at [1002, 349] on input "138.92" at bounding box center [1002, 358] width 39 height 18
type input "$7.42"
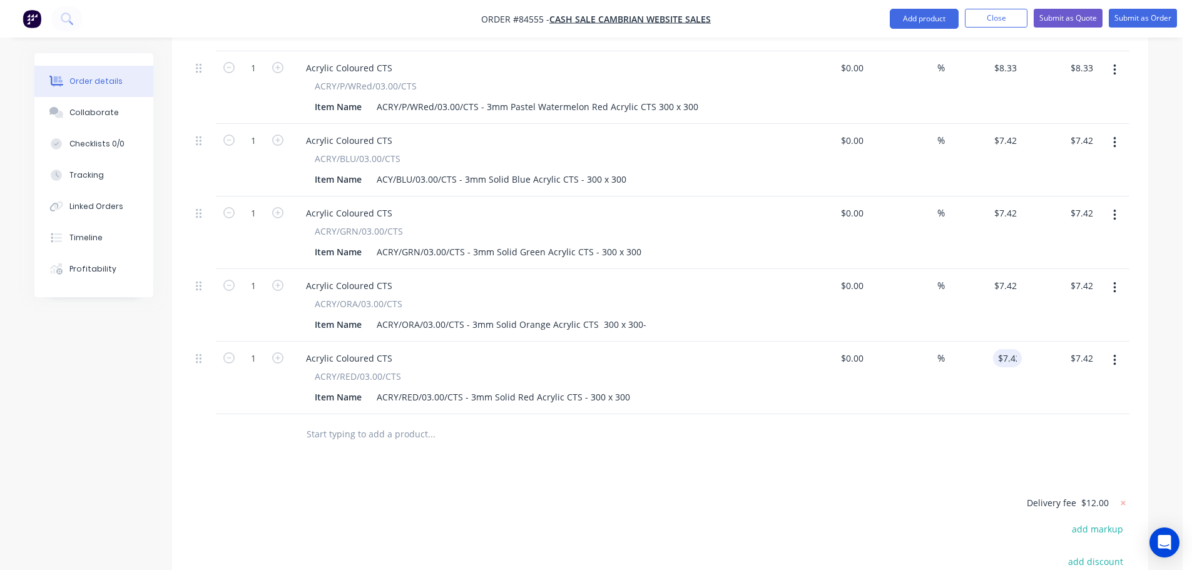
click at [958, 412] on div "Products Show / Hide columns Add product Qty Cost Markup Price Total 1 Acrylic …" at bounding box center [660, 111] width 976 height 1276
click at [396, 422] on input "text" at bounding box center [431, 434] width 250 height 25
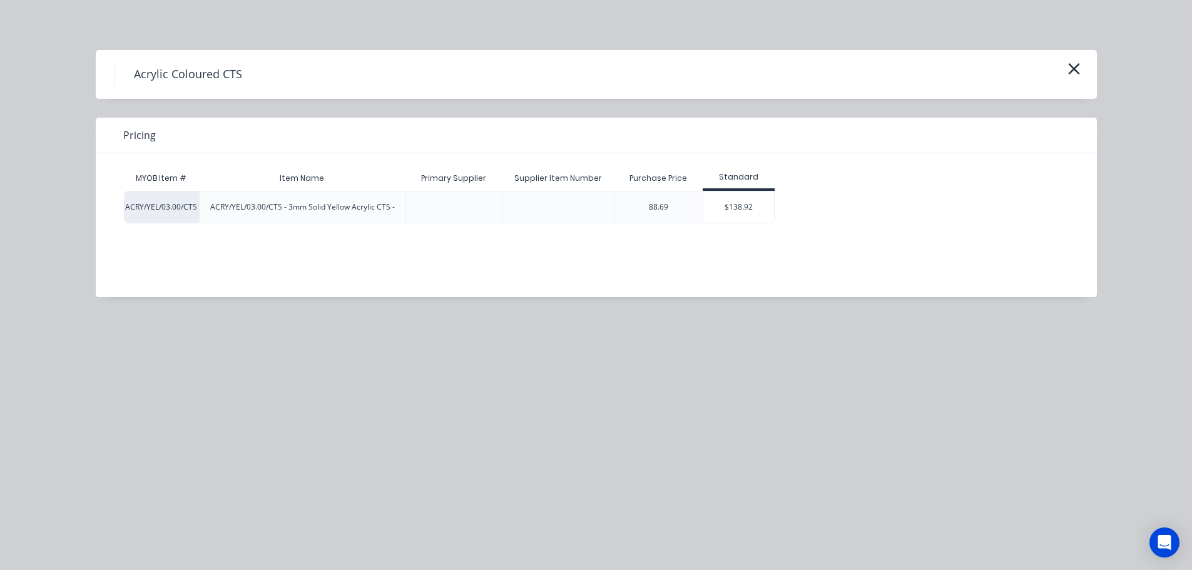
click at [729, 218] on div "$138.92" at bounding box center [738, 207] width 71 height 31
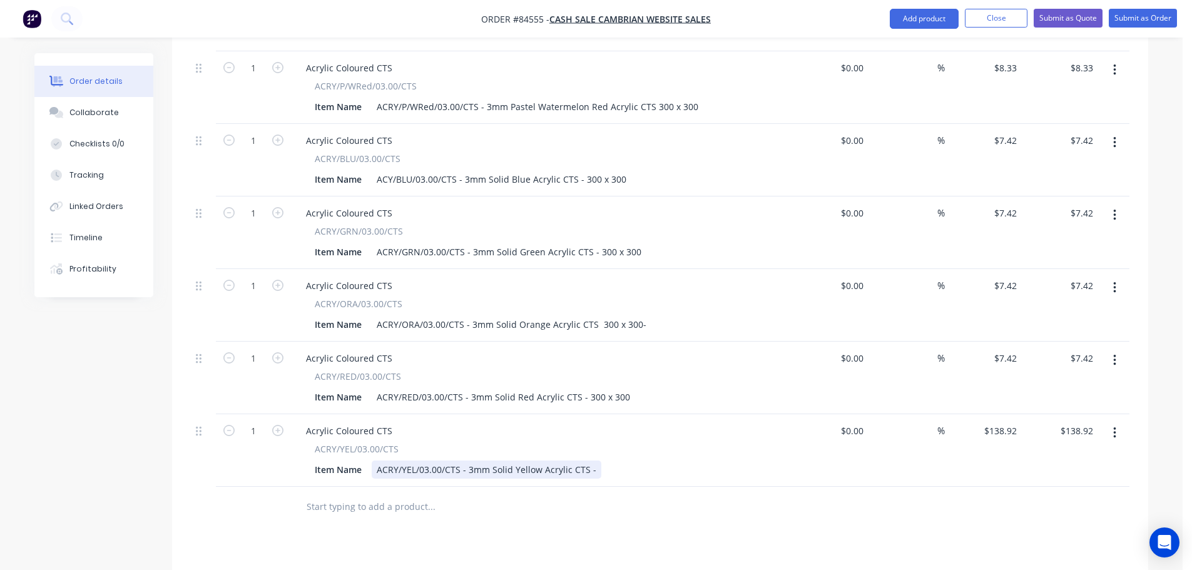
click at [591, 461] on div "ACRY/YEL/03.00/CTS - 3mm Solid Yellow Acrylic CTS -" at bounding box center [487, 470] width 230 height 18
click at [1003, 422] on input "138.92" at bounding box center [1005, 431] width 34 height 18
click at [959, 487] on div at bounding box center [660, 507] width 939 height 41
click at [385, 494] on input "text" at bounding box center [431, 506] width 250 height 25
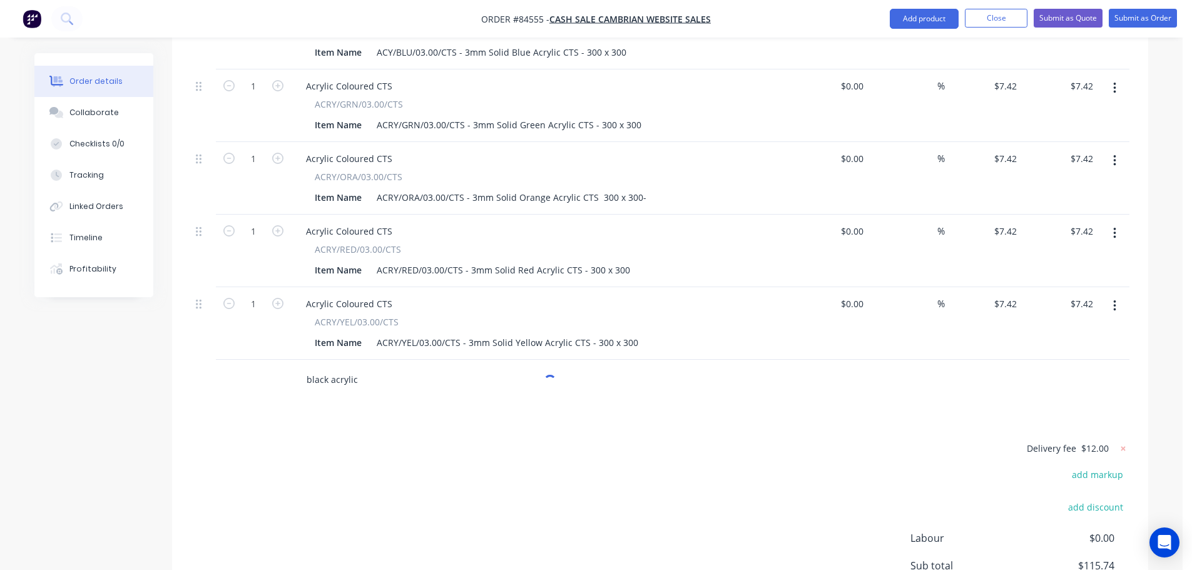
scroll to position [1165, 0]
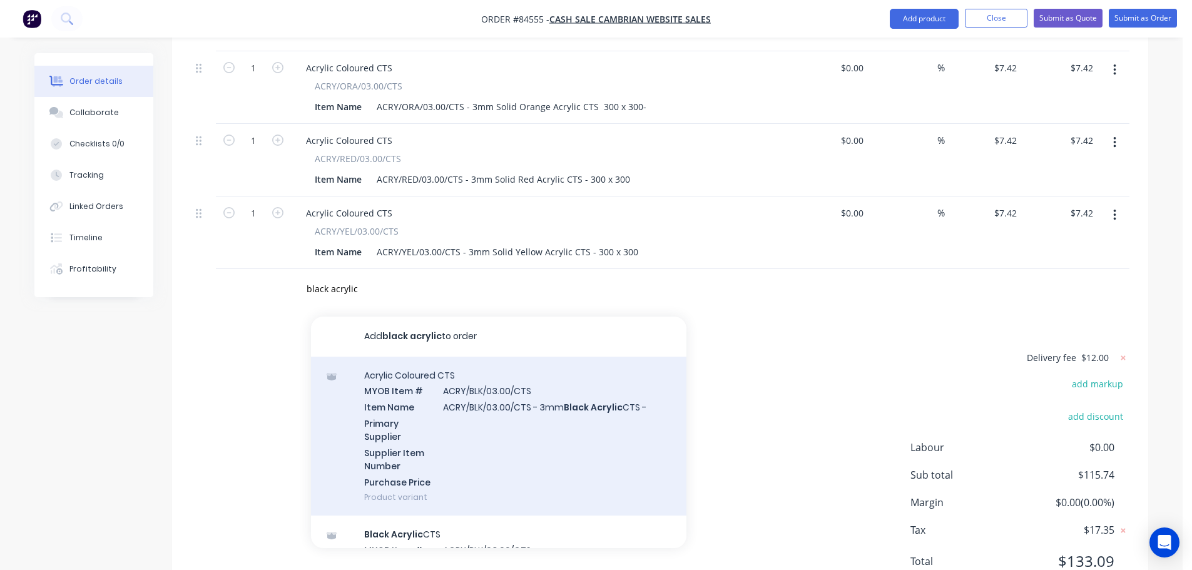
click at [484, 357] on div "Acrylic Coloured CTS MYOB Item # ACRY/BLK/03.00/CTS Item Name ACRY/BLK/03.00/CT…" at bounding box center [499, 437] width 376 height 160
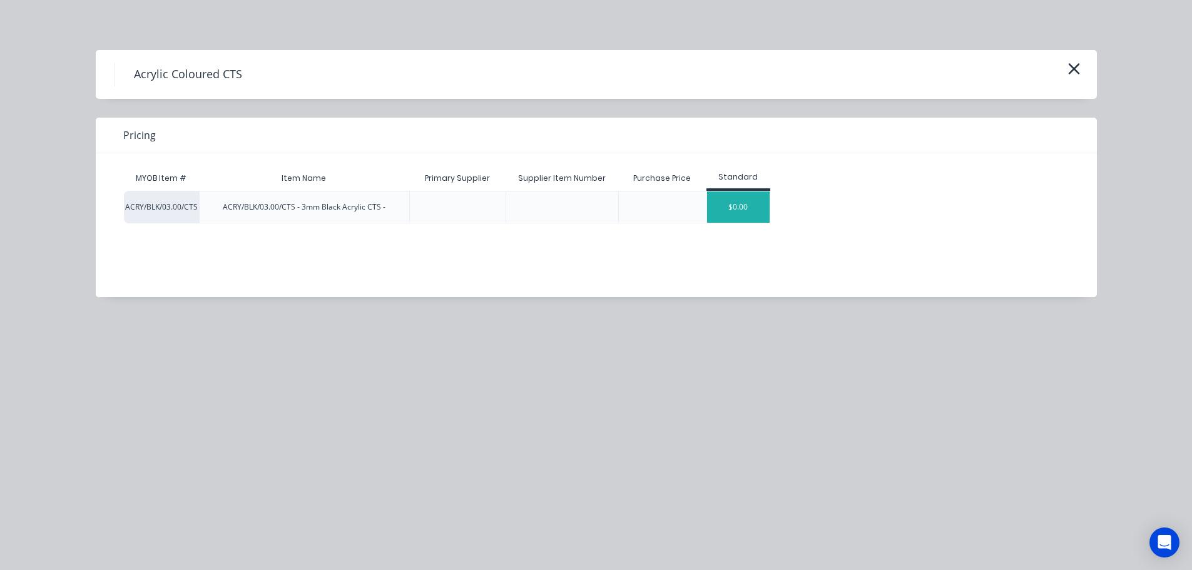
click at [733, 200] on div "$0.00" at bounding box center [738, 207] width 63 height 31
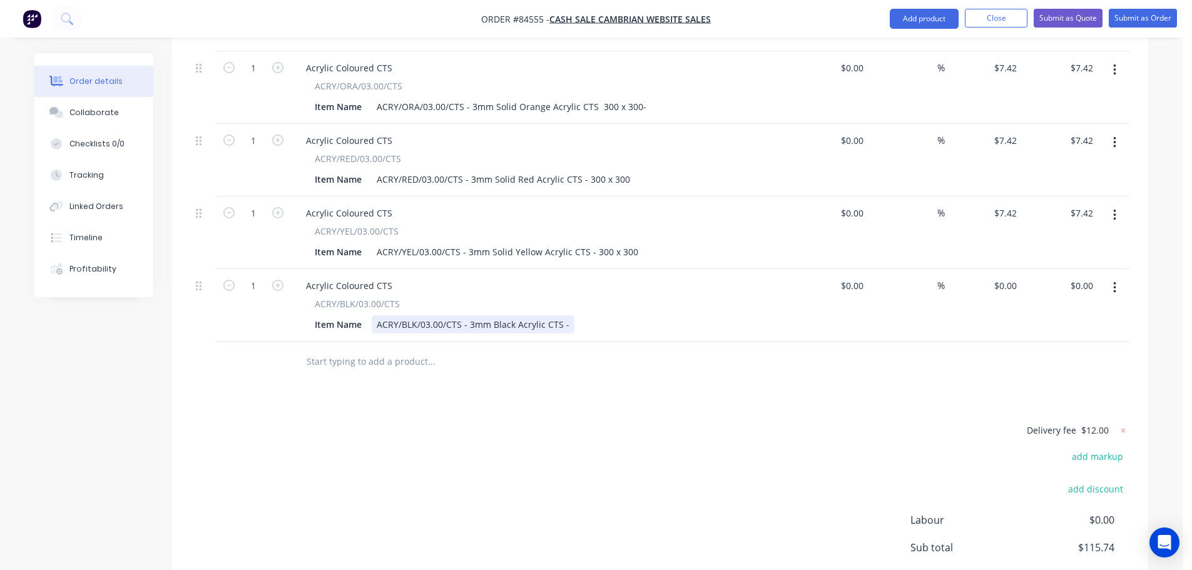
click at [565, 315] on div "ACRY/BLK/03.00/CTS - 3mm Black Acrylic CTS -" at bounding box center [473, 324] width 203 height 18
click at [1008, 277] on input "0" at bounding box center [1015, 286] width 14 height 18
click at [900, 285] on div "%" at bounding box center [907, 305] width 77 height 73
click at [372, 349] on input "text" at bounding box center [431, 361] width 250 height 25
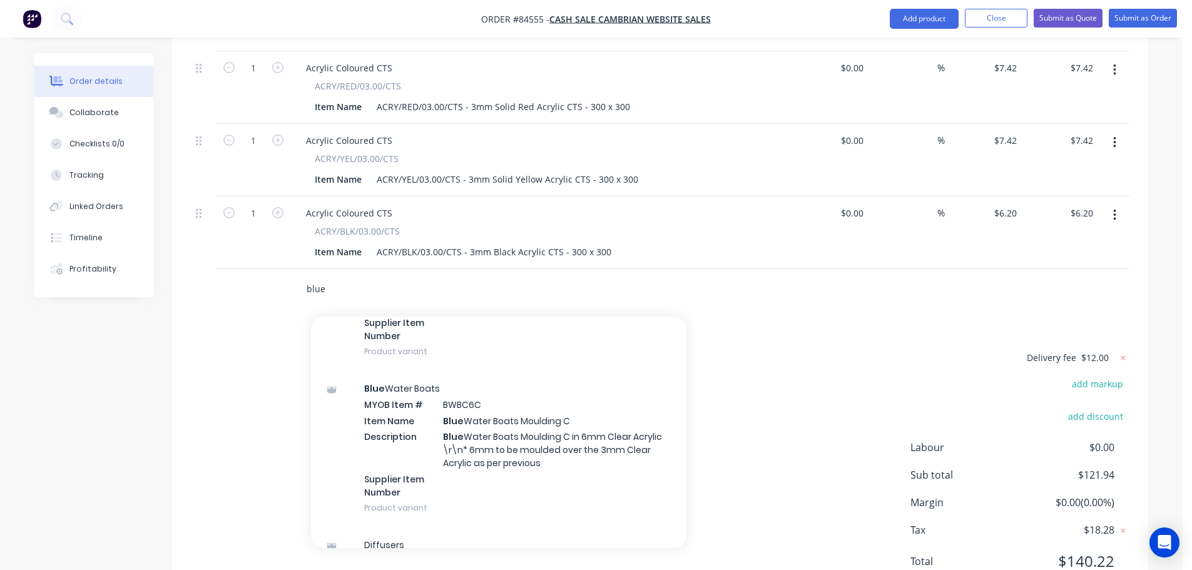
scroll to position [3755, 0]
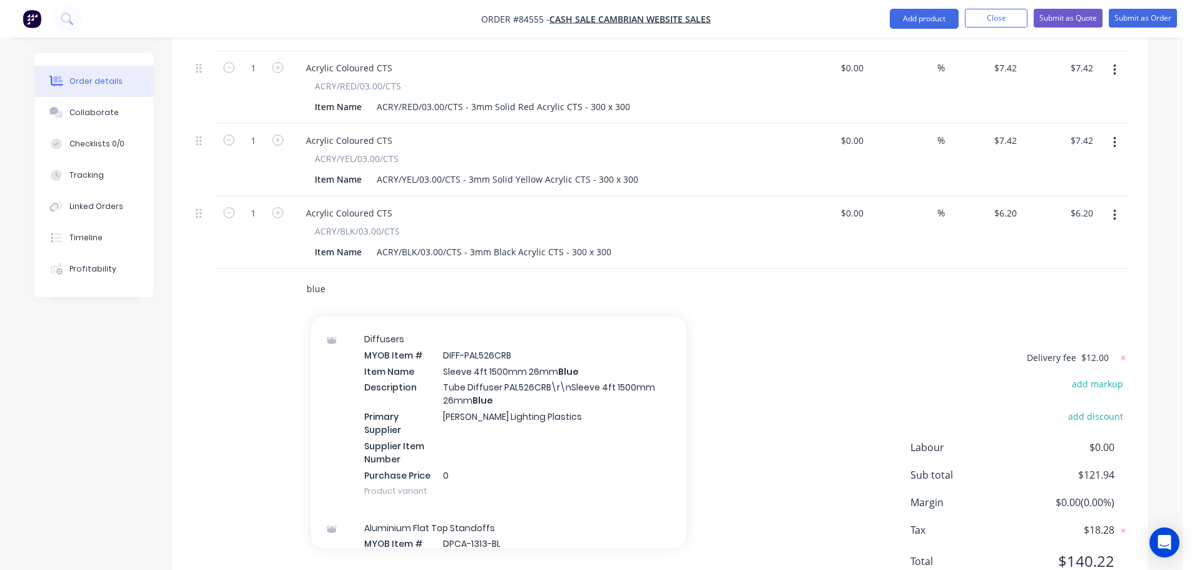
click at [309, 277] on input "blue" at bounding box center [431, 289] width 250 height 25
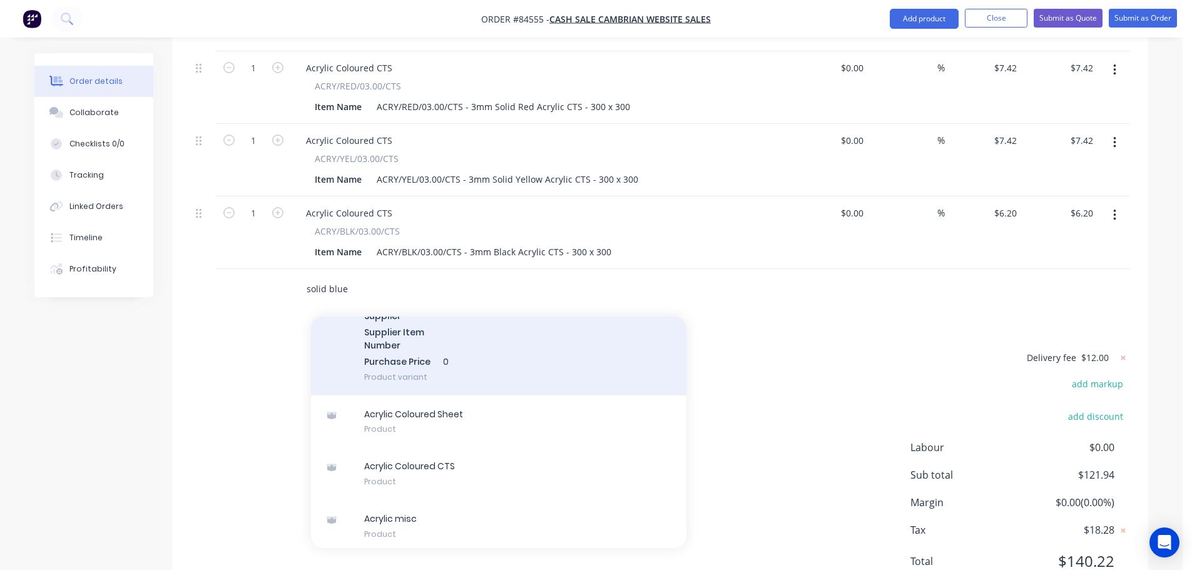
scroll to position [476, 0]
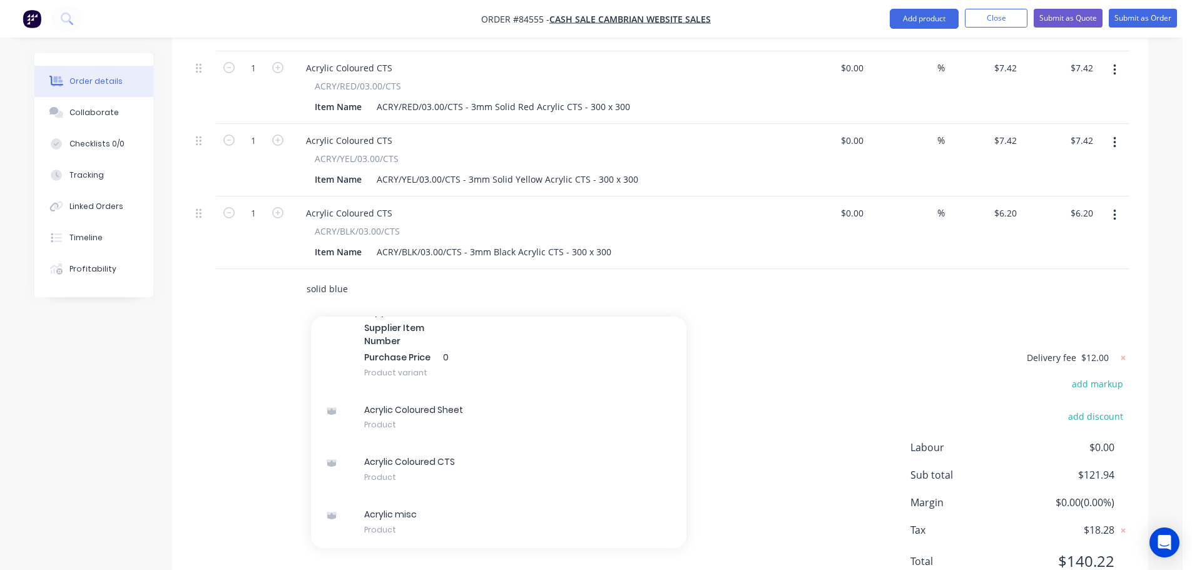
drag, startPoint x: 354, startPoint y: 234, endPoint x: 236, endPoint y: 213, distance: 120.1
click at [272, 269] on div at bounding box center [253, 289] width 75 height 41
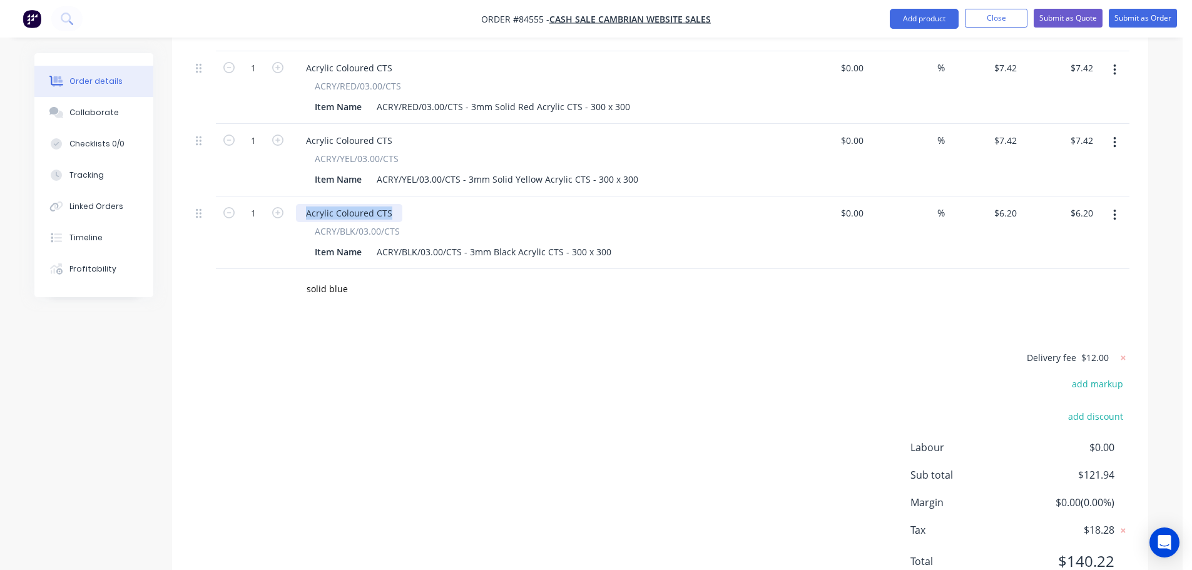
drag, startPoint x: 307, startPoint y: 158, endPoint x: 422, endPoint y: 151, distance: 115.4
click at [422, 204] on div "Acrylic Coloured CTS" at bounding box center [541, 213] width 491 height 18
copy div "Acrylic Coloured CTS"
click at [343, 277] on input "solid blue" at bounding box center [431, 289] width 250 height 25
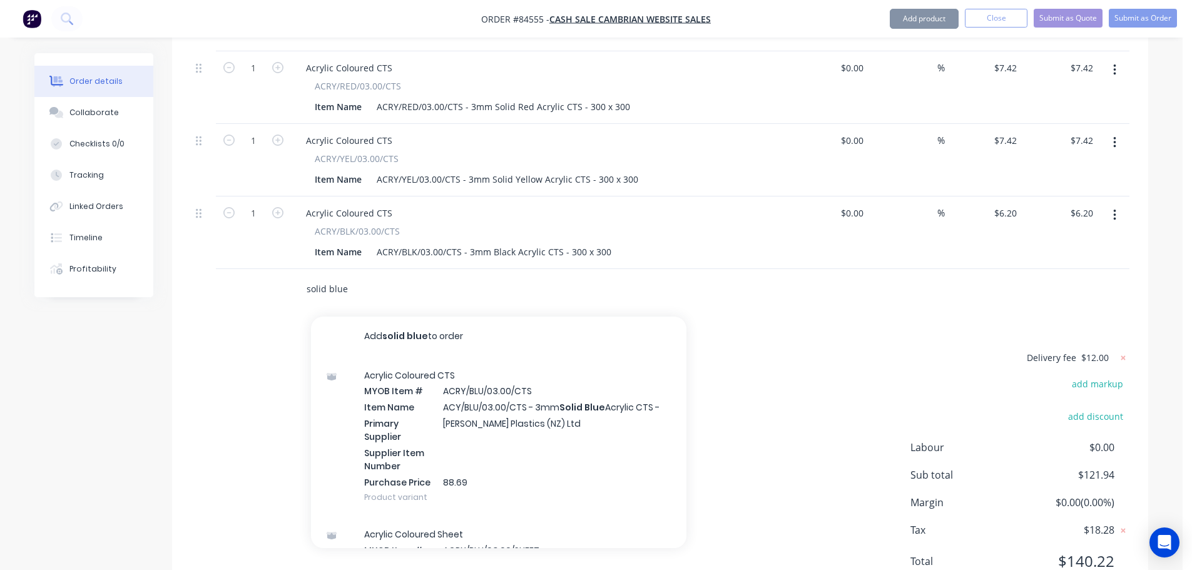
paste input "Acrylic Coloured CTS"
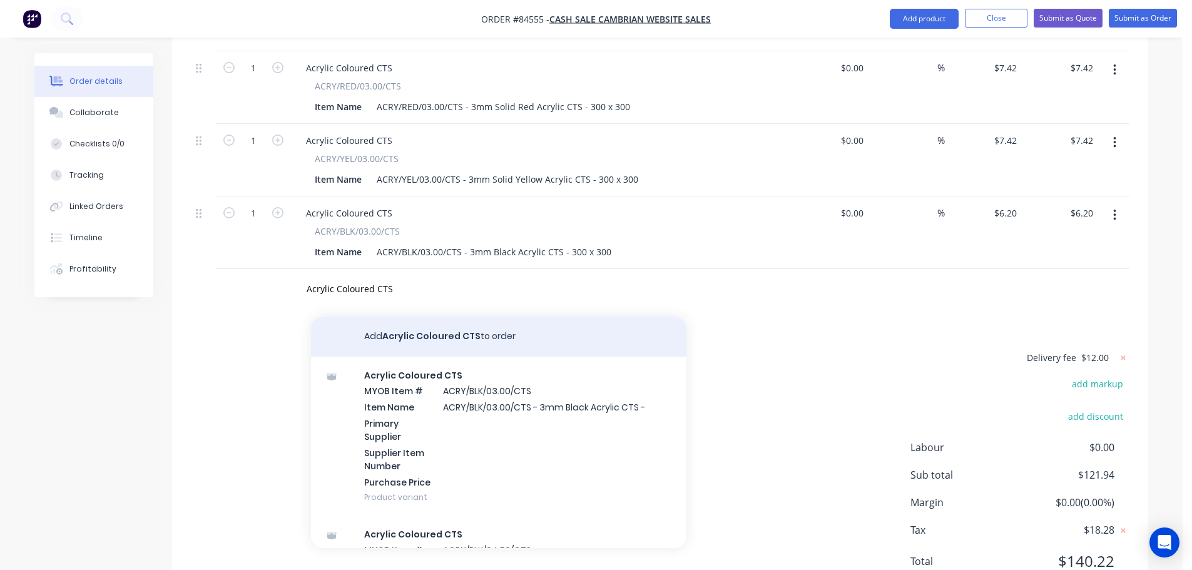
click at [389, 317] on button "Add Acrylic Coloured CTS to order" at bounding box center [499, 337] width 376 height 40
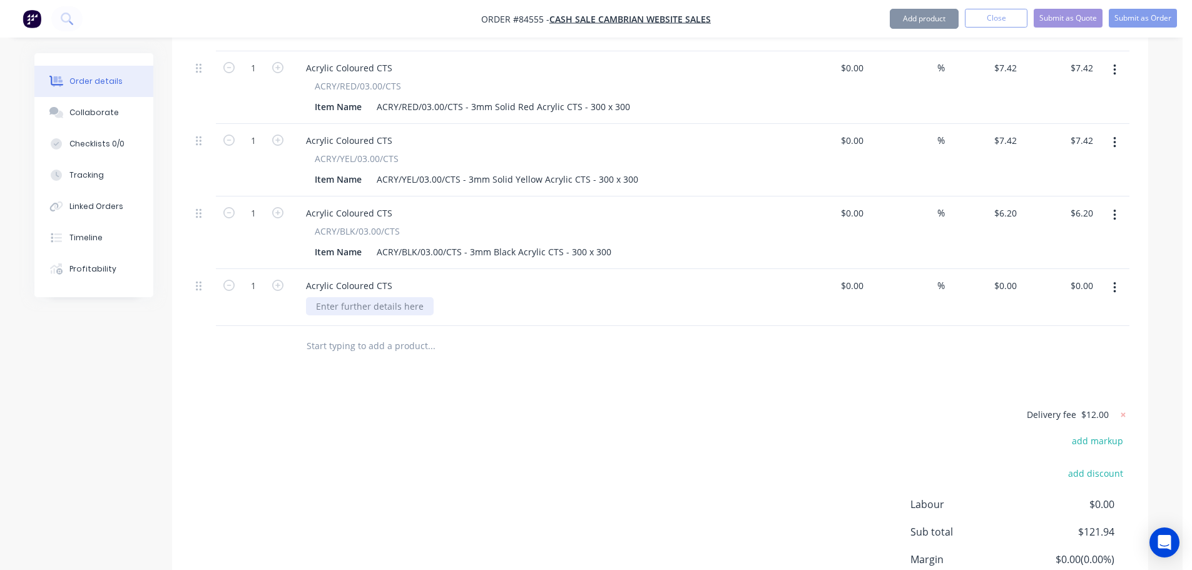
click at [397, 297] on div at bounding box center [370, 306] width 128 height 18
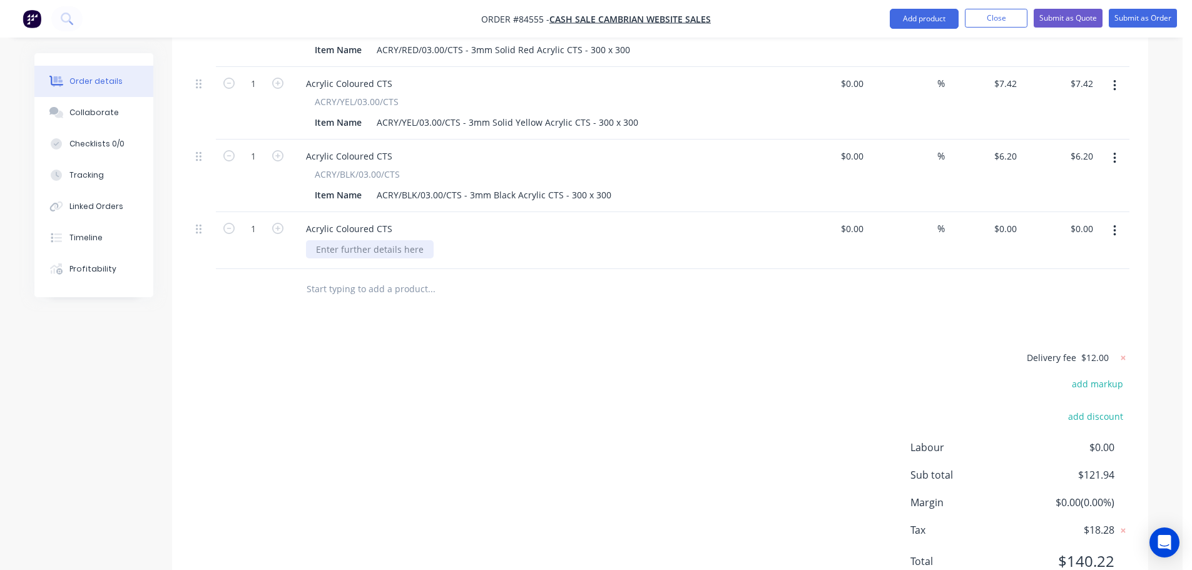
click at [369, 240] on div at bounding box center [370, 249] width 128 height 18
drag, startPoint x: 568, startPoint y: 144, endPoint x: 643, endPoint y: 156, distance: 75.4
click at [670, 186] on div "Item Name ACRY/BLK/03.00/CTS - 3mm Black Acrylic CTS - 300 x 300" at bounding box center [539, 195] width 458 height 18
copy div "300 x 300"
drag, startPoint x: 402, startPoint y: 198, endPoint x: 607, endPoint y: 250, distance: 211.3
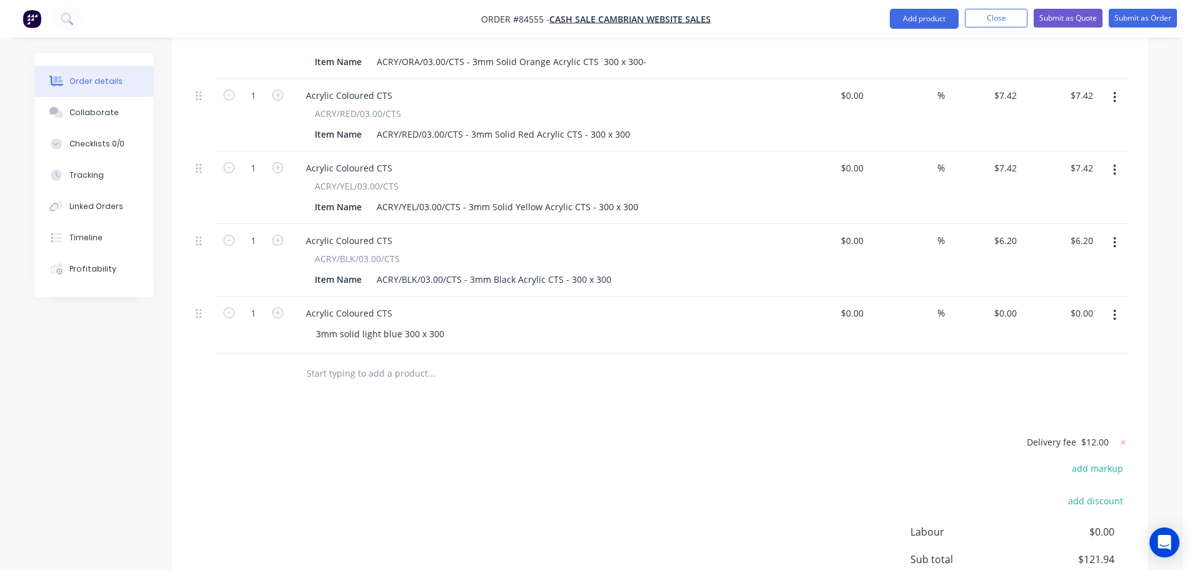
scroll to position [1170, 0]
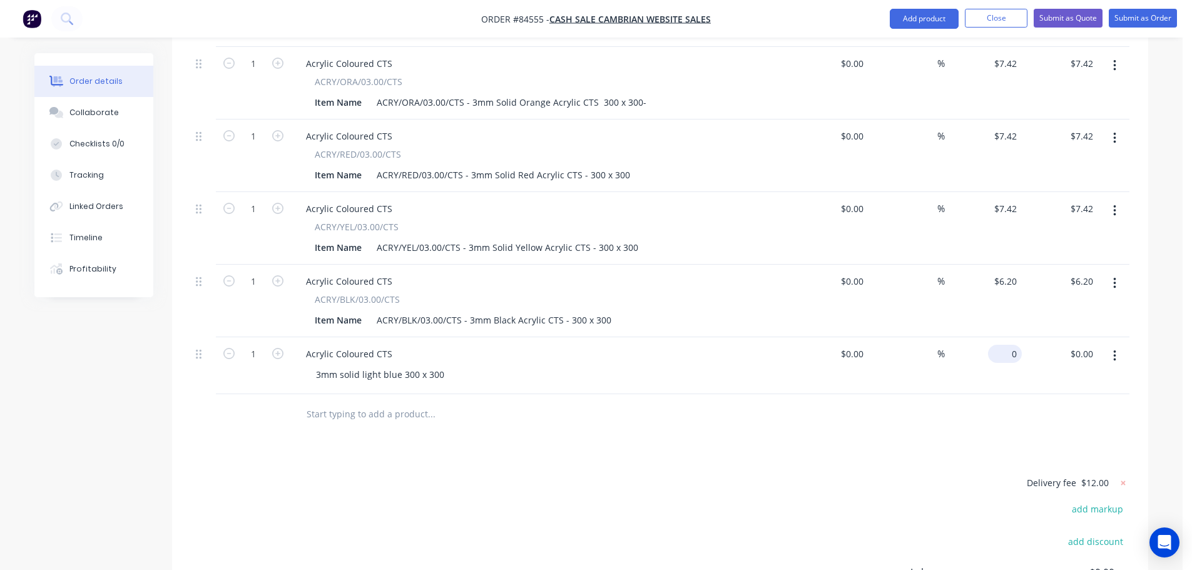
click at [1008, 345] on input "0" at bounding box center [1007, 354] width 29 height 18
drag, startPoint x: 711, startPoint y: 436, endPoint x: 412, endPoint y: 369, distance: 305.9
click at [363, 402] on input "text" at bounding box center [431, 414] width 250 height 25
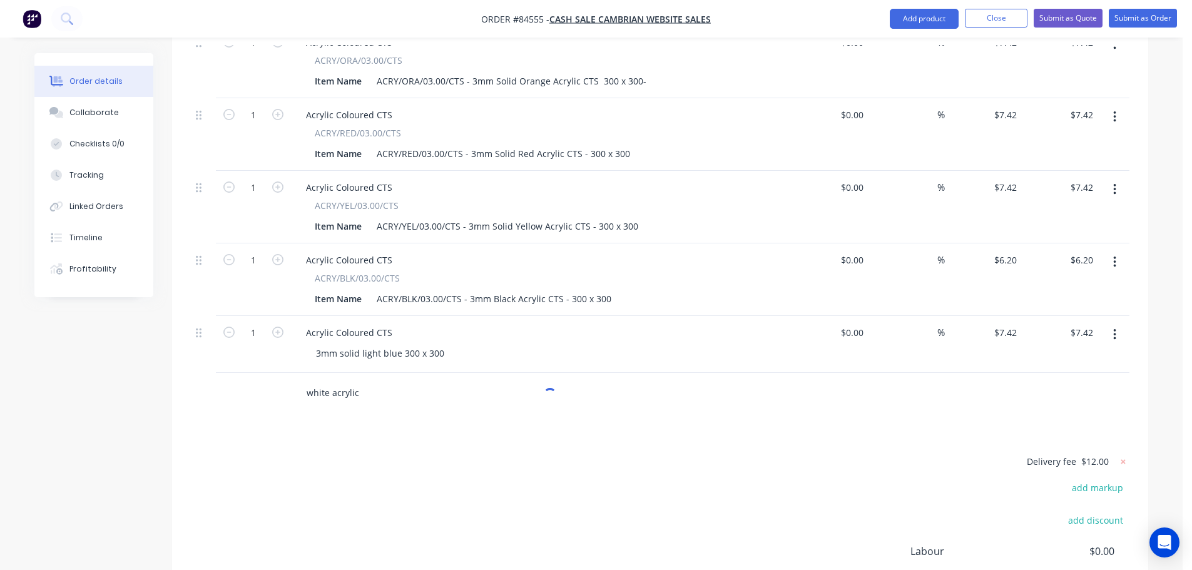
scroll to position [1295, 0]
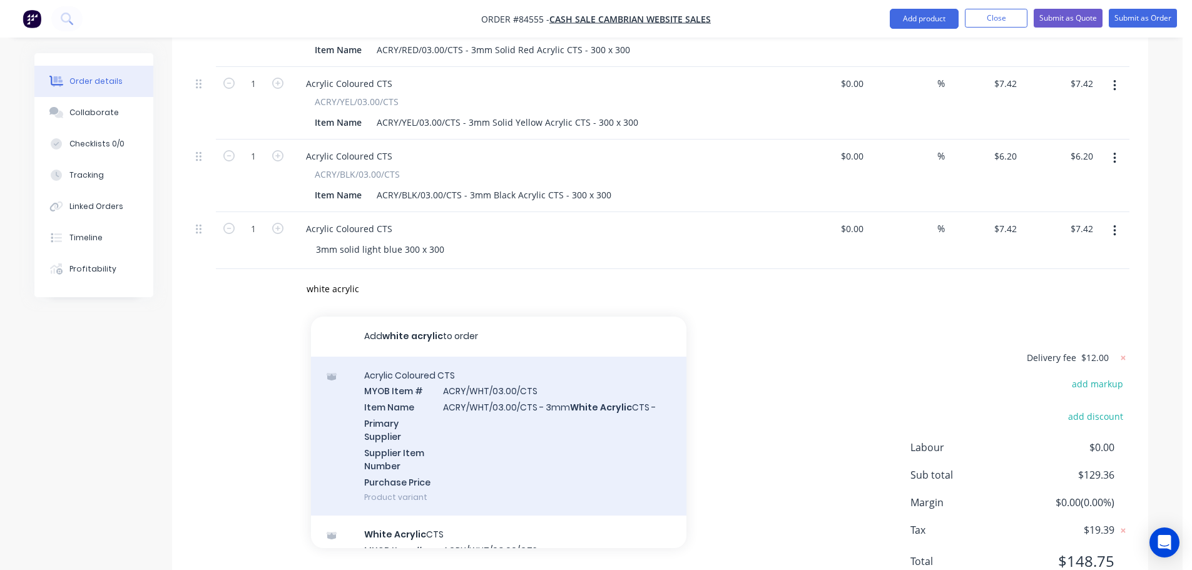
click at [426, 357] on div "Acrylic Coloured CTS MYOB Item # ACRY/WHT/03.00/CTS Item Name ACRY/WHT/03.00/CT…" at bounding box center [499, 437] width 376 height 160
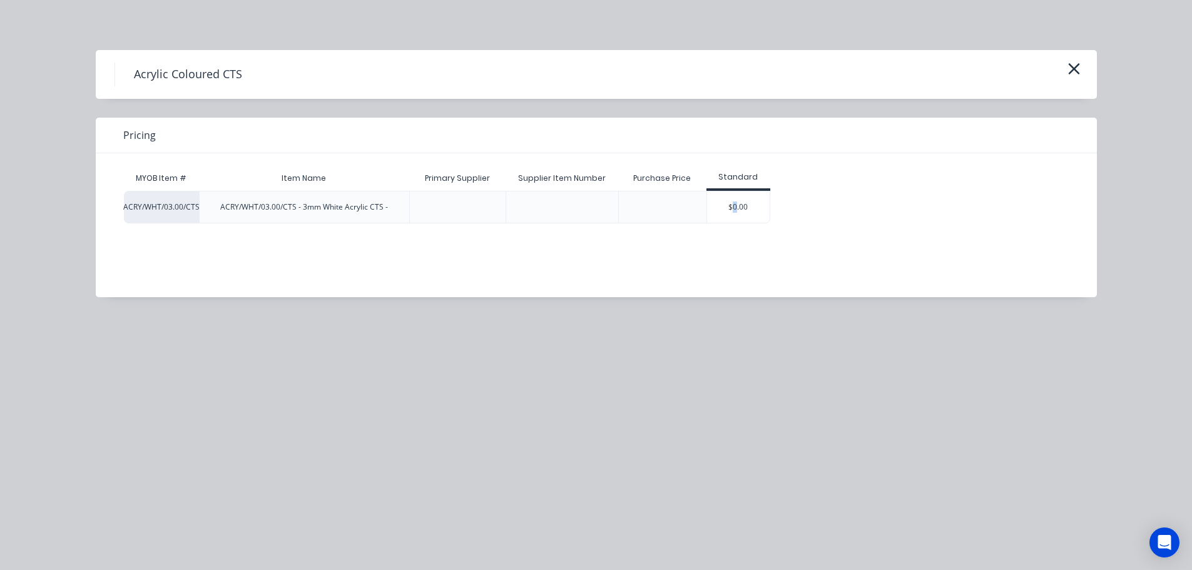
drag, startPoint x: 735, startPoint y: 203, endPoint x: 678, endPoint y: 213, distance: 57.2
click at [735, 204] on div "$0.00" at bounding box center [738, 207] width 63 height 31
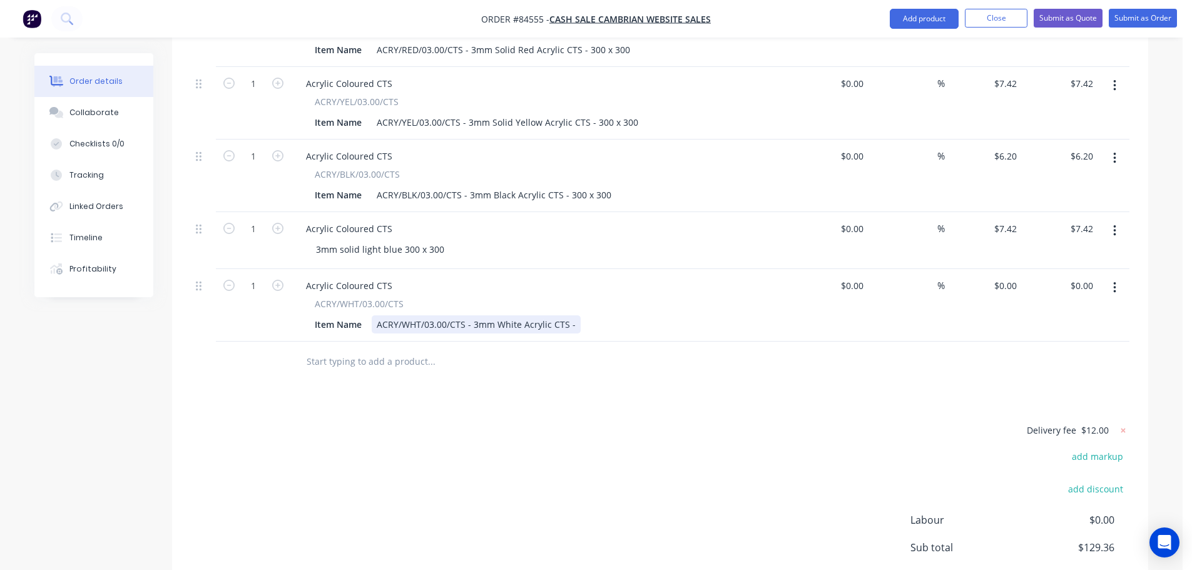
click at [571, 315] on div "ACRY/WHT/03.00/CTS - 3mm White Acrylic CTS -" at bounding box center [476, 324] width 209 height 18
click at [1016, 277] on input "0" at bounding box center [1015, 286] width 14 height 18
click at [242, 439] on div "Delivery fee $12.00 add markup add discount Labour $0.00 Sub total $129.36 Marg…" at bounding box center [660, 539] width 939 height 235
click at [349, 422] on div "Delivery fee $12.00 add markup add discount Labour $0.00 Sub total $135.56 Marg…" at bounding box center [660, 539] width 939 height 235
click at [334, 349] on input "text" at bounding box center [431, 361] width 250 height 25
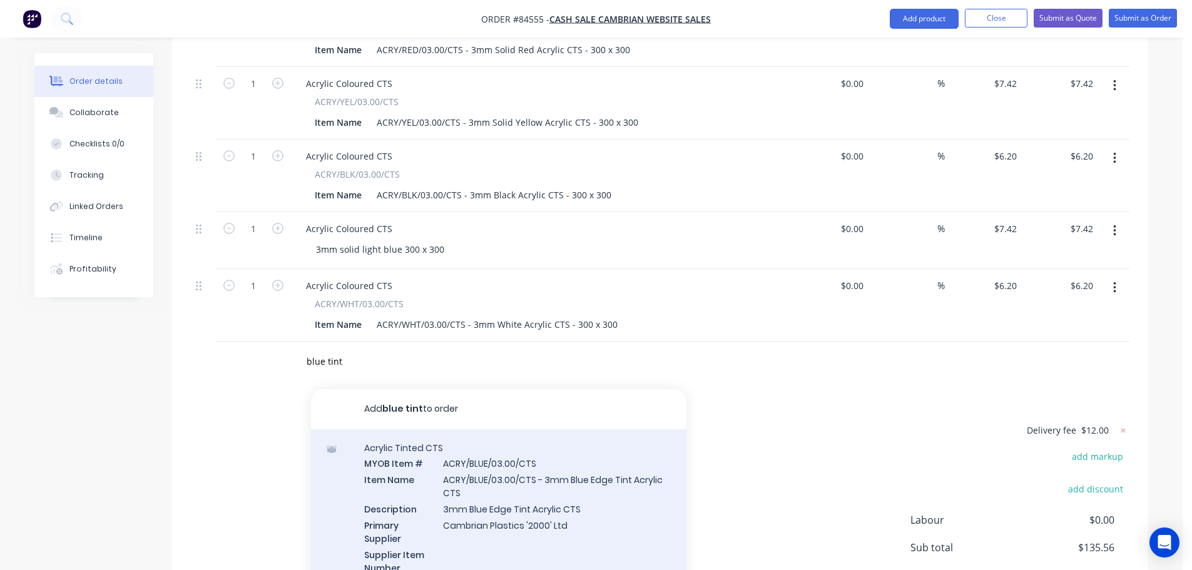
click at [508, 469] on div "Acrylic Tinted CTS MYOB Item # ACRY/BLUE/03.00/CTS Item Name ACRY/BLUE/03.00/CT…" at bounding box center [499, 523] width 376 height 189
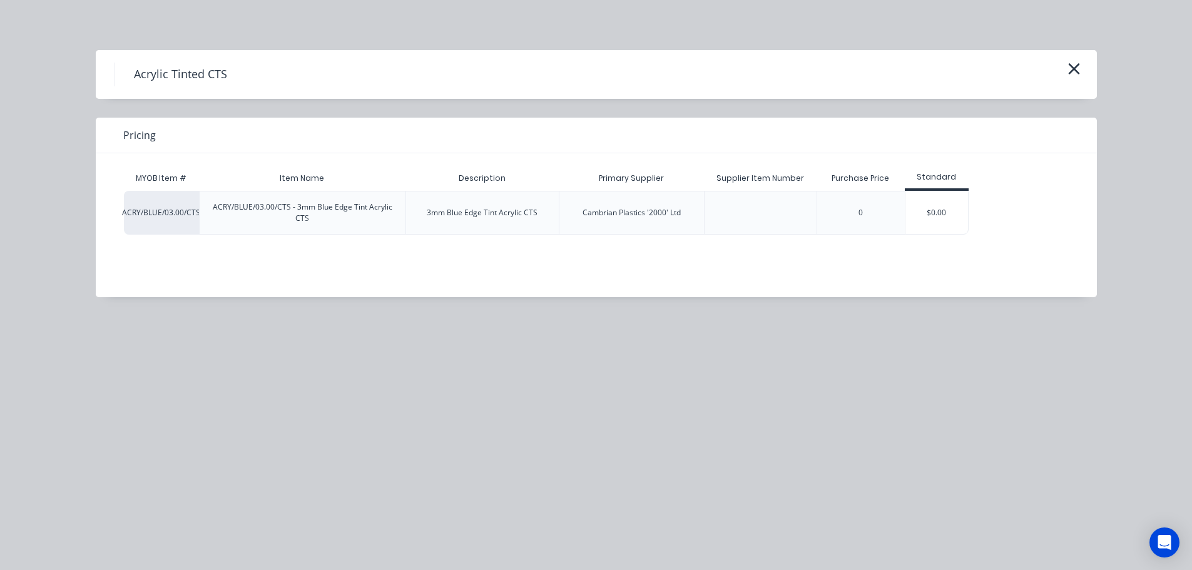
click at [116, 314] on div "Acrylic Tinted CTS Pricing MYOB Item # Item Name Description Primary Supplier S…" at bounding box center [596, 285] width 1192 height 570
click at [1056, 62] on div "Acrylic Tinted CTS" at bounding box center [596, 74] width 1001 height 49
click at [1076, 63] on icon "button" at bounding box center [1074, 69] width 13 height 18
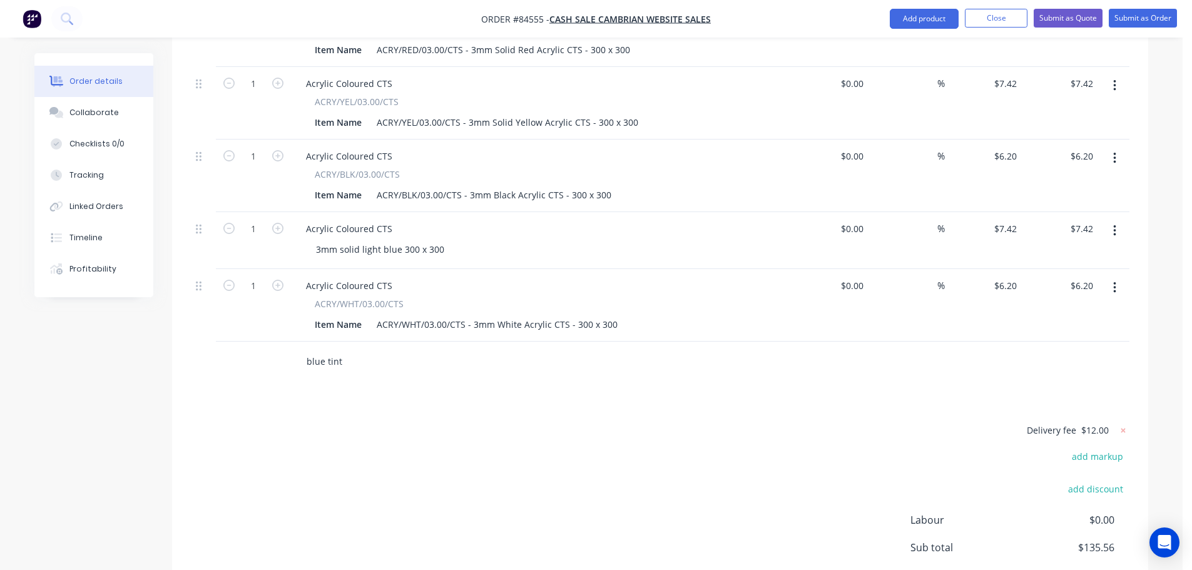
click at [431, 349] on input "blue tint" at bounding box center [431, 361] width 250 height 25
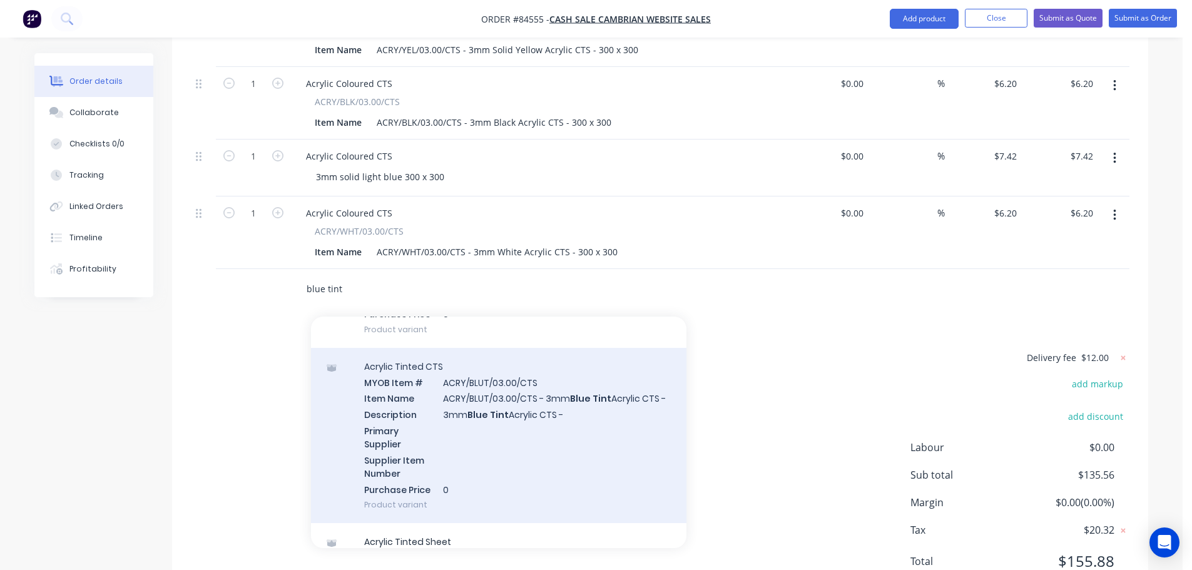
scroll to position [376, 0]
click at [431, 409] on div "Acrylic Tinted CTS MYOB Item # ACRY/BLUT/03.00/CTS Item Name ACRY/BLUT/03.00/CT…" at bounding box center [499, 433] width 376 height 176
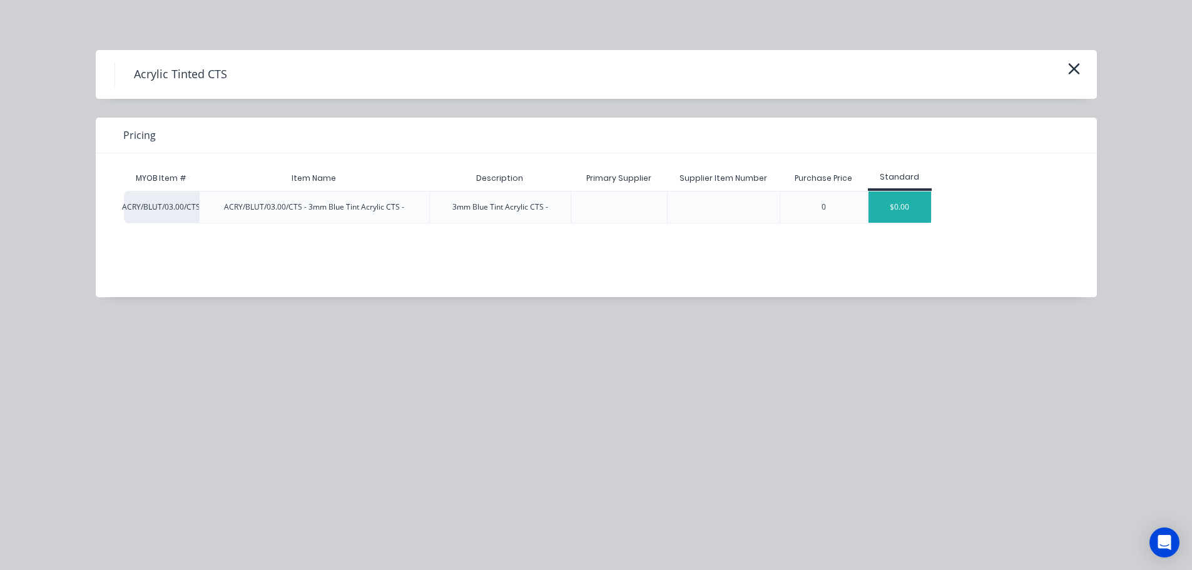
click at [876, 216] on div "$0.00" at bounding box center [900, 207] width 63 height 31
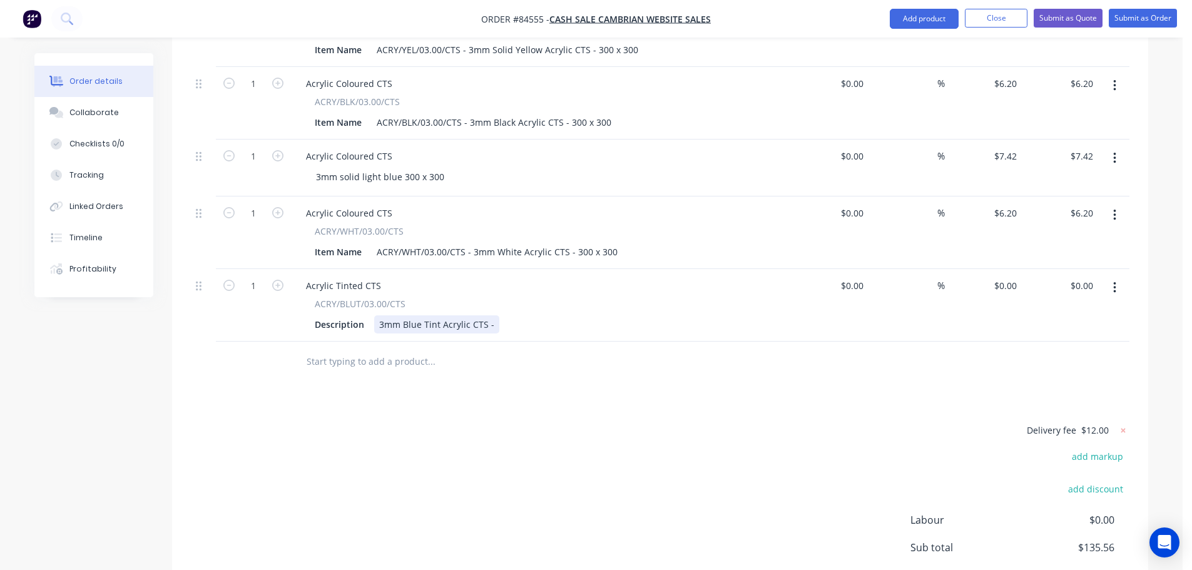
click at [493, 315] on div "3mm Blue Tint Acrylic CTS -" at bounding box center [436, 324] width 125 height 18
click at [1014, 277] on input "0" at bounding box center [1007, 286] width 29 height 18
click at [377, 349] on input "text" at bounding box center [431, 361] width 250 height 25
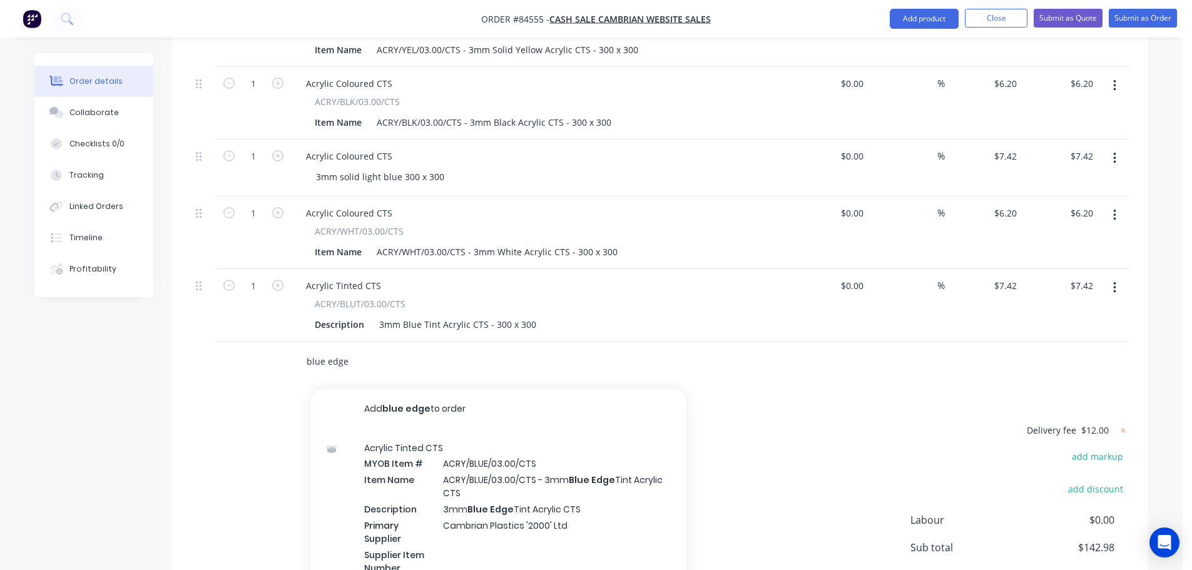
scroll to position [1440, 0]
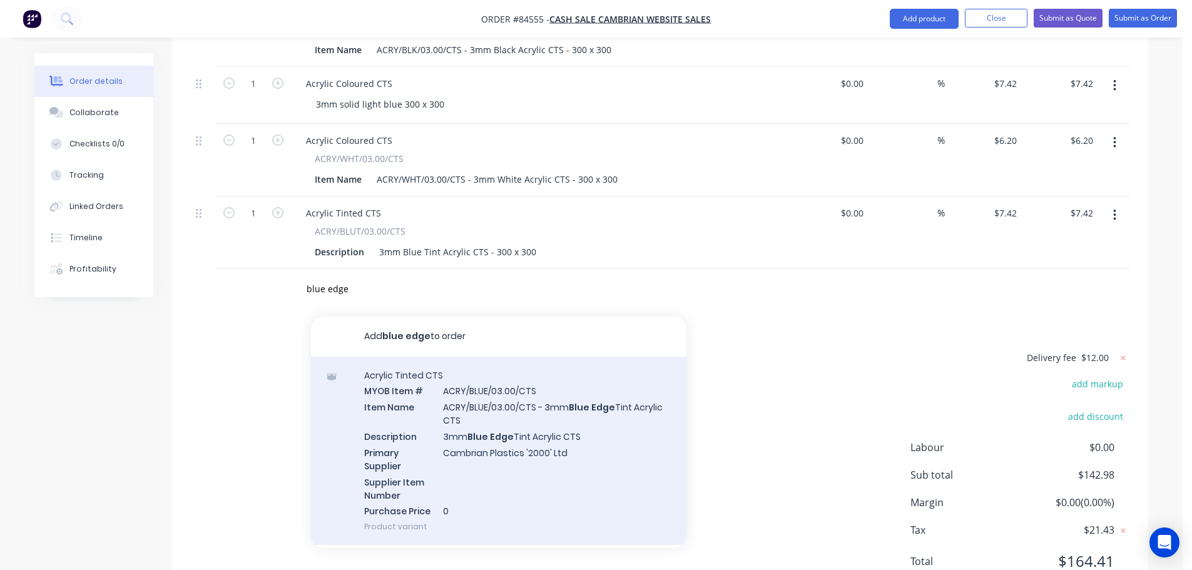
click at [490, 414] on div "Acrylic Tinted CTS MYOB Item # ACRY/BLUE/03.00/CTS Item Name ACRY/BLUE/03.00/CT…" at bounding box center [499, 451] width 376 height 189
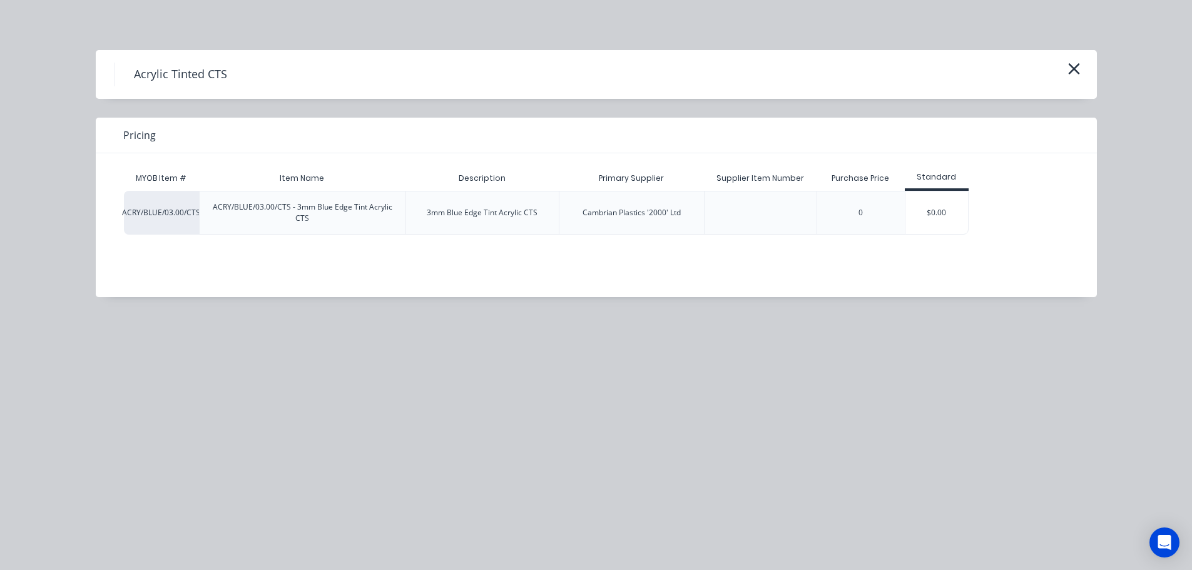
click at [913, 205] on div "$0.00" at bounding box center [937, 213] width 63 height 43
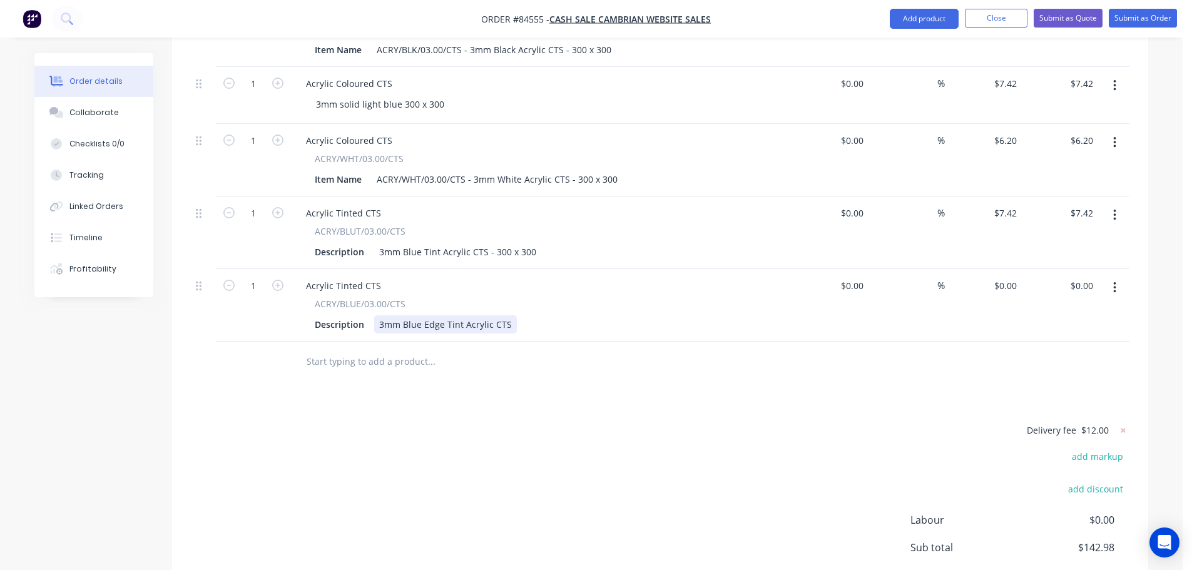
click at [508, 315] on div "3mm Blue Edge Tint Acrylic CTS" at bounding box center [445, 324] width 143 height 18
click at [999, 269] on div "0 $0.00" at bounding box center [983, 305] width 77 height 73
click at [385, 349] on input "text" at bounding box center [431, 361] width 250 height 25
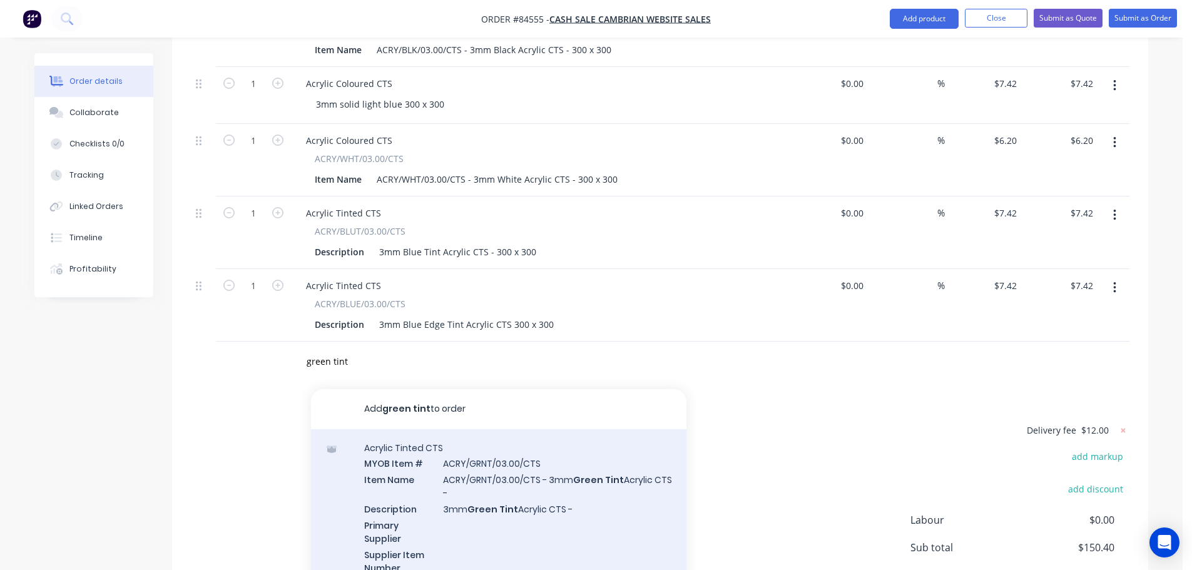
click at [518, 437] on div "Acrylic Tinted CTS MYOB Item # ACRY/GRNT/03.00/CTS Item Name ACRY/GRNT/03.00/CT…" at bounding box center [499, 523] width 376 height 189
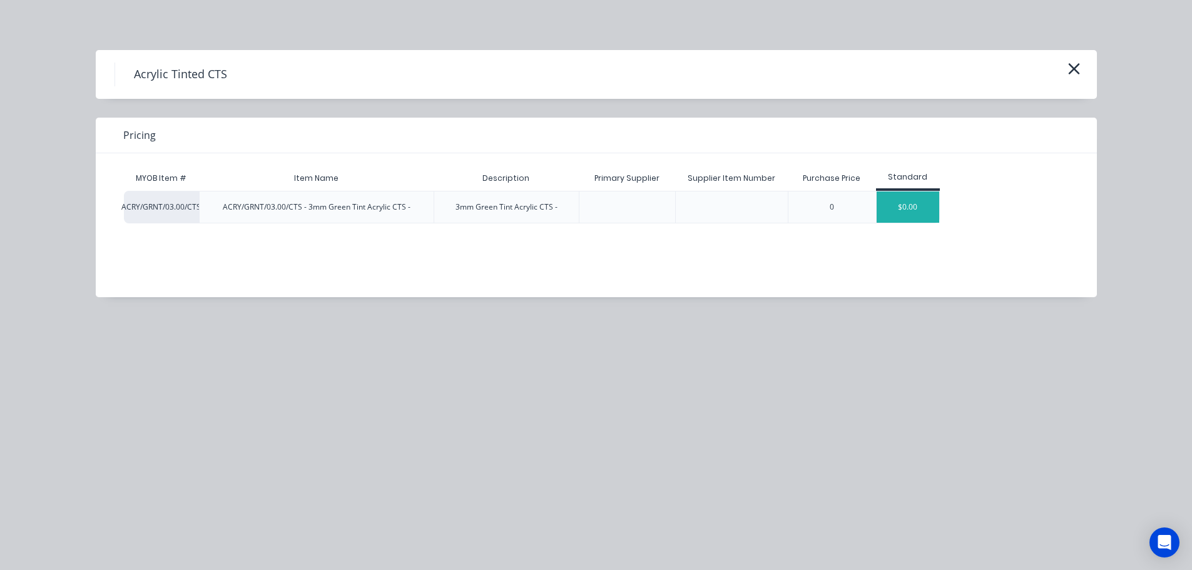
click at [916, 201] on div "$0.00" at bounding box center [908, 207] width 63 height 31
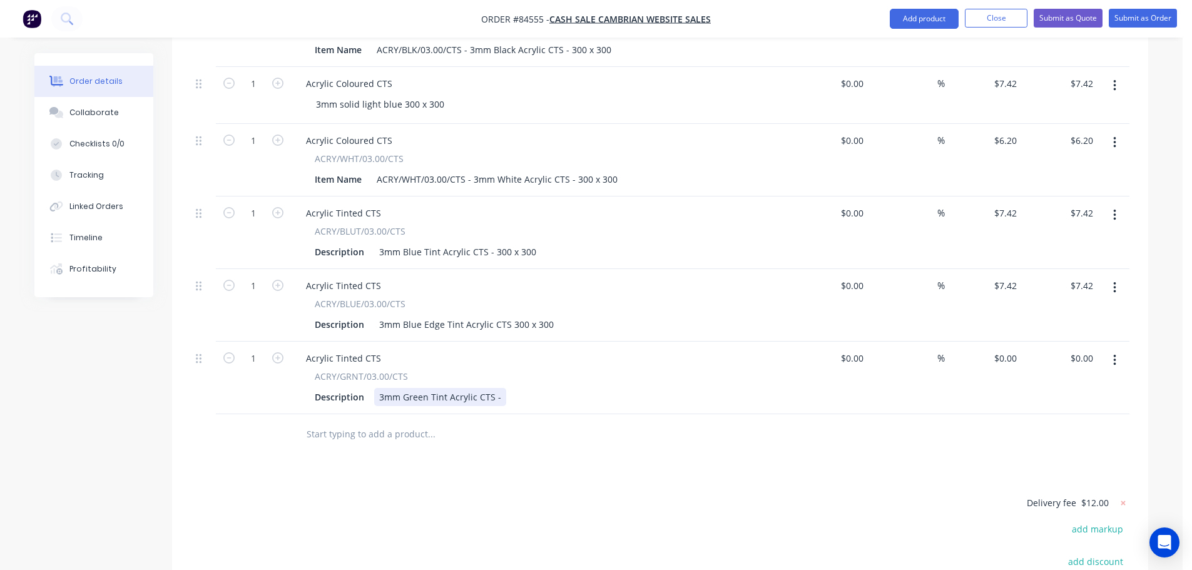
click at [500, 388] on div "3mm Green Tint Acrylic CTS -" at bounding box center [440, 397] width 132 height 18
click at [1009, 277] on input "7.42" at bounding box center [1007, 286] width 29 height 18
click at [998, 342] on div "0 $0.00" at bounding box center [983, 378] width 77 height 73
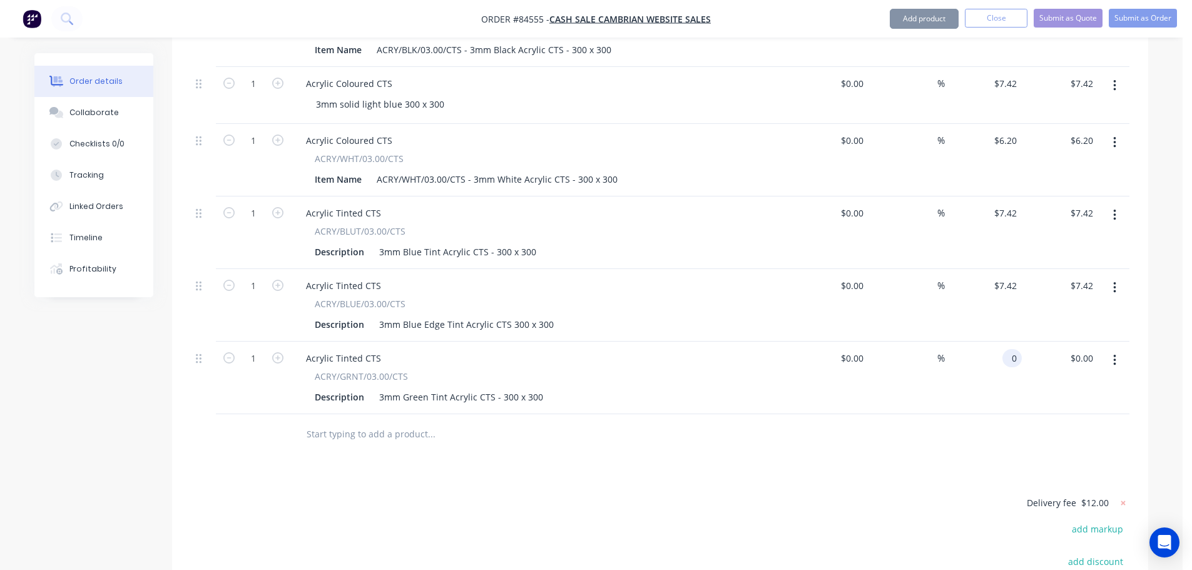
paste input "7.42"
drag, startPoint x: 987, startPoint y: 352, endPoint x: 559, endPoint y: 427, distance: 434.6
click at [986, 352] on div "$7.42 $7.42" at bounding box center [983, 378] width 77 height 73
click at [418, 422] on input "text" at bounding box center [431, 434] width 250 height 25
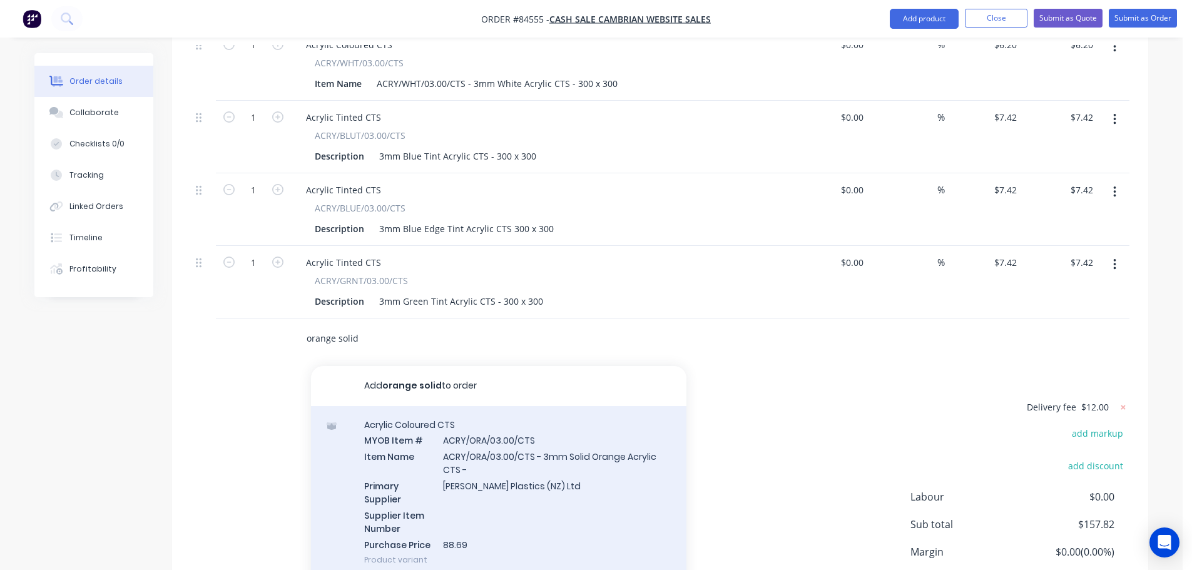
scroll to position [1565, 0]
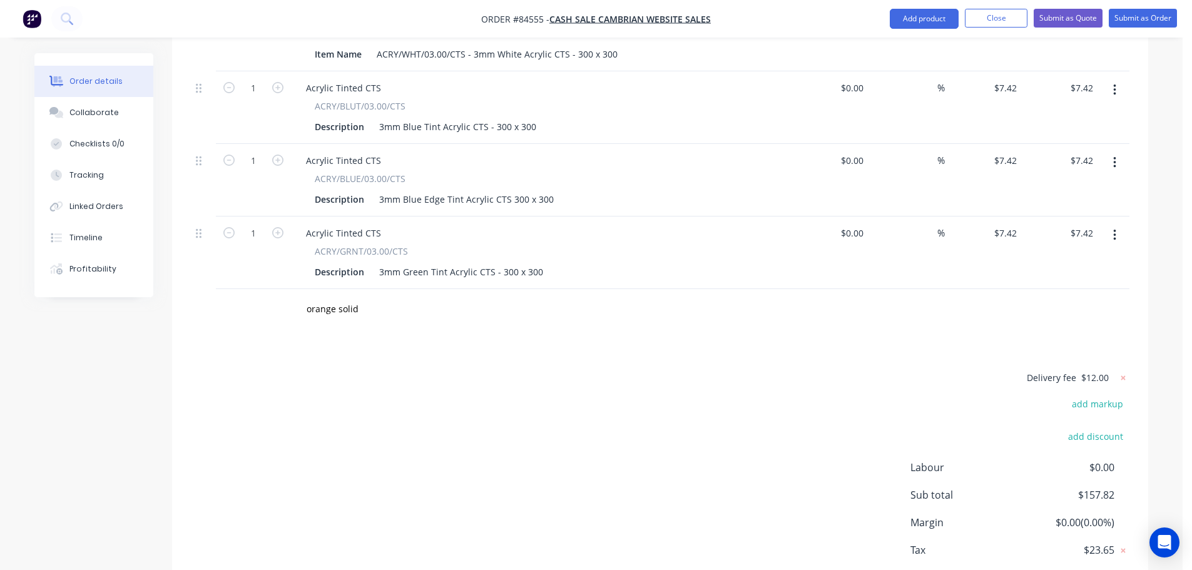
click at [735, 425] on div "Delivery fee $12.00 add markup add discount Labour $0.00 Sub total $157.82 Marg…" at bounding box center [660, 487] width 939 height 235
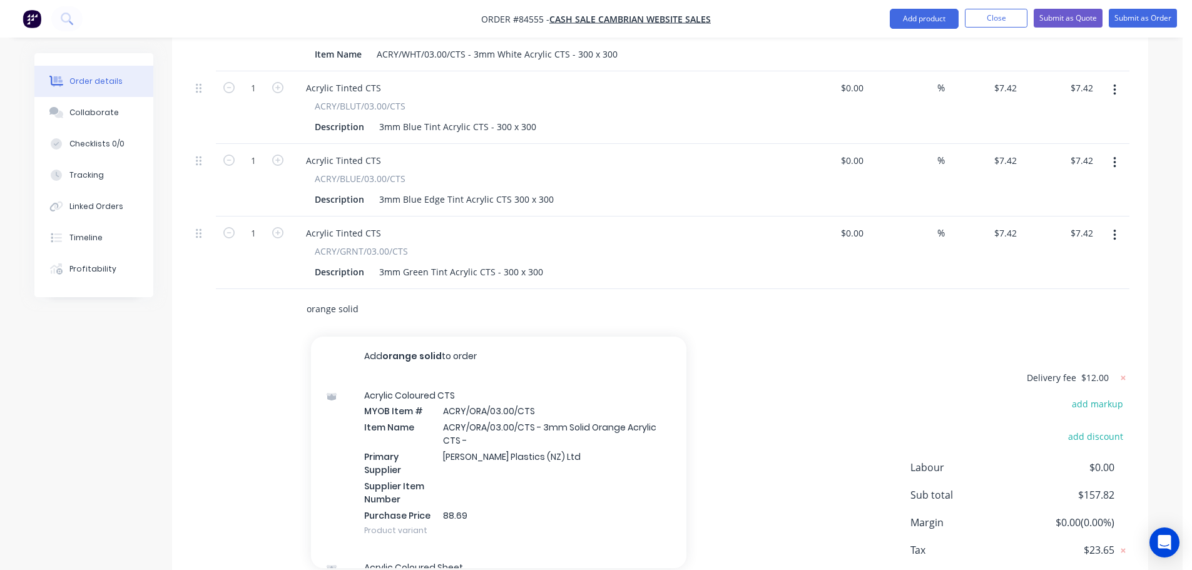
click at [427, 297] on input "orange solid" at bounding box center [431, 309] width 250 height 25
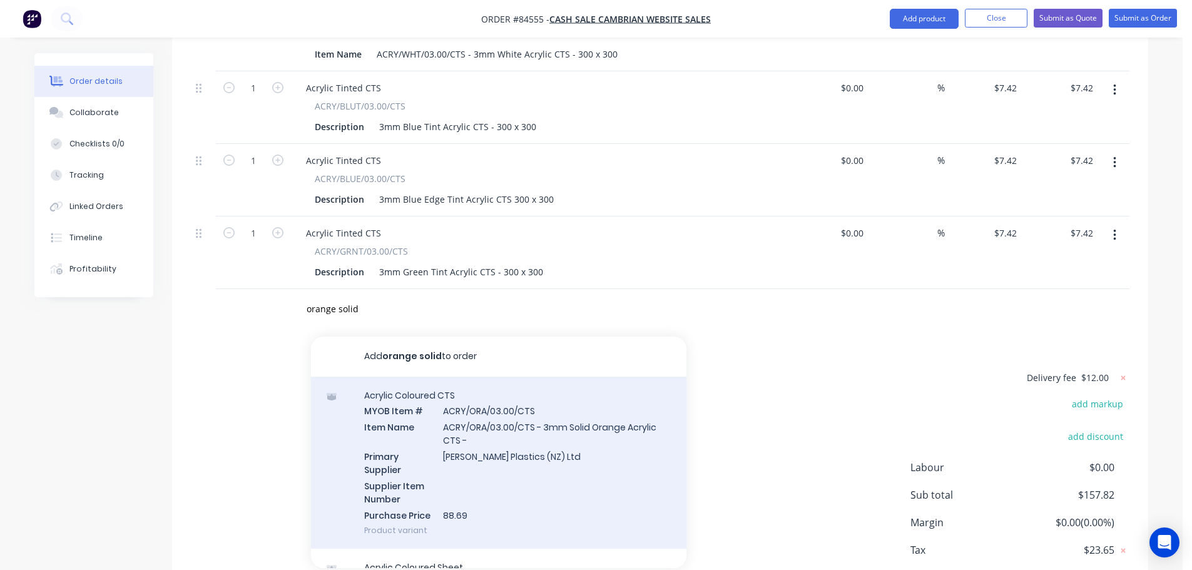
click at [515, 395] on div "Acrylic Coloured CTS MYOB Item # ACRY/ORA/03.00/CTS Item Name ACRY/ORA/03.00/CT…" at bounding box center [499, 463] width 376 height 173
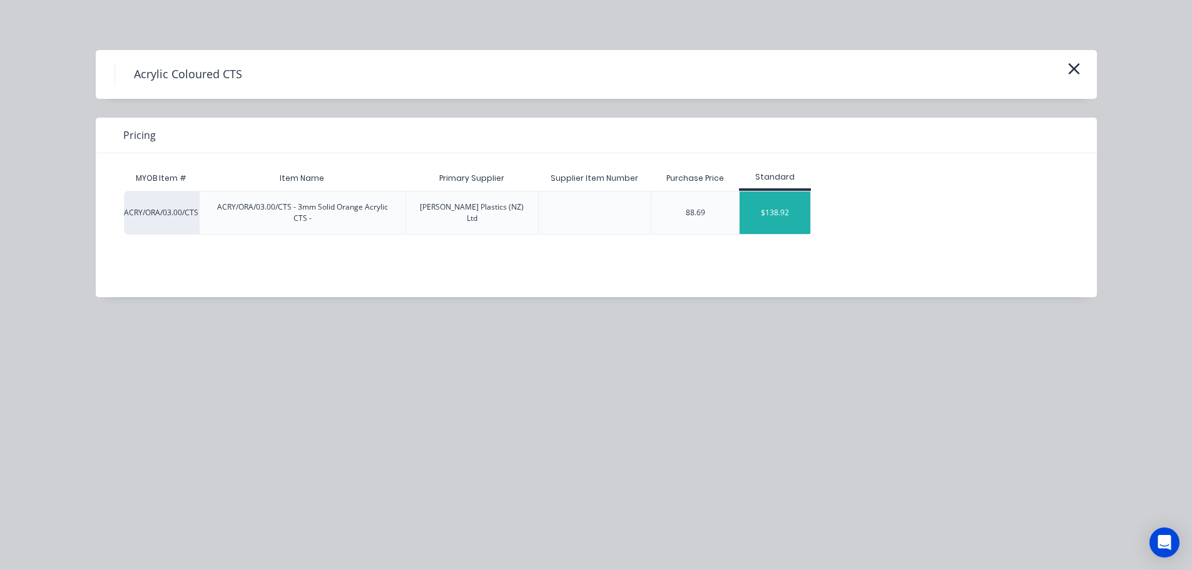
click at [772, 218] on div "$138.92" at bounding box center [775, 213] width 71 height 43
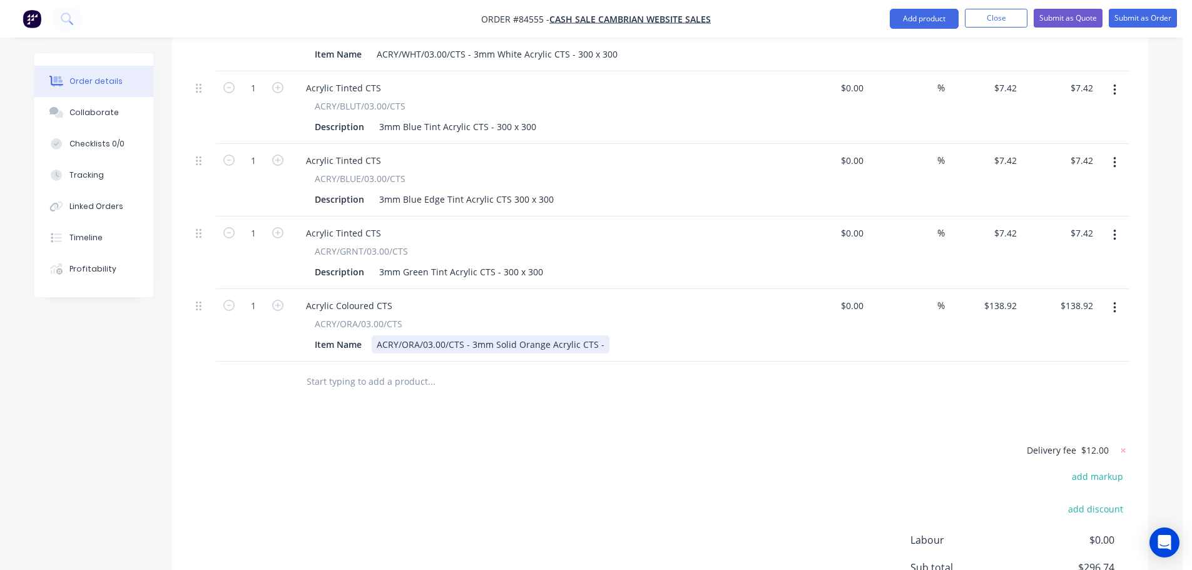
click at [600, 335] on div "ACRY/ORA/03.00/CTS - 3mm Solid Orange Acrylic CTS -" at bounding box center [491, 344] width 238 height 18
click at [1006, 224] on input "7.42" at bounding box center [1010, 233] width 24 height 18
click at [992, 297] on input "138.92" at bounding box center [1002, 306] width 39 height 18
paste input "7.4"
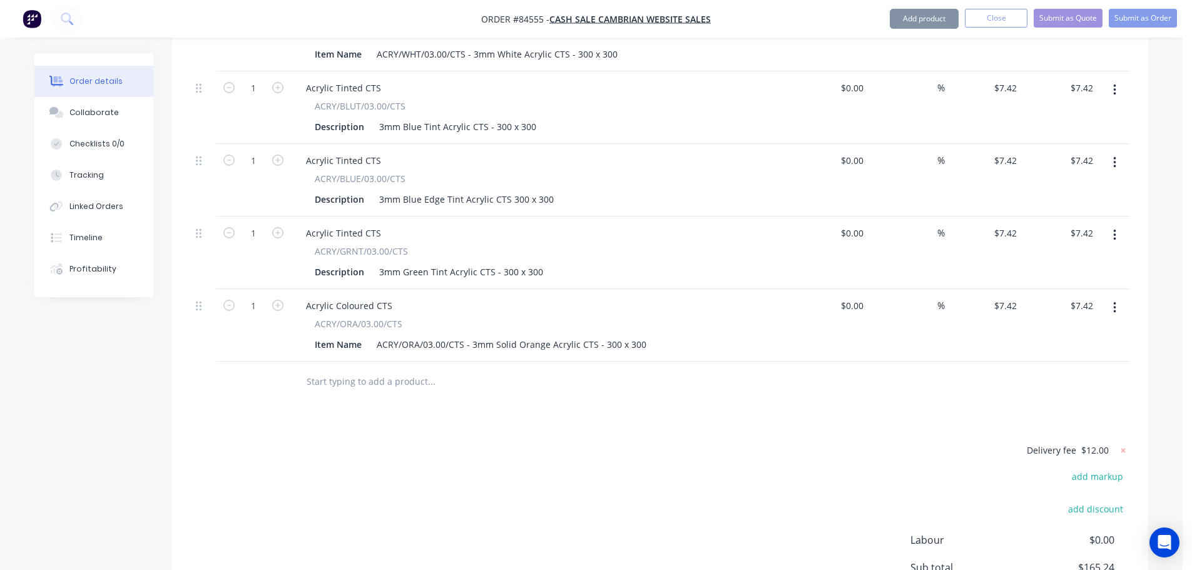
click at [986, 362] on div at bounding box center [660, 382] width 939 height 41
click at [432, 369] on input "text" at bounding box center [431, 381] width 250 height 25
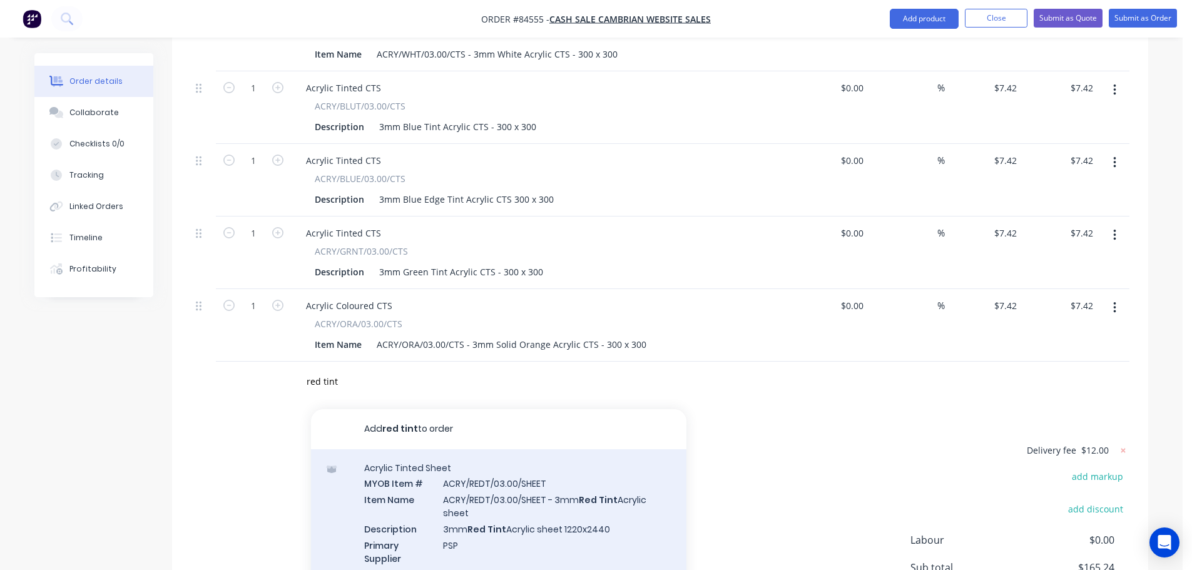
click at [588, 488] on div "Acrylic Tinted Sheet MYOB Item # ACRY/REDT/03.00/SHEET Item Name ACRY/REDT/03.0…" at bounding box center [499, 543] width 376 height 189
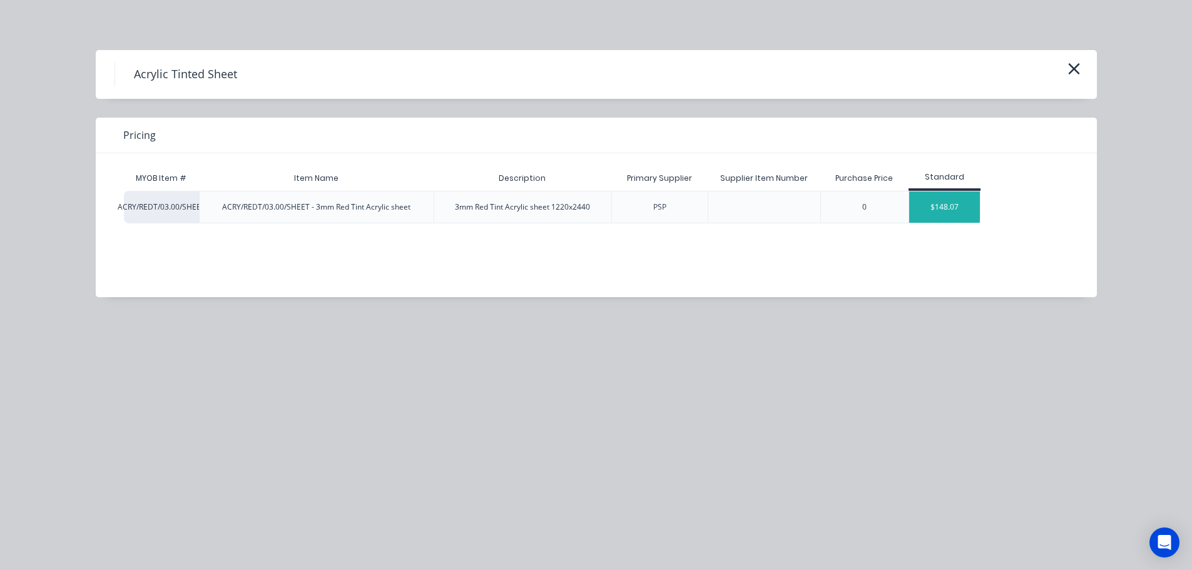
click at [928, 203] on div "$148.07" at bounding box center [944, 207] width 71 height 31
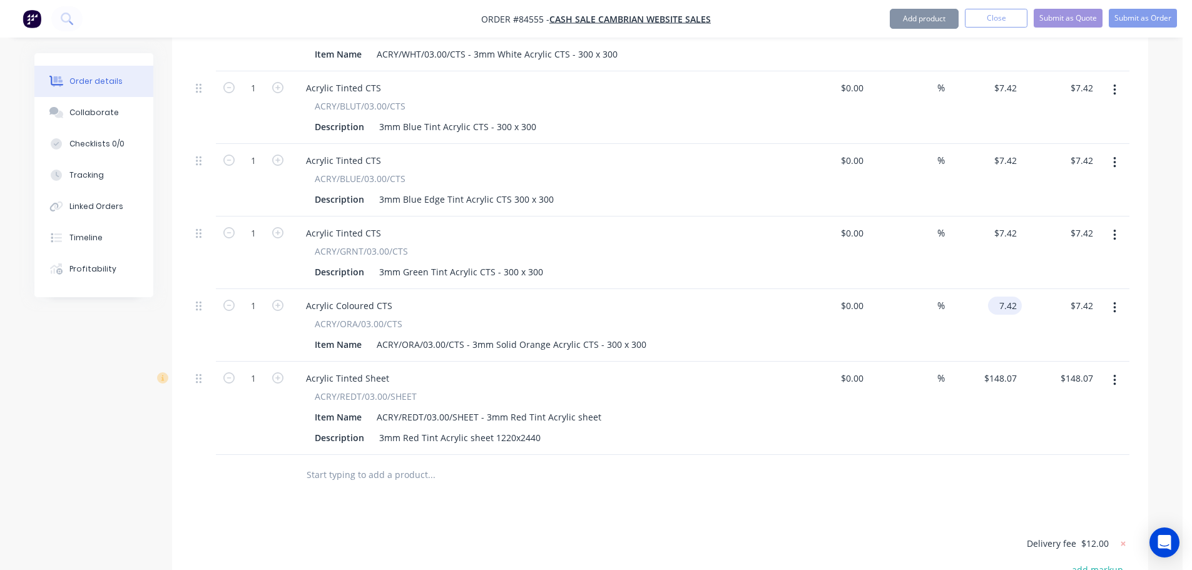
click at [1019, 297] on input "7.42" at bounding box center [1007, 306] width 29 height 18
click at [1003, 369] on input "148.07" at bounding box center [1005, 378] width 34 height 18
paste input "7.42"
click at [954, 381] on div "$7.42 $7.42" at bounding box center [983, 408] width 77 height 93
click at [416, 463] on input "text" at bounding box center [431, 475] width 250 height 25
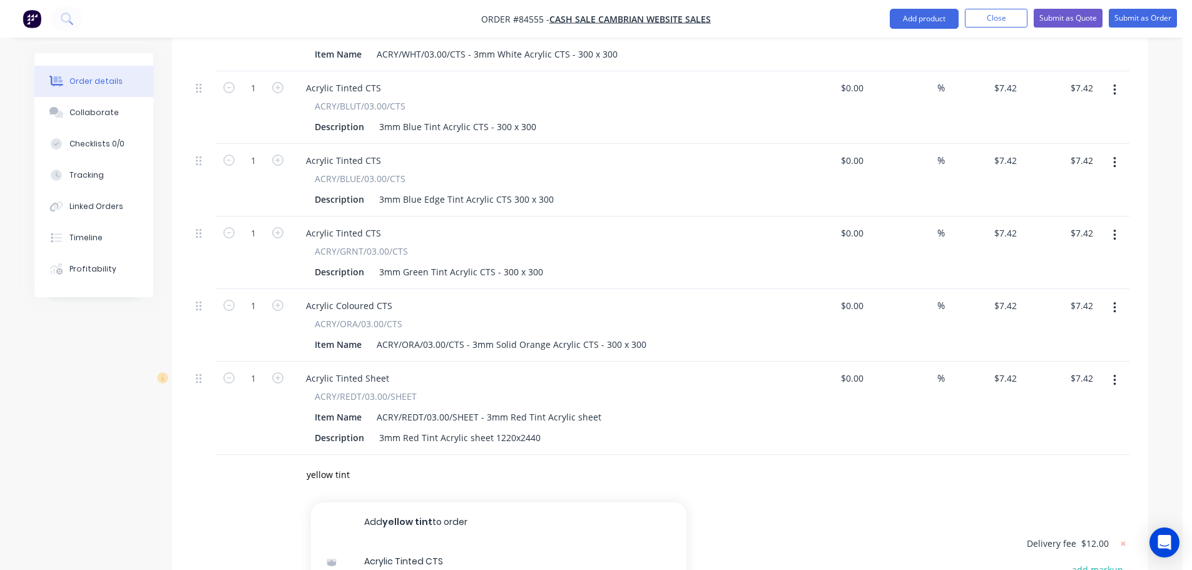
click at [1120, 369] on button "button" at bounding box center [1114, 380] width 29 height 23
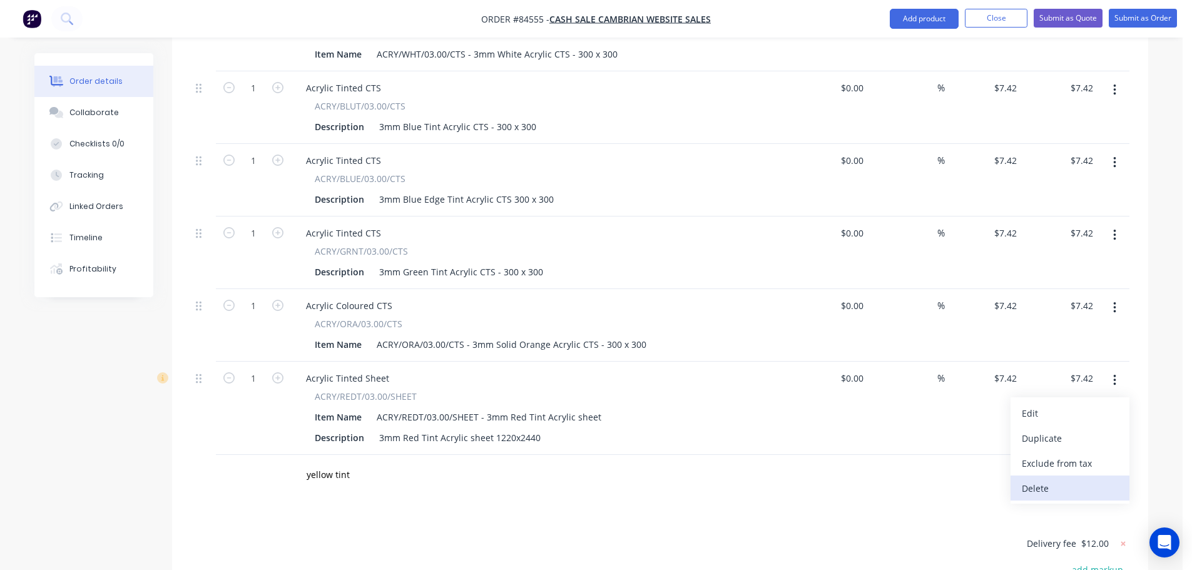
click at [1072, 479] on div "Delete" at bounding box center [1070, 488] width 96 height 18
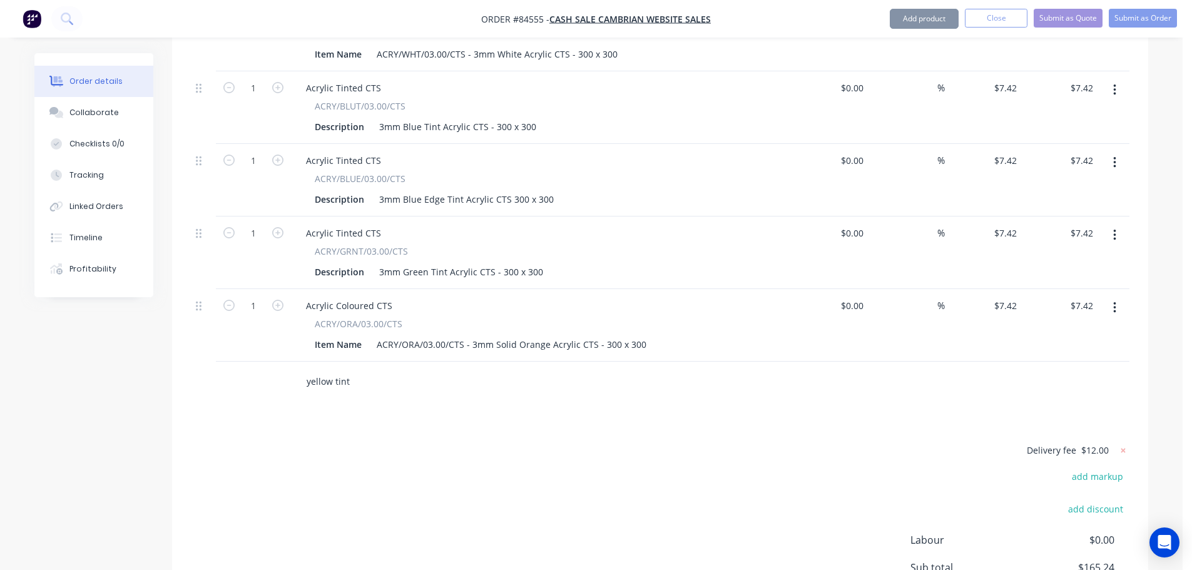
click at [330, 369] on input "yellow tint" at bounding box center [431, 381] width 250 height 25
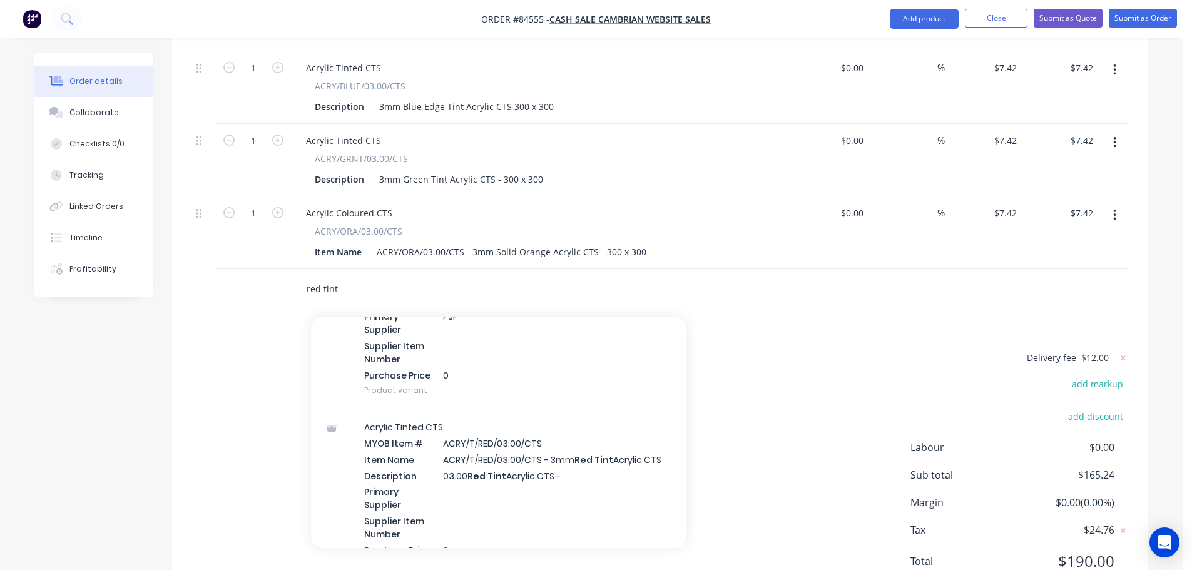
scroll to position [626, 0]
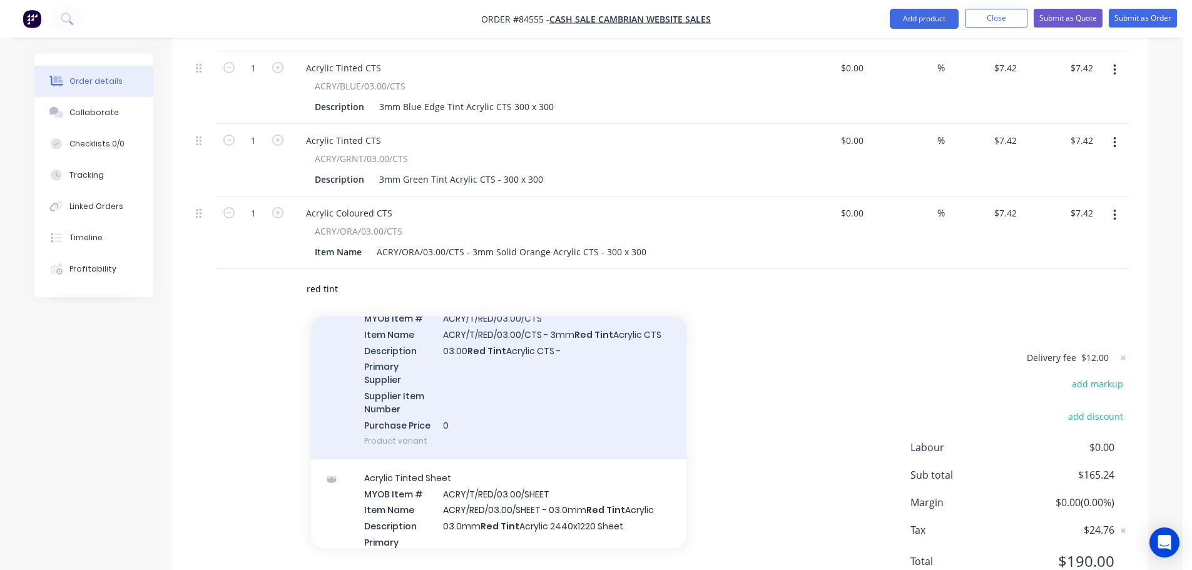
click at [570, 345] on div "Acrylic Tinted CTS MYOB Item # ACRY/T/RED/03.00/CTS Item Name ACRY/T/RED/03.00/…" at bounding box center [499, 372] width 376 height 176
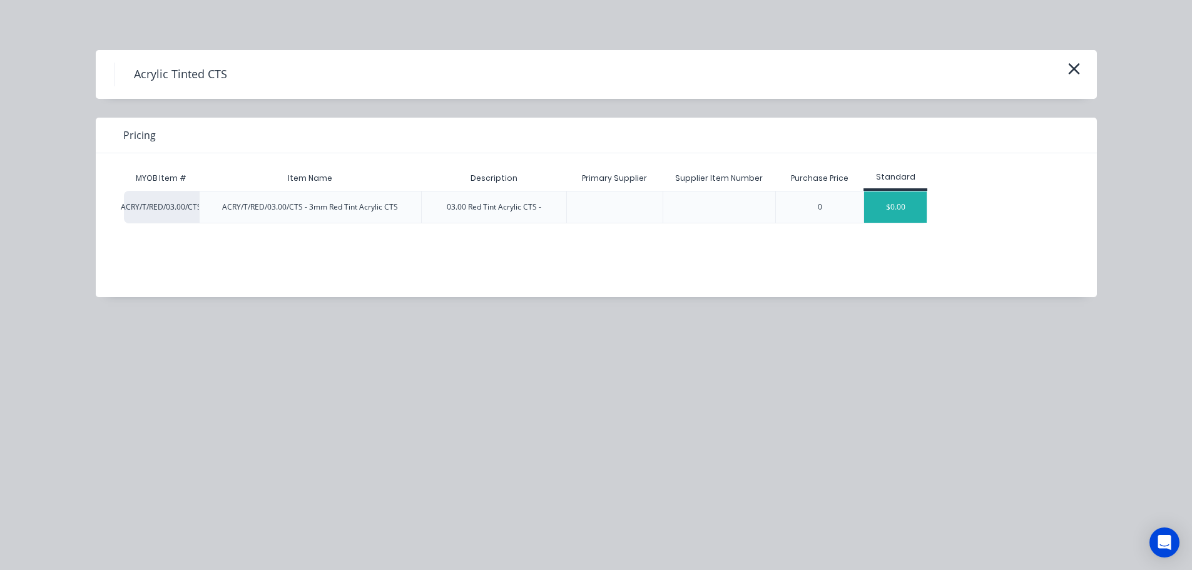
click at [879, 210] on div "$0.00" at bounding box center [895, 207] width 63 height 31
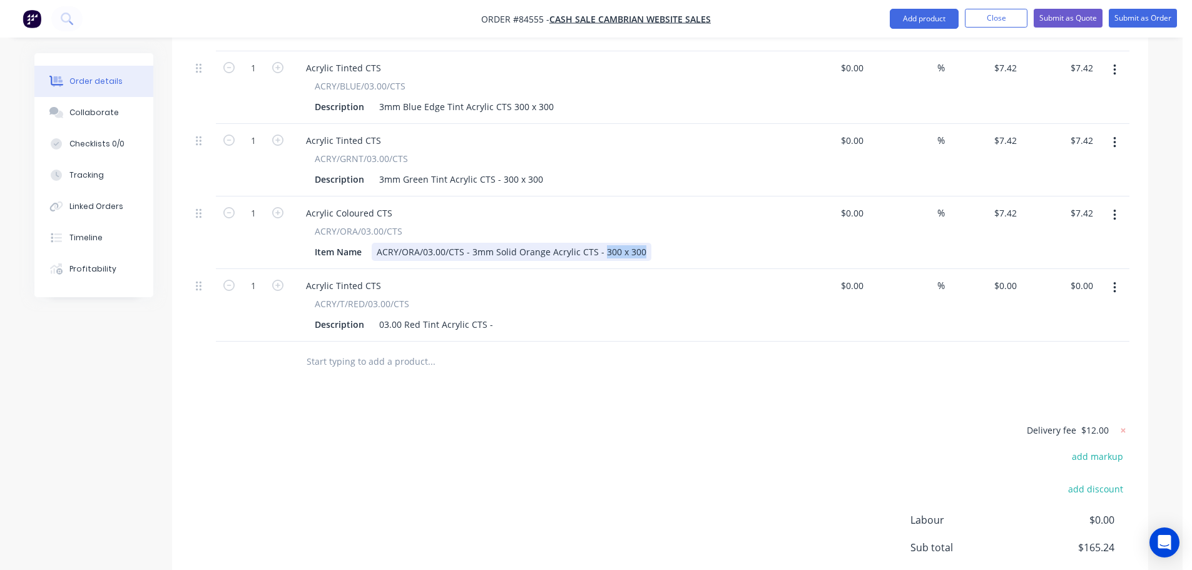
drag, startPoint x: 602, startPoint y: 203, endPoint x: 673, endPoint y: 203, distance: 71.3
click at [672, 243] on div "Item Name ACRY/ORA/03.00/CTS - 3mm Solid Orange Acrylic CTS - 300 x 300" at bounding box center [539, 252] width 458 height 18
click at [491, 315] on div "03.00 Red Tint Acrylic CTS -" at bounding box center [436, 324] width 124 height 18
click at [546, 349] on input "text" at bounding box center [431, 361] width 250 height 25
click at [1112, 277] on button "button" at bounding box center [1114, 288] width 29 height 23
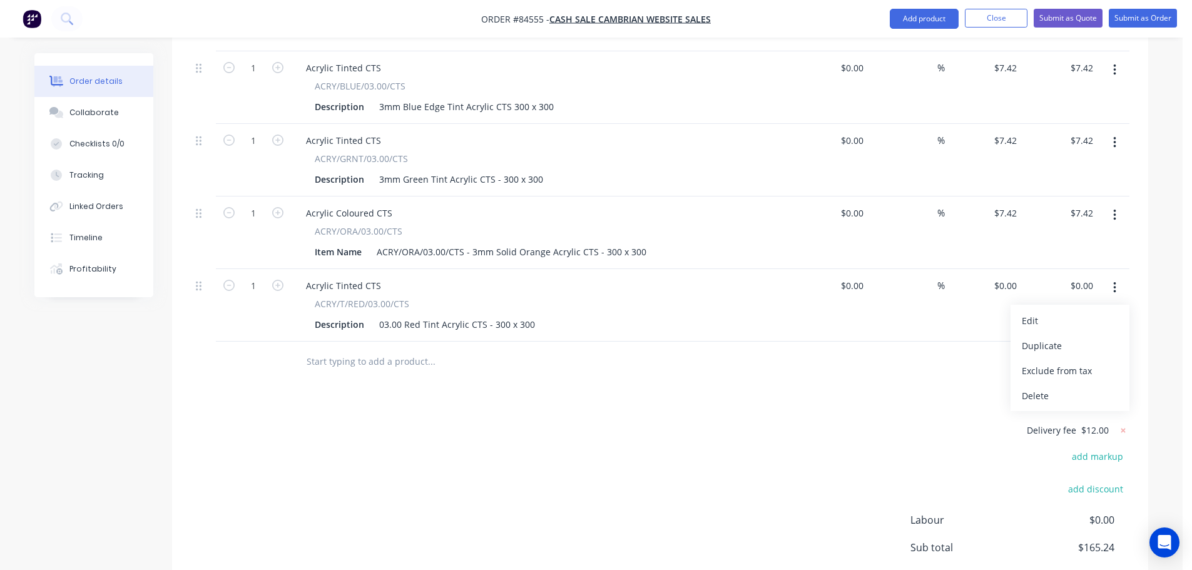
click at [1041, 387] on div "Delete" at bounding box center [1070, 396] width 96 height 18
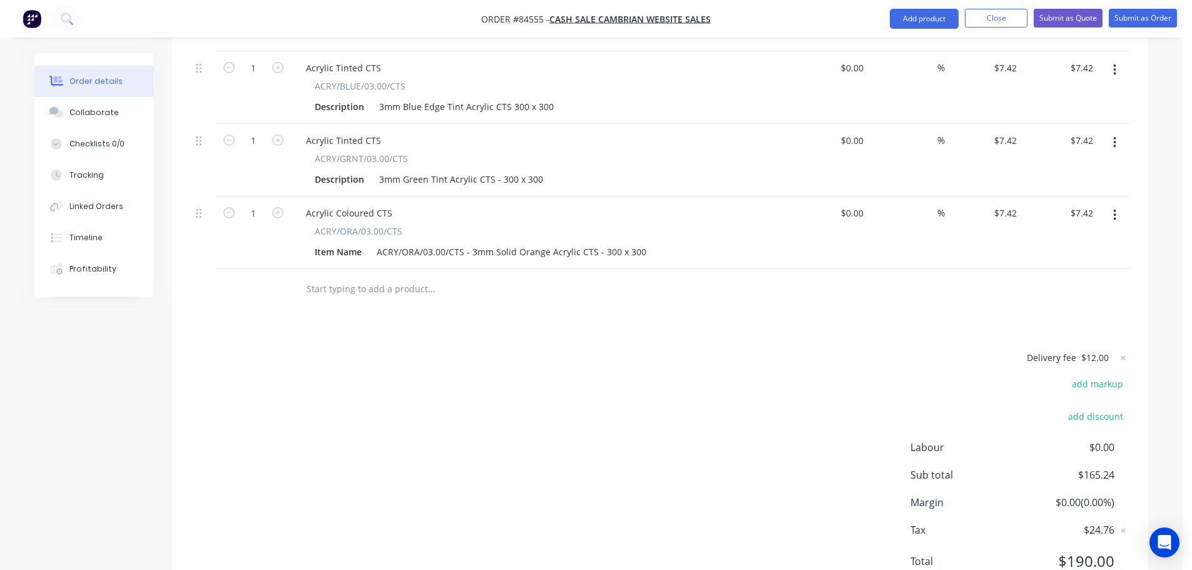
click at [1122, 204] on button "button" at bounding box center [1114, 215] width 29 height 23
click at [1074, 314] on div "Delete" at bounding box center [1070, 323] width 96 height 18
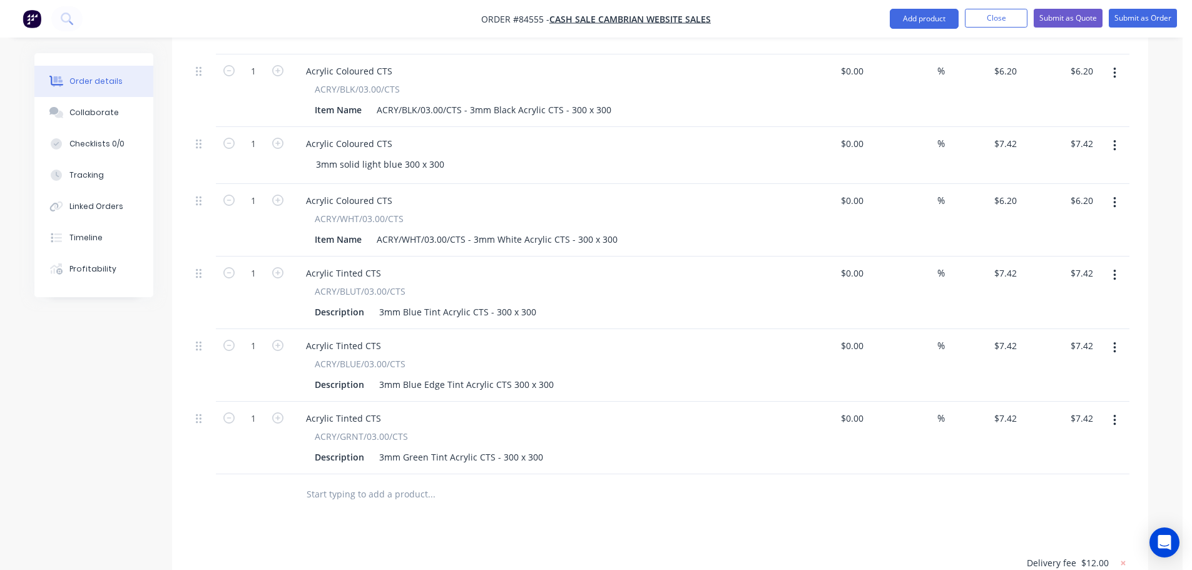
scroll to position [1335, 0]
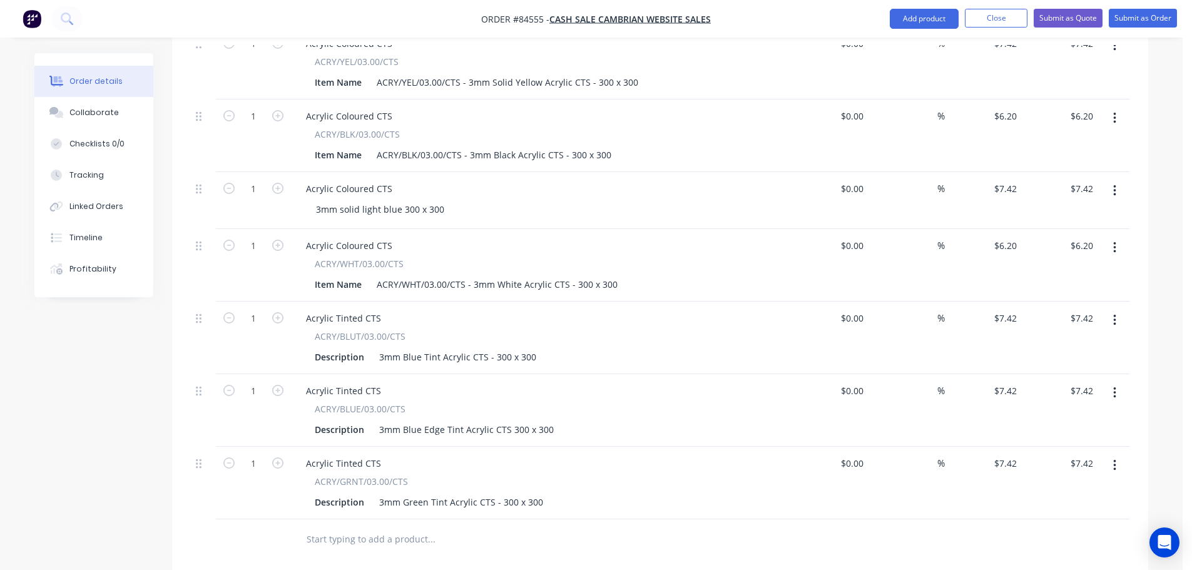
click at [347, 527] on input "text" at bounding box center [431, 539] width 250 height 25
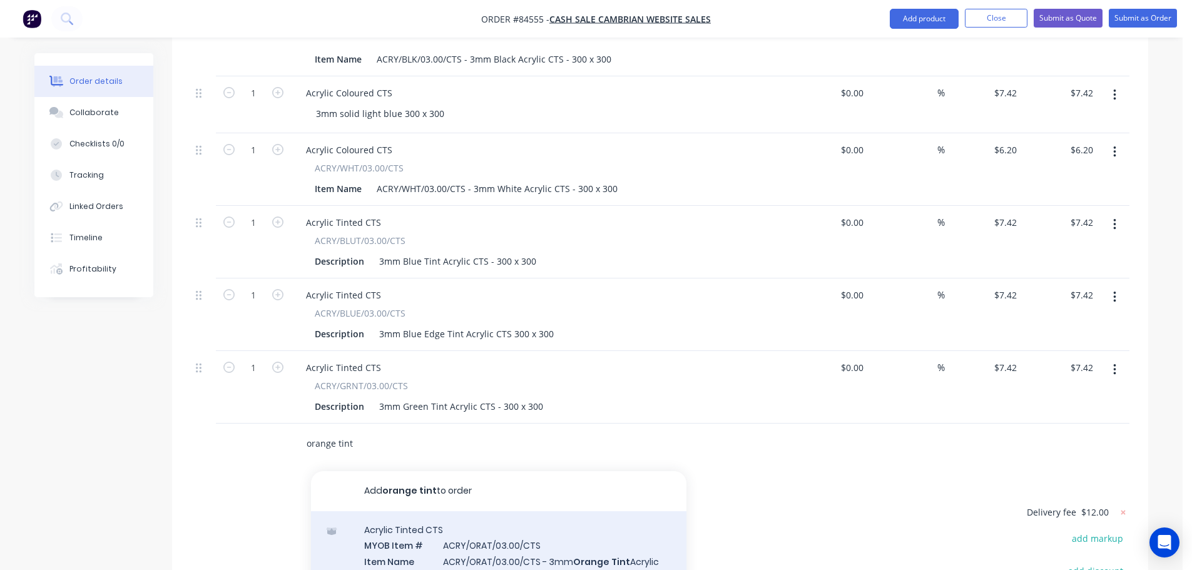
scroll to position [1460, 0]
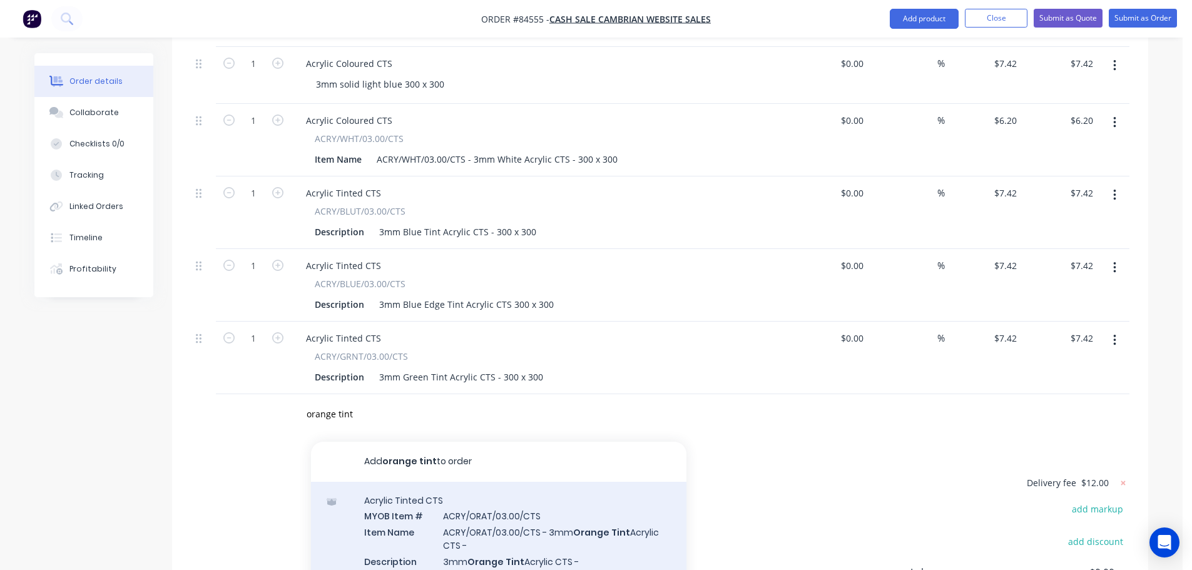
click at [563, 484] on div "Acrylic Tinted CTS MYOB Item # ACRY/ORAT/03.00/CTS Item Name ACRY/ORAT/03.00/CT…" at bounding box center [499, 576] width 376 height 189
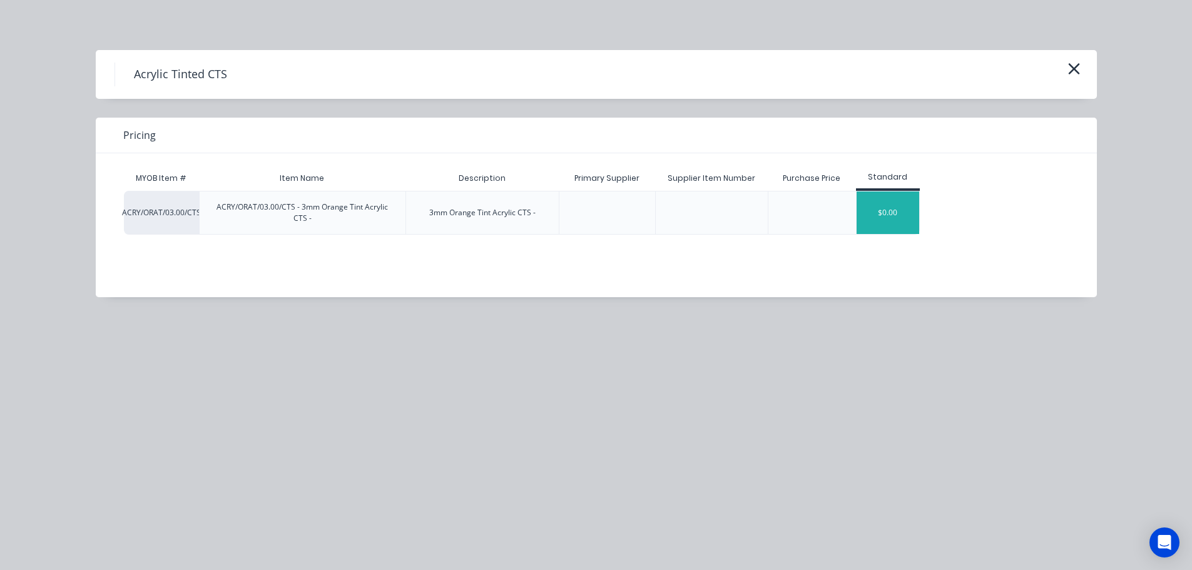
click at [882, 215] on div "$0.00" at bounding box center [888, 213] width 63 height 43
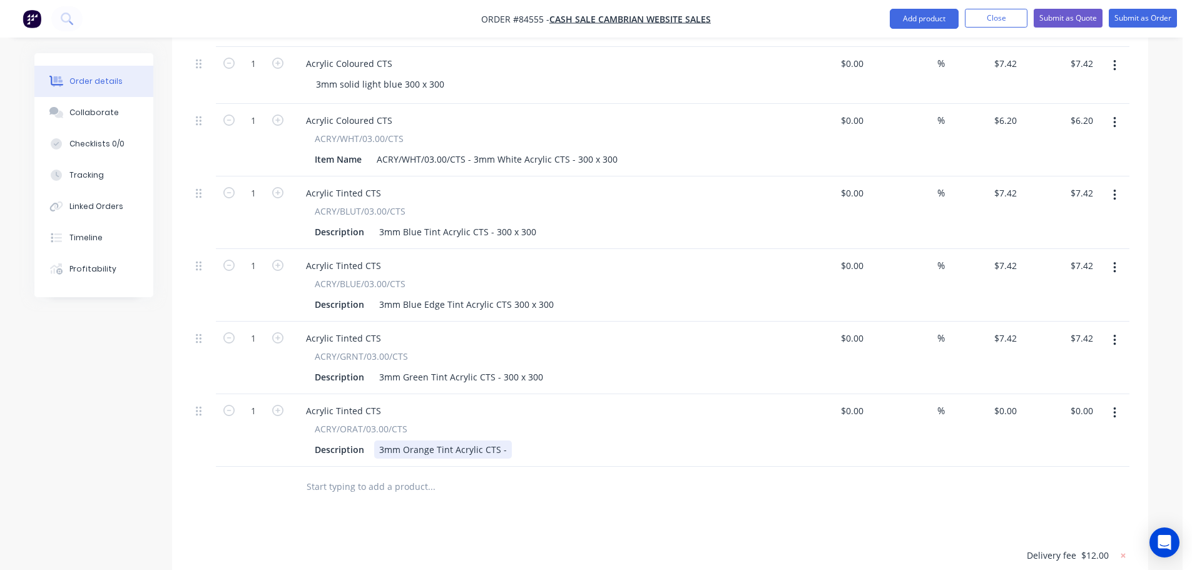
click at [502, 441] on div "3mm Orange Tint Acrylic CTS -" at bounding box center [443, 450] width 138 height 18
click at [978, 394] on div "$0.00 $0.00" at bounding box center [983, 430] width 77 height 73
click at [995, 394] on div "0 $0.00" at bounding box center [983, 430] width 77 height 73
click at [970, 467] on div at bounding box center [660, 487] width 939 height 41
click at [352, 474] on input "text" at bounding box center [431, 486] width 250 height 25
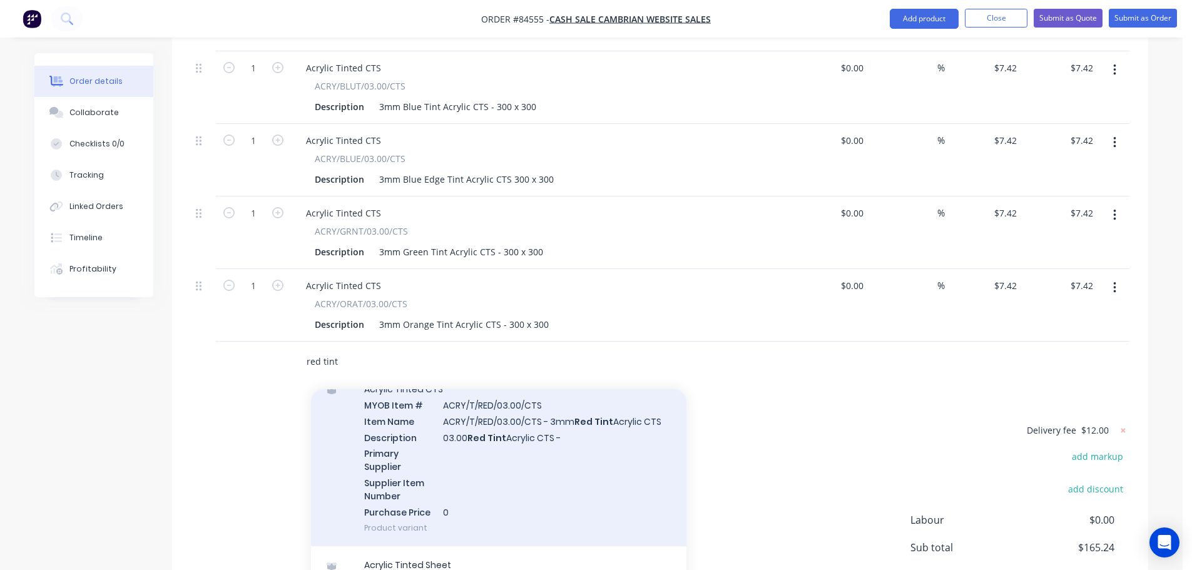
scroll to position [626, 0]
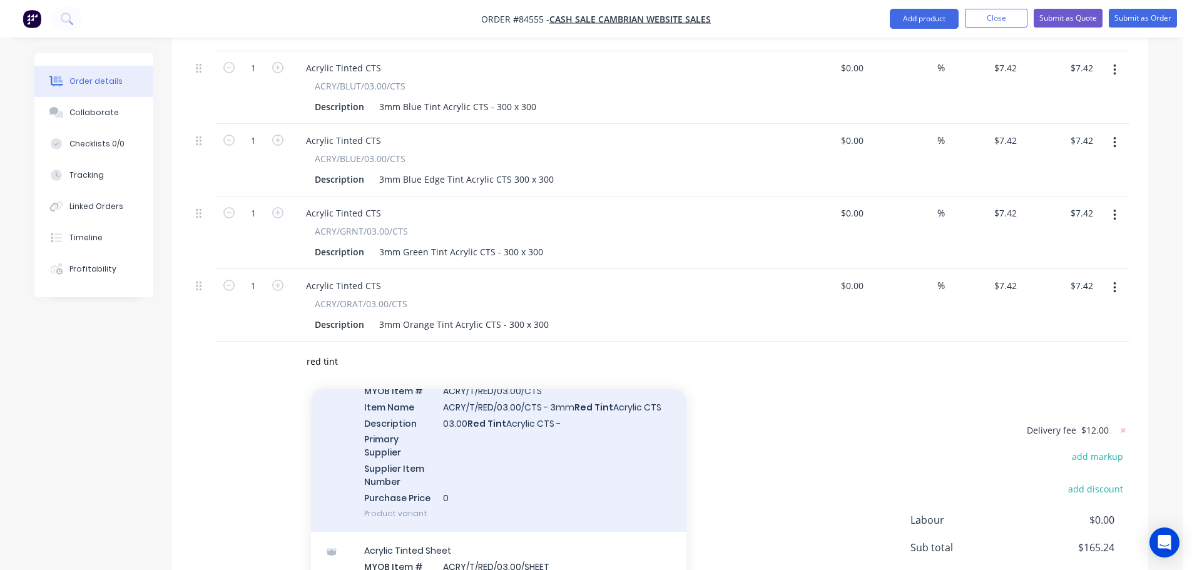
click at [521, 438] on div "Acrylic Tinted CTS MYOB Item # ACRY/T/RED/03.00/CTS Item Name ACRY/T/RED/03.00/…" at bounding box center [499, 444] width 376 height 176
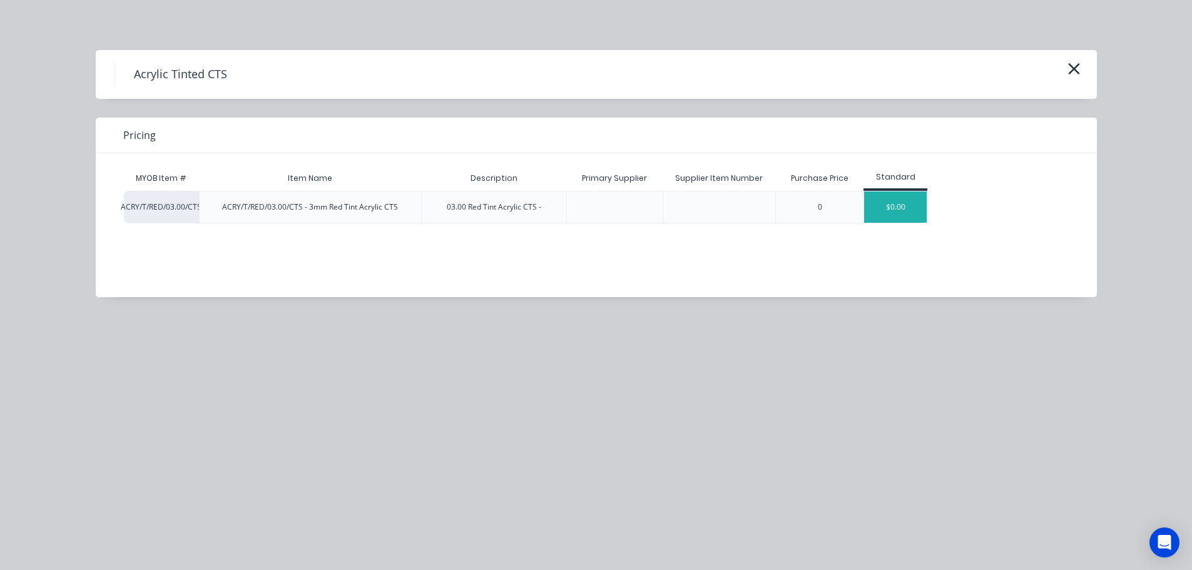
click at [898, 208] on div "$0.00" at bounding box center [895, 207] width 63 height 31
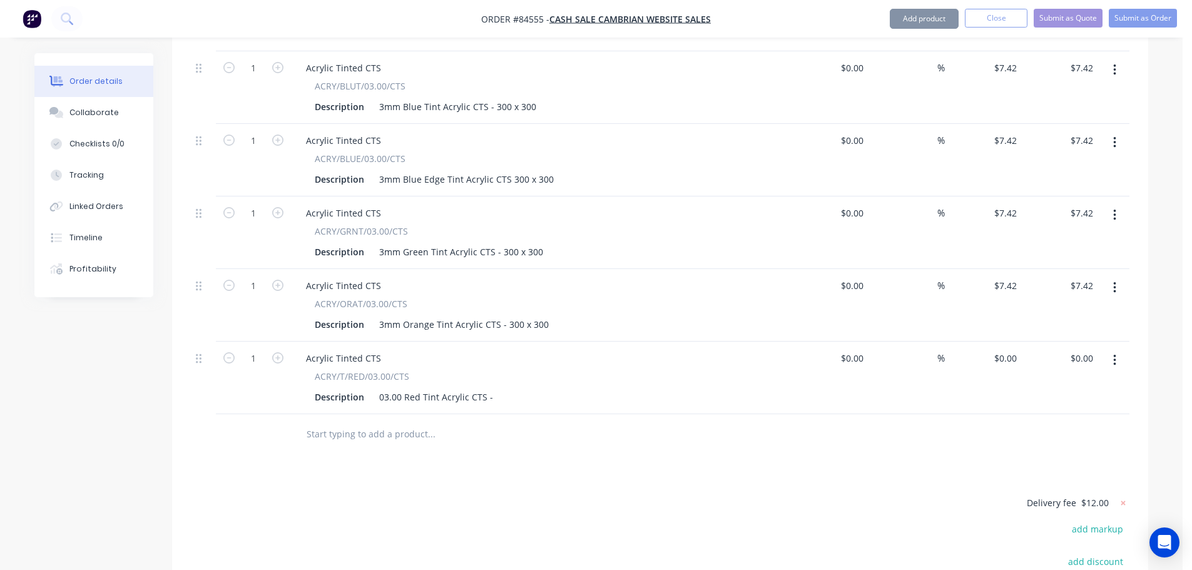
click at [489, 388] on div "03.00 Red Tint Acrylic CTS -" at bounding box center [436, 397] width 124 height 18
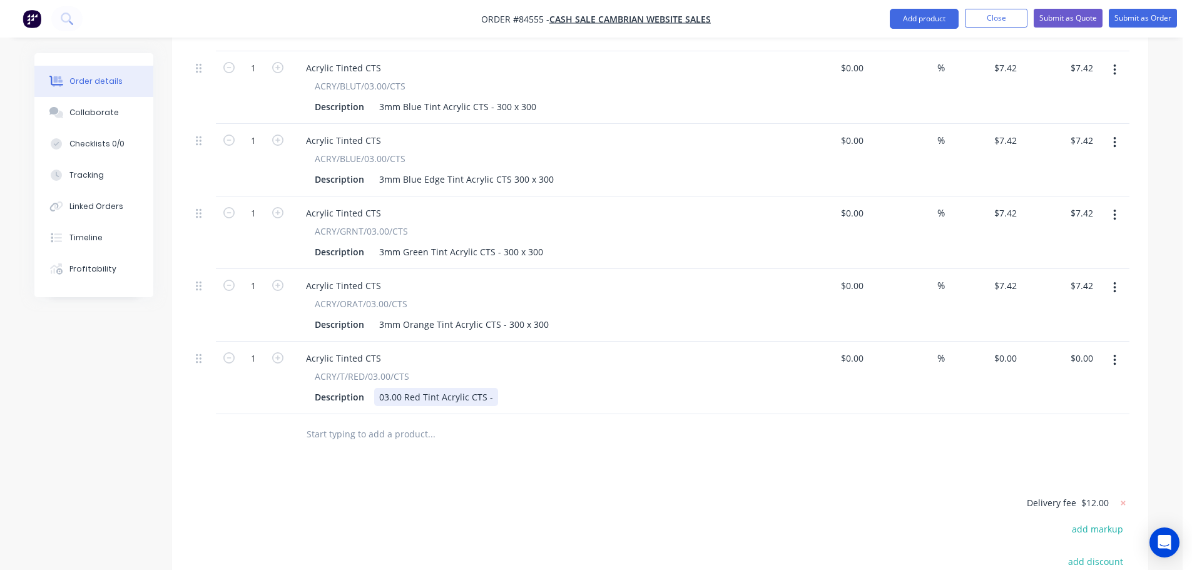
click at [489, 388] on div "03.00 Red Tint Acrylic CTS -" at bounding box center [436, 397] width 124 height 18
click at [1008, 349] on input "0" at bounding box center [1007, 358] width 29 height 18
click at [610, 414] on div at bounding box center [516, 434] width 451 height 41
click at [401, 422] on input "text" at bounding box center [431, 434] width 250 height 25
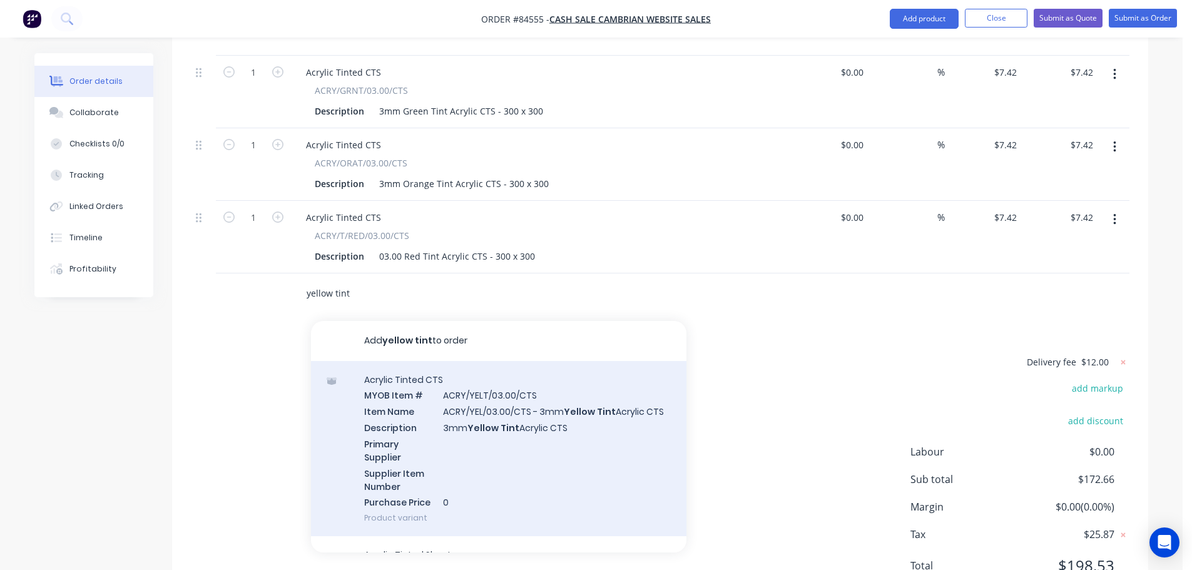
scroll to position [1730, 0]
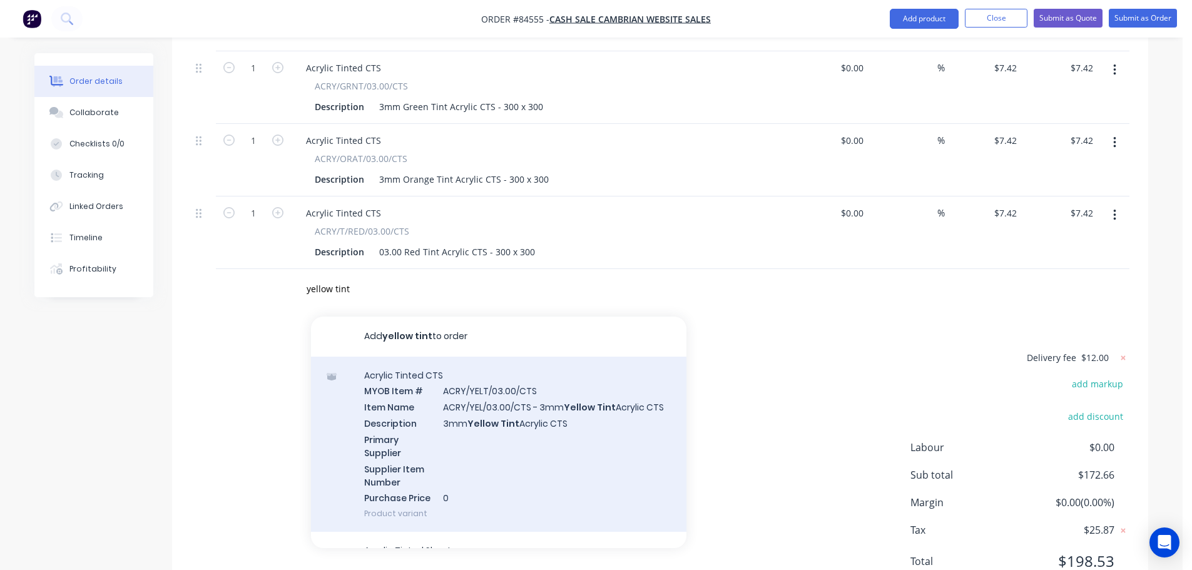
click at [494, 397] on div "Acrylic Tinted CTS MYOB Item # ACRY/YELT/03.00/CTS Item Name ACRY/YEL/03.00/CTS…" at bounding box center [499, 445] width 376 height 176
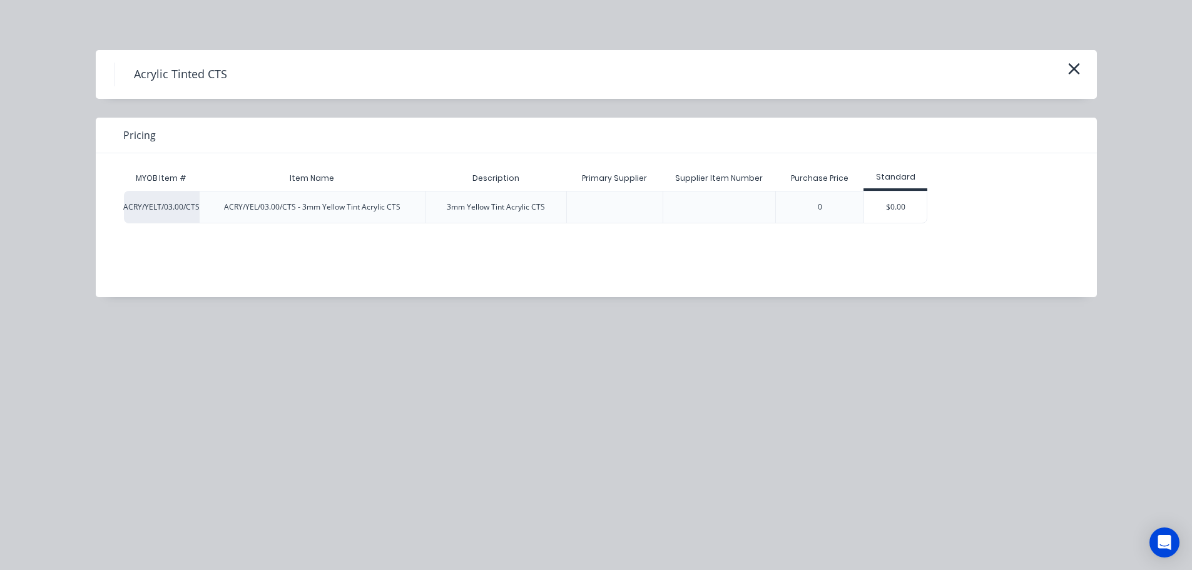
click at [870, 206] on div "$0.00" at bounding box center [895, 207] width 63 height 31
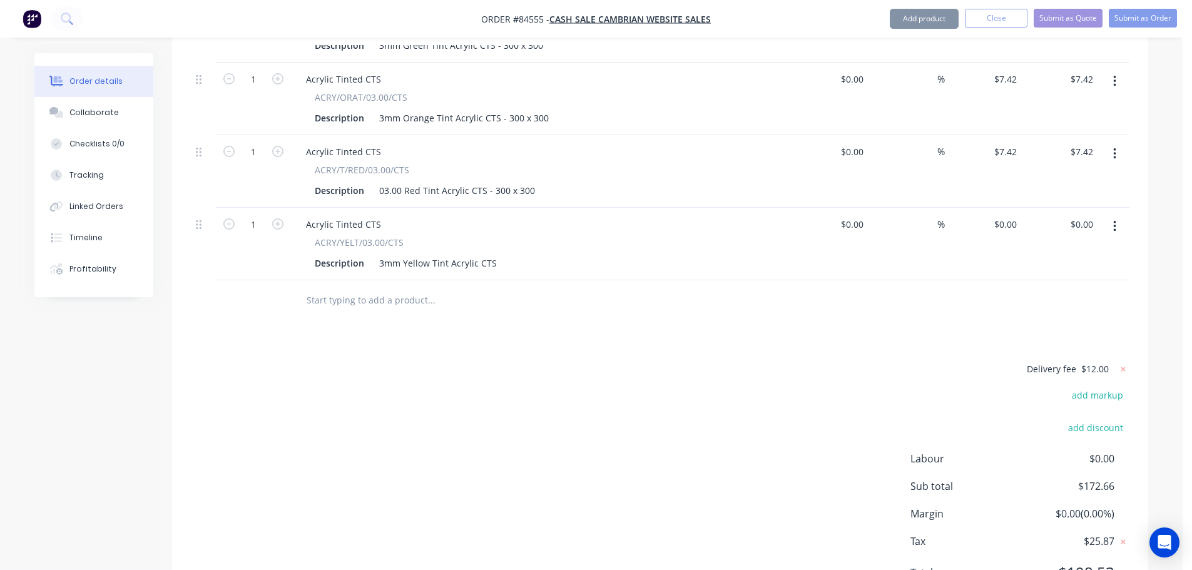
scroll to position [1803, 0]
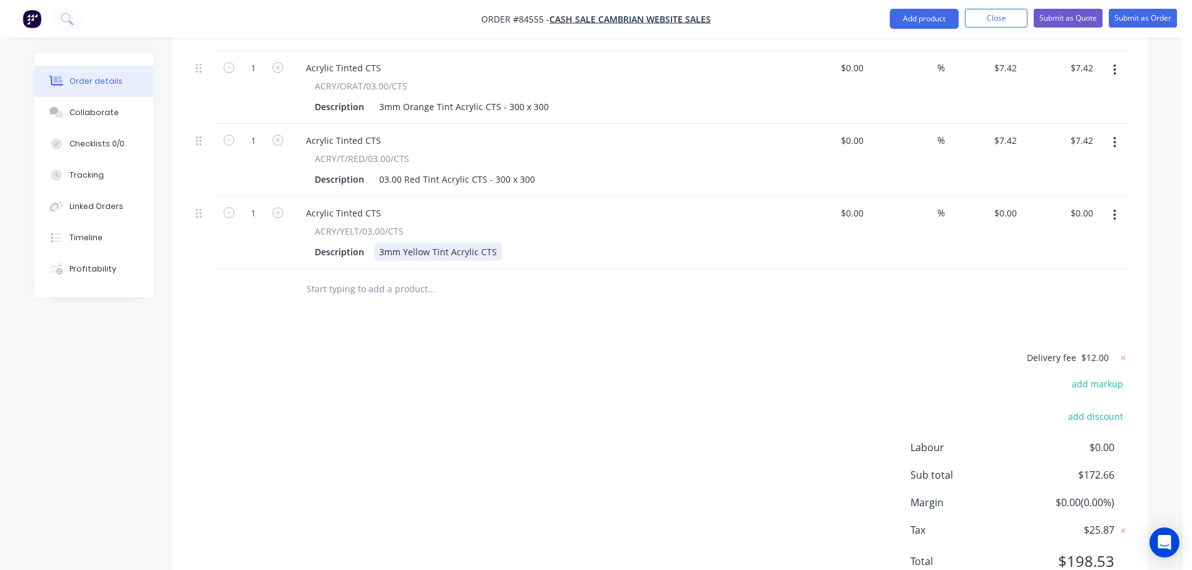
click at [493, 243] on div "3mm Yellow Tint Acrylic CTS" at bounding box center [438, 252] width 128 height 18
click at [659, 269] on div at bounding box center [516, 289] width 451 height 41
click at [1009, 204] on input "0" at bounding box center [1015, 213] width 14 height 18
click at [327, 365] on div "Delivery fee $12.00 add markup add discount Labour $0.00 Sub total $172.66 Marg…" at bounding box center [660, 467] width 939 height 235
click at [325, 277] on input "text" at bounding box center [431, 289] width 250 height 25
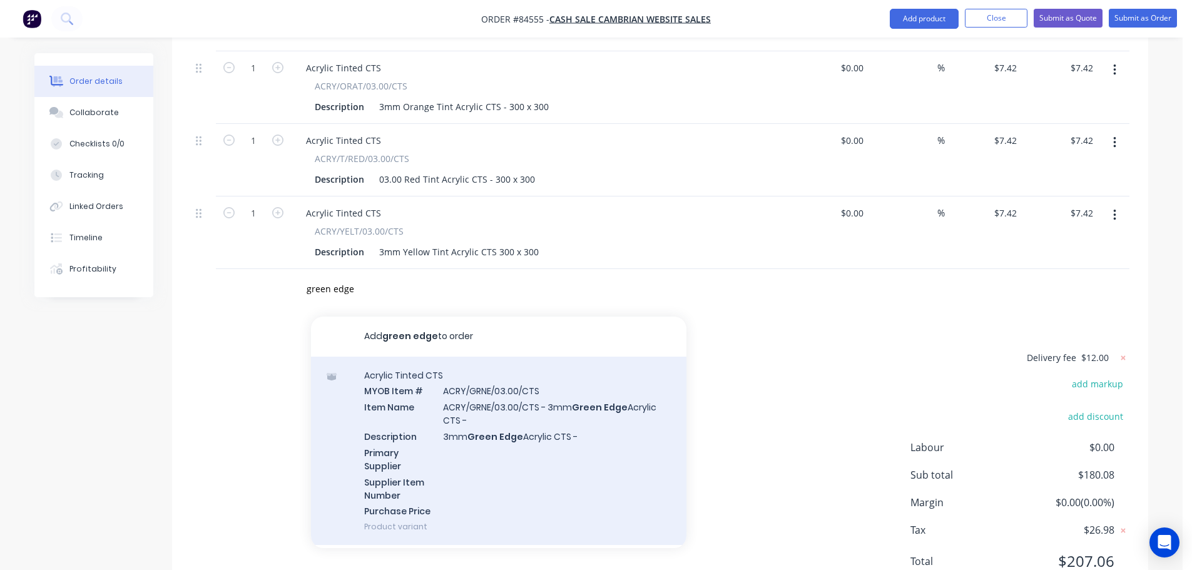
click at [576, 357] on div "Acrylic Tinted CTS MYOB Item # ACRY/GRNE/03.00/CTS Item Name ACRY/GRNE/03.00/CT…" at bounding box center [499, 451] width 376 height 189
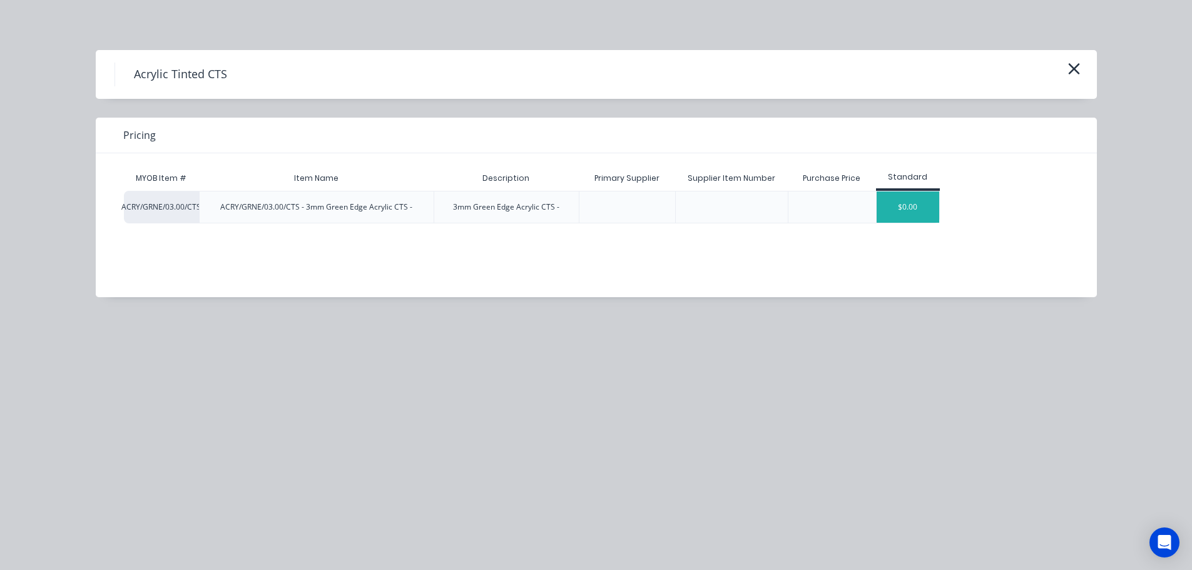
click at [887, 203] on div "$0.00" at bounding box center [908, 207] width 63 height 31
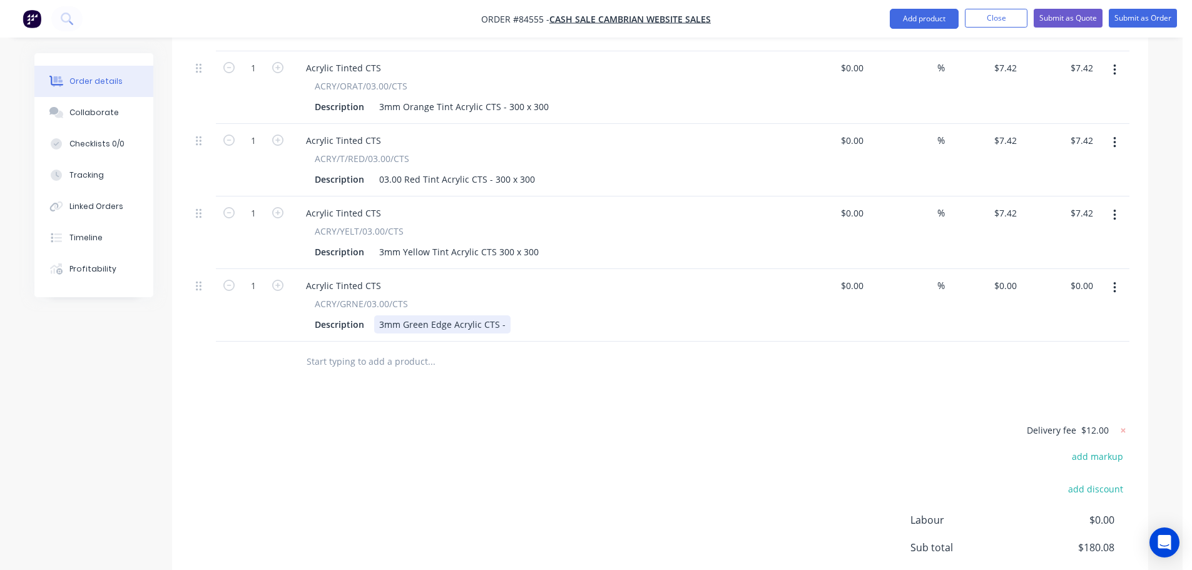
click at [500, 315] on div "3mm Green Edge Acrylic CTS -" at bounding box center [442, 324] width 136 height 18
click at [1004, 269] on div "$0.00 $0.00" at bounding box center [983, 305] width 77 height 73
click at [1000, 269] on div "0 0" at bounding box center [983, 305] width 77 height 73
click at [616, 422] on div "Delivery fee $12.00 add markup add discount Labour $0.00 Sub total $187.50 Marg…" at bounding box center [660, 539] width 939 height 235
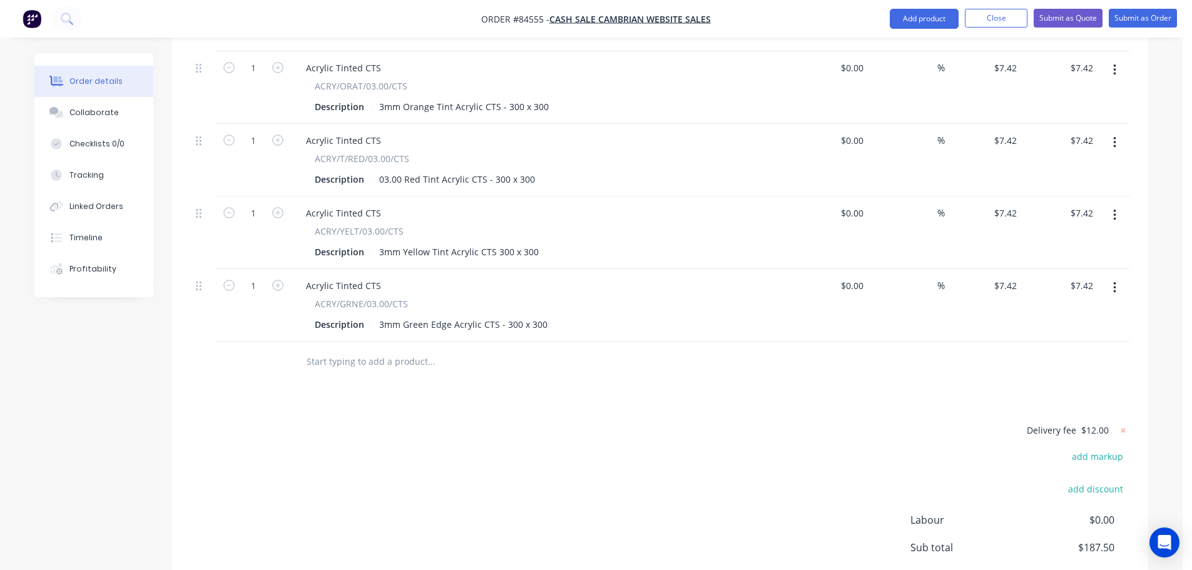
click at [312, 422] on div "Delivery fee $12.00 add markup add discount Labour $0.00 Sub total $187.50 Marg…" at bounding box center [660, 539] width 939 height 235
click at [330, 349] on input "text" at bounding box center [431, 361] width 250 height 25
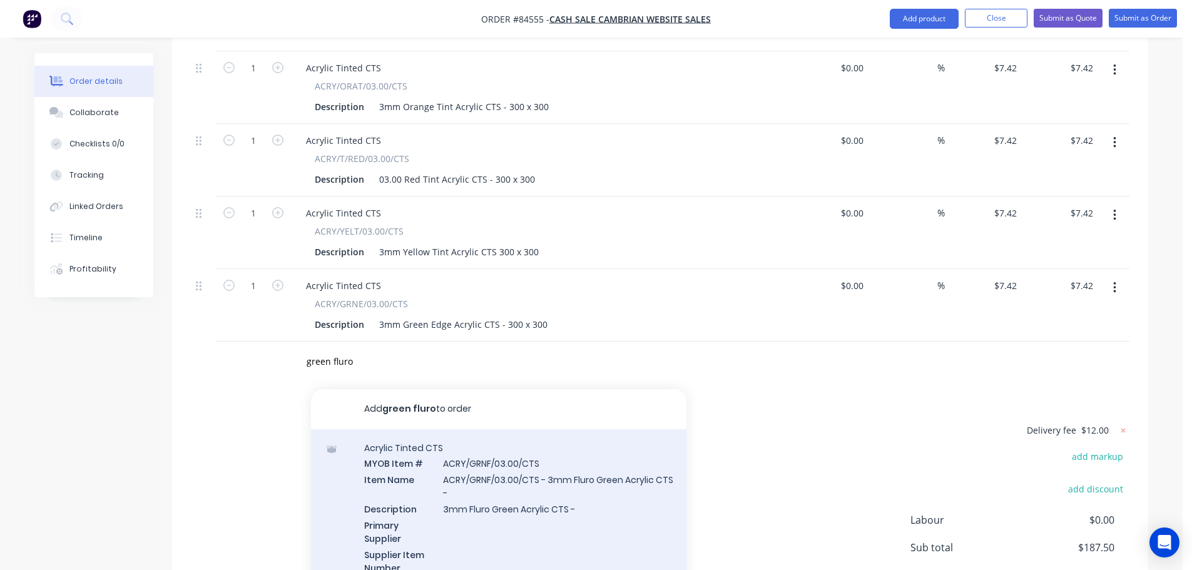
click at [486, 429] on div "Acrylic Tinted CTS MYOB Item # ACRY/GRNF/03.00/CTS Item Name ACRY/GRNF/03.00/CT…" at bounding box center [499, 523] width 376 height 189
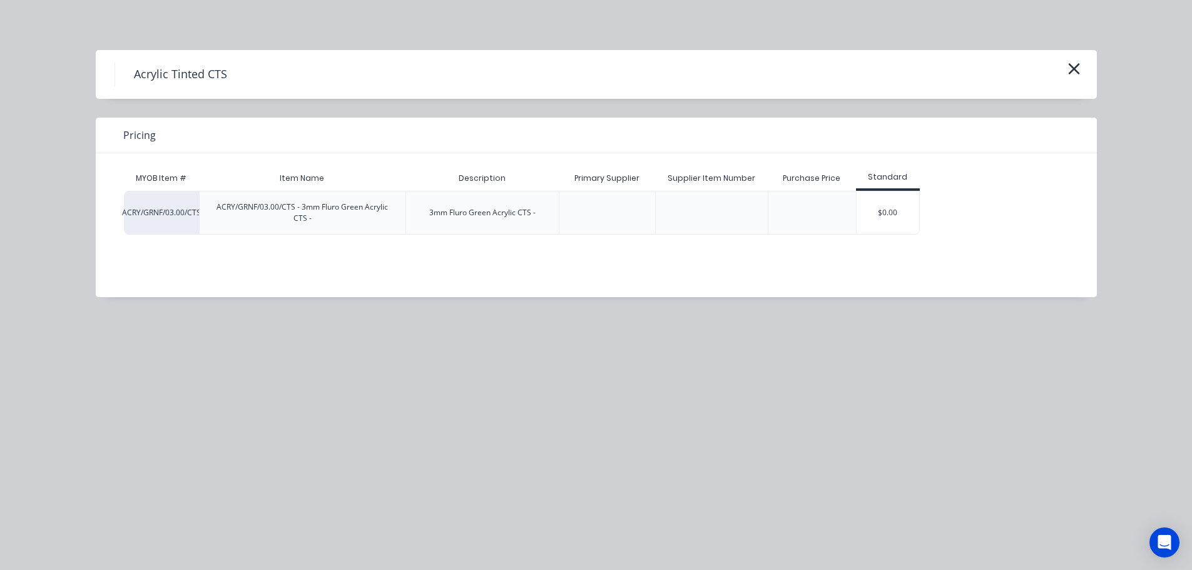
drag, startPoint x: 885, startPoint y: 195, endPoint x: 832, endPoint y: 212, distance: 55.6
click at [886, 196] on div "$0.00" at bounding box center [888, 213] width 63 height 43
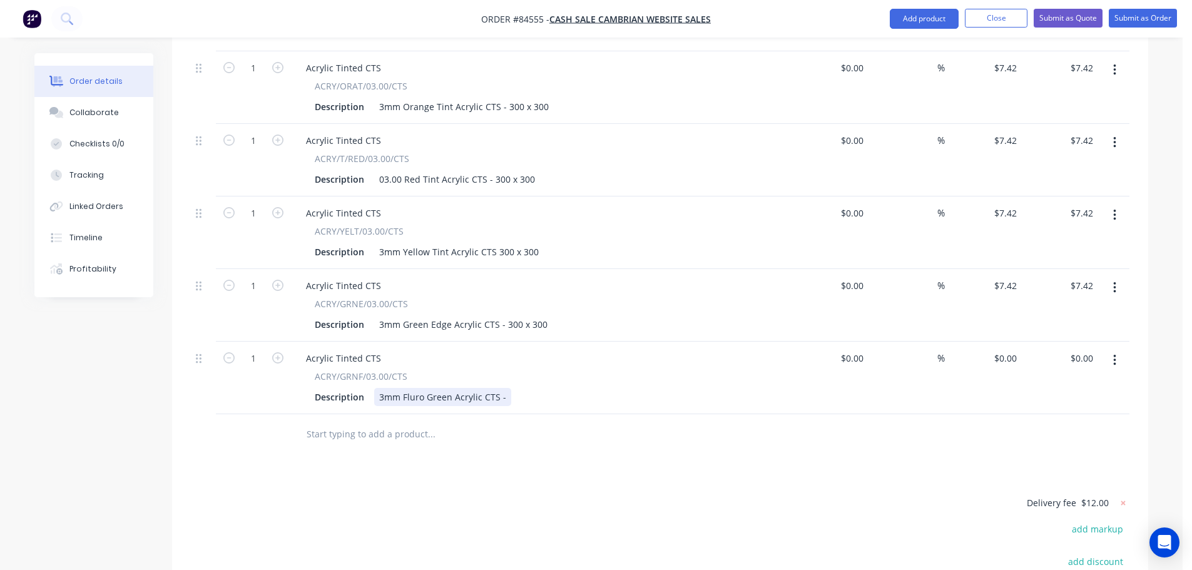
click at [504, 388] on div "3mm Fluro Green Acrylic CTS -" at bounding box center [442, 397] width 137 height 18
click at [1016, 349] on input "0" at bounding box center [1015, 358] width 14 height 18
click at [364, 414] on div at bounding box center [516, 434] width 451 height 41
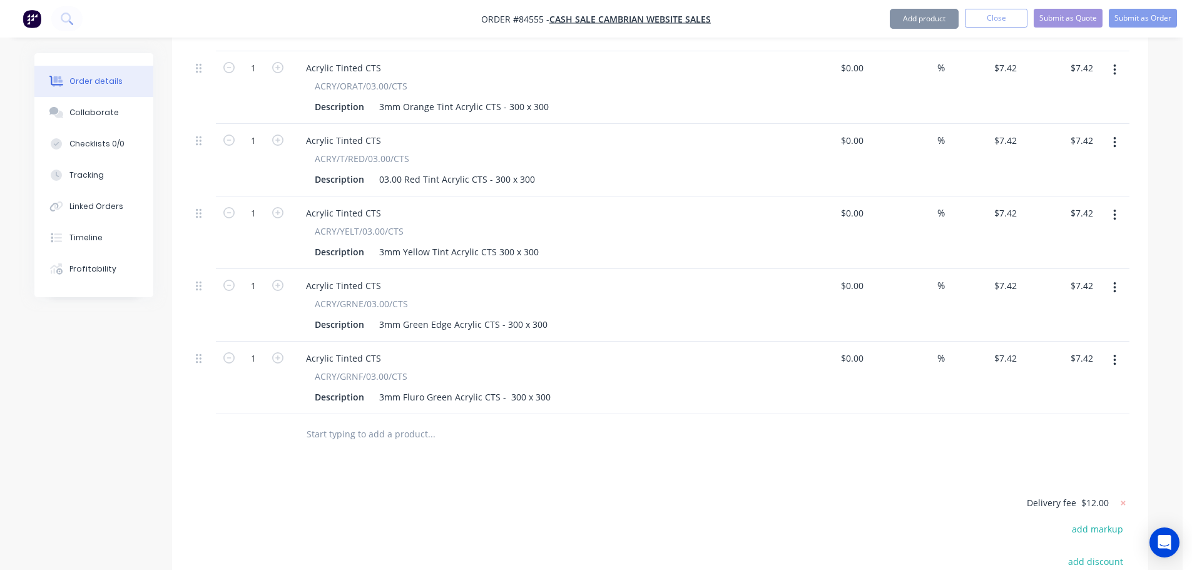
click at [349, 422] on input "text" at bounding box center [431, 434] width 250 height 25
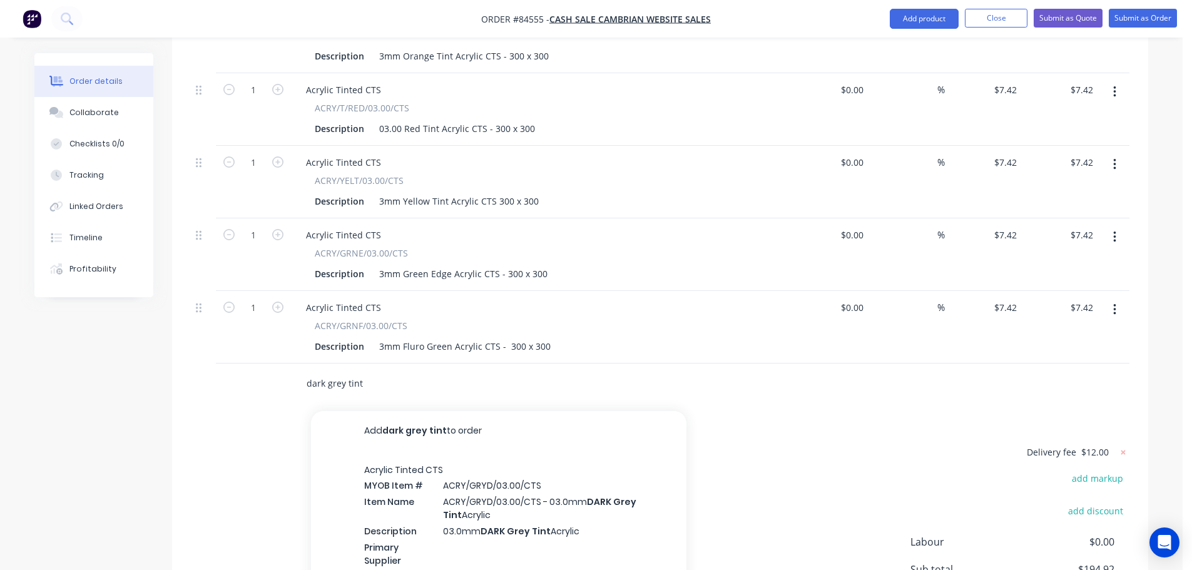
scroll to position [1928, 0]
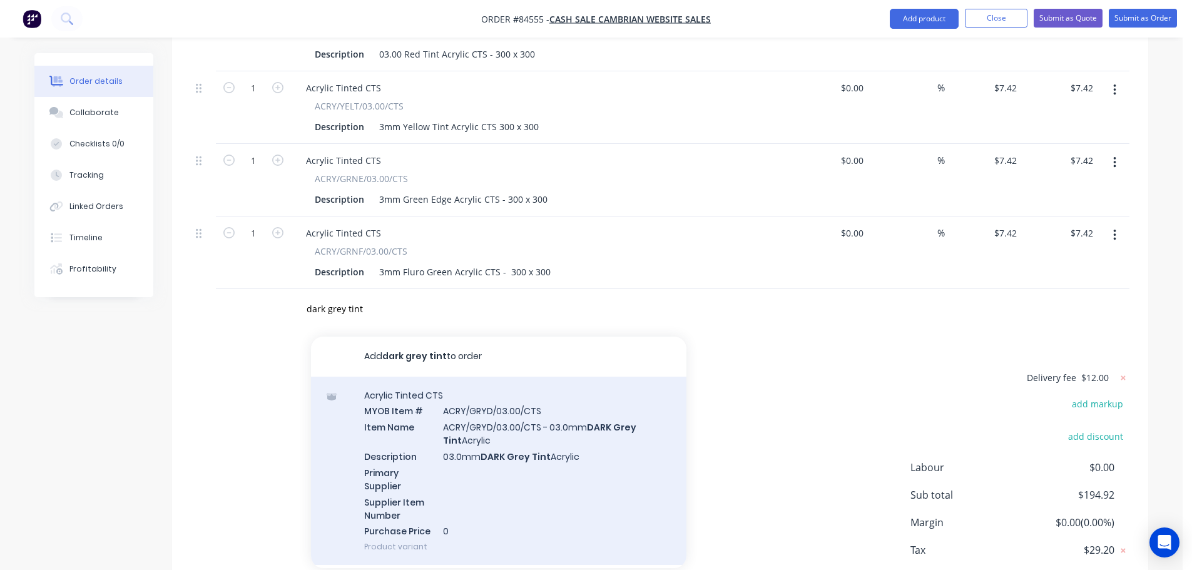
click at [463, 422] on div "Acrylic Tinted CTS MYOB Item # ACRY/GRYD/03.00/CTS Item Name ACRY/GRYD/03.00/CT…" at bounding box center [499, 471] width 376 height 189
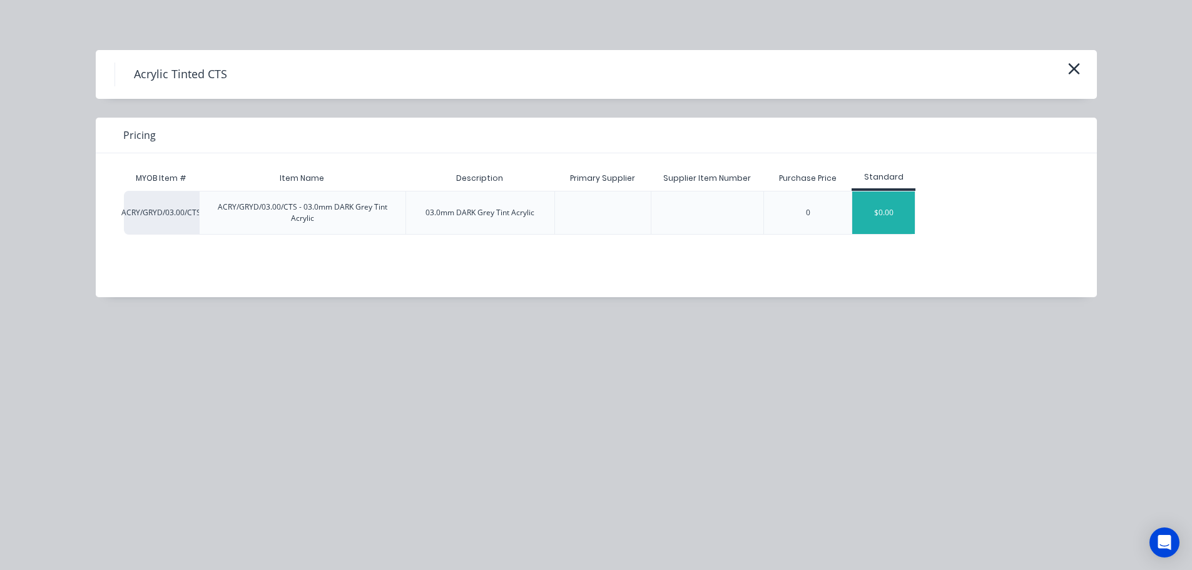
click at [861, 213] on div "$0.00" at bounding box center [883, 213] width 63 height 43
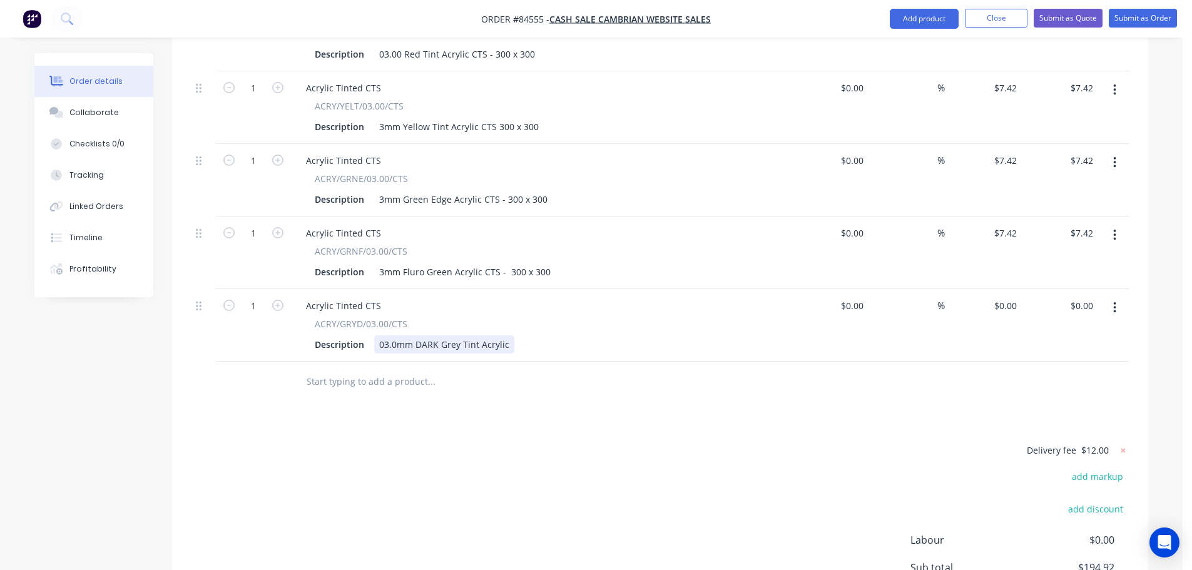
click at [506, 335] on div "03.0mm DARK Grey Tint Acrylic" at bounding box center [444, 344] width 140 height 18
click at [679, 442] on div "Delivery fee $12.00 add markup add discount Labour $0.00 Sub total $194.92 Marg…" at bounding box center [660, 559] width 939 height 235
click at [1016, 297] on input "0" at bounding box center [1007, 306] width 29 height 18
click at [639, 442] on div "Delivery fee $12.00 add markup add discount Labour $0.00 Sub total $194.92 Marg…" at bounding box center [660, 559] width 939 height 235
click at [348, 369] on input "text" at bounding box center [431, 381] width 250 height 25
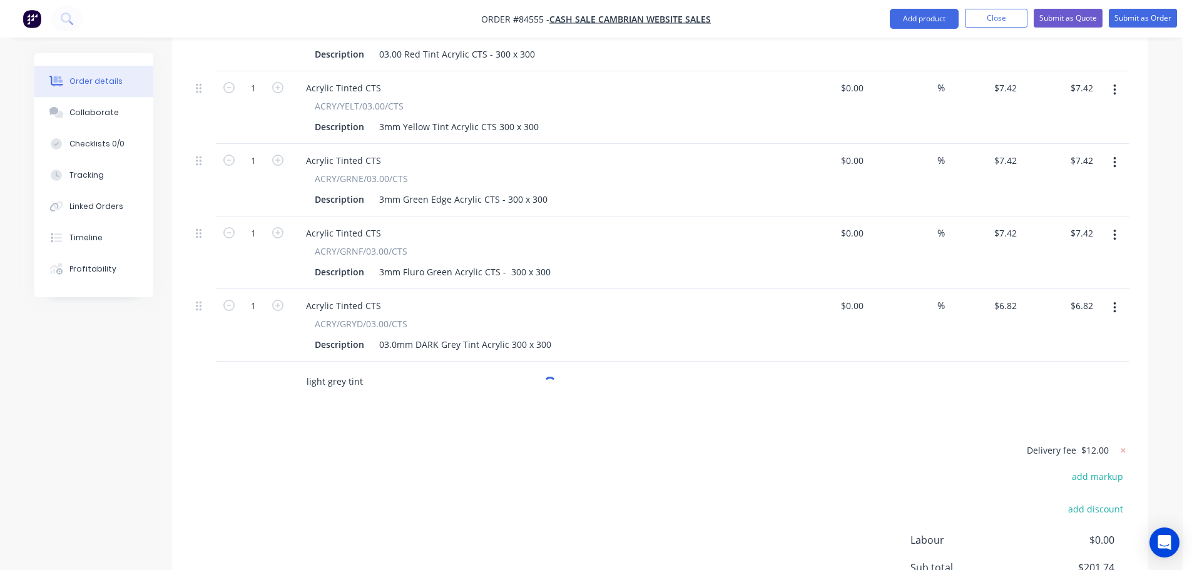
scroll to position [2021, 0]
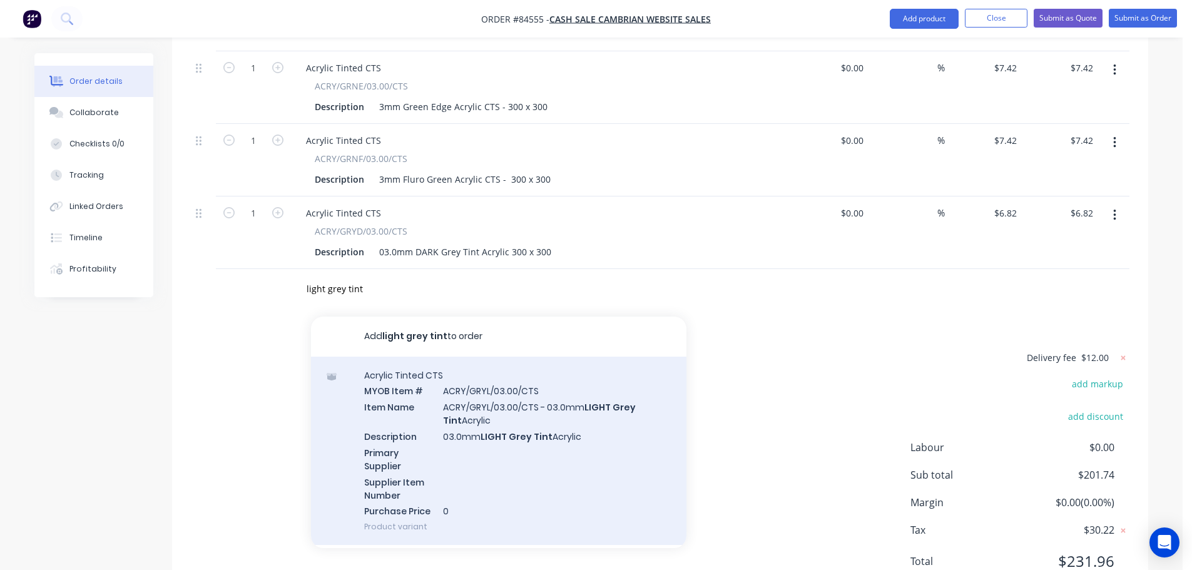
click at [563, 421] on div "Acrylic Tinted CTS MYOB Item # ACRY/GRYL/03.00/CTS Item Name ACRY/GRYL/03.00/CT…" at bounding box center [499, 451] width 376 height 189
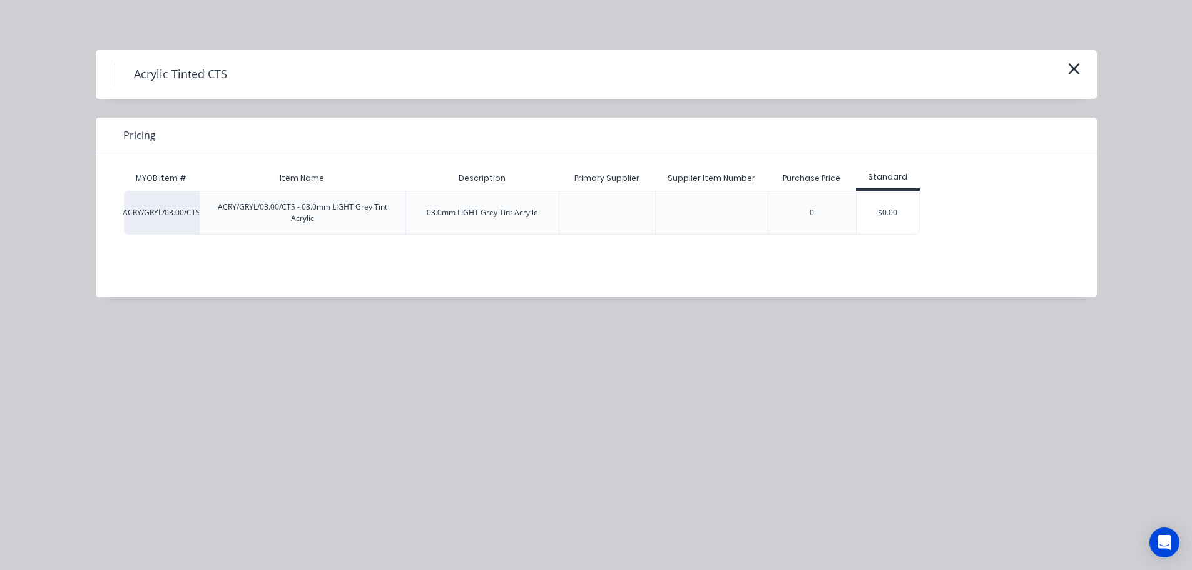
drag, startPoint x: 865, startPoint y: 205, endPoint x: 876, endPoint y: 204, distance: 10.7
click at [865, 204] on div "$0.00" at bounding box center [888, 213] width 63 height 43
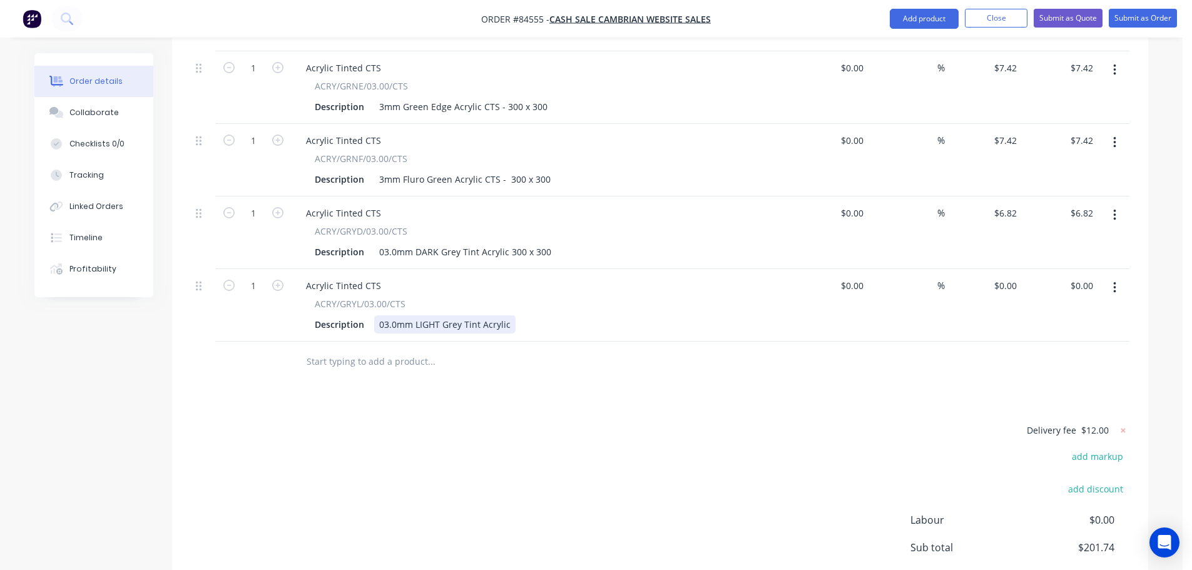
click at [511, 315] on div "03.0mm LIGHT Grey Tint Acrylic" at bounding box center [444, 324] width 141 height 18
click at [998, 269] on div "0 0" at bounding box center [983, 305] width 77 height 73
drag, startPoint x: 822, startPoint y: 453, endPoint x: 808, endPoint y: 452, distance: 13.8
click at [821, 453] on div "Delivery fee $12.00 add markup add discount Labour $0.00 Sub total $201.74 Marg…" at bounding box center [660, 539] width 939 height 235
click at [400, 349] on input "text" at bounding box center [431, 361] width 250 height 25
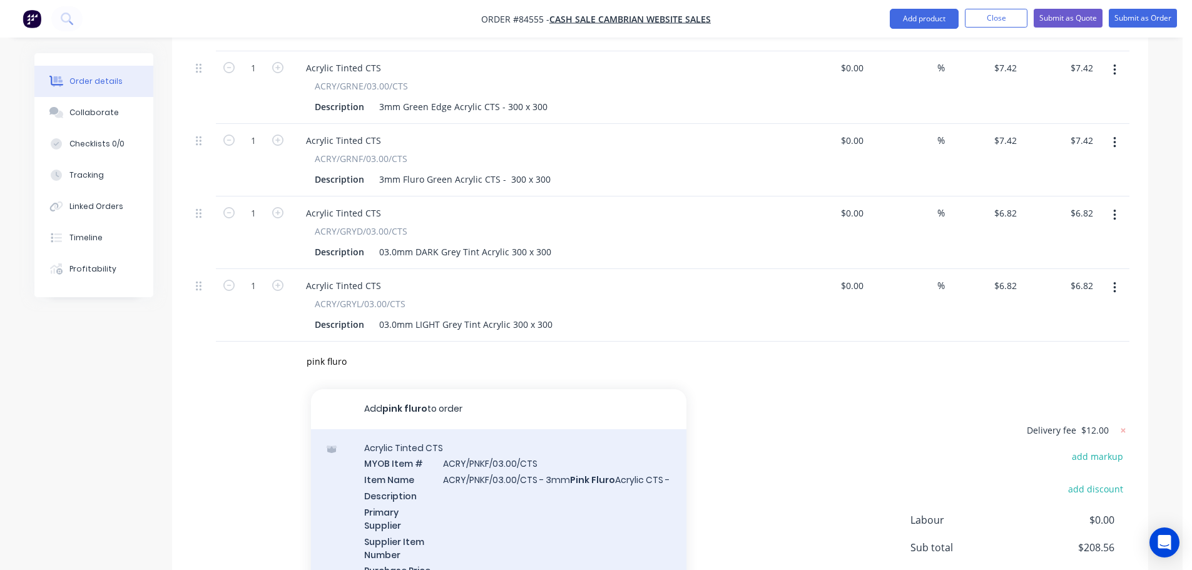
click at [429, 429] on div "Acrylic Tinted CTS MYOB Item # ACRY/PNKF/03.00/CTS Item Name ACRY/PNKF/03.00/CT…" at bounding box center [499, 517] width 376 height 176
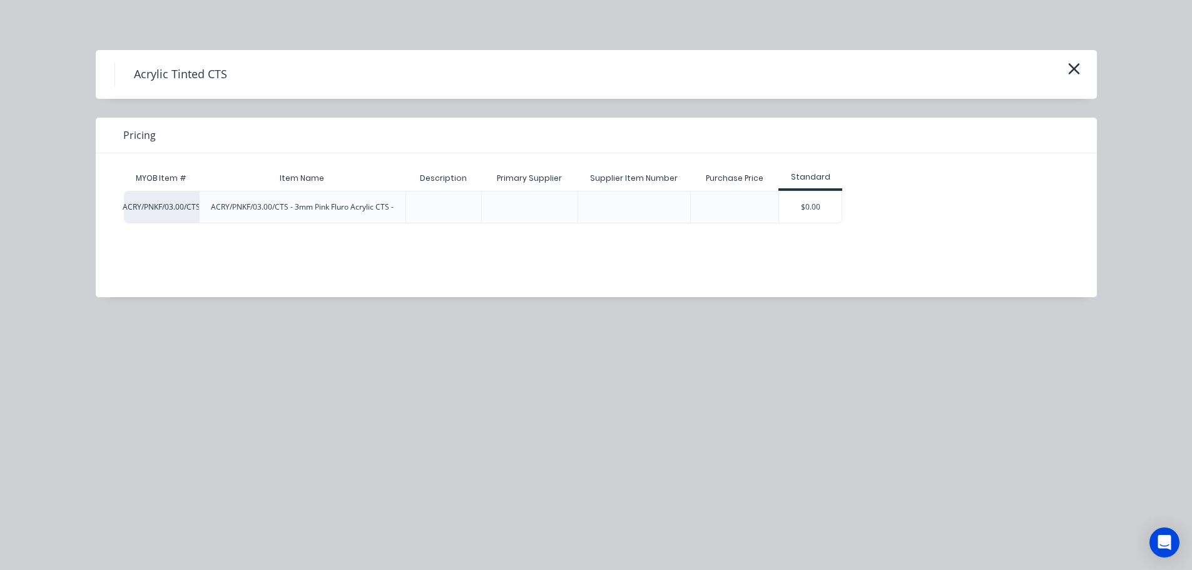
click at [797, 203] on div "$0.00" at bounding box center [810, 207] width 63 height 31
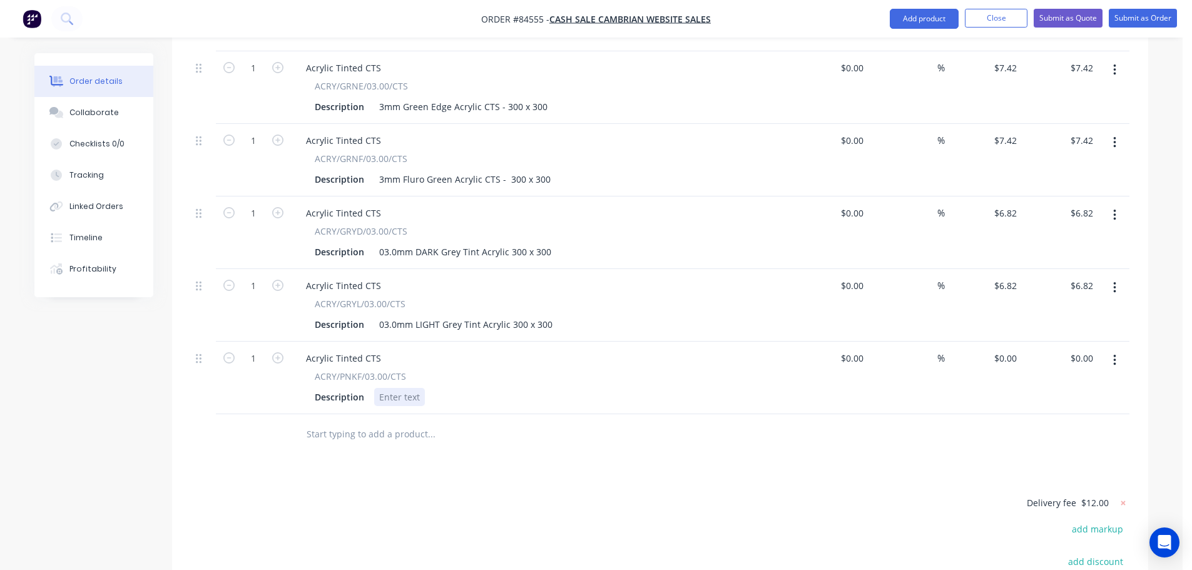
click at [399, 388] on div at bounding box center [399, 397] width 51 height 18
drag, startPoint x: 380, startPoint y: 275, endPoint x: 640, endPoint y: 279, distance: 260.4
click at [640, 315] on div "Description 03.0mm LIGHT Grey Tint Acrylic 300 x 300" at bounding box center [539, 324] width 458 height 18
click at [419, 388] on div "pink fluro 3mm" at bounding box center [411, 397] width 74 height 18
click at [429, 388] on div "03.0mm LIGHT Grey Tint Acrylic 300 x 300" at bounding box center [465, 397] width 183 height 18
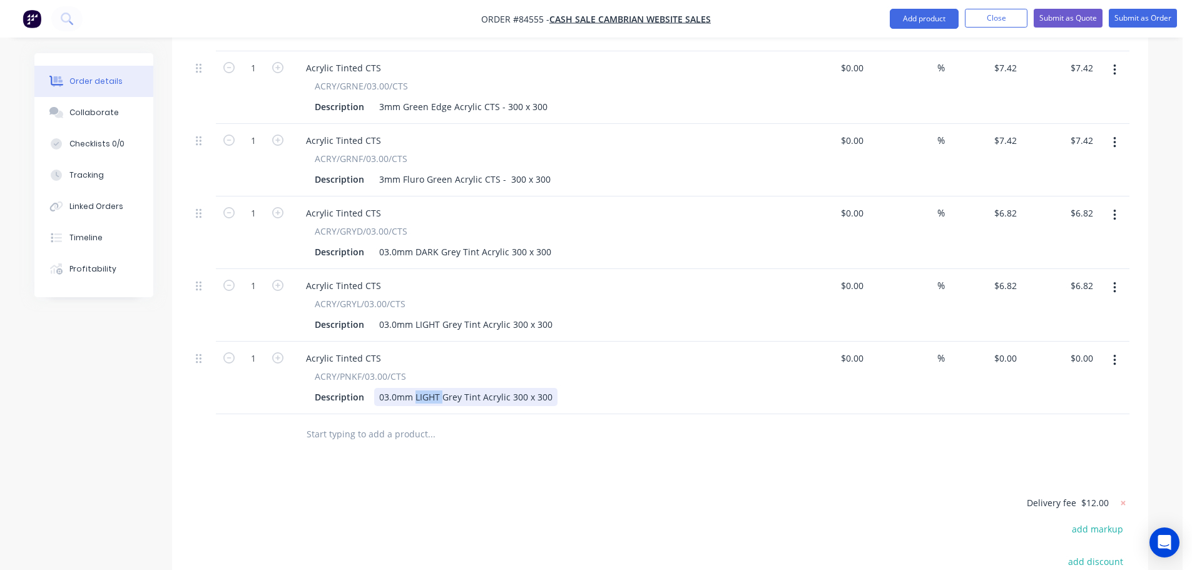
click at [429, 388] on div "03.0mm LIGHT Grey Tint Acrylic 300 x 300" at bounding box center [465, 397] width 183 height 18
drag, startPoint x: 479, startPoint y: 344, endPoint x: 415, endPoint y: 347, distance: 63.9
click at [415, 388] on div "03.0mm LIGHT Grey Tint Acrylic 300 x 300" at bounding box center [465, 397] width 183 height 18
click at [999, 342] on div "0 $0.00" at bounding box center [983, 378] width 77 height 73
click at [961, 414] on div at bounding box center [660, 434] width 939 height 41
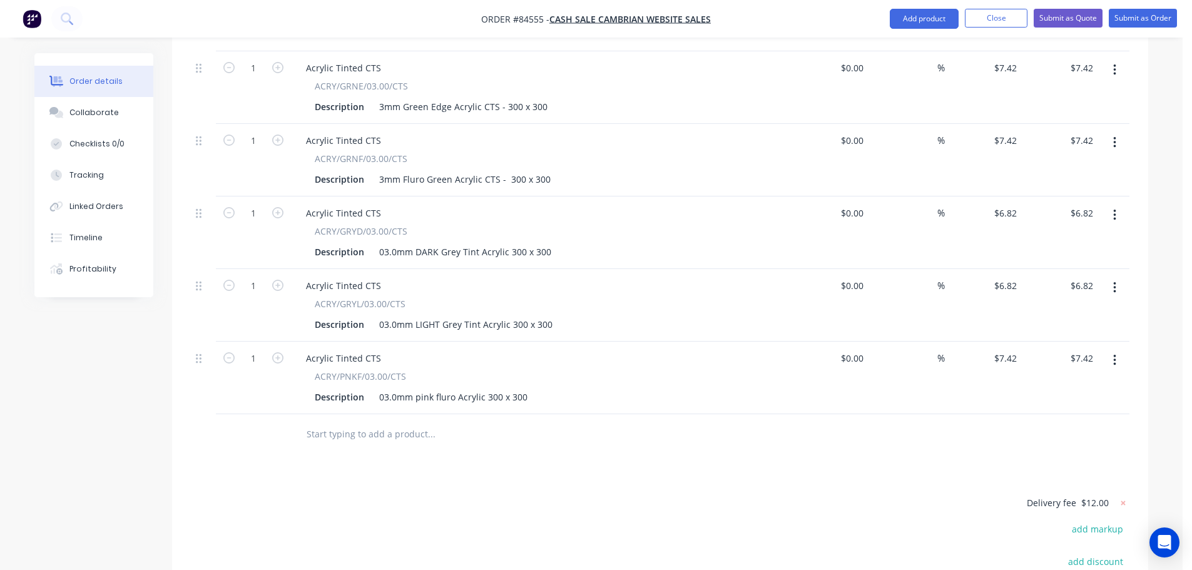
click at [349, 422] on input "text" at bounding box center [431, 434] width 250 height 25
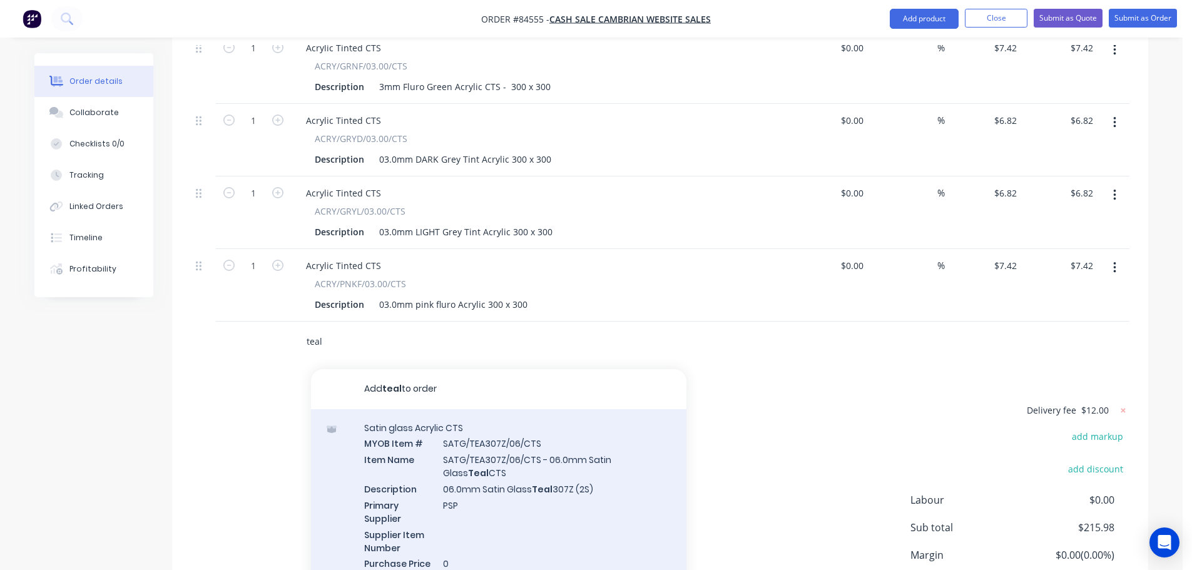
scroll to position [2146, 0]
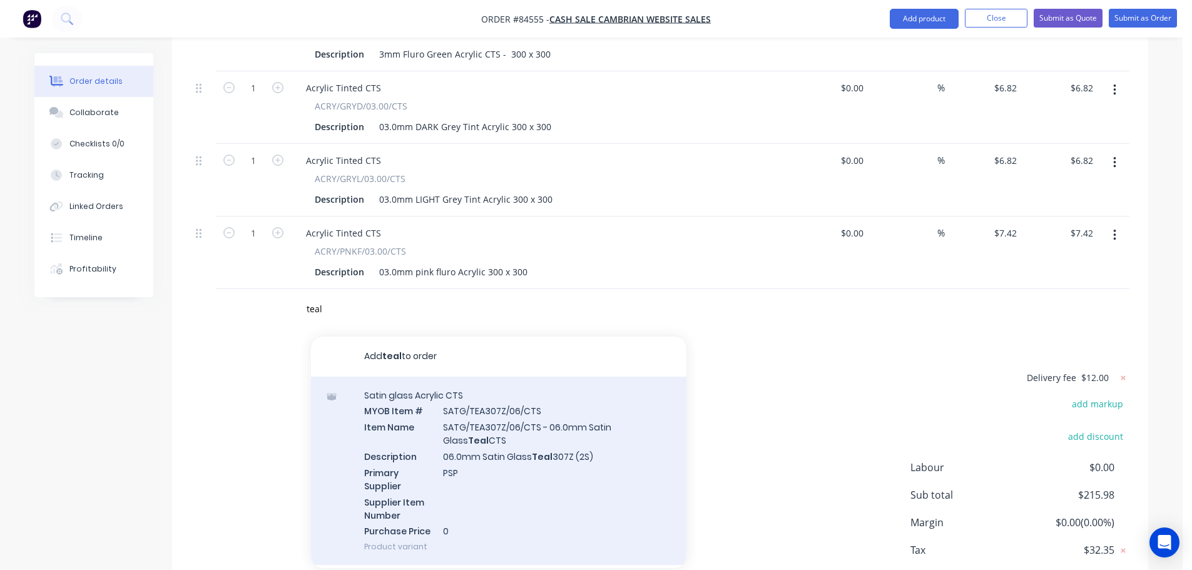
click at [501, 383] on div "Satin glass Acrylic CTS MYOB Item # SATG/TEA307Z/06/CTS Item Name SATG/TEA307Z/…" at bounding box center [499, 471] width 376 height 189
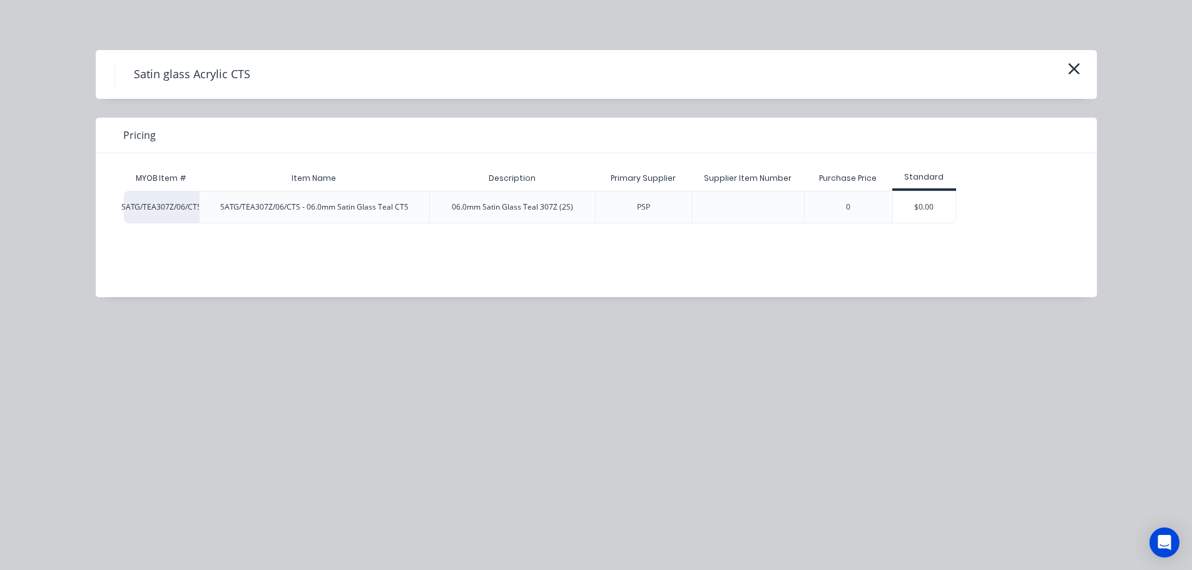
click at [889, 203] on div "0" at bounding box center [848, 207] width 88 height 33
click at [909, 207] on div "$0.00" at bounding box center [924, 207] width 63 height 31
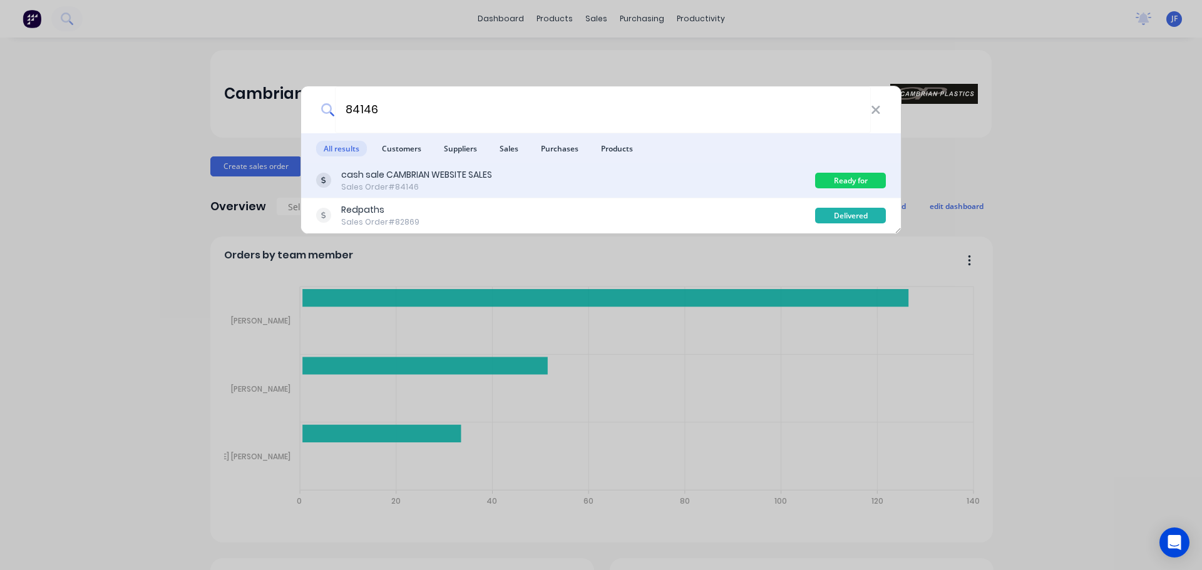
type input "84146"
click at [593, 188] on div "cash sale CAMBRIAN WEBSITE SALES Sales Order #84146" at bounding box center [565, 180] width 499 height 24
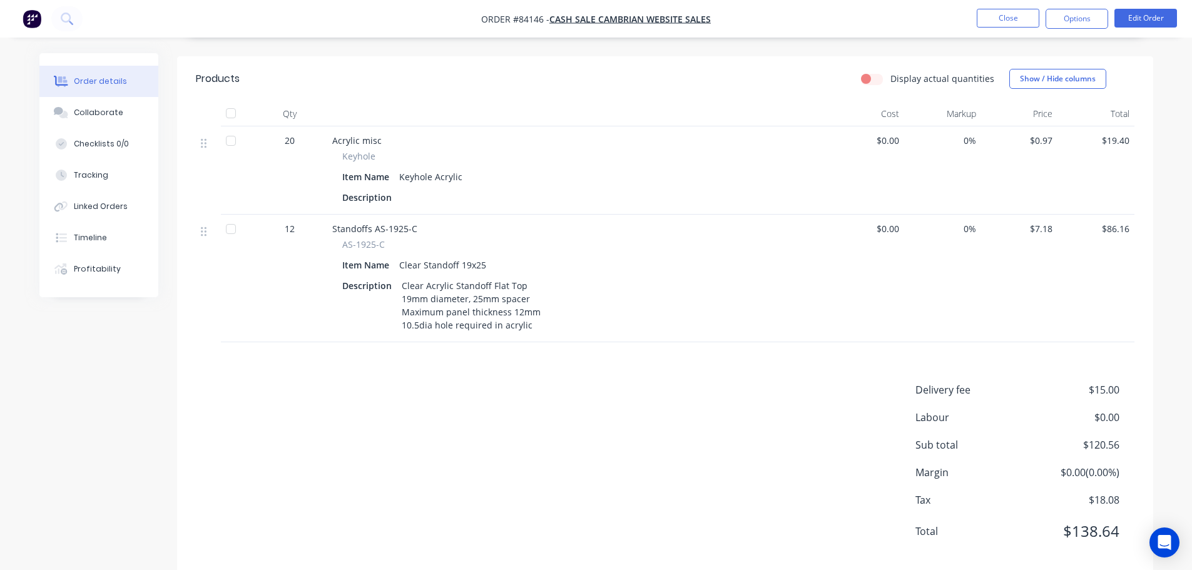
scroll to position [332, 0]
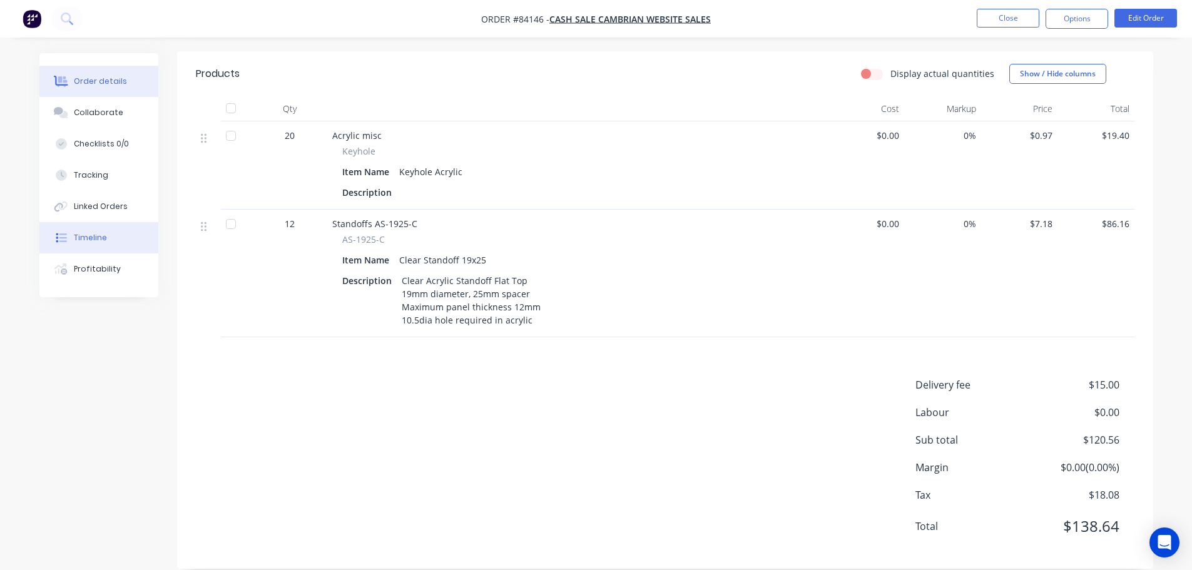
click at [117, 243] on button "Timeline" at bounding box center [98, 237] width 119 height 31
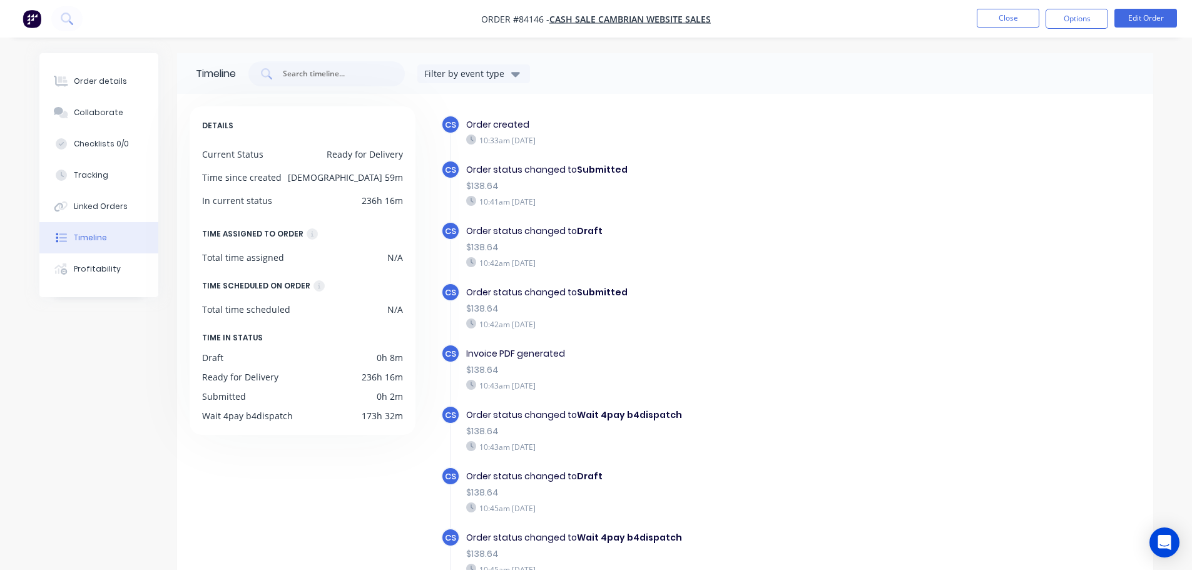
scroll to position [38, 0]
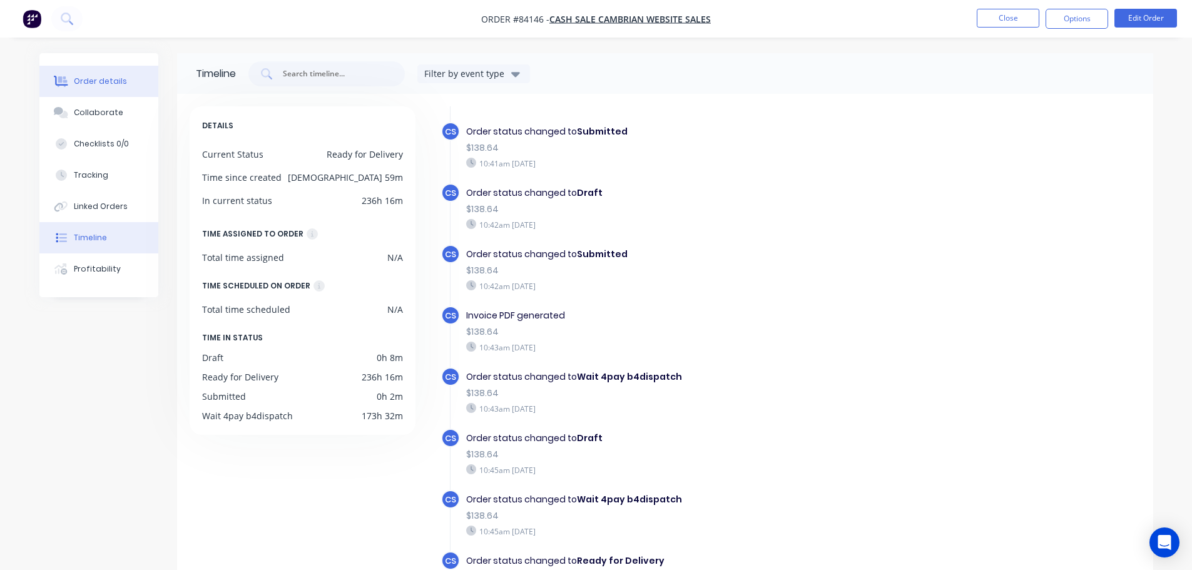
click at [69, 84] on div at bounding box center [61, 81] width 19 height 11
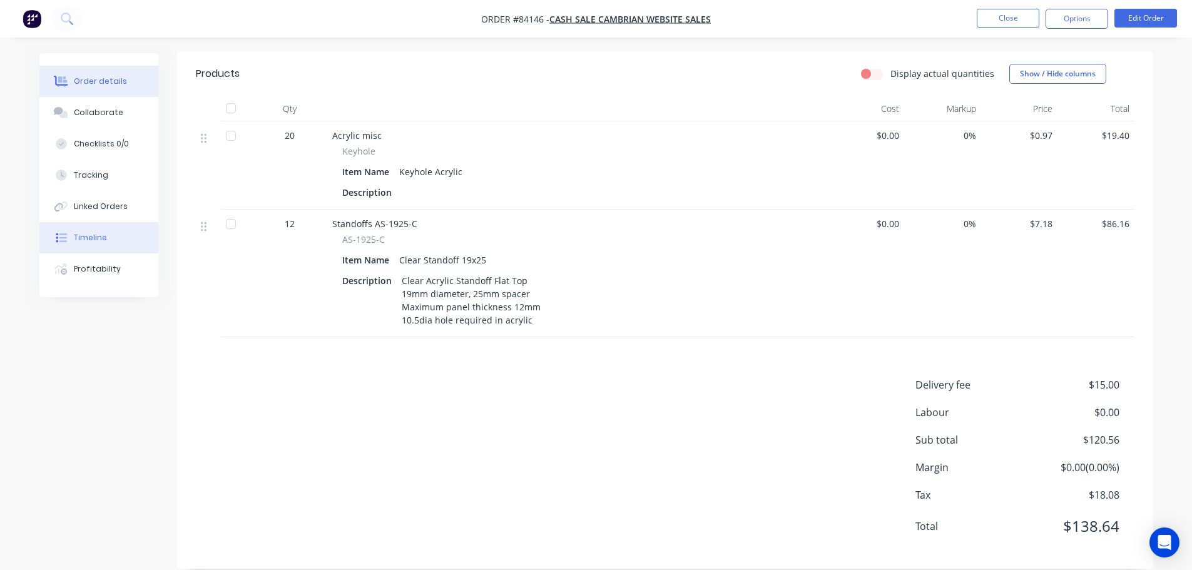
click at [86, 237] on div "Timeline" at bounding box center [90, 237] width 33 height 11
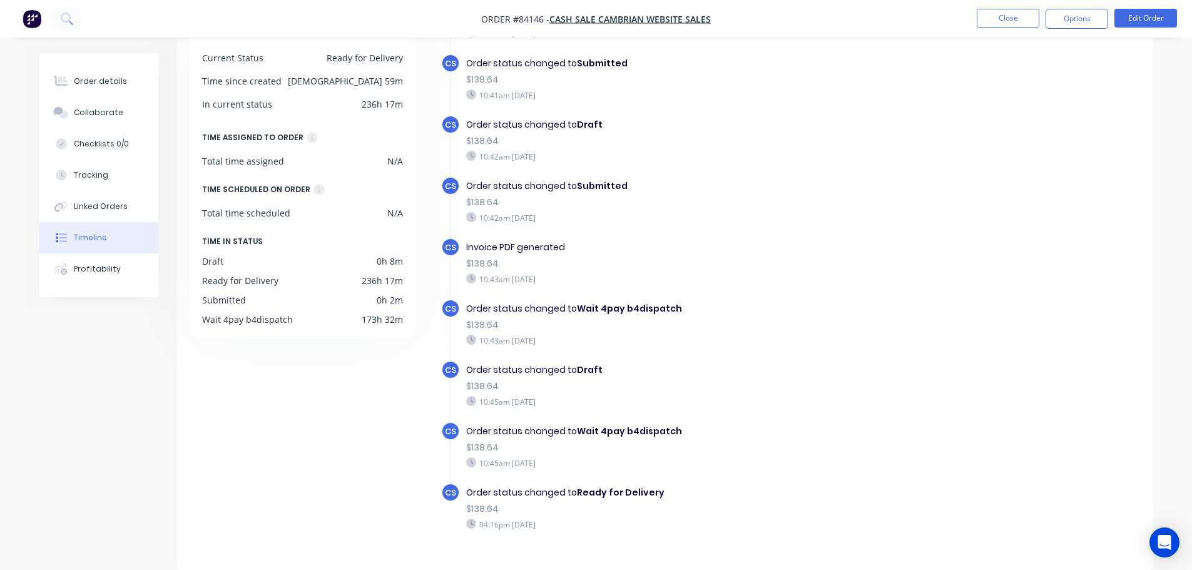
scroll to position [38, 0]
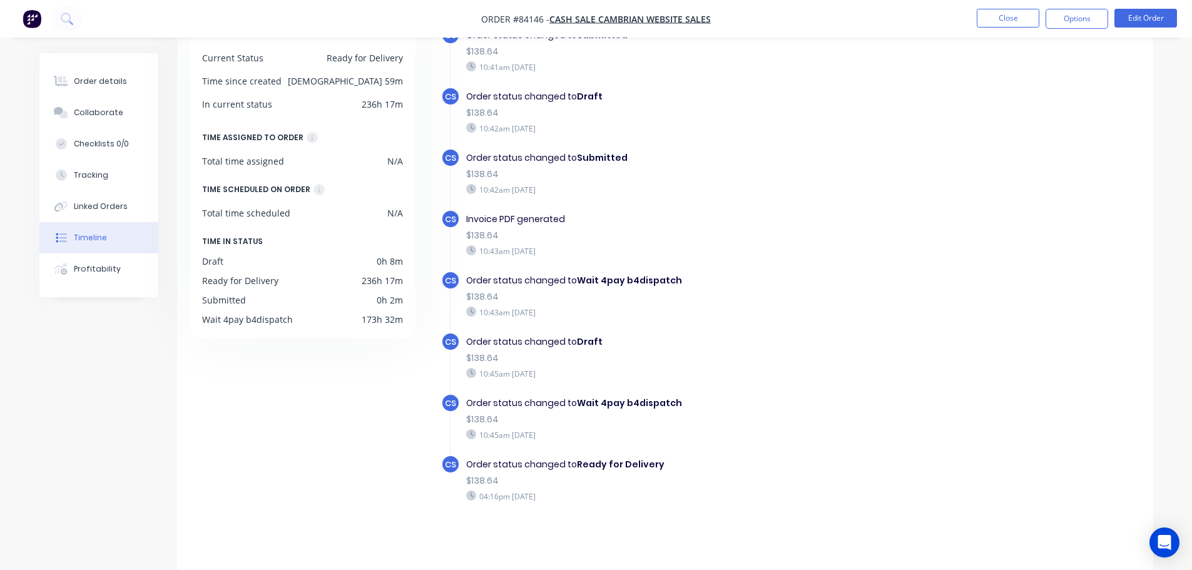
click at [367, 462] on div "DETAILS Current Status Ready for Delivery Time since created 409h 59m In curren…" at bounding box center [309, 280] width 238 height 541
click at [67, 76] on icon at bounding box center [61, 81] width 14 height 11
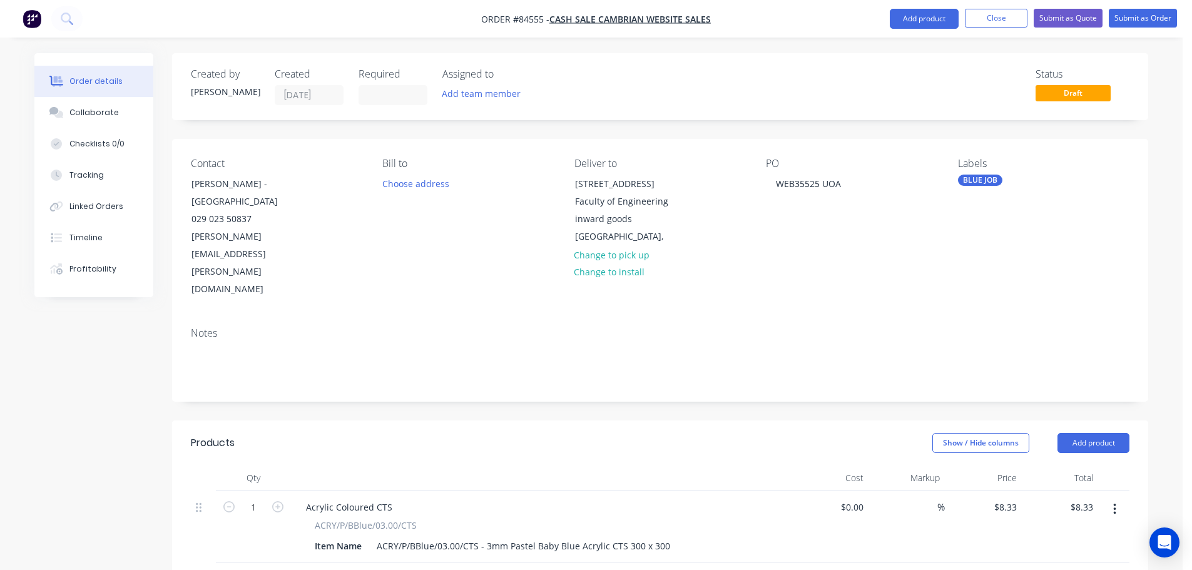
scroll to position [2146, 0]
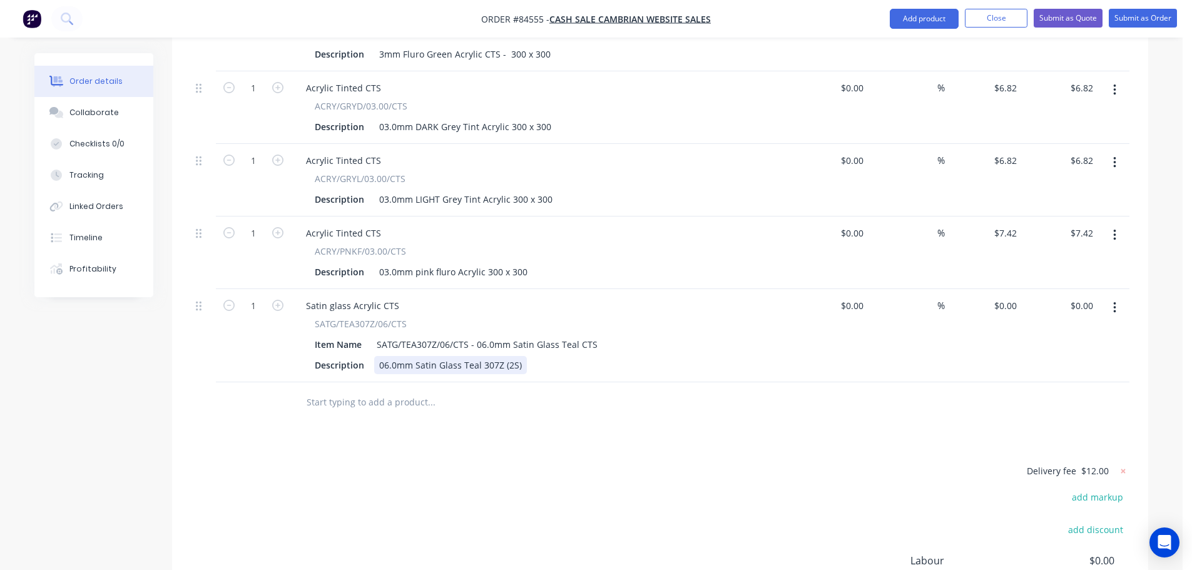
click at [519, 356] on div "06.0mm Satin Glass Teal 307Z (2S)" at bounding box center [450, 365] width 153 height 18
click at [998, 289] on div "0 0" at bounding box center [983, 335] width 77 height 93
type input "$16.67"
click at [836, 382] on div at bounding box center [660, 402] width 939 height 41
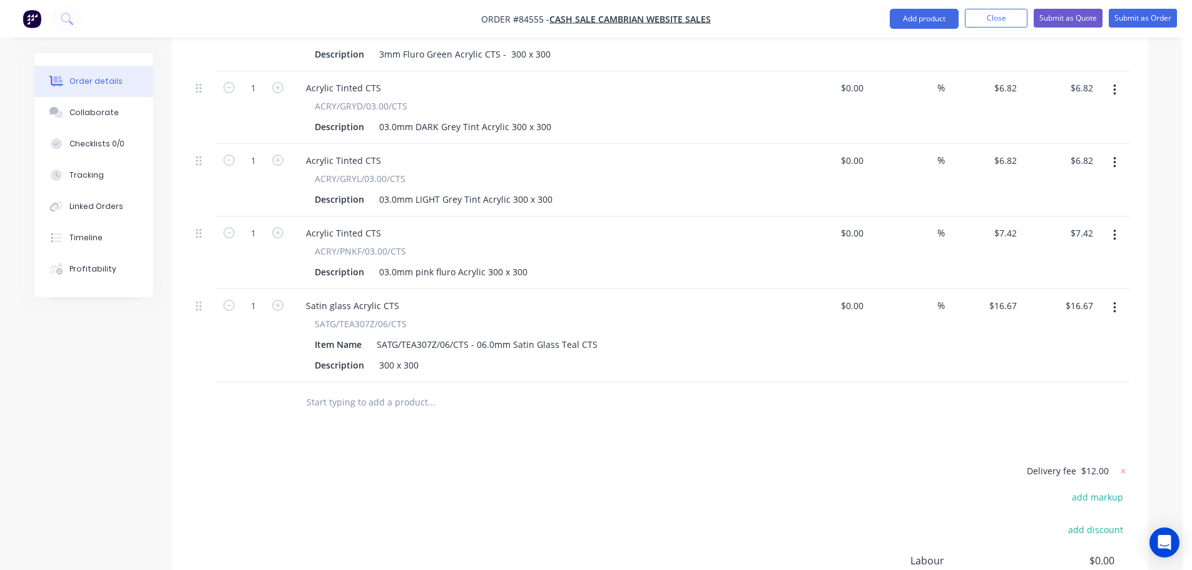
click at [459, 390] on input "text" at bounding box center [431, 402] width 250 height 25
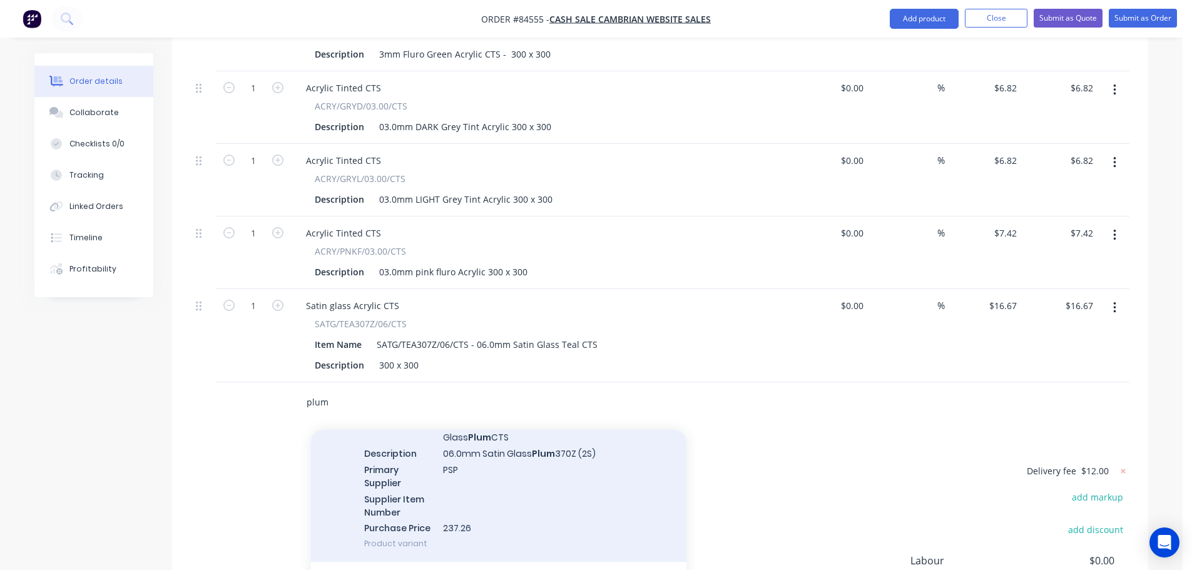
scroll to position [125, 0]
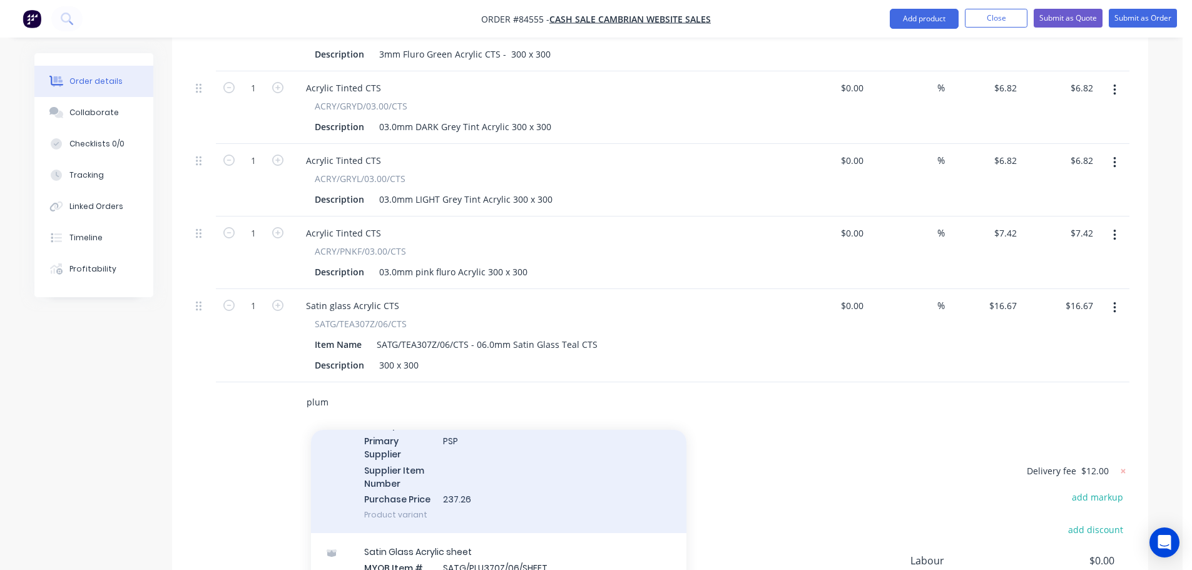
type input "plum"
click at [547, 428] on div "Satin glass Acrylic CTS MYOB Item # SATG/PLU370Z/06/CTS Item Name SATG/PLU370Z/…" at bounding box center [499, 439] width 376 height 189
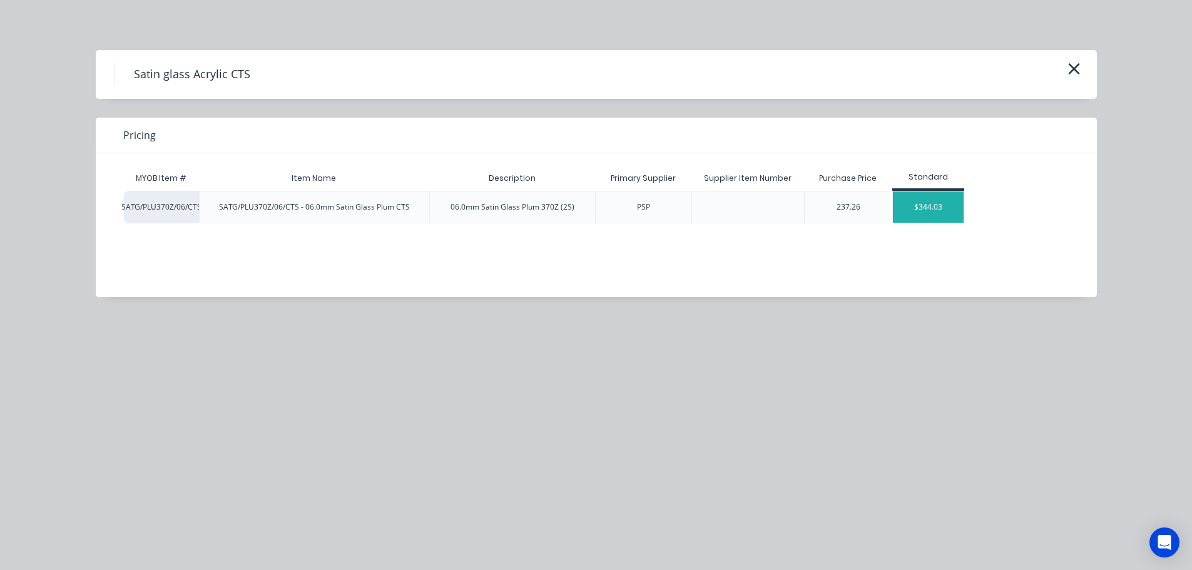
click at [943, 210] on div "$344.03" at bounding box center [928, 207] width 71 height 31
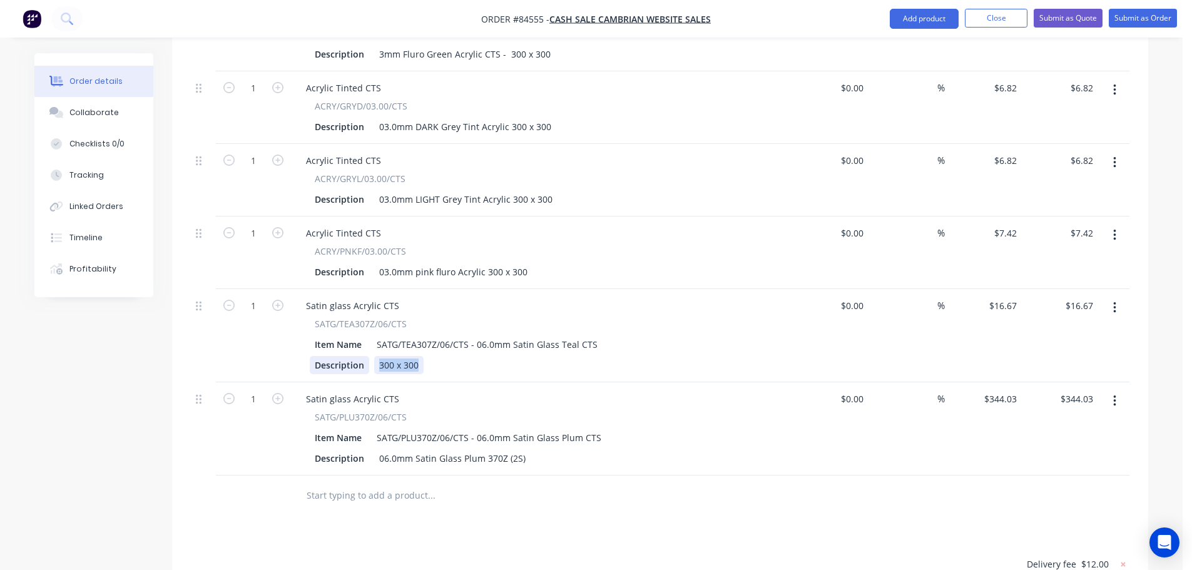
drag, startPoint x: 417, startPoint y: 312, endPoint x: 342, endPoint y: 320, distance: 74.9
click at [342, 356] on div "Description 300 x 300" at bounding box center [539, 365] width 458 height 18
copy div "300 x 300"
click at [428, 449] on div "06.0mm Satin Glass Plum 370Z (2S)" at bounding box center [452, 458] width 156 height 18
paste div
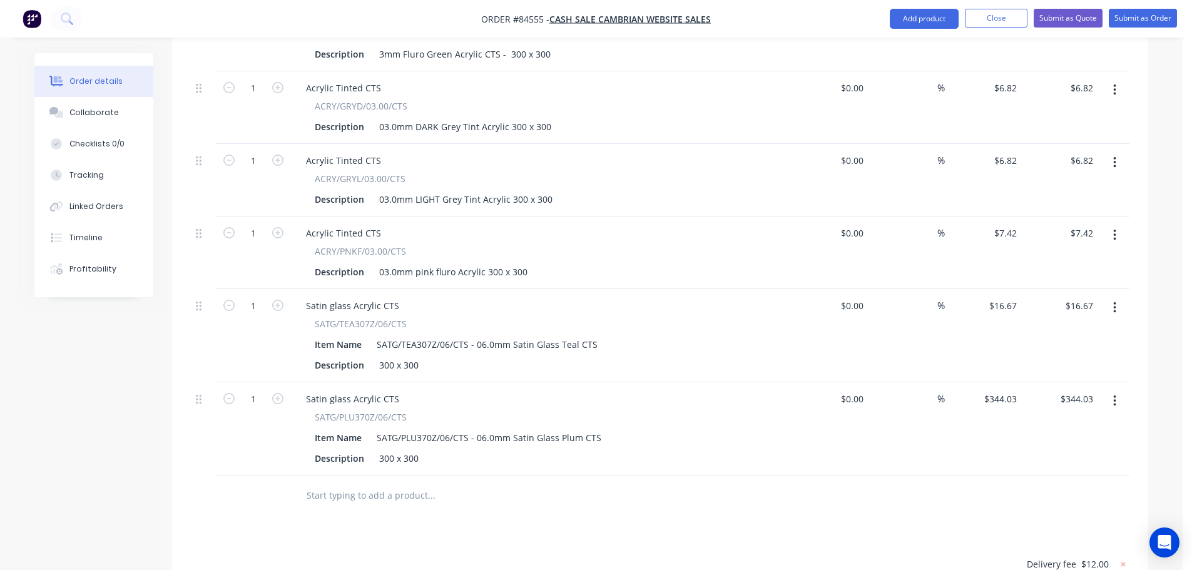
click at [612, 476] on div at bounding box center [516, 496] width 451 height 41
click at [1010, 390] on input "344.03" at bounding box center [1005, 399] width 34 height 18
type input "$16.67"
click at [318, 483] on input "text" at bounding box center [431, 495] width 250 height 25
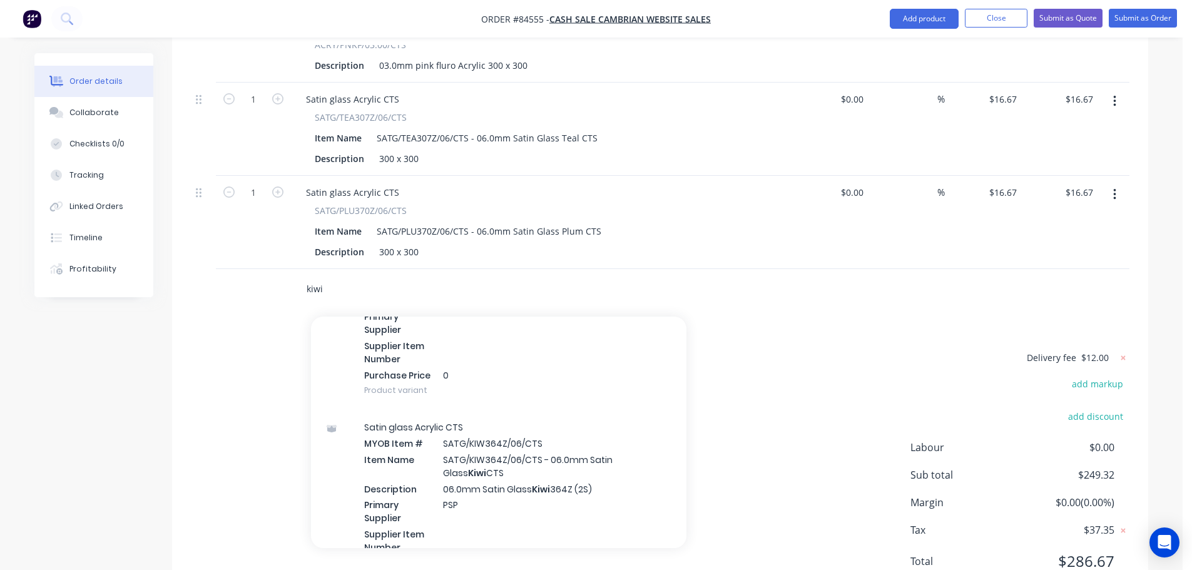
scroll to position [626, 0]
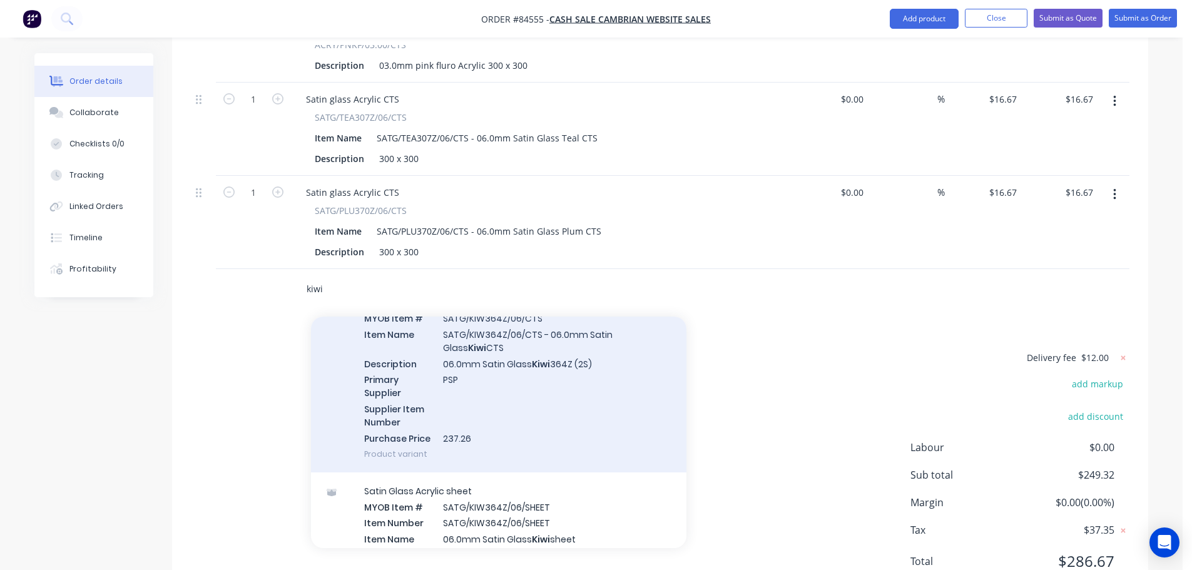
type input "kiwi"
click at [585, 333] on div "Satin glass Acrylic CTS MYOB Item # SATG/KIW364Z/06/CTS Item Name SATG/KIW364Z/…" at bounding box center [499, 378] width 376 height 189
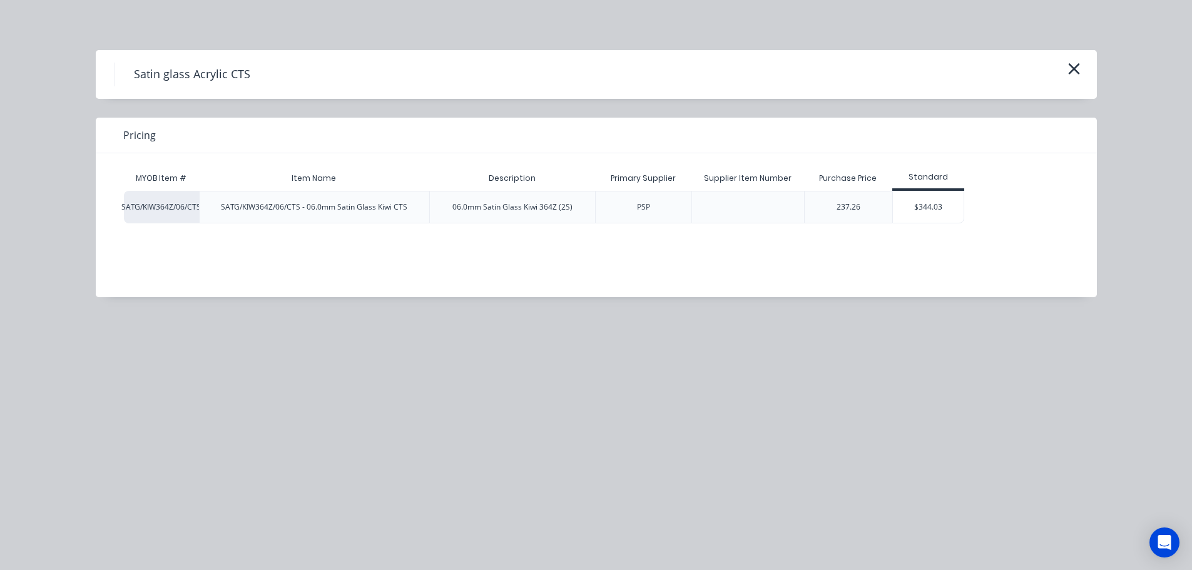
drag, startPoint x: 919, startPoint y: 200, endPoint x: 876, endPoint y: 214, distance: 46.1
click at [920, 200] on div "$344.03" at bounding box center [928, 207] width 71 height 31
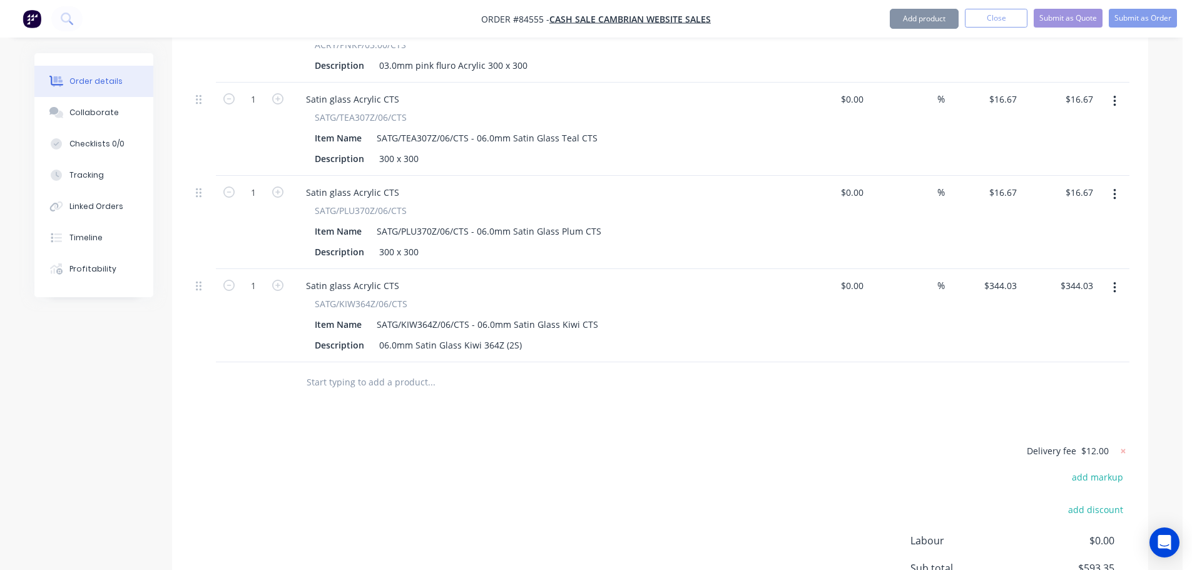
click at [429, 336] on div "06.0mm Satin Glass Kiwi 364Z (2S)" at bounding box center [450, 345] width 153 height 18
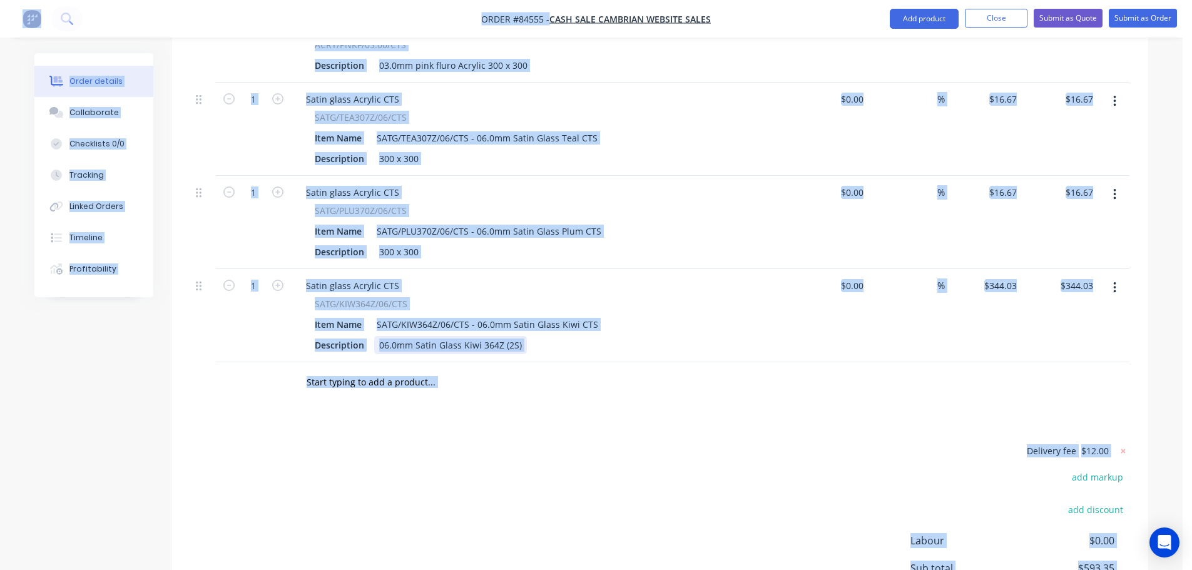
click at [429, 336] on div "06.0mm Satin Glass Kiwi 364Z (2S)" at bounding box center [450, 345] width 153 height 18
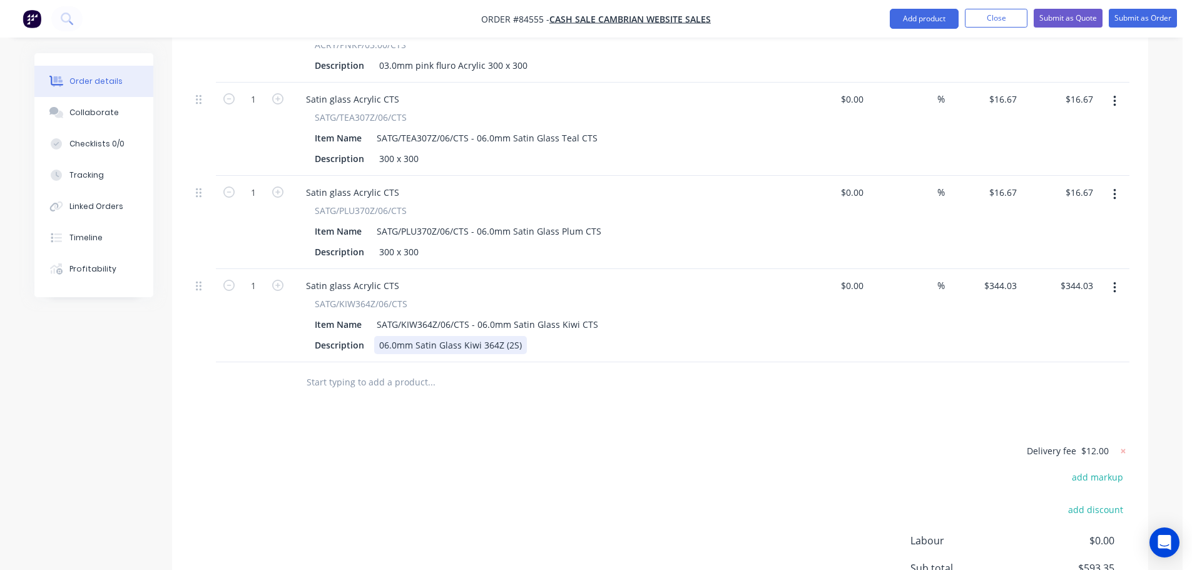
click at [434, 336] on div "06.0mm Satin Glass Kiwi 364Z (2S)" at bounding box center [450, 345] width 153 height 18
paste div
drag, startPoint x: 544, startPoint y: 388, endPoint x: 988, endPoint y: 276, distance: 458.3
click at [1009, 277] on input "344.03" at bounding box center [1002, 286] width 39 height 18
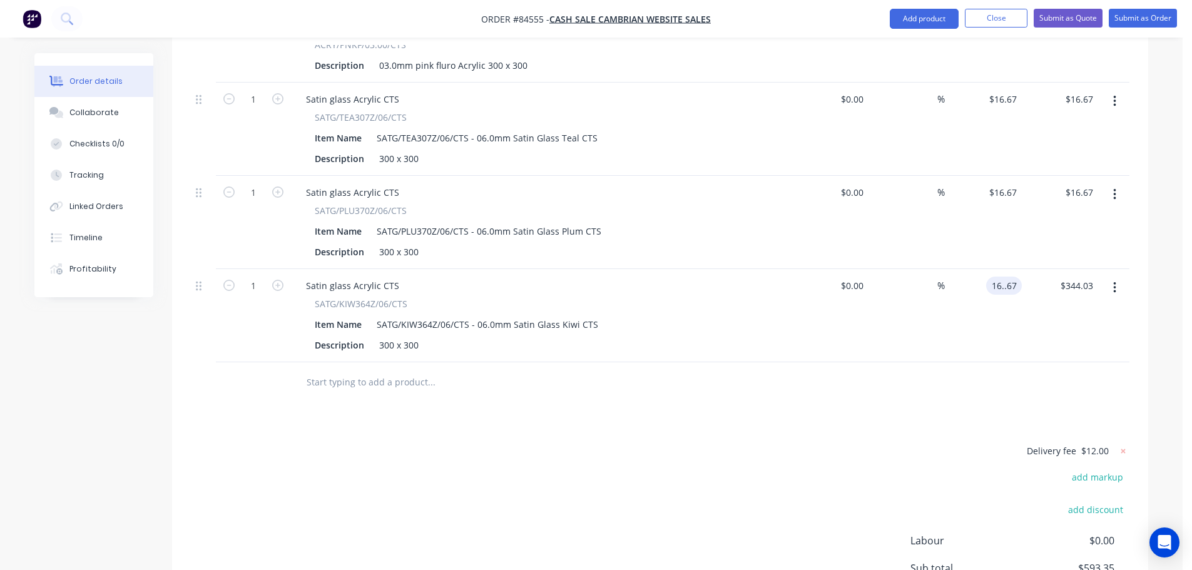
type input "$0.00"
click at [999, 269] on div "0 0" at bounding box center [983, 315] width 77 height 93
type input "$16.67"
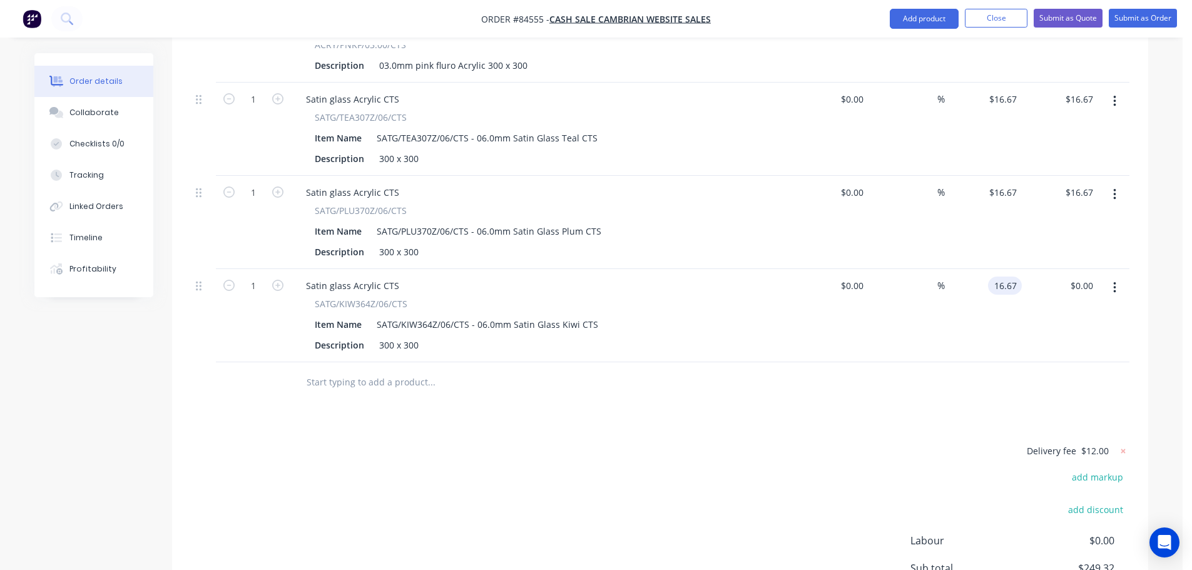
type input "$16.67"
click at [341, 457] on div "Delivery fee $12.00 add markup add discount Labour $0.00 Sub total $265.99 Marg…" at bounding box center [660, 560] width 939 height 235
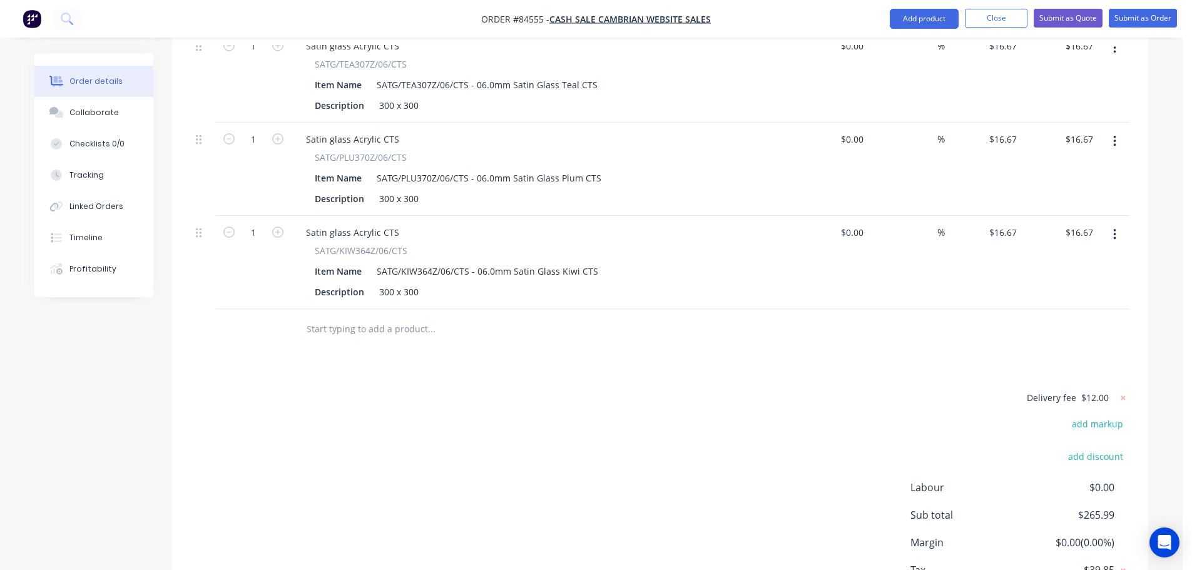
scroll to position [2446, 0]
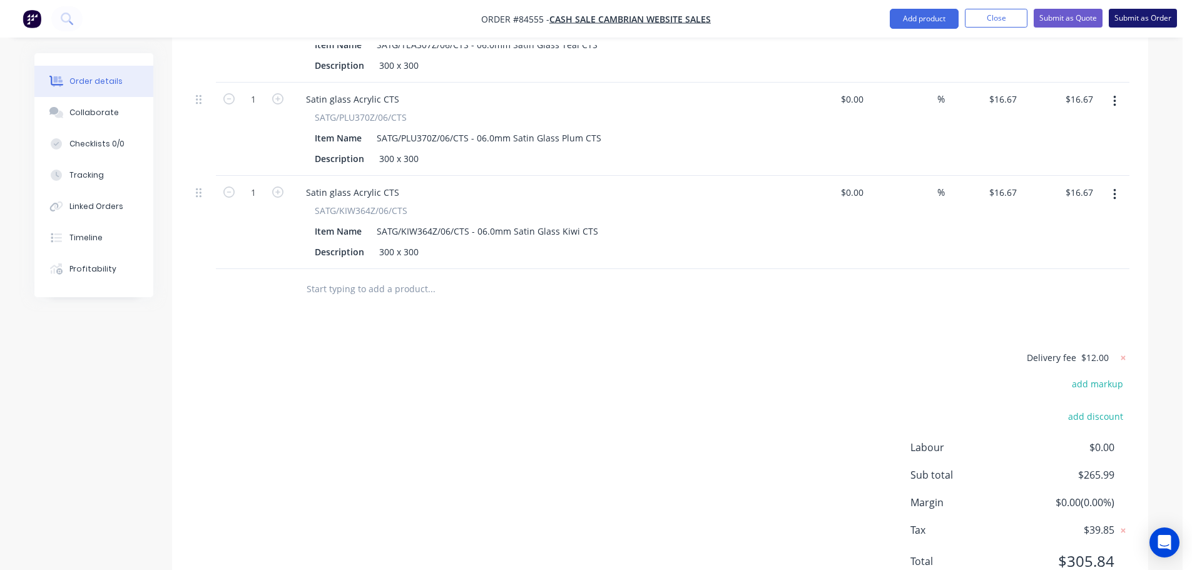
click at [1147, 23] on button "Submit as Order" at bounding box center [1143, 18] width 68 height 19
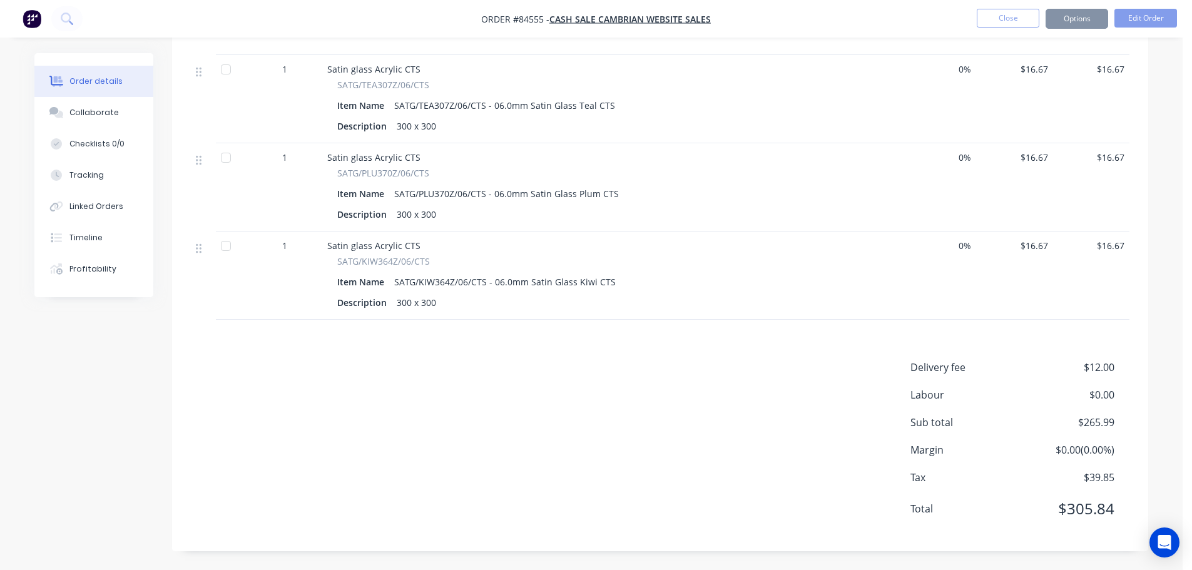
scroll to position [0, 0]
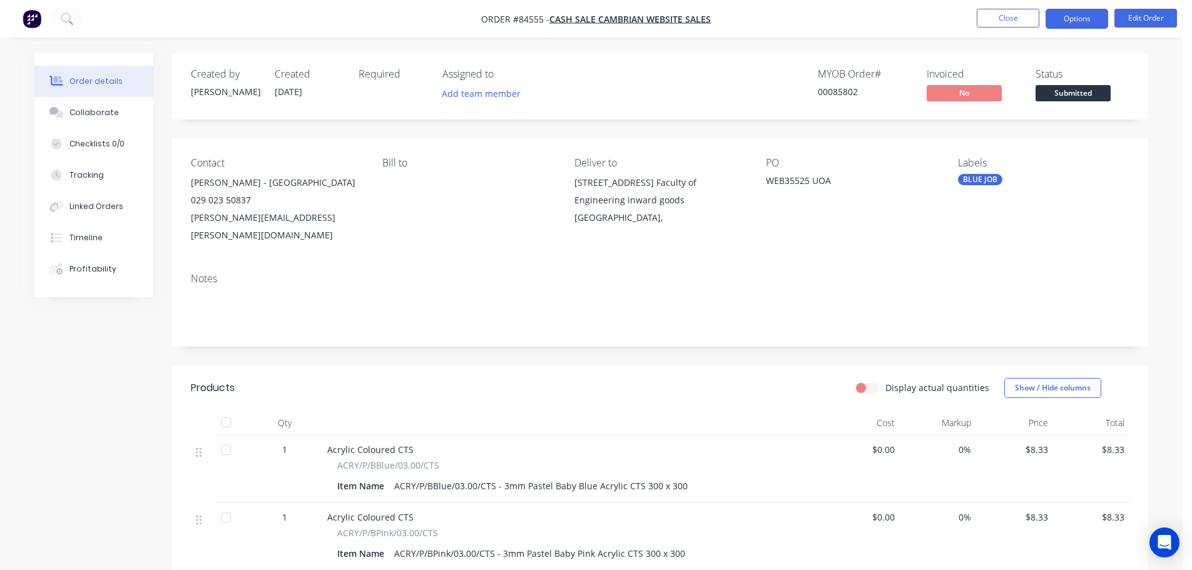
click at [1078, 20] on button "Options" at bounding box center [1077, 19] width 63 height 20
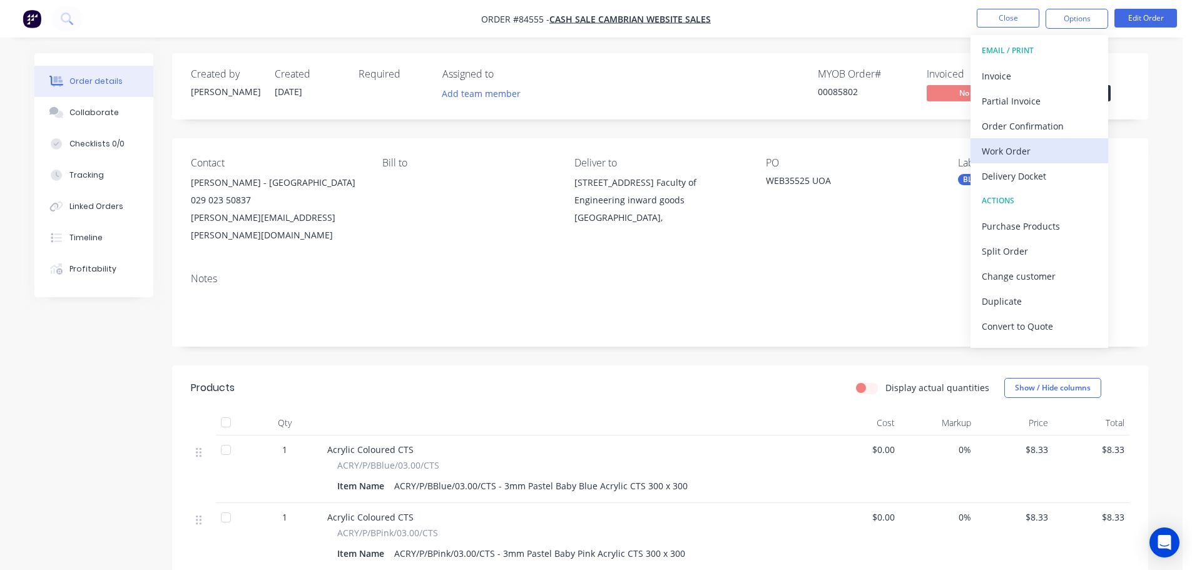
click at [1030, 143] on div "Work Order" at bounding box center [1039, 151] width 115 height 18
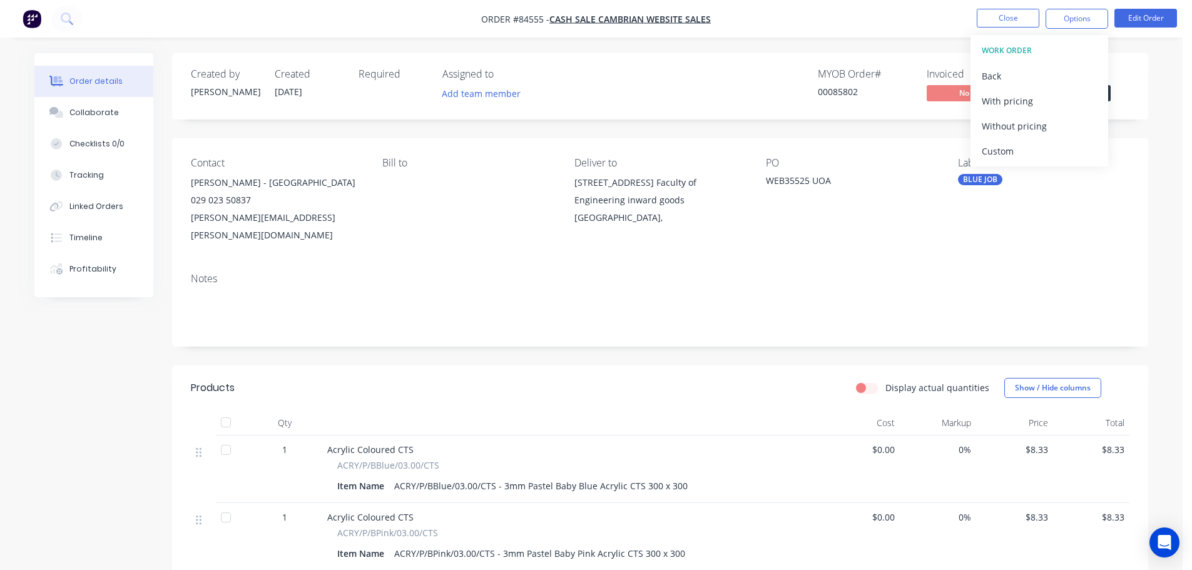
click at [1032, 125] on div "Without pricing" at bounding box center [1039, 126] width 115 height 18
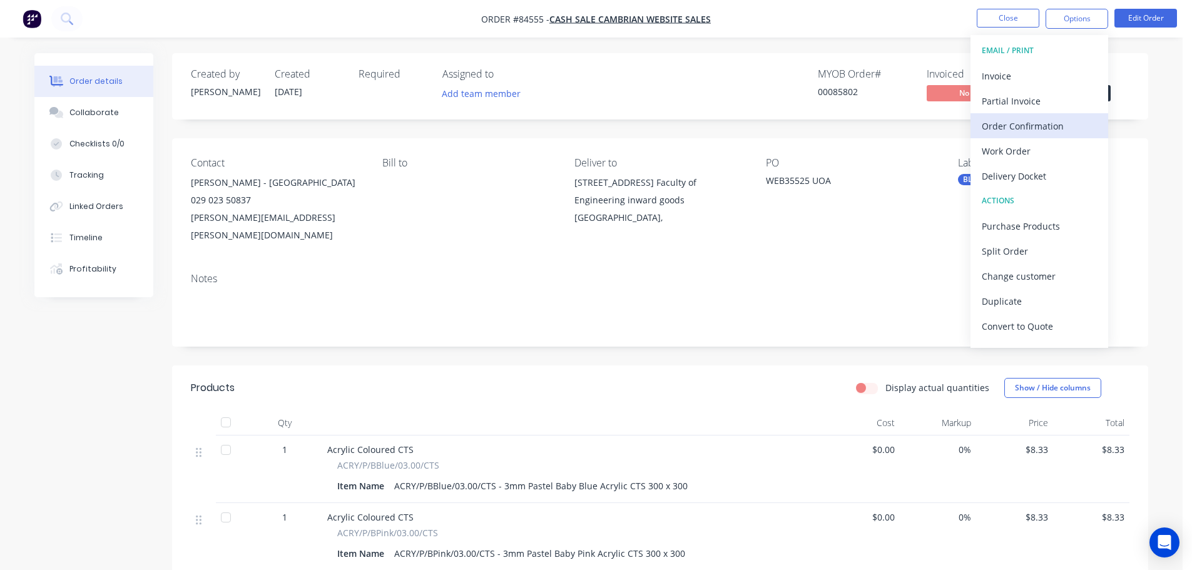
click at [1044, 123] on div "Order Confirmation" at bounding box center [1039, 126] width 115 height 18
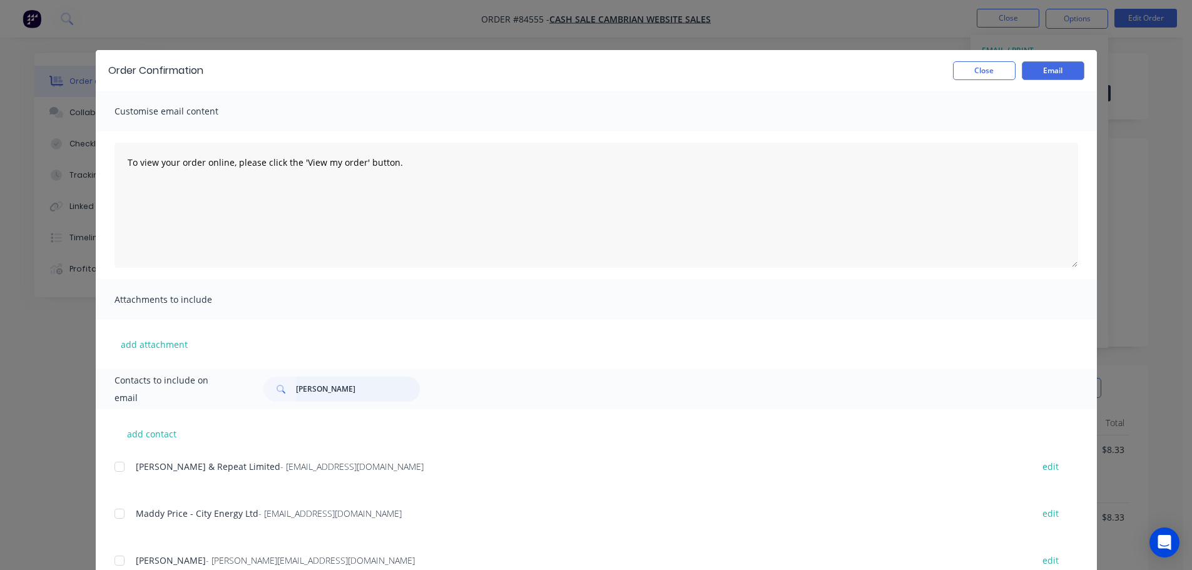
click at [314, 389] on input "[PERSON_NAME]" at bounding box center [358, 389] width 124 height 25
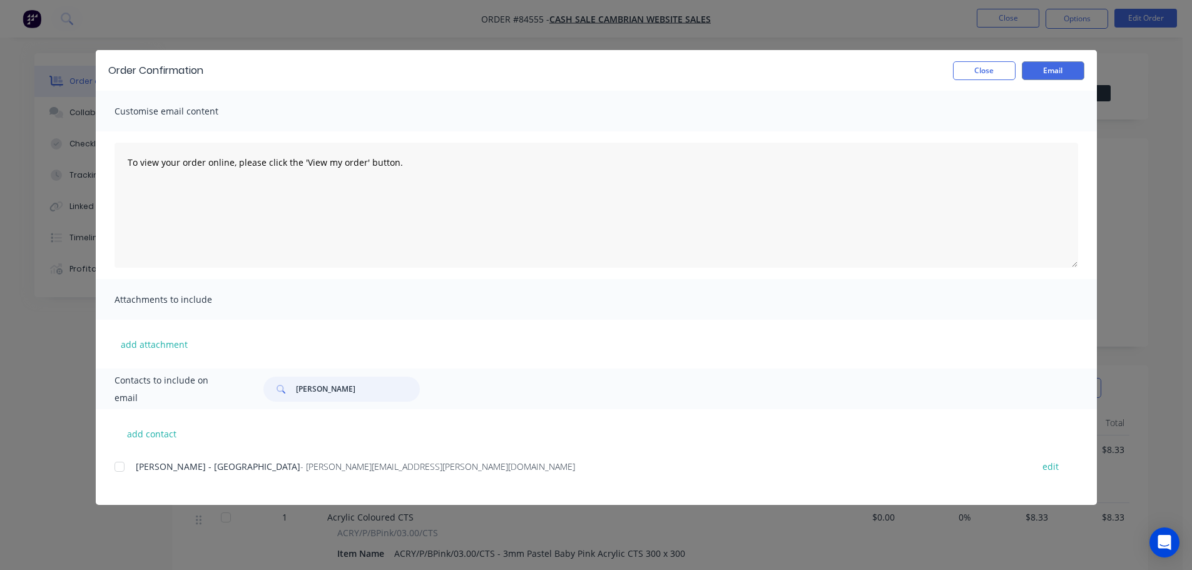
type input "[PERSON_NAME]"
click at [120, 480] on div "[PERSON_NAME] - [GEOGRAPHIC_DATA] - [PERSON_NAME][EMAIL_ADDRESS][PERSON_NAME][D…" at bounding box center [606, 474] width 983 height 32
click at [126, 472] on div at bounding box center [119, 466] width 25 height 25
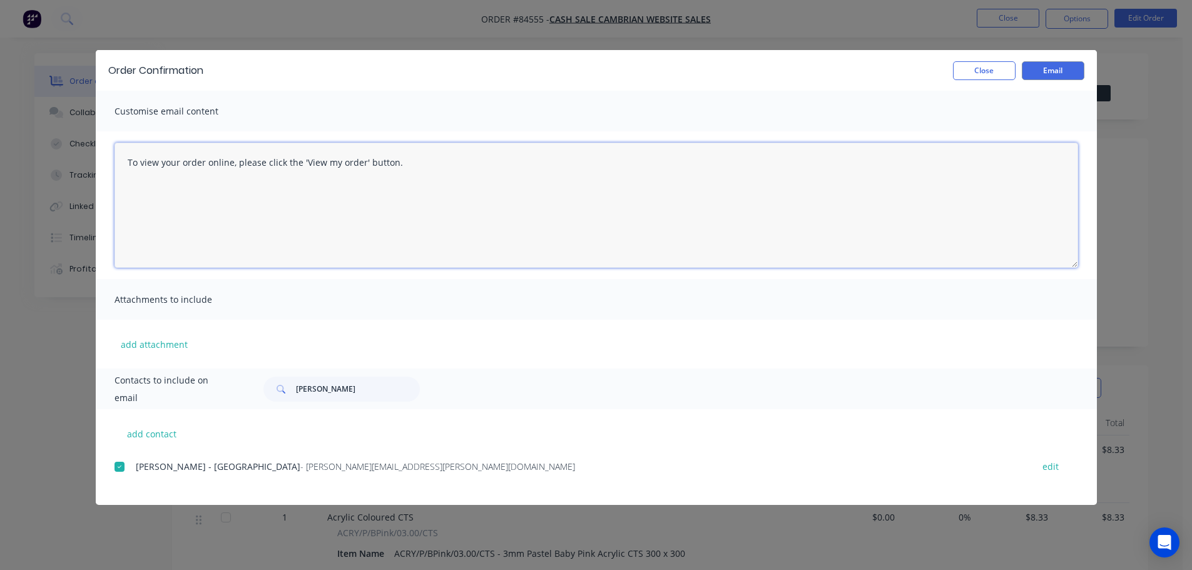
drag, startPoint x: 342, startPoint y: 214, endPoint x: 657, endPoint y: 175, distance: 317.2
click at [344, 213] on textarea "To view your order online, please click the 'View my order' button." at bounding box center [597, 205] width 964 height 125
paste textarea "[PERSON_NAME] you for your order, confirmation of your order is attached. Your …"
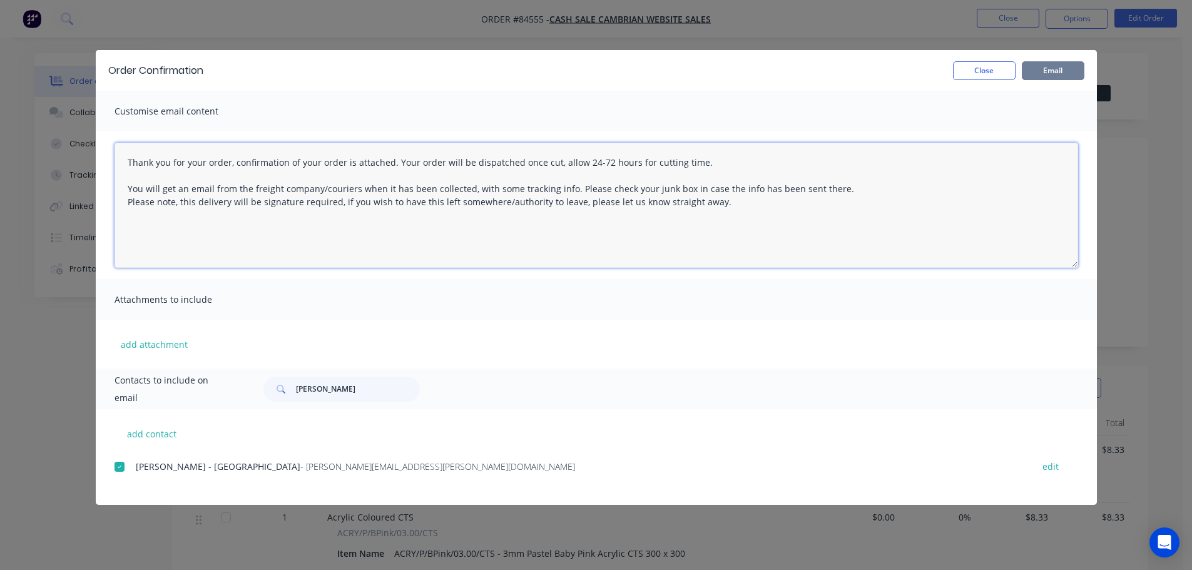
type textarea "Thank you for your order, confirmation of your order is attached. Your order wi…"
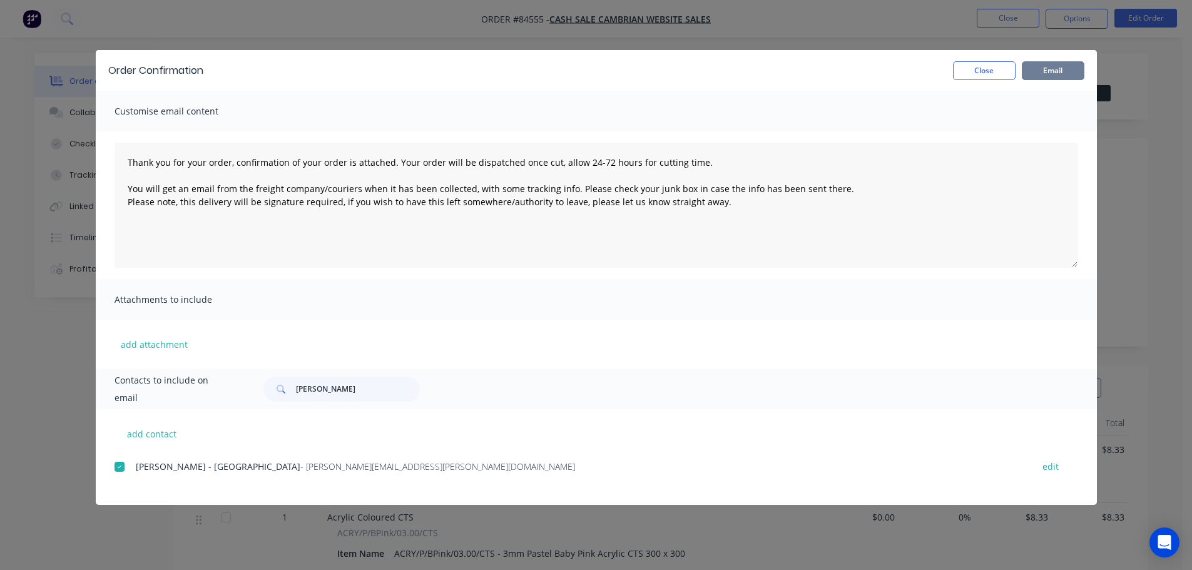
click at [1071, 70] on button "Email" at bounding box center [1053, 70] width 63 height 19
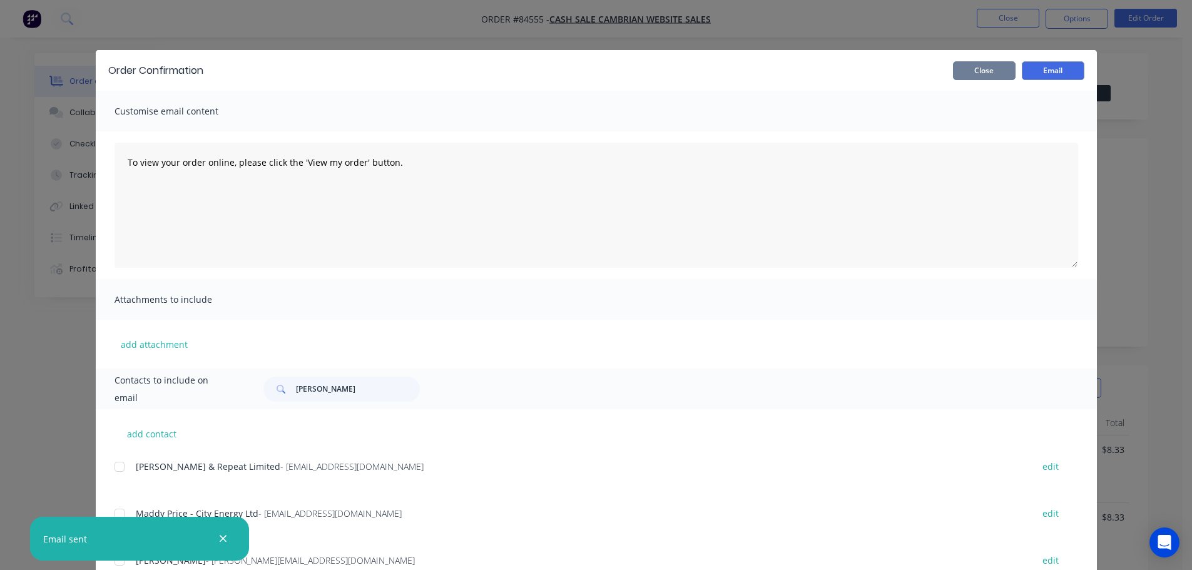
click at [988, 68] on button "Close" at bounding box center [984, 70] width 63 height 19
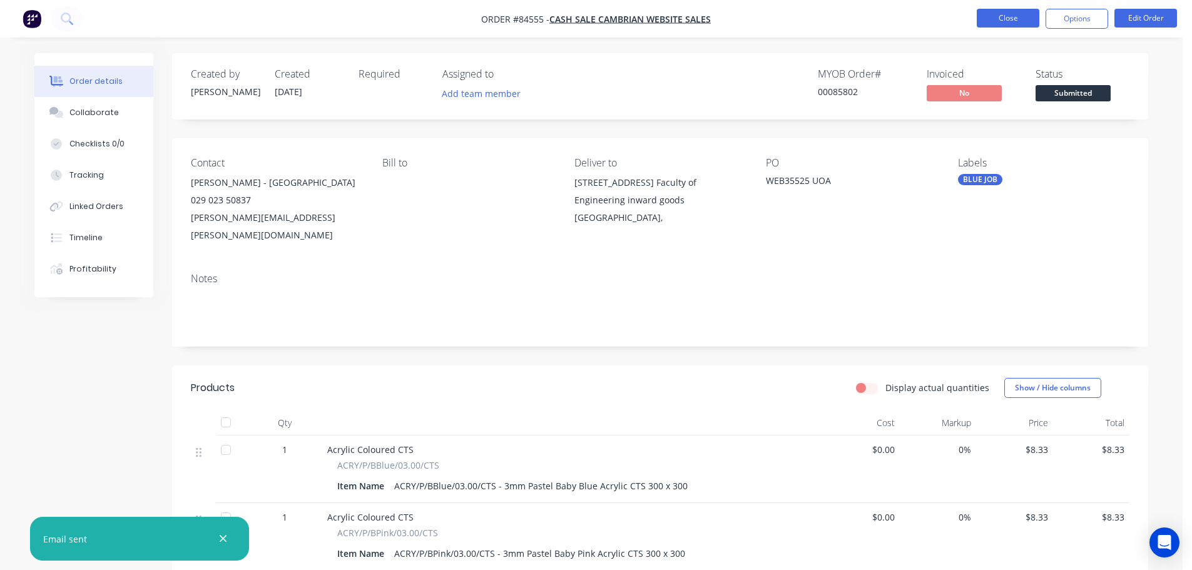
click at [996, 24] on button "Close" at bounding box center [1008, 18] width 63 height 19
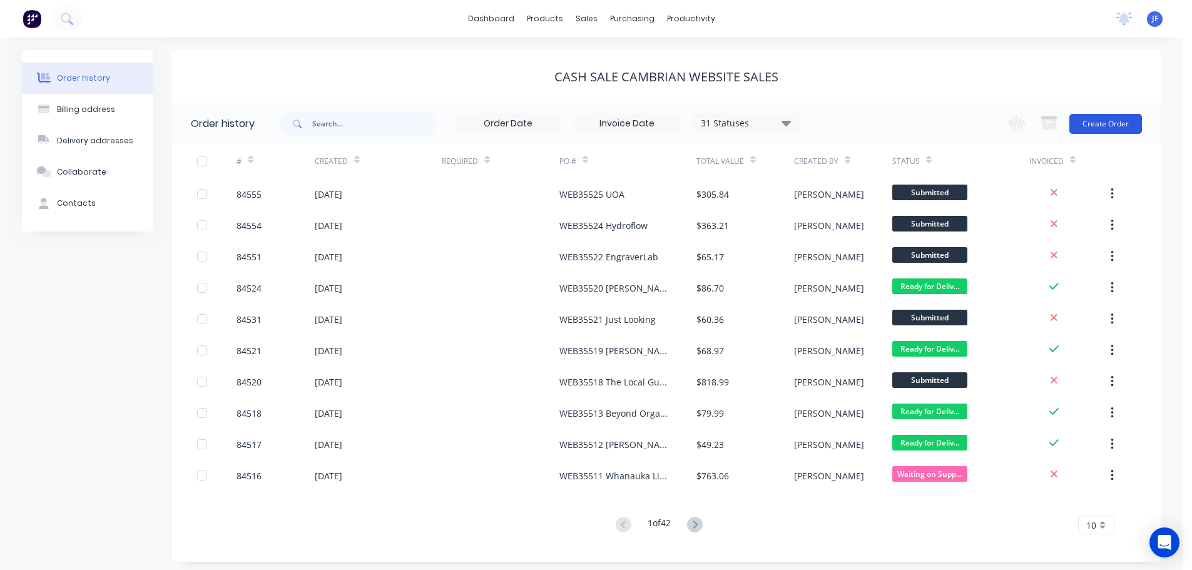
click at [1110, 113] on div "Change order status Submitted Waiting on Supplier Waiting on Payment CNC Cut Sh…" at bounding box center [1070, 123] width 143 height 41
click at [1105, 123] on button "Create Order" at bounding box center [1106, 124] width 73 height 20
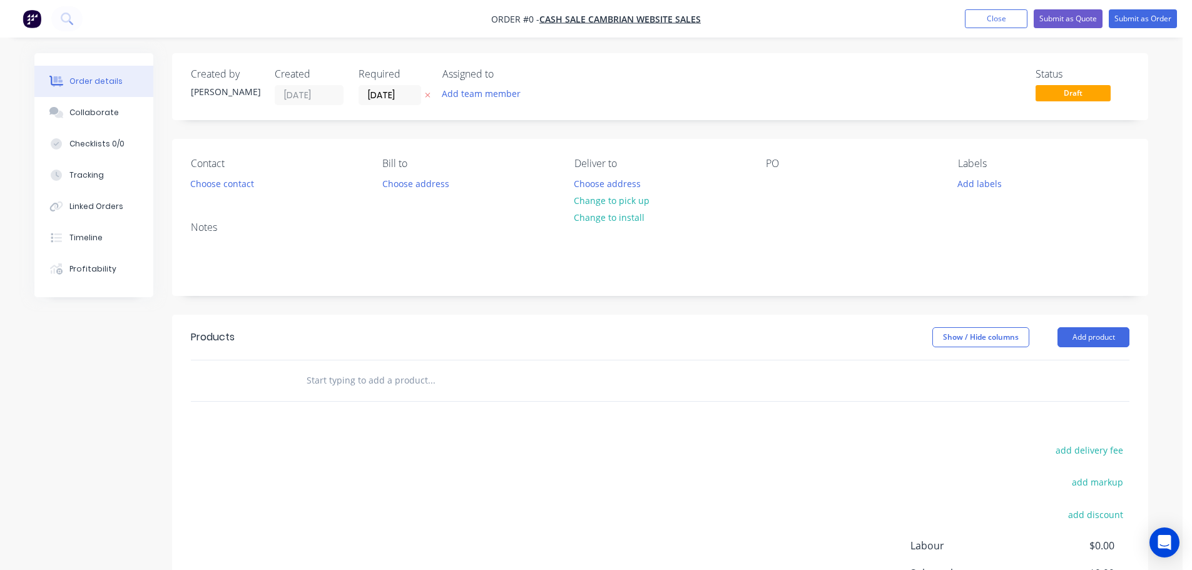
click at [426, 98] on icon "button" at bounding box center [428, 95] width 6 height 8
click at [251, 190] on button "Choose contact" at bounding box center [222, 183] width 77 height 17
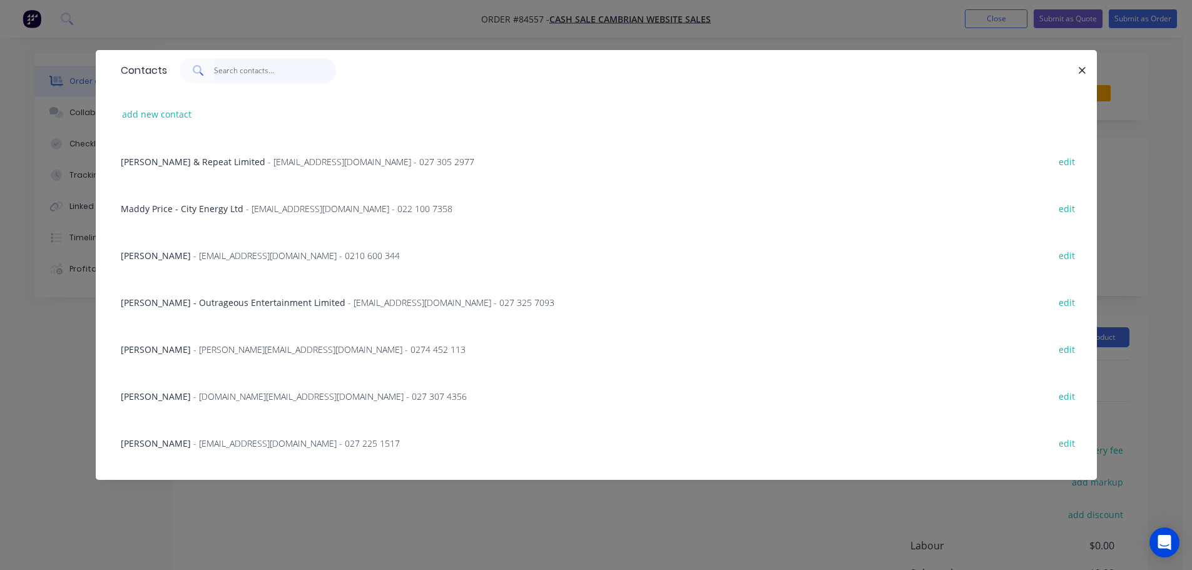
click at [279, 75] on input "text" at bounding box center [275, 70] width 122 height 25
paste input "Tim Cox"
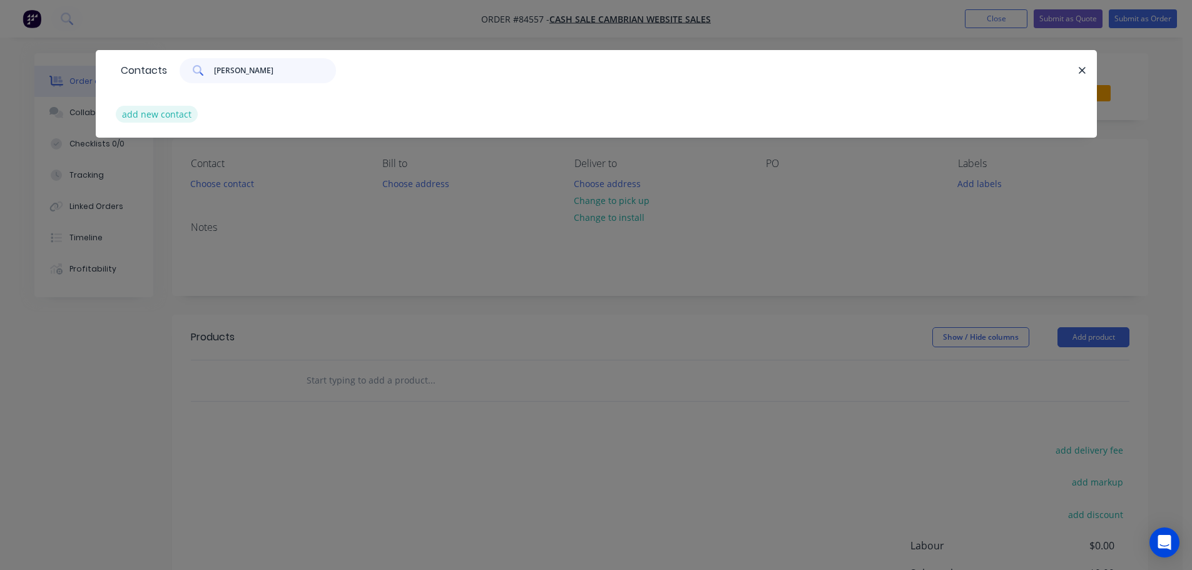
type input "Tim Cox"
click at [176, 110] on button "add new contact" at bounding box center [157, 114] width 83 height 17
select select "NZ"
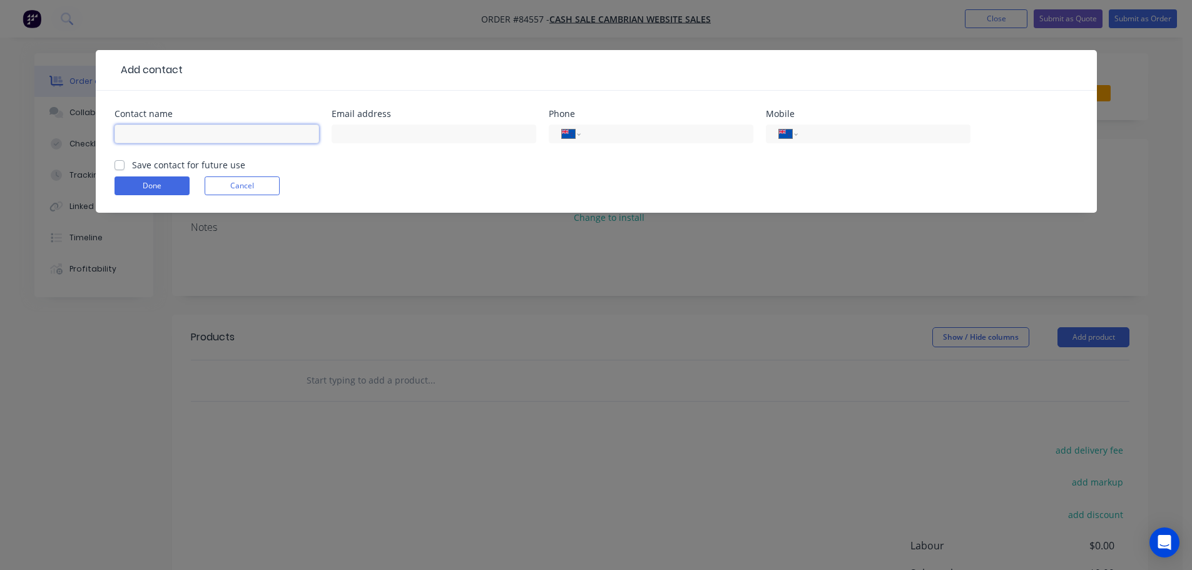
click at [181, 126] on input "text" at bounding box center [217, 134] width 205 height 19
paste input "Tim Cox"
type input "Tim Cox"
click at [183, 165] on label "Save contact for future use" at bounding box center [188, 164] width 113 height 13
click at [125, 165] on input "Save contact for future use" at bounding box center [120, 164] width 10 height 12
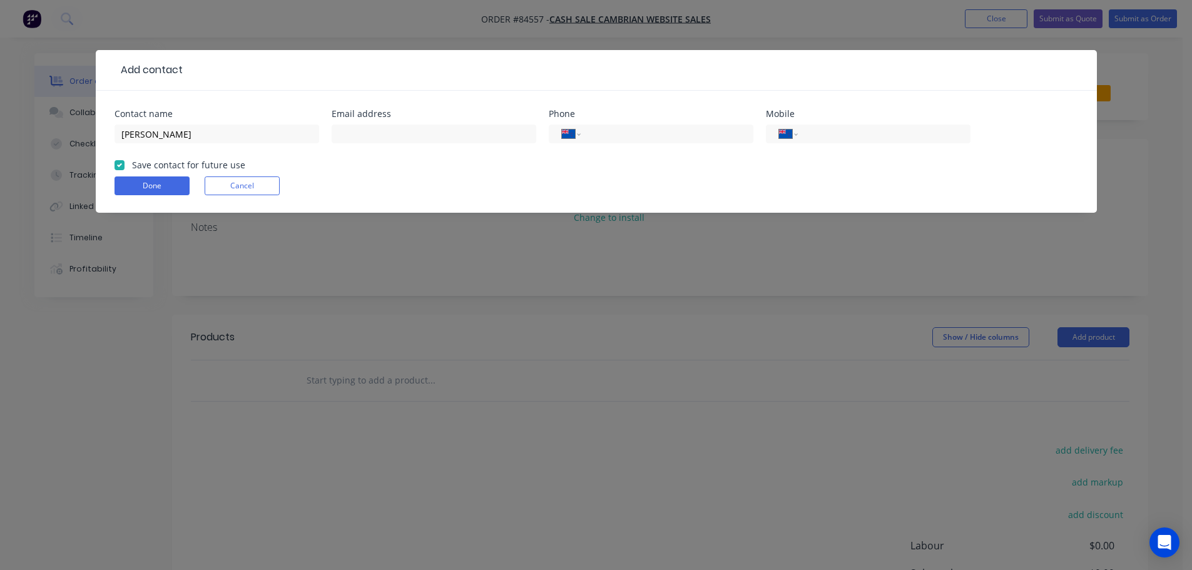
checkbox input "true"
click at [907, 145] on div "International Afghanistan Åland Islands Albania Algeria American Samoa Andorra …" at bounding box center [868, 139] width 205 height 37
click at [819, 136] on input "tel" at bounding box center [882, 134] width 150 height 14
paste input "027 540 7403"
type input "027 540 7403"
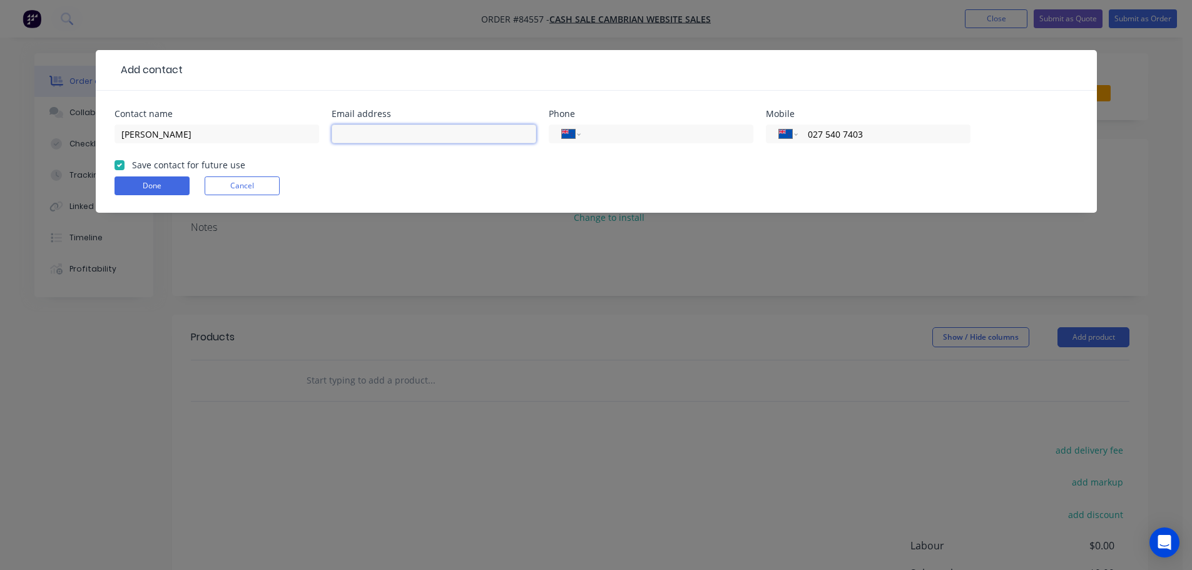
click at [372, 136] on input "text" at bounding box center [434, 134] width 205 height 19
paste input "onefatrota@hotmail.com"
type input "onefatrota@hotmail.com"
click at [181, 189] on button "Done" at bounding box center [152, 185] width 75 height 19
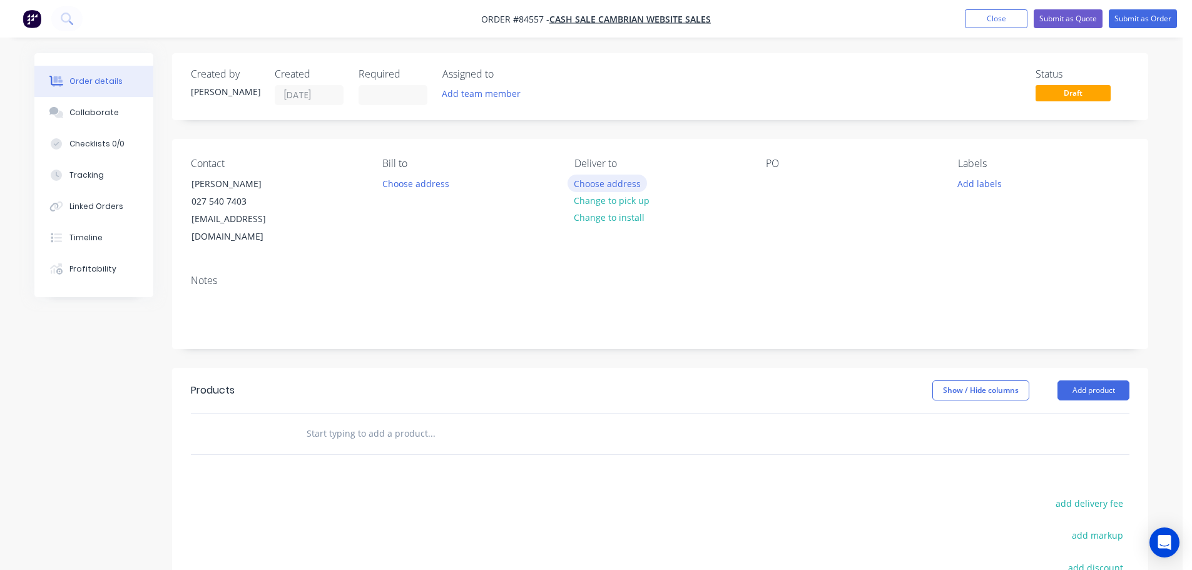
click at [639, 183] on button "Choose address" at bounding box center [608, 183] width 80 height 17
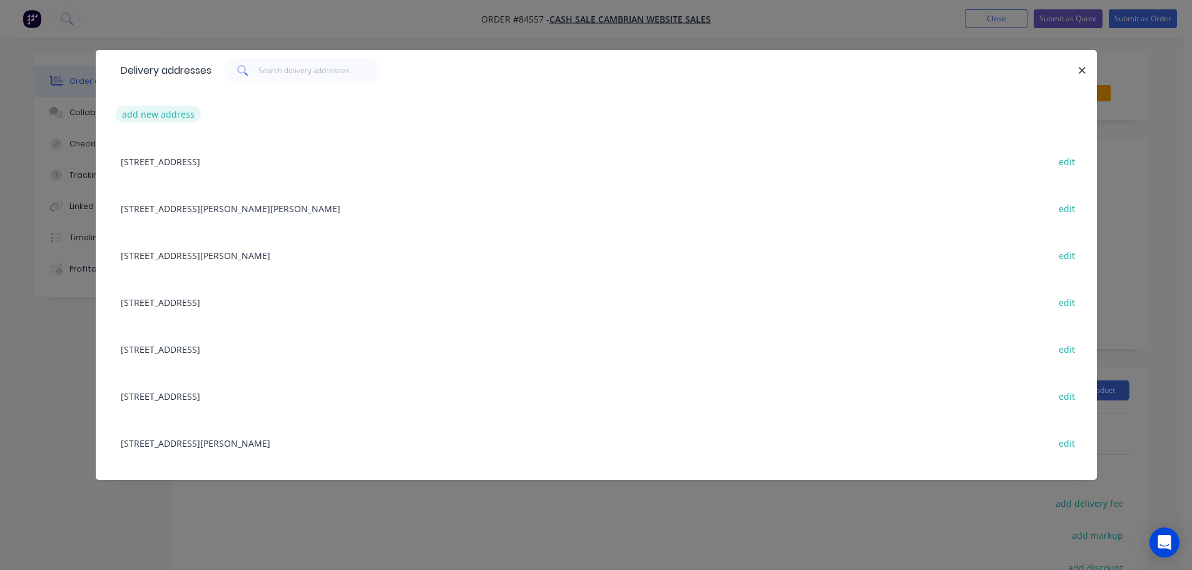
click at [156, 116] on button "add new address" at bounding box center [159, 114] width 86 height 17
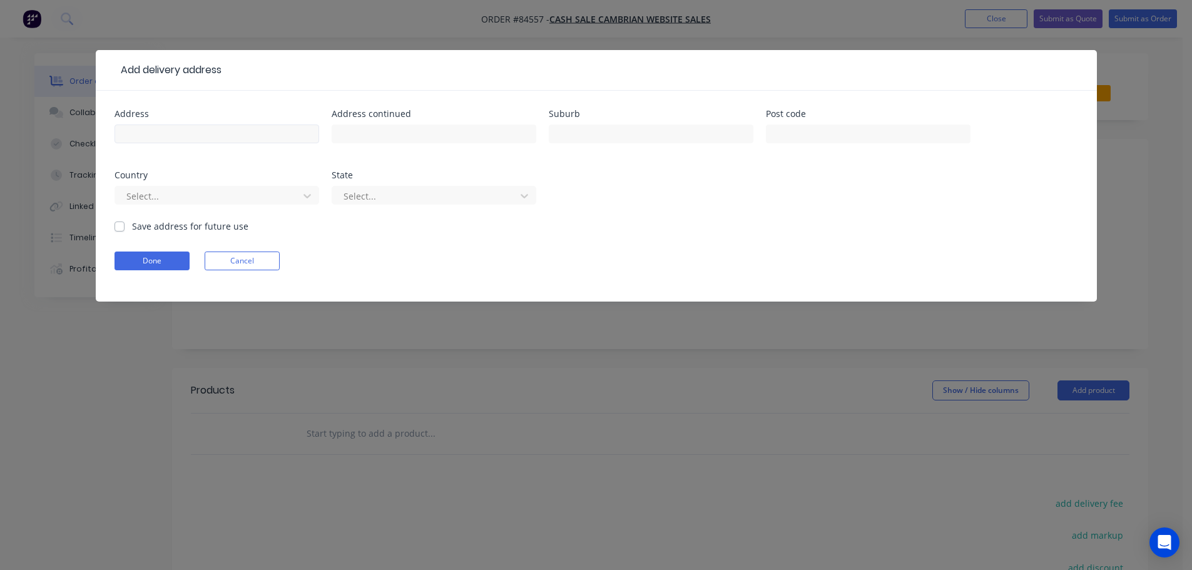
click at [139, 142] on div at bounding box center [217, 139] width 205 height 37
click at [143, 140] on input "text" at bounding box center [217, 134] width 205 height 19
paste input "1 Eagle street Waipawa 4210"
click at [227, 133] on input "1 Eagle street Waipawa 4210" at bounding box center [217, 134] width 205 height 19
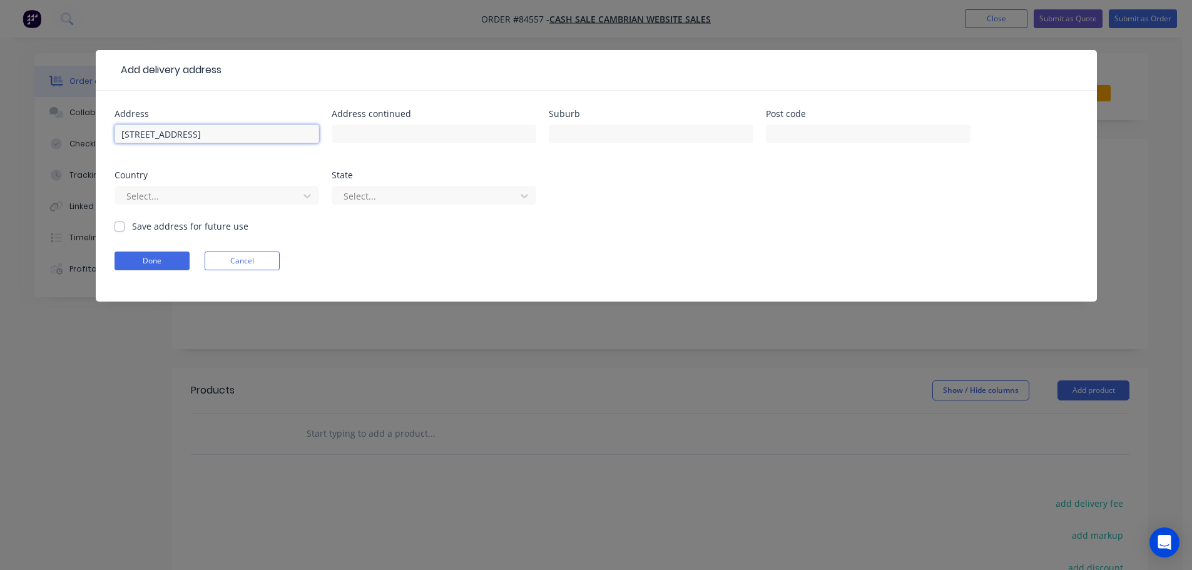
type input "1 Eagle street Waipawa"
type input "4210"
click at [193, 136] on input "1 Eagle street Waipawa" at bounding box center [217, 134] width 205 height 19
type input "1 Eagle street"
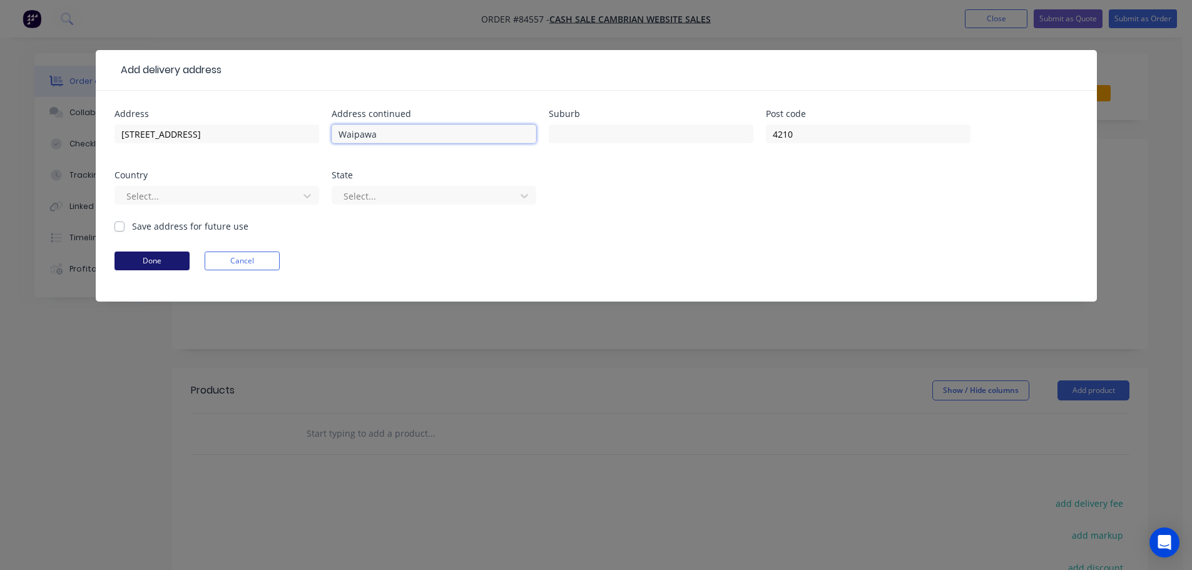
type input "Waipawa"
drag, startPoint x: 159, startPoint y: 260, endPoint x: 571, endPoint y: 258, distance: 411.8
click at [160, 260] on button "Done" at bounding box center [152, 261] width 75 height 19
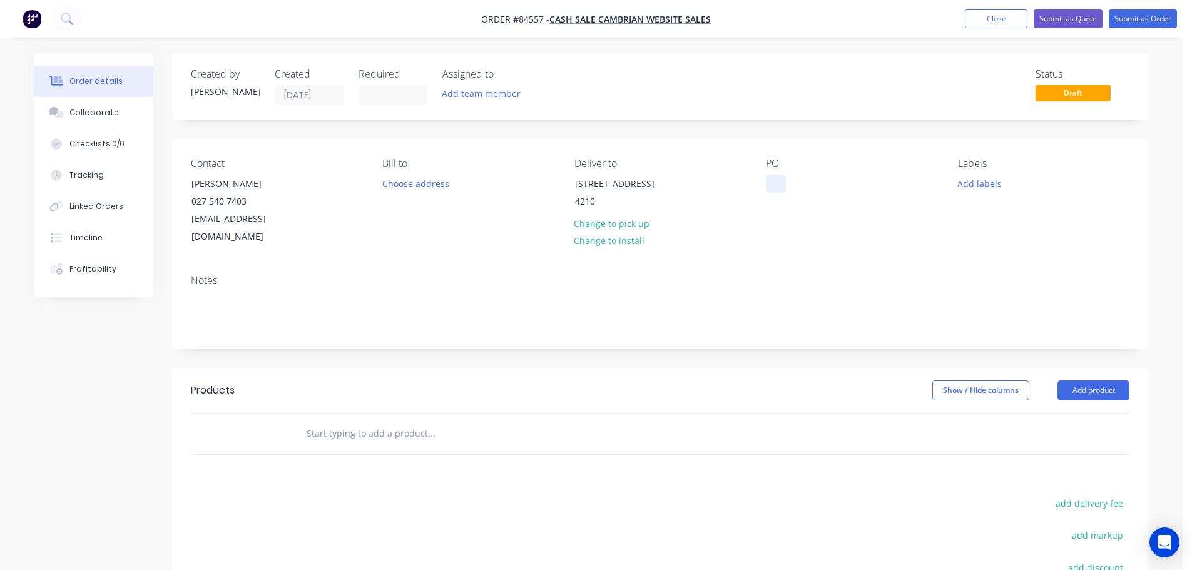
click at [773, 178] on div at bounding box center [776, 184] width 20 height 18
drag, startPoint x: 191, startPoint y: 180, endPoint x: 330, endPoint y: 188, distance: 139.8
click at [330, 188] on div "Contact Tim Cox 027 540 7403 onefatrota@hotmail.com" at bounding box center [276, 202] width 171 height 88
copy div "Tim Cox"
click at [814, 187] on div "WEB35526" at bounding box center [798, 184] width 64 height 18
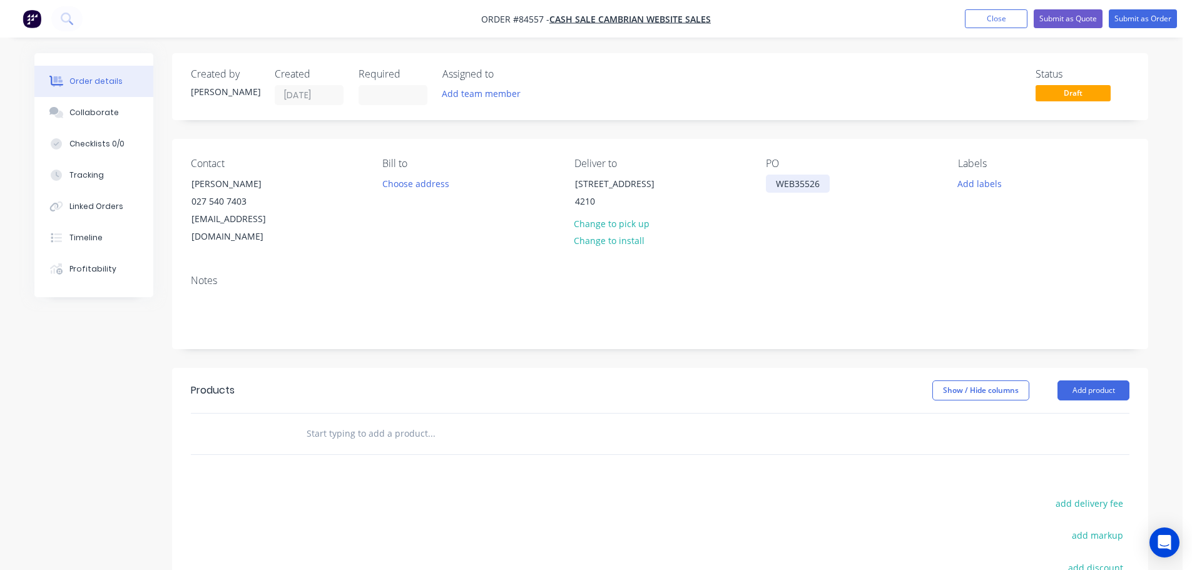
click at [822, 189] on div "WEB35526" at bounding box center [798, 184] width 64 height 18
click at [983, 180] on button "Add labels" at bounding box center [980, 183] width 58 height 17
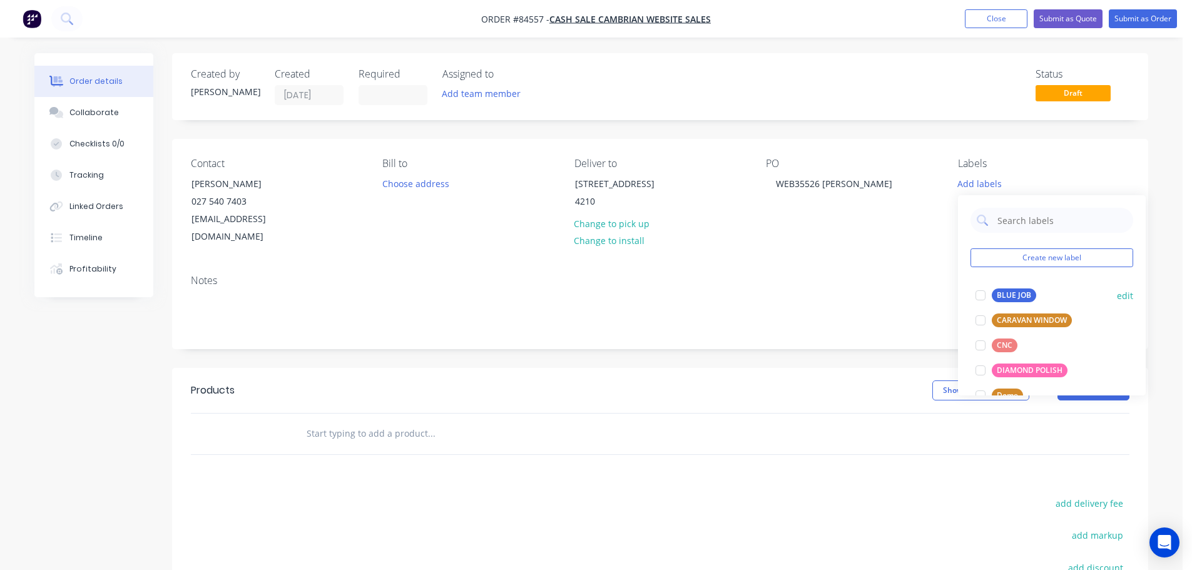
click at [995, 292] on div "BLUE JOB" at bounding box center [1014, 296] width 44 height 14
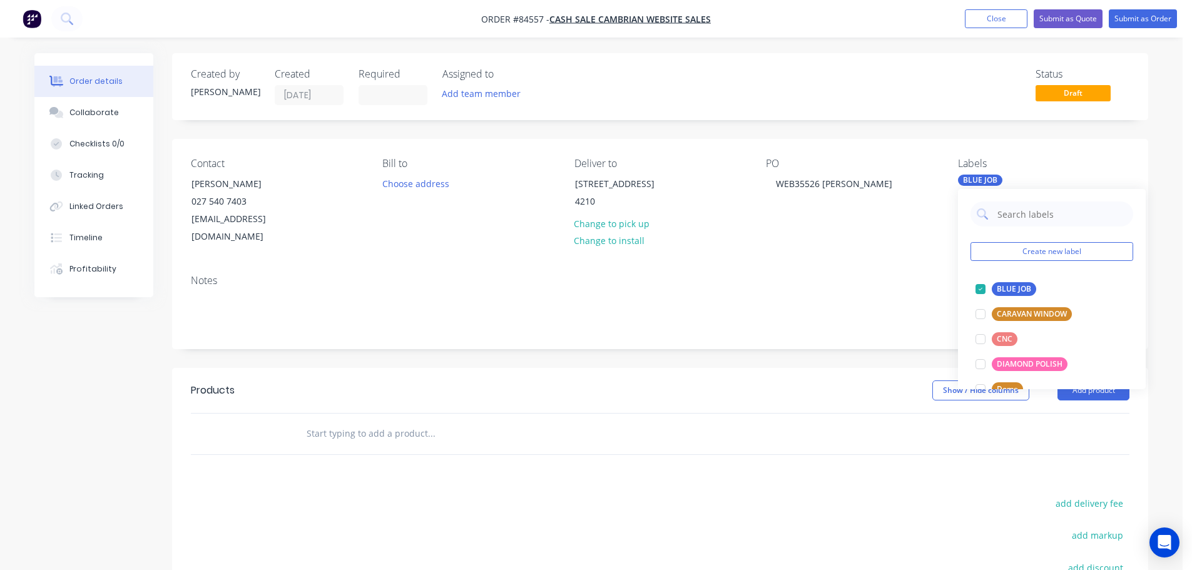
click at [438, 421] on input "text" at bounding box center [431, 433] width 250 height 25
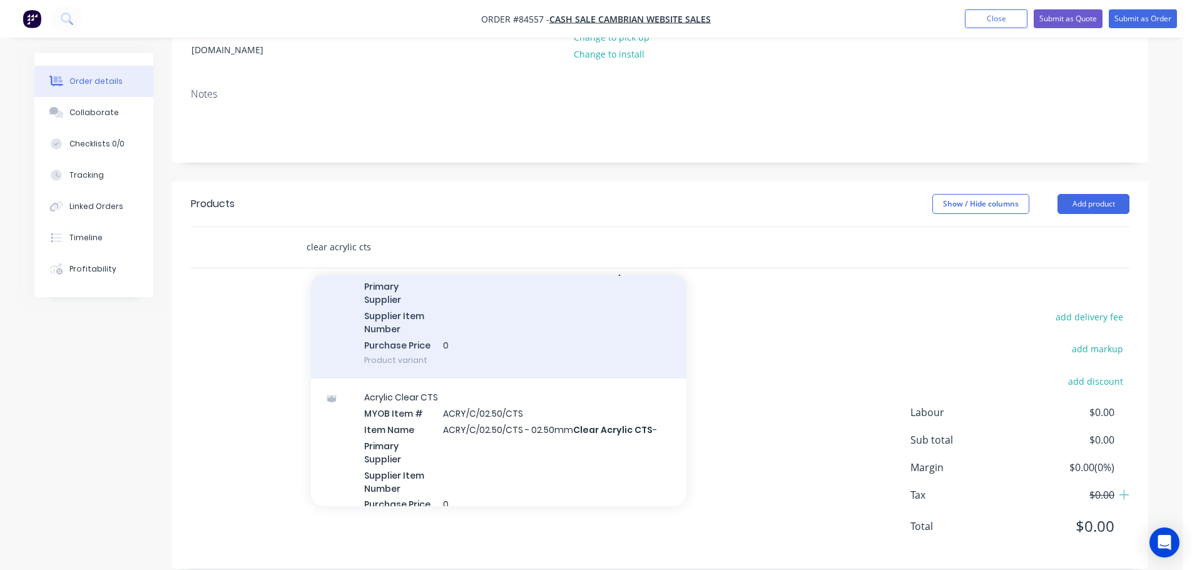
scroll to position [125, 0]
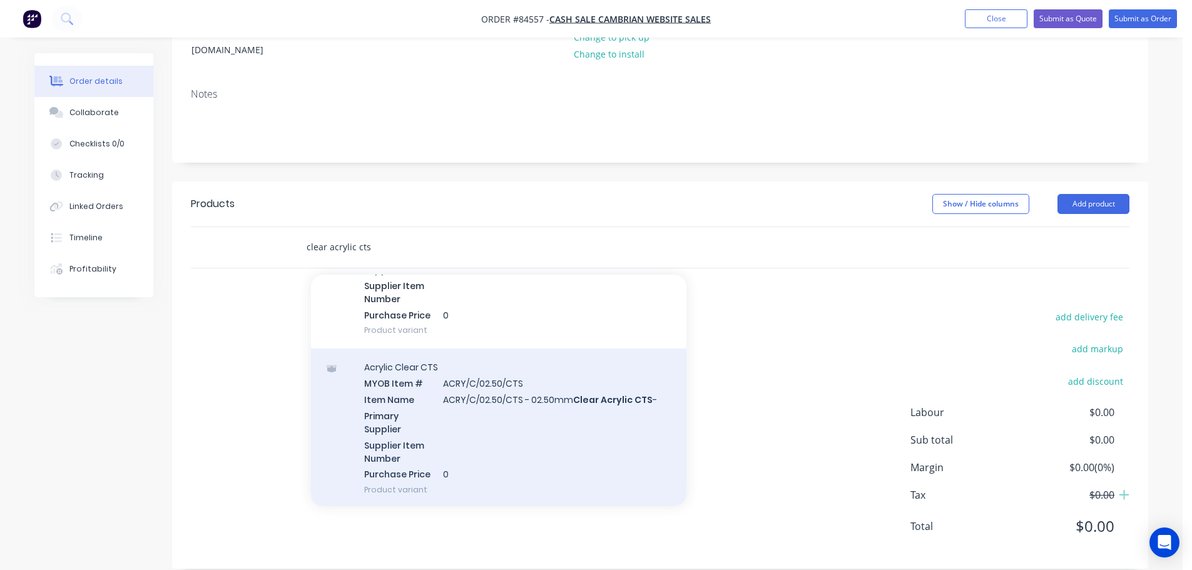
type input "clear acrylic cts"
click at [518, 385] on div "Acrylic Clear CTS MYOB Item # ACRY/C/02.50/CTS Item Name ACRY/C/02.50/CTS - 02.…" at bounding box center [499, 429] width 376 height 160
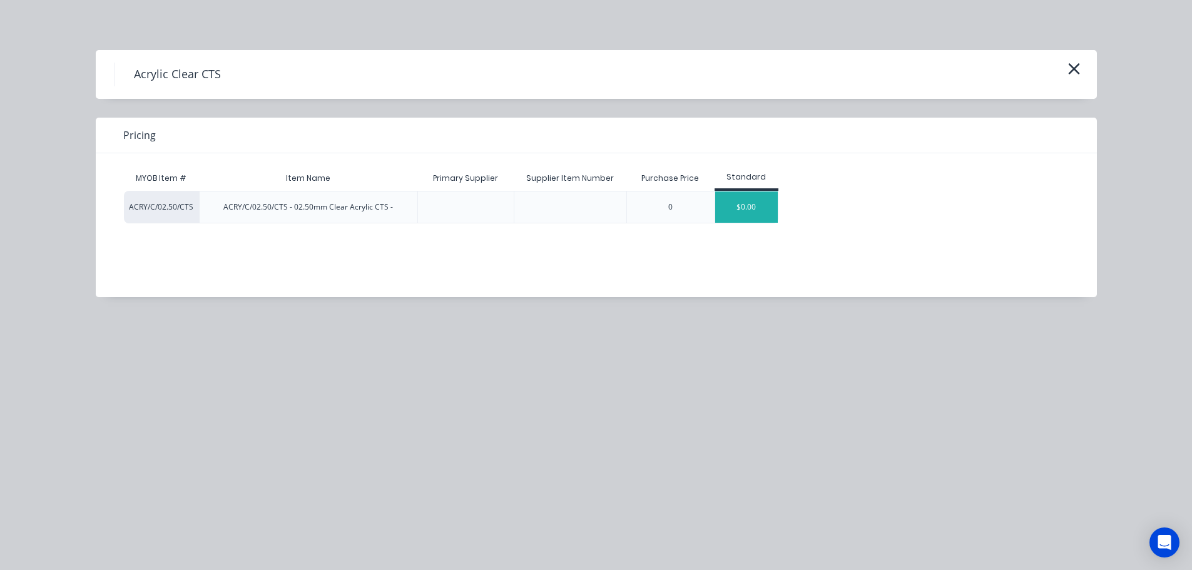
click at [737, 198] on div "$0.00" at bounding box center [746, 207] width 63 height 31
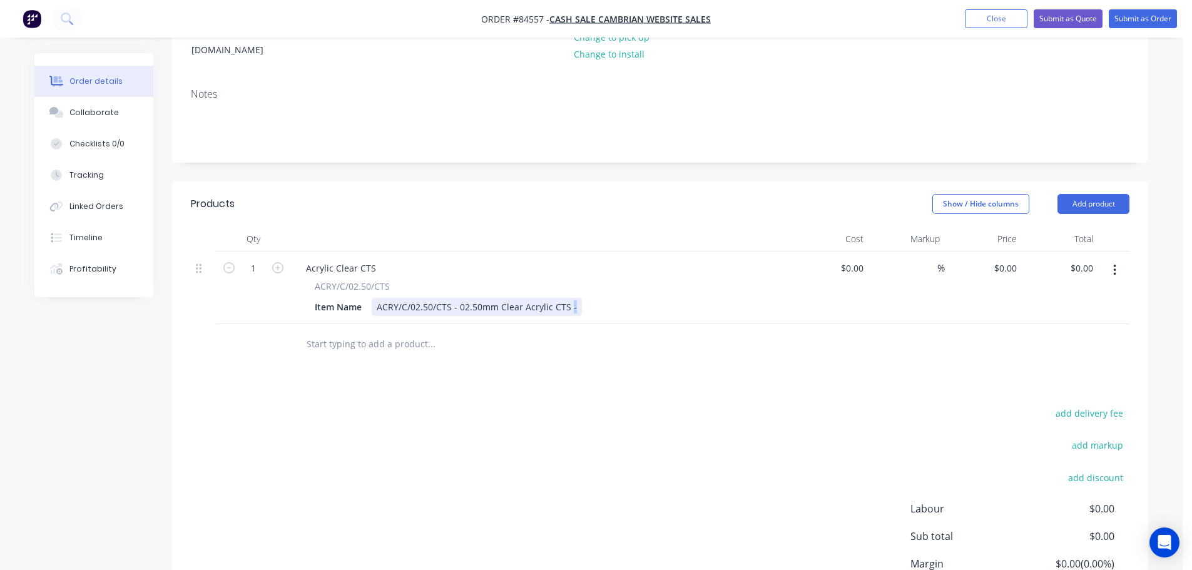
click at [571, 298] on div "ACRY/C/02.50/CTS - 02.50mm Clear Acrylic CTS -" at bounding box center [477, 307] width 210 height 18
click at [241, 259] on input "1" at bounding box center [253, 268] width 33 height 19
type input "10"
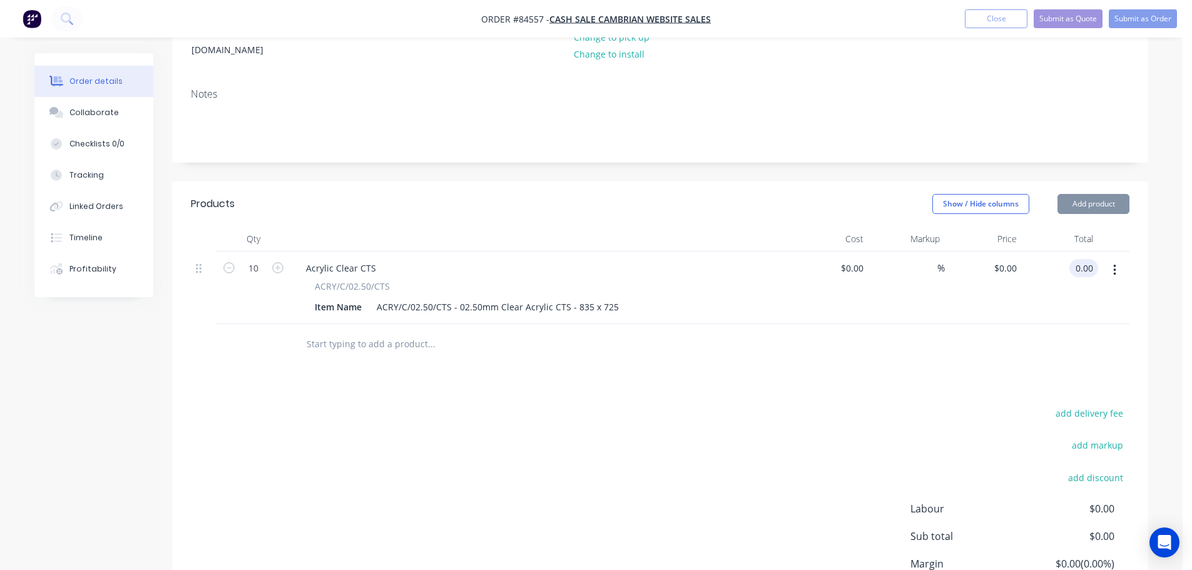
click at [1092, 259] on input "0.00" at bounding box center [1087, 268] width 24 height 18
type input "332.05"
type input "$33.205"
type input "$332.05"
click at [1013, 362] on div "Products Show / Hide columns Add product Qty Cost Markup Price Total 10 Acrylic…" at bounding box center [660, 423] width 976 height 484
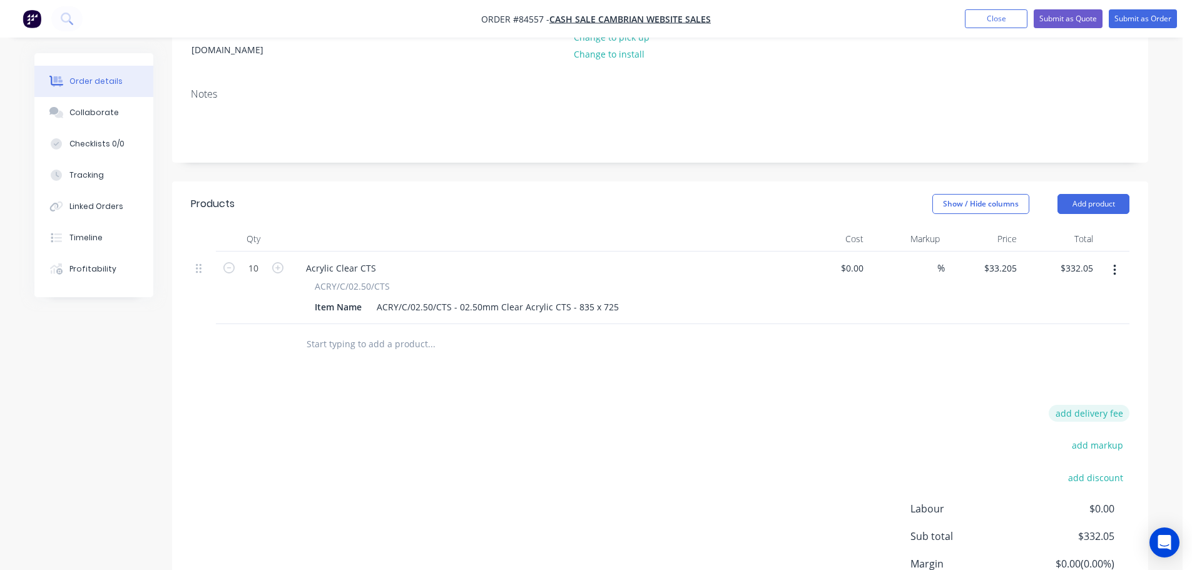
click at [1075, 405] on button "add delivery fee" at bounding box center [1089, 413] width 81 height 17
type input "15"
click at [687, 386] on div "Products Show / Hide columns Add product Qty Cost Markup Price Total 10 Acrylic…" at bounding box center [660, 421] width 976 height 481
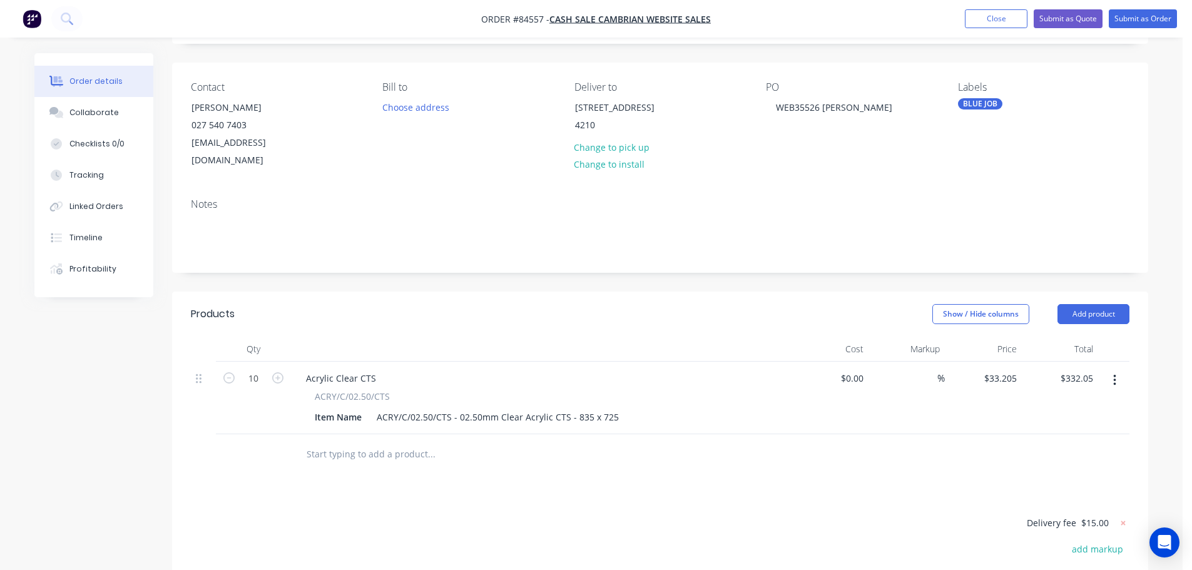
scroll to position [0, 0]
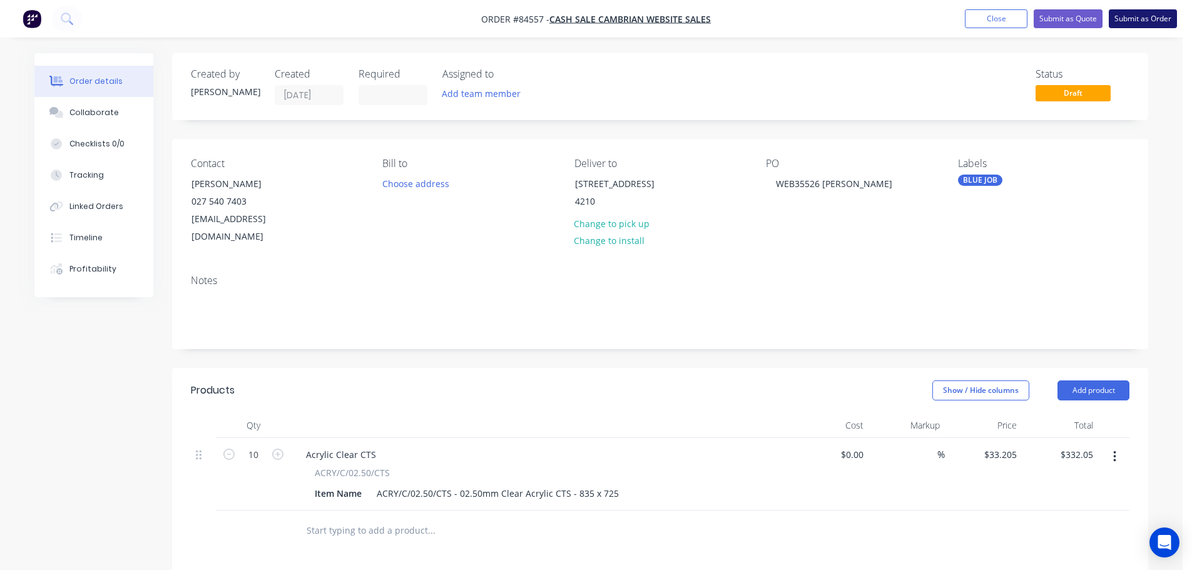
click at [1131, 23] on button "Submit as Order" at bounding box center [1143, 18] width 68 height 19
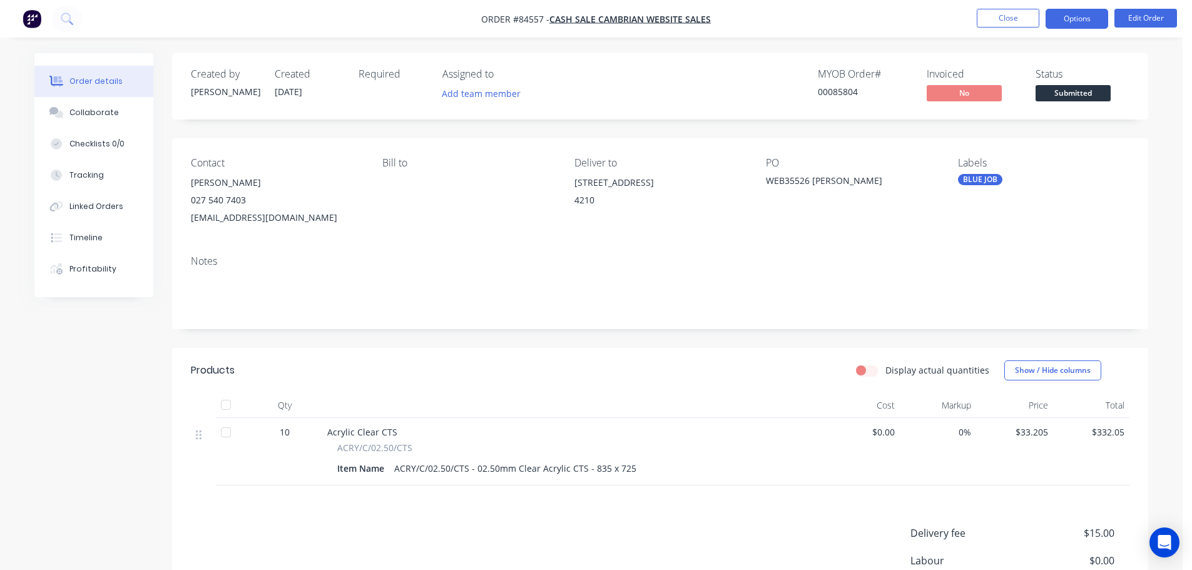
click at [1057, 16] on button "Options" at bounding box center [1077, 19] width 63 height 20
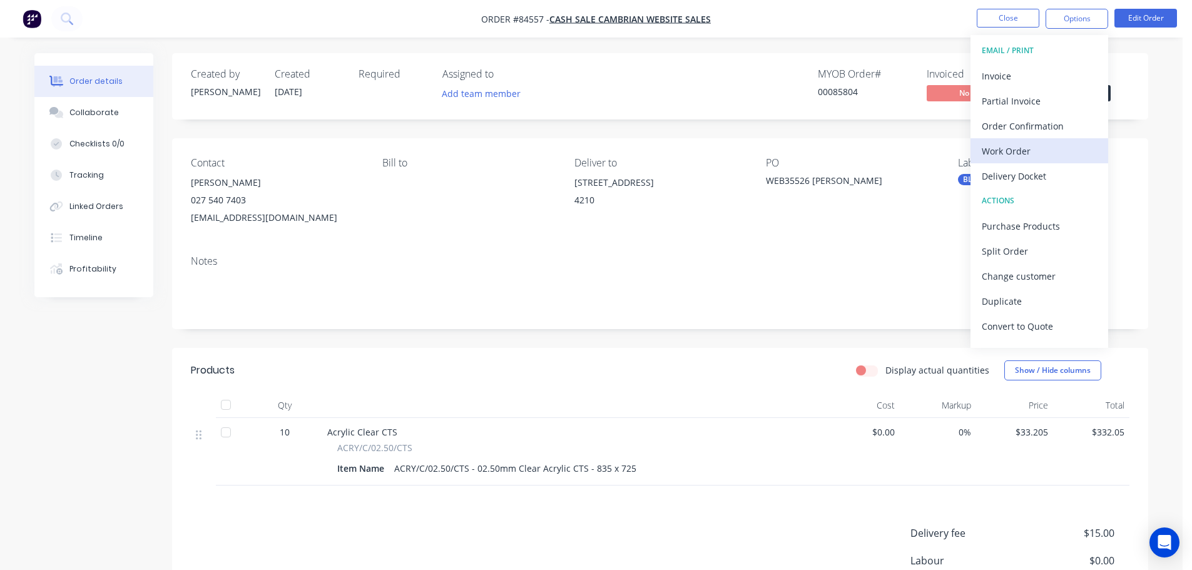
click at [1026, 147] on div "Work Order" at bounding box center [1039, 151] width 115 height 18
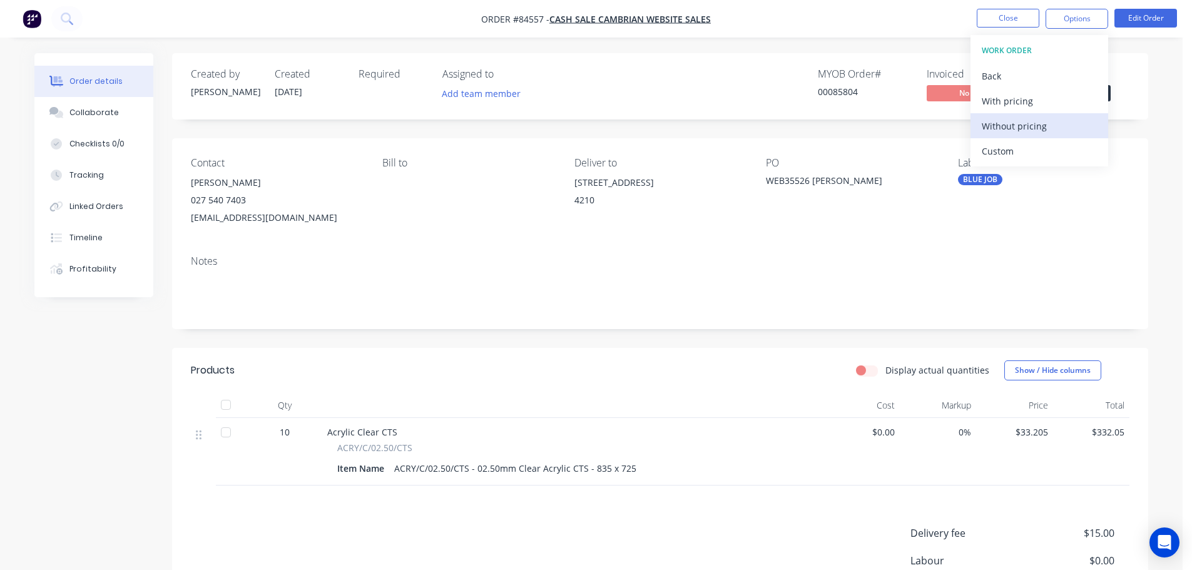
click at [1027, 128] on div "Without pricing" at bounding box center [1039, 126] width 115 height 18
click at [1051, 122] on div "Order Confirmation" at bounding box center [1039, 126] width 115 height 18
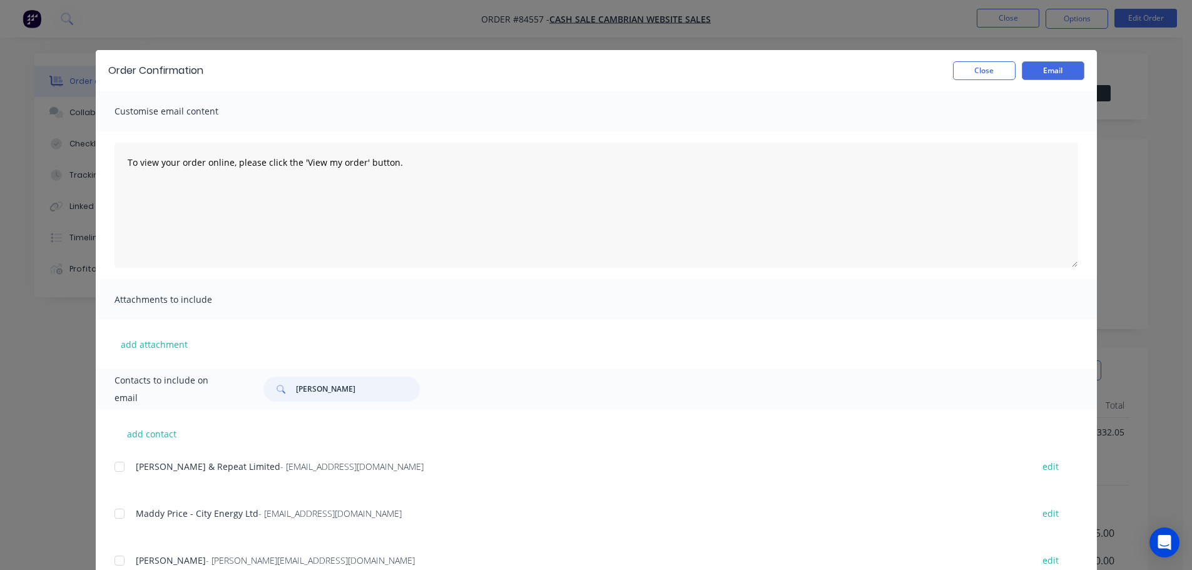
click at [333, 394] on input "mcgurk" at bounding box center [358, 389] width 124 height 25
type input "x"
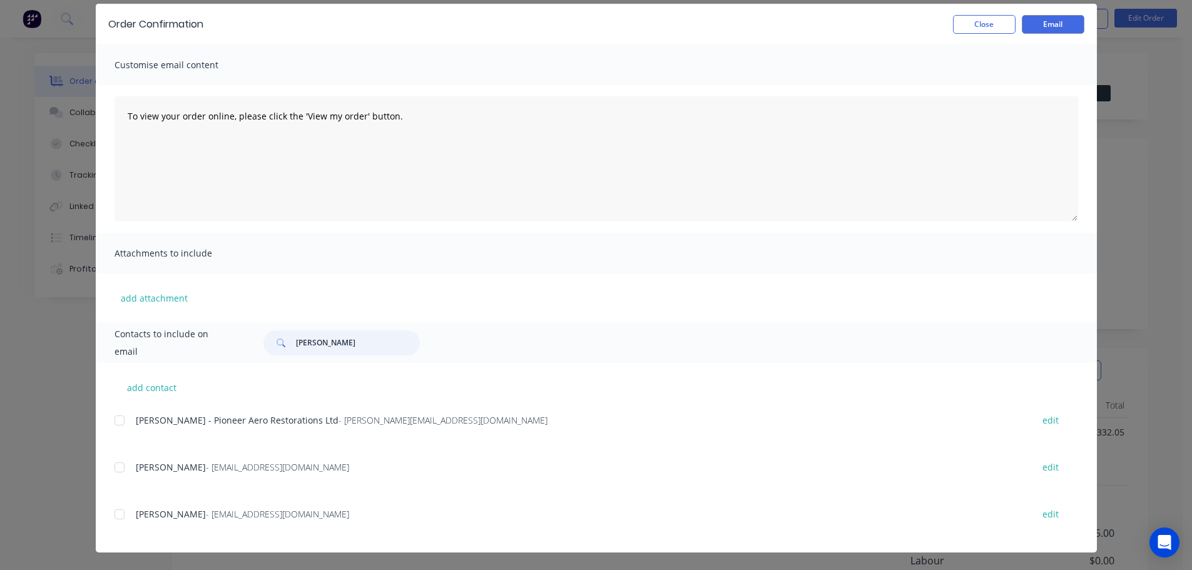
click at [110, 510] on div at bounding box center [119, 514] width 25 height 25
type input "cox"
click at [448, 134] on textarea "To view your order online, please click the 'View my order' button." at bounding box center [597, 158] width 964 height 125
paste textarea "hank you for your order, confirmation of your order is attached. Your order wil…"
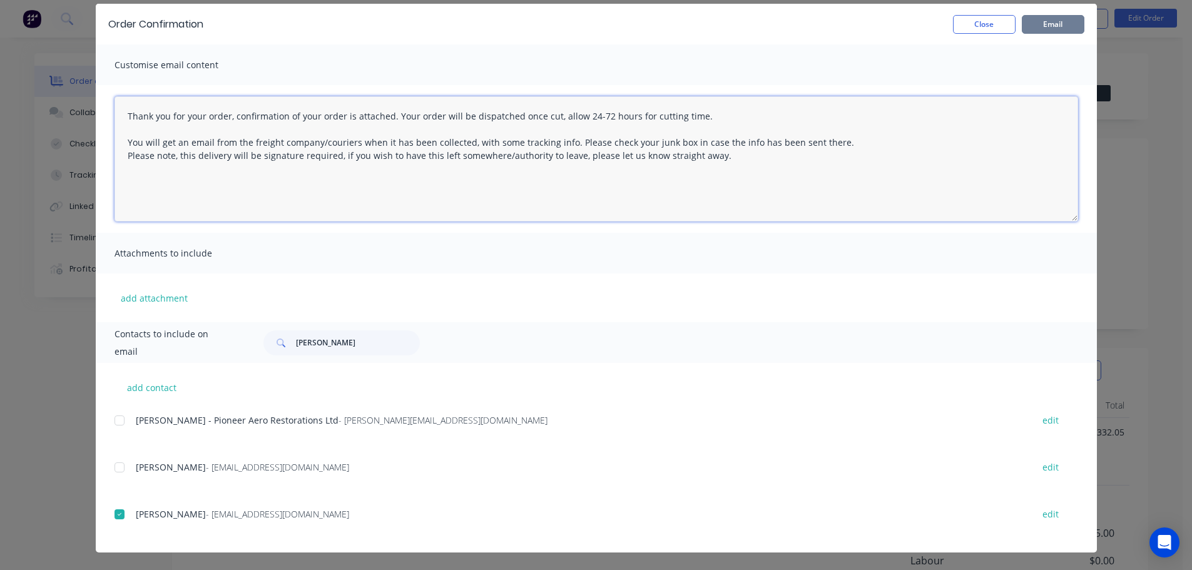
type textarea "Thank you for your order, confirmation of your order is attached. Your order wi…"
click at [1046, 18] on button "Email" at bounding box center [1053, 24] width 63 height 19
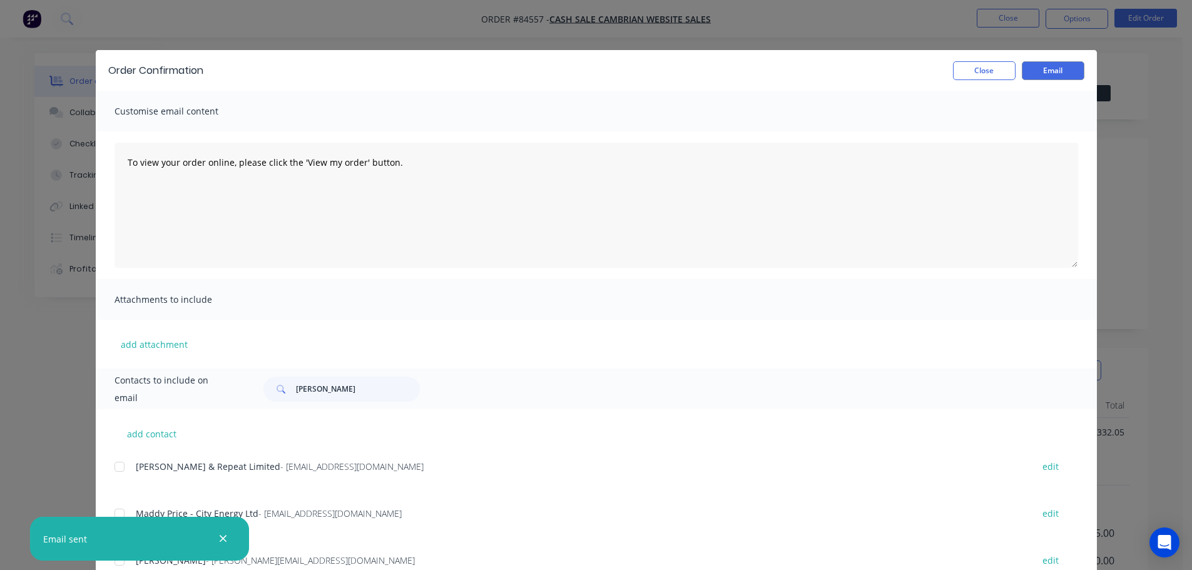
click at [72, 43] on div "Order Confirmation Close Email Customise email content To view your order onlin…" at bounding box center [596, 285] width 1192 height 570
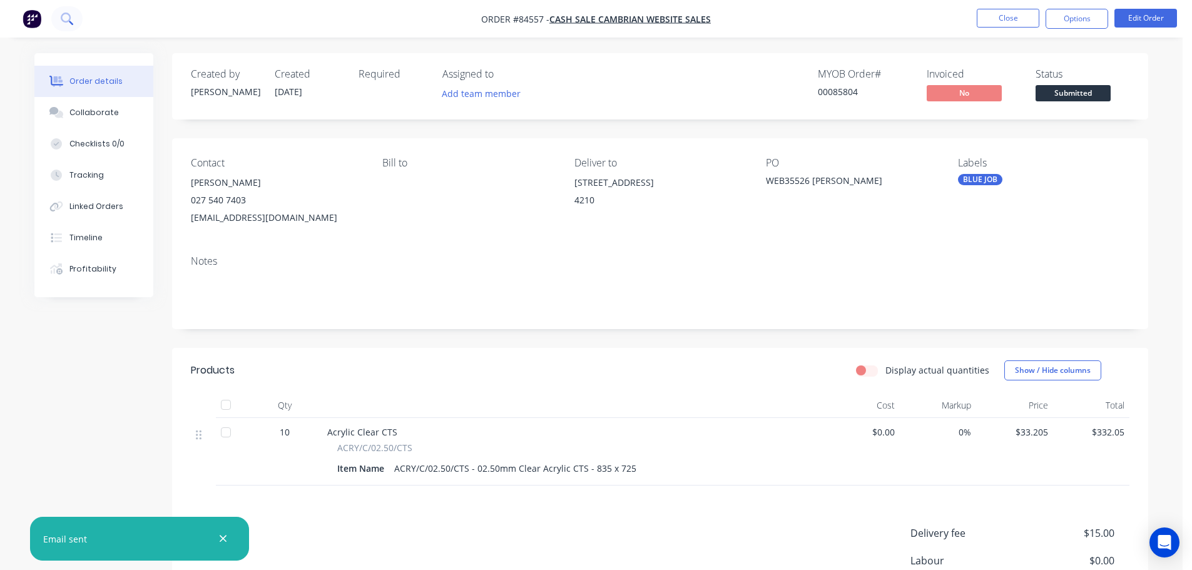
click at [67, 12] on button at bounding box center [66, 18] width 31 height 25
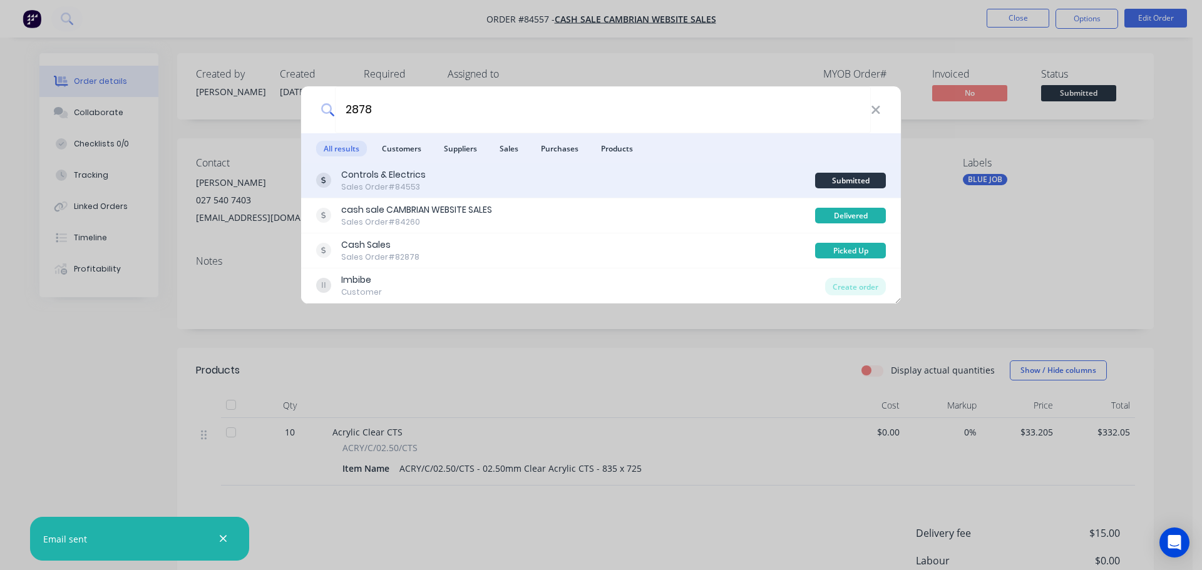
type input "2878"
click at [631, 171] on div "Controls & Electrics Sales Order #84553" at bounding box center [565, 180] width 499 height 24
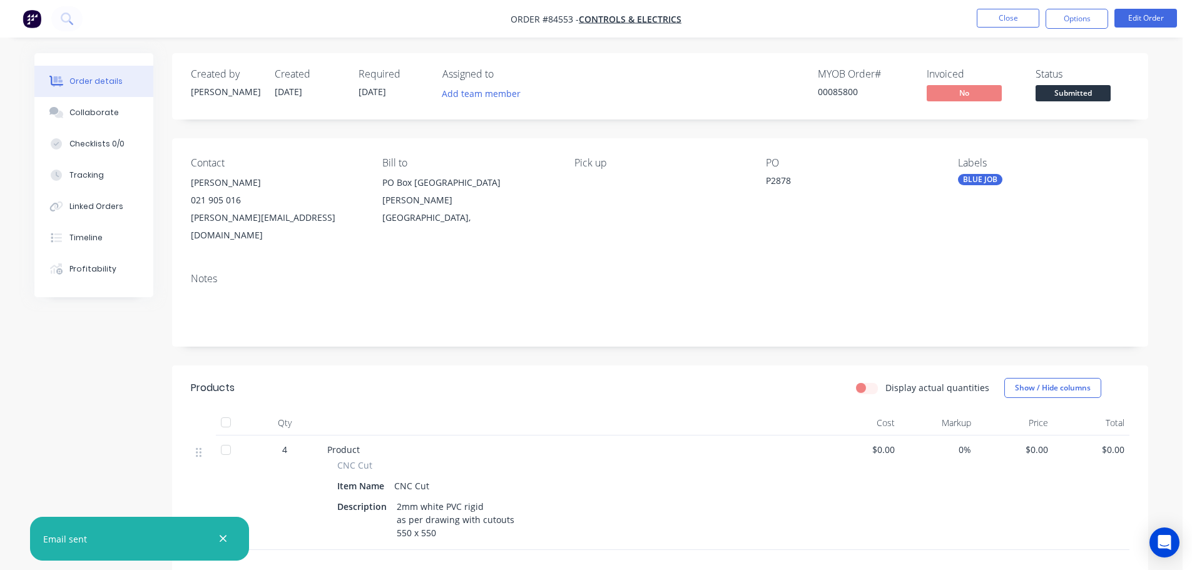
click at [993, 174] on div "Labels BLUE JOB" at bounding box center [1043, 200] width 171 height 87
click at [993, 178] on div "BLUE JOB" at bounding box center [980, 179] width 44 height 11
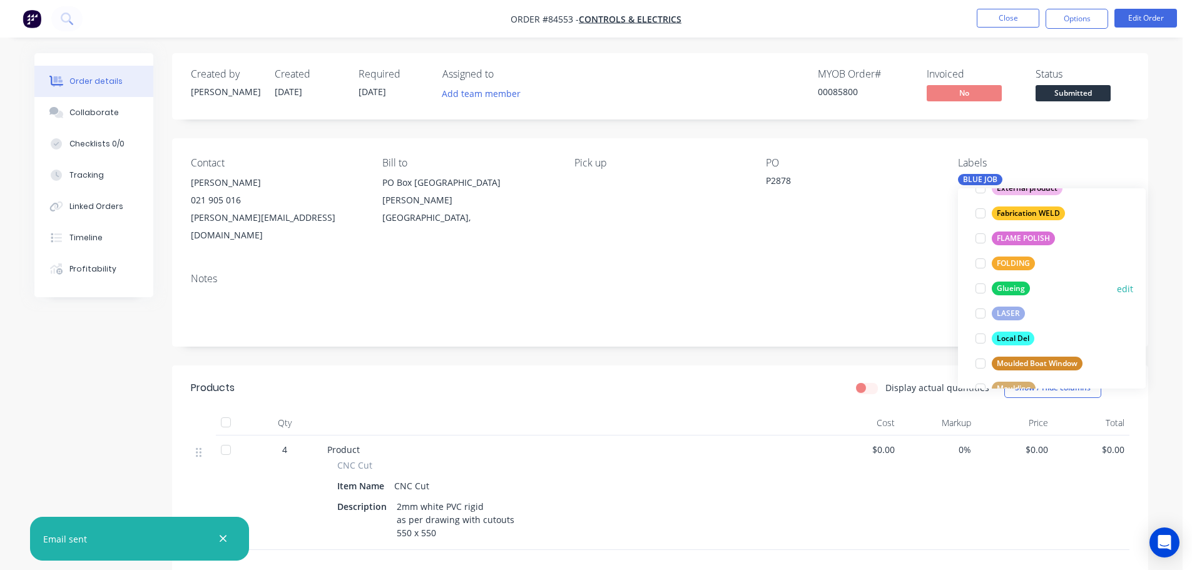
drag, startPoint x: 1031, startPoint y: 268, endPoint x: 1063, endPoint y: 299, distance: 45.1
click at [1064, 301] on div "LASER edit" at bounding box center [1052, 313] width 163 height 25
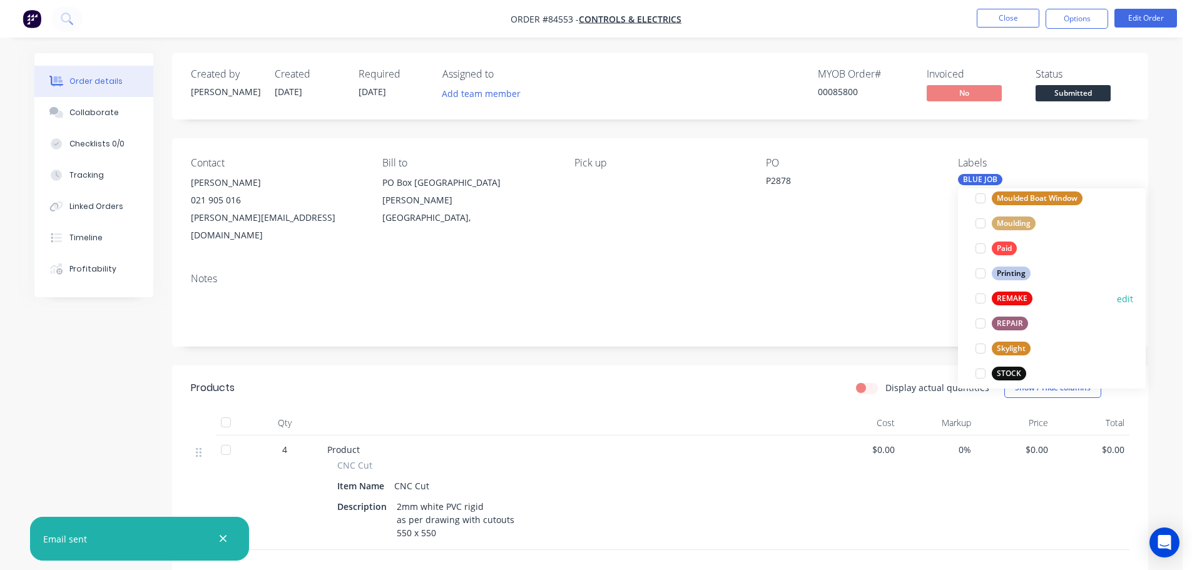
scroll to position [476, 0]
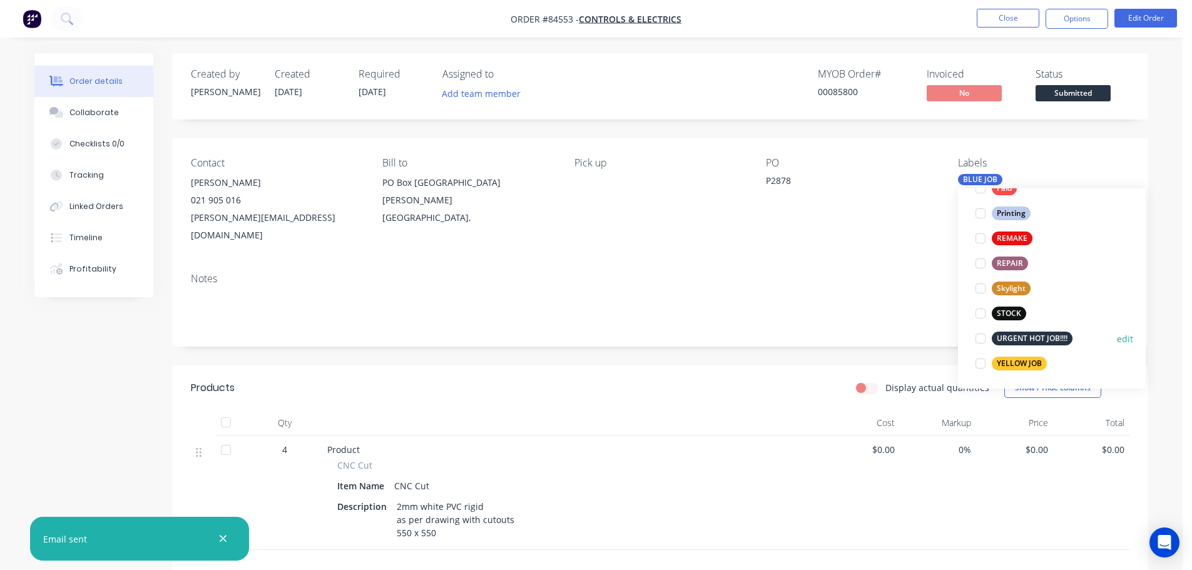
click at [1065, 330] on button "URGENT HOT JOB!!!!" at bounding box center [1024, 339] width 107 height 18
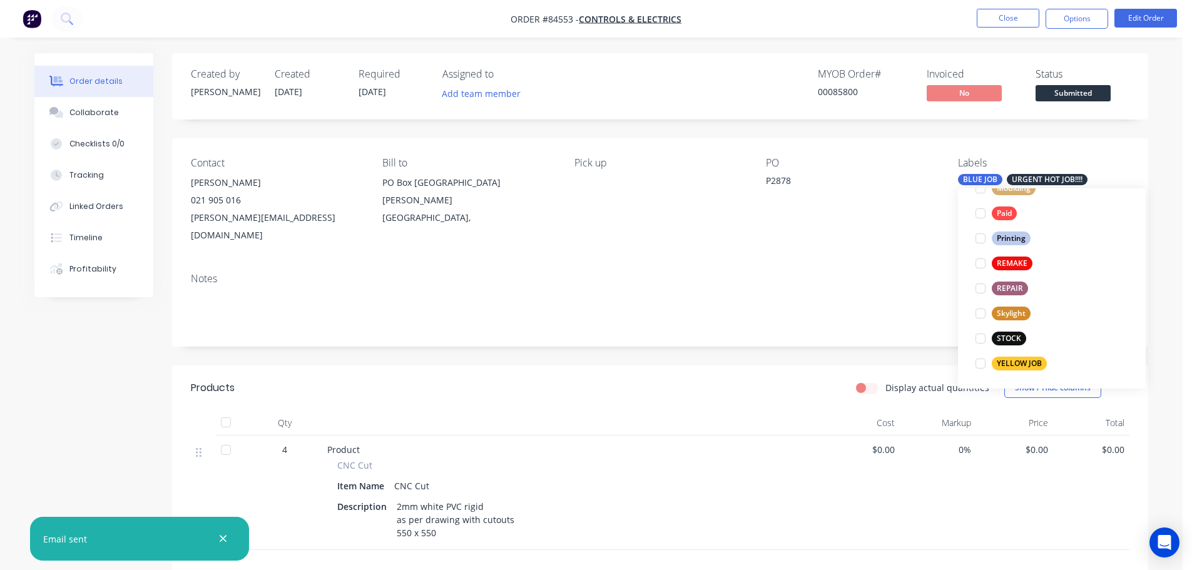
scroll to position [0, 0]
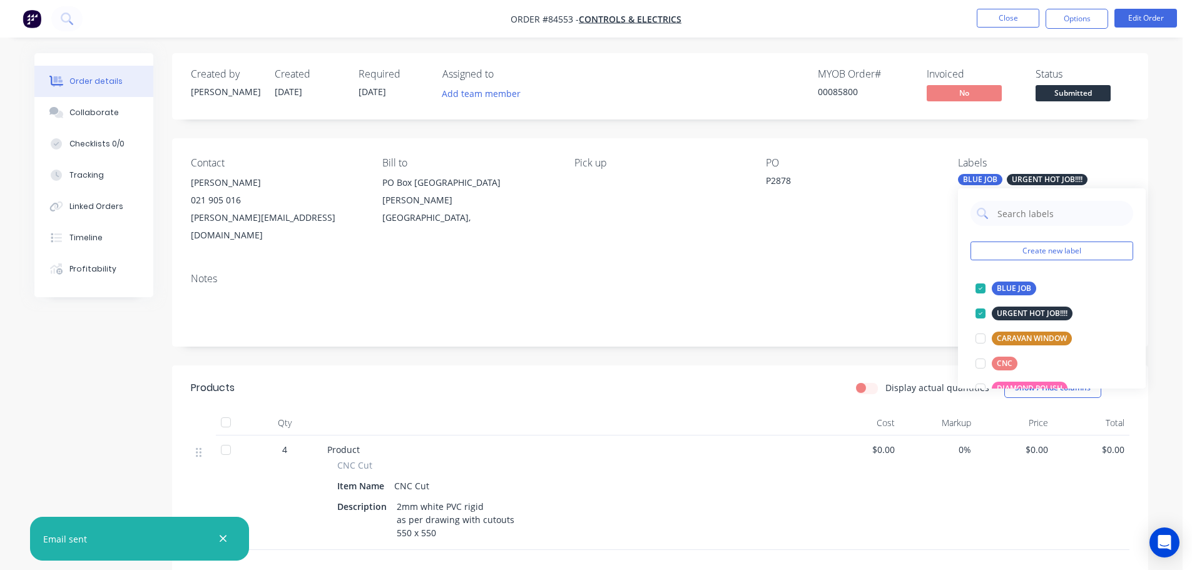
click at [1045, 134] on div "Created by Jess Created 11/09/25 Required 15/09/25 Assigned to Add team member …" at bounding box center [660, 403] width 976 height 701
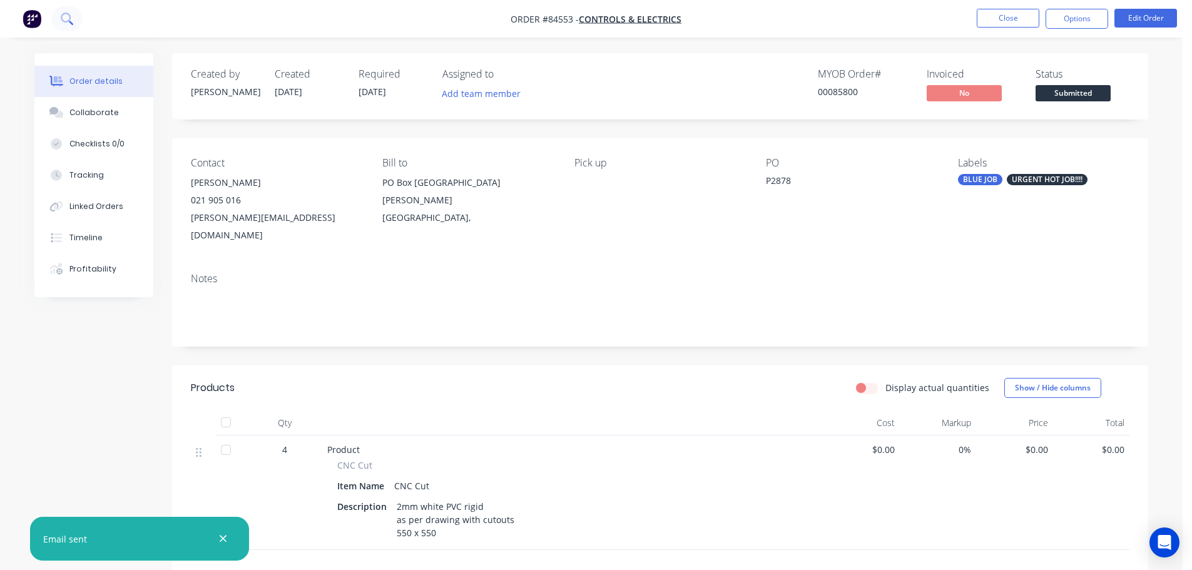
click at [69, 18] on icon at bounding box center [66, 18] width 10 height 10
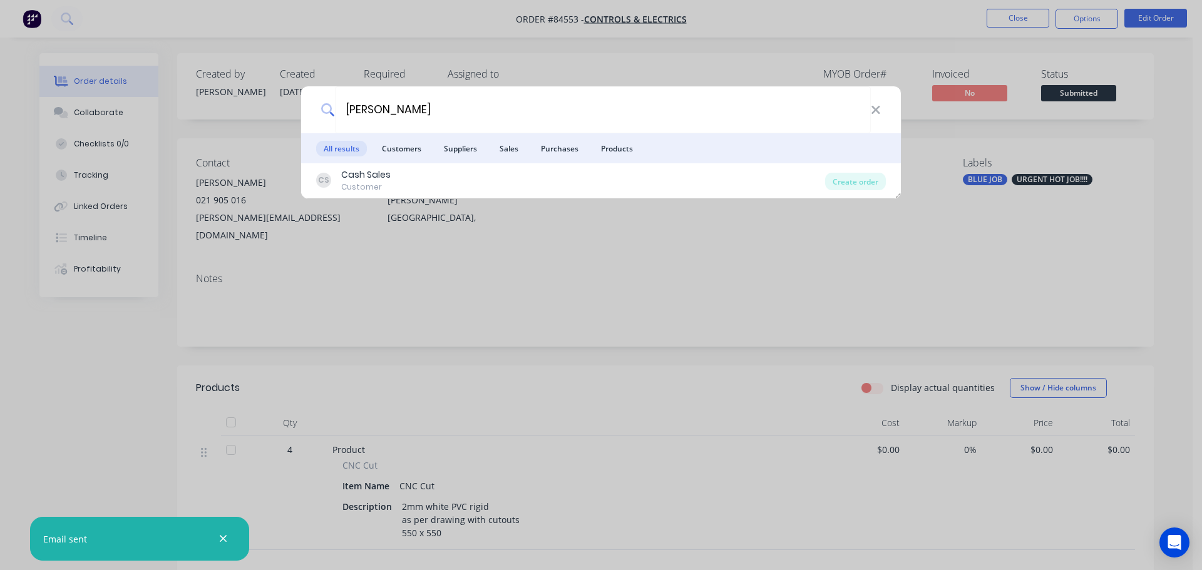
type input "[PERSON_NAME]"
click at [923, 39] on div "fowler All results Customers Suppliers Sales Purchases Products CS Cash Sales C…" at bounding box center [601, 285] width 1202 height 570
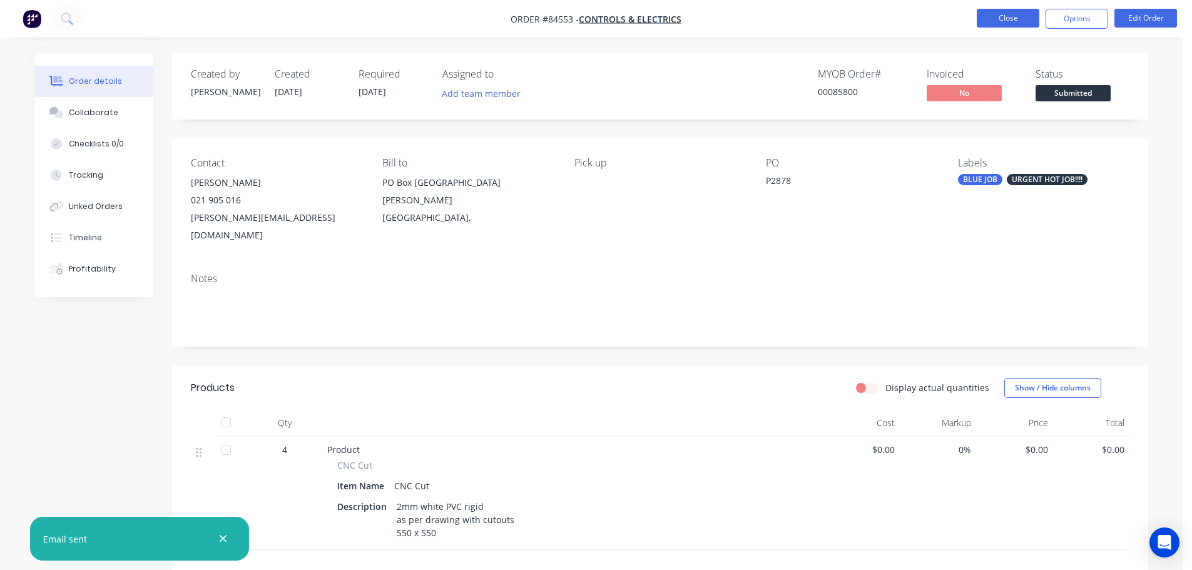
click at [999, 24] on button "Close" at bounding box center [1008, 18] width 63 height 19
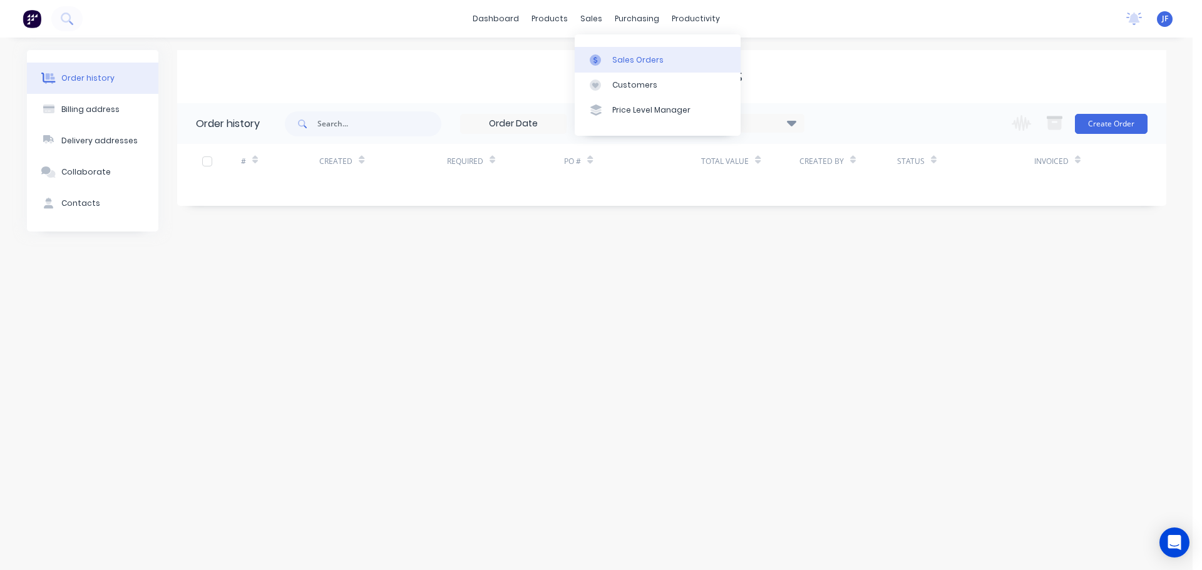
click at [600, 61] on icon at bounding box center [595, 59] width 11 height 11
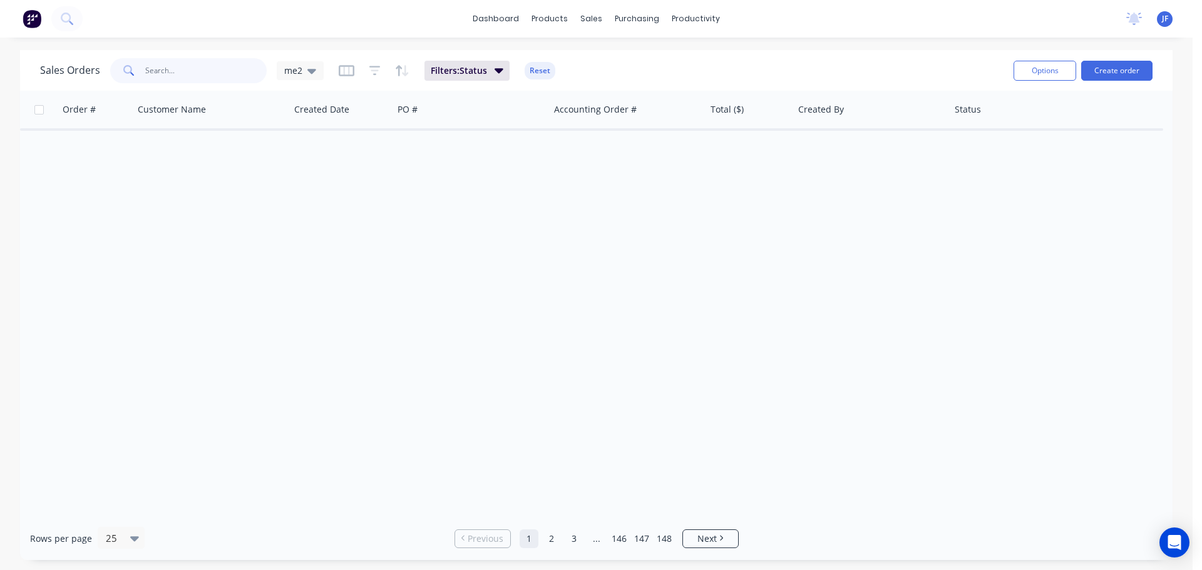
click at [257, 66] on input "text" at bounding box center [206, 70] width 122 height 25
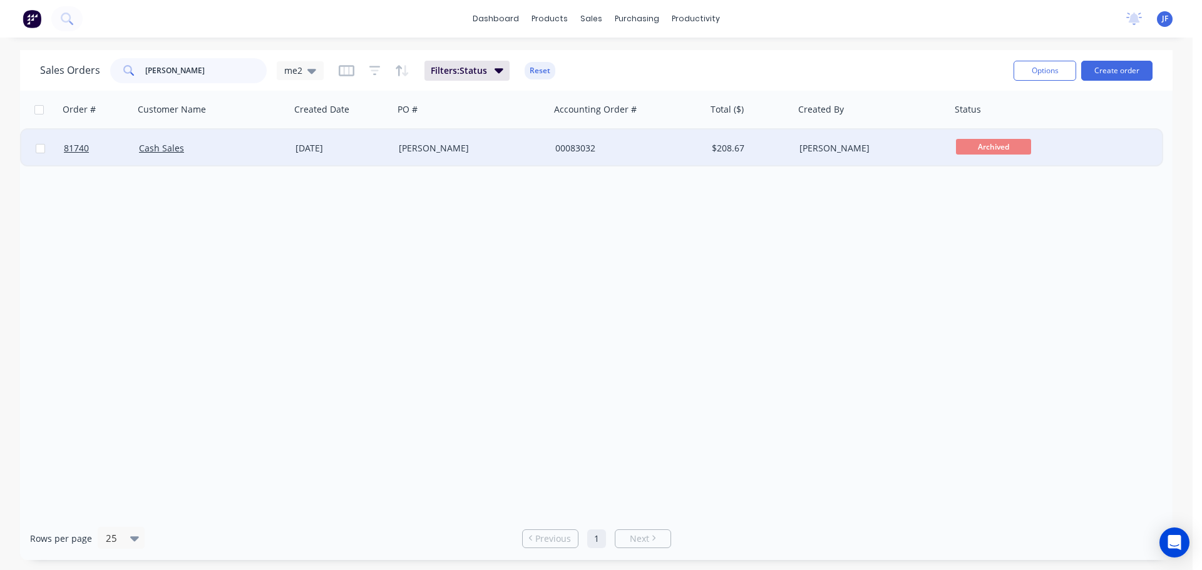
type input "[PERSON_NAME]"
click at [754, 151] on div "$208.67" at bounding box center [749, 148] width 74 height 13
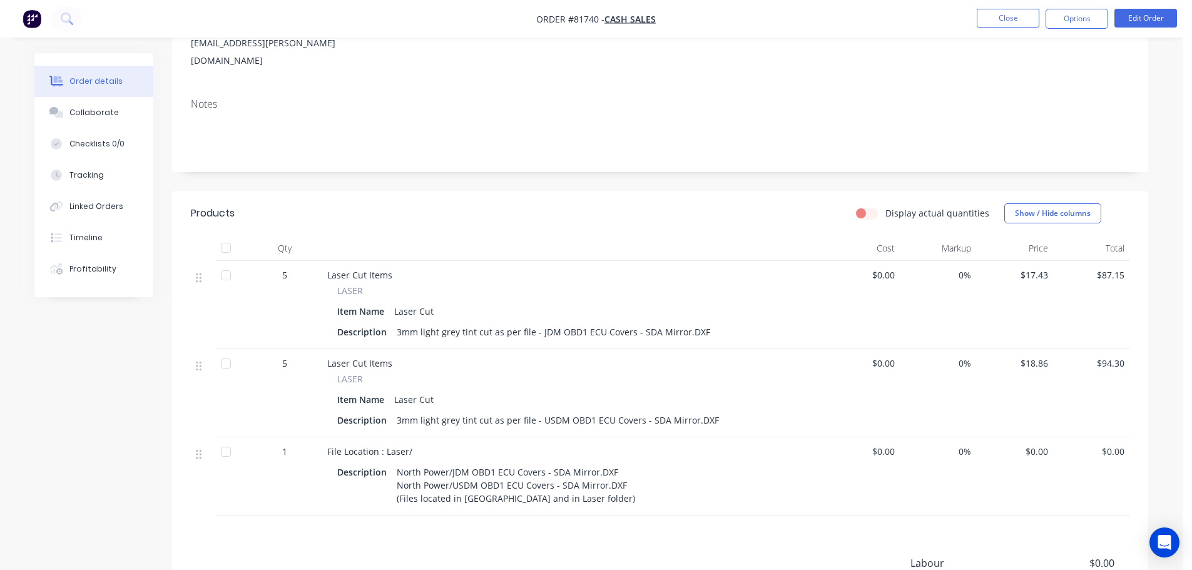
scroll to position [325, 0]
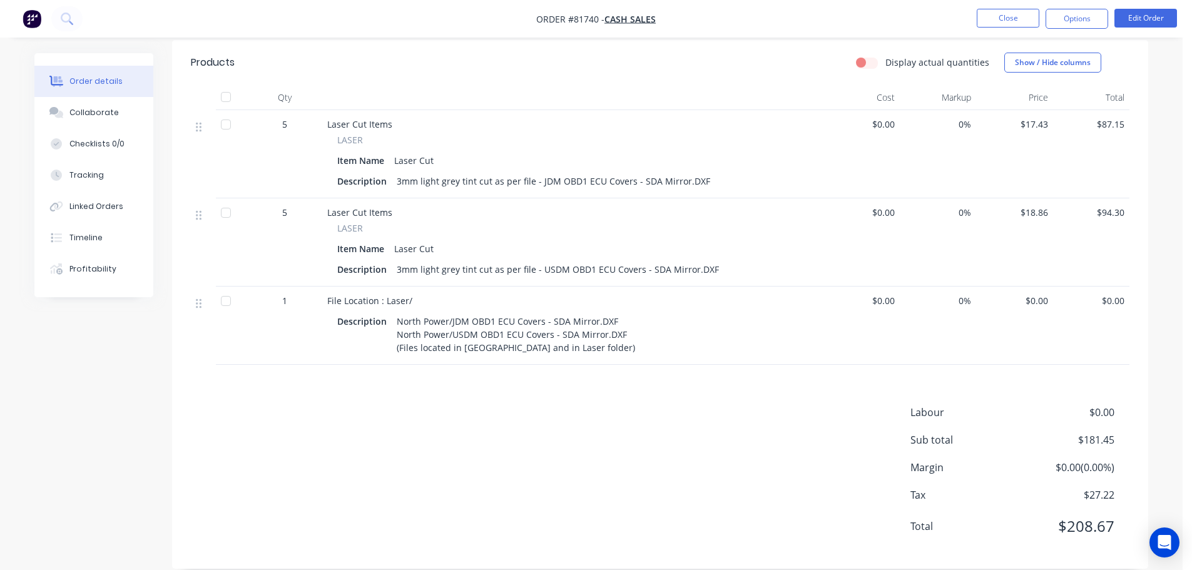
click at [386, 85] on div at bounding box center [572, 97] width 501 height 25
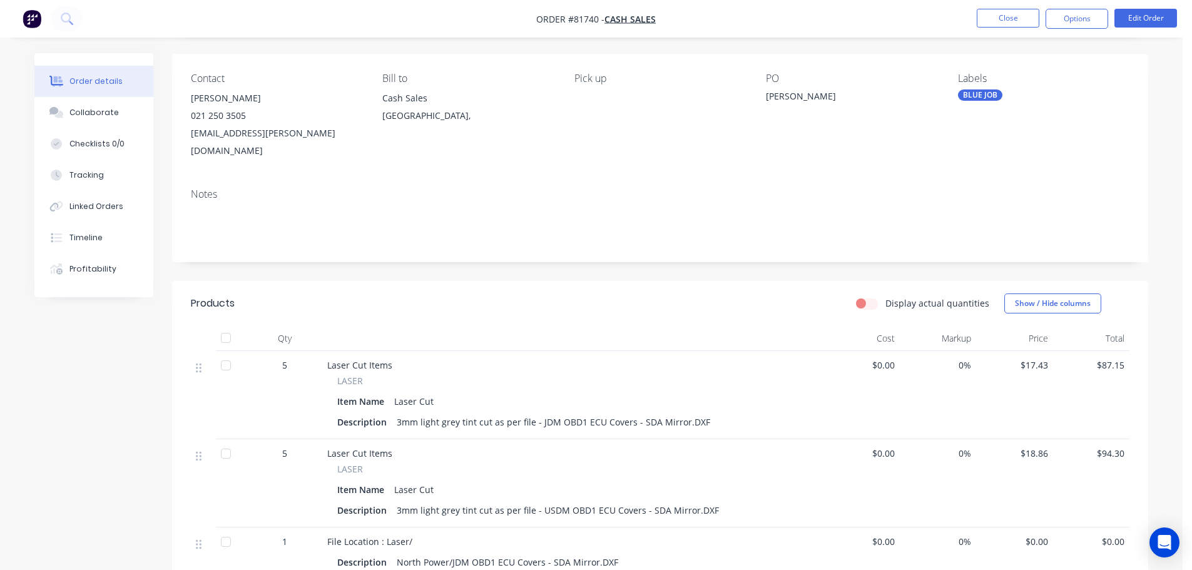
scroll to position [0, 0]
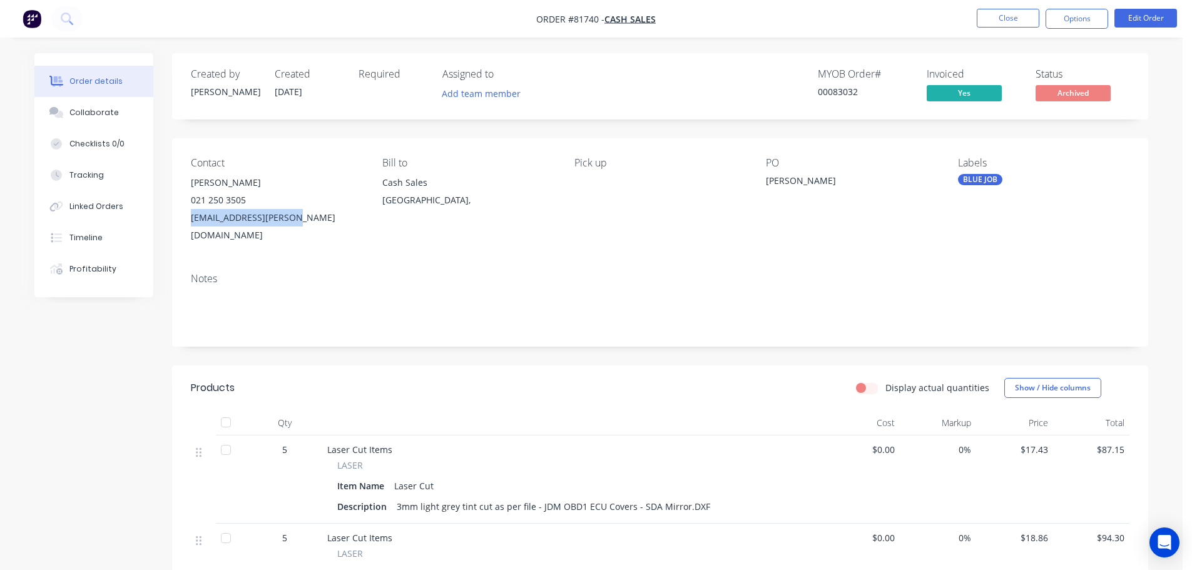
drag, startPoint x: 295, startPoint y: 217, endPoint x: 187, endPoint y: 219, distance: 108.3
click at [187, 219] on div "Contact Jonno Fowler 021 250 3505 jonno.fowler@gmail.com Bill to Cash Sales Auc…" at bounding box center [660, 200] width 976 height 125
copy div "[EMAIL_ADDRESS][PERSON_NAME][DOMAIN_NAME]"
click at [688, 92] on div "MYOB Order # 00083032 Invoiced Yes Status Archived" at bounding box center [849, 86] width 562 height 36
click at [870, 136] on div "Created by Chantal Created 30/04/25 Required Assigned to Add team member MYOB O…" at bounding box center [660, 473] width 976 height 841
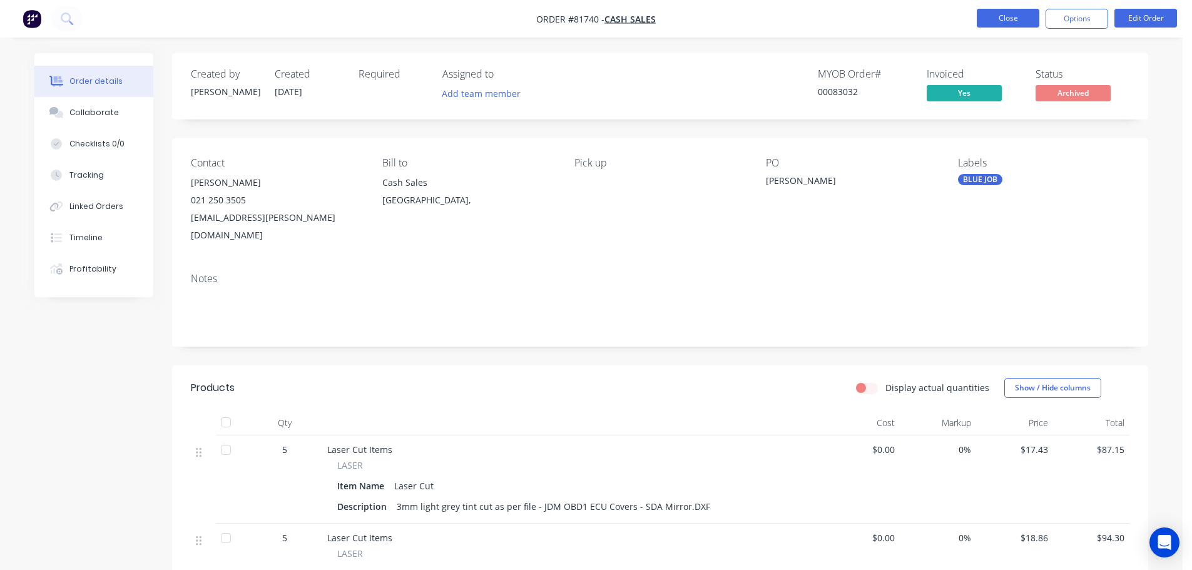
click at [993, 20] on button "Close" at bounding box center [1008, 18] width 63 height 19
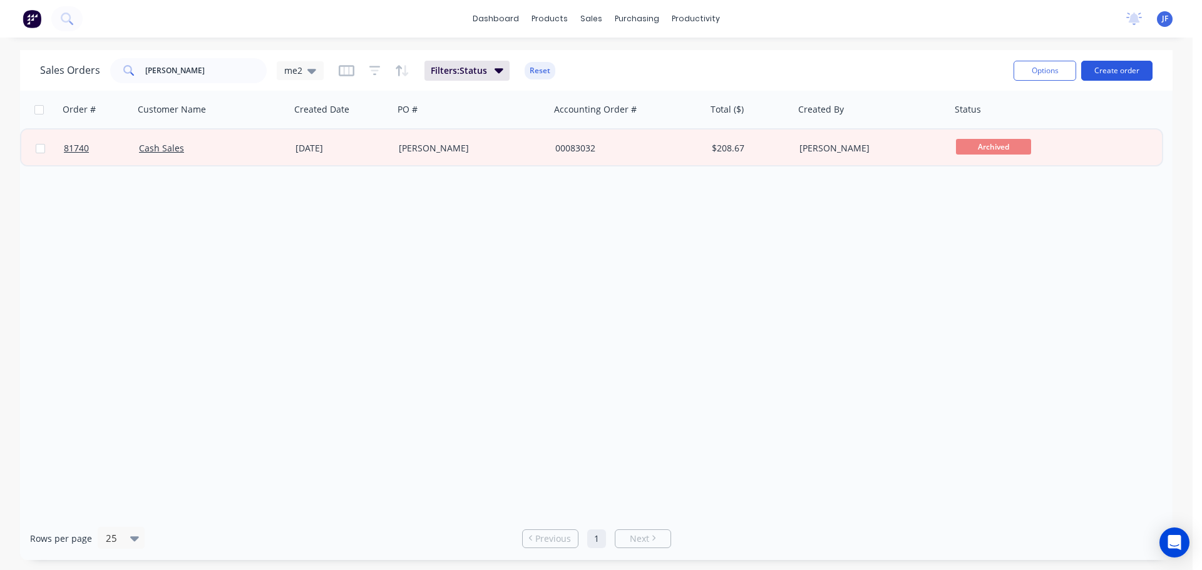
click at [1120, 74] on button "Create order" at bounding box center [1116, 71] width 71 height 20
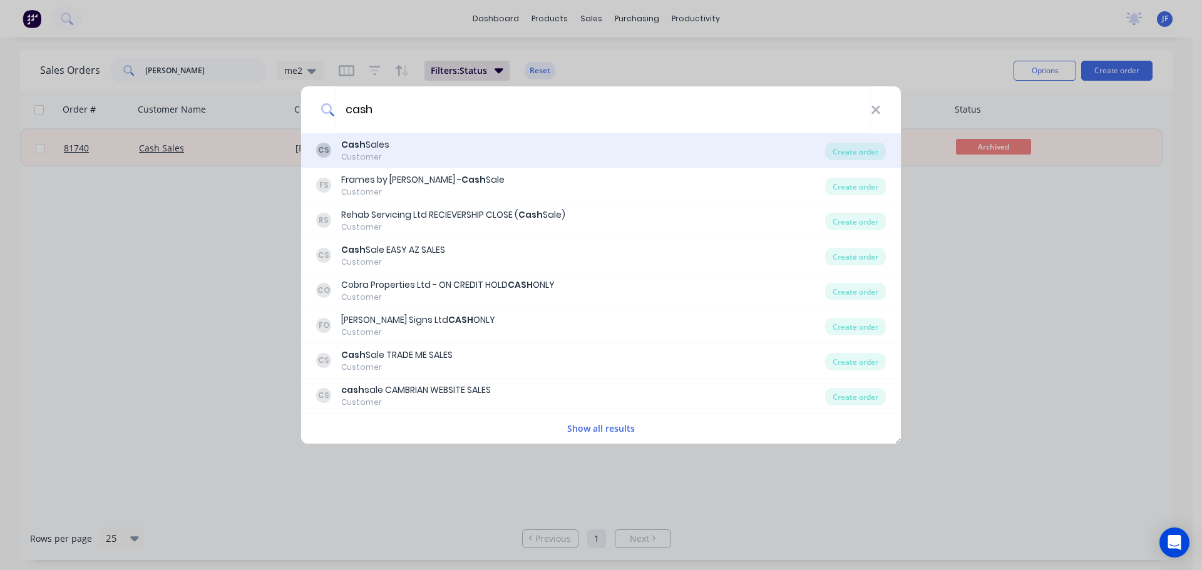
type input "cash"
click at [539, 155] on div "CS Cash Sales Customer" at bounding box center [570, 150] width 509 height 24
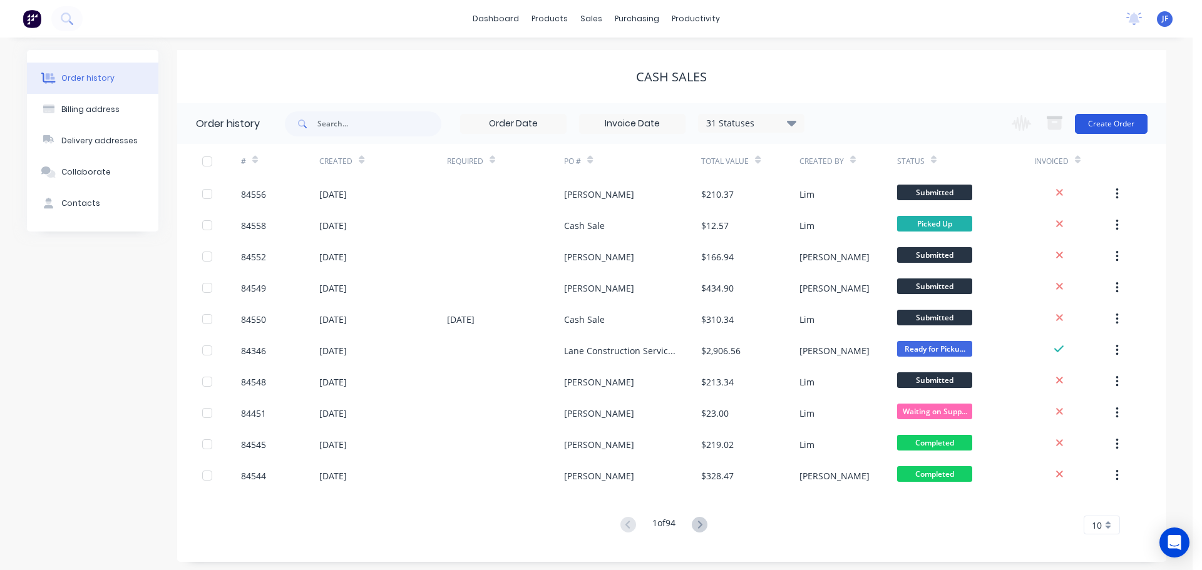
click at [1077, 129] on button "Create Order" at bounding box center [1111, 124] width 73 height 20
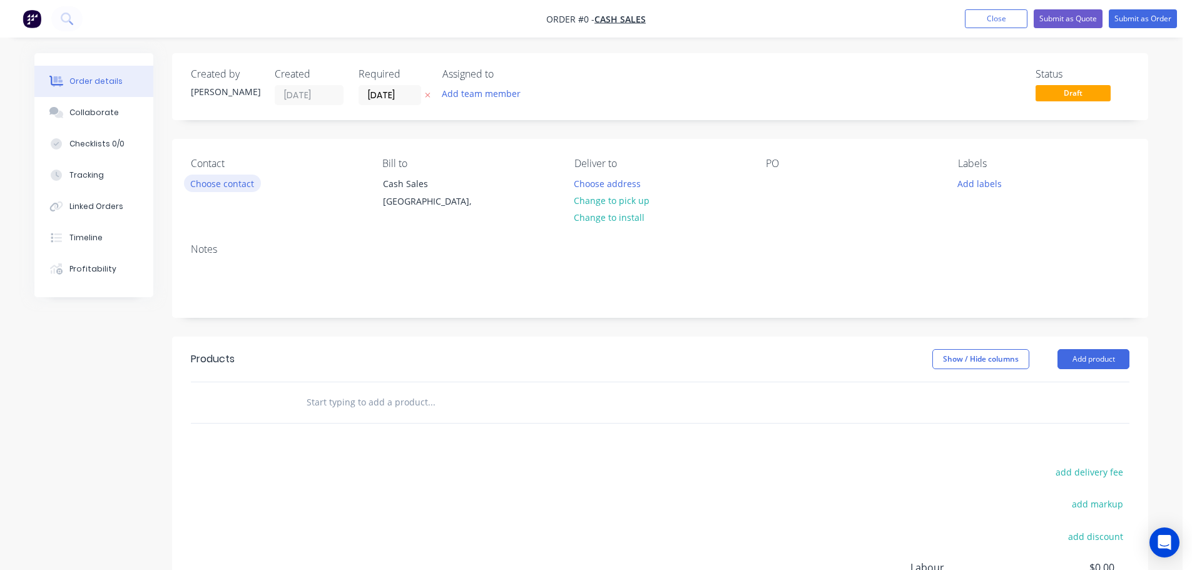
click at [246, 177] on button "Choose contact" at bounding box center [222, 183] width 77 height 17
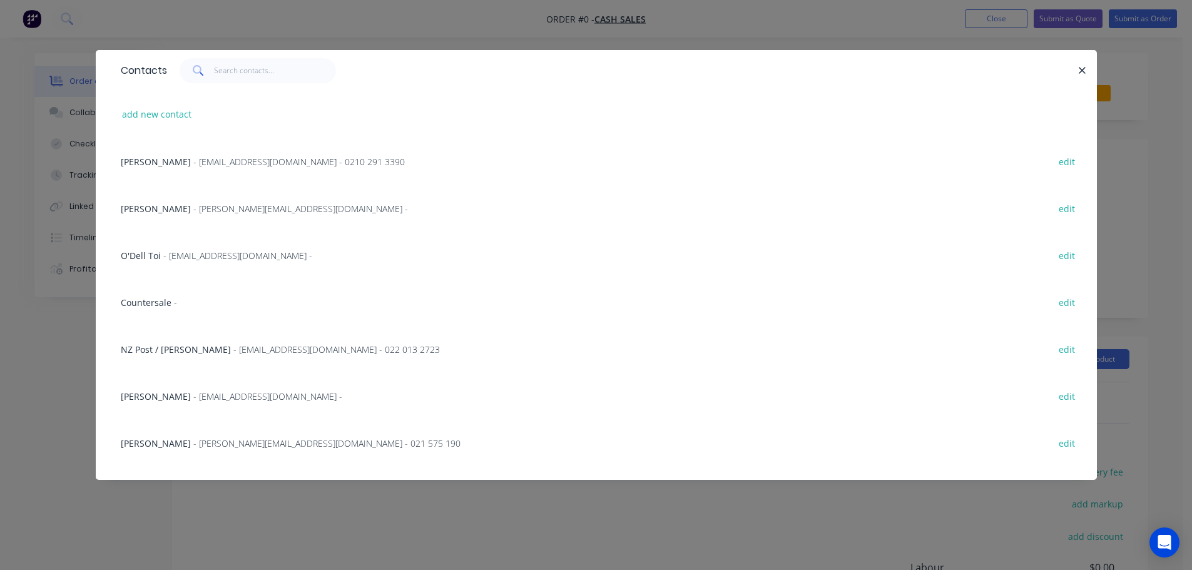
click at [230, 84] on div "Contacts" at bounding box center [596, 70] width 1001 height 41
click at [231, 75] on input "text" at bounding box center [275, 70] width 122 height 25
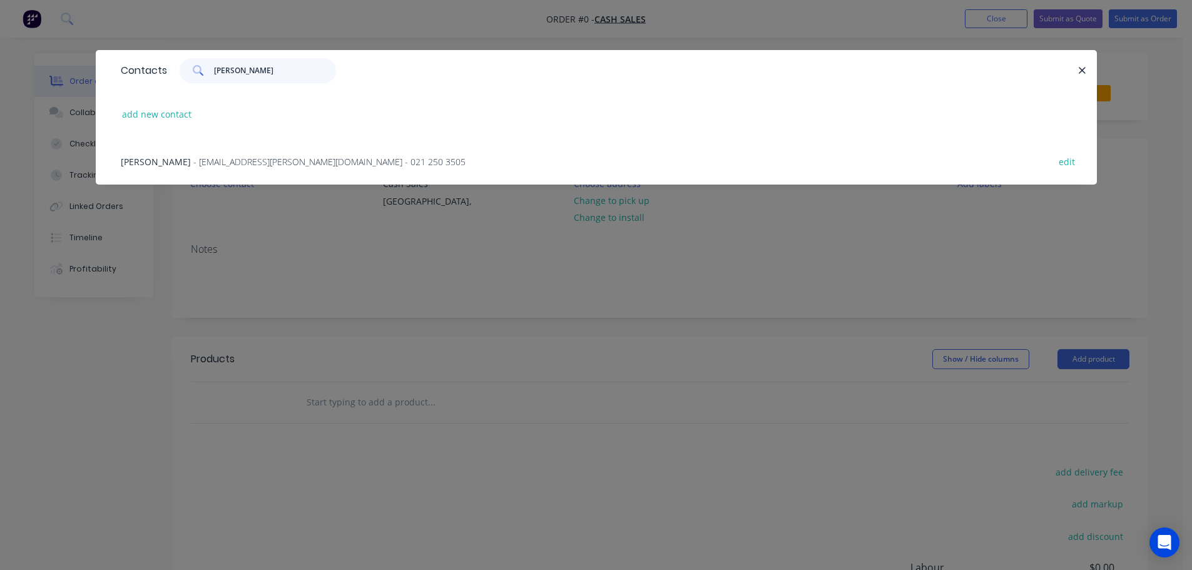
type input "[PERSON_NAME]"
click at [240, 152] on div "Jonno Fowler - jonno.fowler@gmail.com - 021 250 3505 edit" at bounding box center [597, 161] width 964 height 47
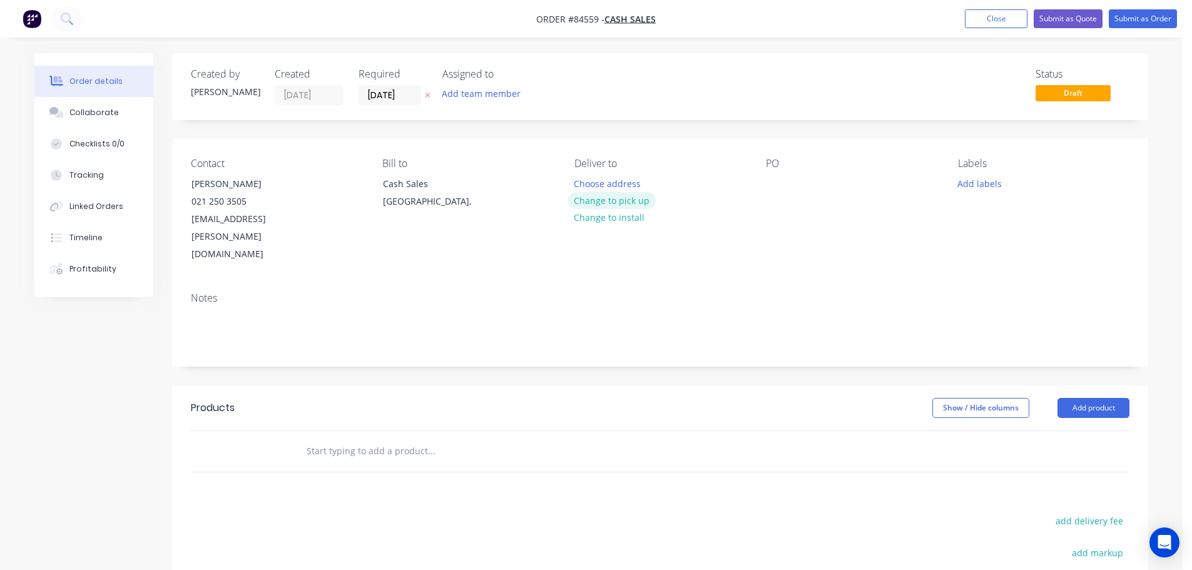
click at [620, 202] on button "Change to pick up" at bounding box center [612, 200] width 89 height 17
drag, startPoint x: 187, startPoint y: 183, endPoint x: 334, endPoint y: 180, distance: 147.1
click at [334, 180] on div "Contact Jonno Fowler 021 250 3505 jonno.fowler@gmail.com" at bounding box center [276, 211] width 171 height 106
copy div "[PERSON_NAME]"
click at [778, 181] on div at bounding box center [776, 184] width 20 height 18
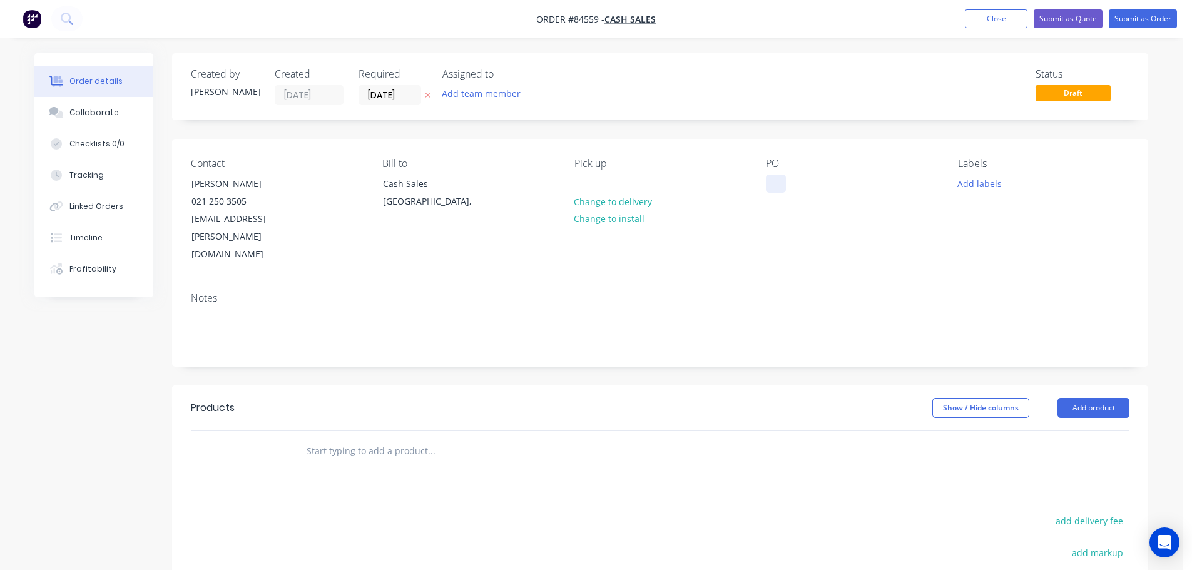
paste div
click at [370, 439] on input "text" at bounding box center [431, 451] width 250 height 25
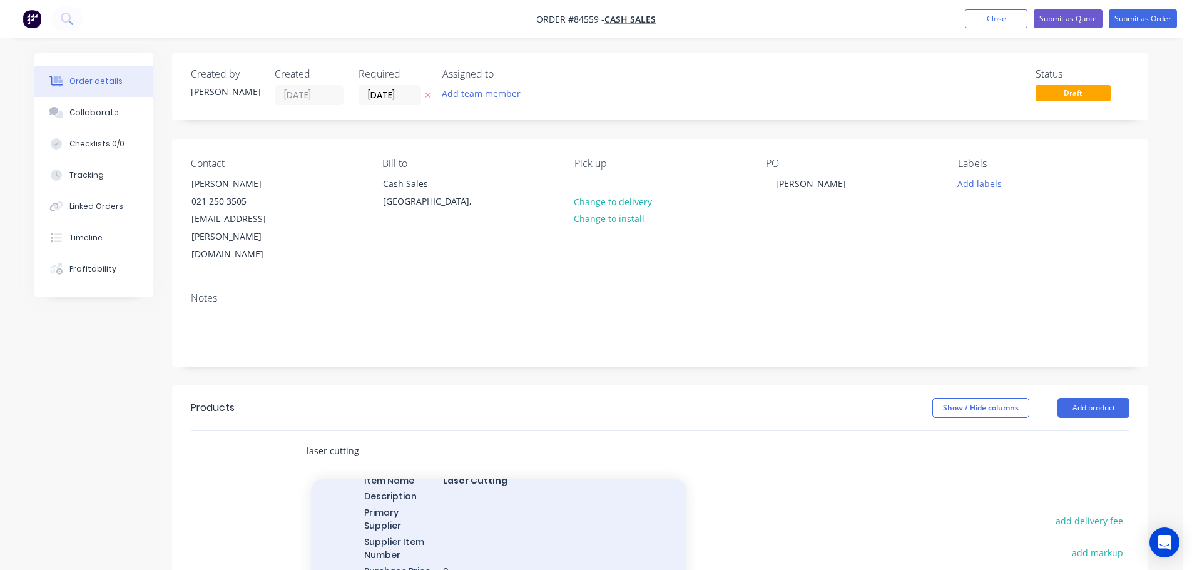
scroll to position [501, 0]
type input "laser cutting"
click at [581, 477] on div "Laser Cutting MYOB Item # LASER Item Name Laser Cutting Description Primary Sup…" at bounding box center [499, 507] width 376 height 176
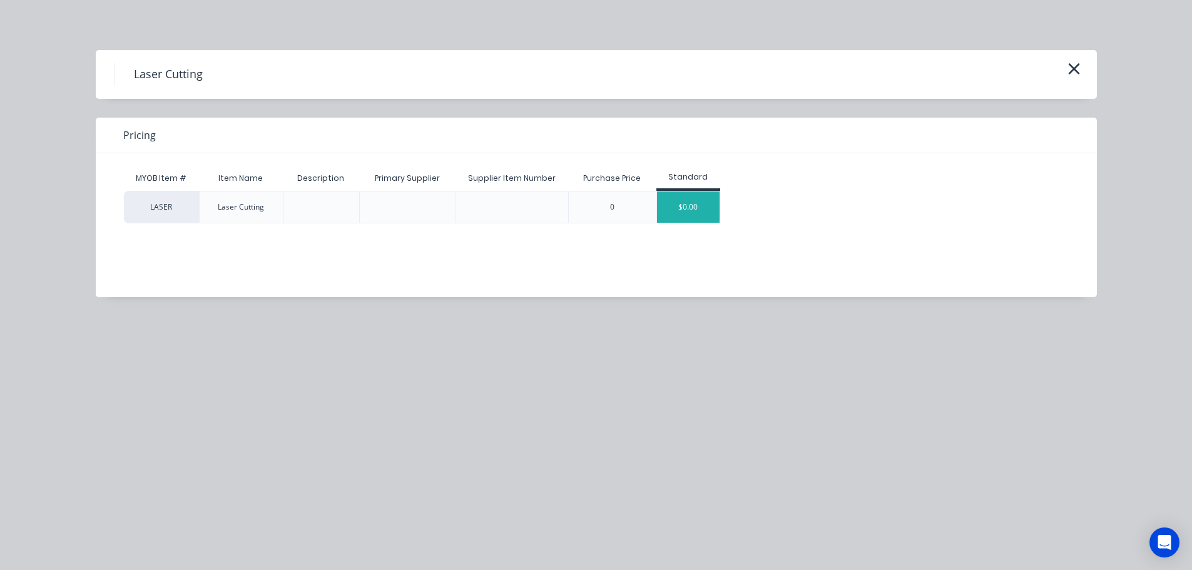
click at [702, 217] on div "$0.00" at bounding box center [688, 207] width 63 height 31
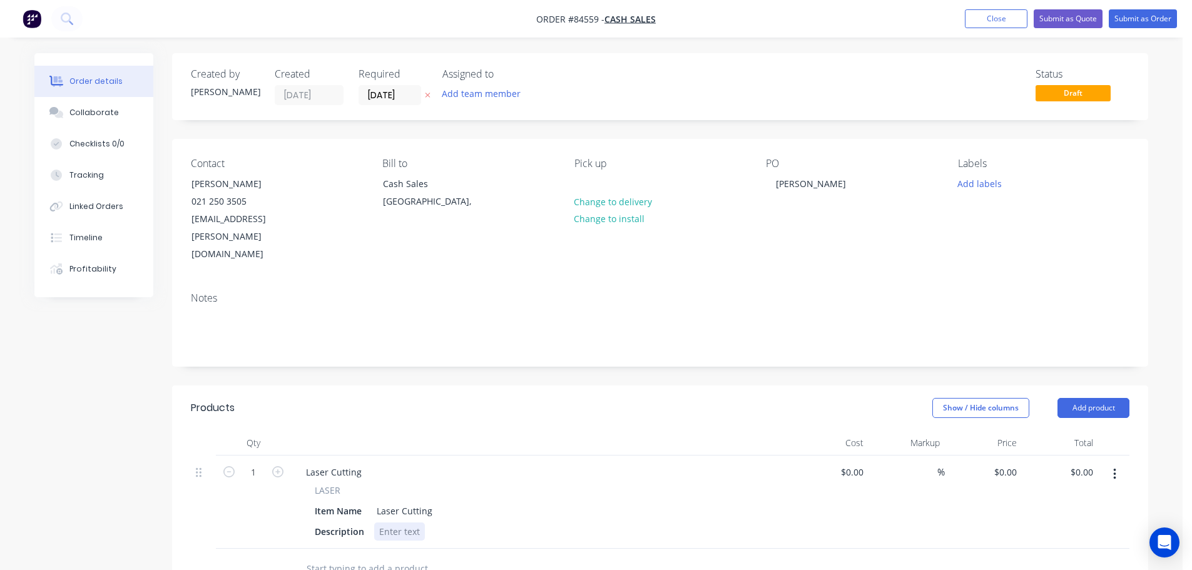
click at [402, 523] on div at bounding box center [399, 532] width 51 height 18
click at [257, 463] on input "1" at bounding box center [253, 472] width 33 height 19
type input "5"
click at [425, 524] on div "3mm light grey tint acrylic as per file" at bounding box center [434, 545] width 120 height 44
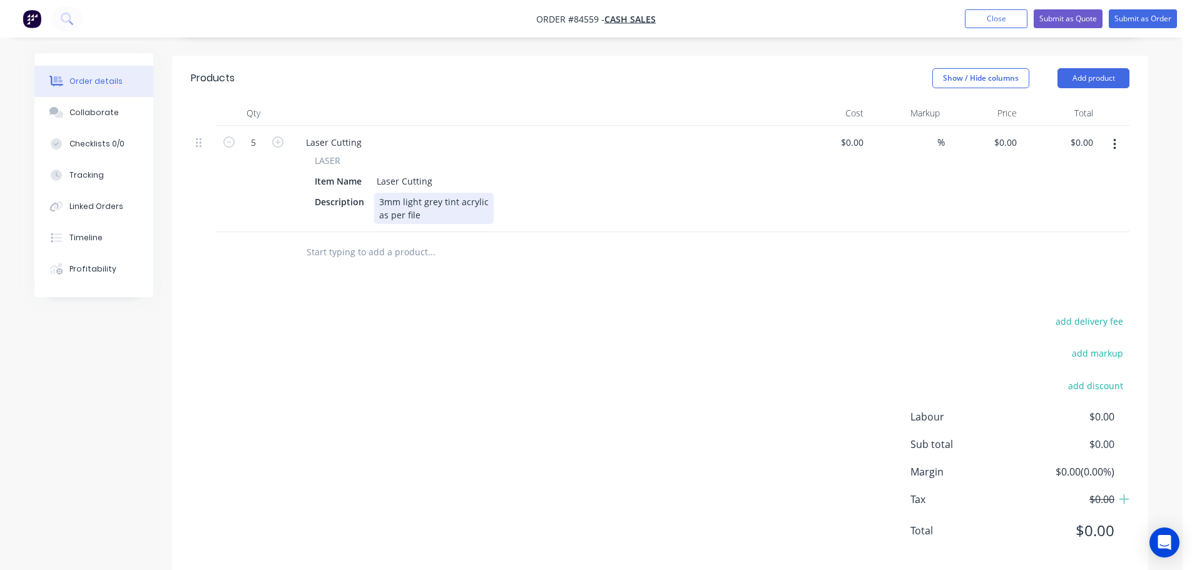
click at [452, 193] on div "3mm light grey tint acrylic as per file" at bounding box center [434, 208] width 120 height 31
click at [459, 198] on div "3mm light grey tint acrylic as per file" at bounding box center [434, 208] width 120 height 31
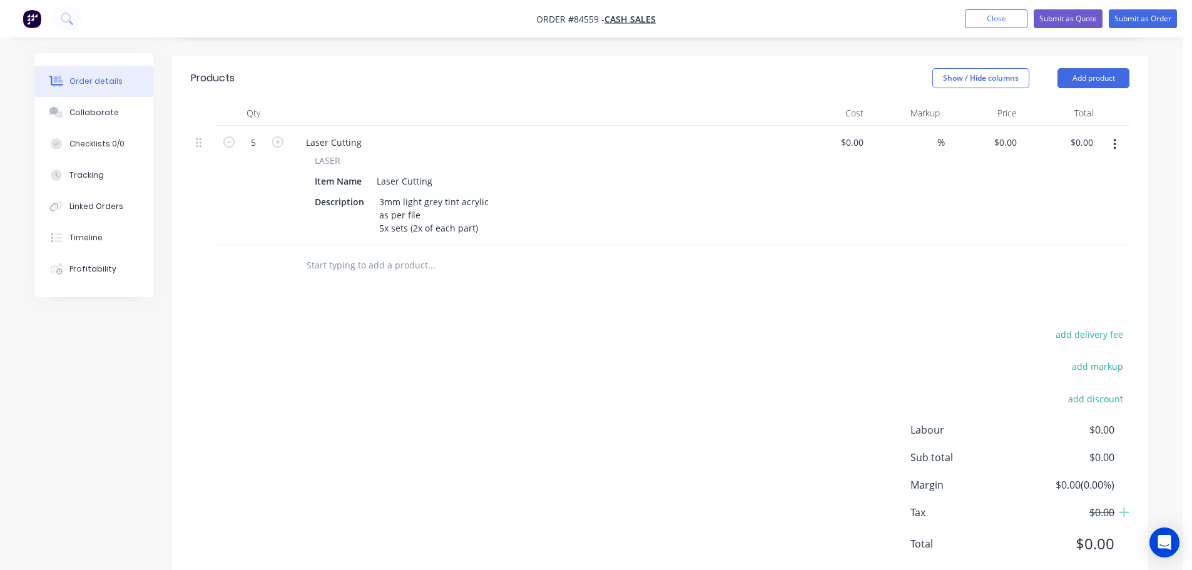
click at [538, 381] on div "add delivery fee add markup add discount Labour $0.00 Sub total $0.00 Margin $0…" at bounding box center [660, 447] width 939 height 242
click at [69, 16] on icon at bounding box center [66, 18] width 10 height 10
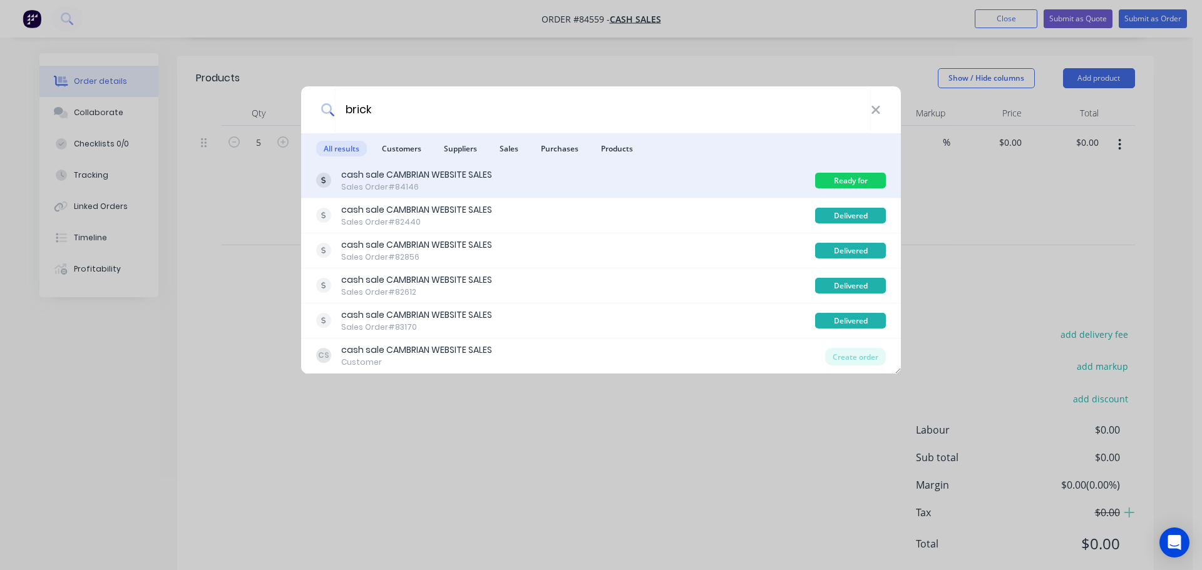
type input "brick"
click at [787, 172] on div "cash sale CAMBRIAN WEBSITE SALES Sales Order #84146" at bounding box center [565, 180] width 499 height 24
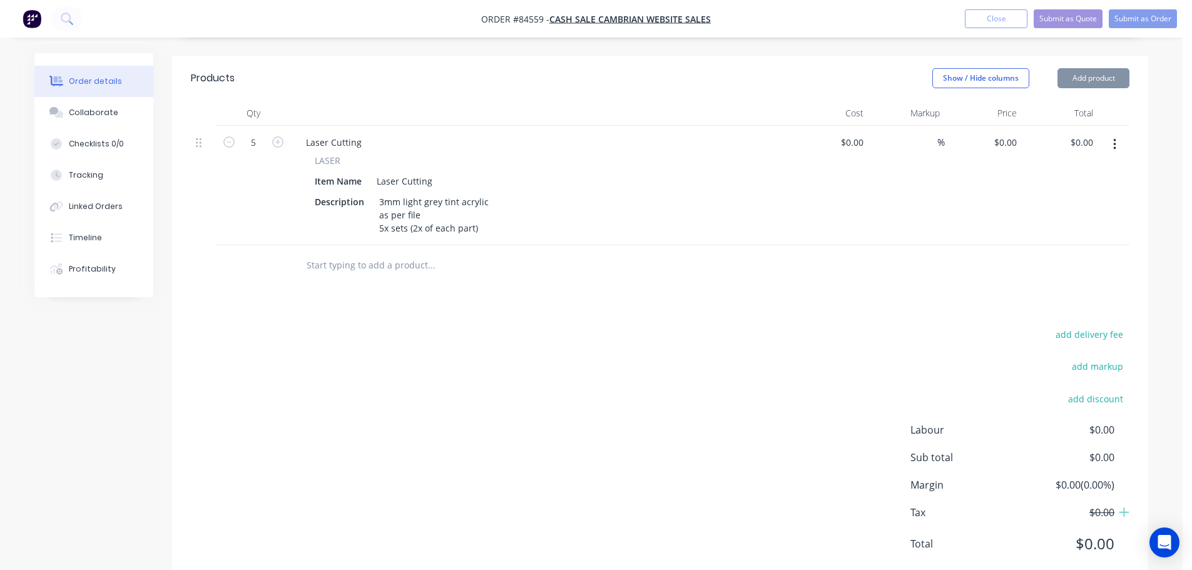
scroll to position [332, 0]
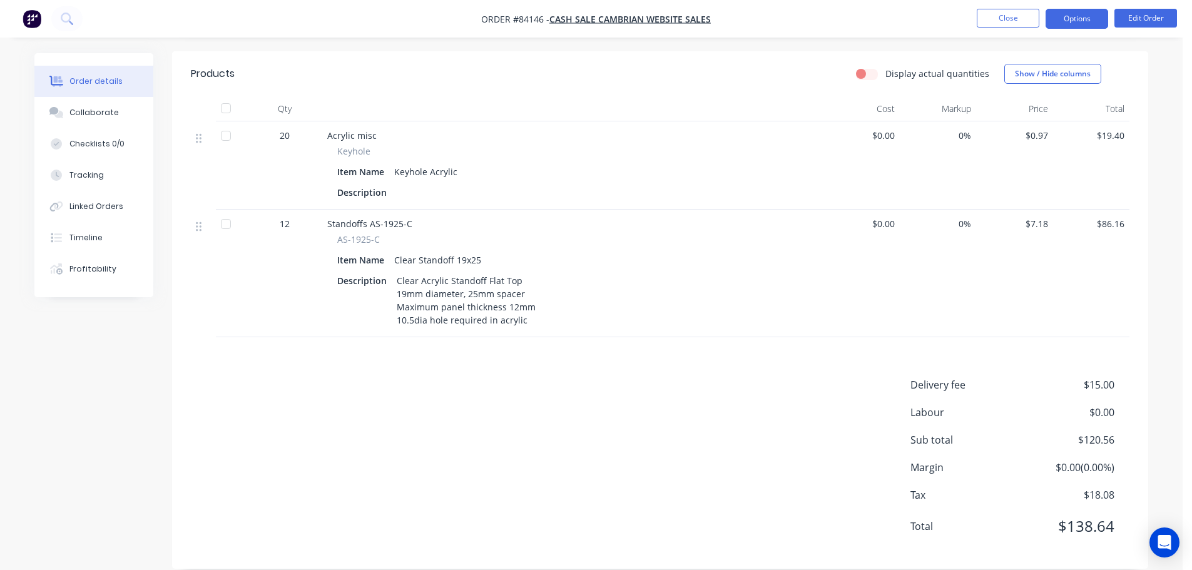
click at [1072, 17] on button "Options" at bounding box center [1077, 19] width 63 height 20
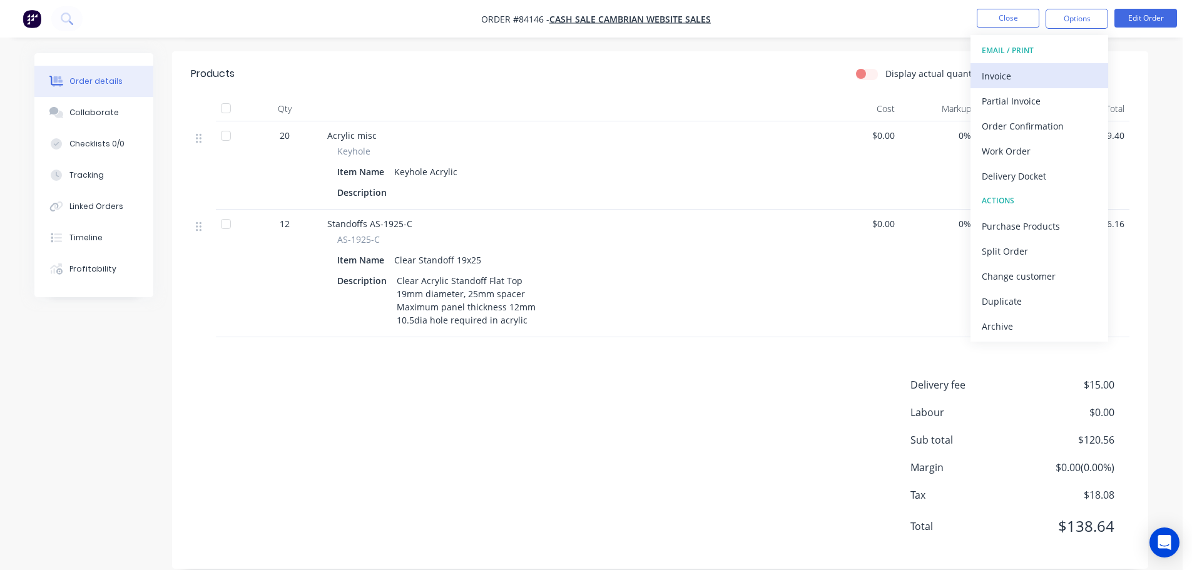
click at [1081, 72] on div "Invoice" at bounding box center [1039, 76] width 115 height 18
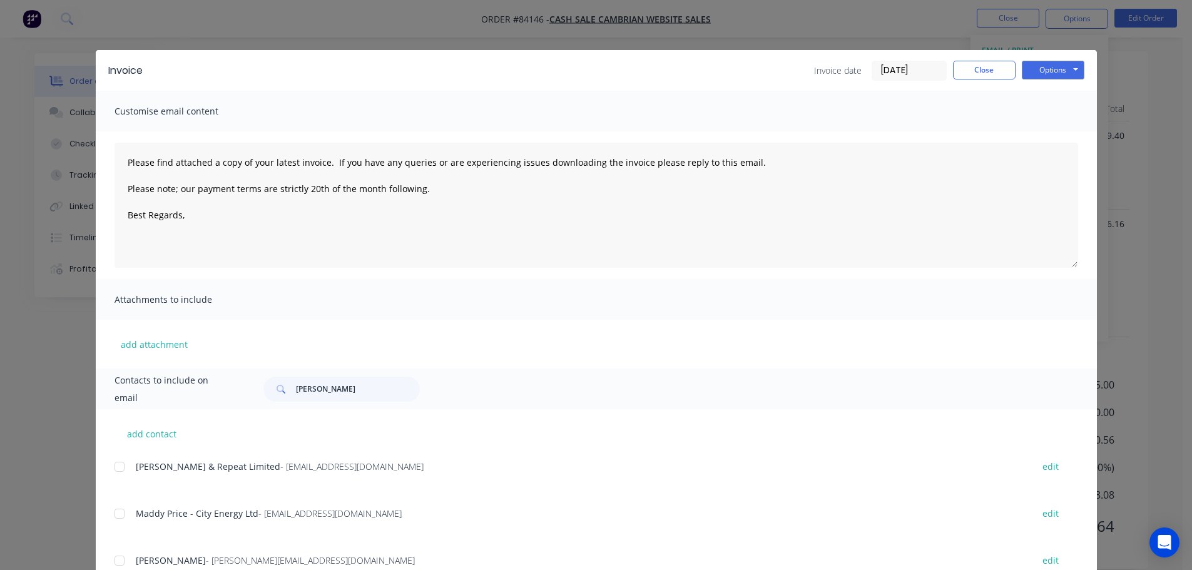
click at [1081, 67] on div "Invoice Invoice date 25/08/25 Close Options Preview Print Email" at bounding box center [596, 70] width 1001 height 41
click at [1066, 79] on div "Options Preview Print Email" at bounding box center [1053, 71] width 63 height 20
click at [1064, 75] on button "Options" at bounding box center [1053, 70] width 63 height 19
click at [1058, 111] on button "Print" at bounding box center [1062, 113] width 80 height 21
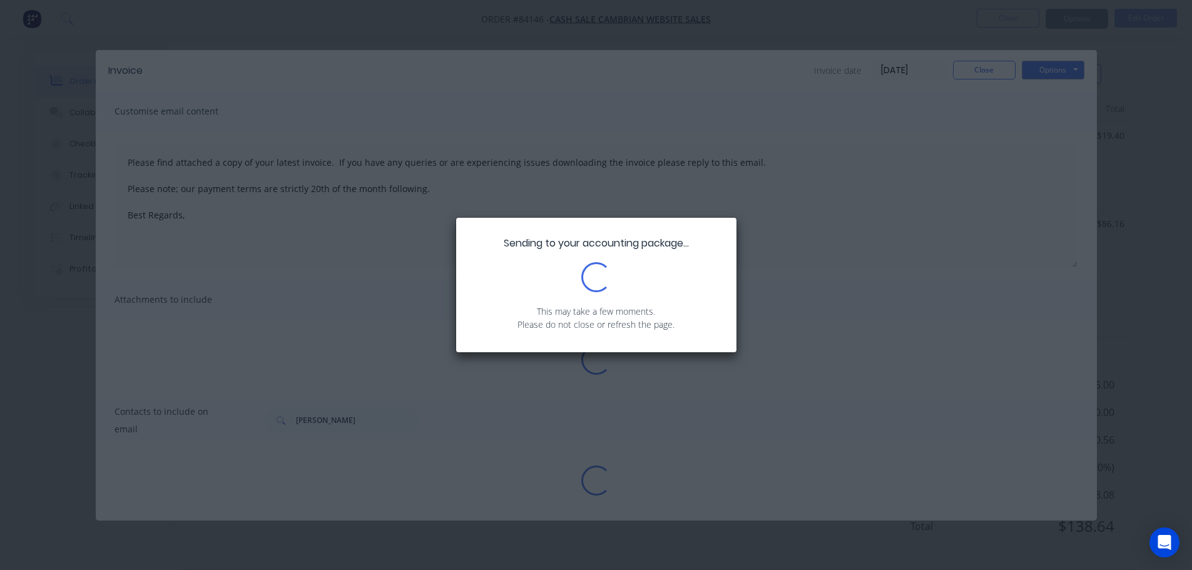
type textarea "Please find attached a copy of your latest invoice. If you have any queries or …"
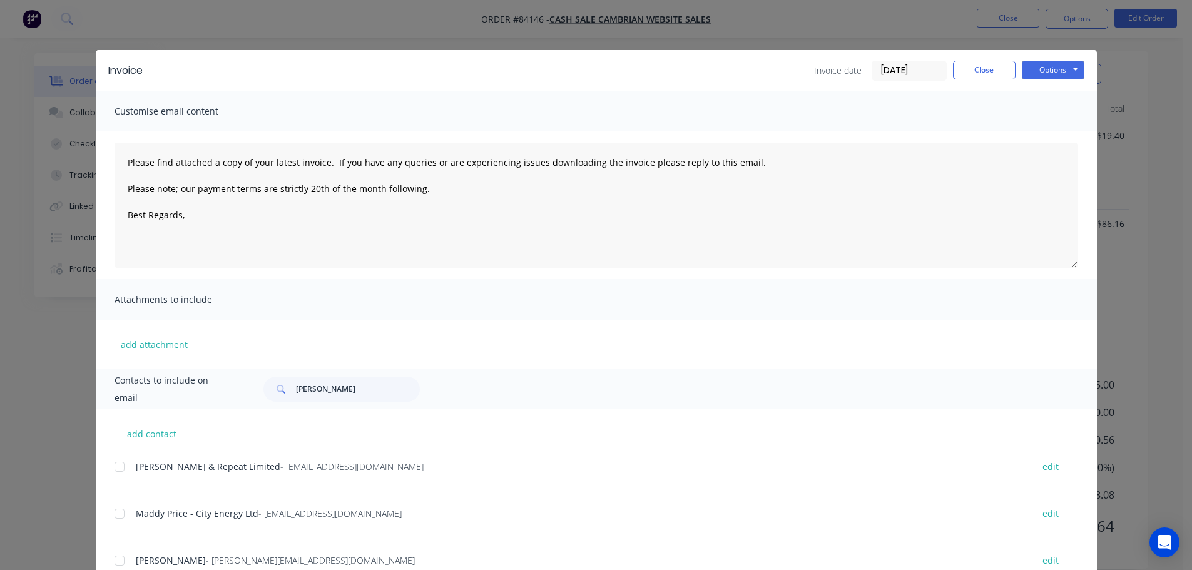
click at [81, 185] on div "Invoice Invoice date 25/08/25 Close Options Preview Print Email Customise email…" at bounding box center [596, 285] width 1192 height 570
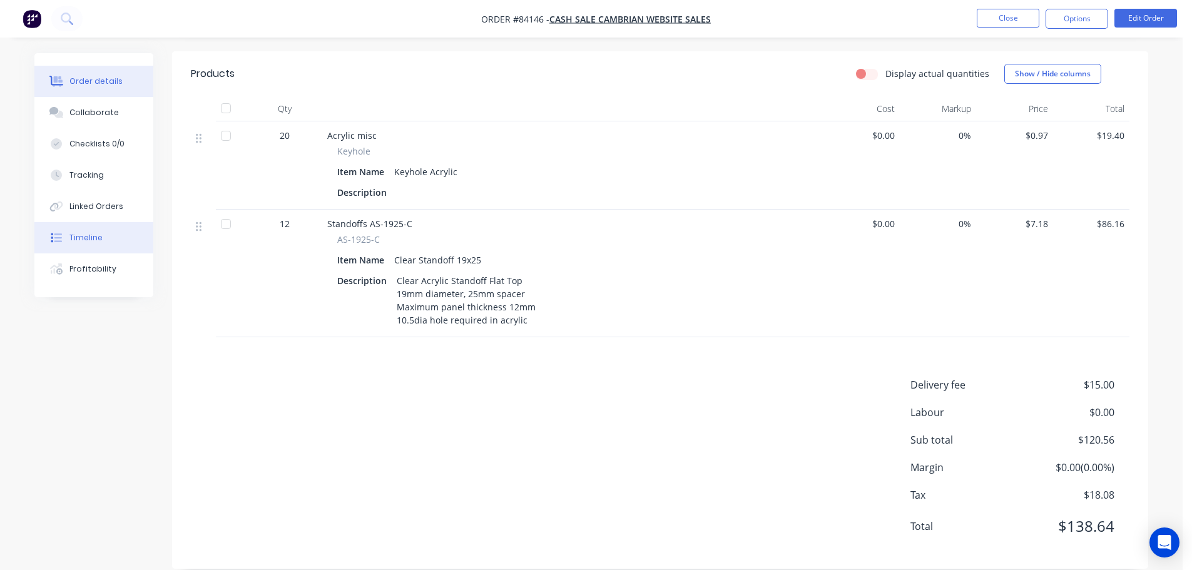
drag, startPoint x: 78, startPoint y: 243, endPoint x: 81, endPoint y: 237, distance: 7.0
click at [78, 242] on div "Timeline" at bounding box center [85, 237] width 33 height 11
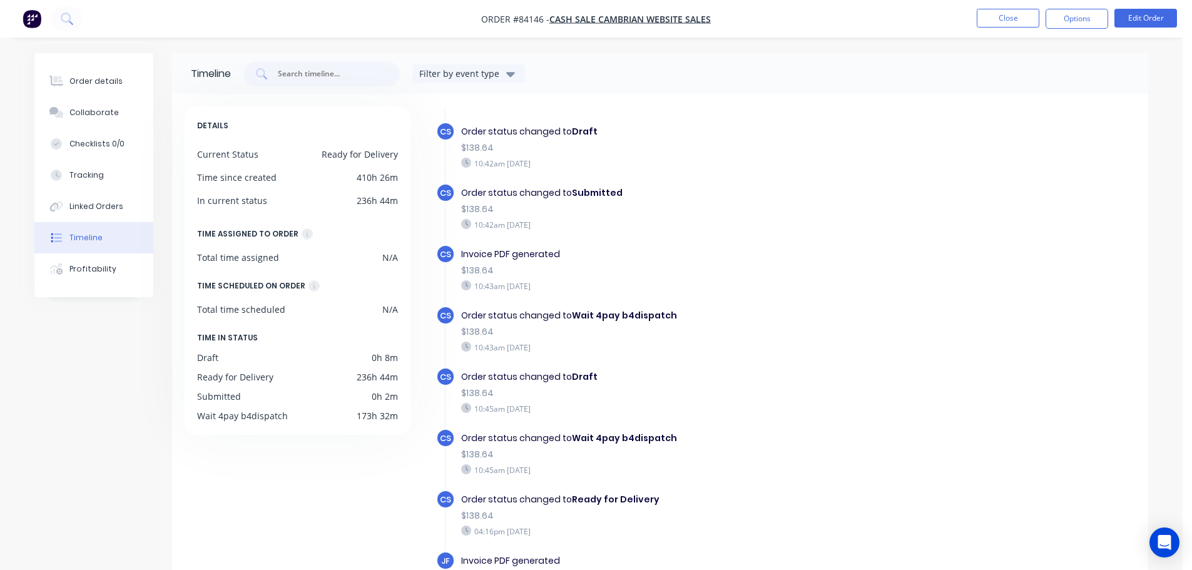
scroll to position [96, 0]
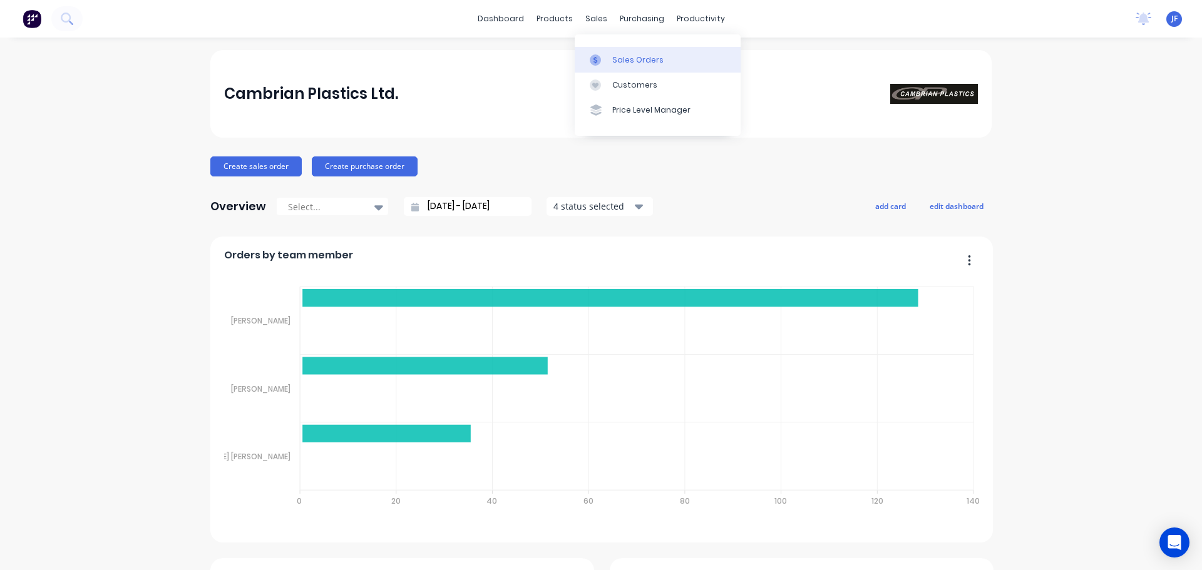
click at [602, 58] on div at bounding box center [599, 59] width 19 height 11
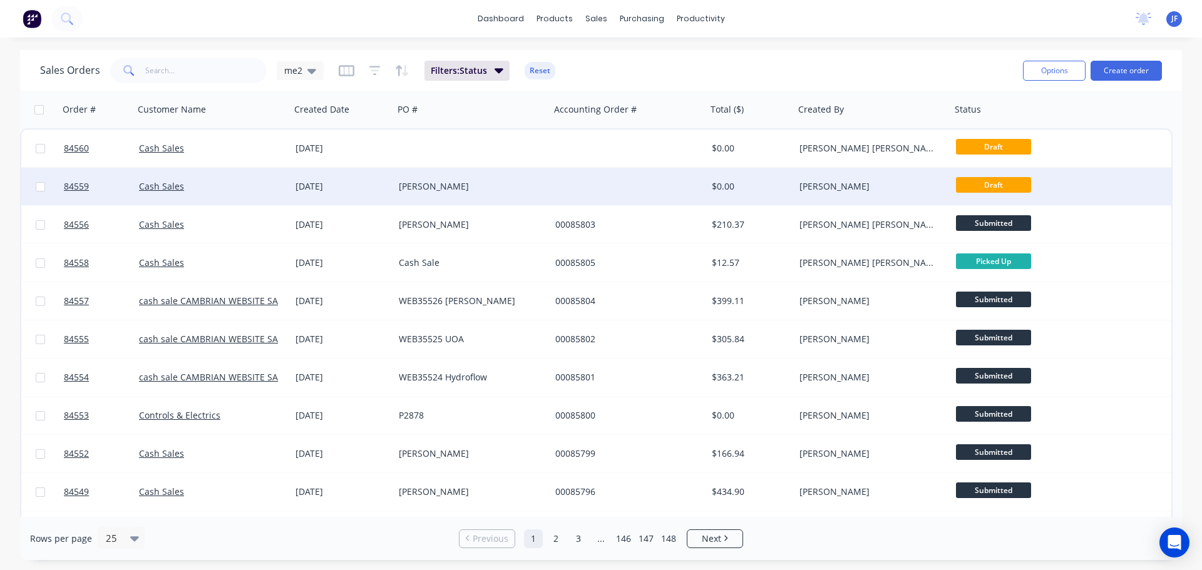
click at [417, 184] on div "[PERSON_NAME]" at bounding box center [468, 186] width 139 height 13
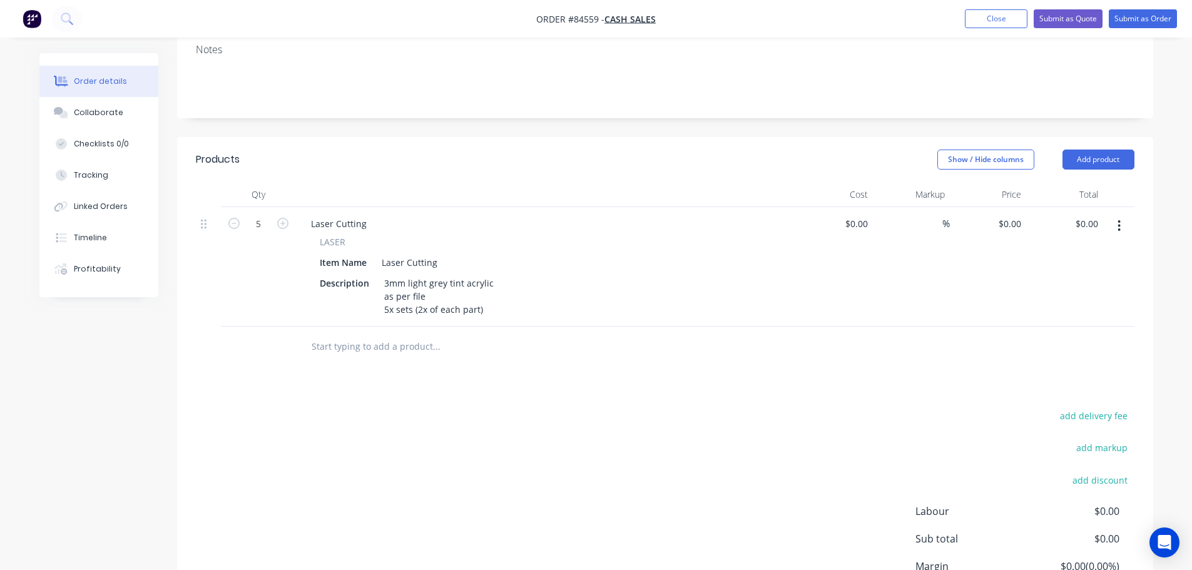
scroll to position [250, 0]
click at [484, 275] on div "3mm light grey tint acrylic as per file 5x sets (2x of each part)" at bounding box center [439, 294] width 120 height 44
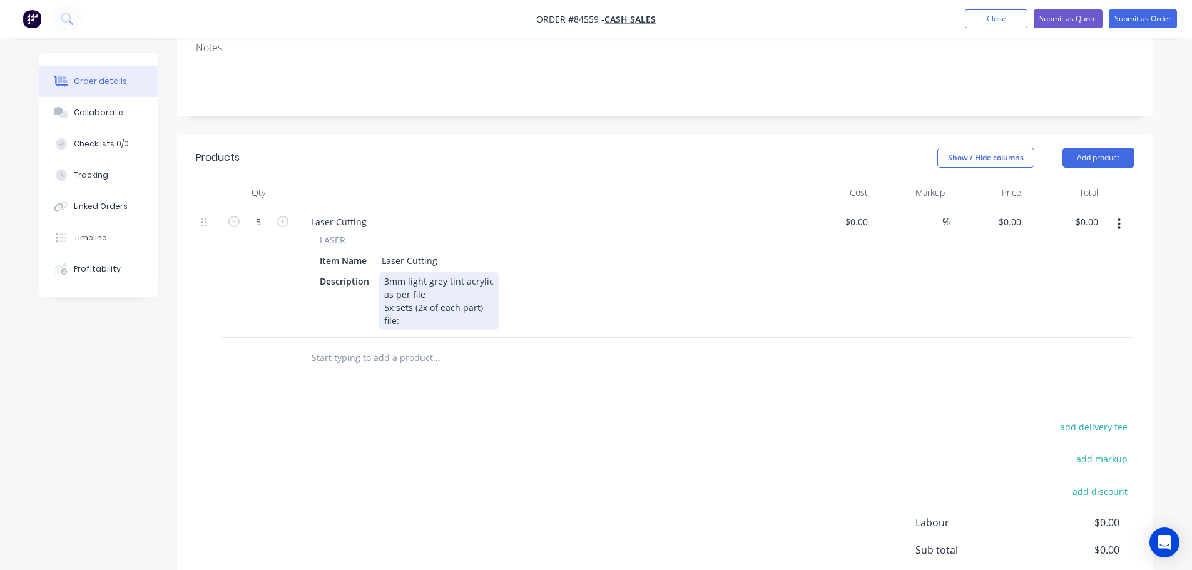
click at [404, 287] on div "3mm light grey tint acrylic as per file 5x sets (2x of each part) file:" at bounding box center [439, 301] width 120 height 58
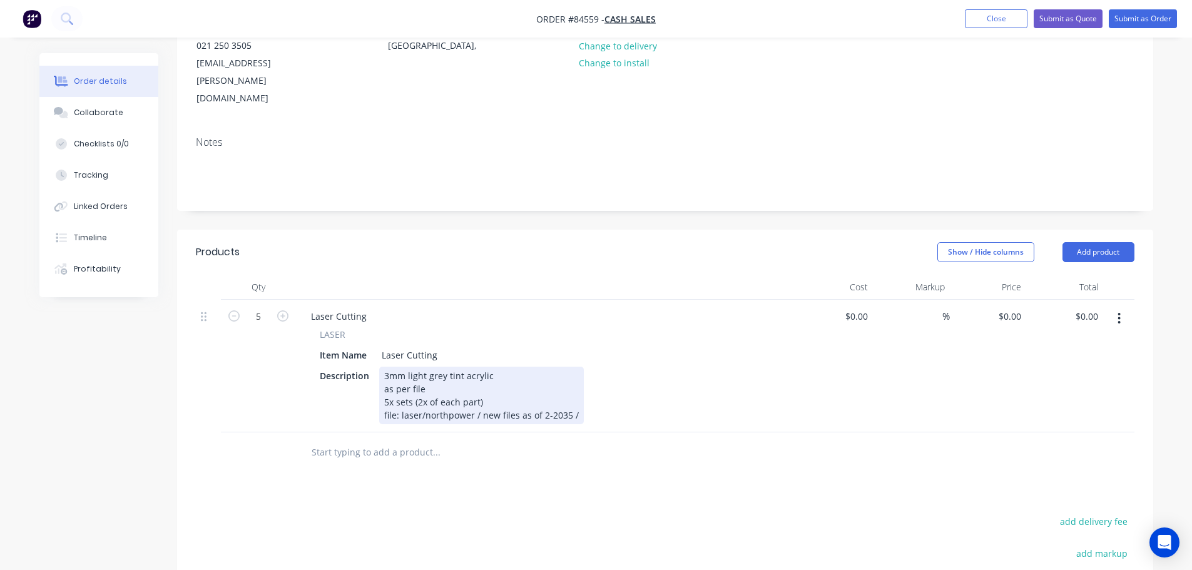
scroll to position [125, 0]
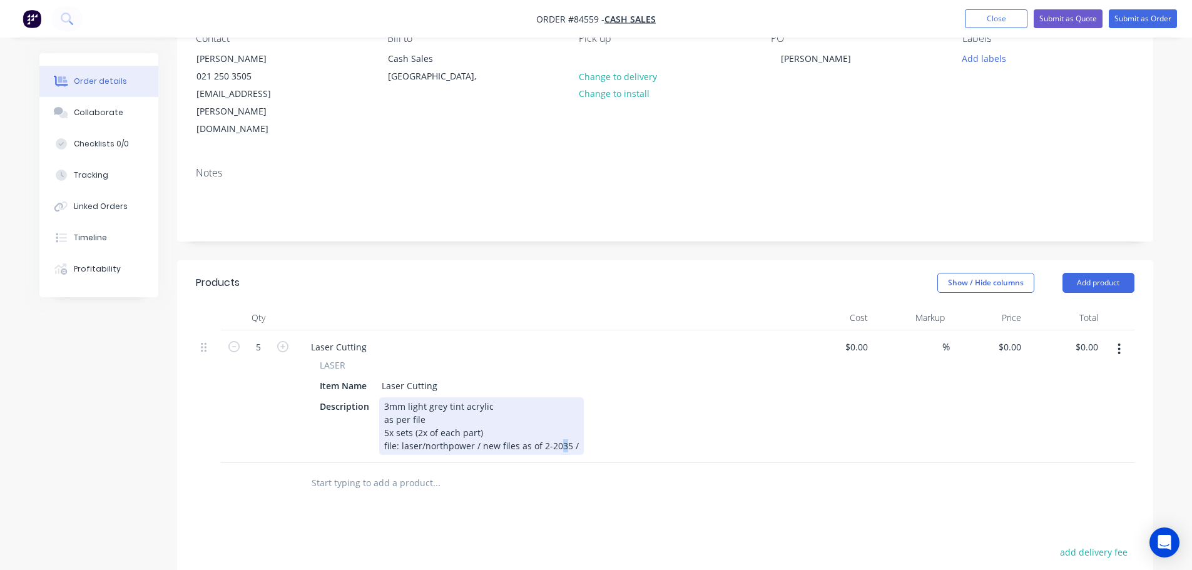
click at [562, 415] on div "3mm light grey tint acrylic as per file 5x sets (2x of each part) file: laser/n…" at bounding box center [481, 426] width 205 height 58
click at [576, 413] on div "3mm light grey tint acrylic as per file 5x sets (2x of each part) file: laser/n…" at bounding box center [481, 426] width 205 height 58
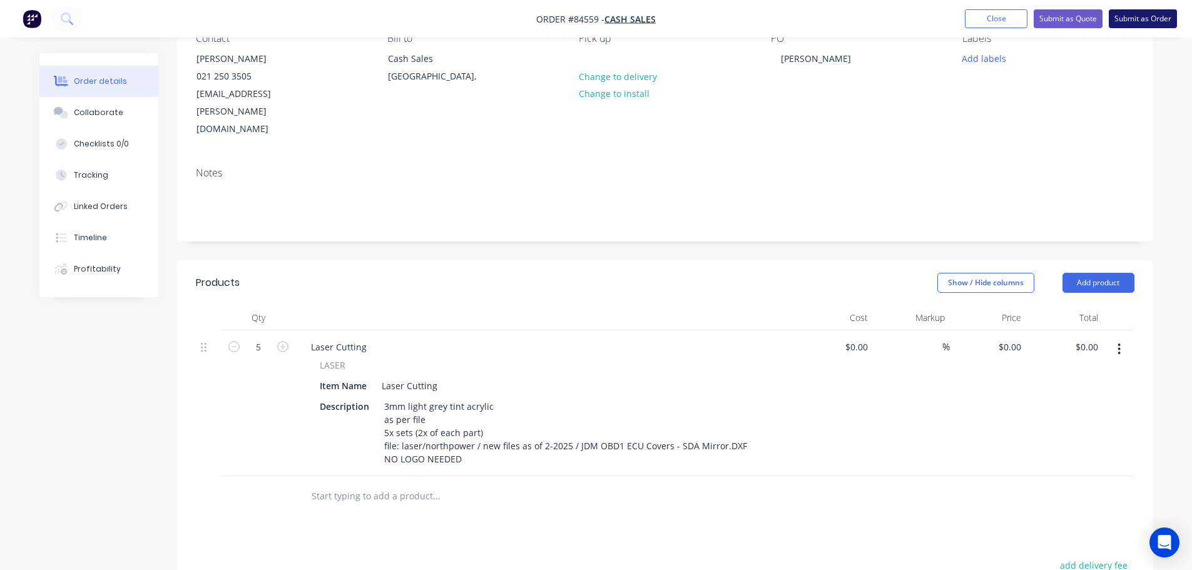
click at [1140, 24] on button "Submit as Order" at bounding box center [1143, 18] width 68 height 19
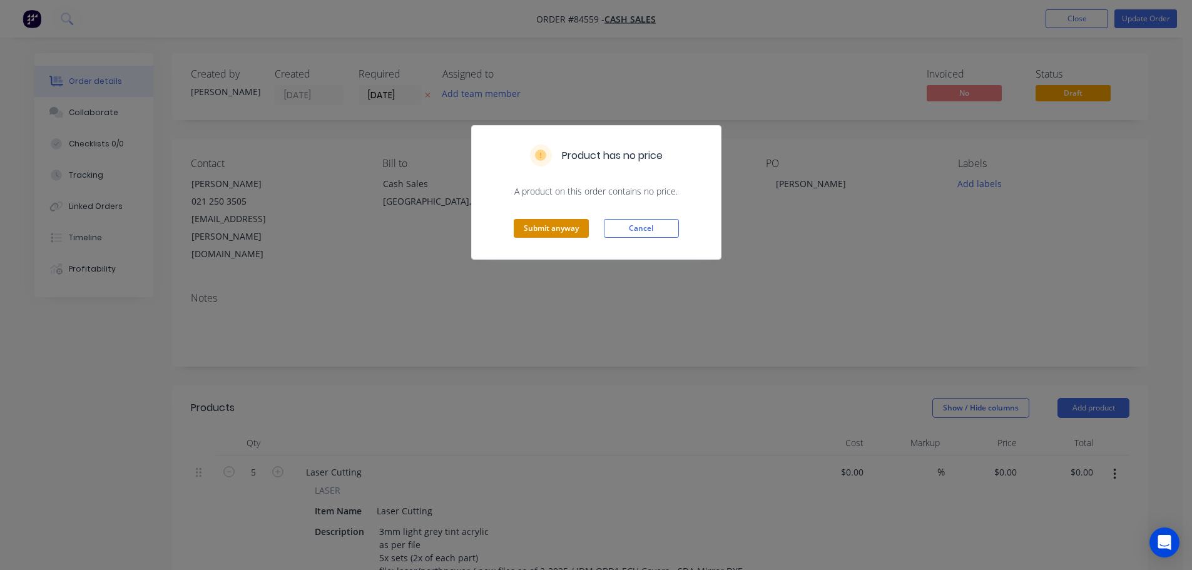
click at [548, 225] on button "Submit anyway" at bounding box center [551, 228] width 75 height 19
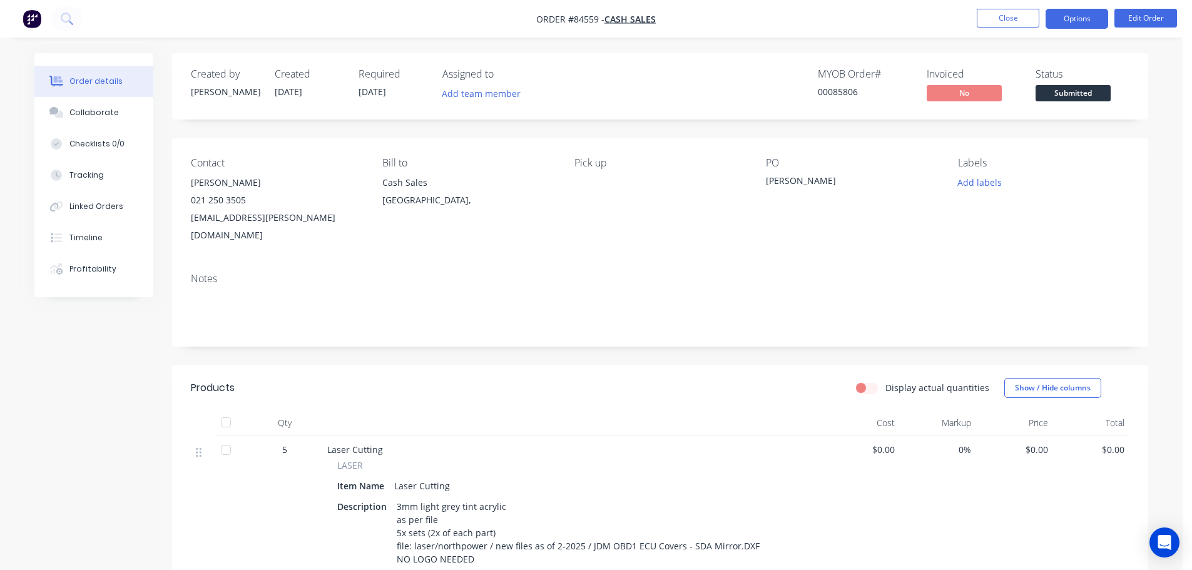
click at [1068, 18] on button "Options" at bounding box center [1077, 19] width 63 height 20
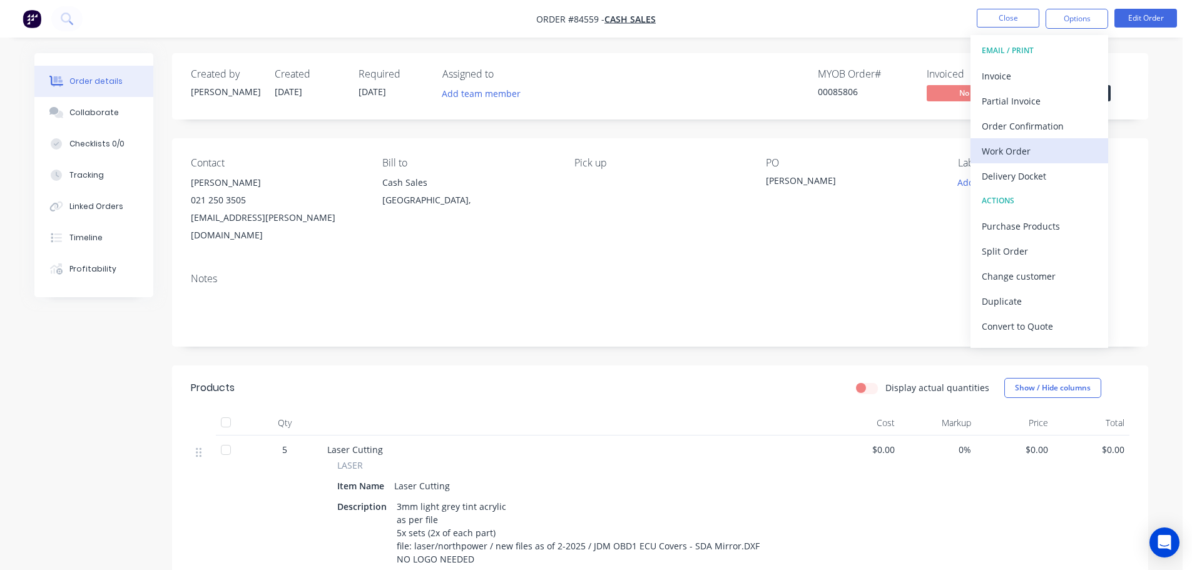
click at [1007, 154] on div "Work Order" at bounding box center [1039, 151] width 115 height 18
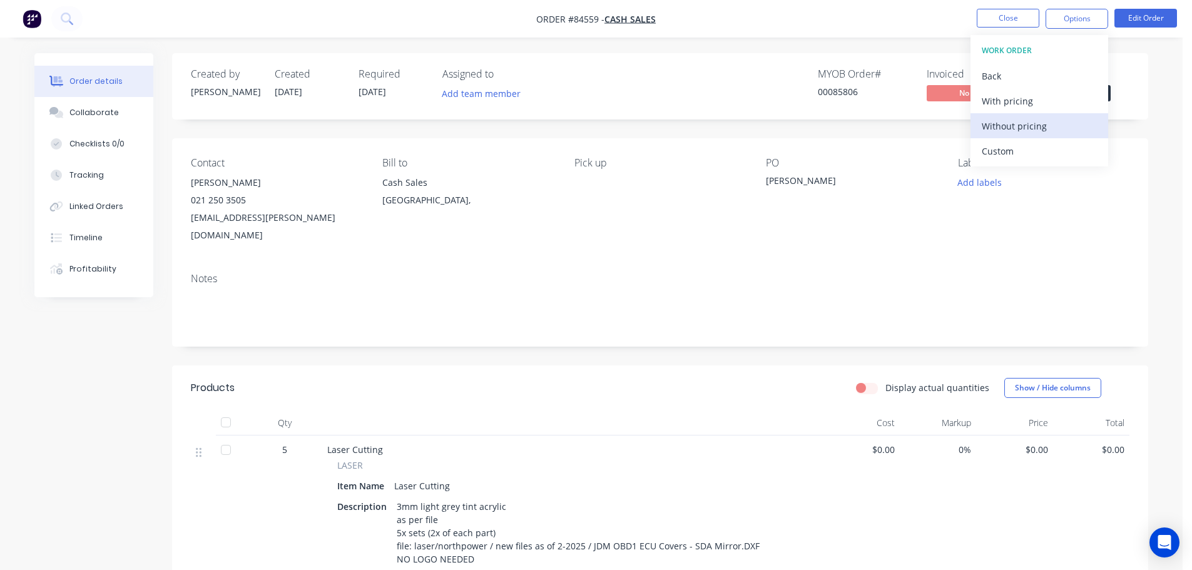
click at [1016, 126] on div "Without pricing" at bounding box center [1039, 126] width 115 height 18
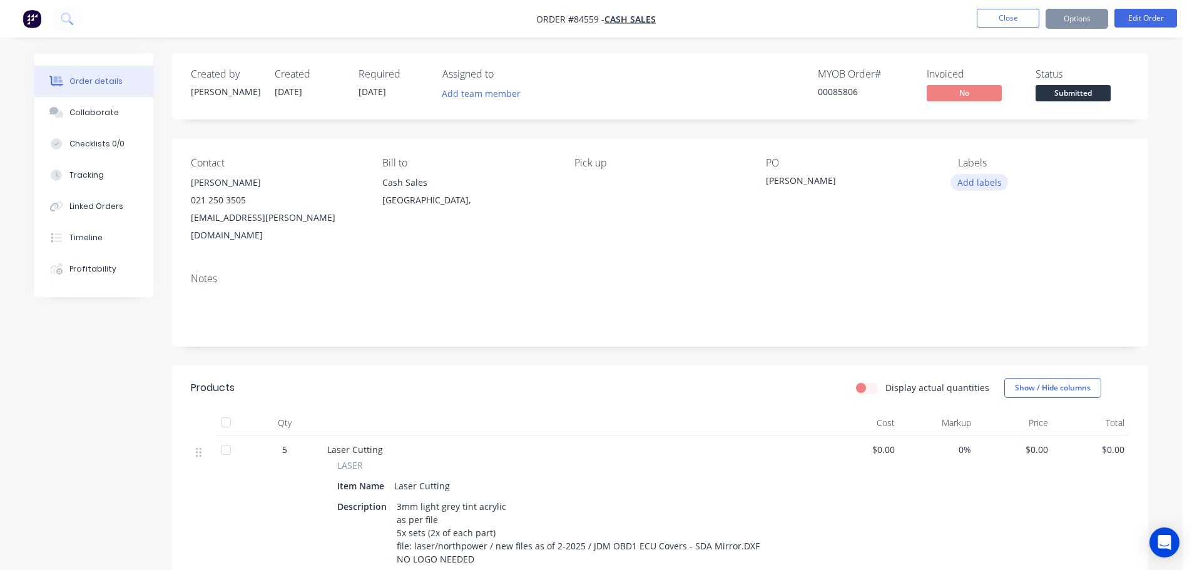
click at [979, 185] on button "Add labels" at bounding box center [980, 182] width 58 height 17
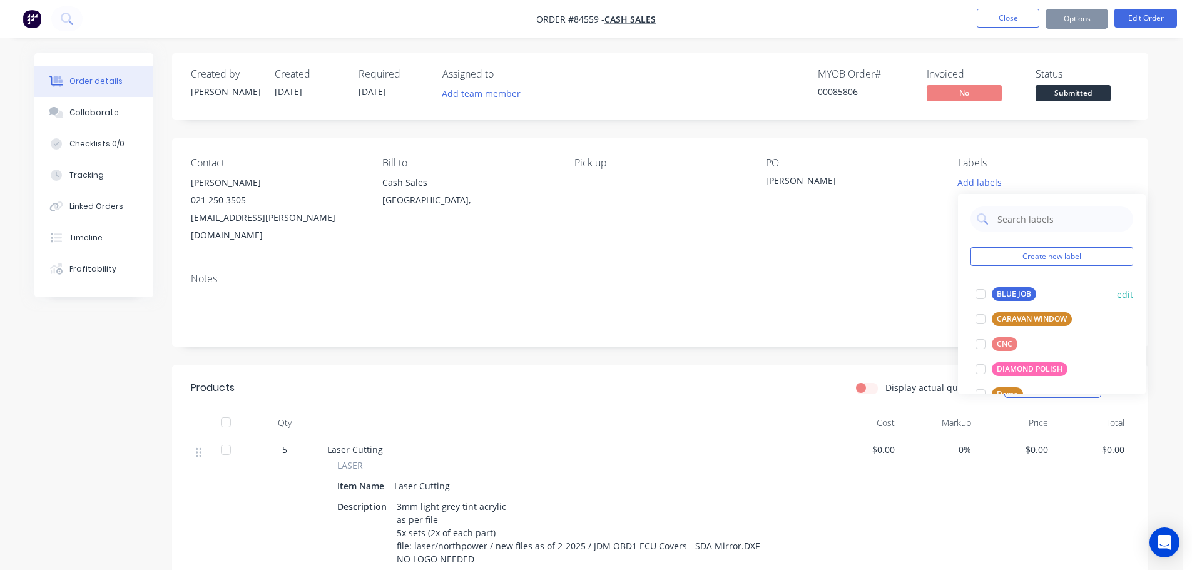
click at [1014, 289] on div "BLUE JOB" at bounding box center [1014, 294] width 44 height 14
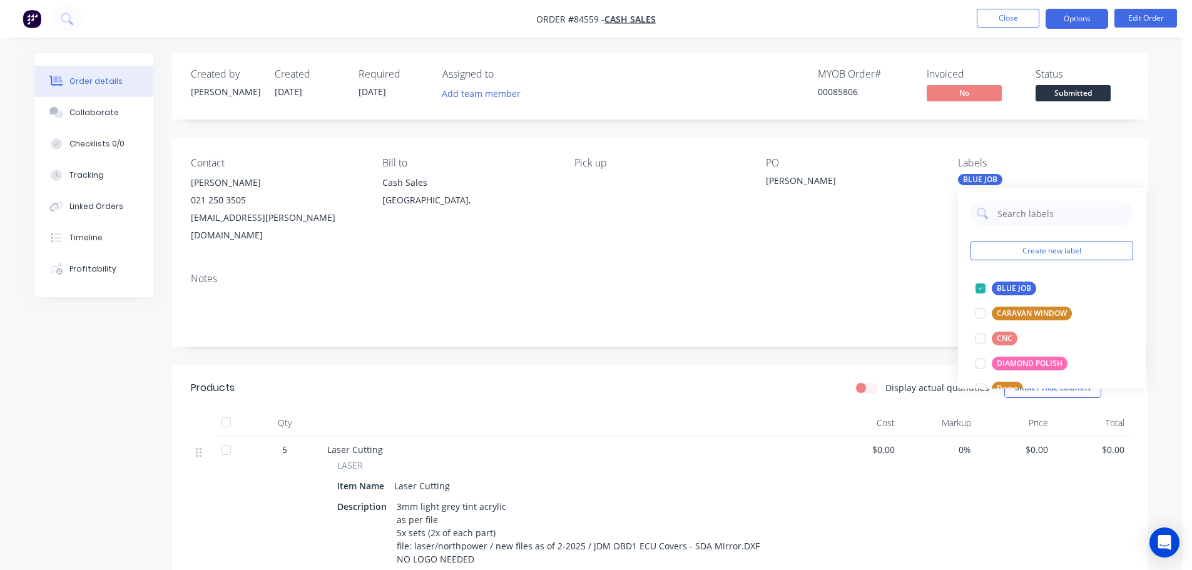
click at [1078, 23] on button "Options" at bounding box center [1077, 19] width 63 height 20
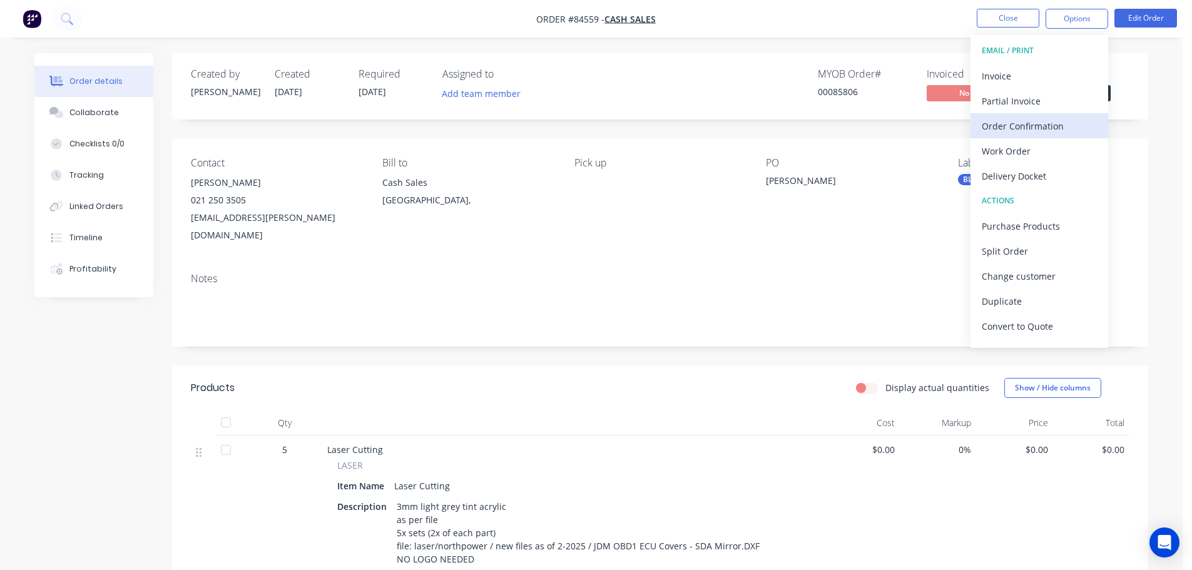
click at [1035, 121] on div "Order Confirmation" at bounding box center [1039, 126] width 115 height 18
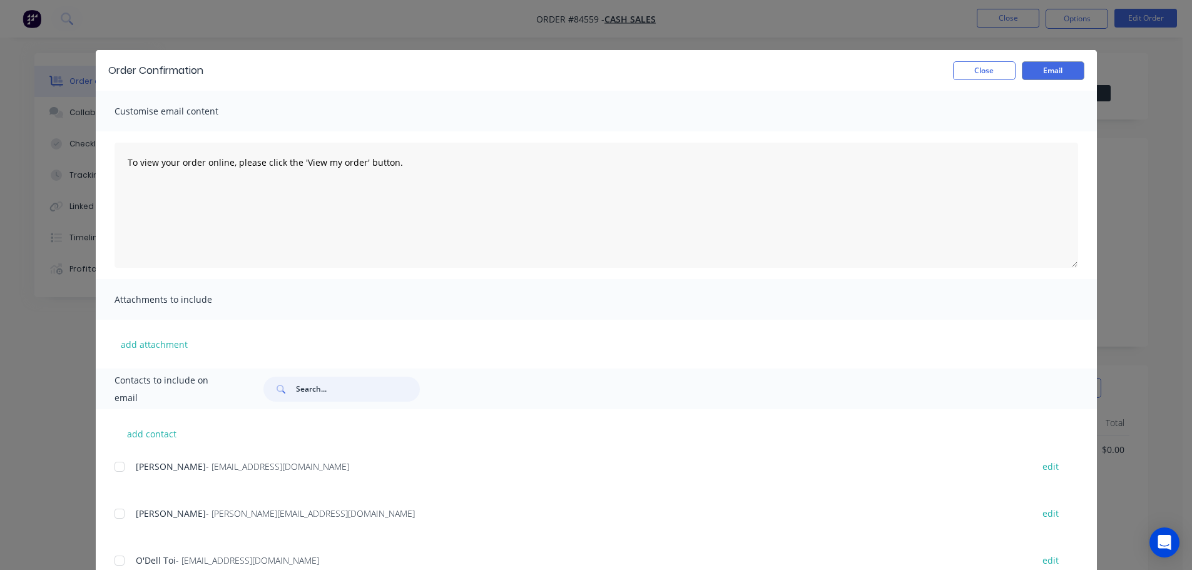
click at [369, 384] on input "text" at bounding box center [358, 389] width 124 height 25
paste input "JDM OBD1 ECU Covers - SDA Mirror.DXF"
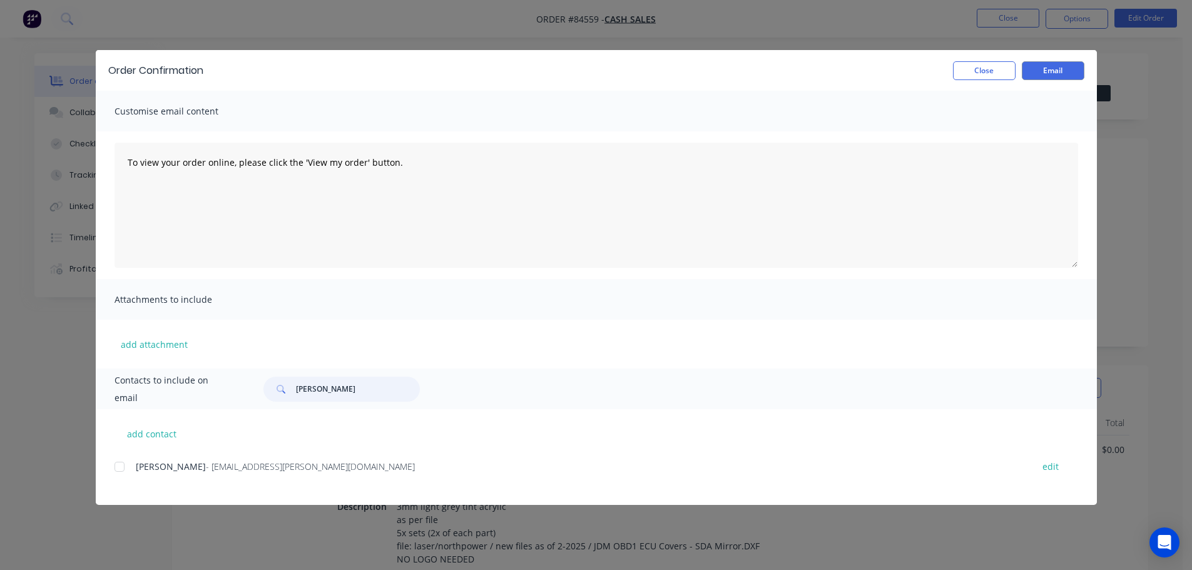
click at [116, 473] on div at bounding box center [119, 466] width 25 height 25
type input "[PERSON_NAME]"
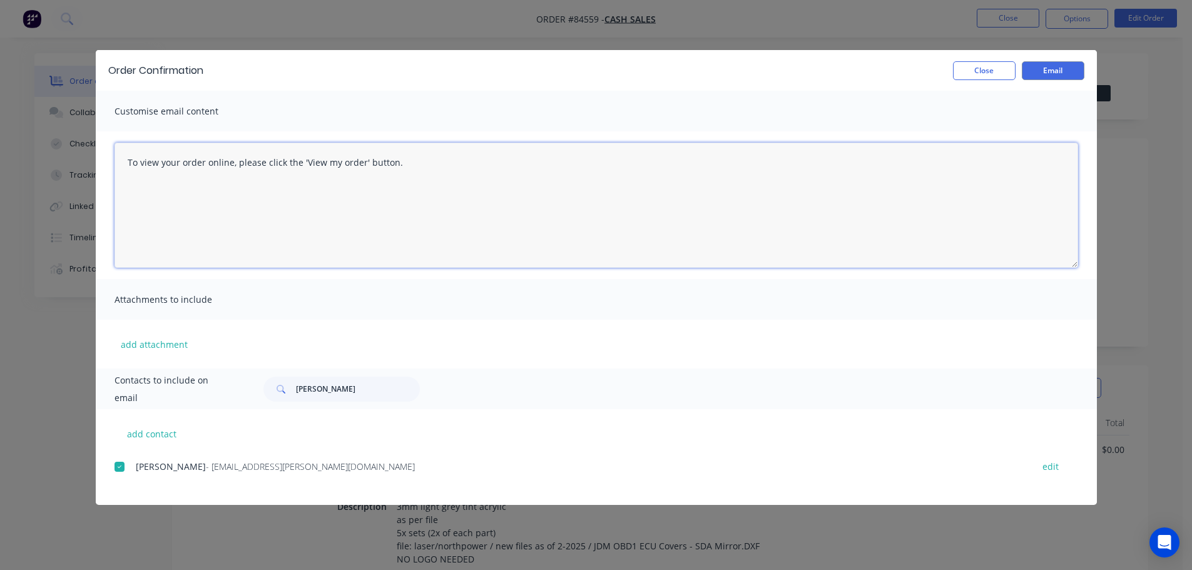
click at [456, 171] on textarea "To view your order online, please click the 'View my order' button." at bounding box center [597, 205] width 964 height 125
paste textarea "[PERSON_NAME] you for your order, confirmation of your order is attached. We wi…"
type textarea "Thank you for your order, confirmation of your order is attached. We will conta…"
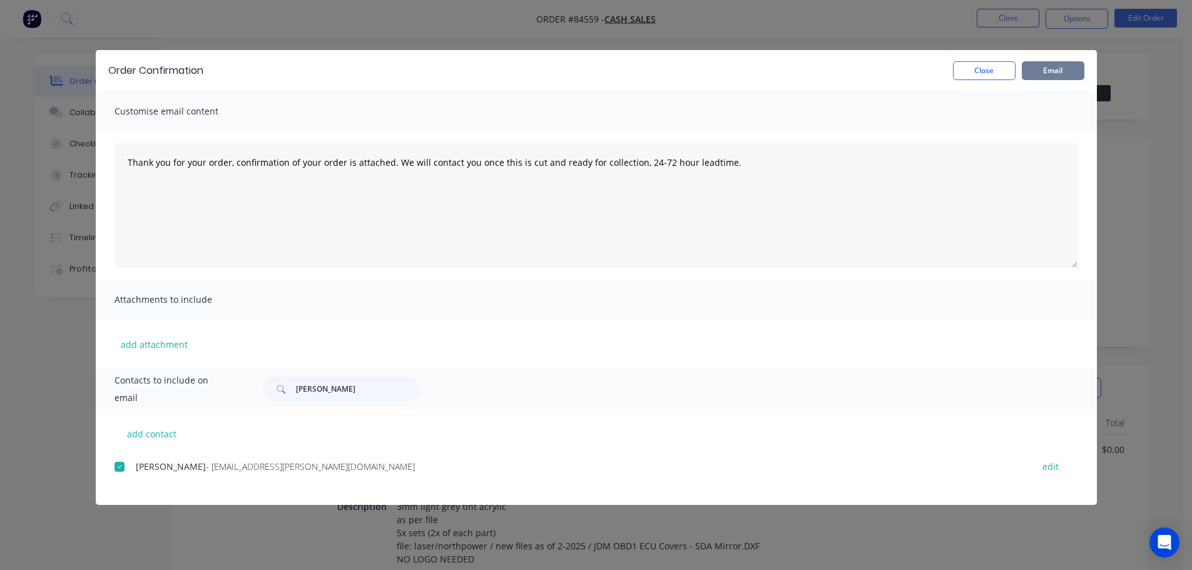
click at [1046, 68] on button "Email" at bounding box center [1053, 70] width 63 height 19
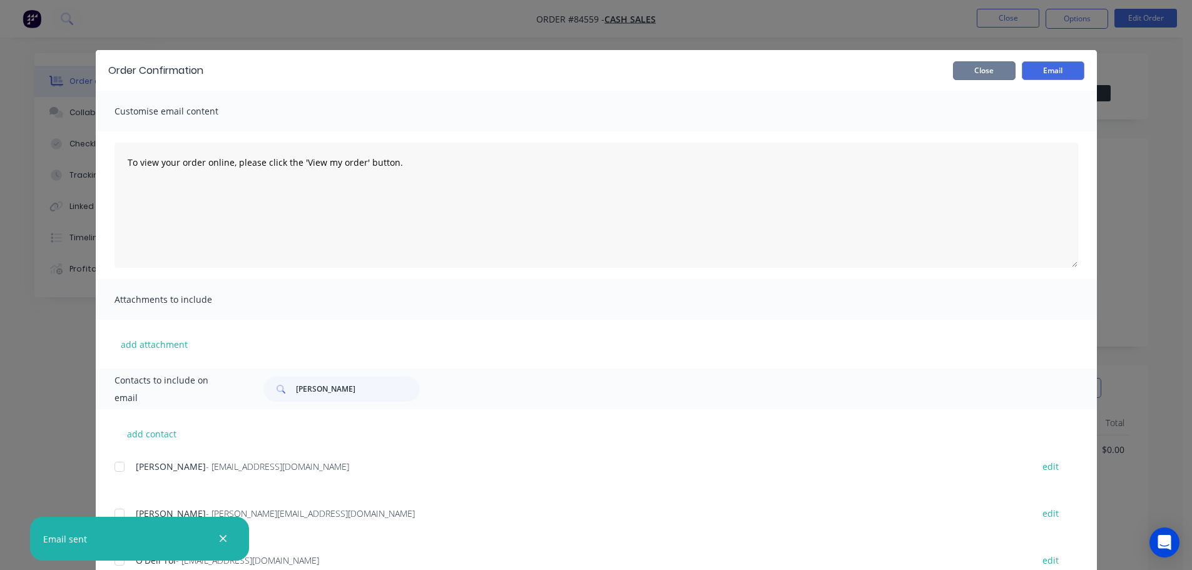
drag, startPoint x: 981, startPoint y: 66, endPoint x: 989, endPoint y: 41, distance: 26.9
click at [981, 66] on button "Close" at bounding box center [984, 70] width 63 height 19
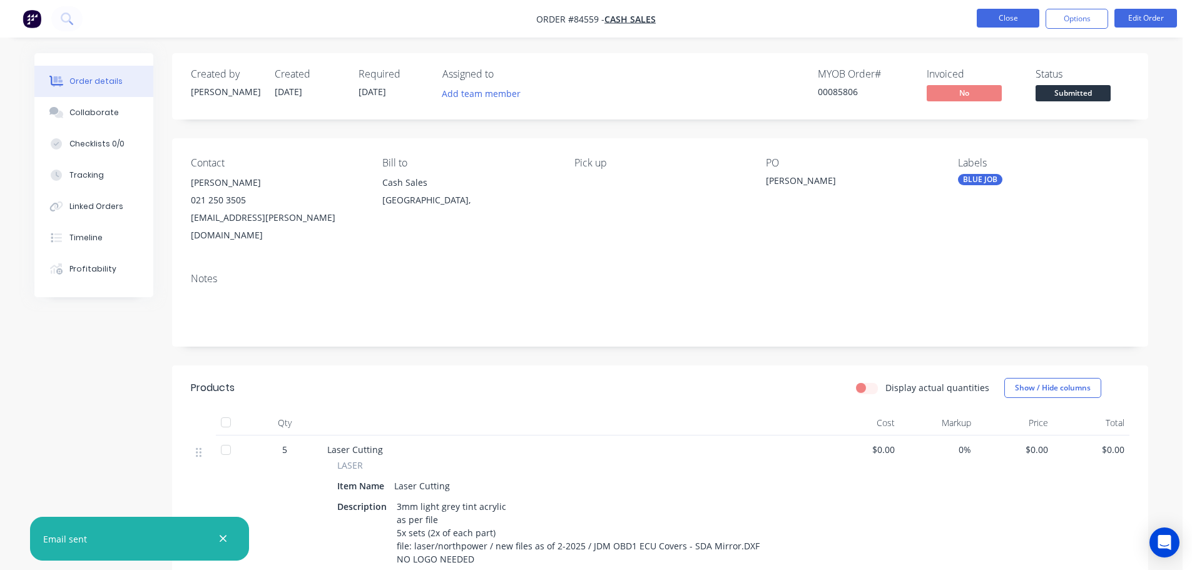
click at [997, 11] on button "Close" at bounding box center [1008, 18] width 63 height 19
